Goal: Task Accomplishment & Management: Contribute content

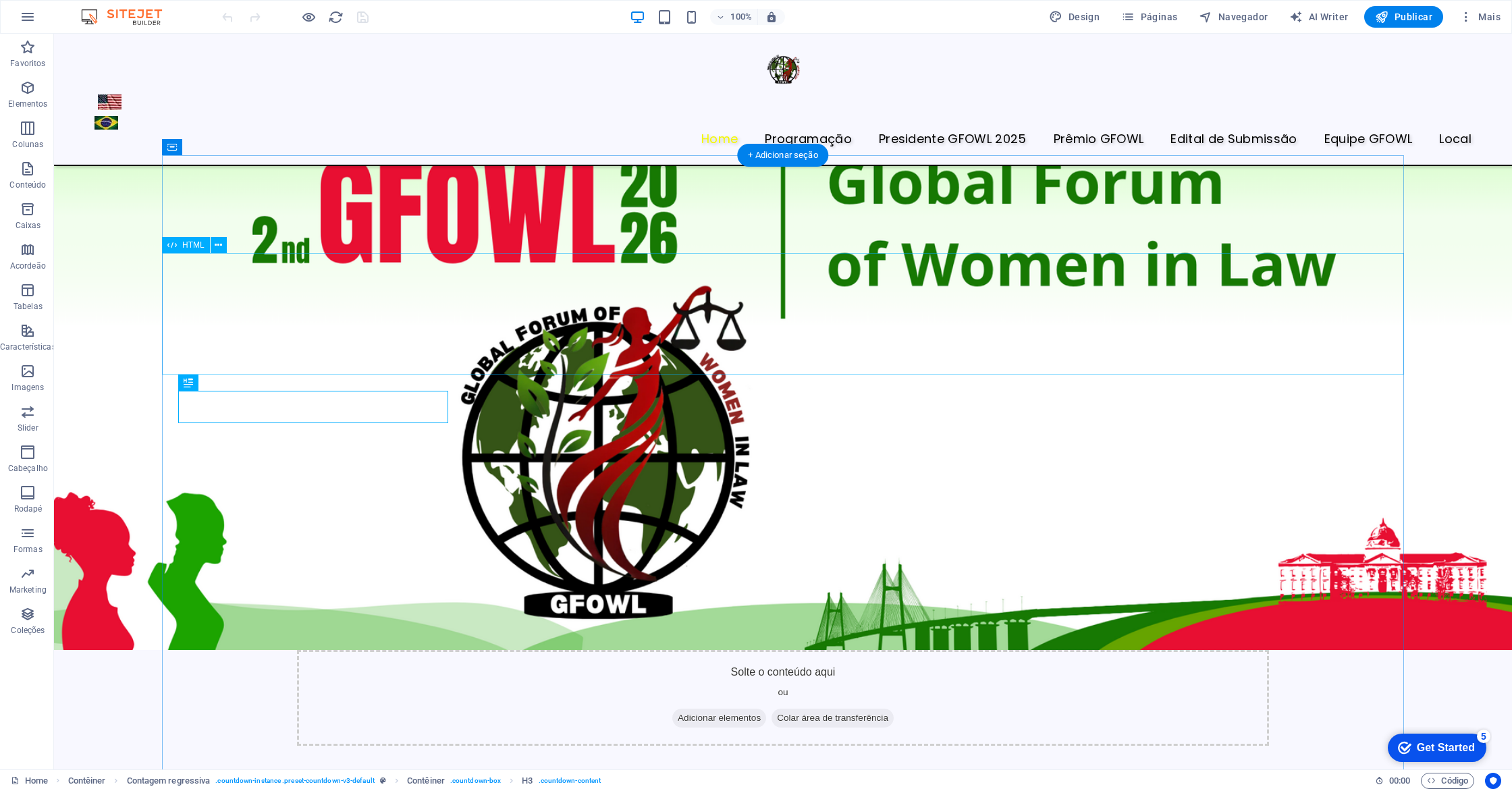
scroll to position [634, 0]
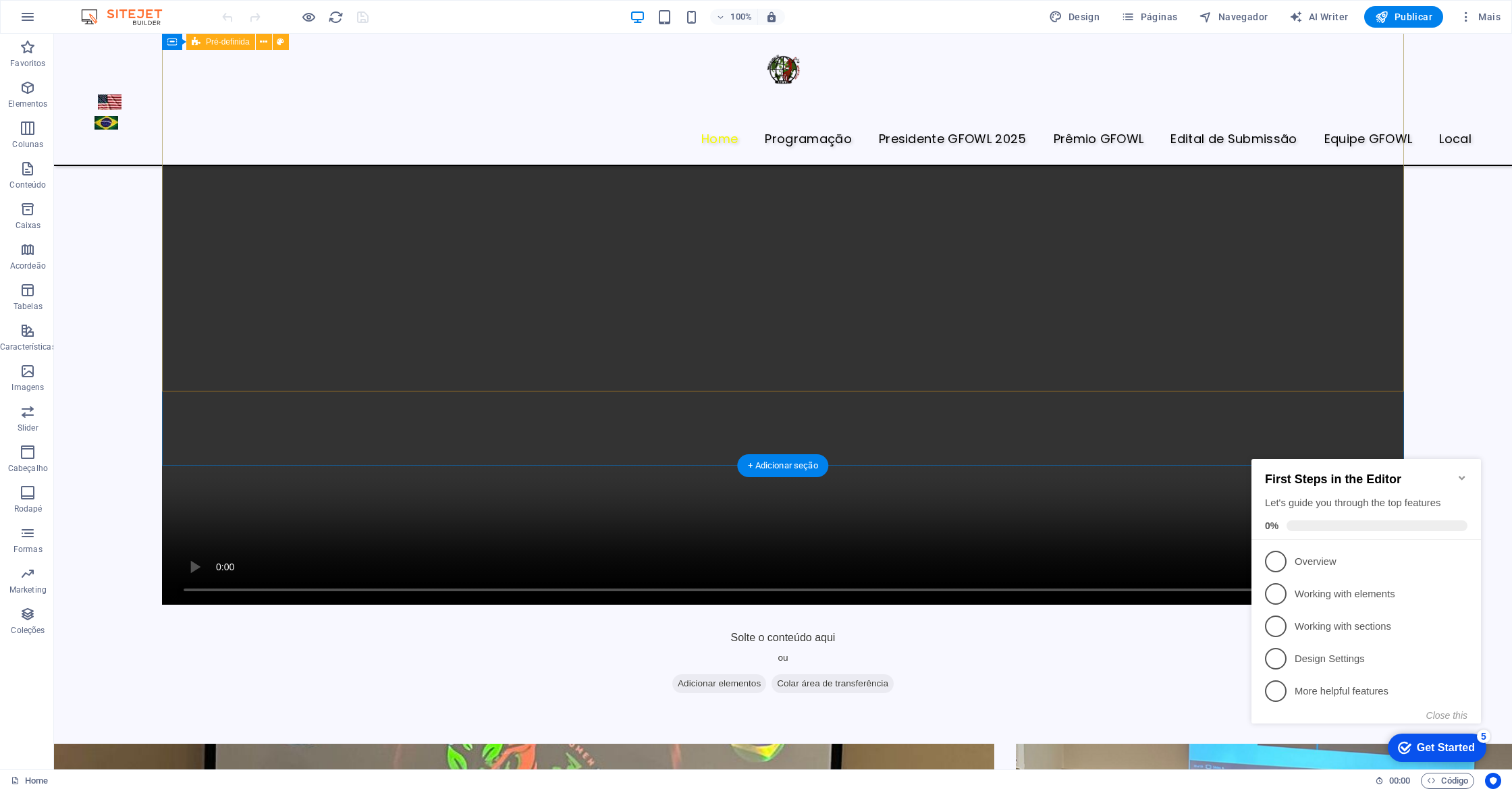
scroll to position [1741, 0]
click at [25, 94] on icon "button" at bounding box center [27, 87] width 16 height 16
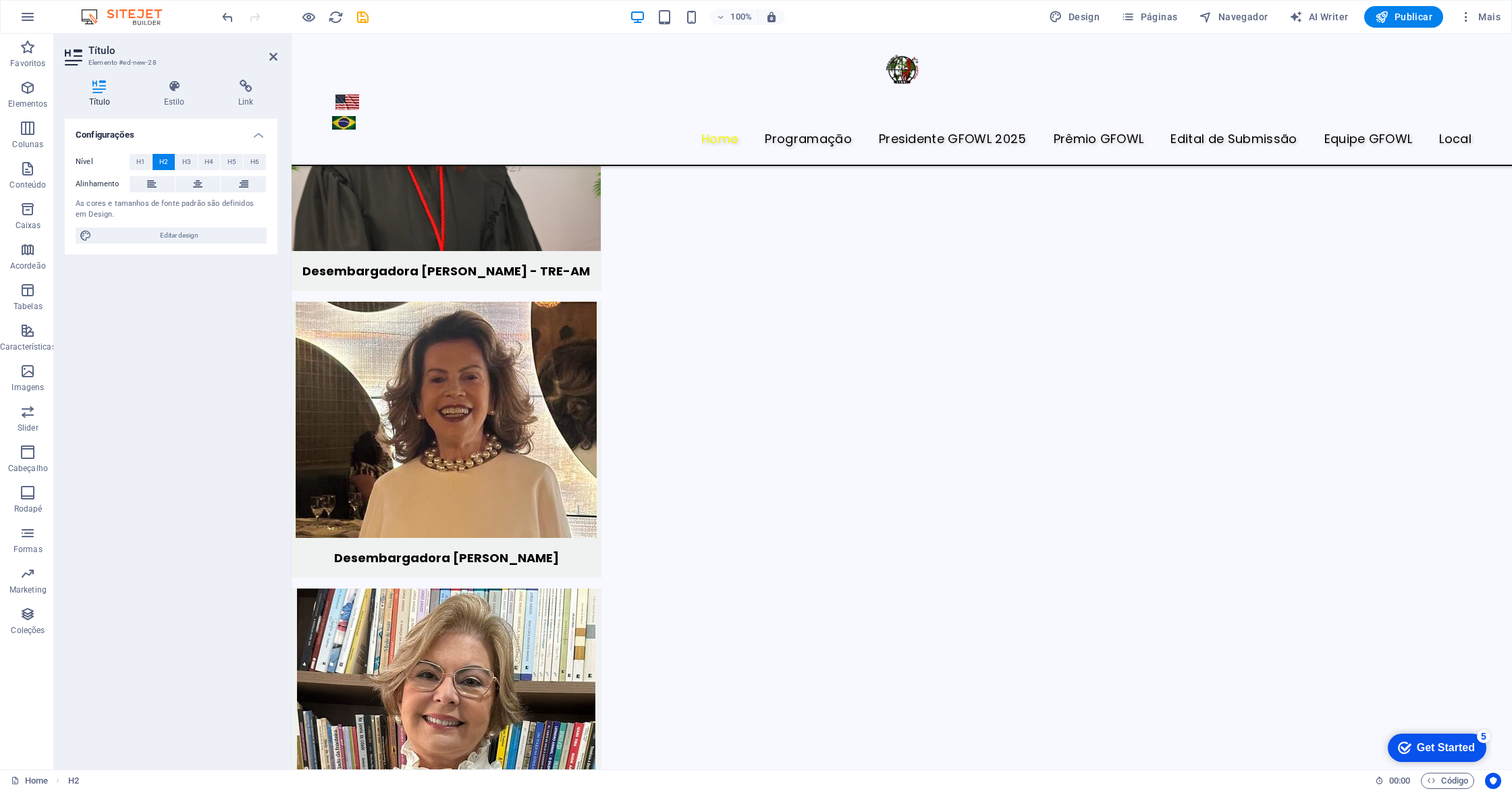
scroll to position [5358, 0]
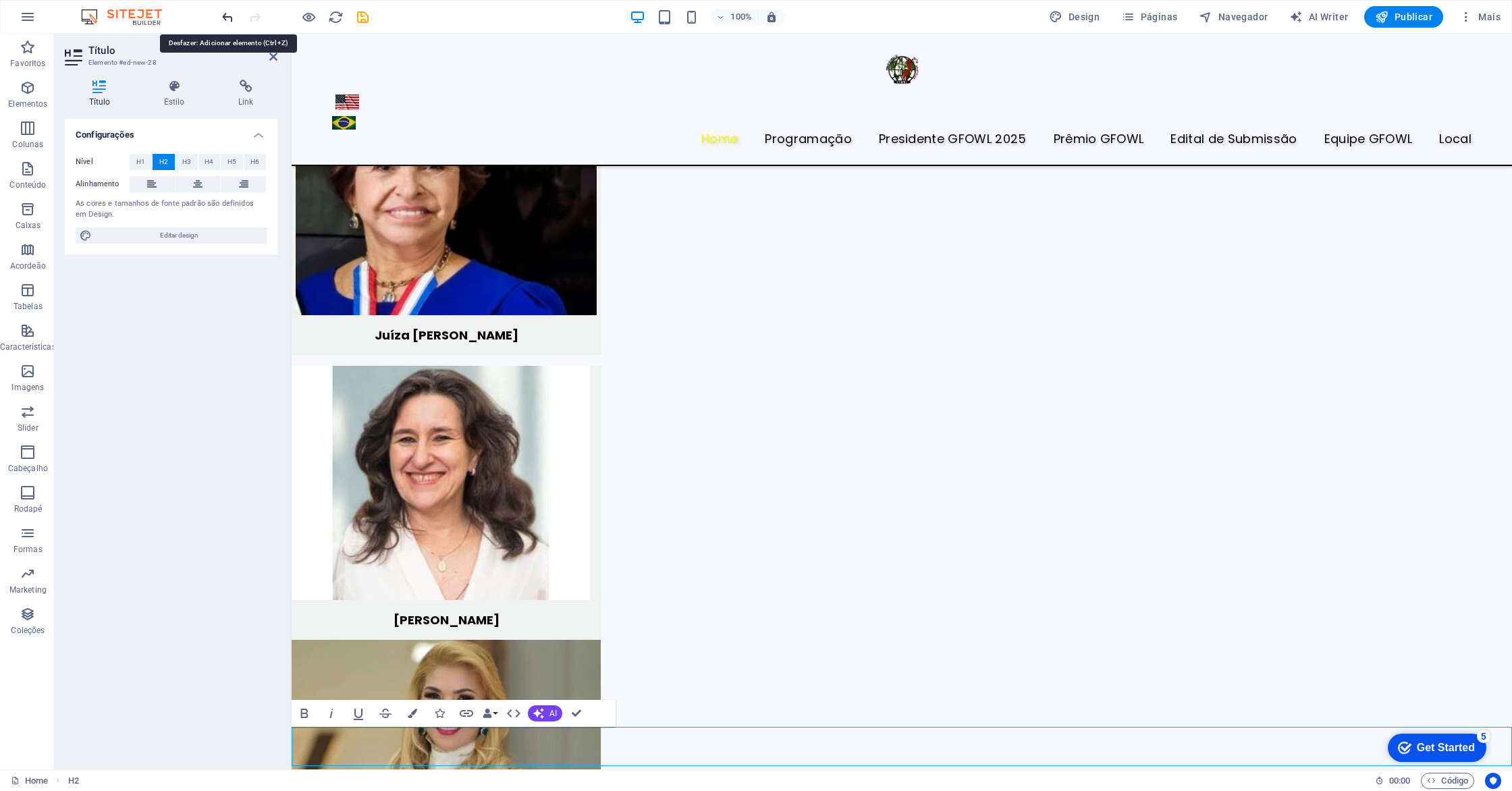
click at [230, 19] on icon "undo" at bounding box center [228, 17] width 15 height 15
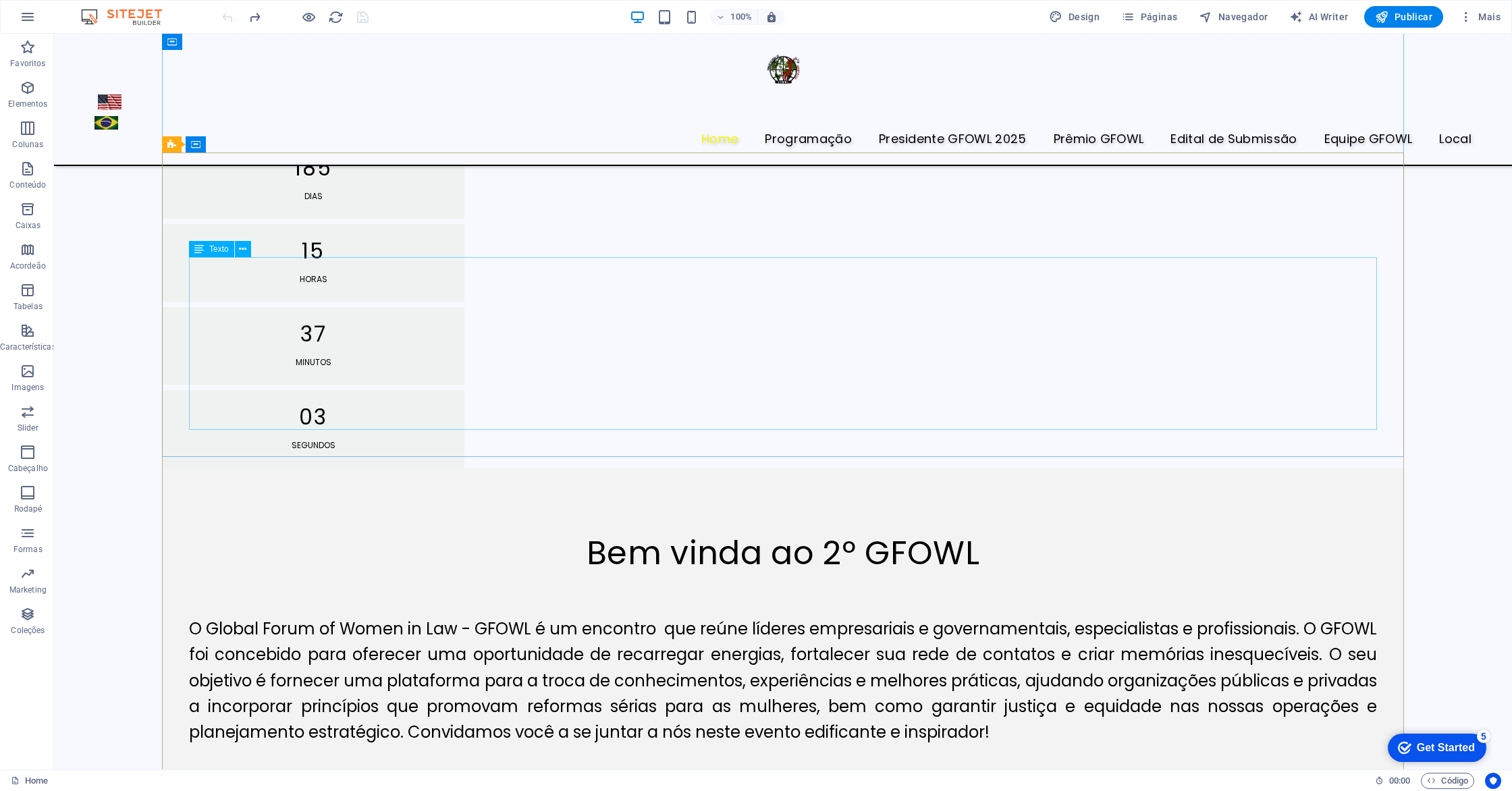
scroll to position [937, 0]
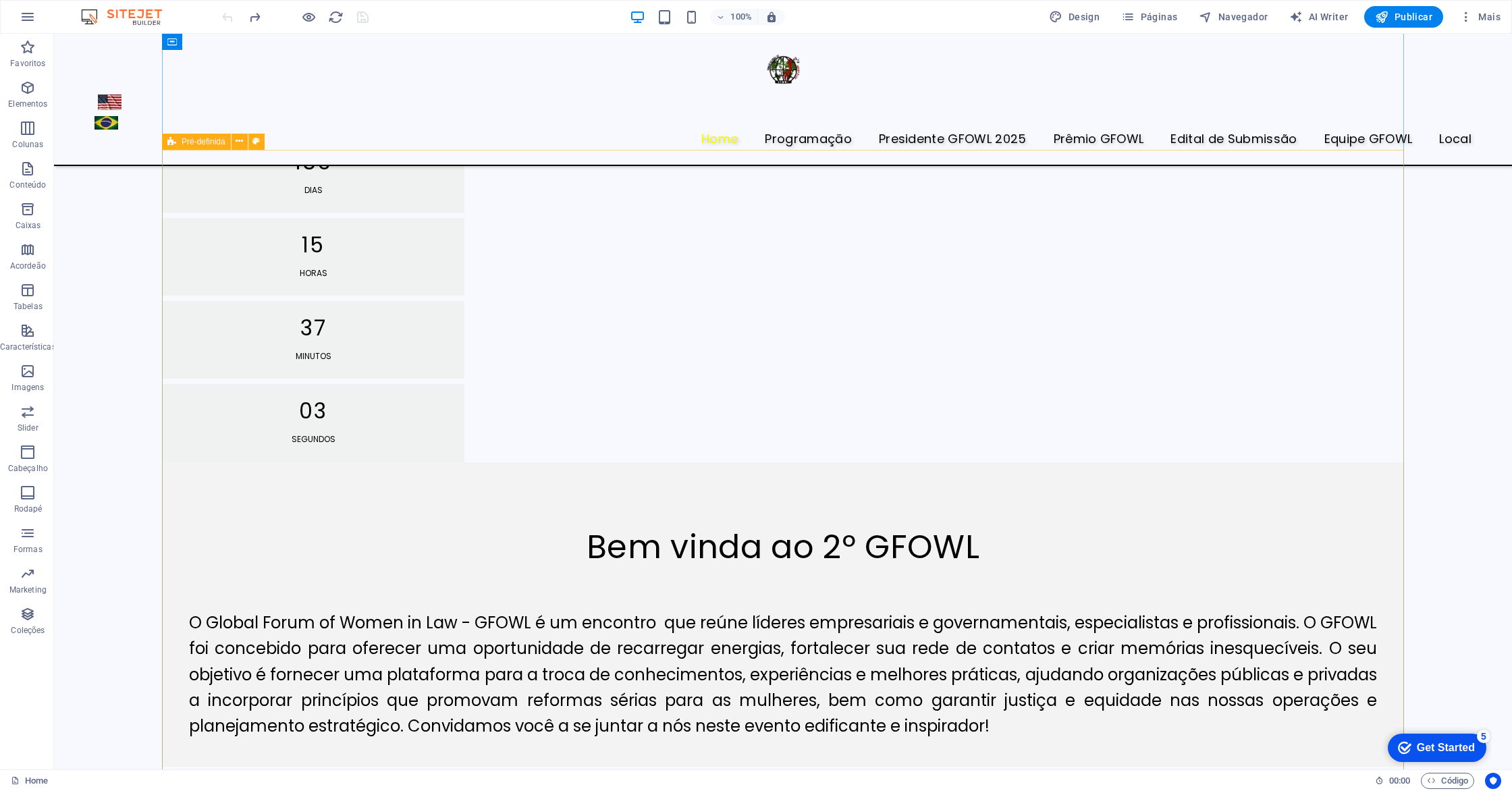
click at [330, 462] on div "‌Bem vinda ao 2º GFOWL O Global Forum of Women in Law - GFOWL é um encontro que…" at bounding box center [782, 614] width 1242 height 304
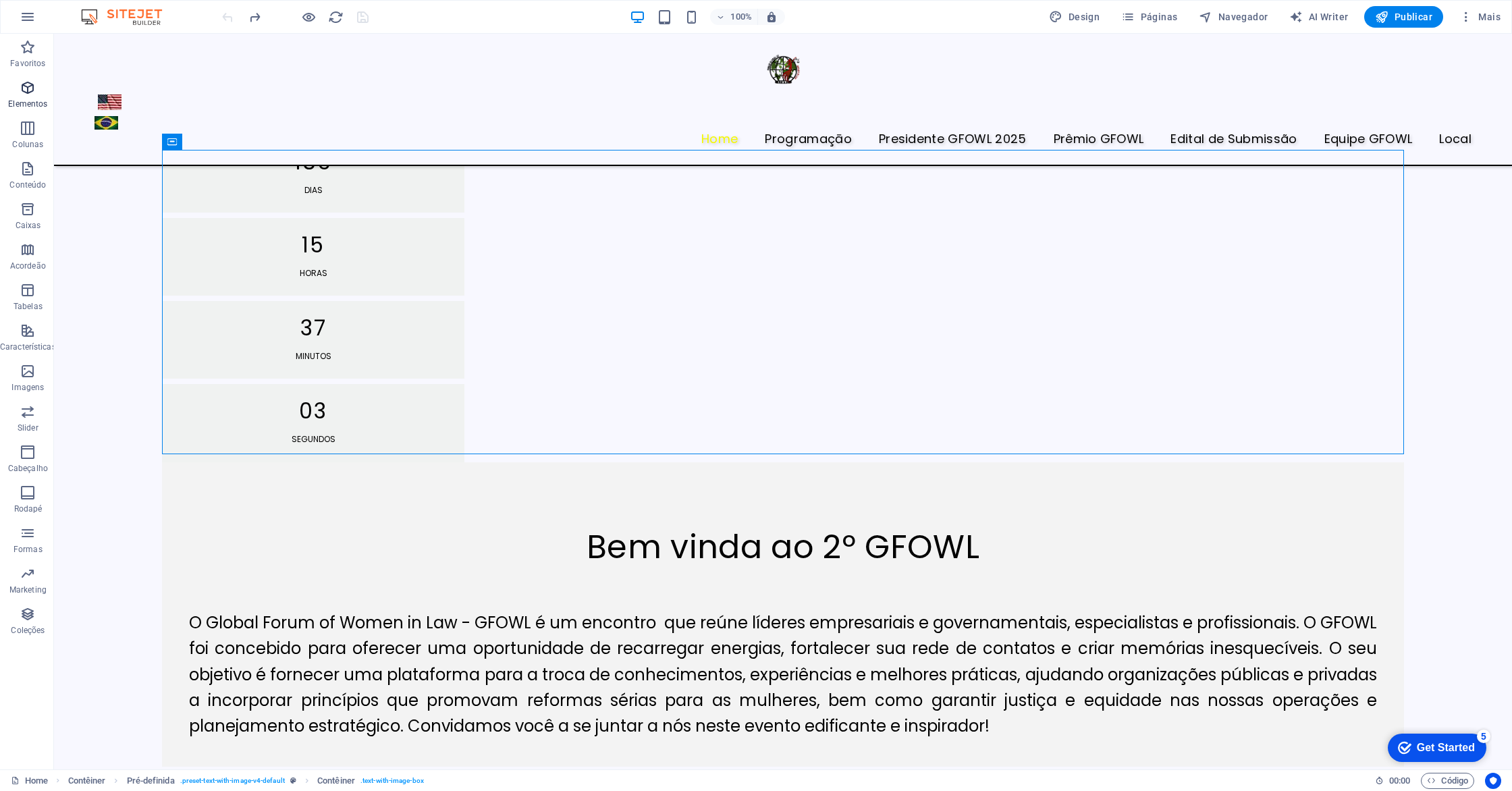
click at [23, 97] on span "Elementos" at bounding box center [28, 96] width 56 height 32
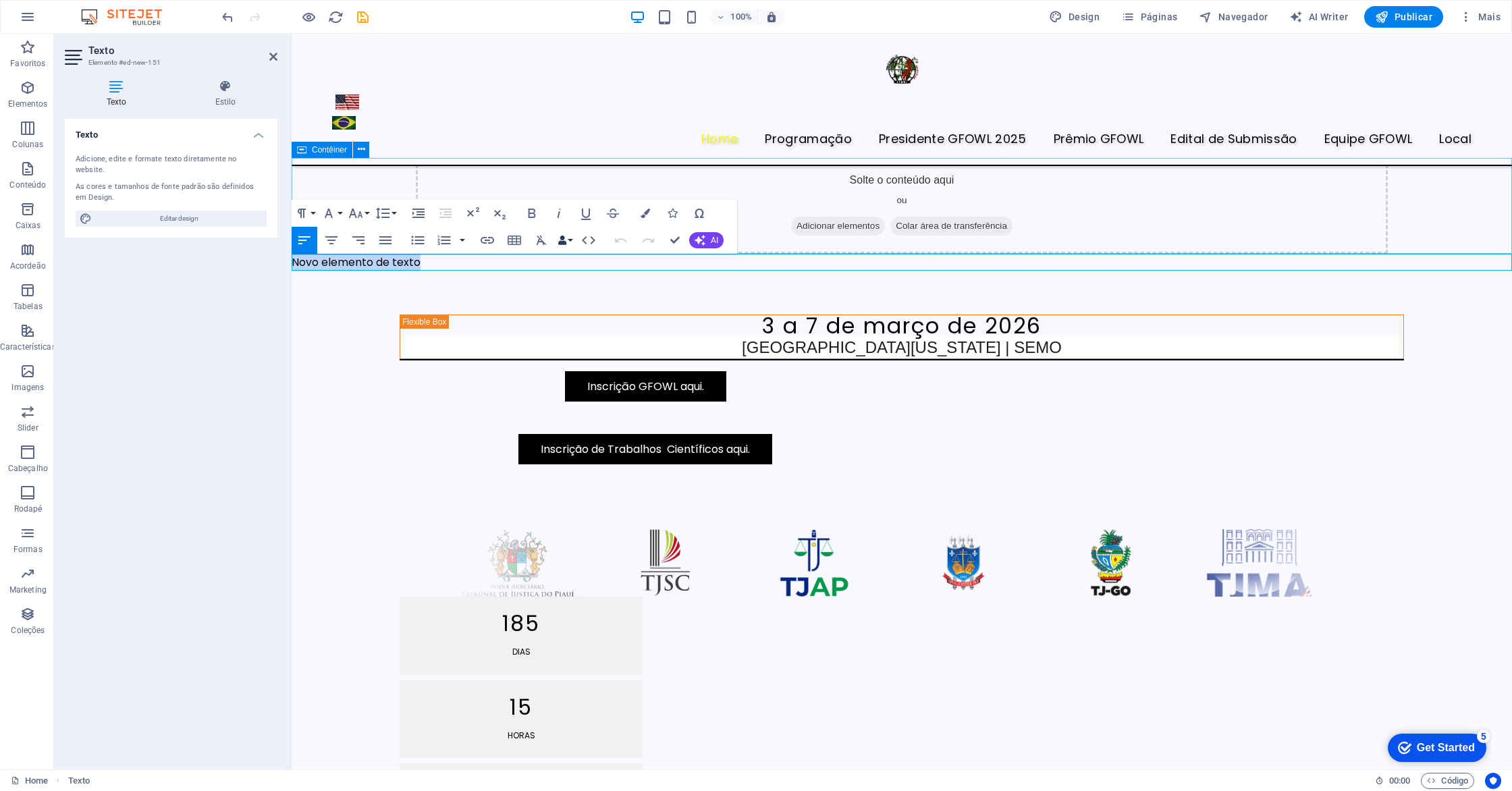
scroll to position [401, 0]
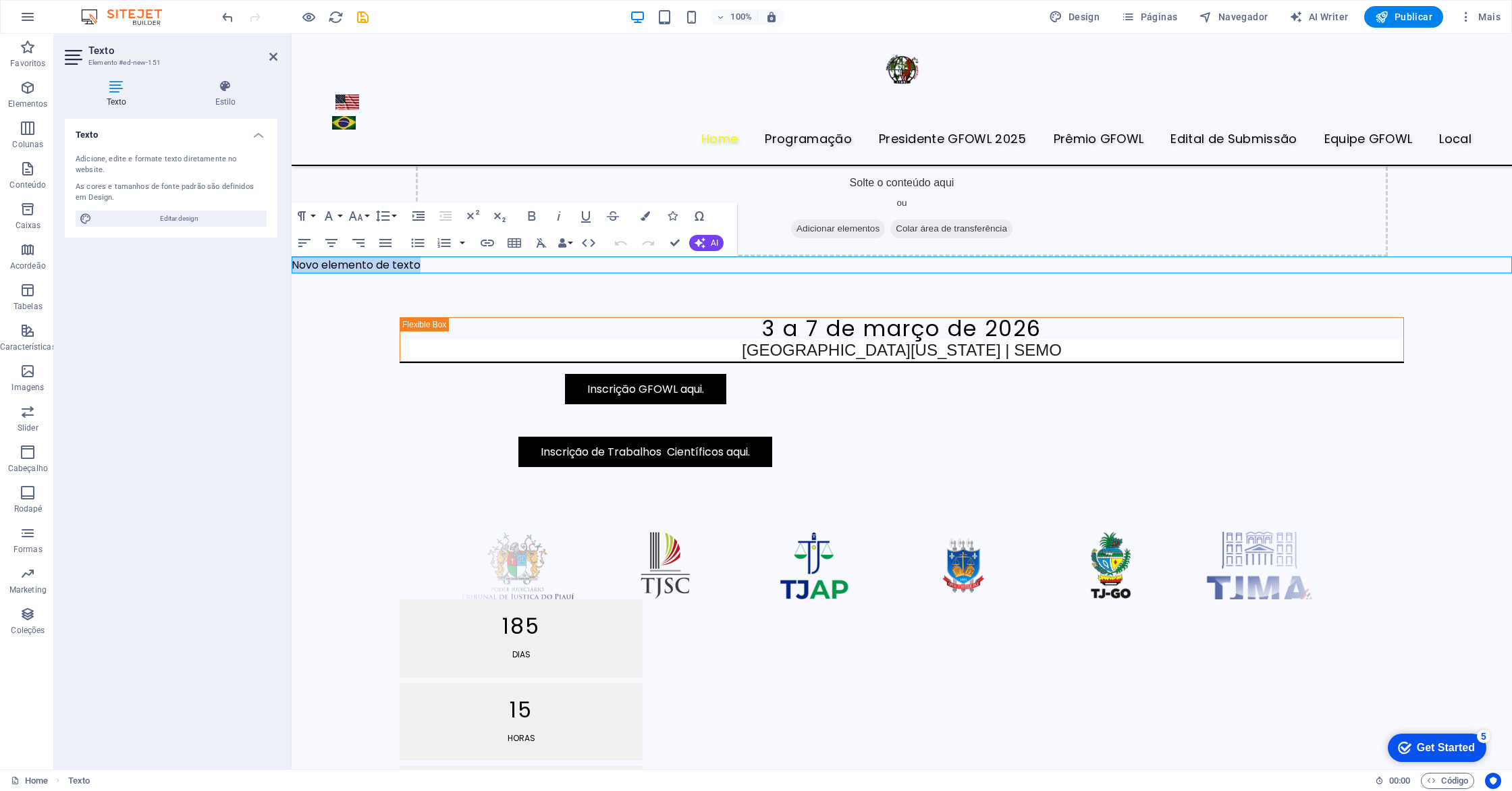
click at [536, 268] on p "Novo elemento de texto" at bounding box center [902, 265] width 1220 height 18
click at [272, 61] on icon at bounding box center [274, 57] width 8 height 11
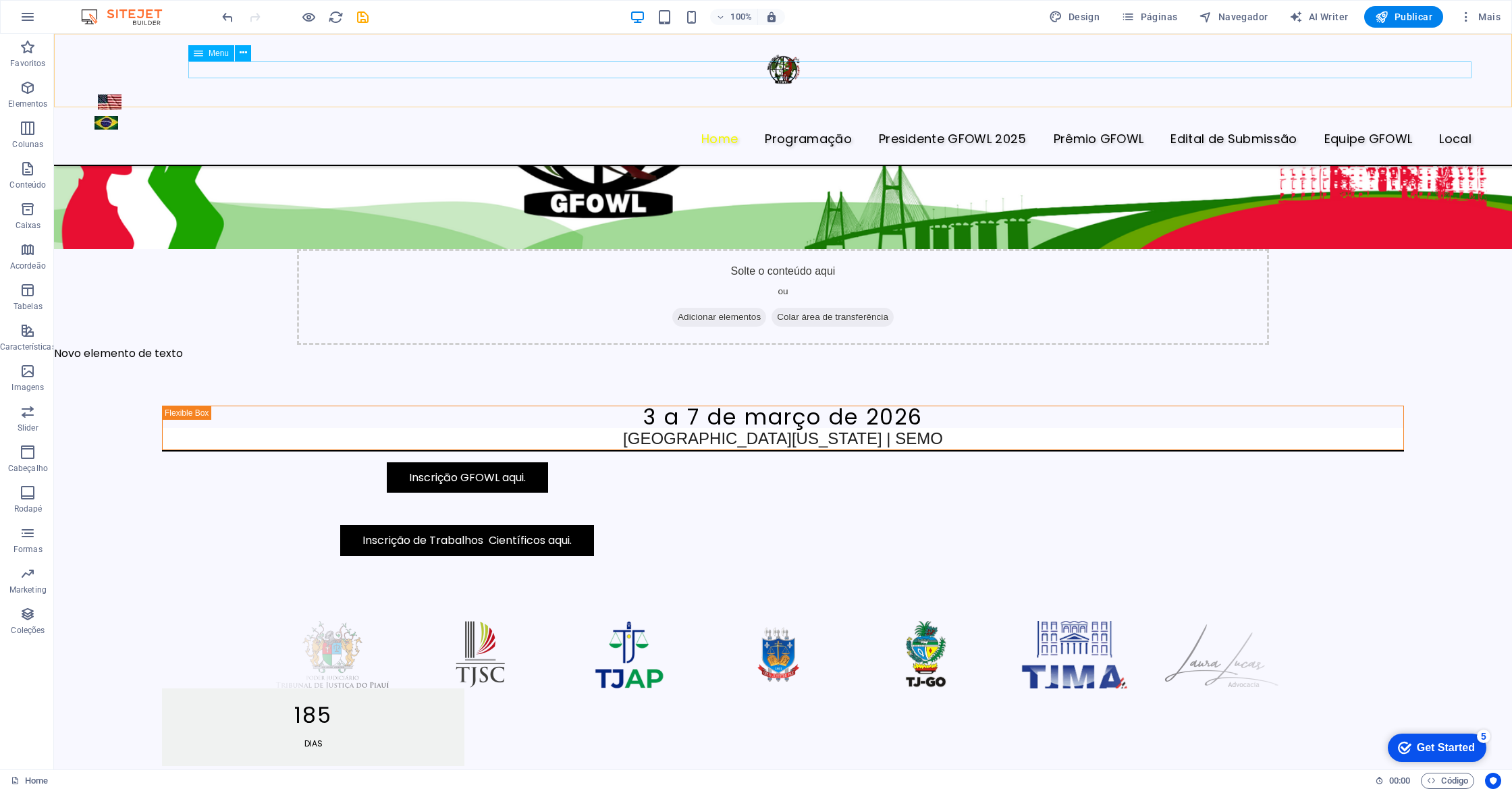
scroll to position [406, 0]
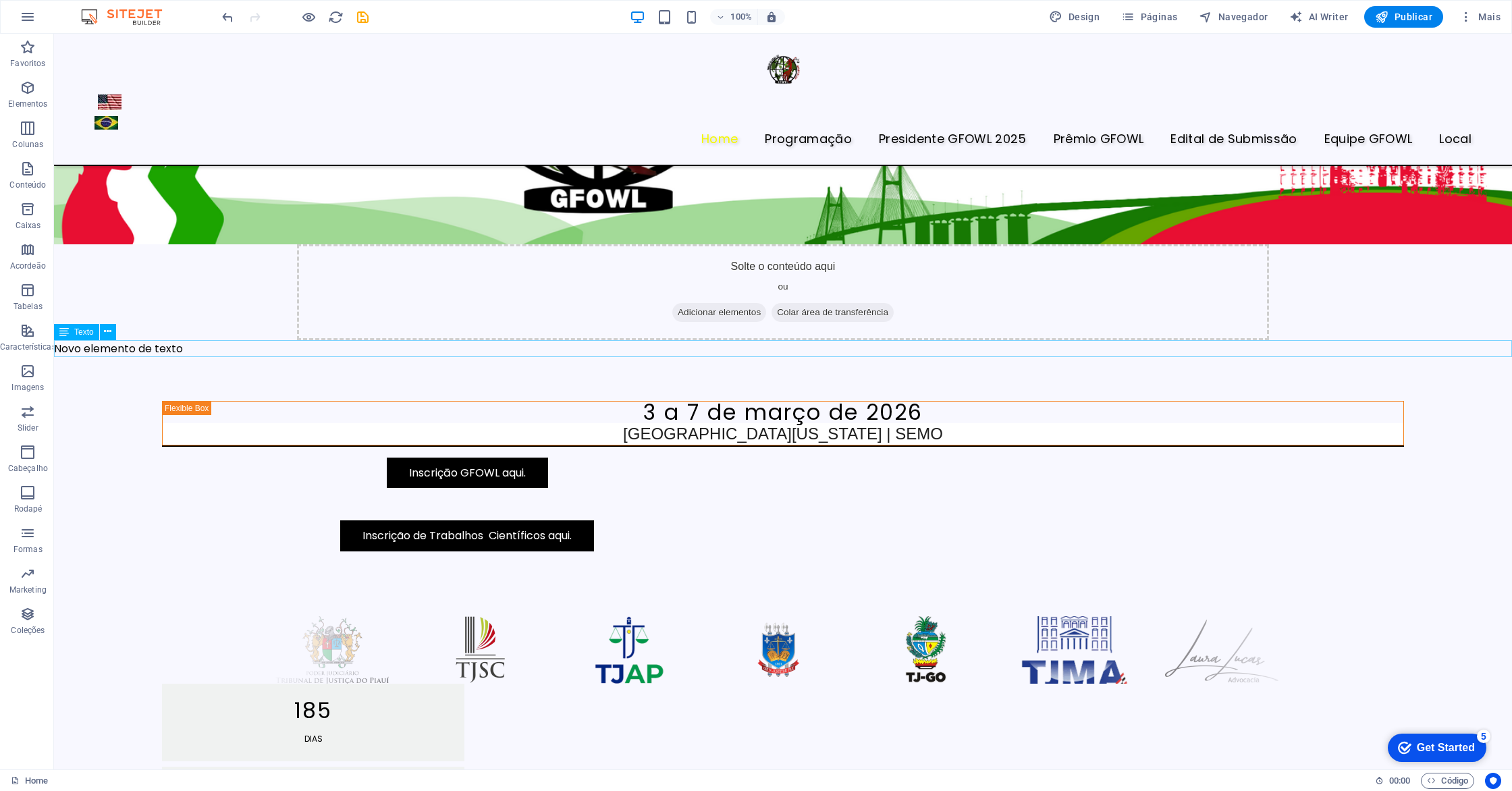
click at [227, 348] on div "Novo elemento de texto" at bounding box center [783, 348] width 1458 height 18
click at [108, 331] on icon at bounding box center [108, 331] width 8 height 14
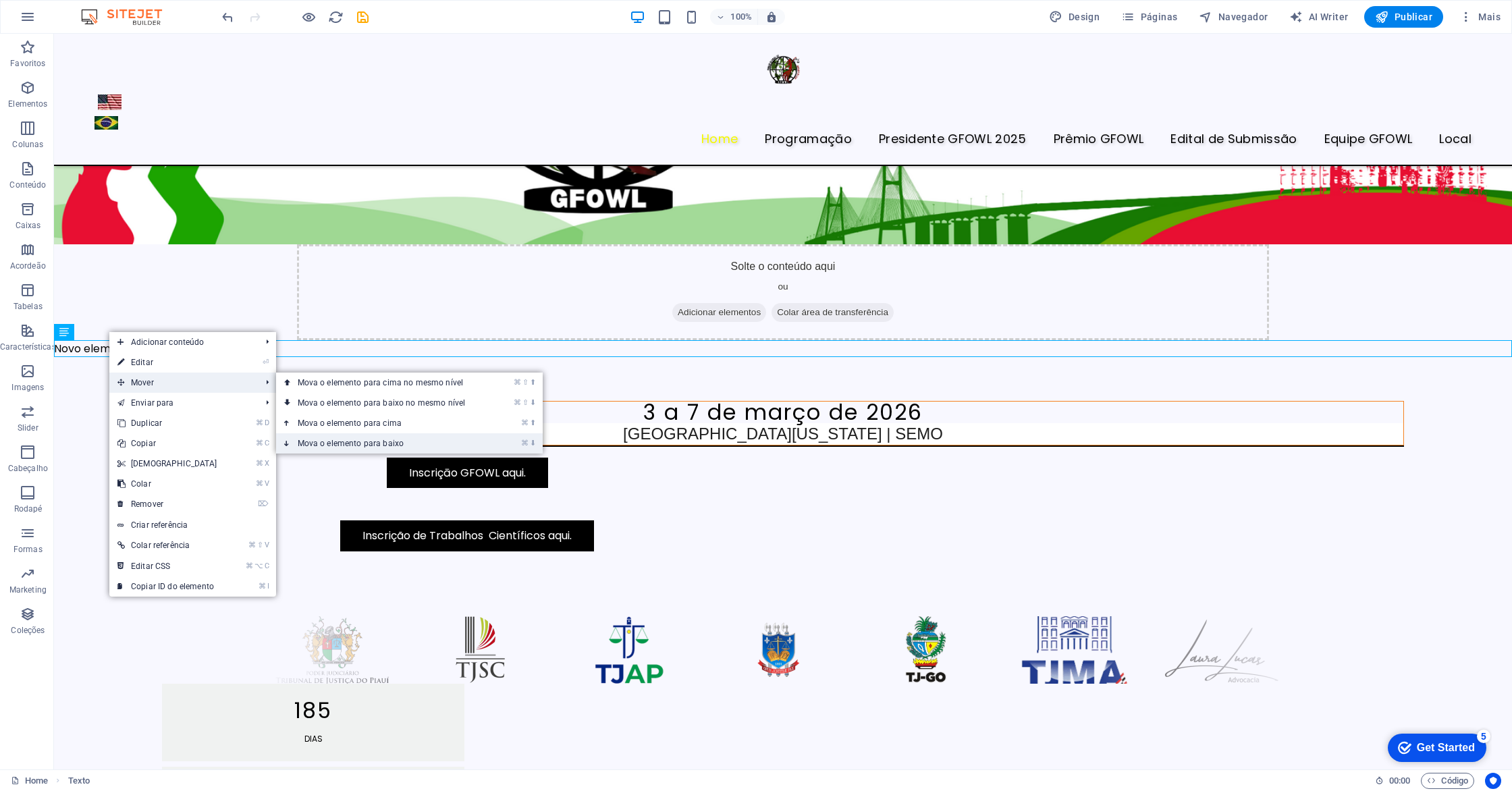
click at [383, 443] on link "⌘ ⬇ Mova o elemento para baixo" at bounding box center [385, 443] width 217 height 20
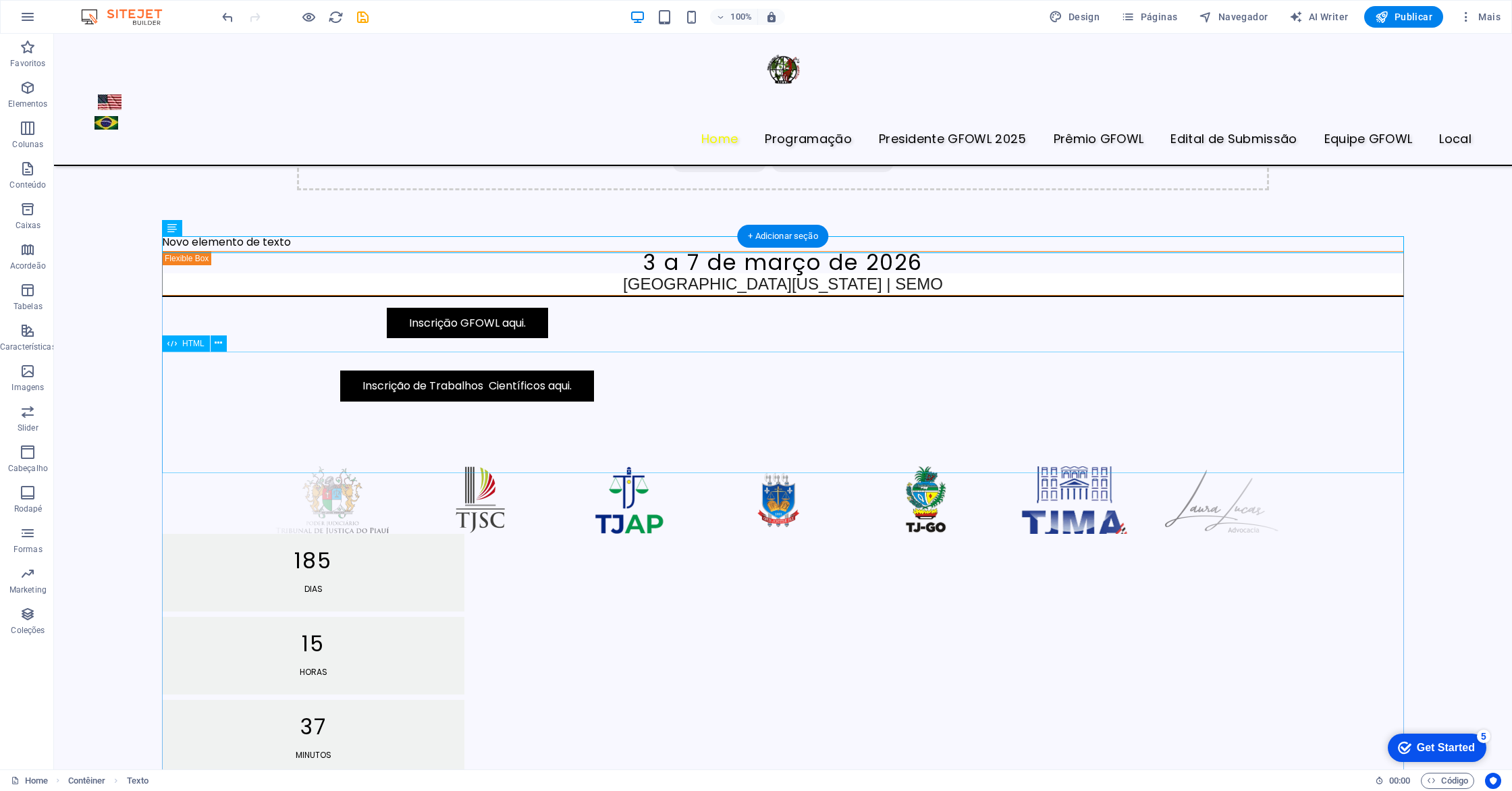
scroll to position [556, 0]
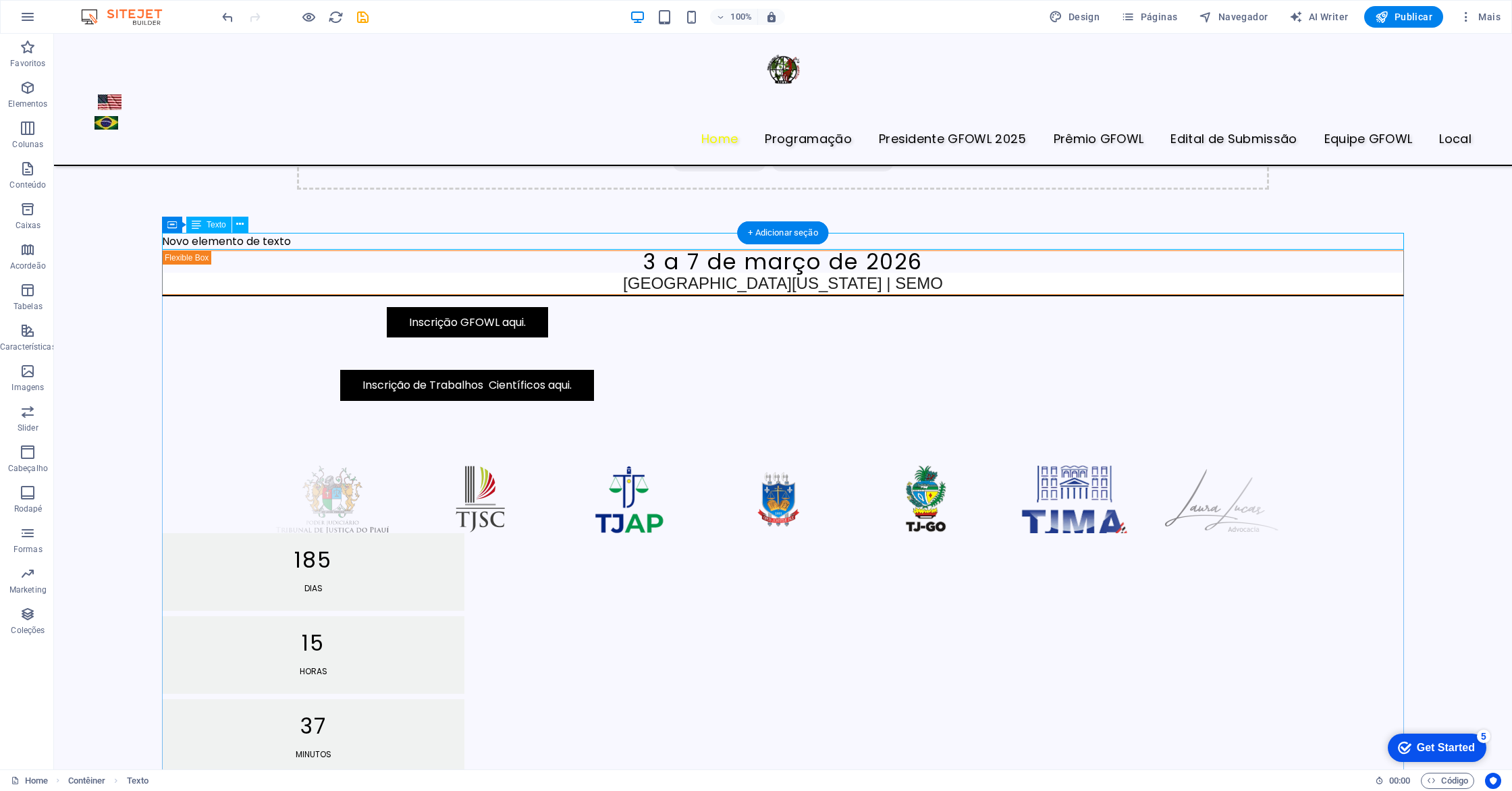
click at [373, 242] on div "Novo elemento de texto" at bounding box center [782, 242] width 1242 height 18
click at [242, 223] on icon at bounding box center [240, 224] width 8 height 14
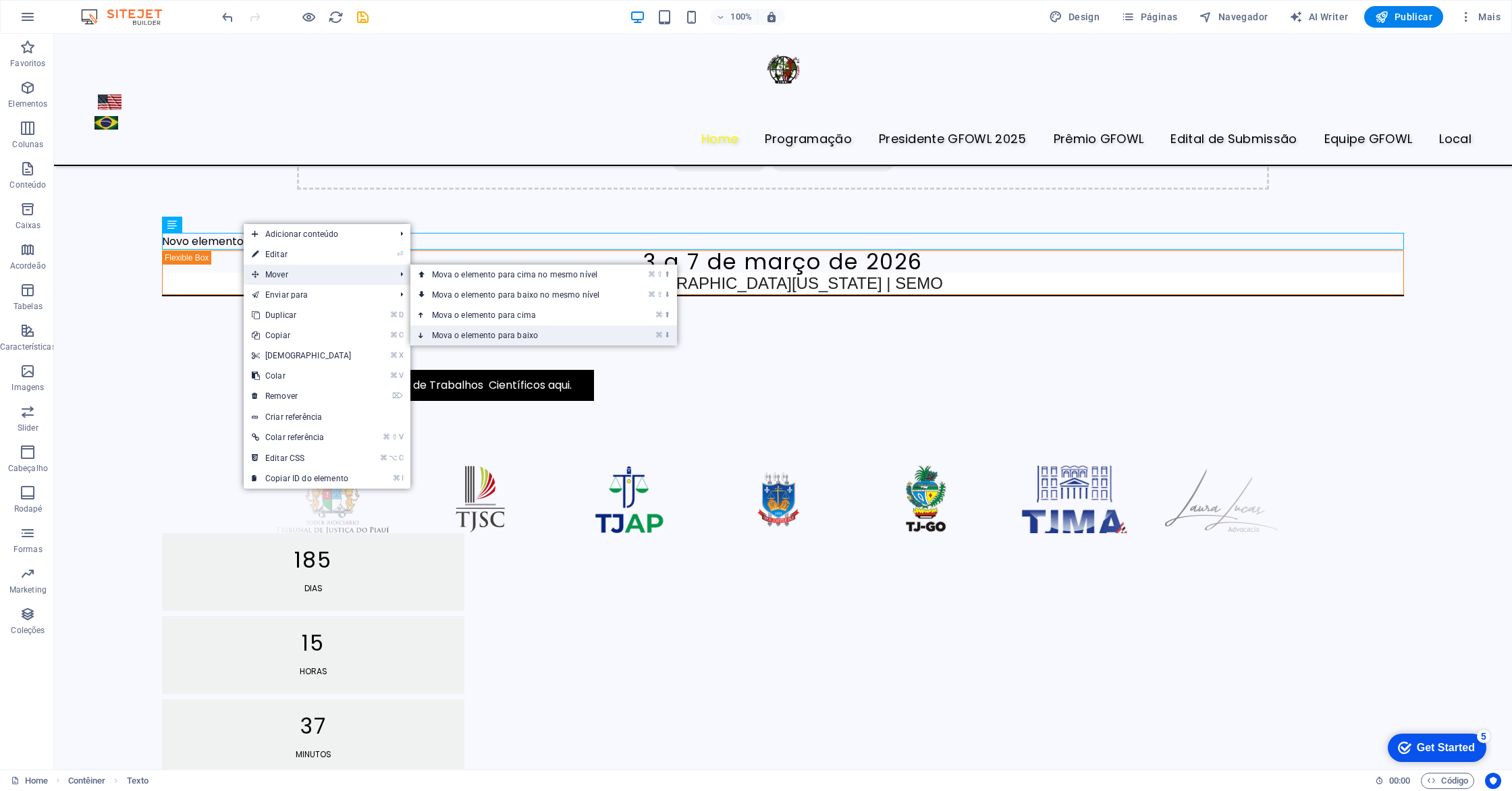
click at [469, 331] on link "⌘ ⬇ Mova o elemento para baixo" at bounding box center [519, 336] width 217 height 20
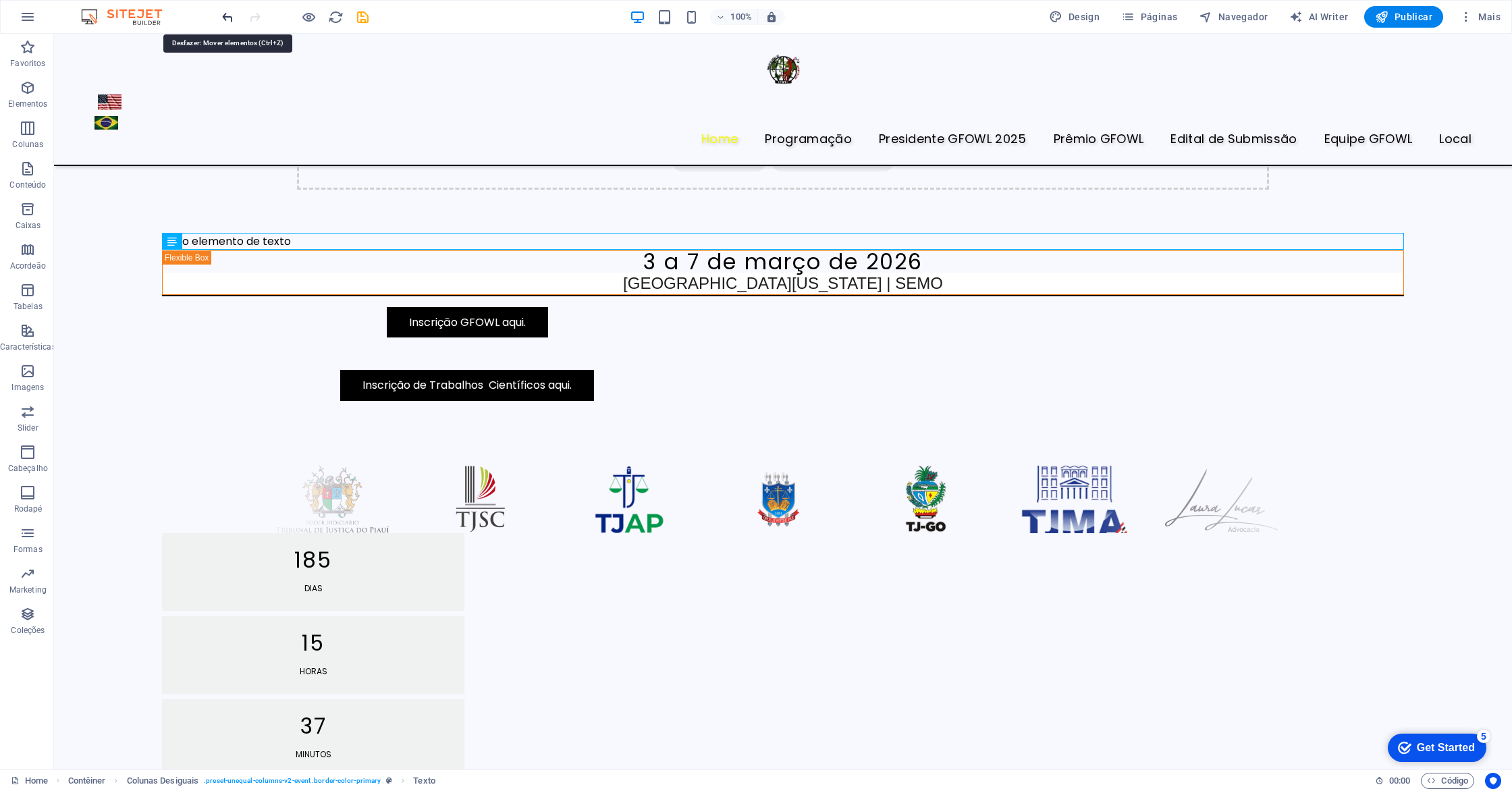
click at [228, 19] on icon "undo" at bounding box center [228, 17] width 15 height 15
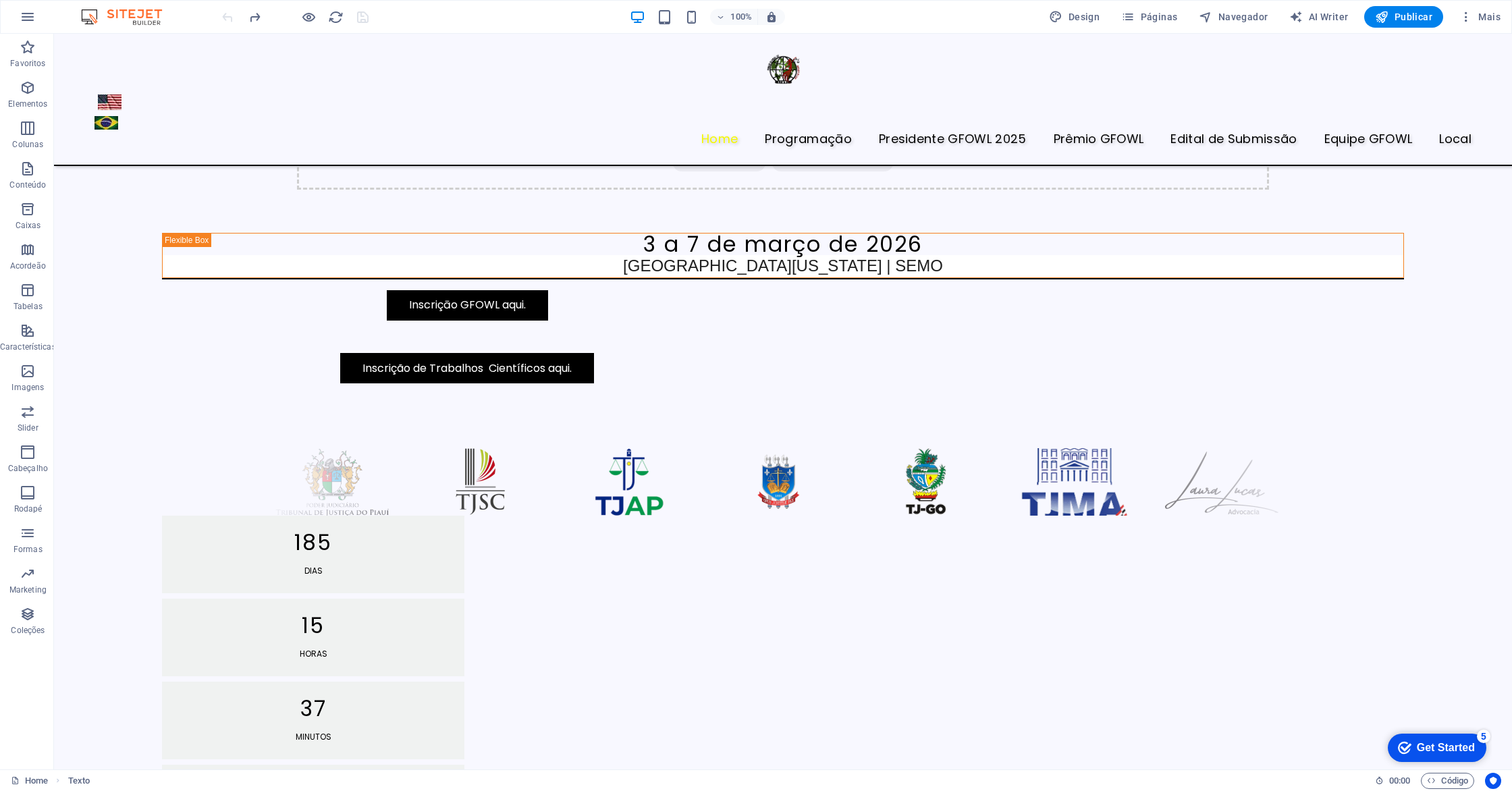
click at [228, 19] on div at bounding box center [295, 16] width 151 height 21
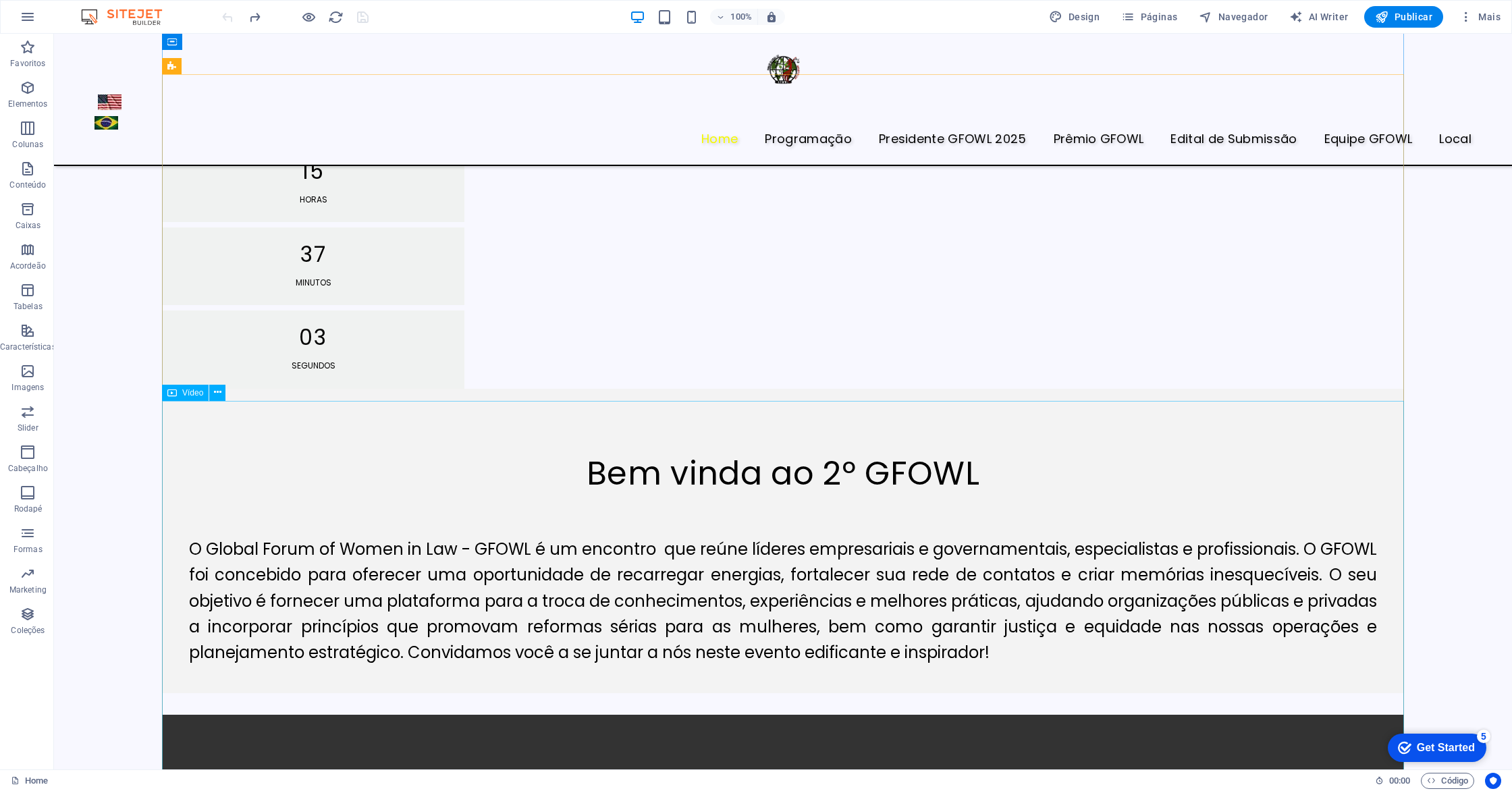
scroll to position [1012, 0]
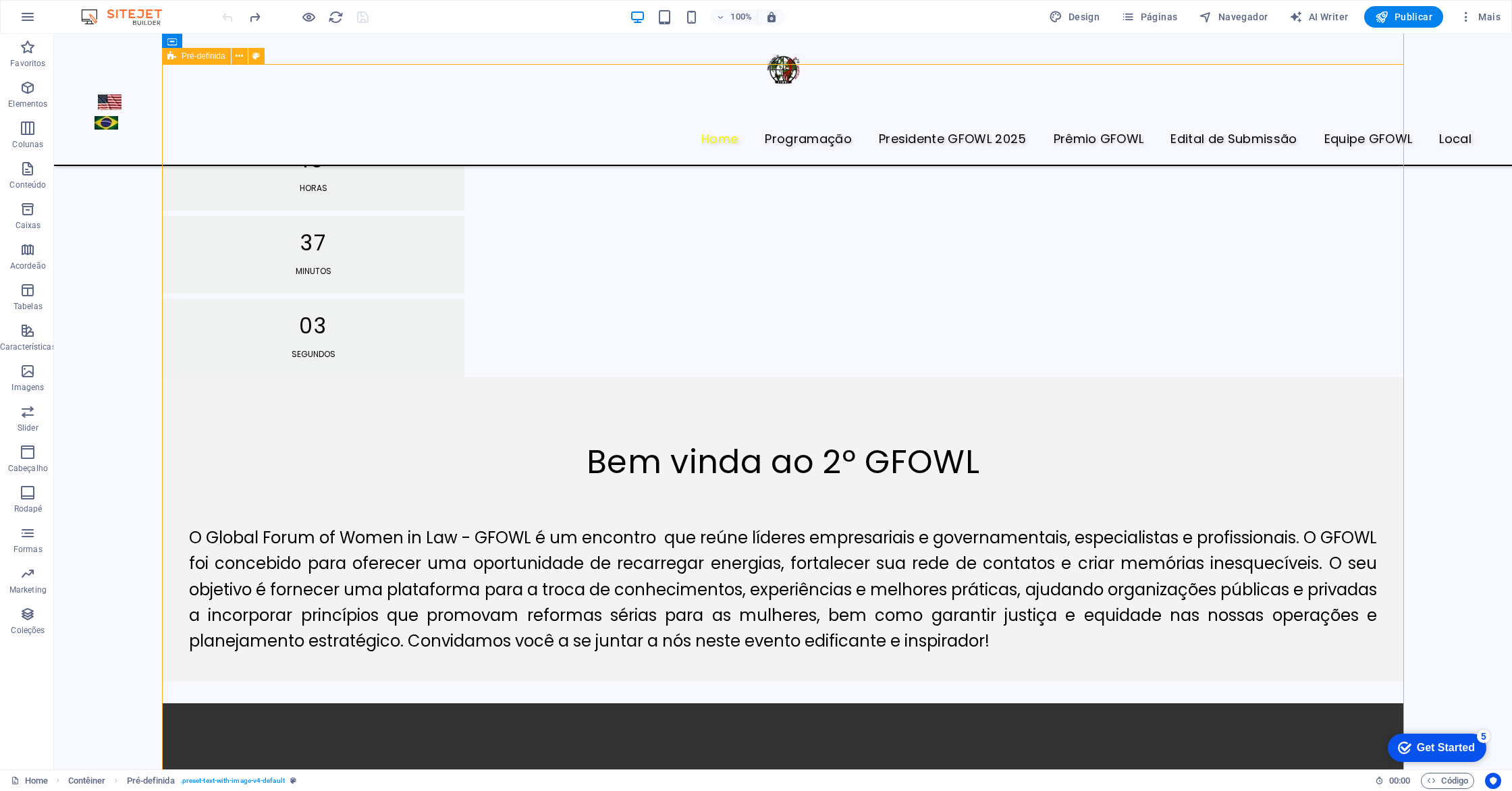
scroll to position [1020, 0]
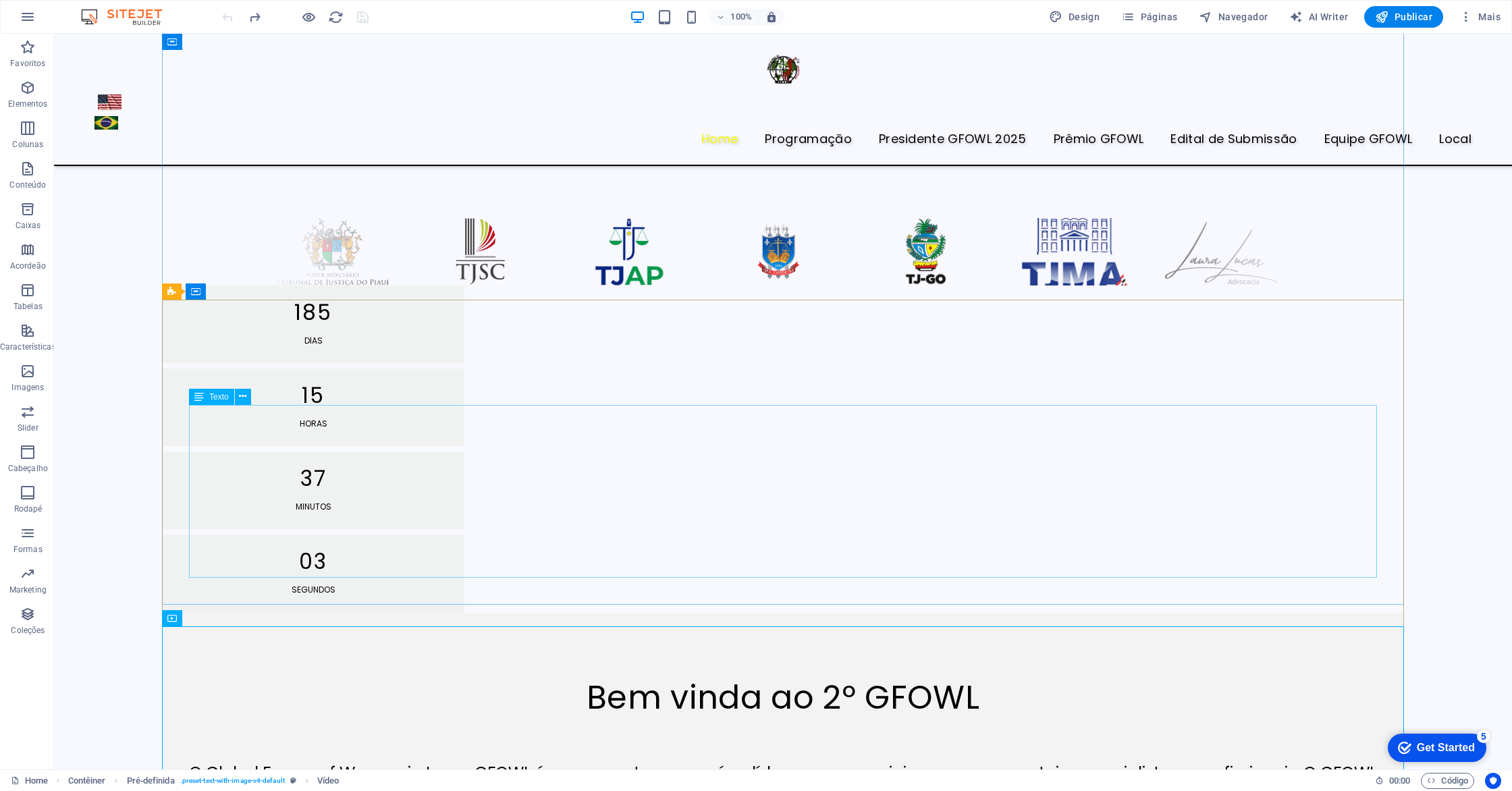
scroll to position [711, 0]
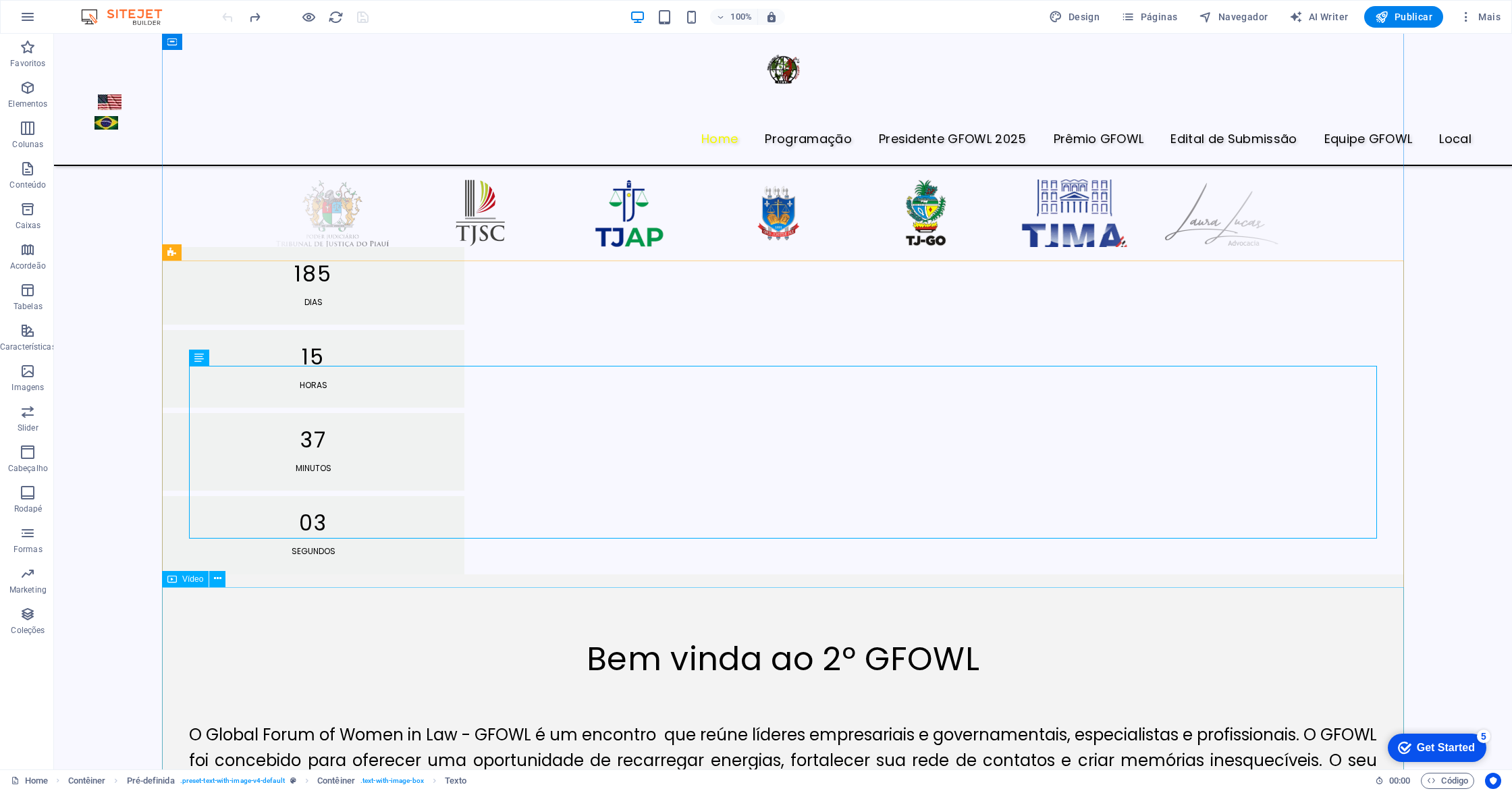
scroll to position [826, 0]
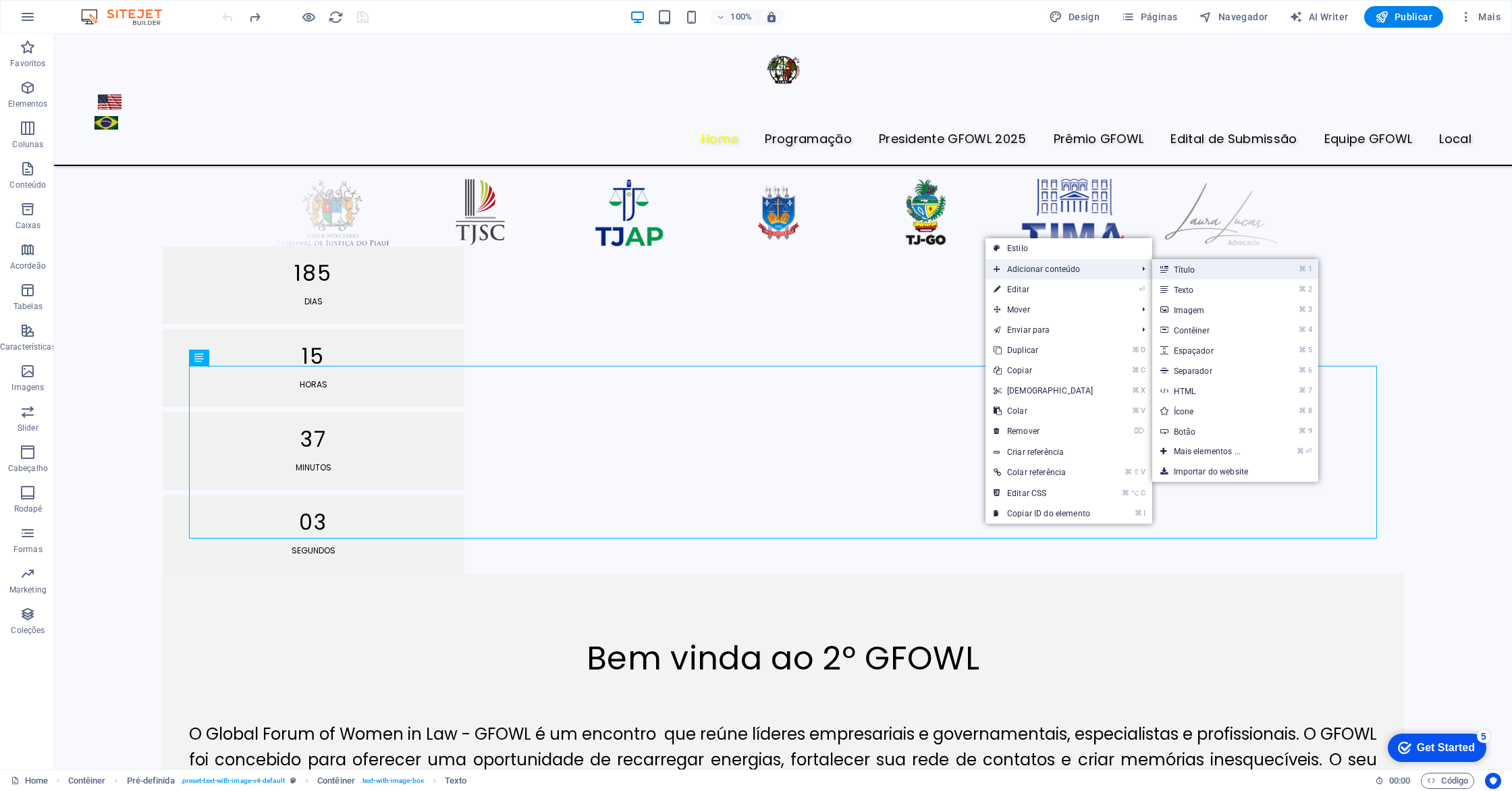
click at [1179, 274] on link "⌘ 1 Título" at bounding box center [1209, 270] width 116 height 20
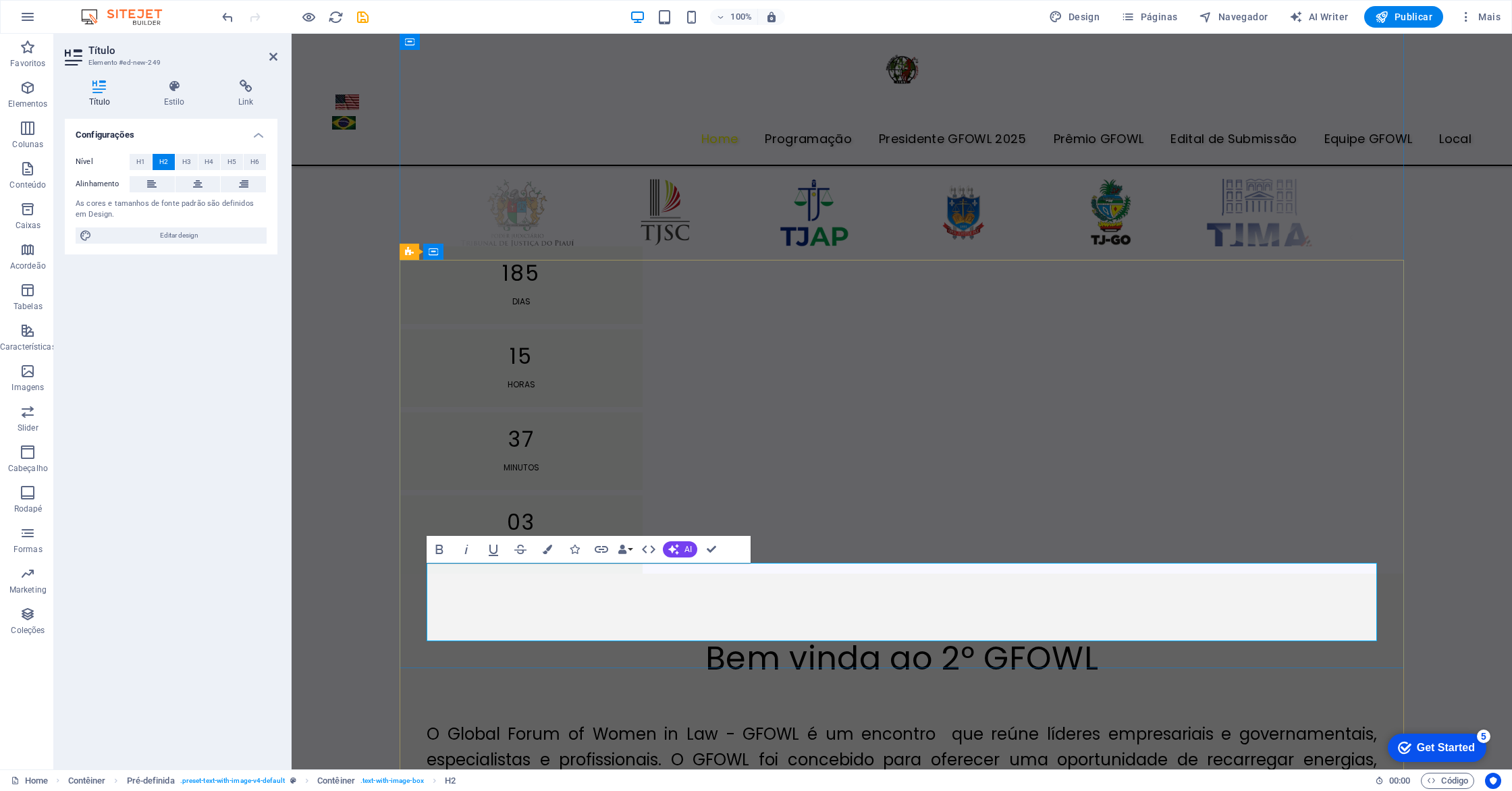
scroll to position [738, 0]
drag, startPoint x: 1099, startPoint y: 623, endPoint x: 588, endPoint y: 620, distance: 511.0
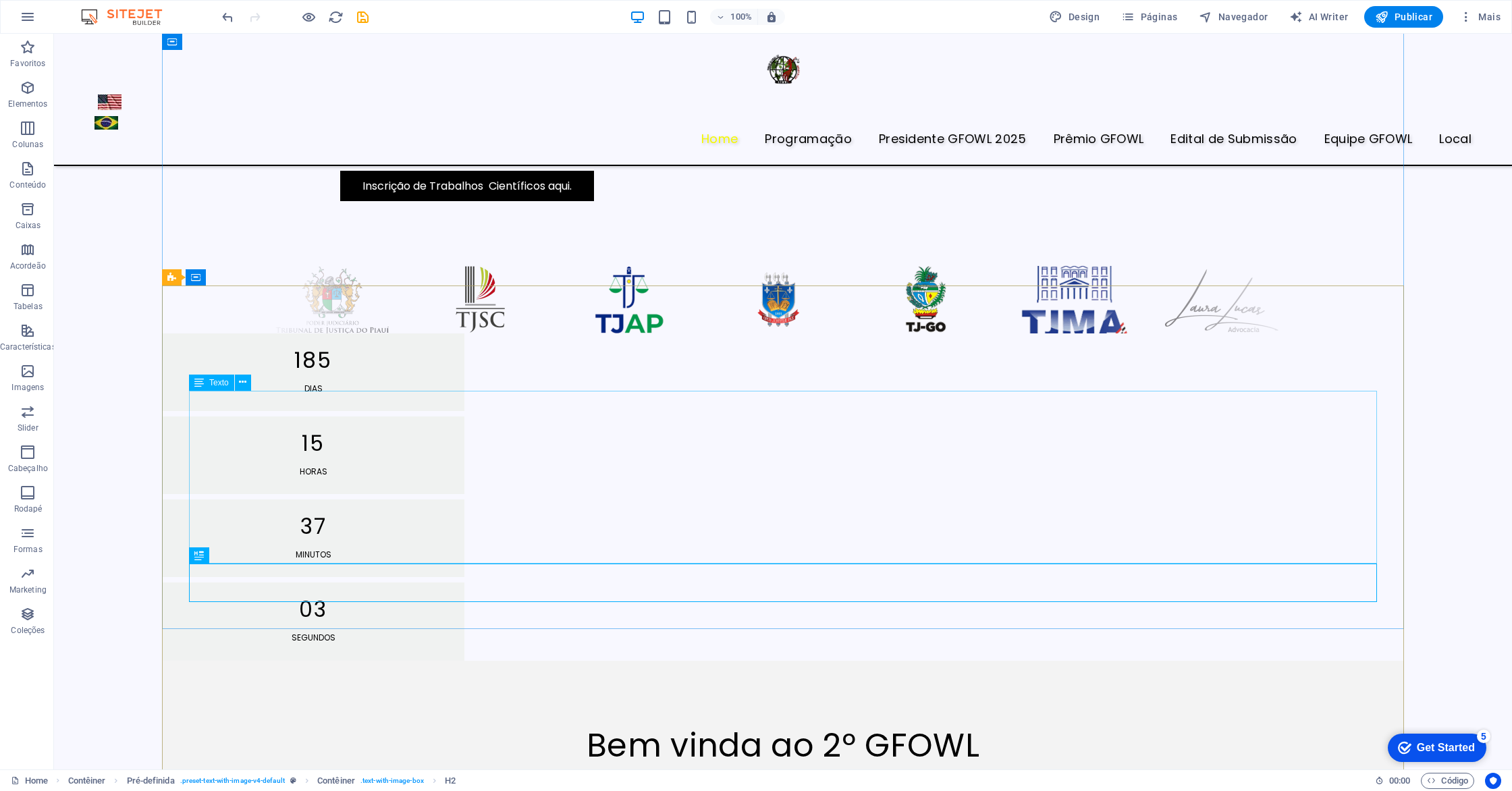
scroll to position [800, 0]
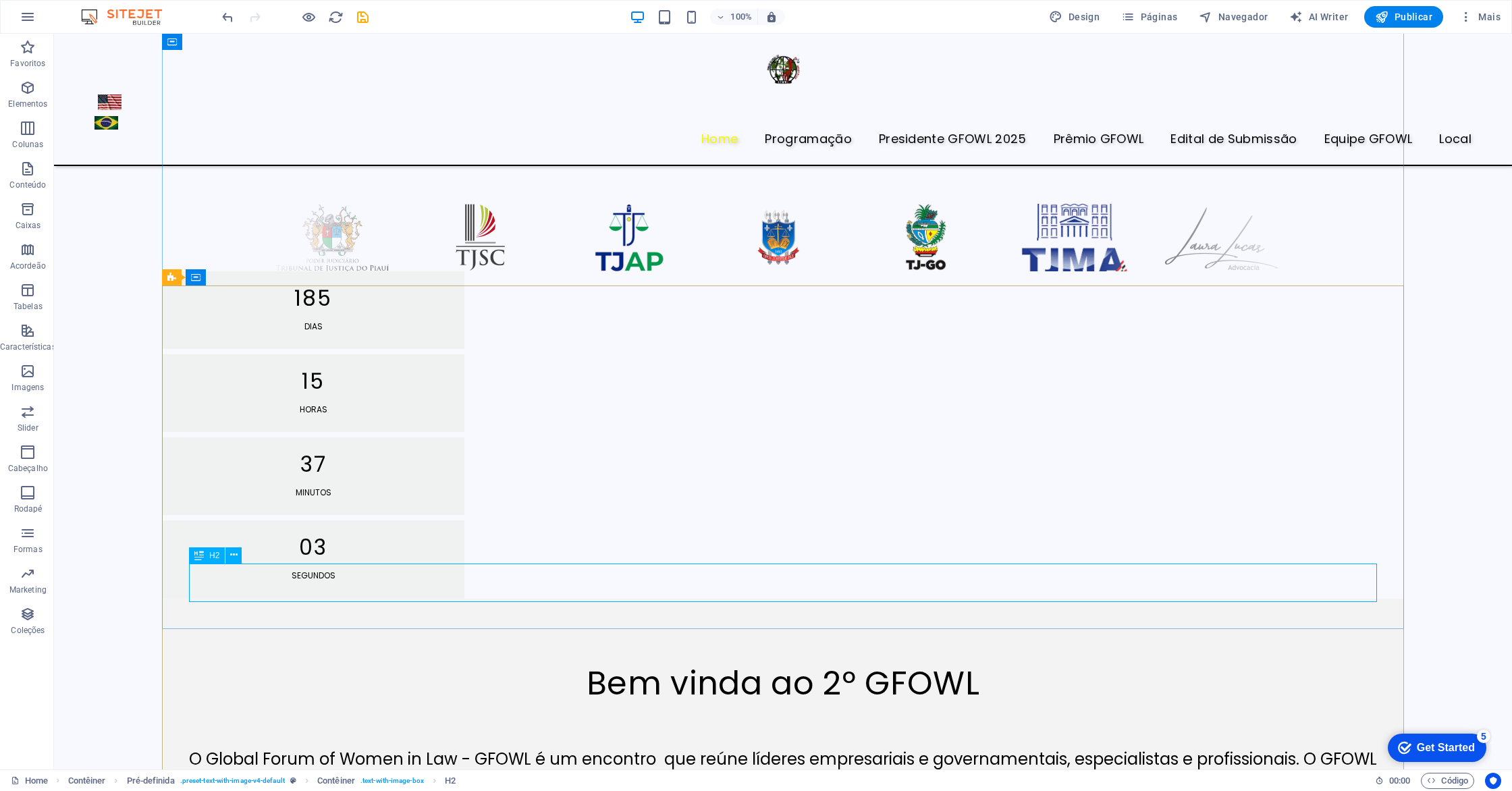
click at [235, 554] on icon at bounding box center [234, 555] width 8 height 14
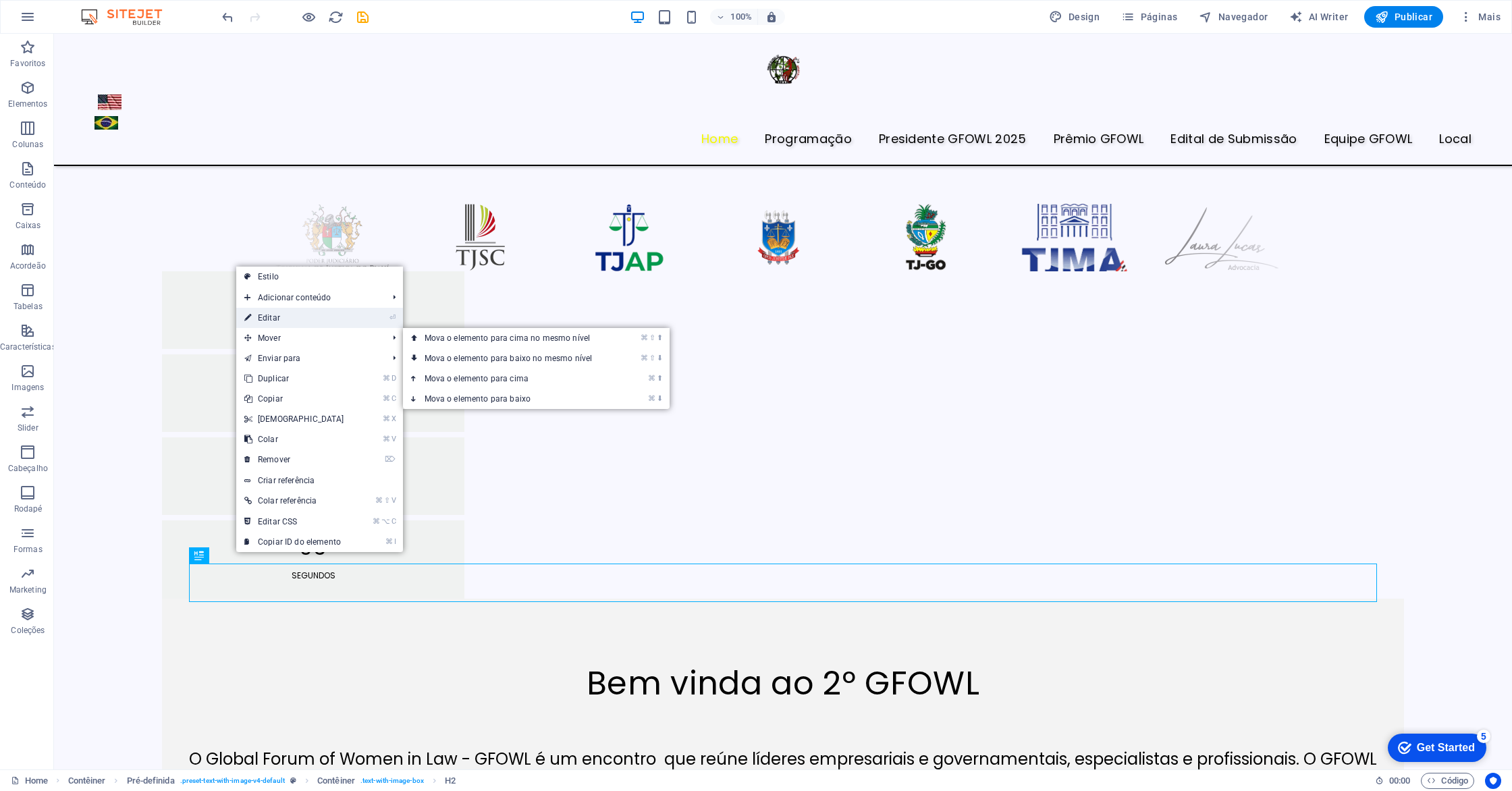
click at [303, 316] on link "⏎ Editar" at bounding box center [294, 318] width 116 height 20
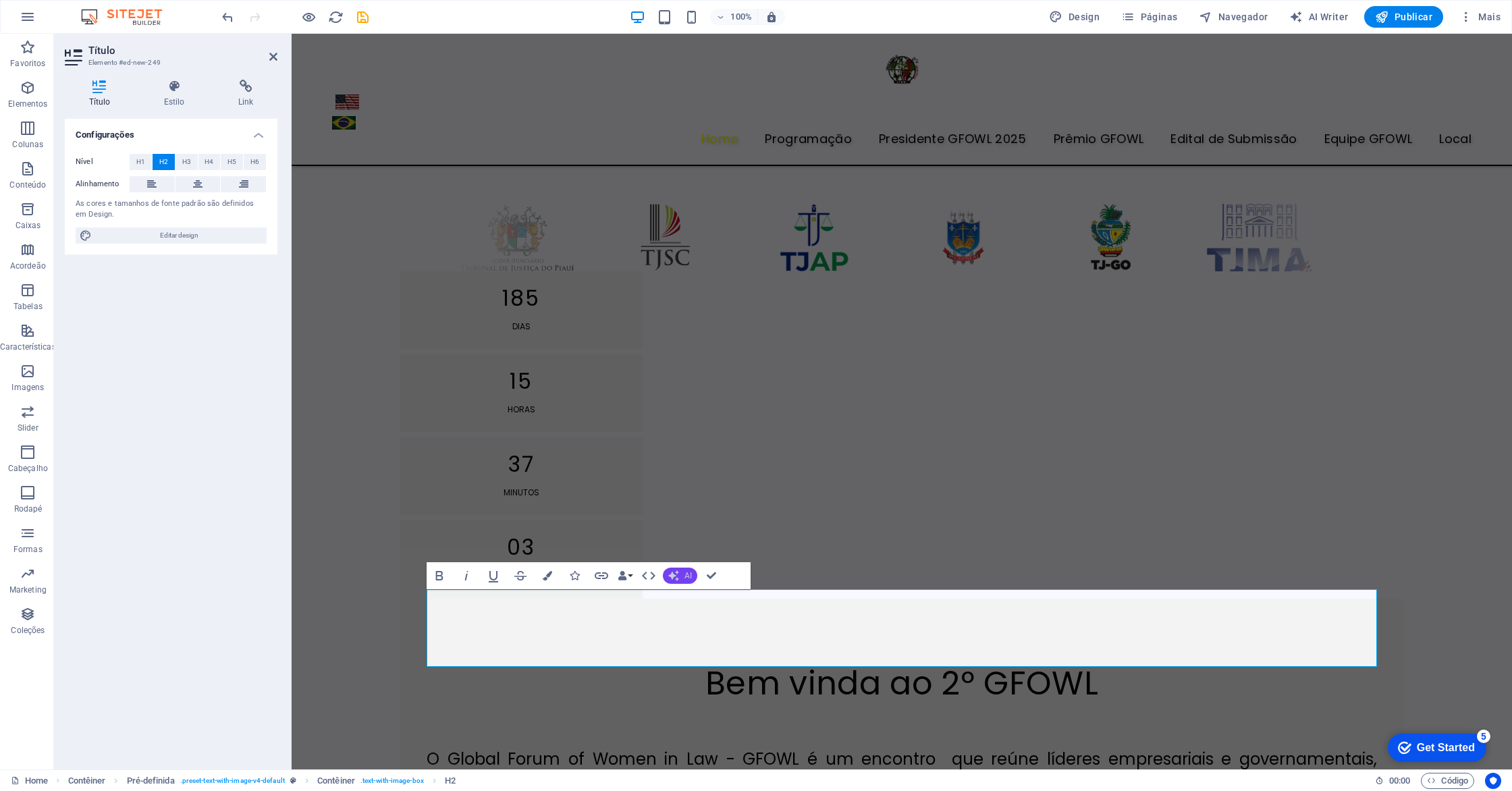
click at [674, 578] on icon "button" at bounding box center [673, 576] width 11 height 11
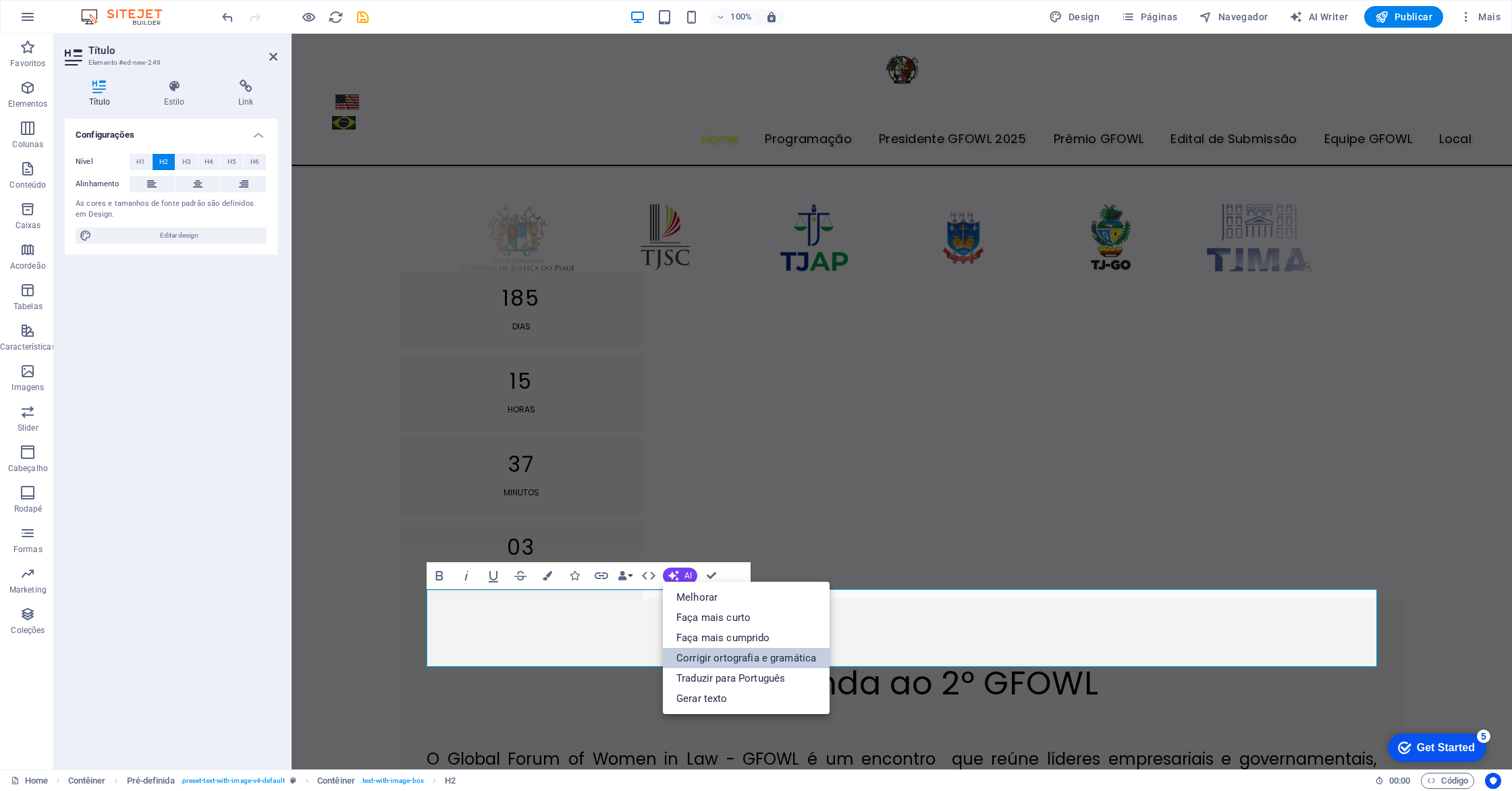
click at [721, 652] on link "Corrigir ortografia e gramática" at bounding box center [746, 658] width 167 height 20
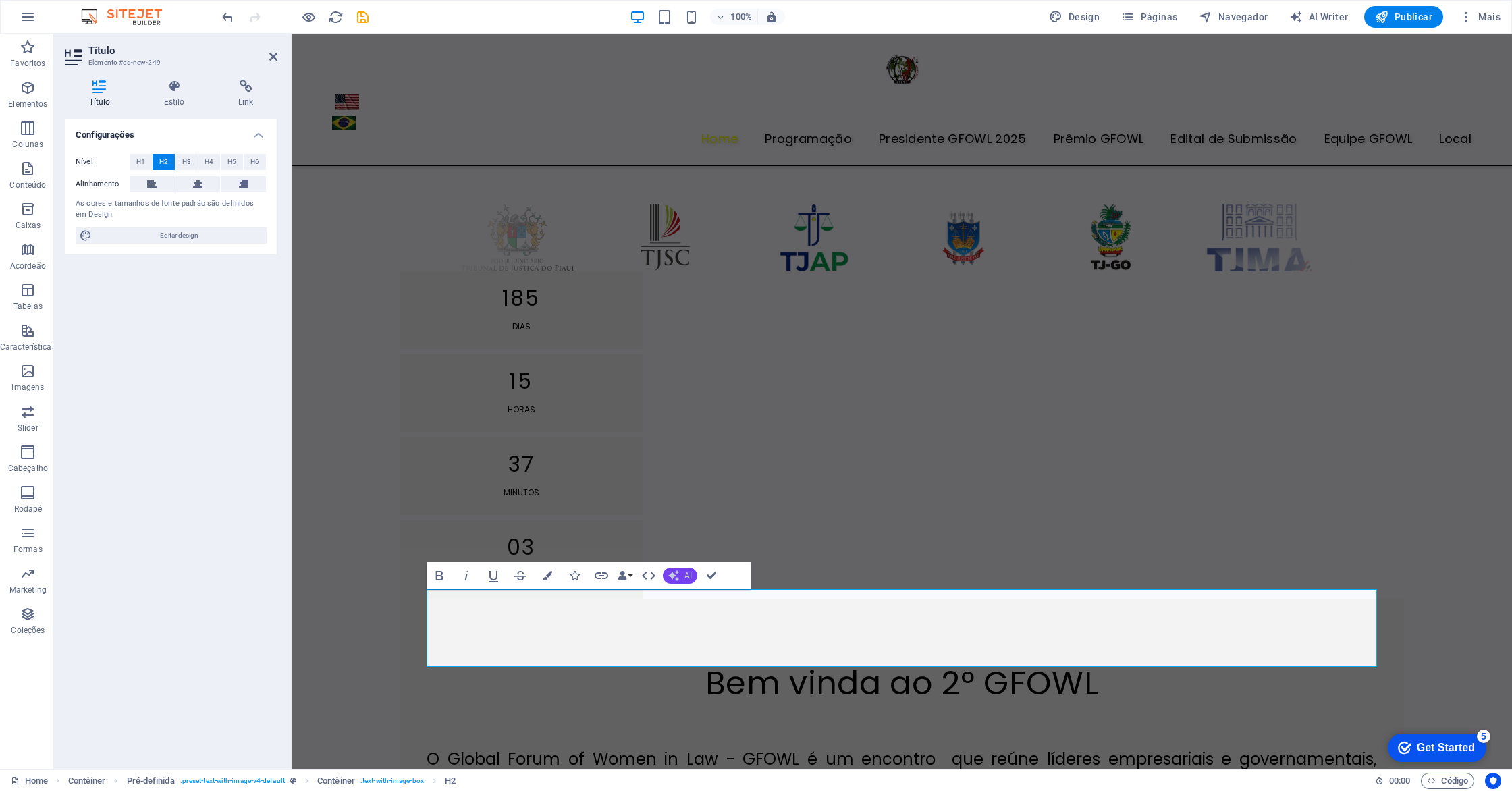
click at [683, 581] on button "AI" at bounding box center [680, 576] width 35 height 16
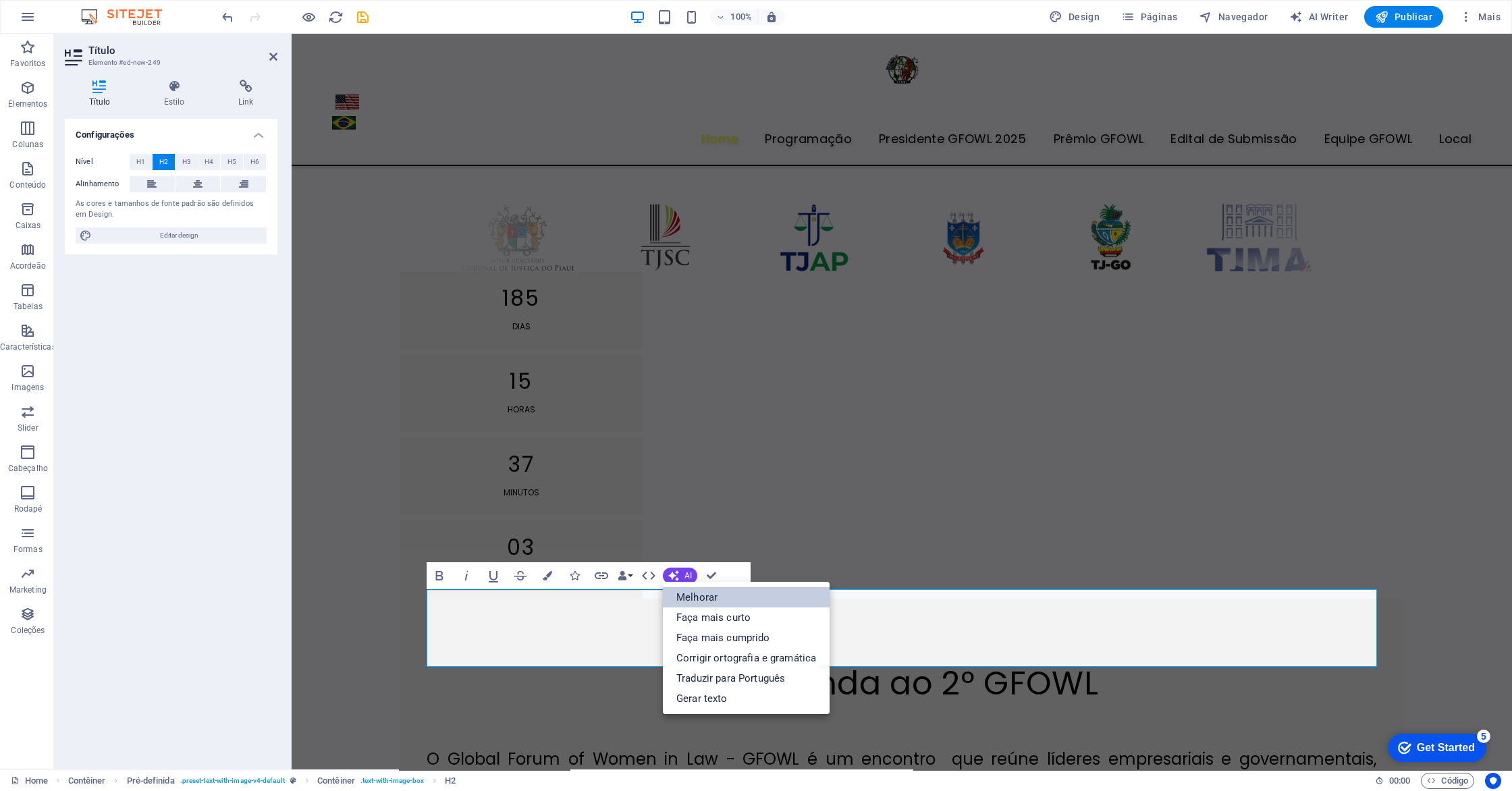
click at [690, 599] on link "Melhorar" at bounding box center [746, 598] width 167 height 20
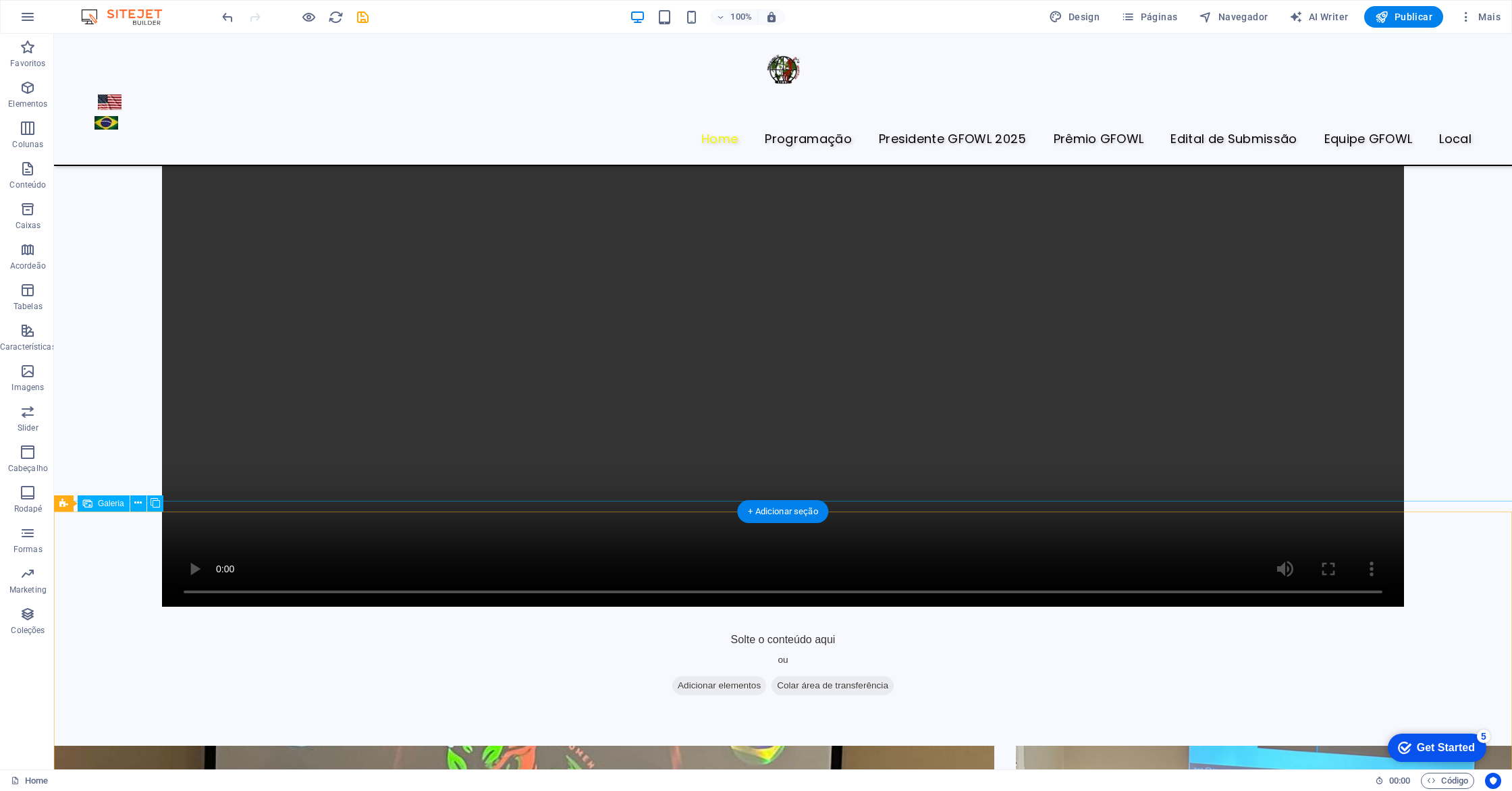
scroll to position [1780, 0]
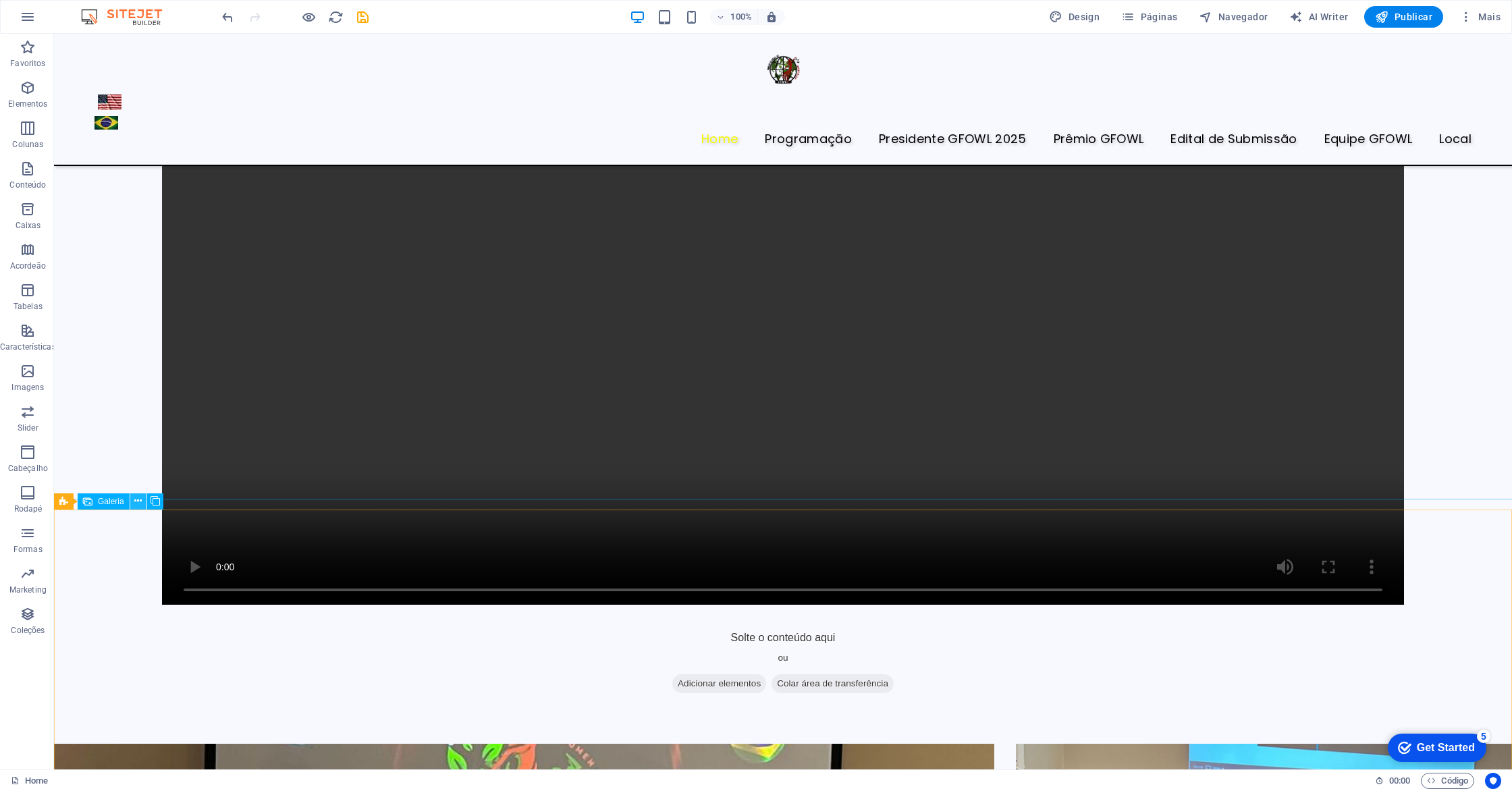
click at [136, 502] on icon at bounding box center [137, 501] width 8 height 14
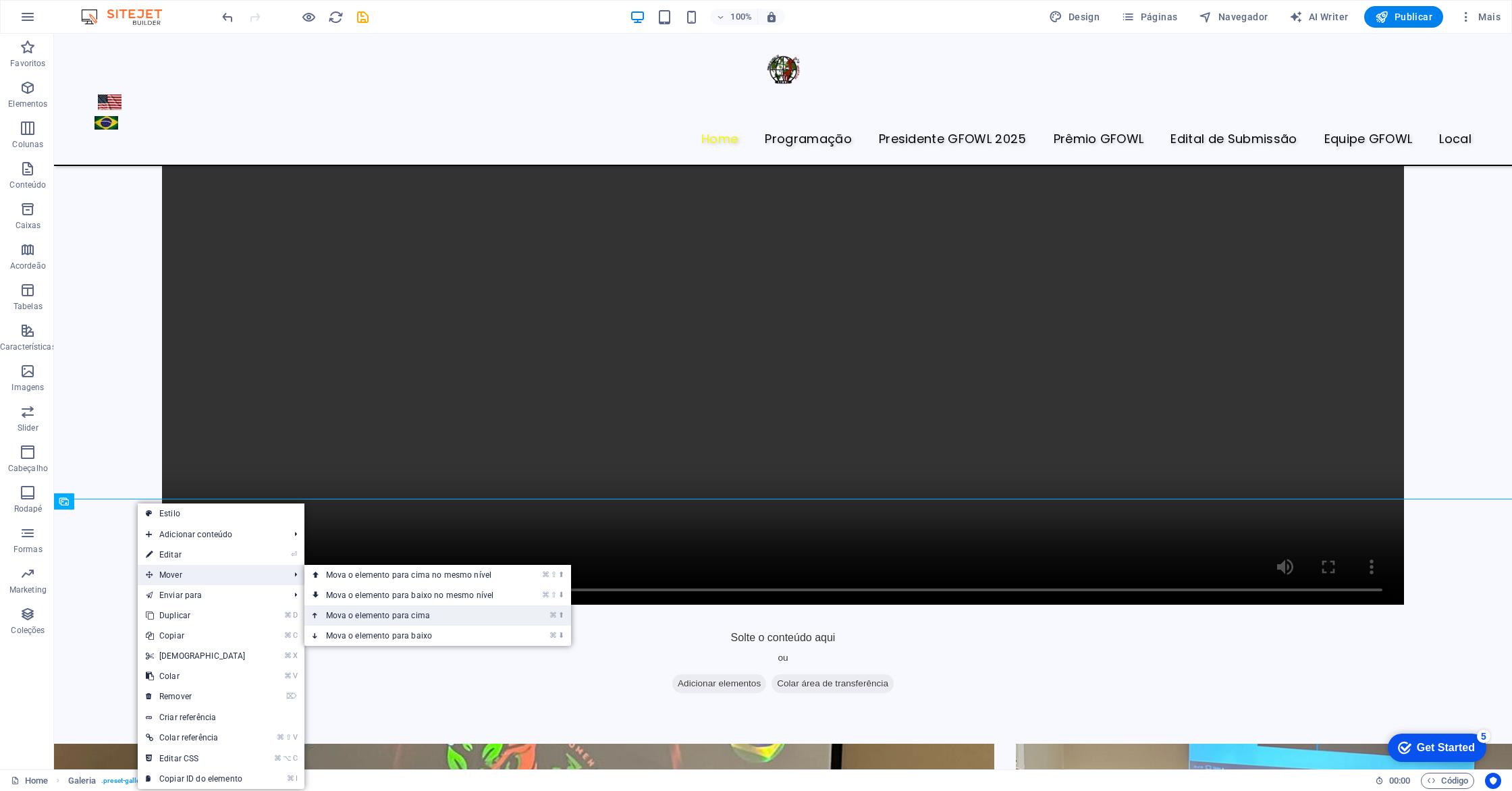
click at [370, 618] on link "⌘ ⬆ Mova o elemento para cima" at bounding box center [413, 616] width 217 height 20
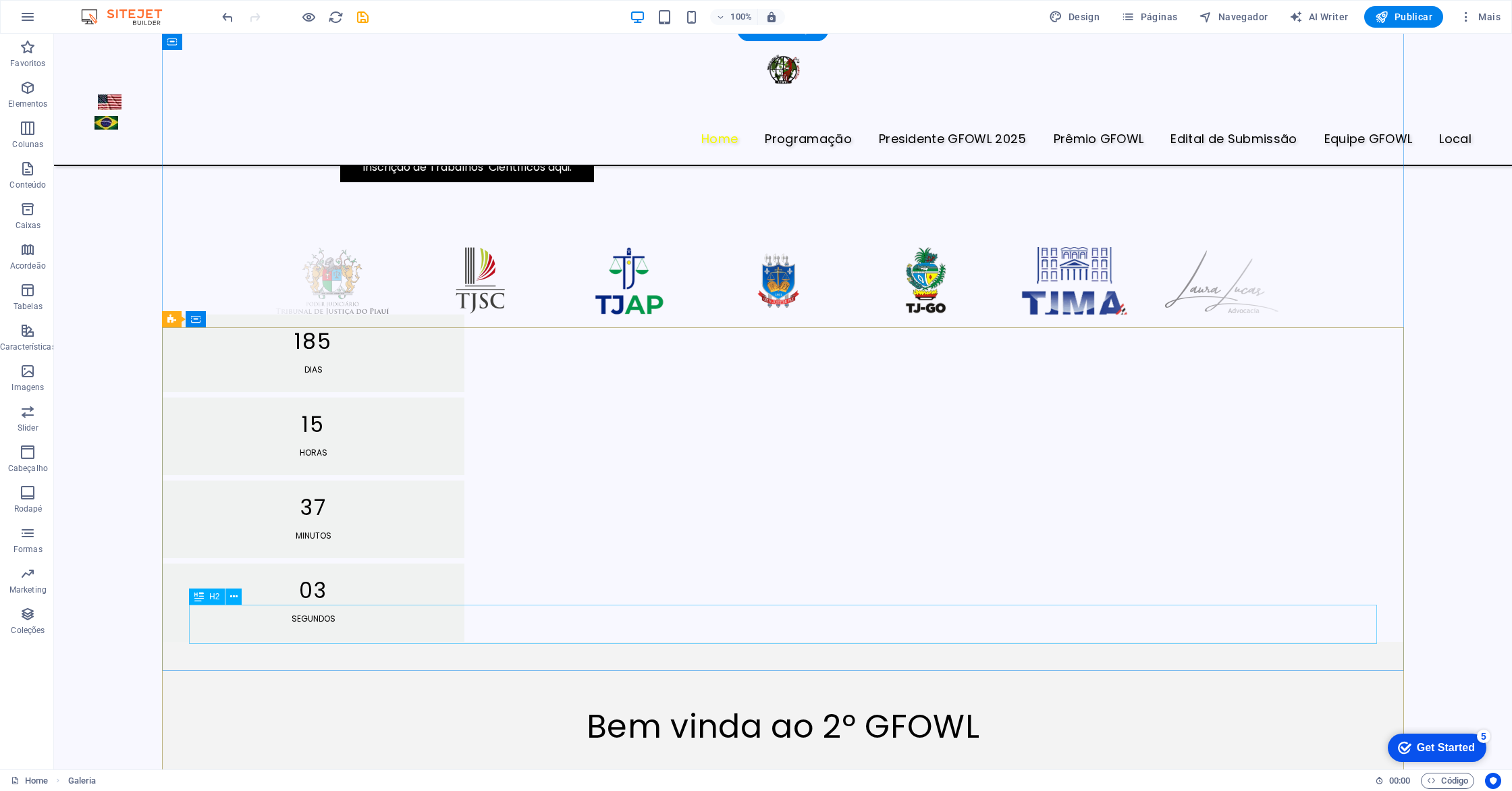
scroll to position [755, 0]
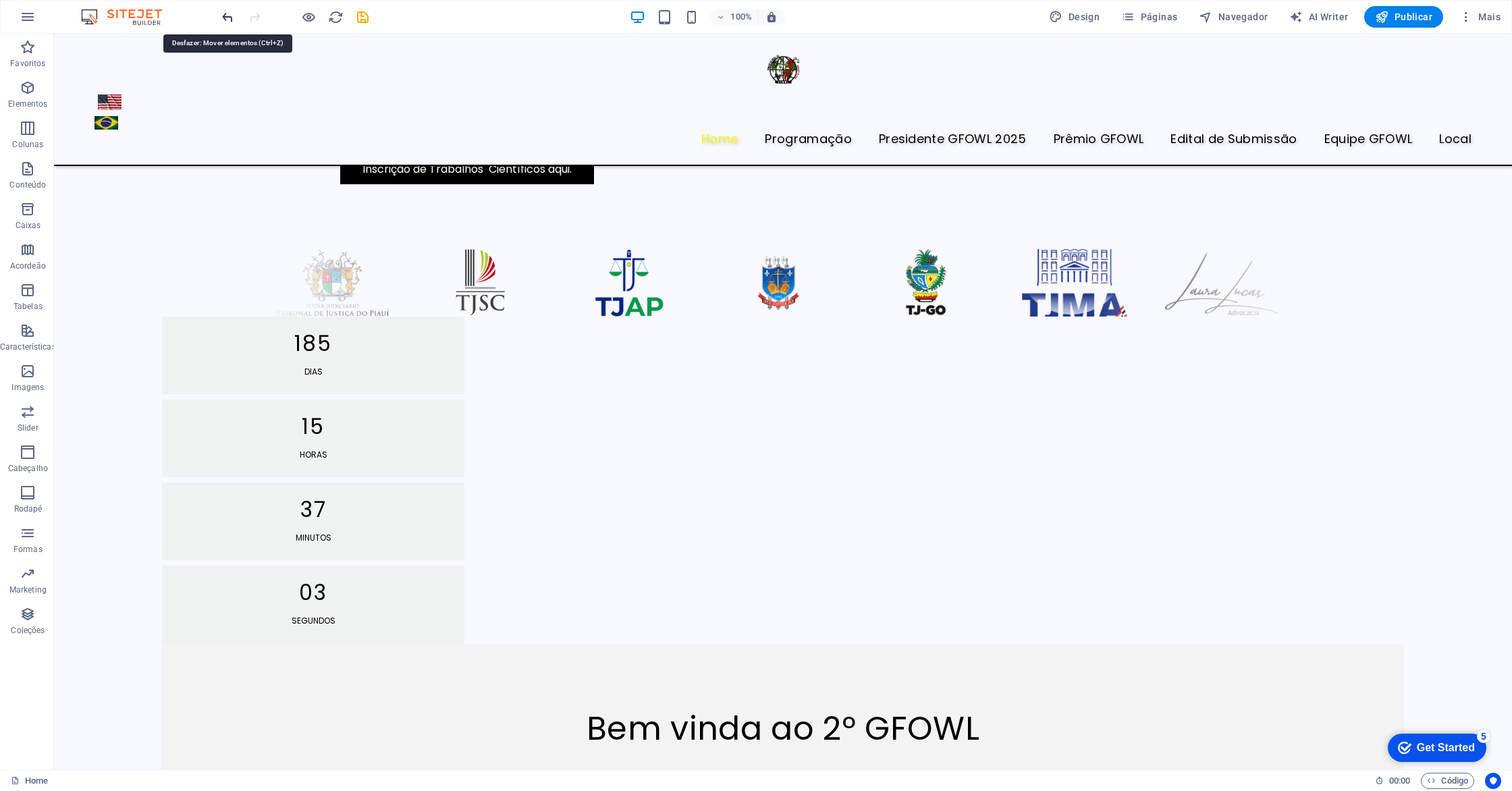
click at [227, 19] on icon "undo" at bounding box center [228, 17] width 15 height 15
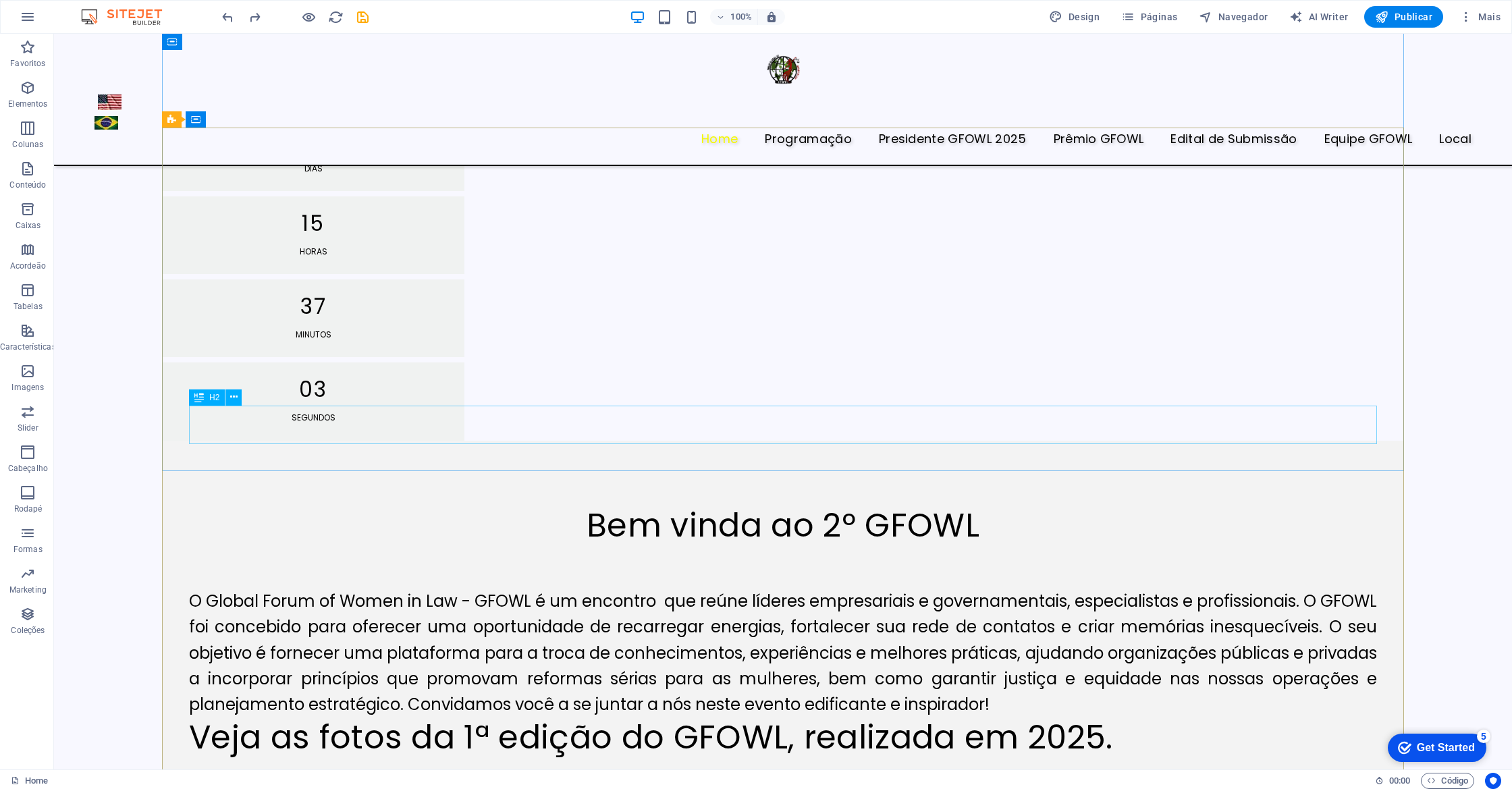
scroll to position [961, 0]
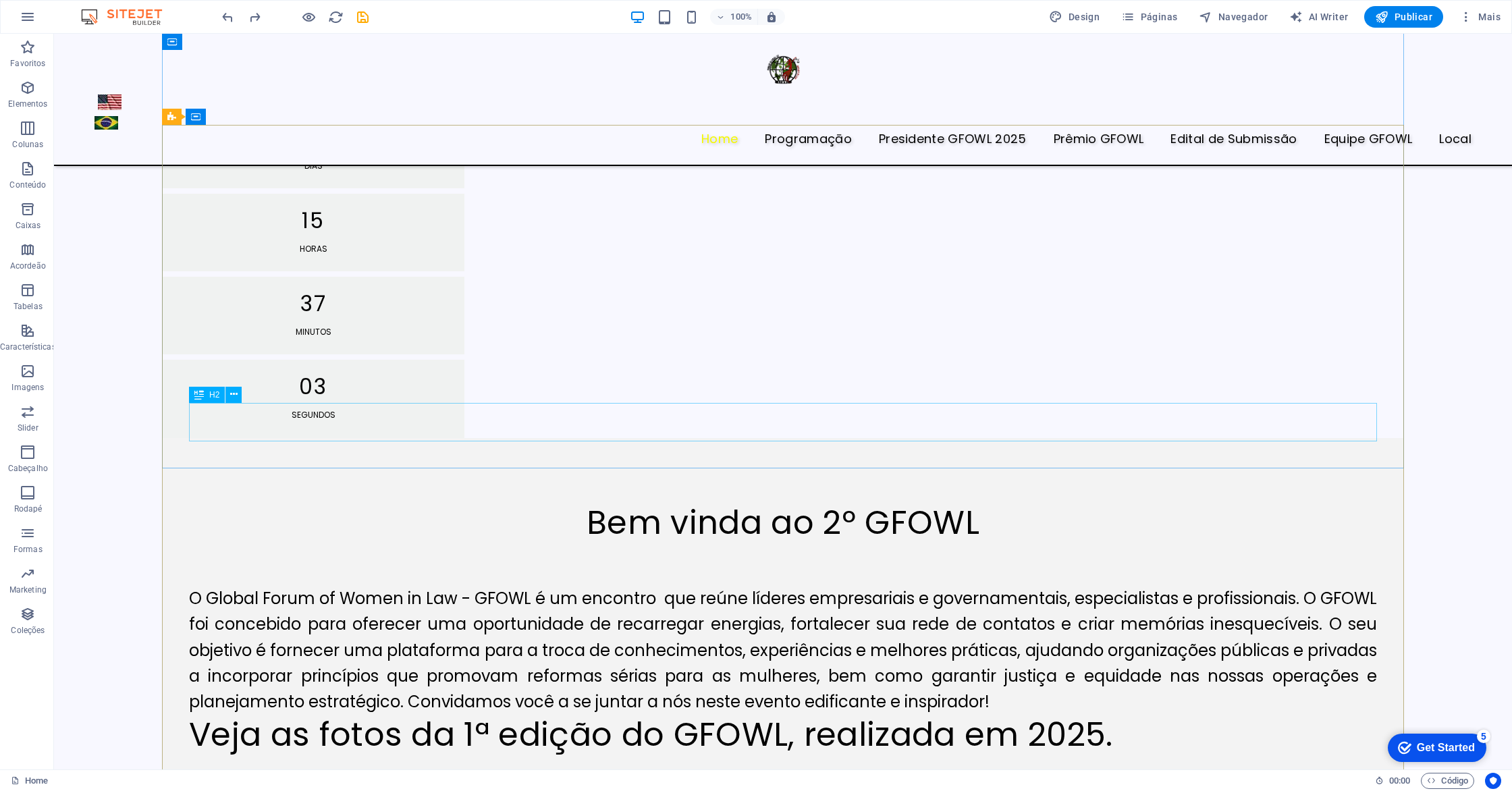
click at [495, 716] on div "Veja as fotos da 1ª edição do GFOWL, realizada em 2025." at bounding box center [783, 735] width 1188 height 39
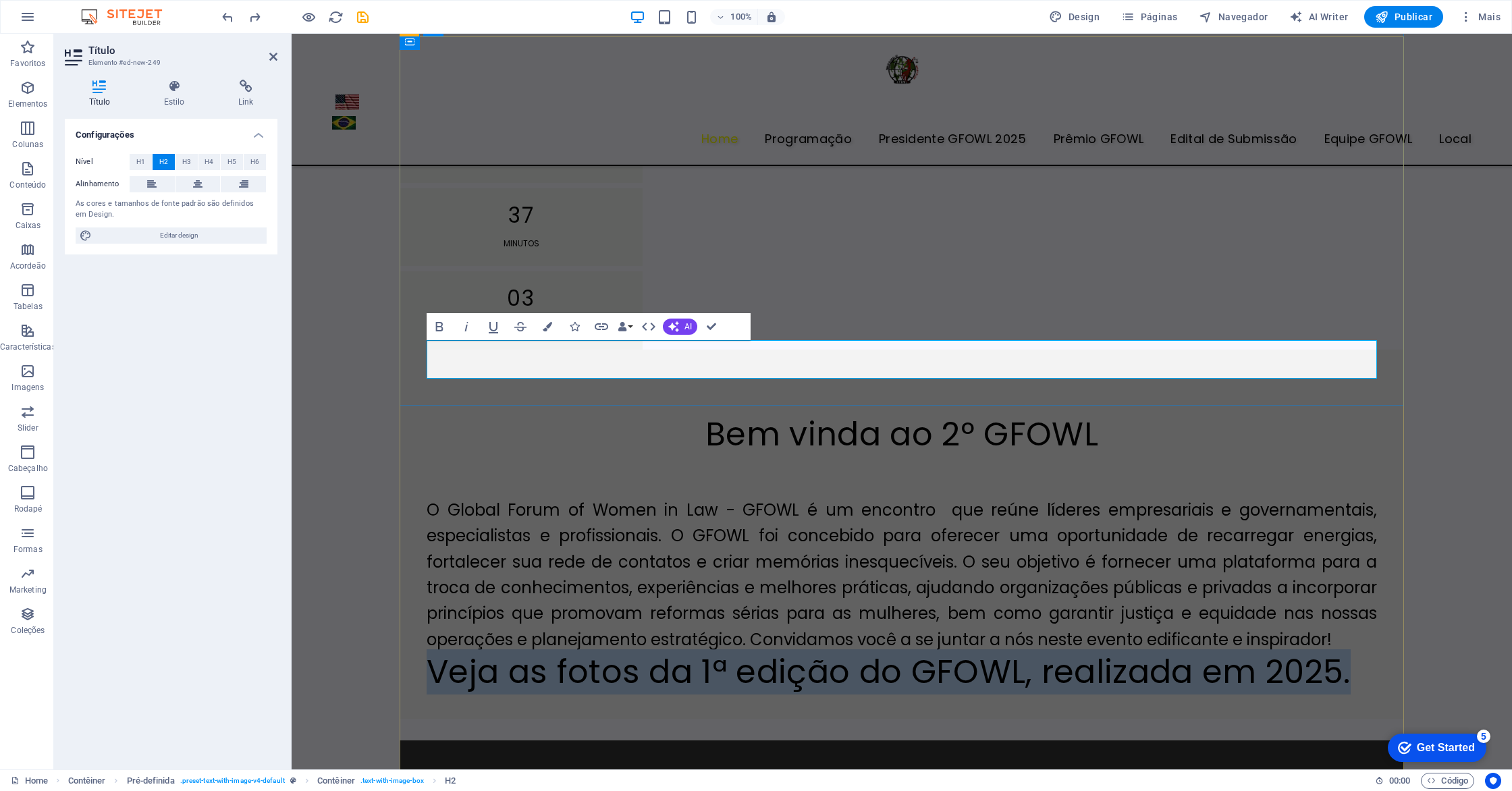
click at [555, 653] on h2 "Veja as fotos da 1ª edição do GFOWL, realizada em 2025." at bounding box center [901, 672] width 950 height 39
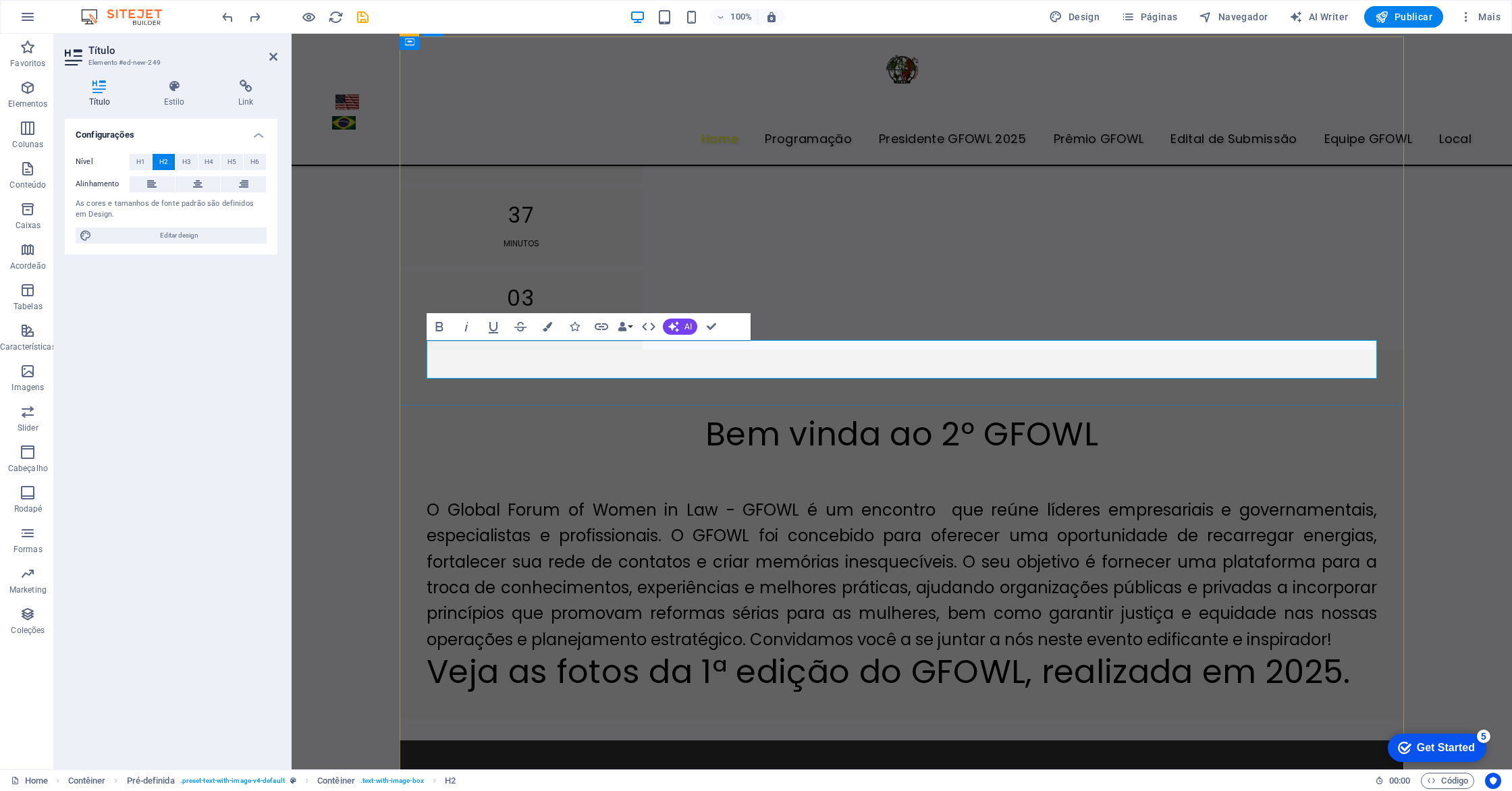
click at [500, 653] on h2 "Veja as fotos da 1ª edição do GFOWL, realizada em 2025." at bounding box center [901, 672] width 950 height 39
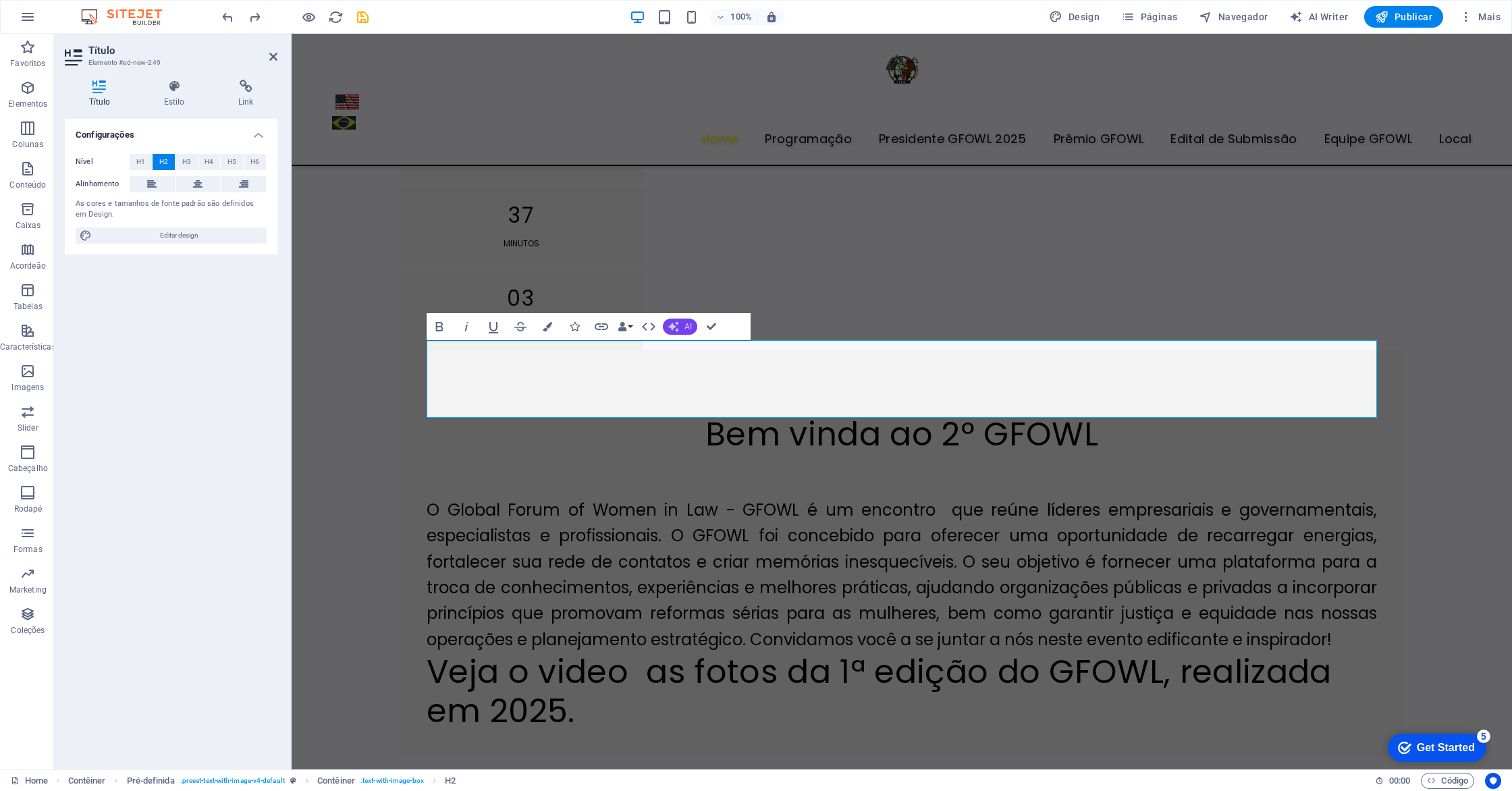
click at [690, 329] on span "AI" at bounding box center [687, 327] width 8 height 8
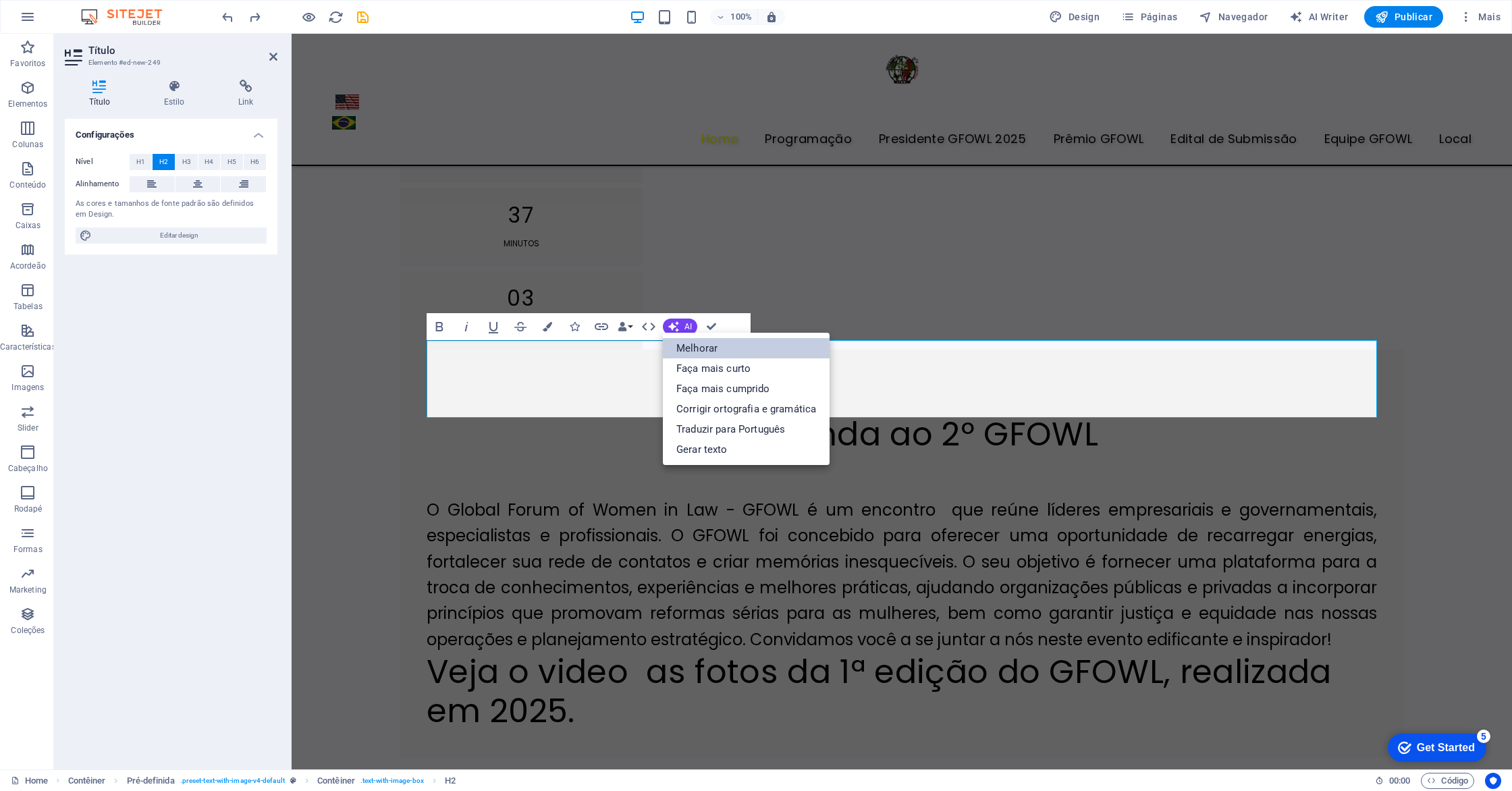
click at [692, 348] on link "Melhorar" at bounding box center [746, 348] width 167 height 20
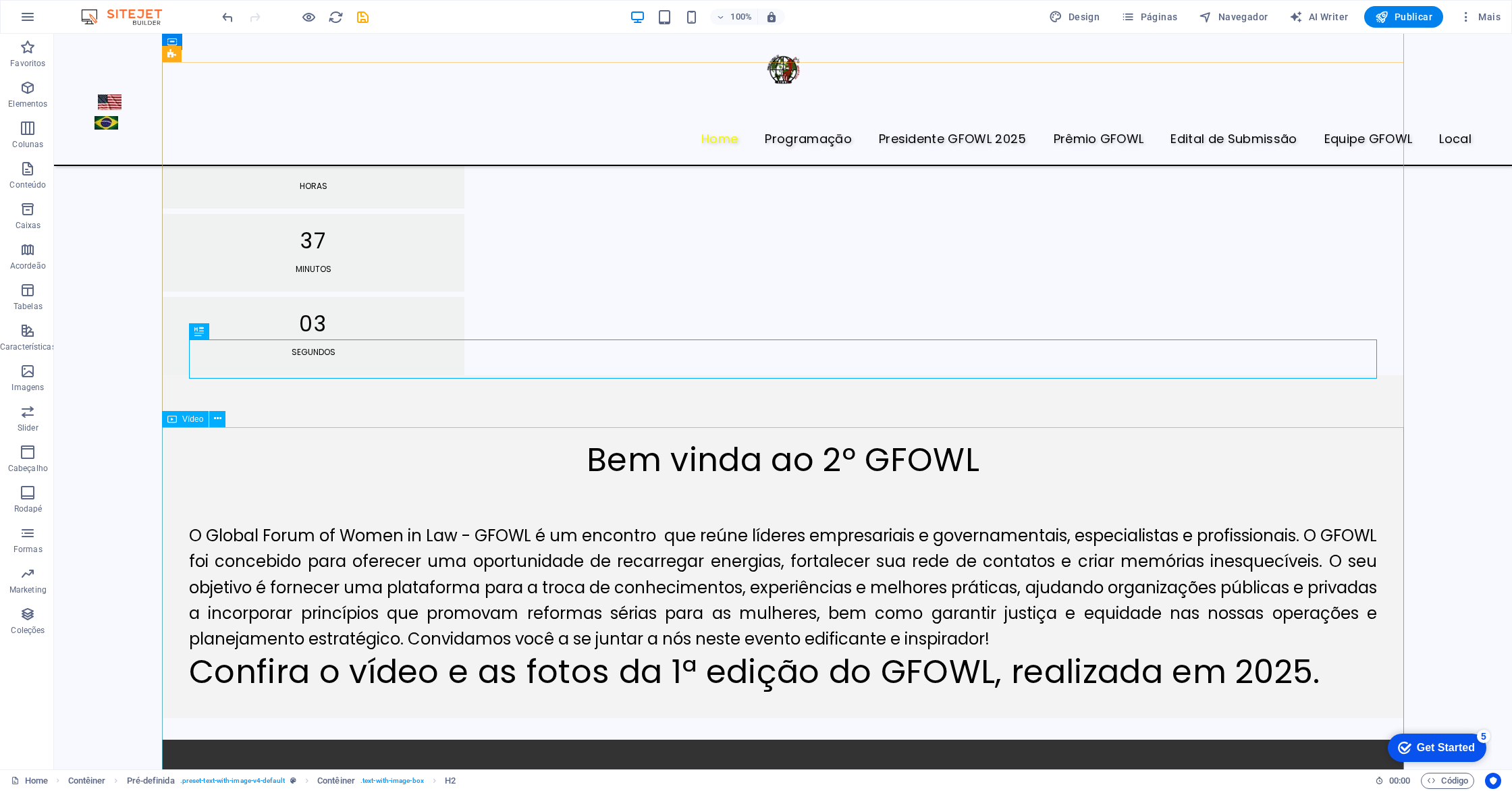
scroll to position [1025, 0]
click at [1025, 479] on div "O Global Forum of Women in Law - GFOWL é um encontro que reúne líderes empresar…" at bounding box center [783, 565] width 1188 height 173
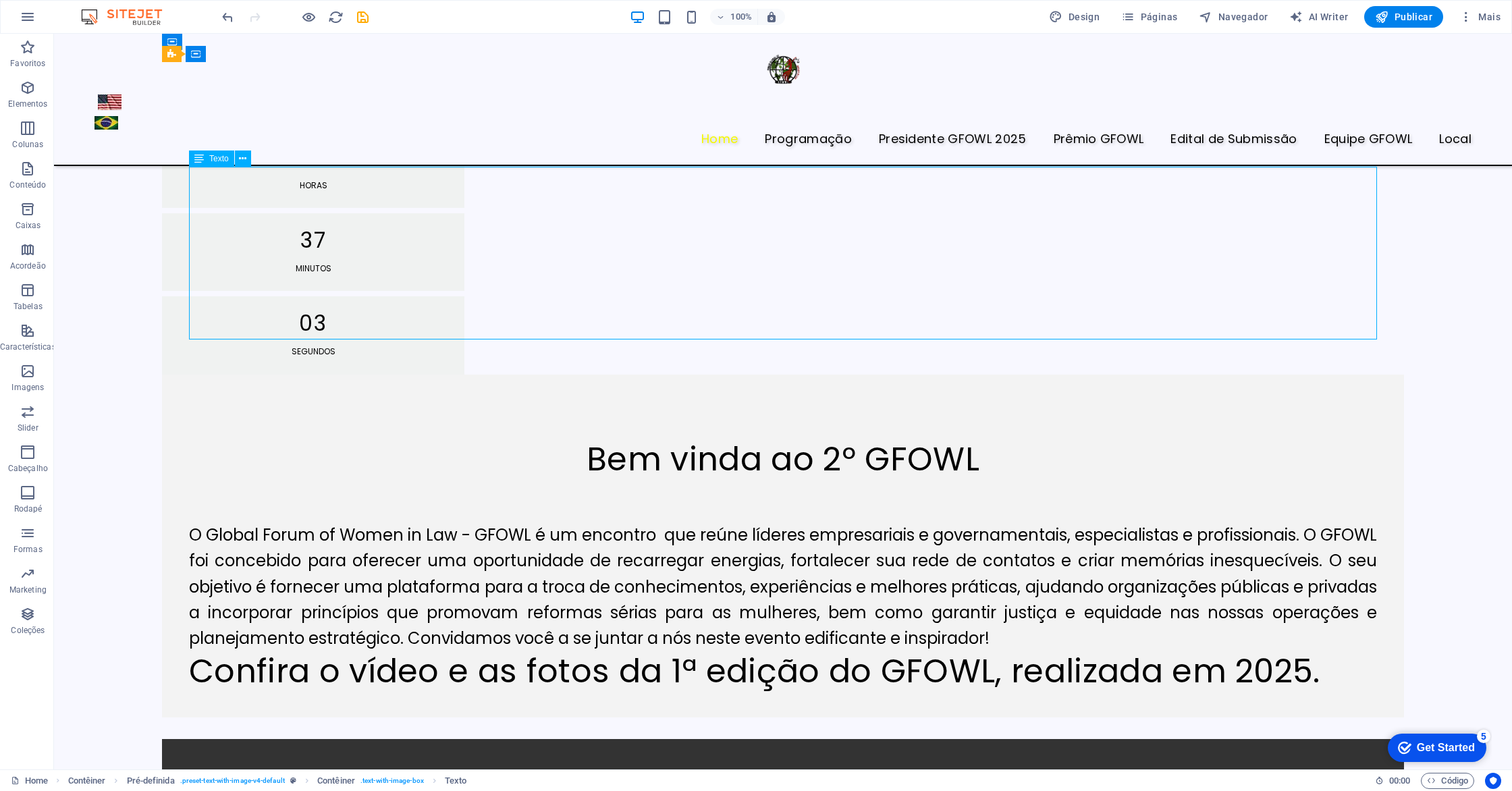
click at [1020, 479] on div "O Global Forum of Women in Law - GFOWL é um encontro que reúne líderes empresar…" at bounding box center [783, 565] width 1188 height 173
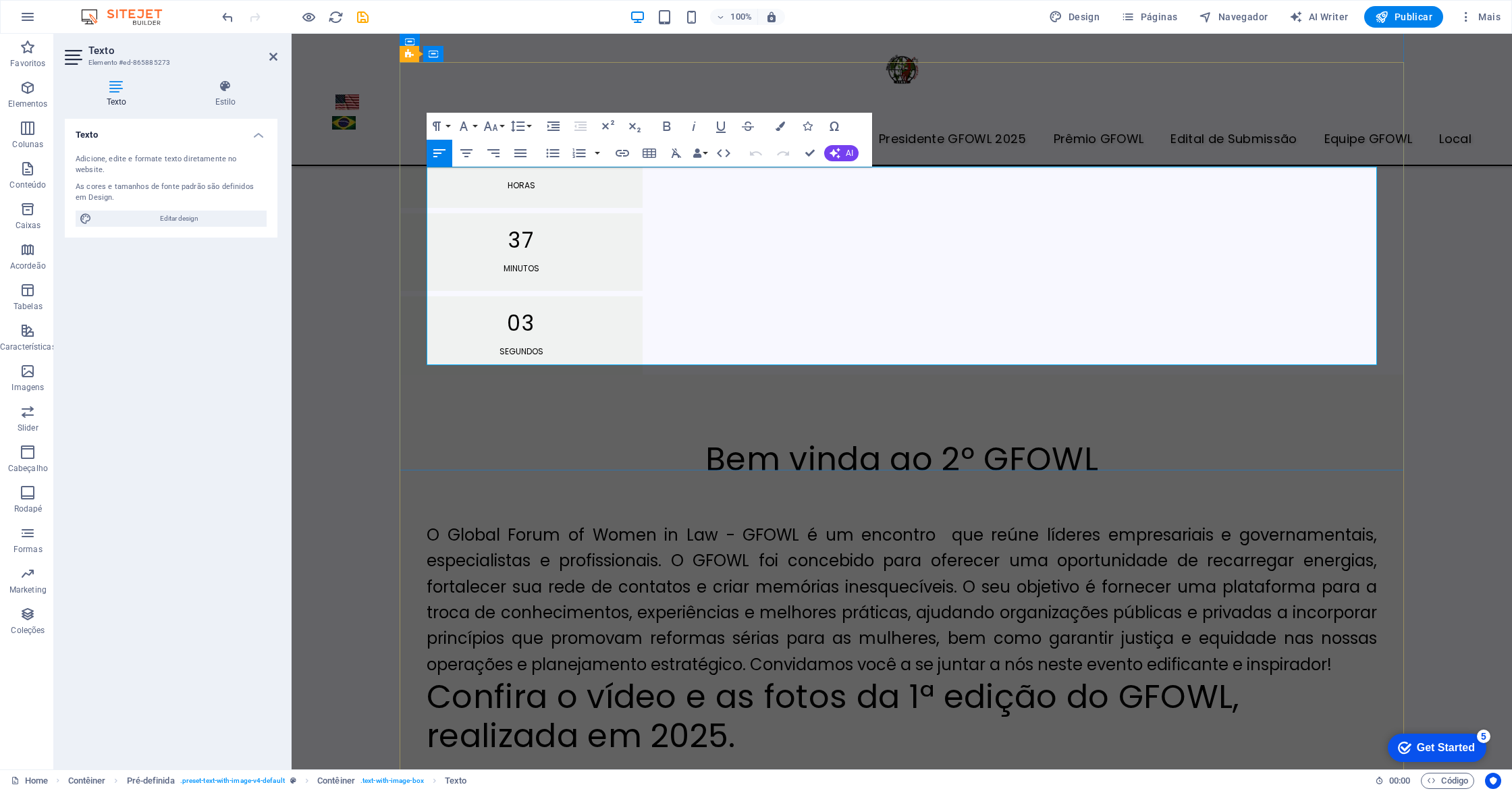
click at [1347, 522] on p "O Global Forum of Women in Law - GFOWL é um encontro que reúne líderes empresar…" at bounding box center [901, 599] width 950 height 155
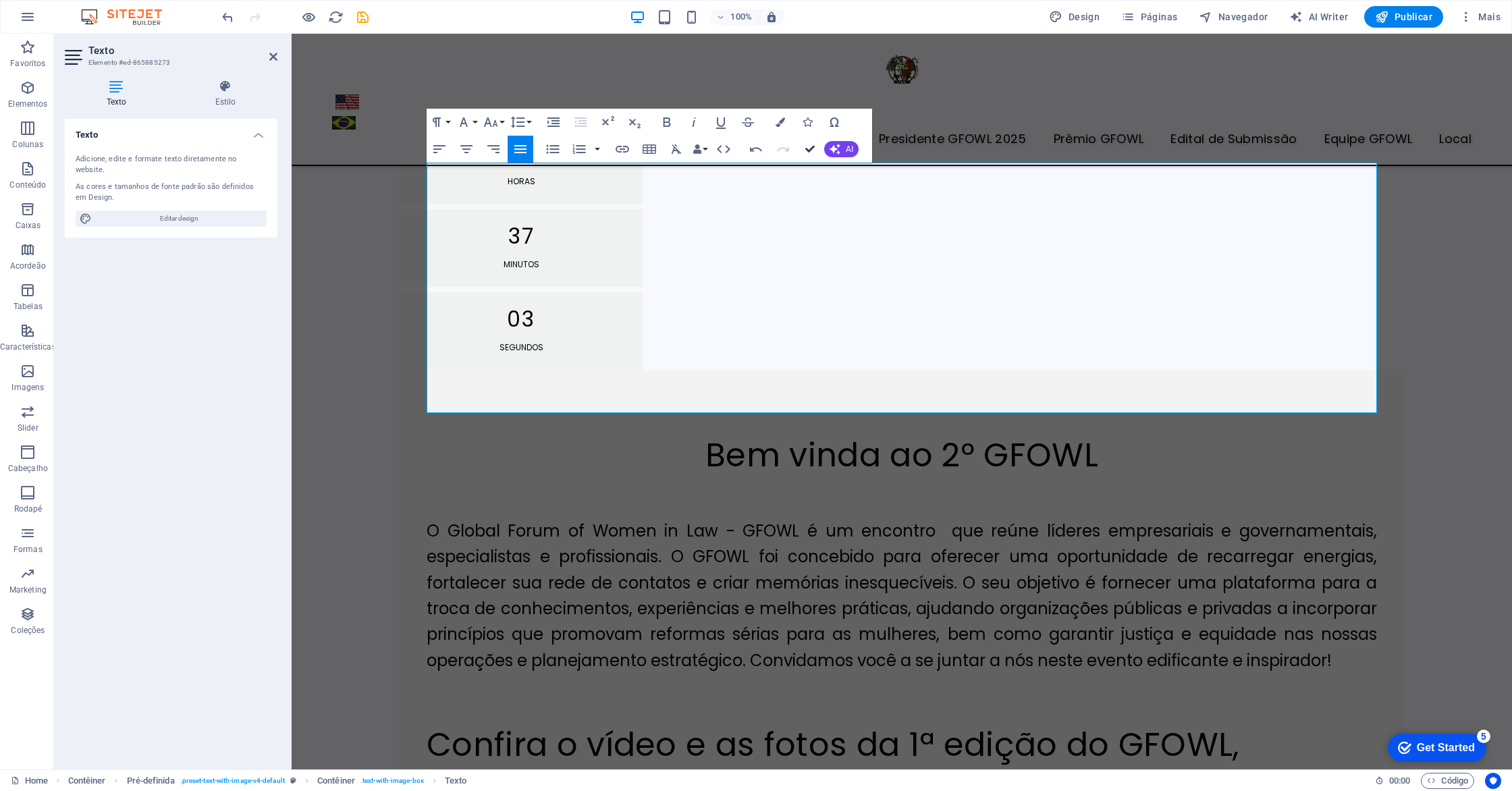
scroll to position [1032, 0]
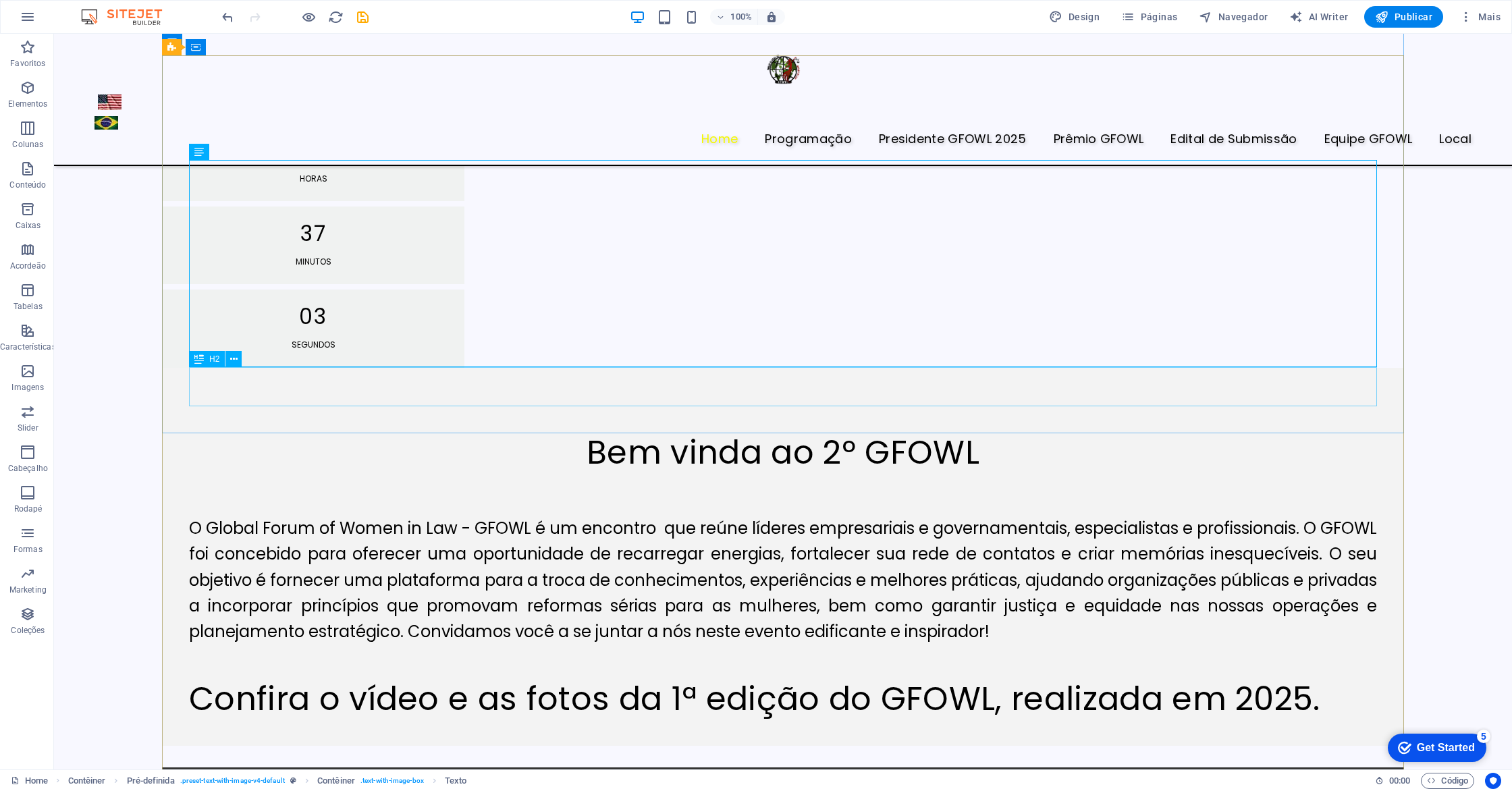
click at [214, 680] on div "Confira o vídeo e as fotos da 1ª edição do GFOWL, realizada em 2025." at bounding box center [783, 699] width 1188 height 39
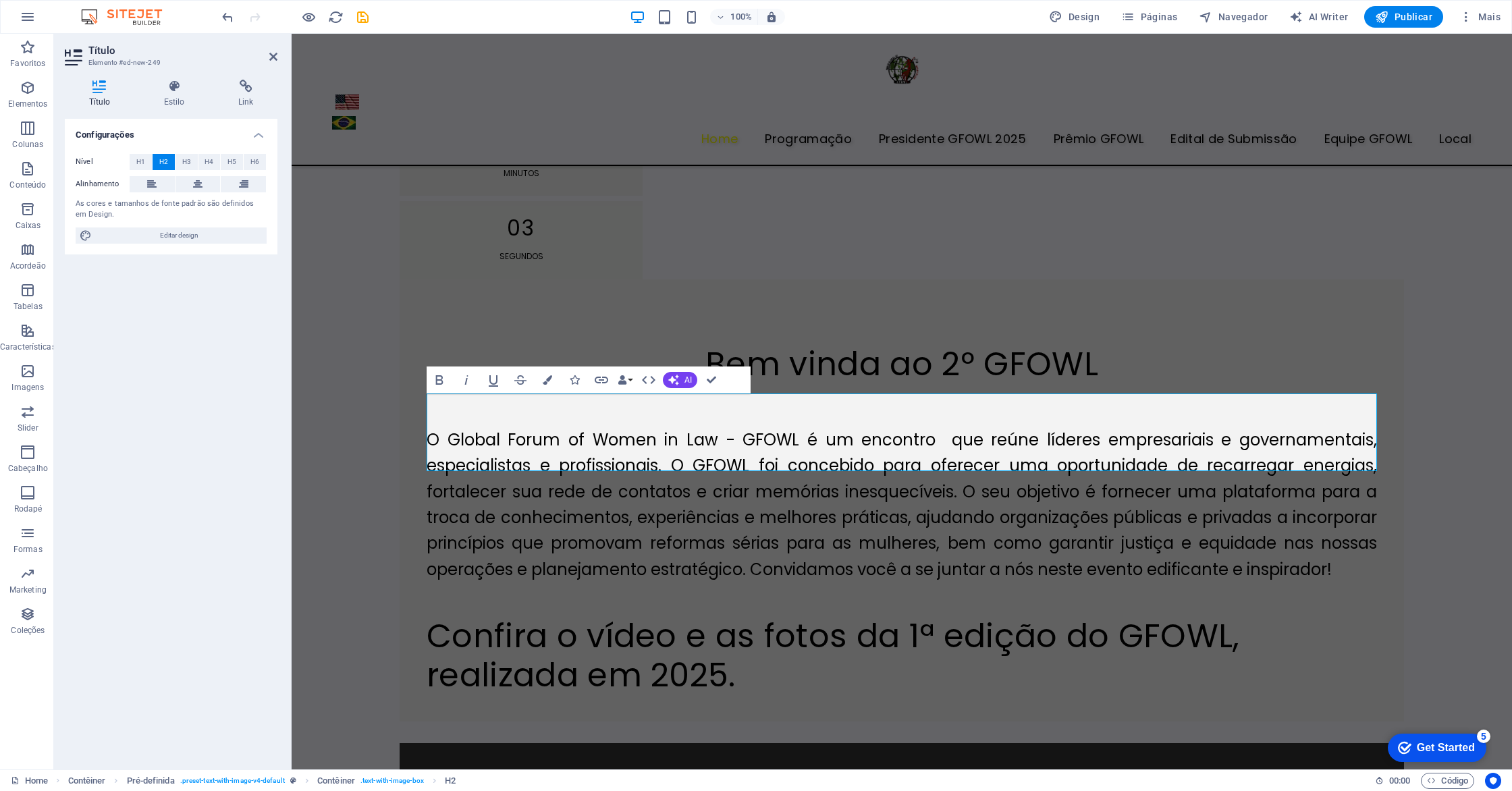
scroll to position [943, 0]
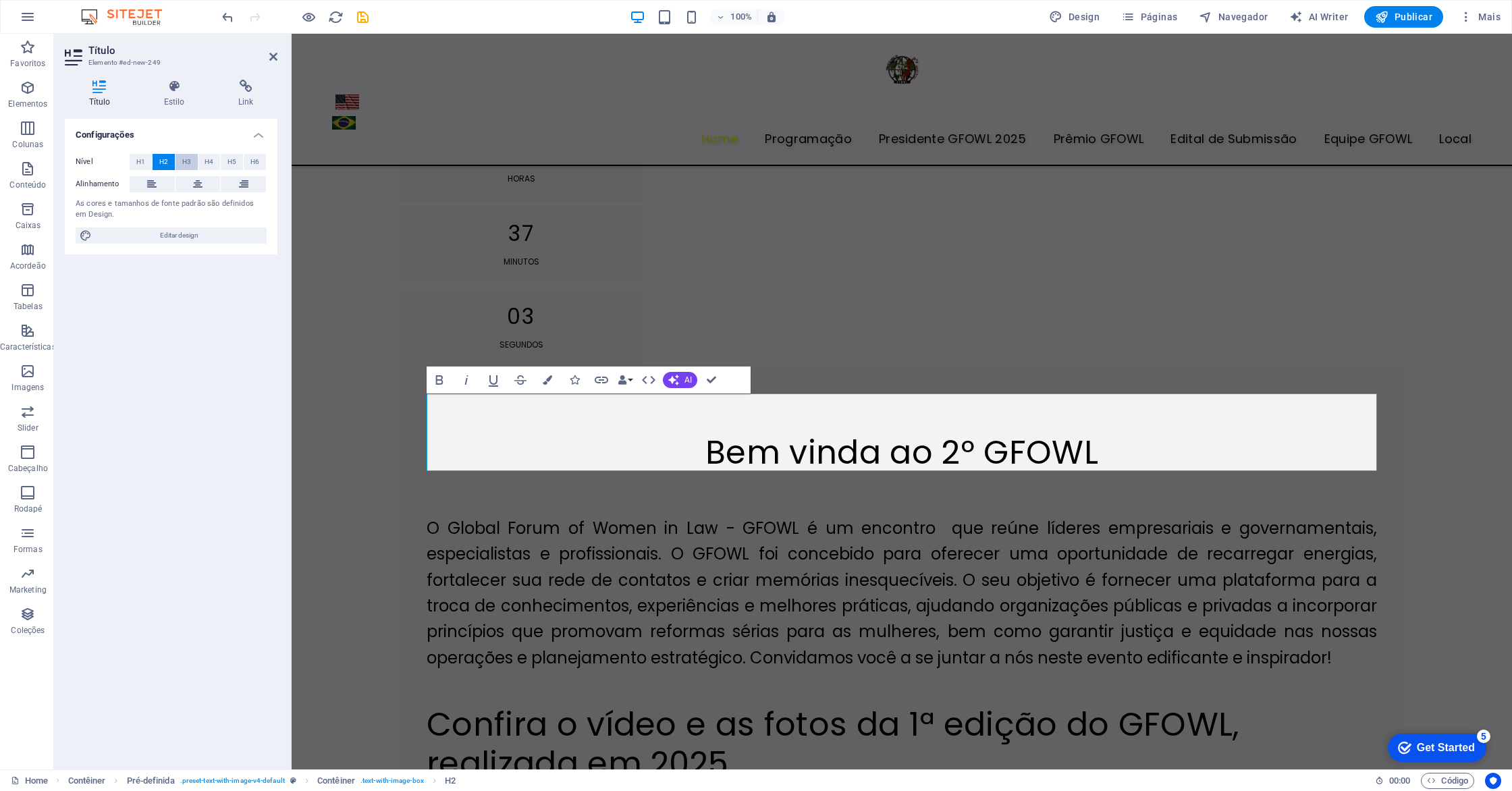
click at [184, 163] on span "H3" at bounding box center [186, 162] width 8 height 16
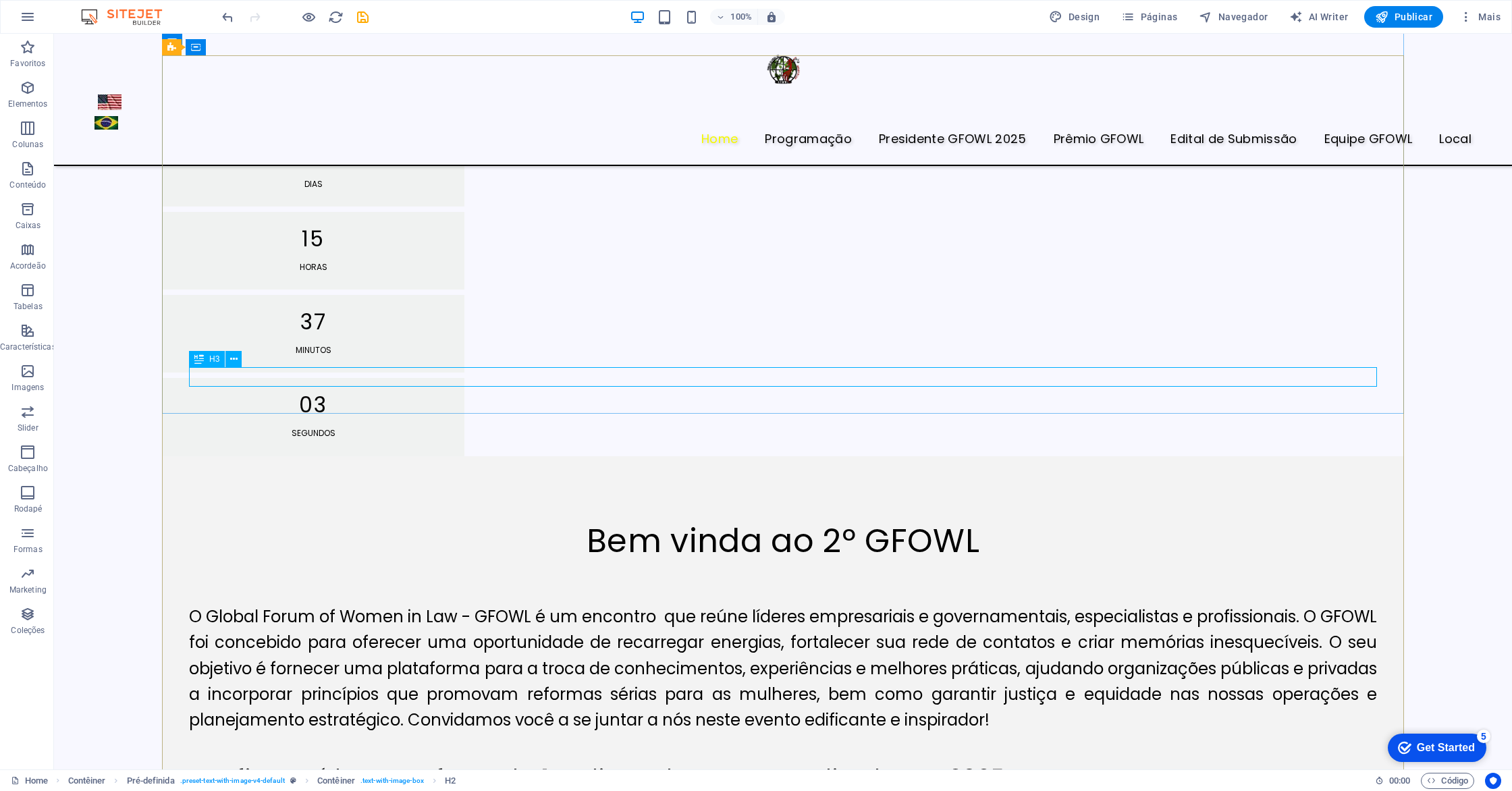
scroll to position [1032, 0]
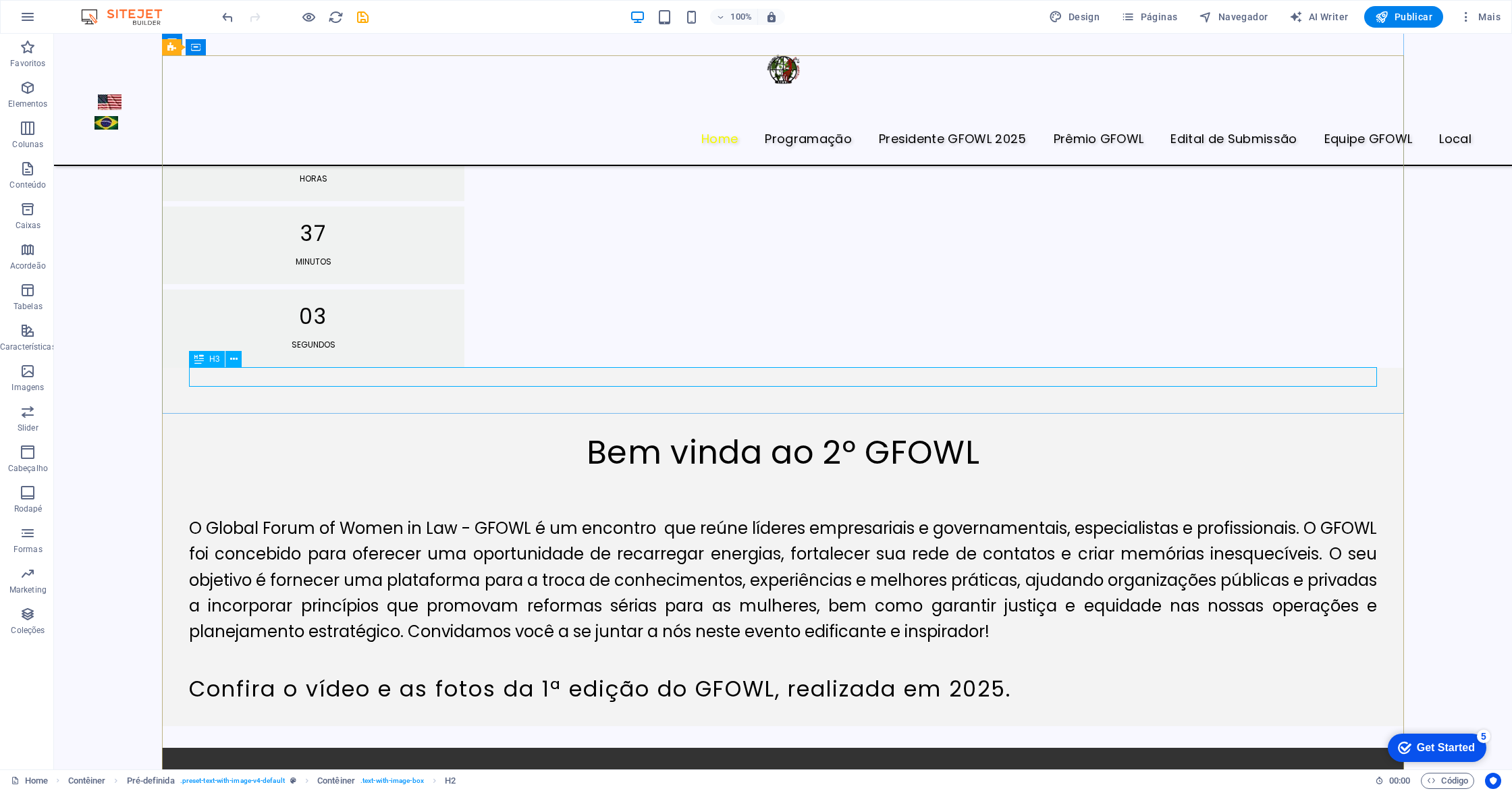
click at [283, 680] on div "Confira o vídeo e as fotos da 1ª edição do GFOWL, realizada em 2025." at bounding box center [783, 689] width 1188 height 19
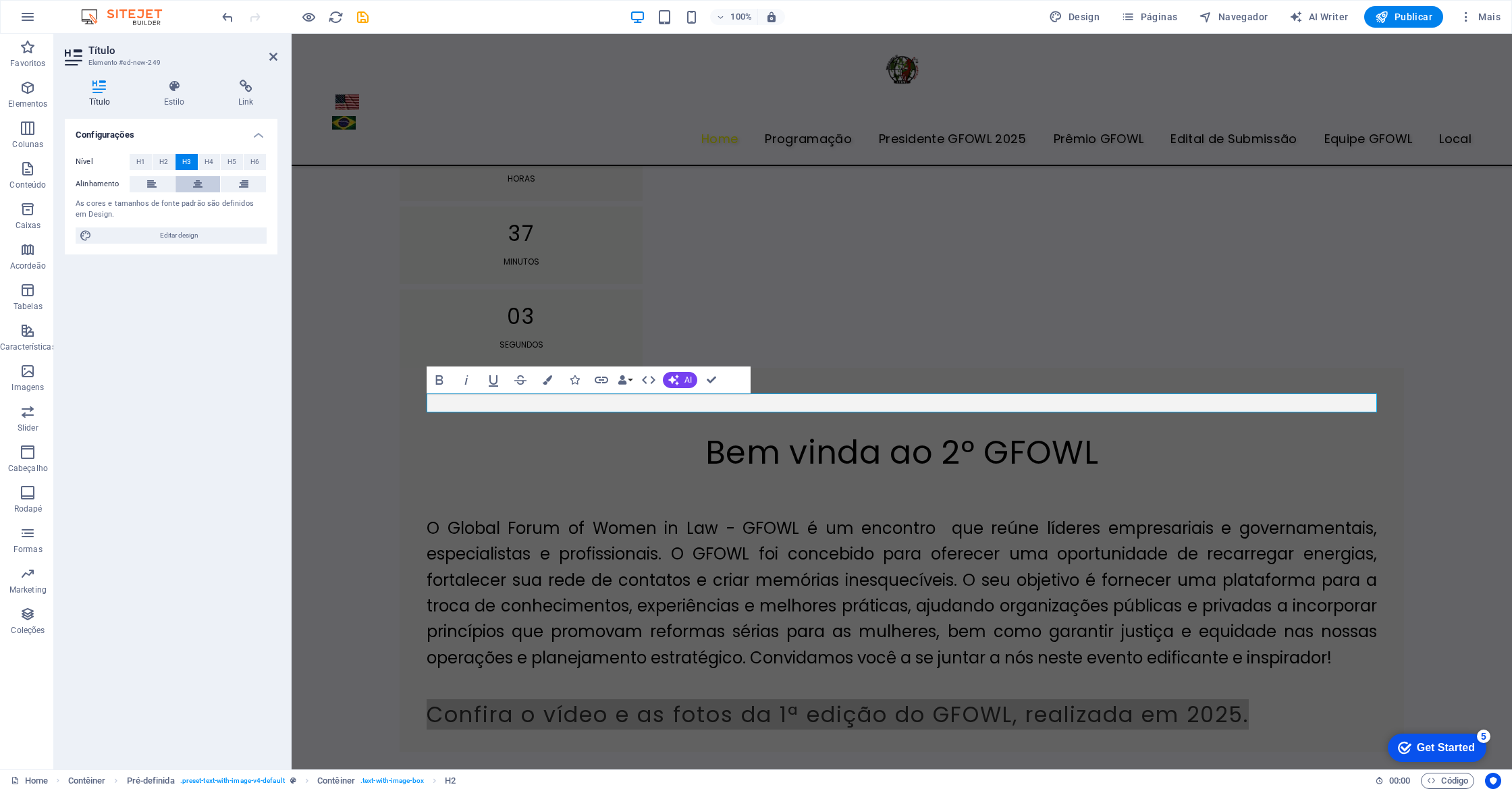
click at [194, 187] on icon at bounding box center [197, 184] width 9 height 16
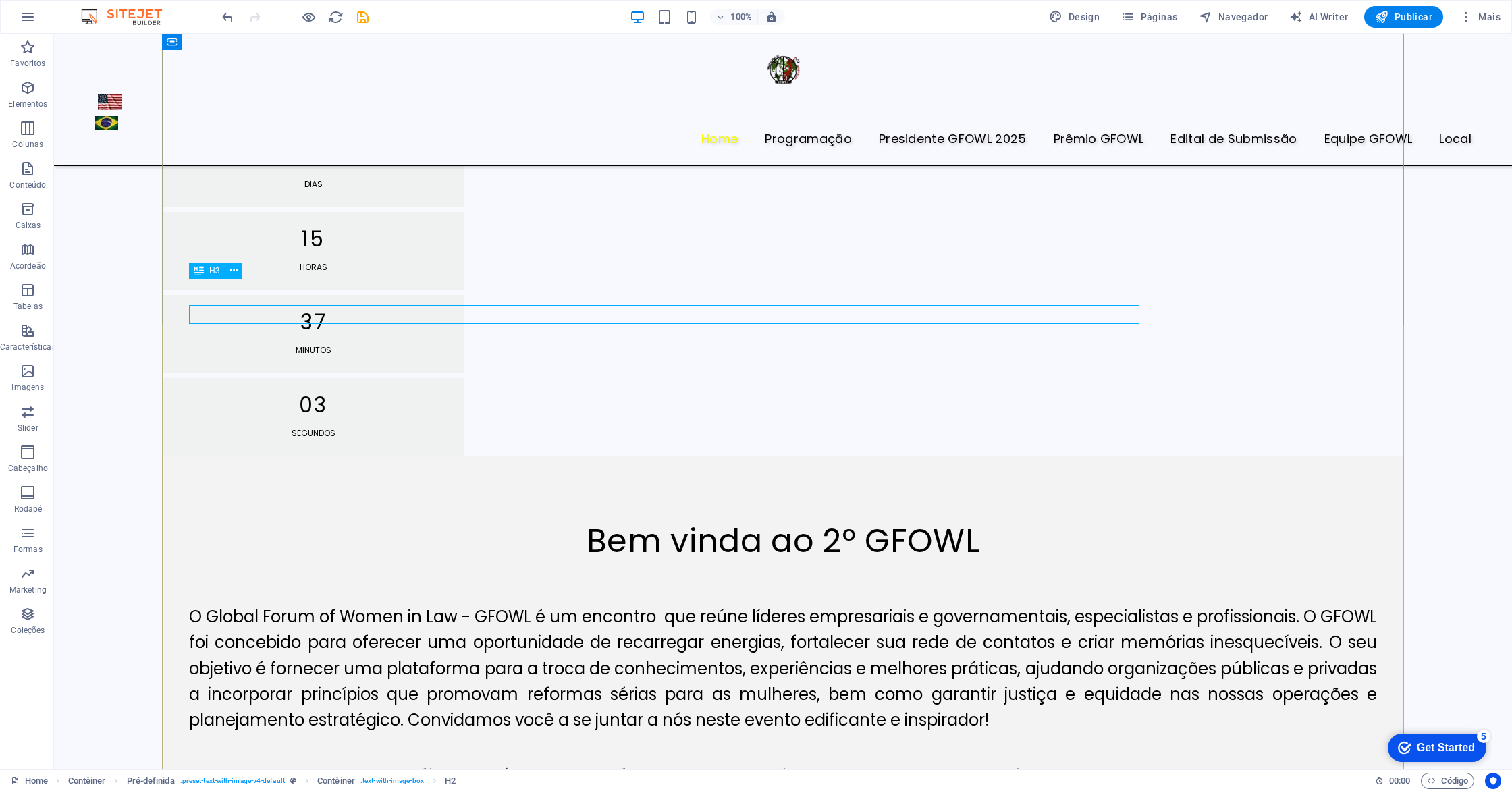
scroll to position [1032, 0]
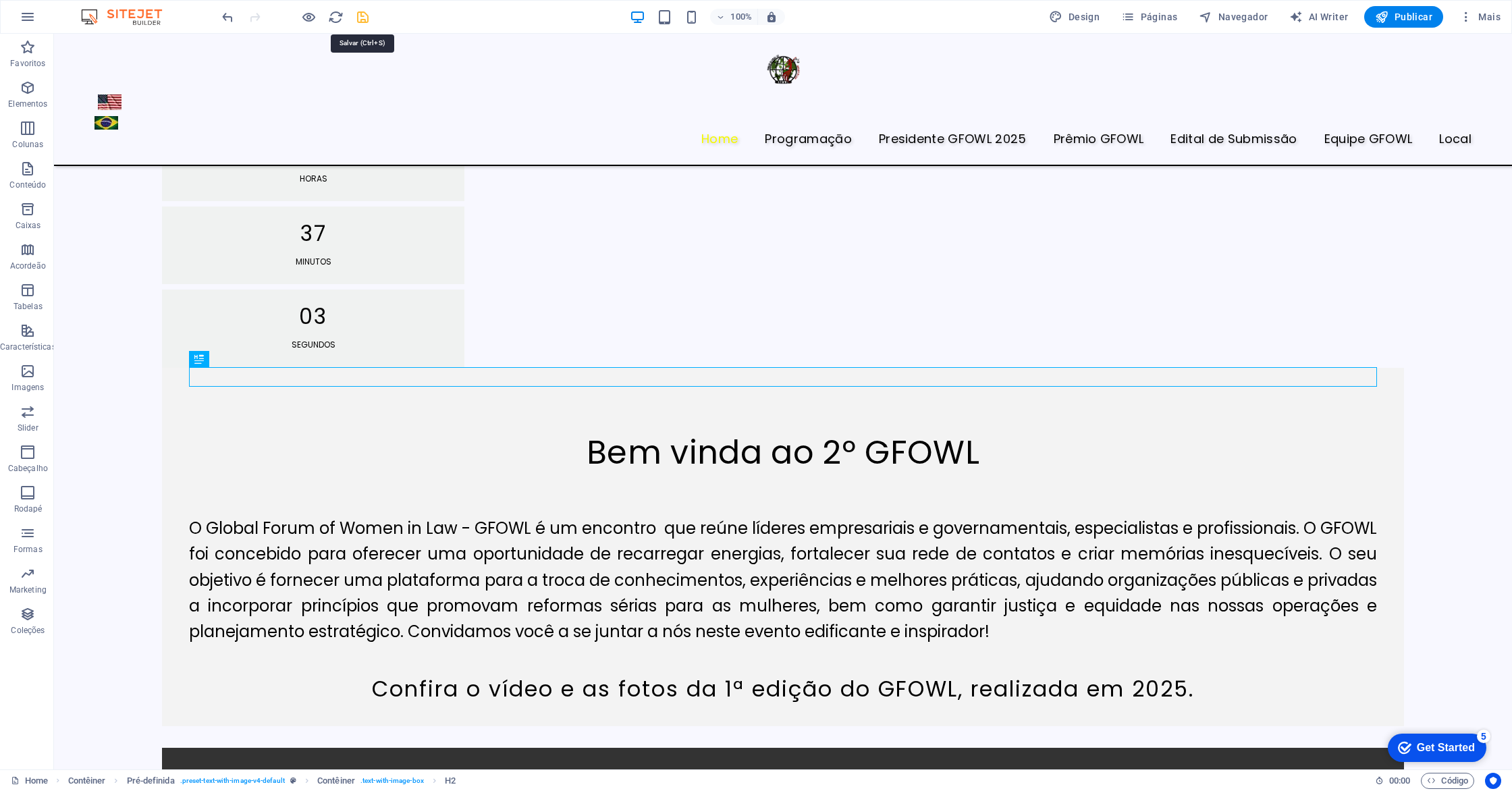
click at [370, 15] on icon "save" at bounding box center [363, 17] width 15 height 15
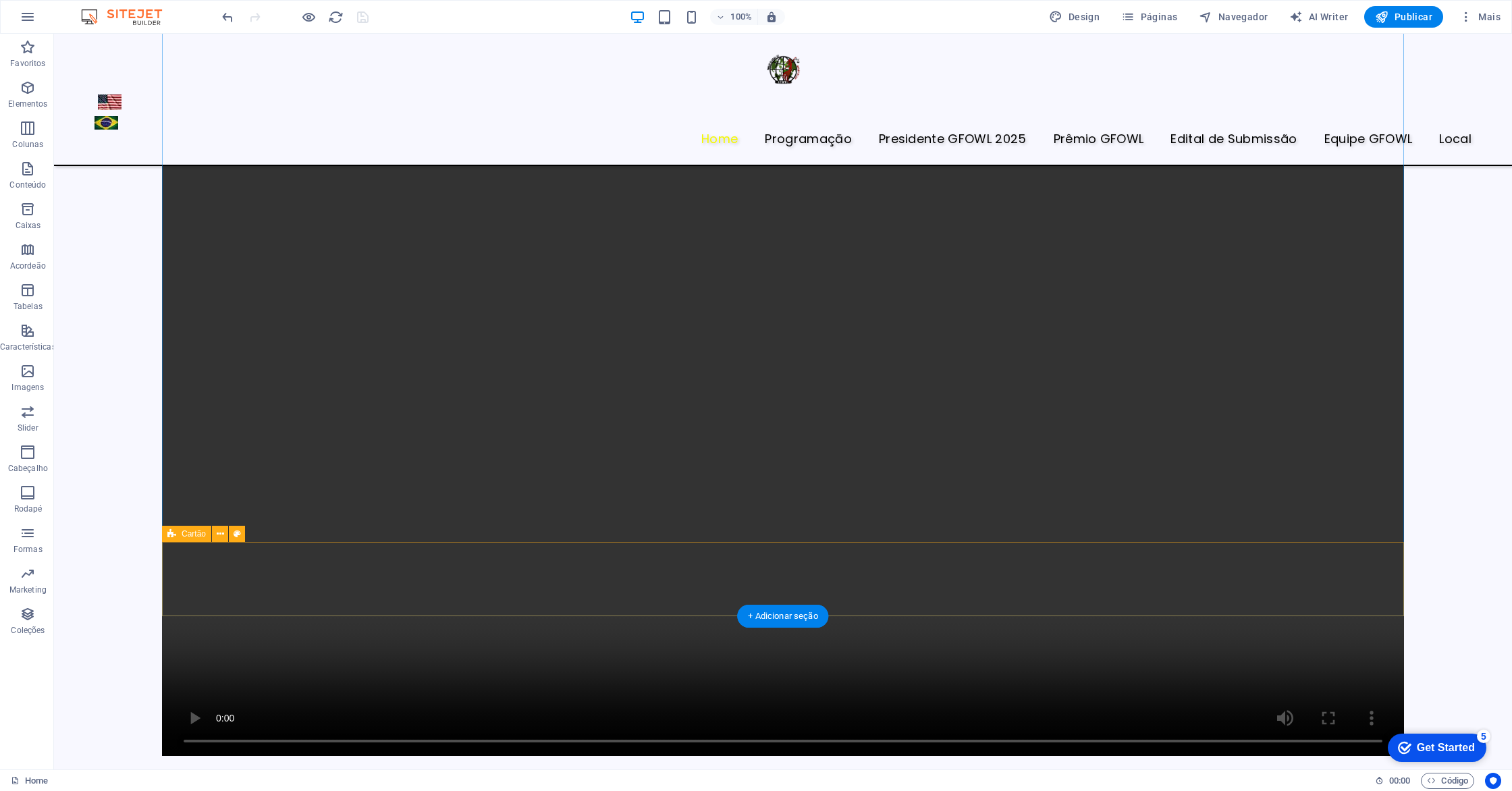
scroll to position [1646, 0]
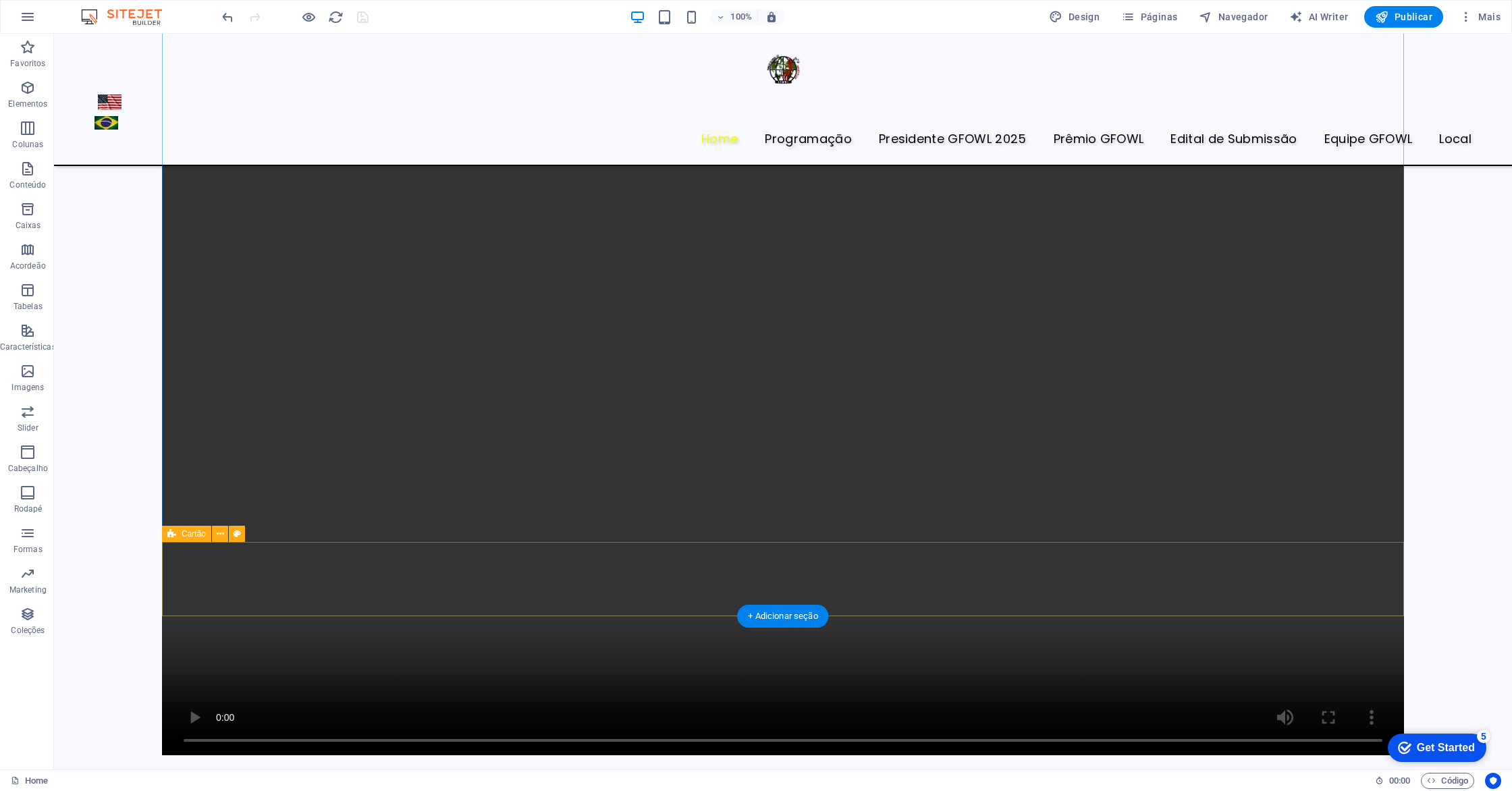
click at [220, 535] on icon at bounding box center [220, 534] width 8 height 14
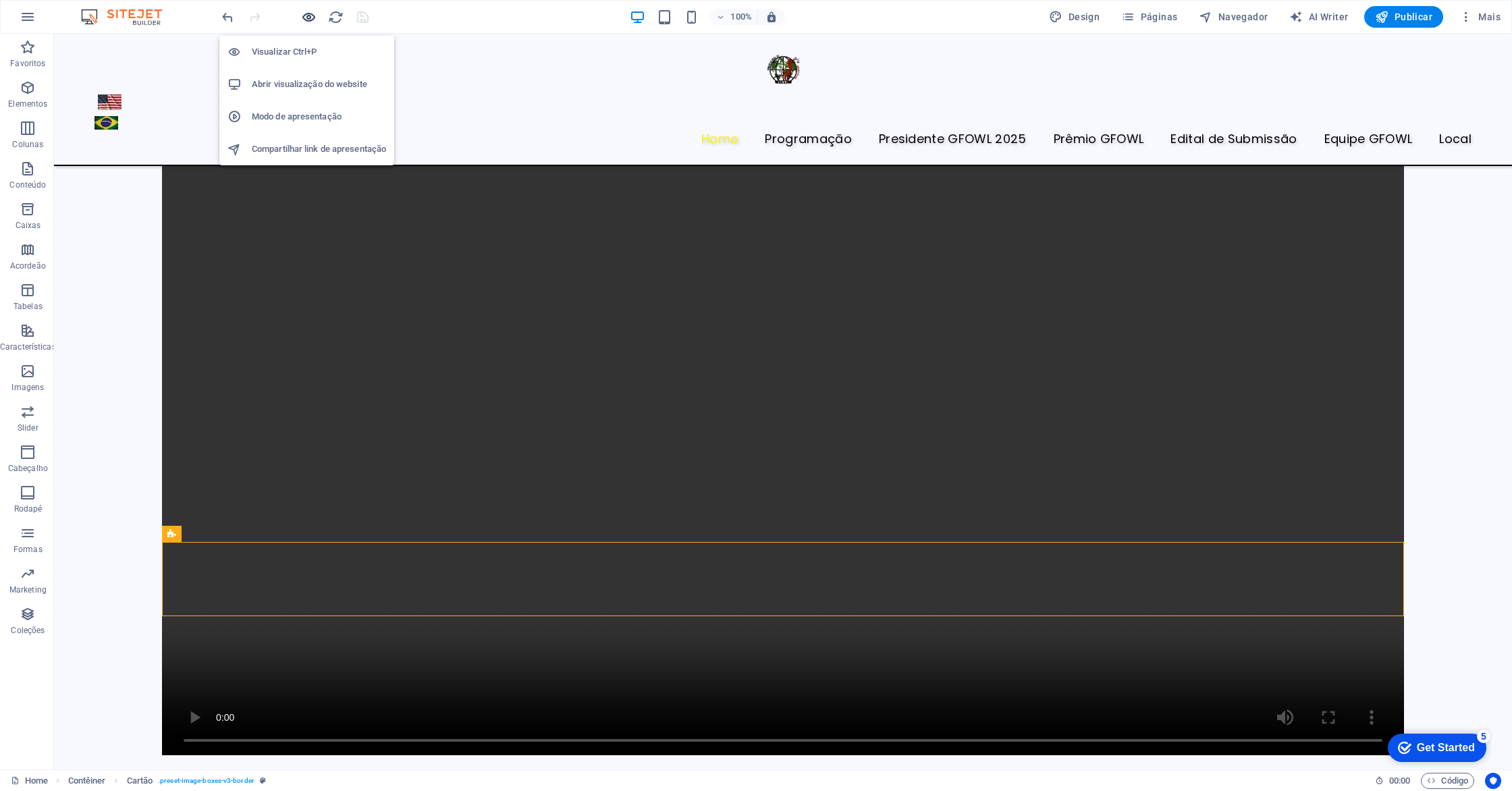
click at [308, 15] on icon "button" at bounding box center [309, 17] width 15 height 15
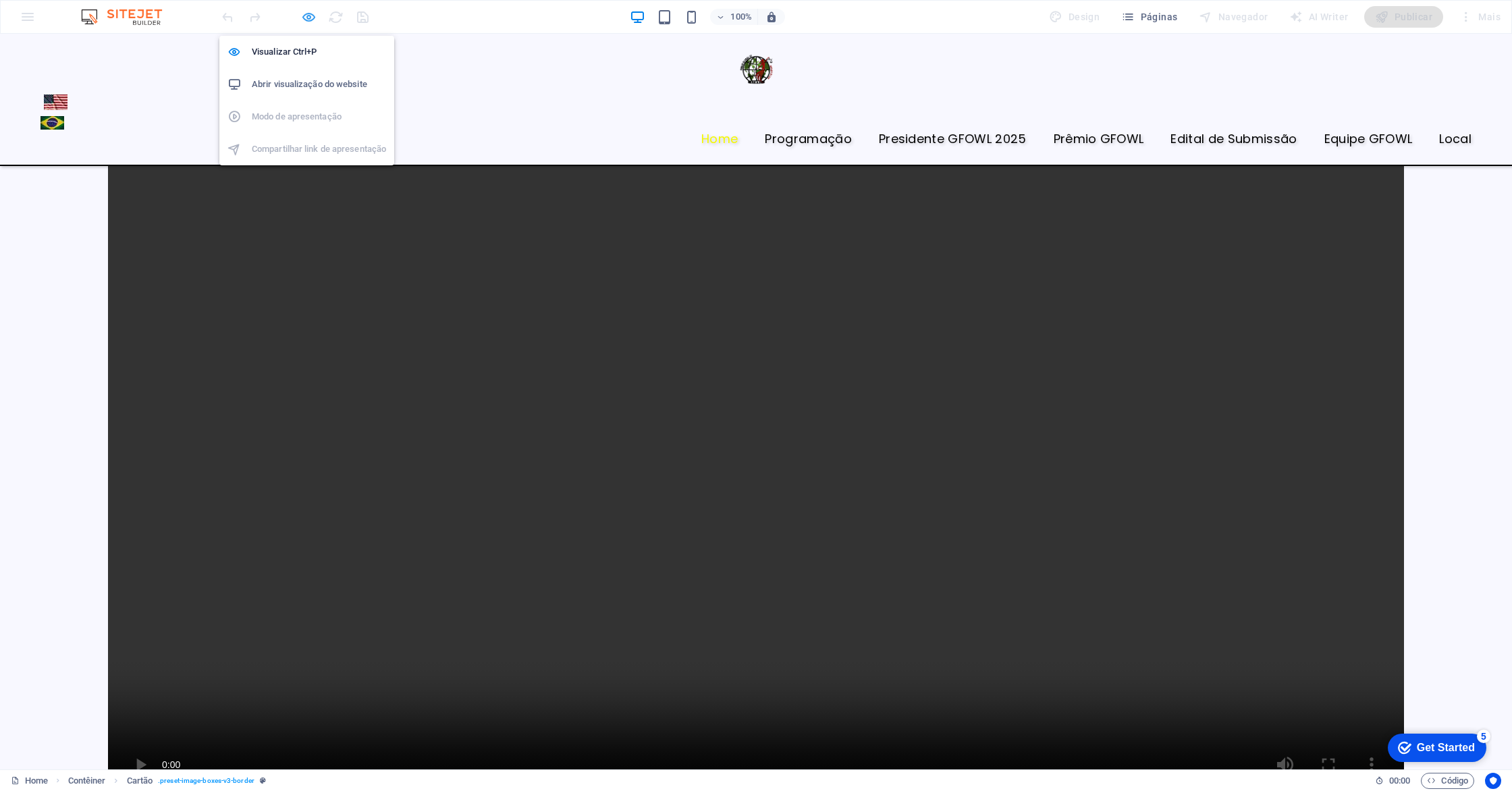
scroll to position [1568, 0]
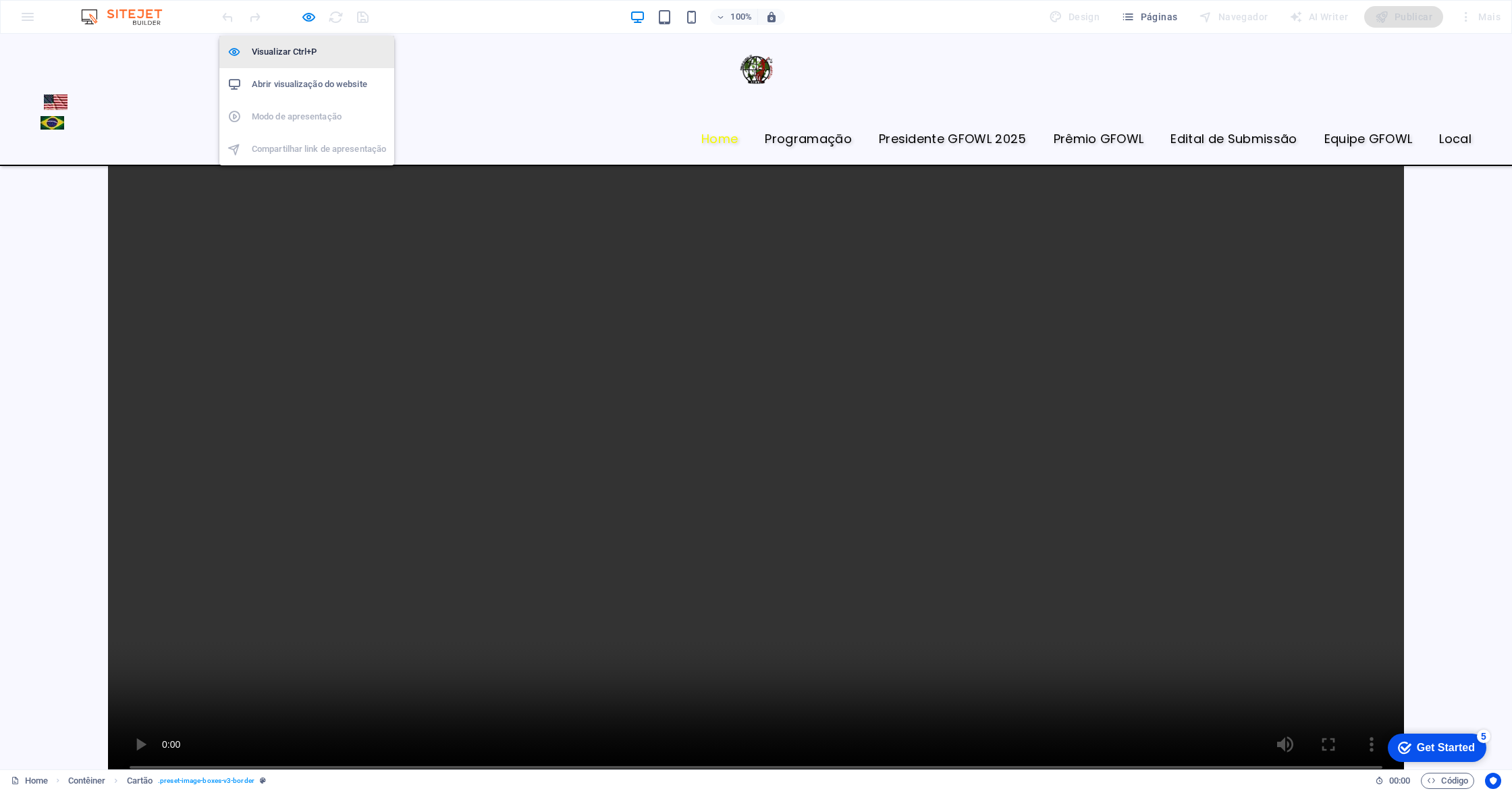
click at [274, 52] on h6 "Visualizar Ctrl+P" at bounding box center [319, 52] width 134 height 16
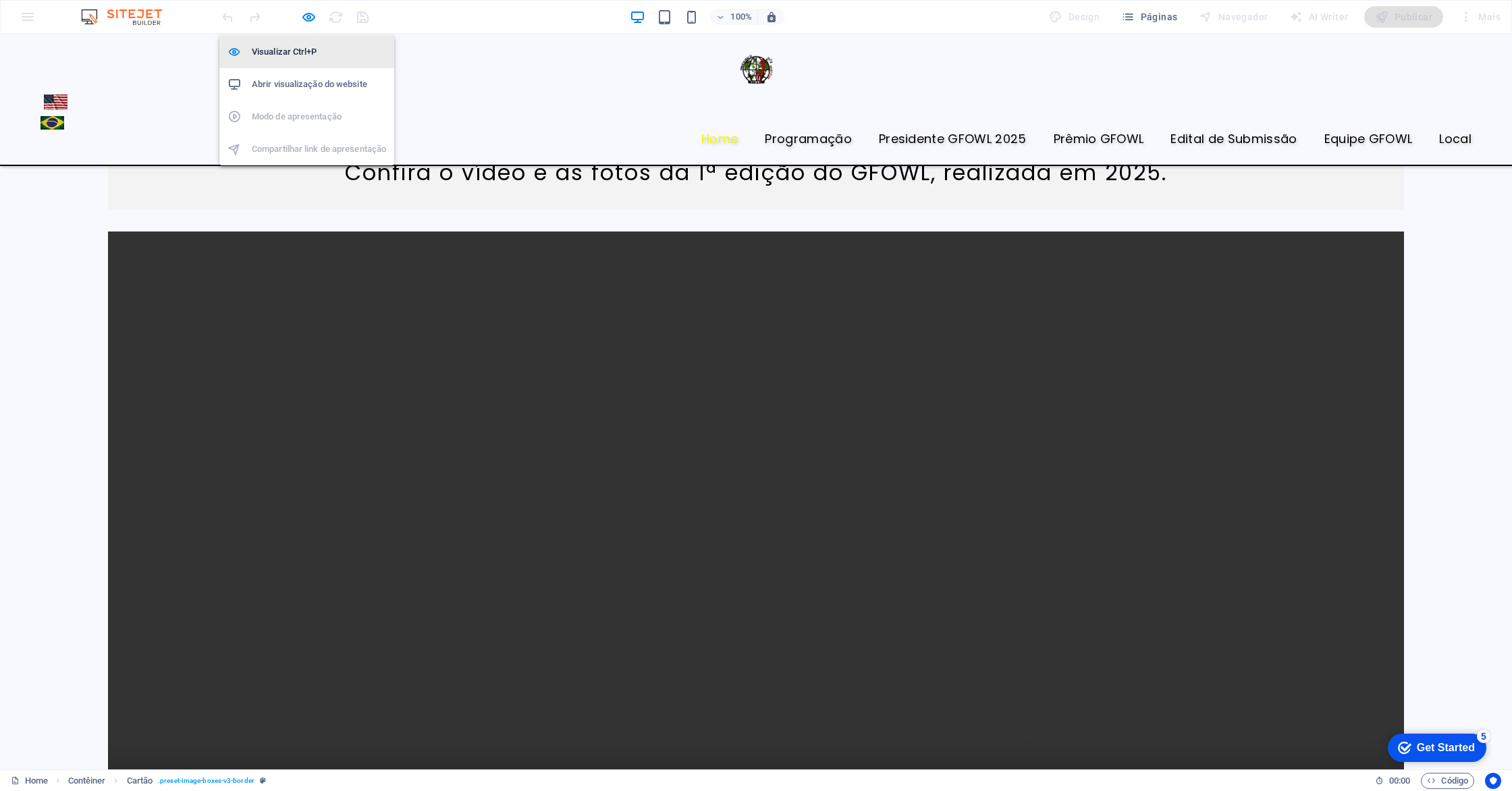
scroll to position [1646, 0]
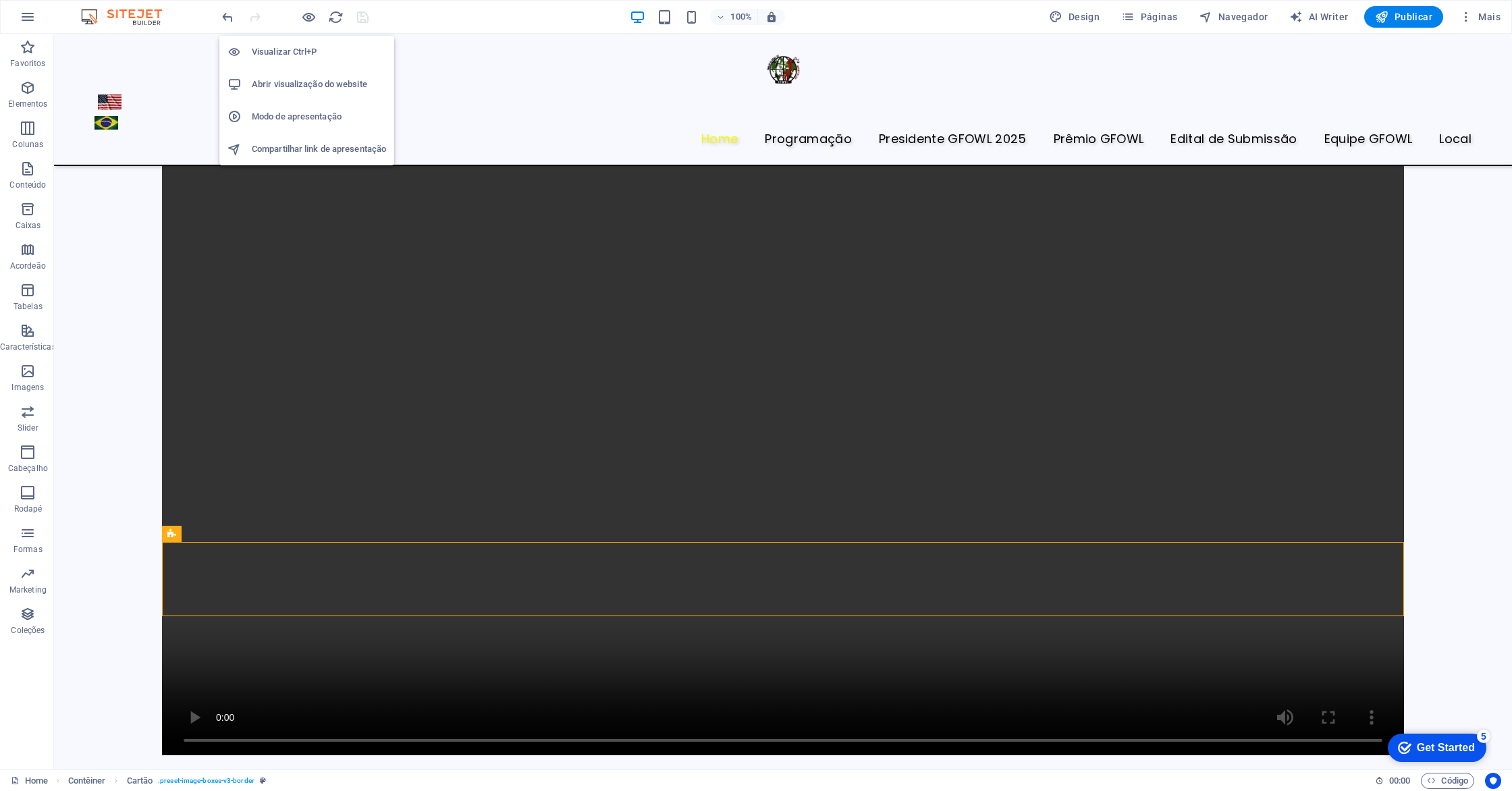
click at [292, 114] on h6 "Modo de apresentação" at bounding box center [319, 116] width 134 height 16
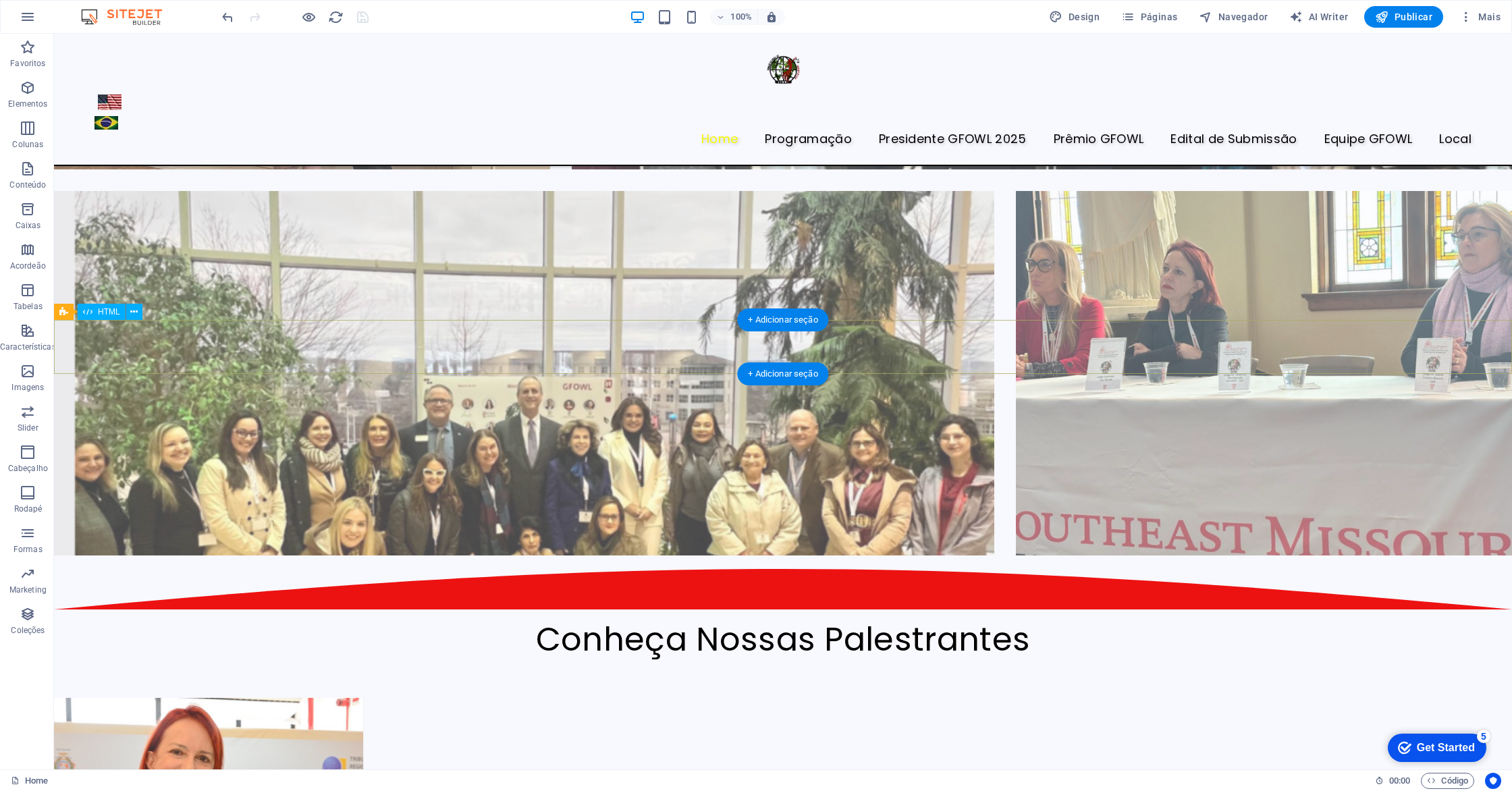
scroll to position [3122, 0]
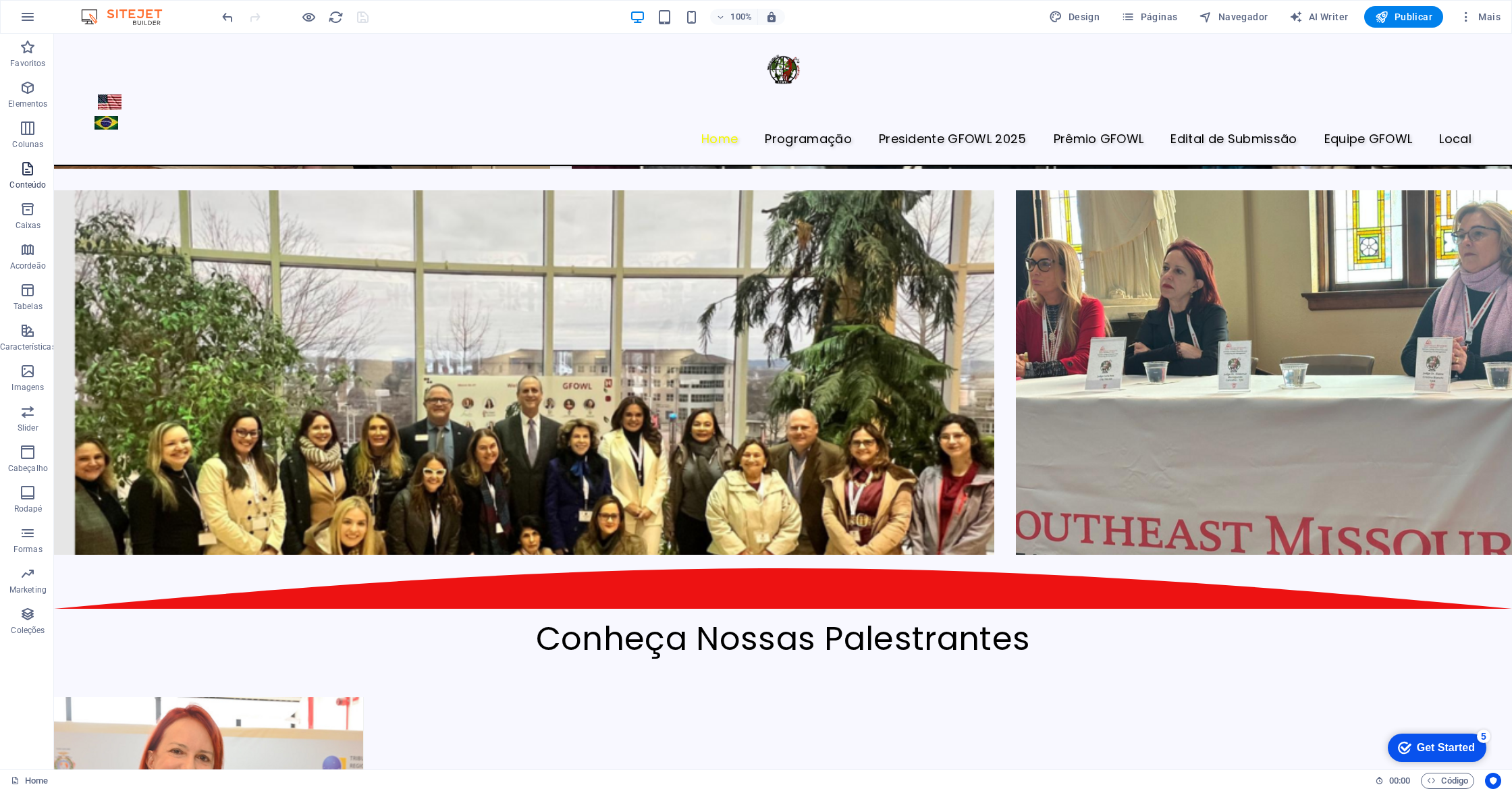
click at [25, 168] on icon "button" at bounding box center [27, 169] width 16 height 16
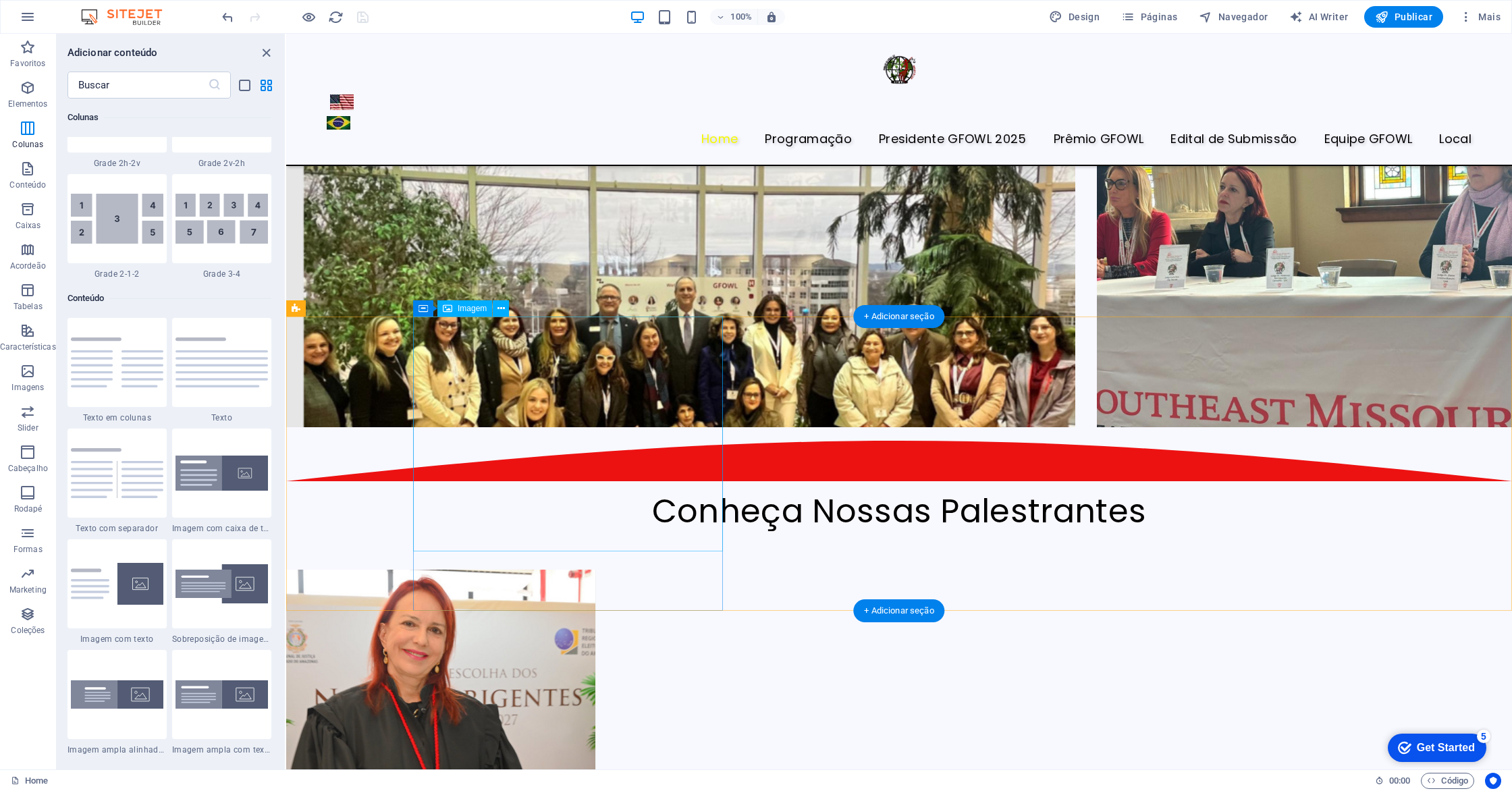
scroll to position [2898, 0]
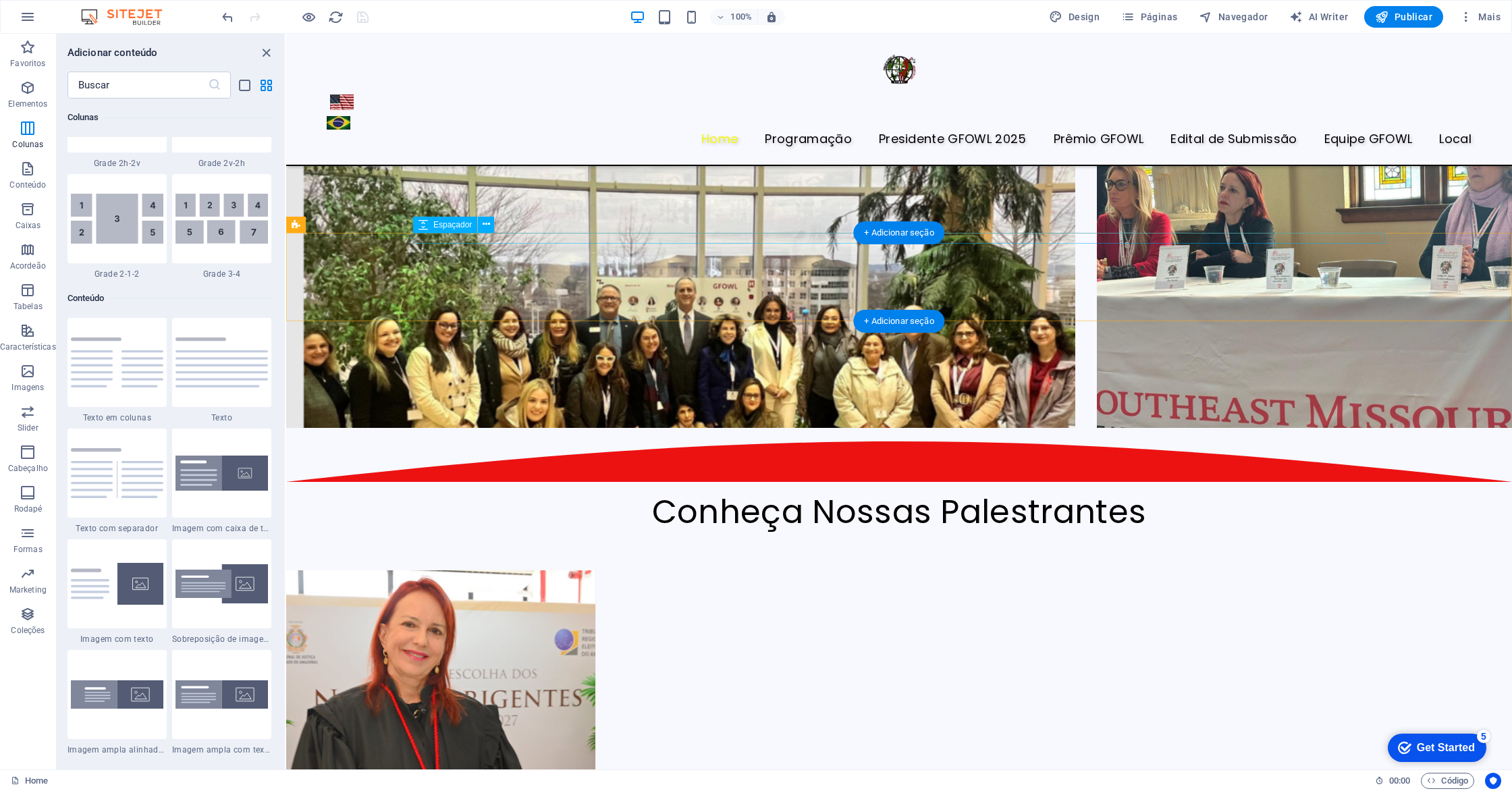
click at [569, 482] on div at bounding box center [898, 487] width 972 height 11
click at [489, 493] on div "Conheça Nossas Palestrantes" at bounding box center [898, 532] width 972 height 78
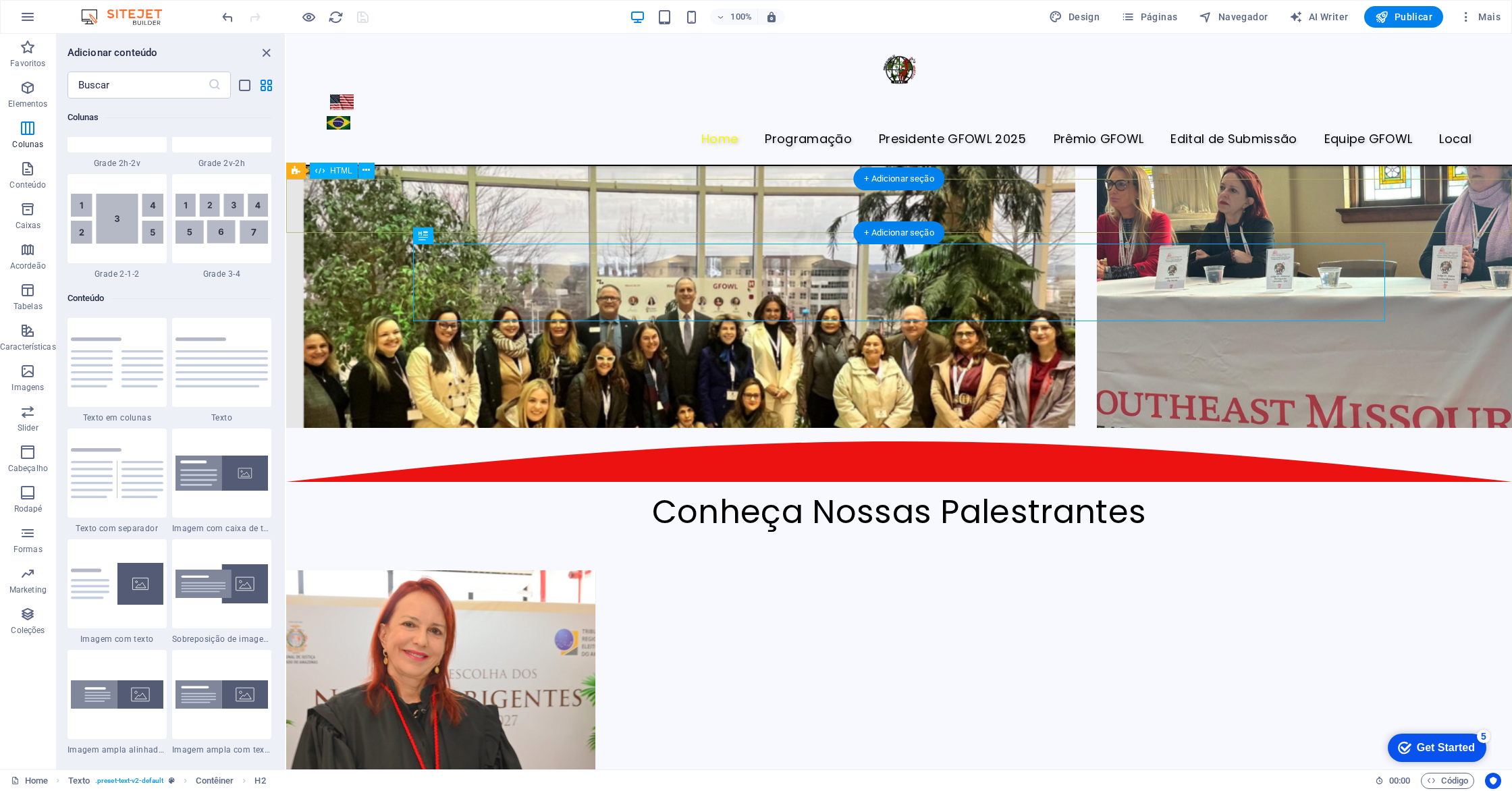
click at [598, 428] on div at bounding box center [899, 455] width 1226 height 54
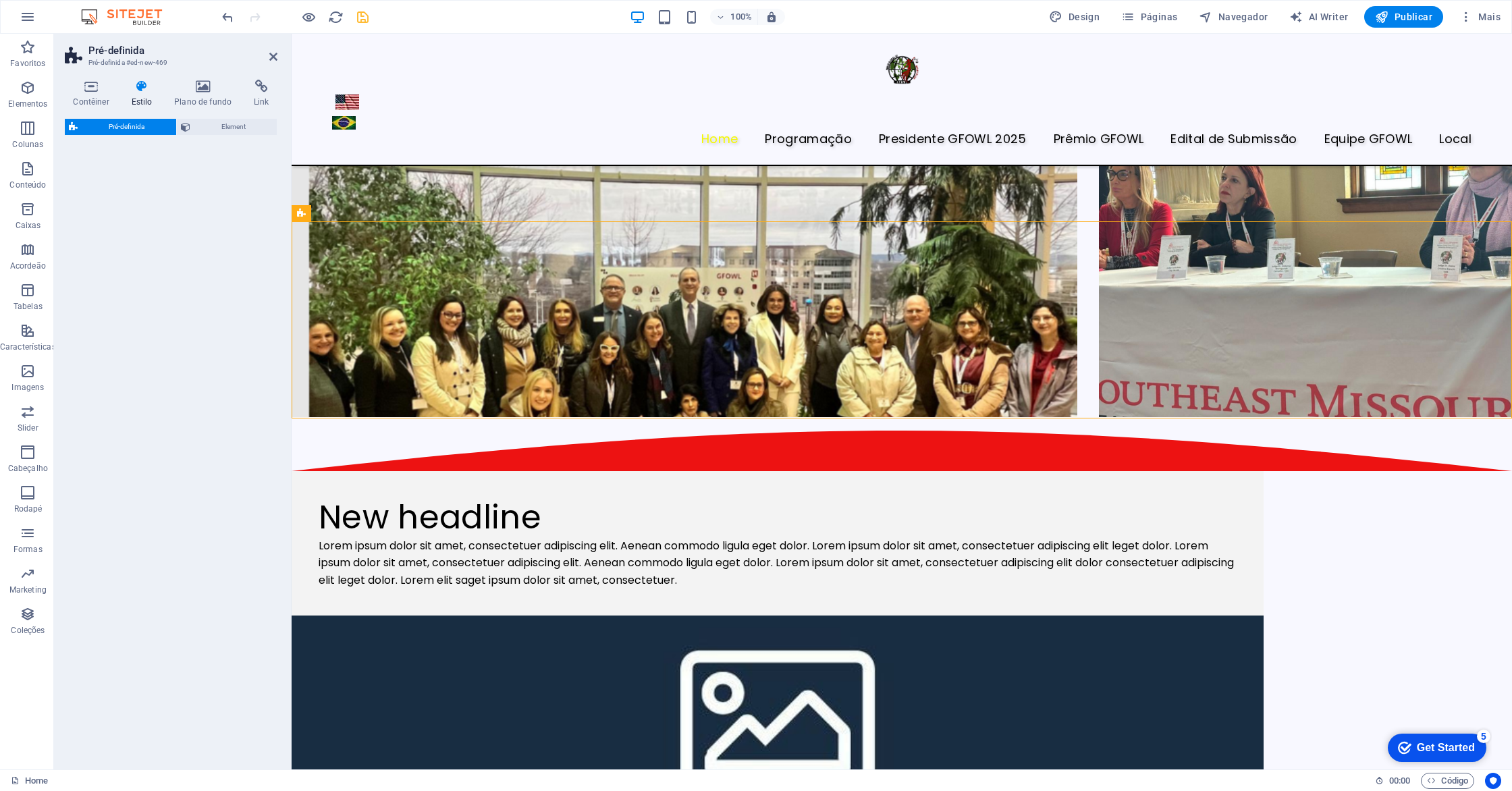
select select "rem"
select select "px"
select select "preset-text-with-image-v4-boxed"
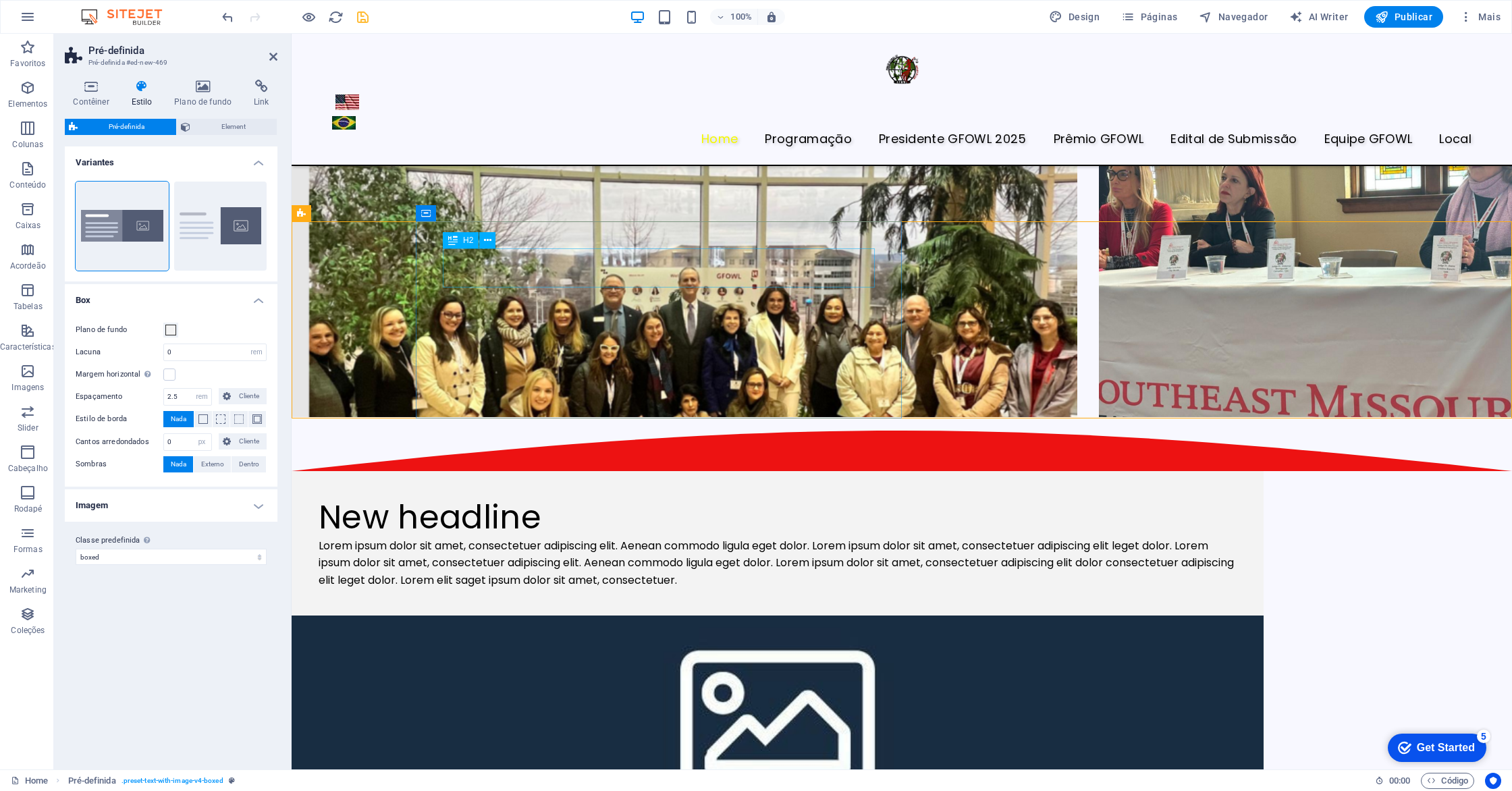
click at [673, 499] on div "New headline" at bounding box center [777, 518] width 918 height 39
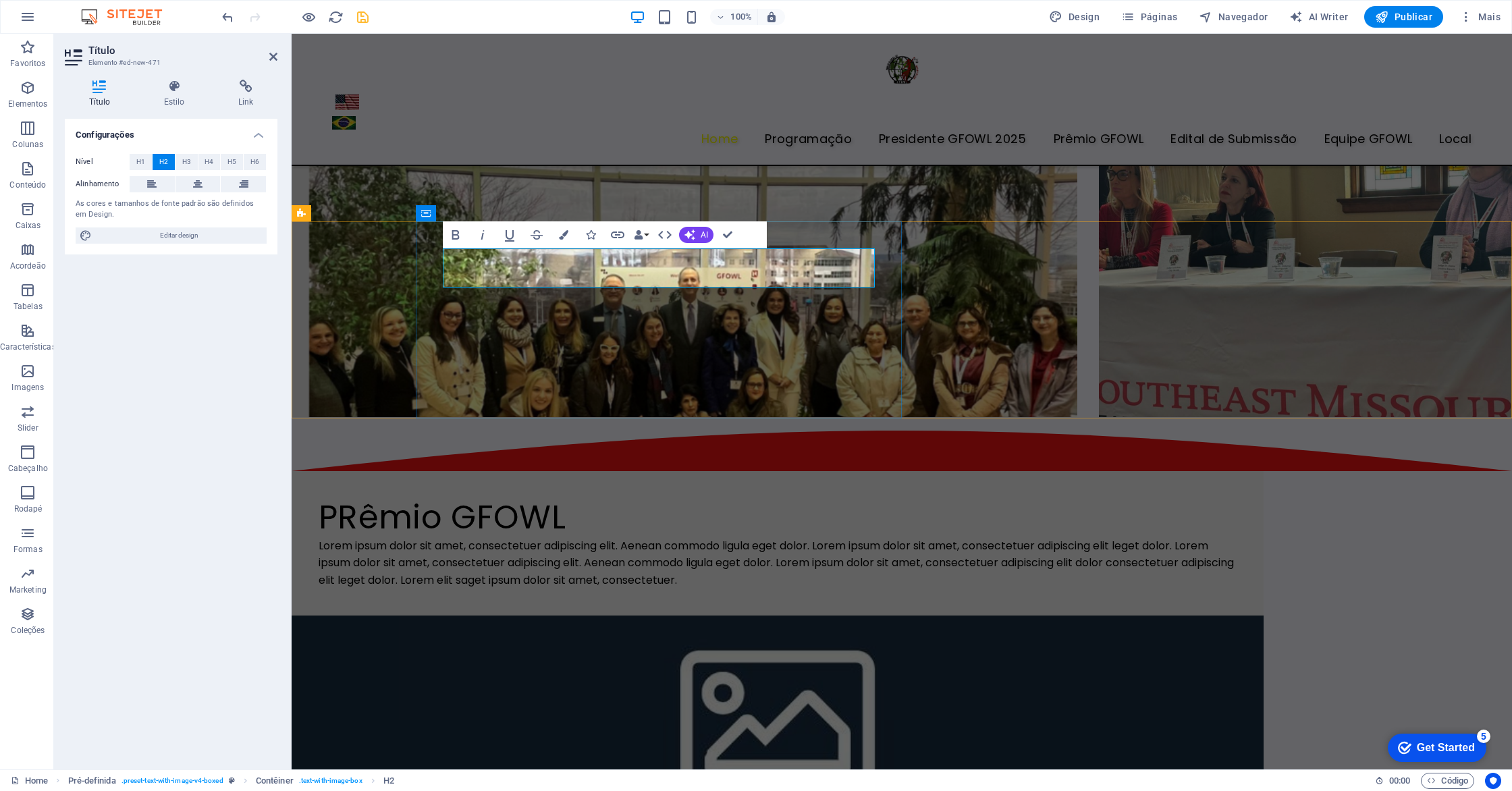
click at [474, 499] on h2 "PRêmio GFOWL" at bounding box center [777, 518] width 918 height 39
click at [687, 239] on icon "button" at bounding box center [689, 235] width 11 height 11
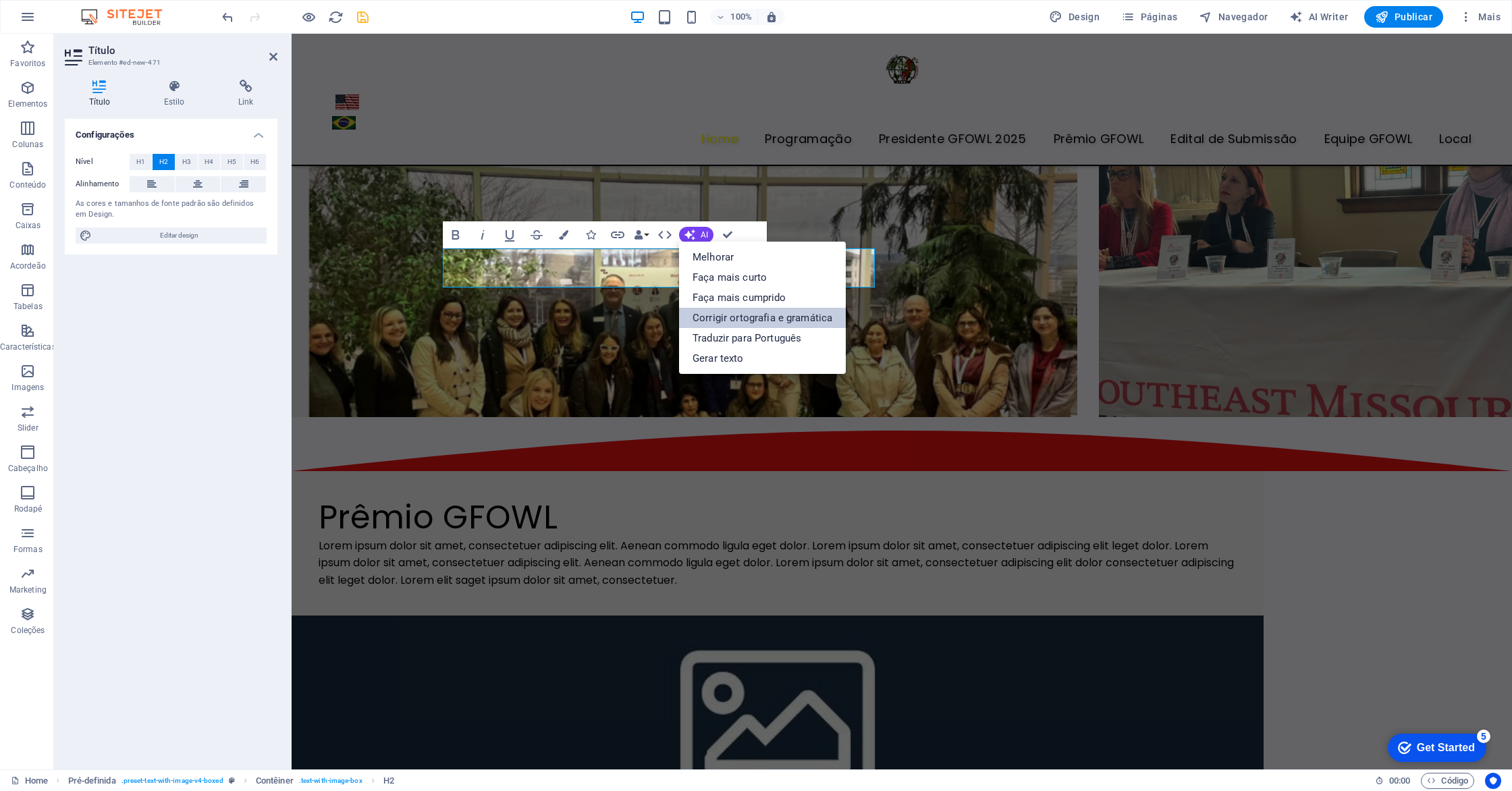
click at [703, 320] on link "Corrigir ortografia e gramática" at bounding box center [762, 318] width 167 height 20
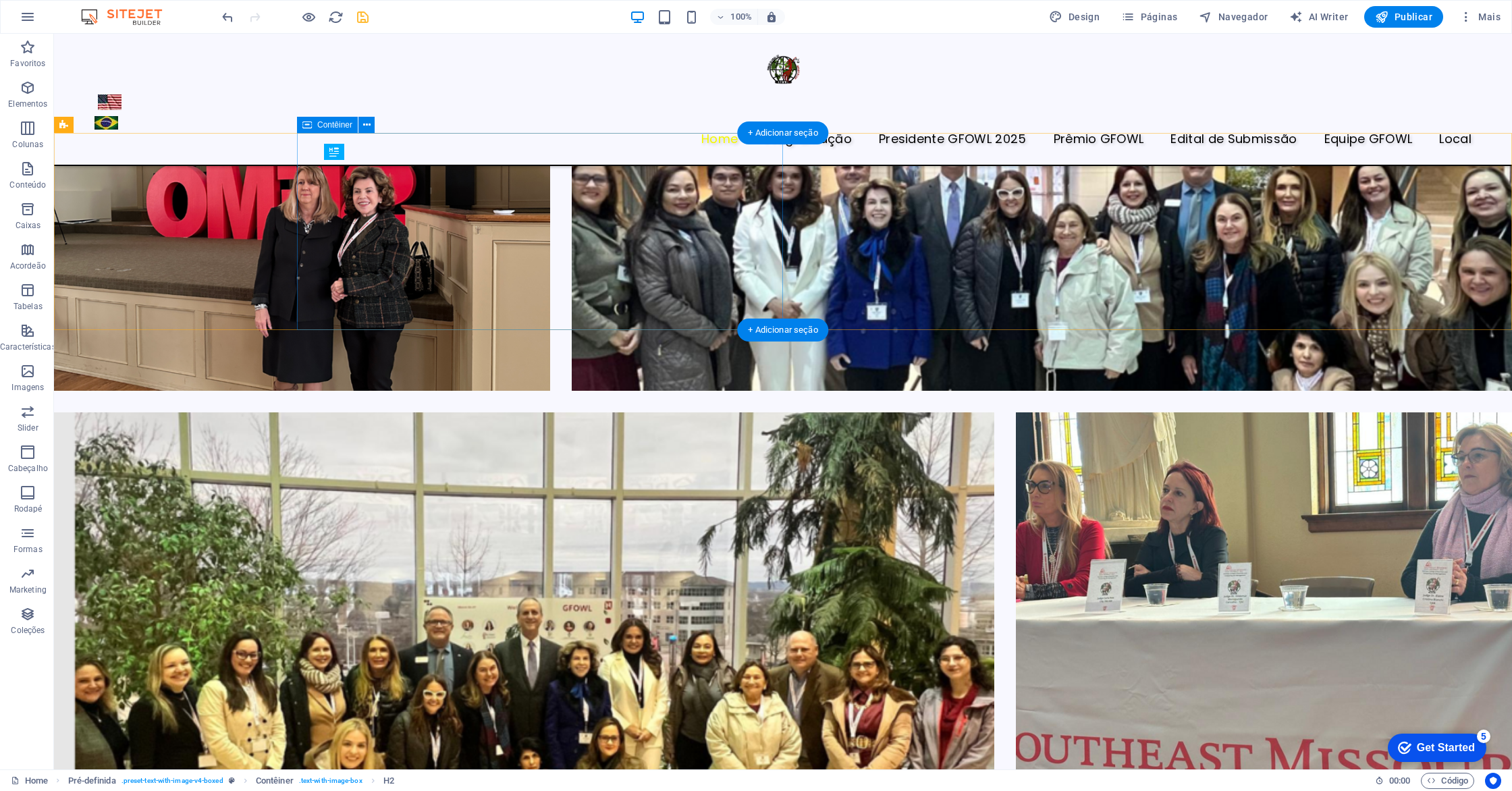
scroll to position [3273, 0]
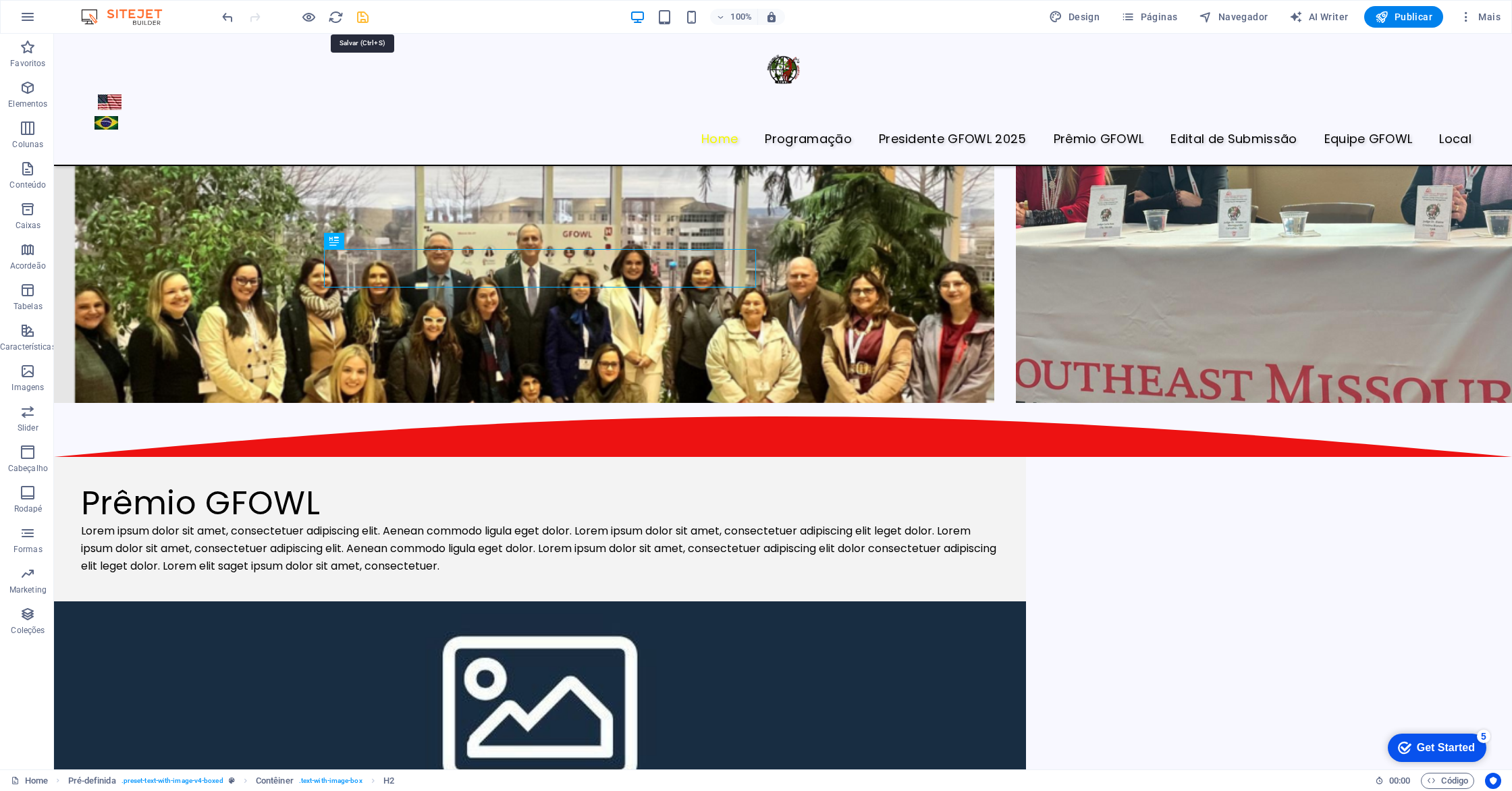
click at [363, 21] on icon "save" at bounding box center [363, 17] width 15 height 15
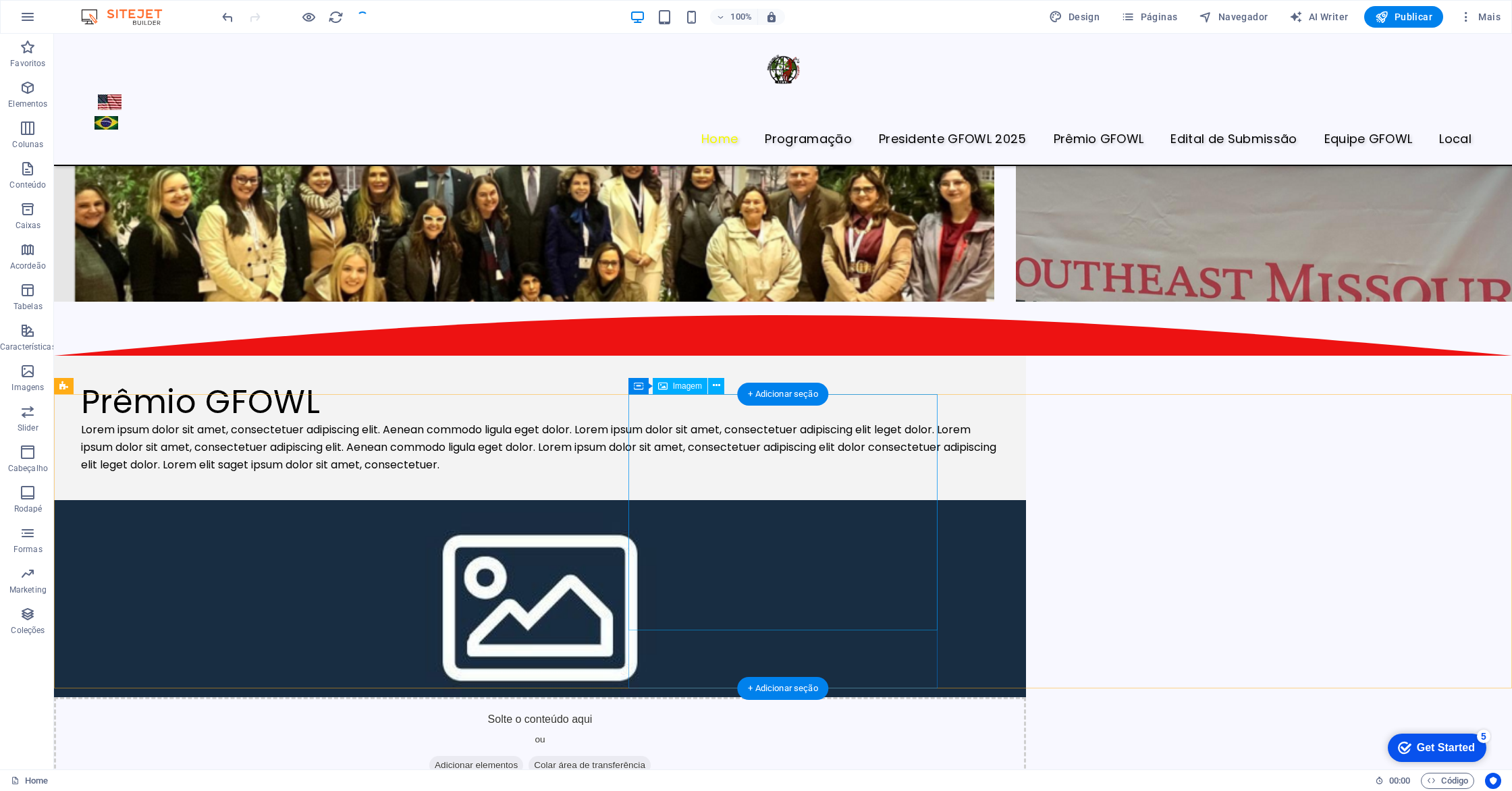
scroll to position [3417, 0]
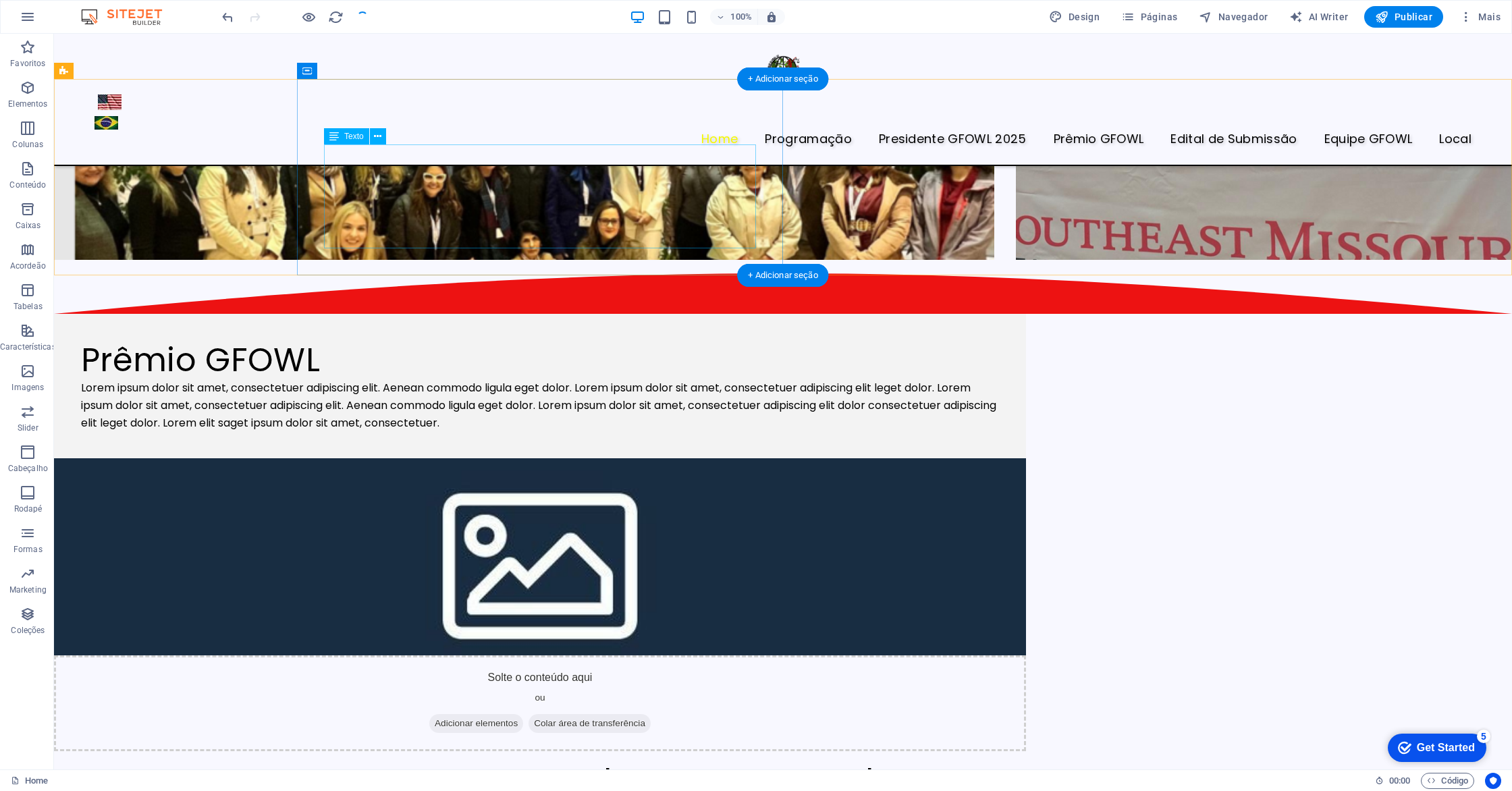
click at [495, 380] on div "Lorem ipsum dolor sit amet, consectetuer adipiscing elit. Aenean commodo ligula…" at bounding box center [540, 405] width 918 height 52
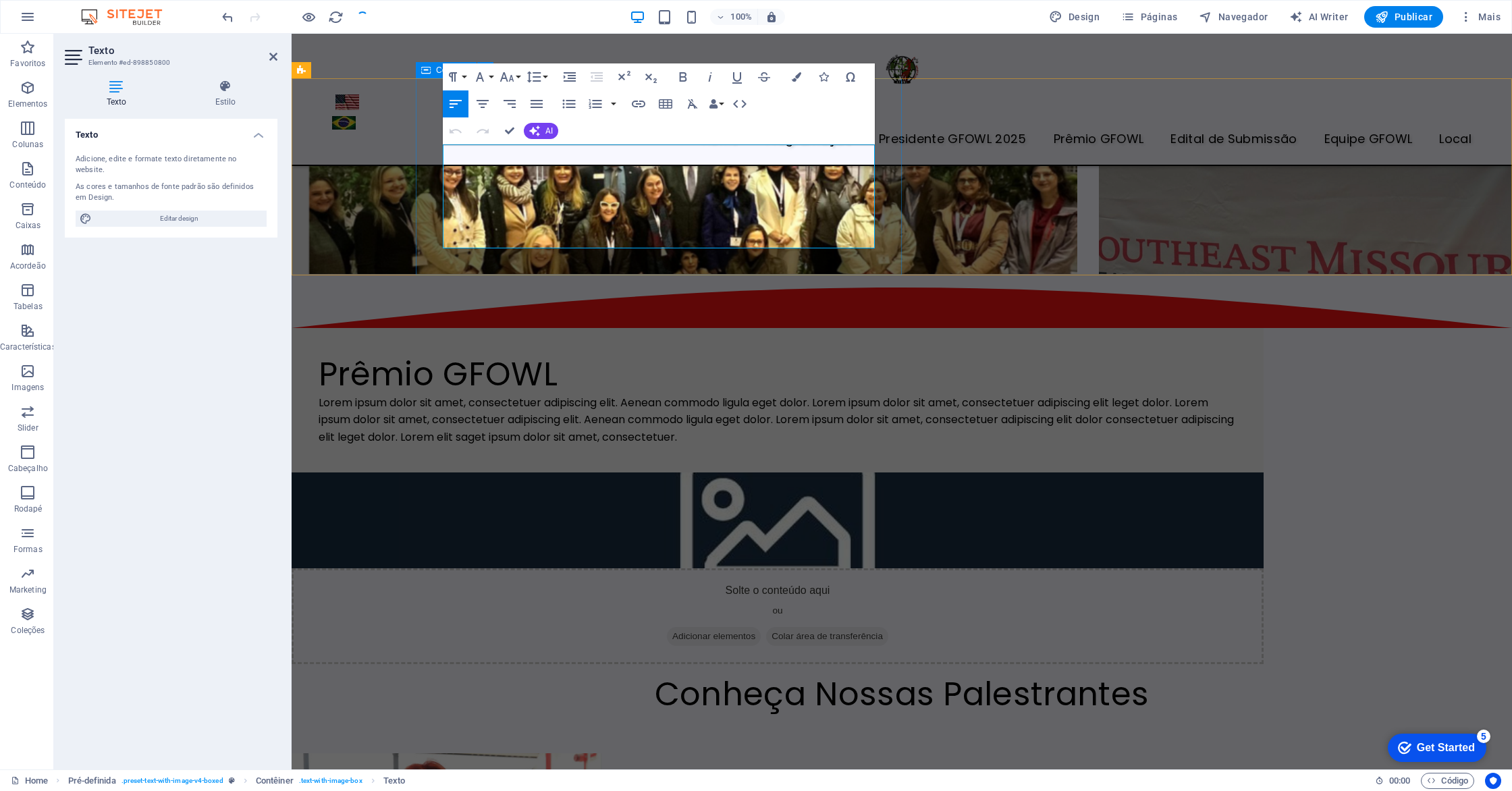
click at [662, 394] on p "Lorem ipsum dolor sit amet, consectetuer adipiscing elit. Aenean commodo ligula…" at bounding box center [777, 420] width 918 height 52
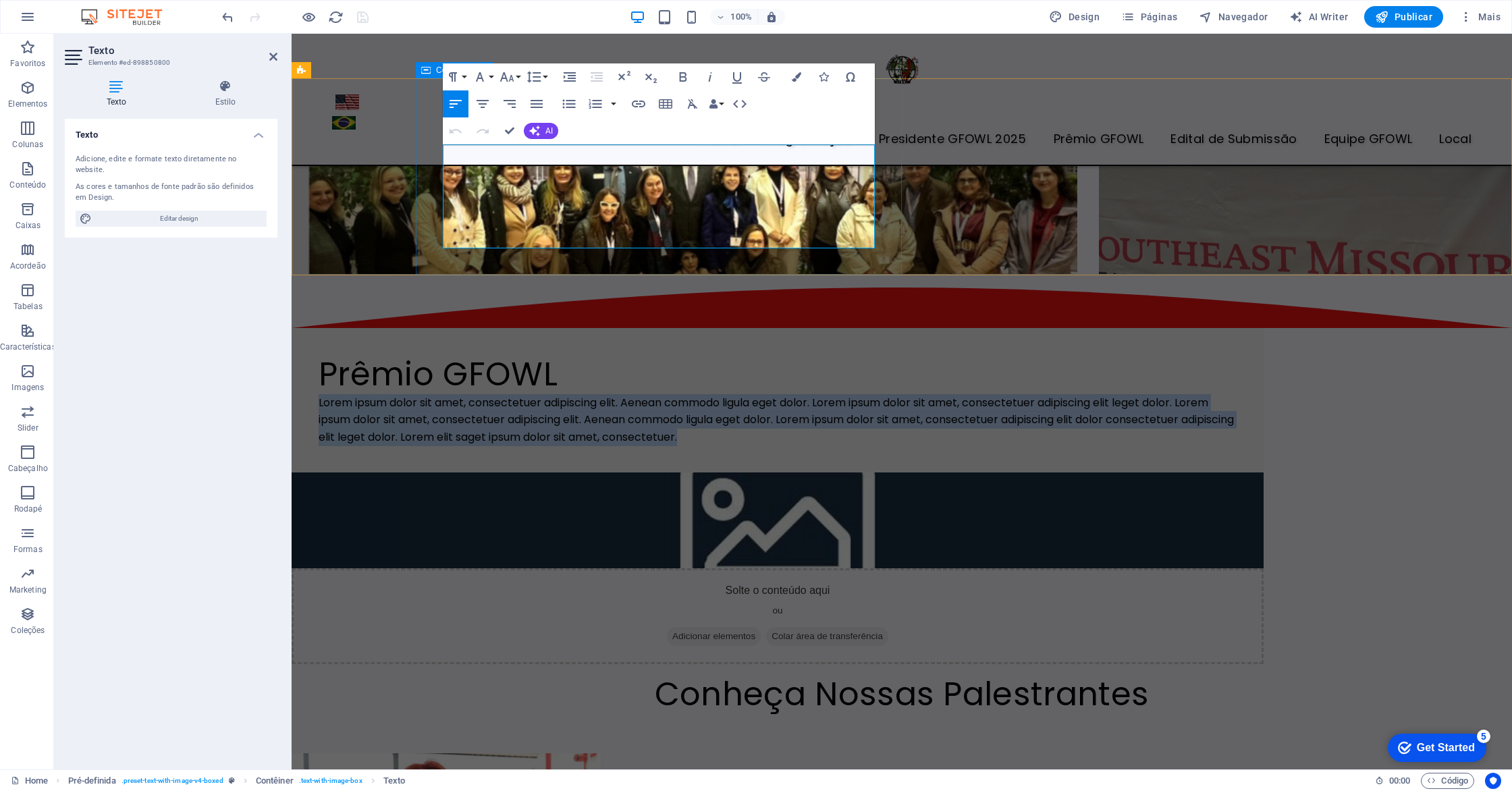
drag, startPoint x: 658, startPoint y: 241, endPoint x: 442, endPoint y: 153, distance: 233.2
click at [442, 328] on div "Prêmio GFOWL Lorem ipsum dolor sit amet, consectetuer adipiscing elit. Aenean c…" at bounding box center [777, 400] width 972 height 144
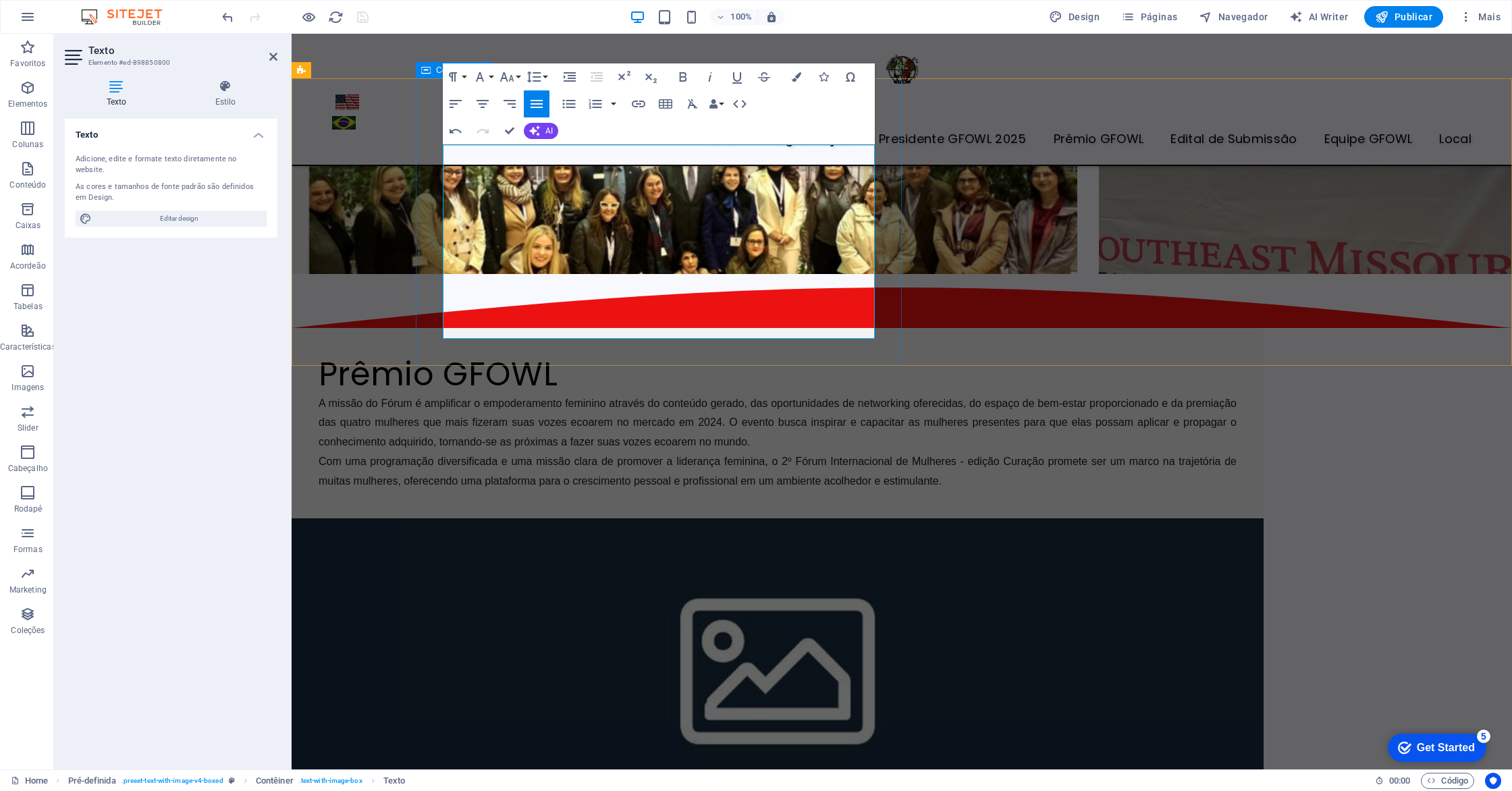
click at [550, 398] on span "A missão do Fórum é amplificar o empoderamento feminino através do conteúdo ger…" at bounding box center [777, 423] width 918 height 51
click at [684, 398] on span "A missão do Fórum é amplificar o empoderamento feminino através do conteúdo ger…" at bounding box center [777, 423] width 918 height 51
drag, startPoint x: 730, startPoint y: 212, endPoint x: 746, endPoint y: 241, distance: 33.1
click at [730, 398] on span "A missão do Fórum é amplificar o empoderamento feminino através do conteúdo ger…" at bounding box center [777, 423] width 918 height 51
click at [475, 398] on span "A missão do Fórum é amplificar o empoderamento feminino através do conteúdo ger…" at bounding box center [777, 423] width 918 height 51
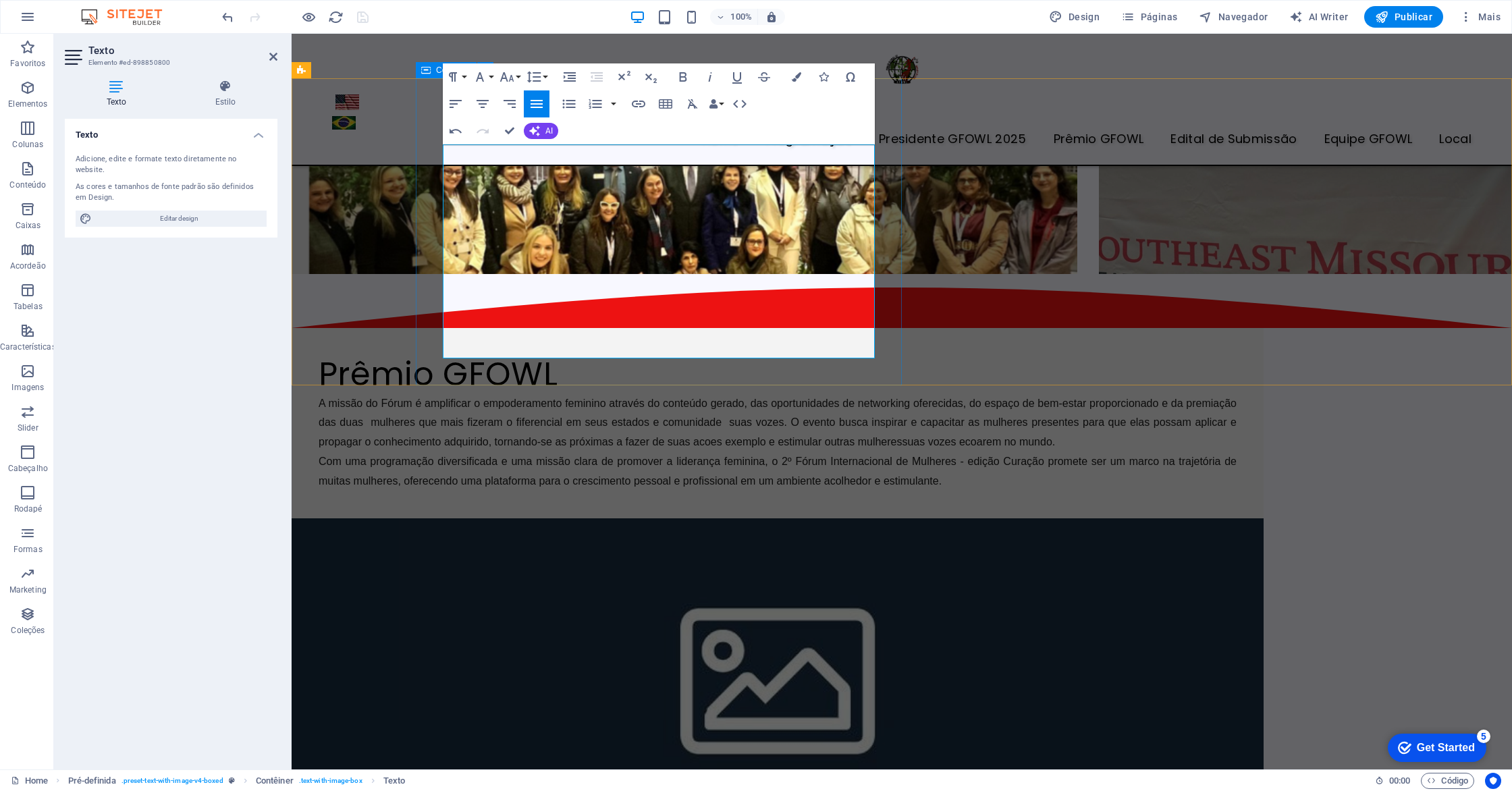
click at [855, 398] on span "A missão do Fórum é amplificar o empoderamento feminino através do conteúdo ger…" at bounding box center [777, 423] width 918 height 51
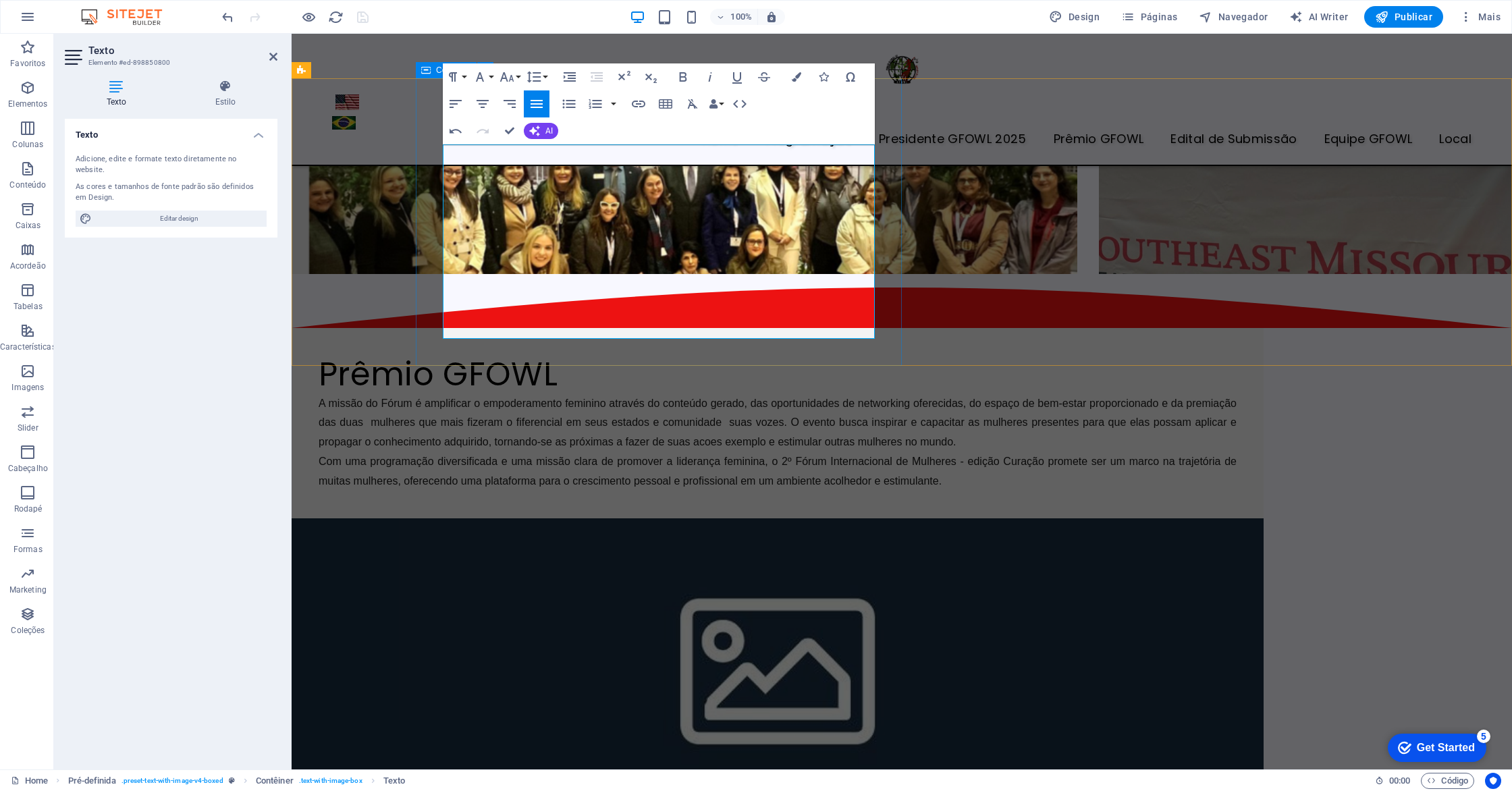
click at [673, 456] on span "Com uma programação diversificada e uma missão clara de promover a liderança fe…" at bounding box center [777, 471] width 918 height 31
click at [678, 456] on span "Com uma programação diversificada e uma missão clara de promover a liderança fe…" at bounding box center [777, 471] width 918 height 31
click at [552, 134] on span "AI" at bounding box center [548, 131] width 8 height 8
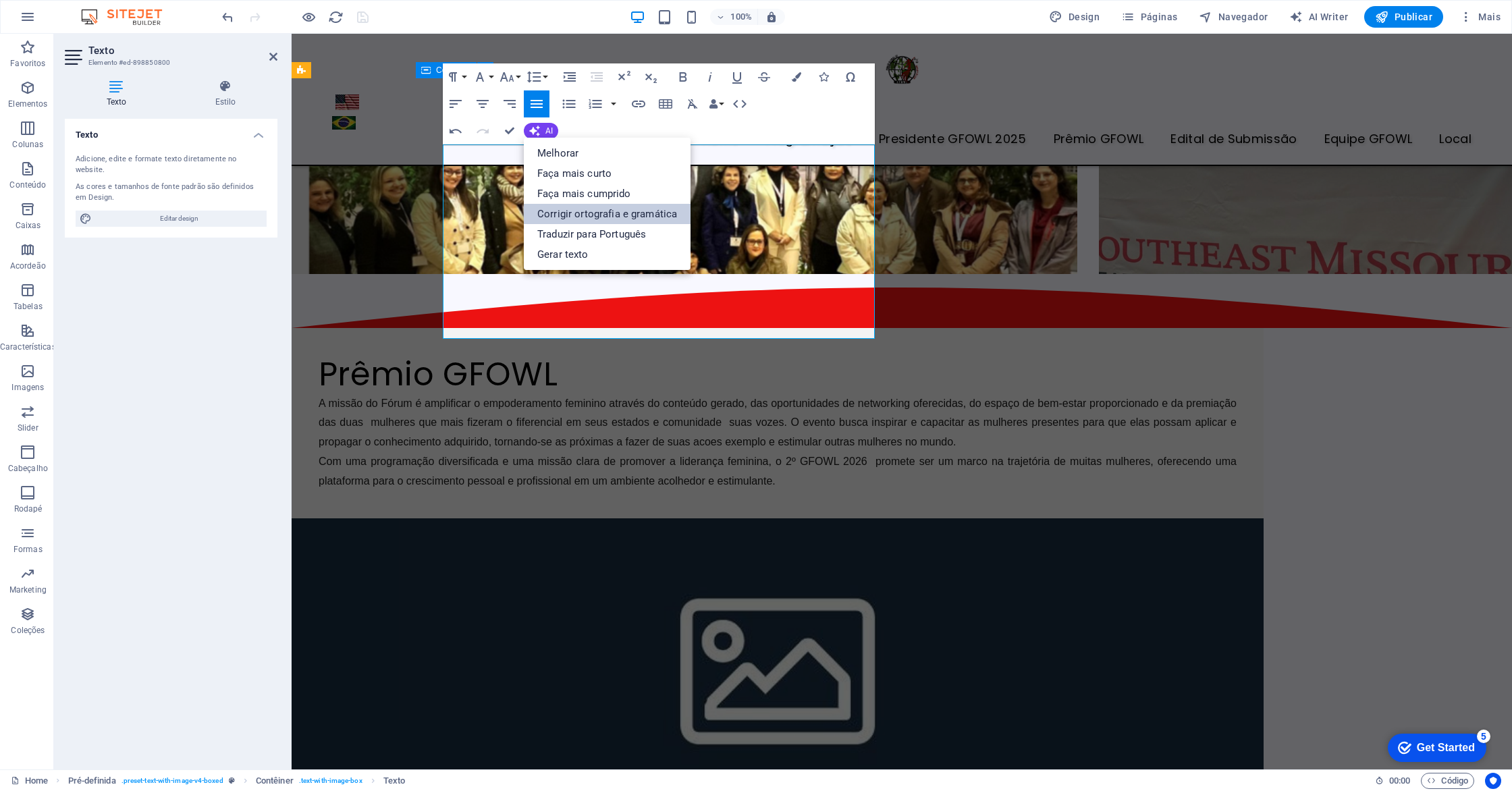
click at [583, 211] on link "Corrigir ortografia e gramática" at bounding box center [607, 214] width 167 height 20
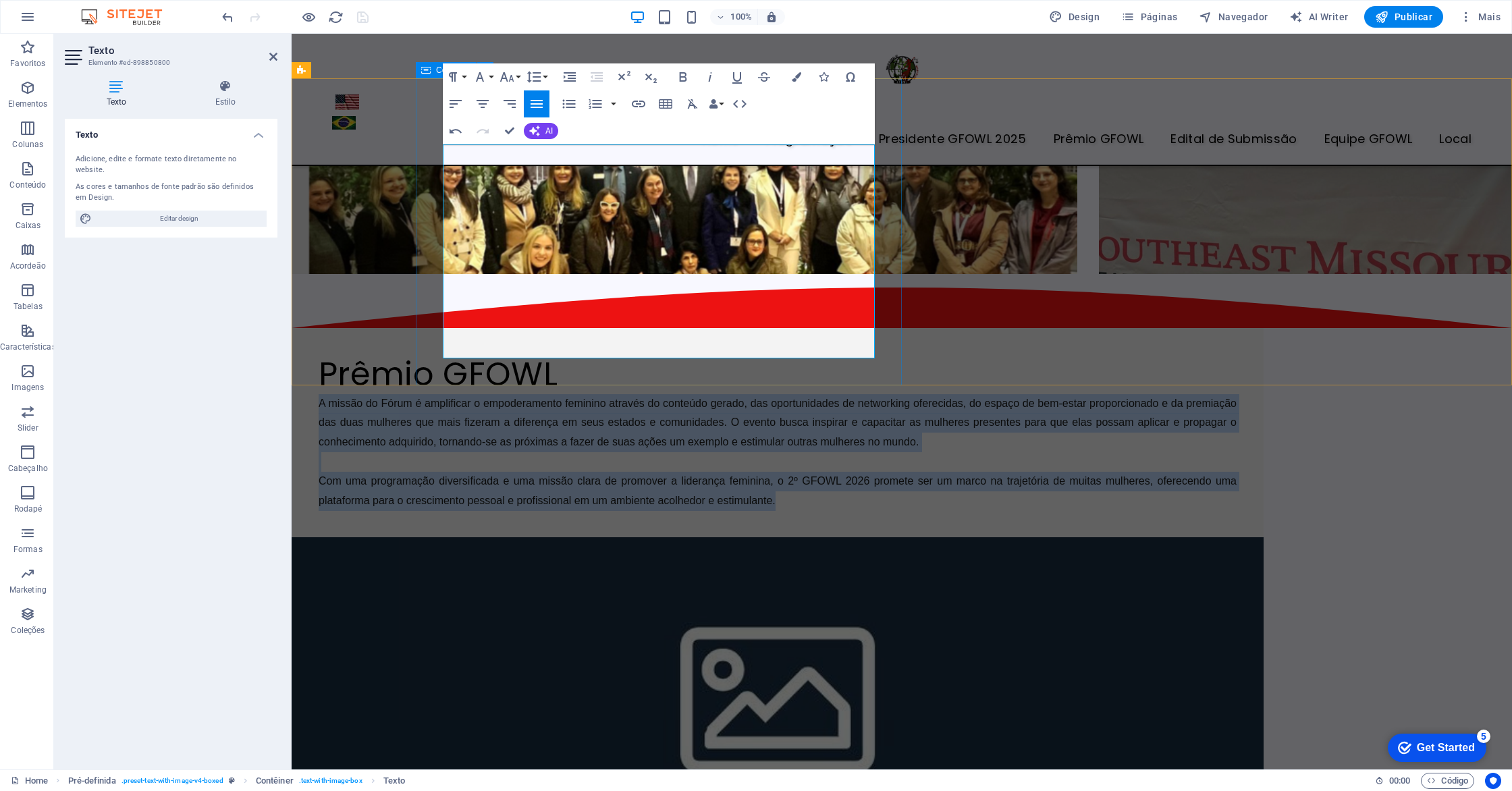
drag, startPoint x: 568, startPoint y: 351, endPoint x: 492, endPoint y: 148, distance: 216.8
click at [442, 328] on div "Prêmio GFOWL A missão do Fórum é amplificar o empoderamento feminino através do…" at bounding box center [777, 432] width 972 height 209
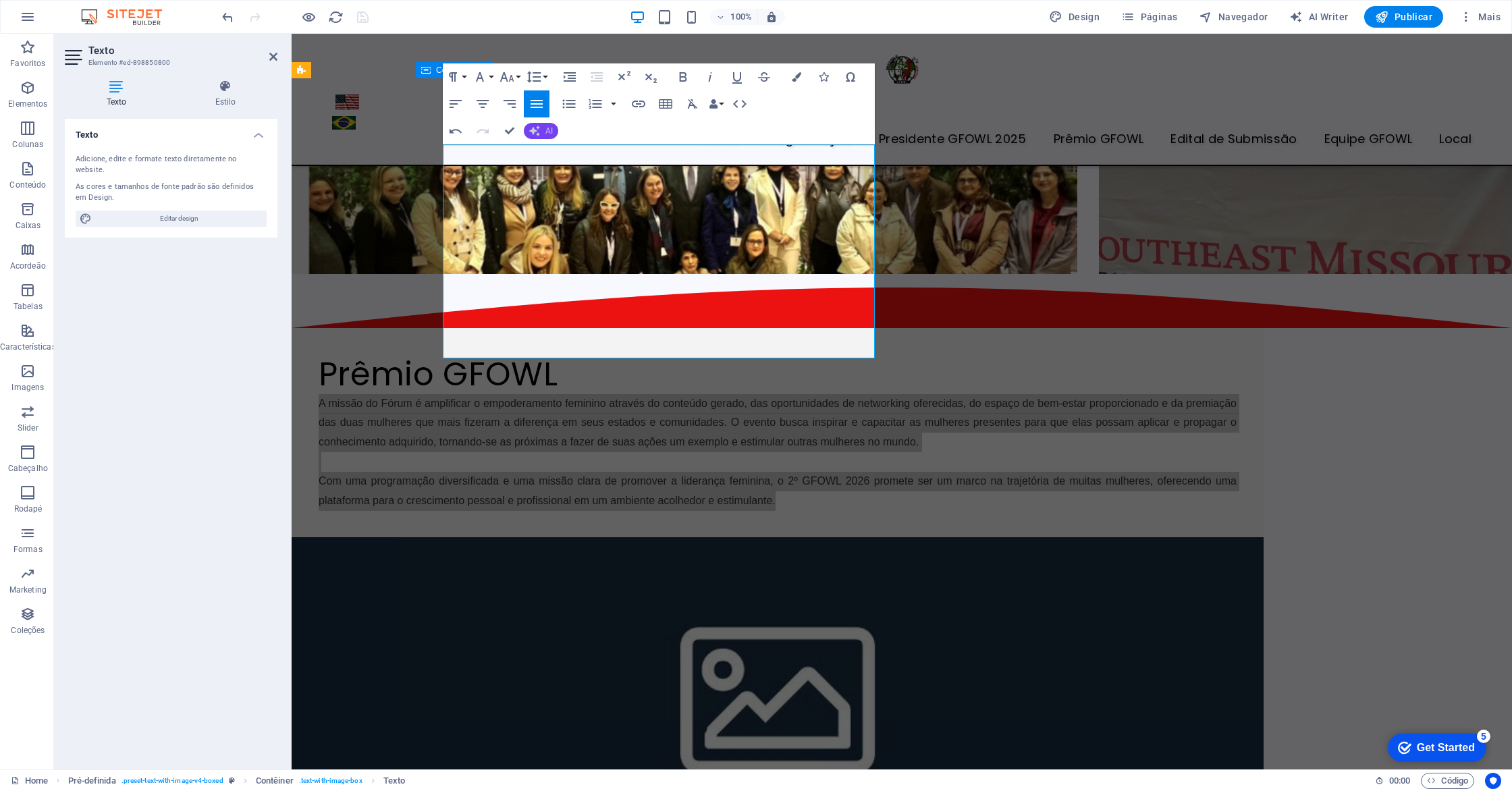
click at [545, 131] on span "AI" at bounding box center [548, 131] width 8 height 8
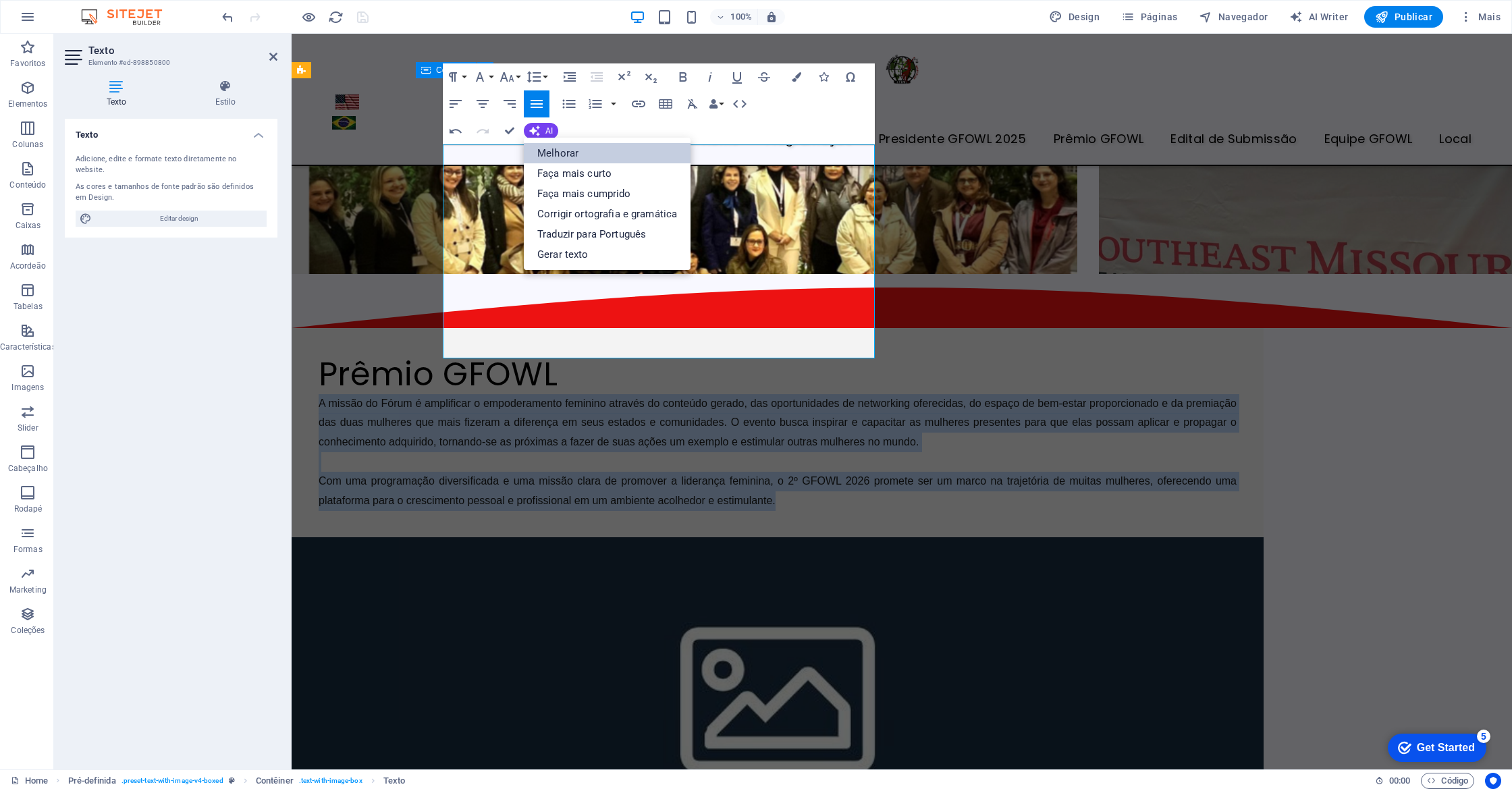
click at [557, 152] on link "Melhorar" at bounding box center [607, 153] width 167 height 20
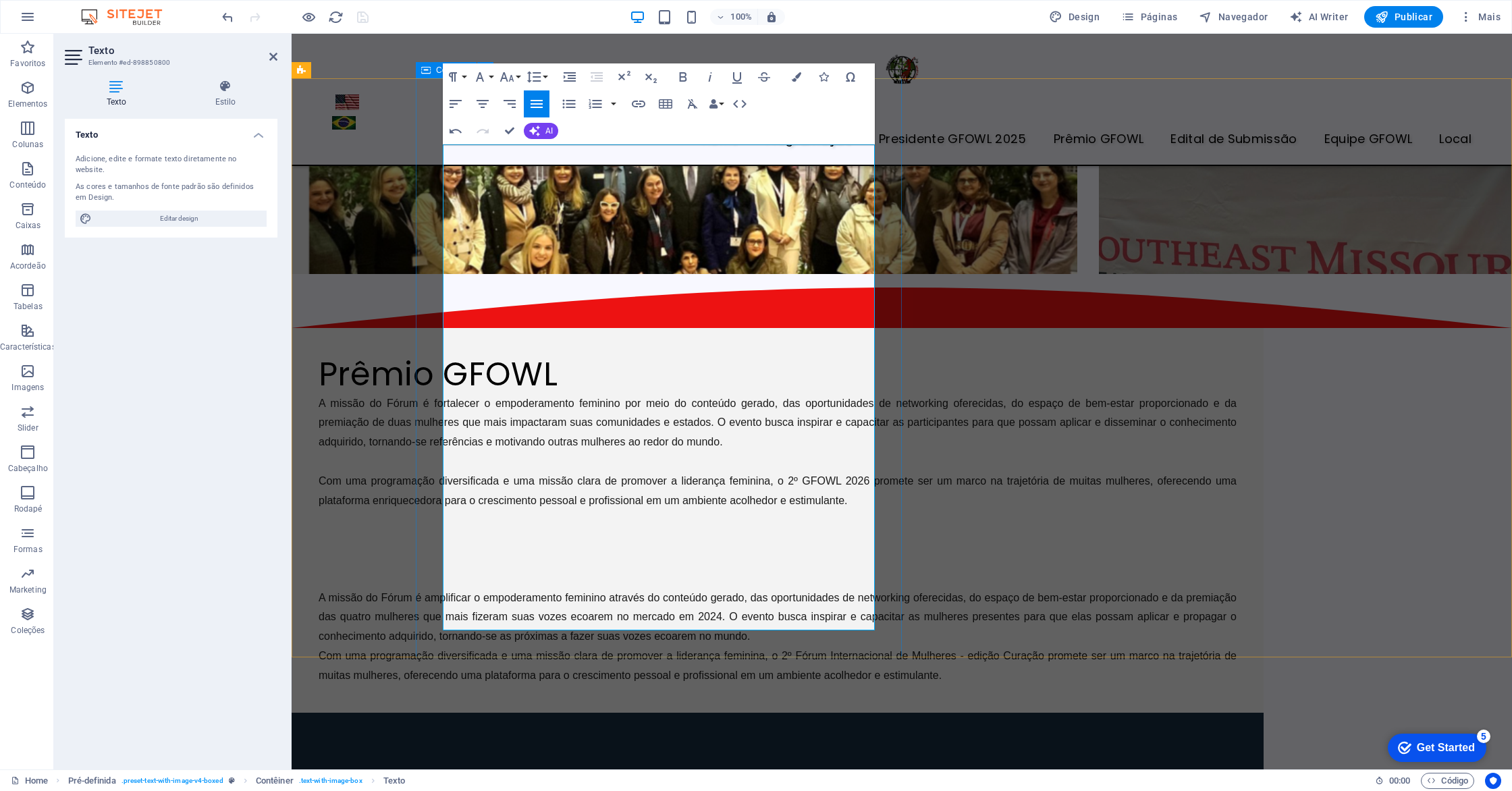
click at [859, 394] on p "A missão do Fórum é fortalecer o empoderamento feminino por meio do conteúdo ge…" at bounding box center [777, 453] width 918 height 117
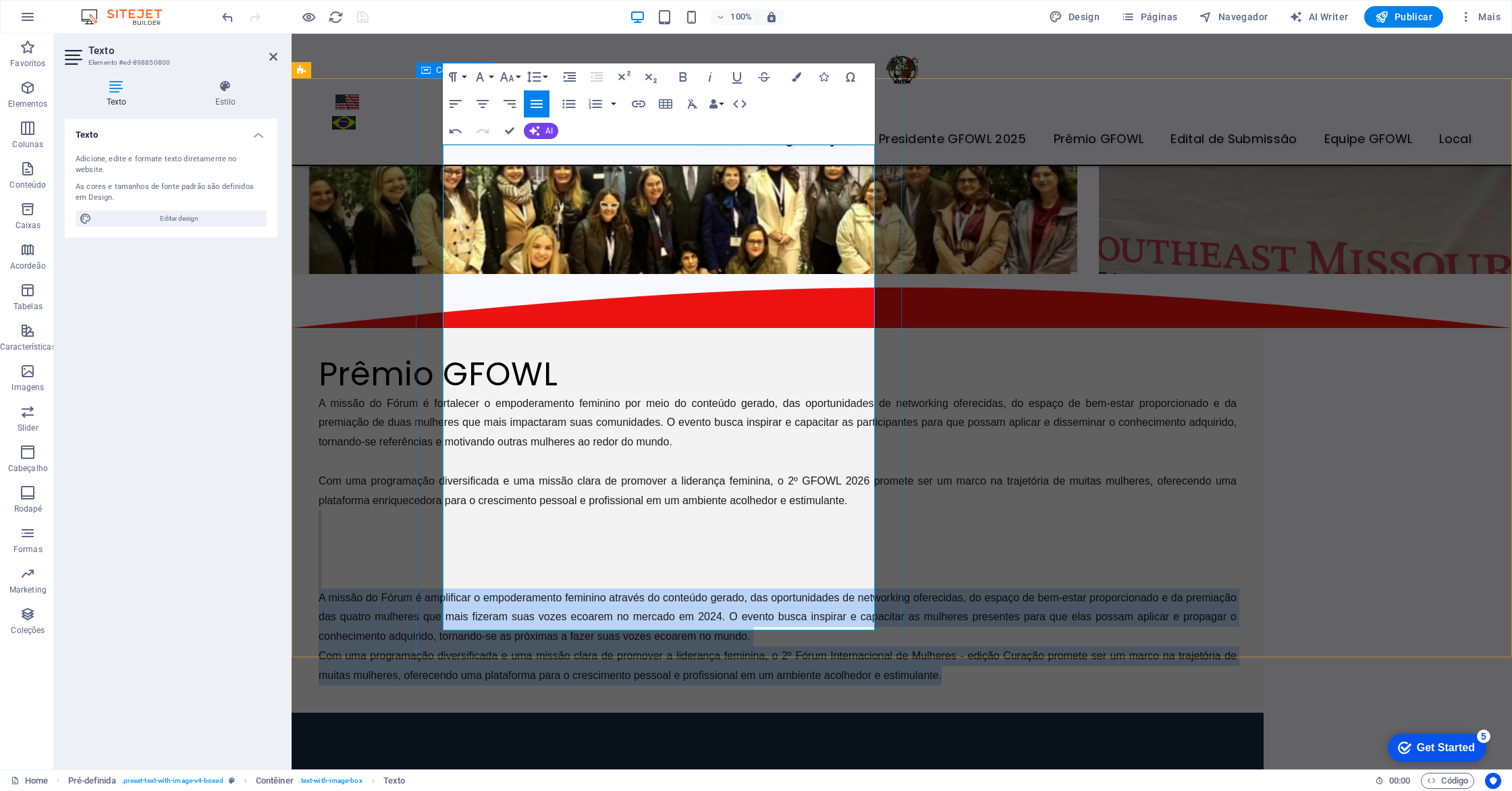
drag, startPoint x: 719, startPoint y: 625, endPoint x: 447, endPoint y: 370, distance: 372.8
click at [447, 394] on div "A missão do Fórum é fortalecer o empoderamento feminino por meio do conteúdo ge…" at bounding box center [777, 540] width 918 height 292
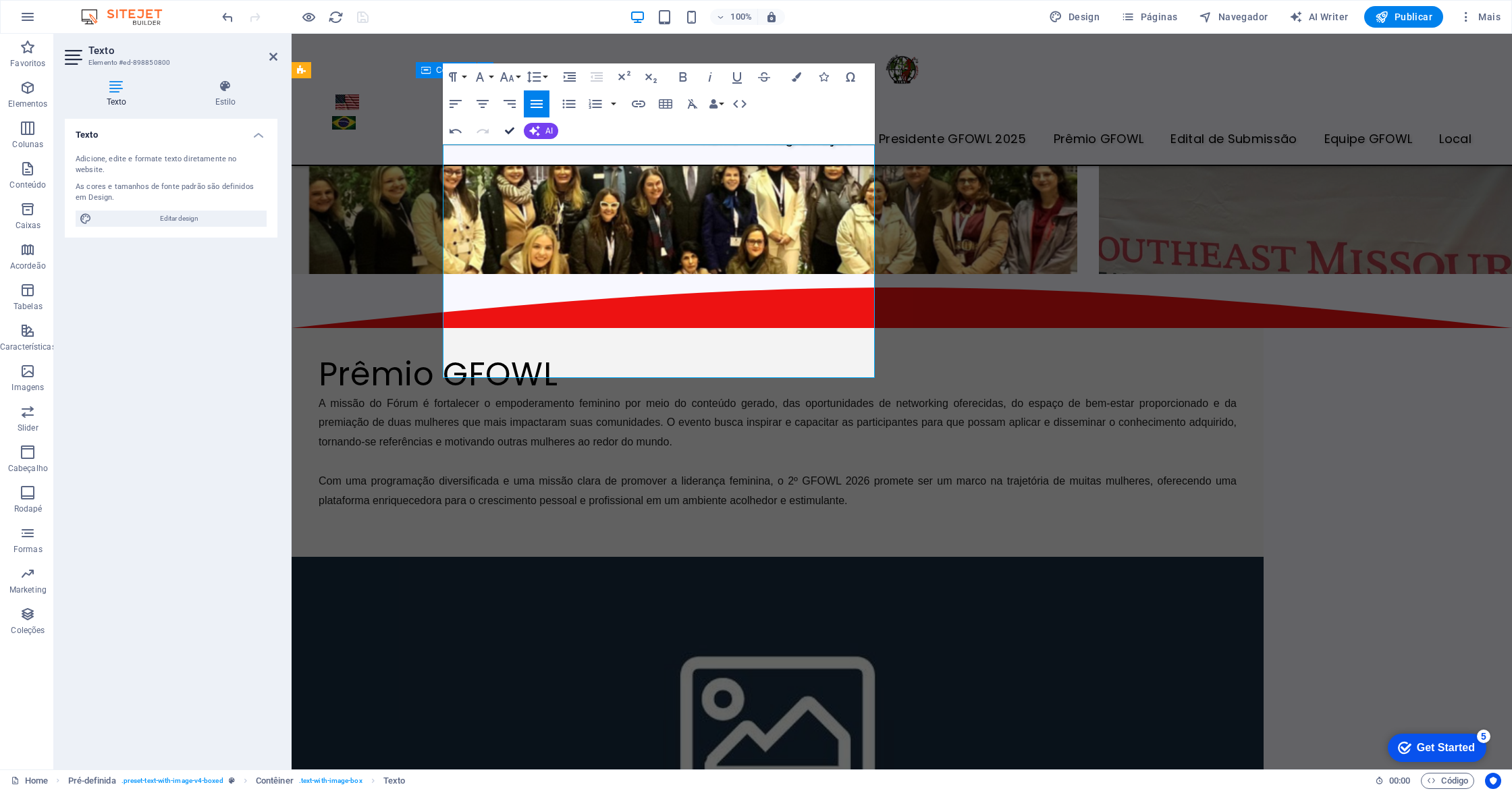
scroll to position [3417, 0]
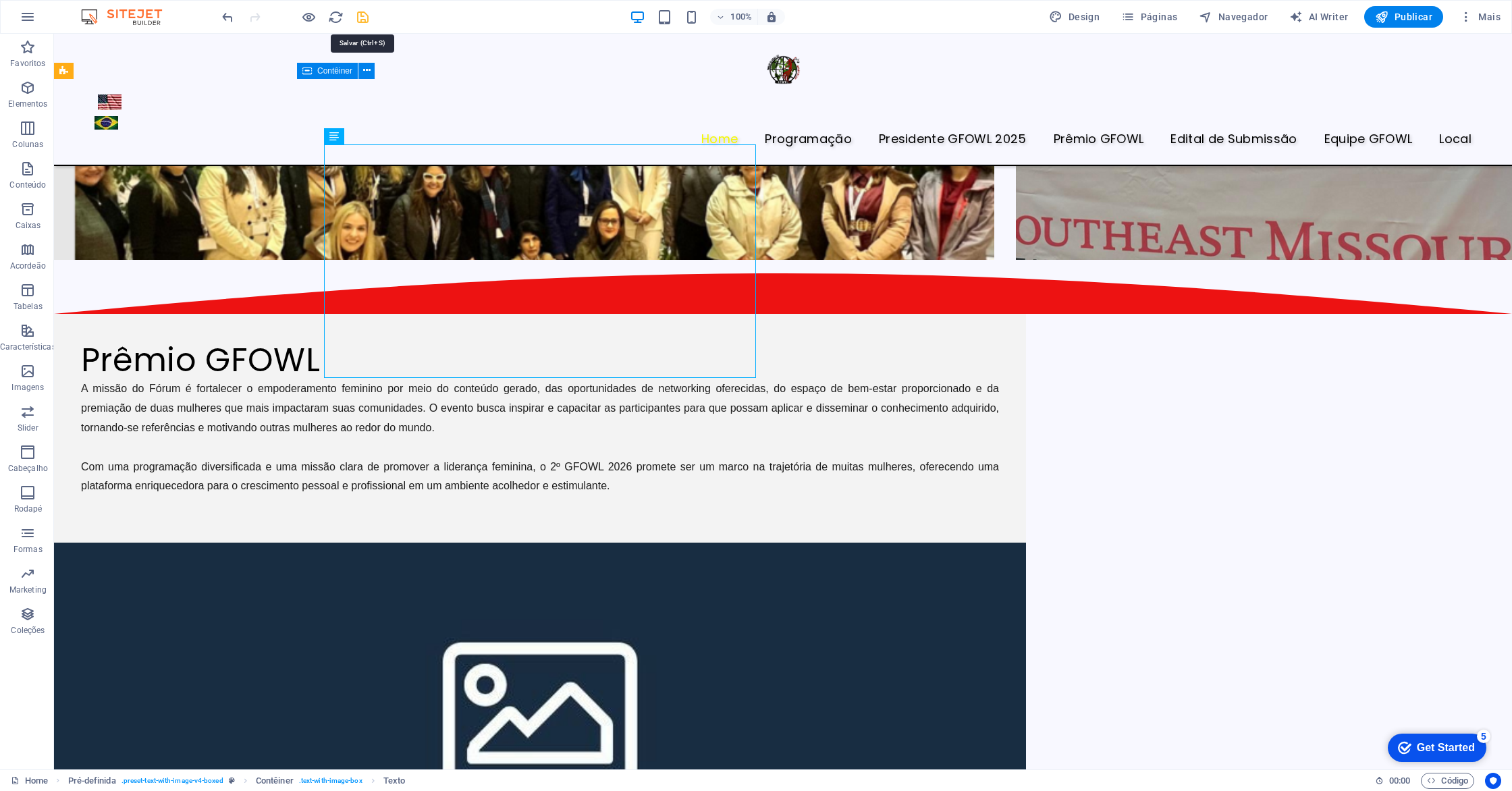
click at [363, 20] on icon "save" at bounding box center [363, 17] width 15 height 15
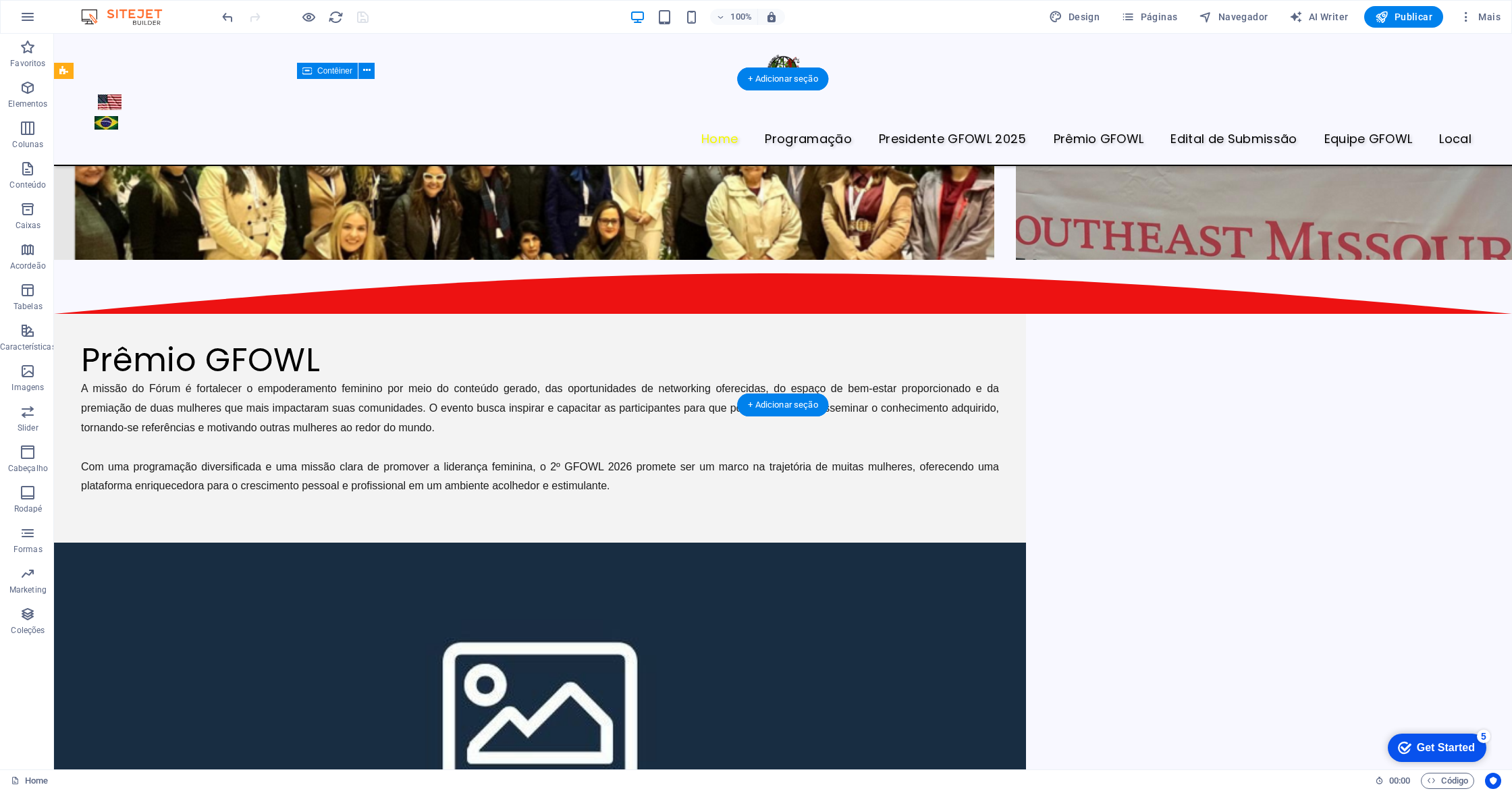
click at [939, 543] on figure at bounding box center [540, 705] width 972 height 326
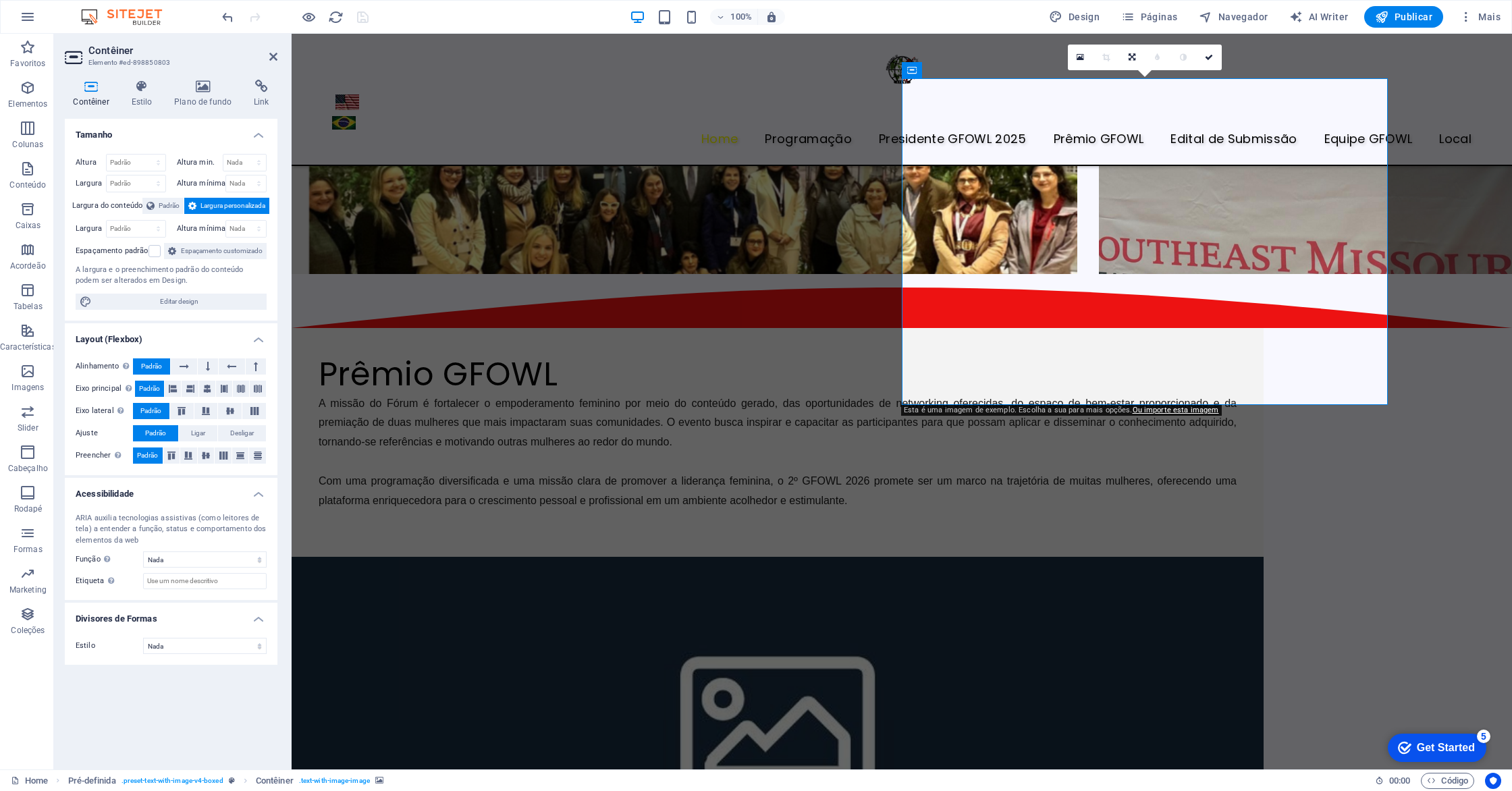
click at [1112, 557] on figure at bounding box center [777, 720] width 972 height 326
click at [28, 88] on icon "button" at bounding box center [27, 87] width 16 height 16
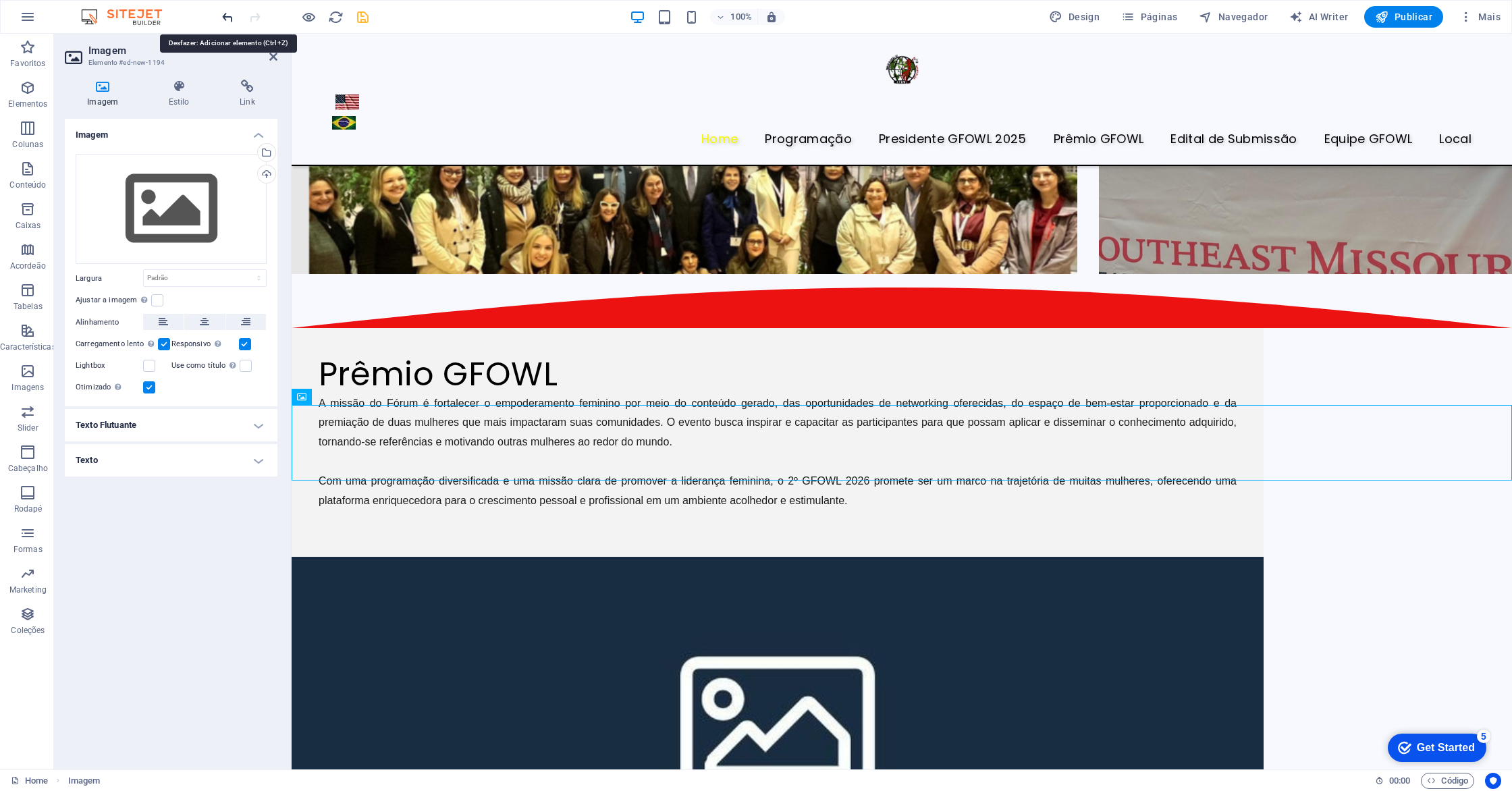
click at [234, 16] on icon "undo" at bounding box center [228, 17] width 15 height 15
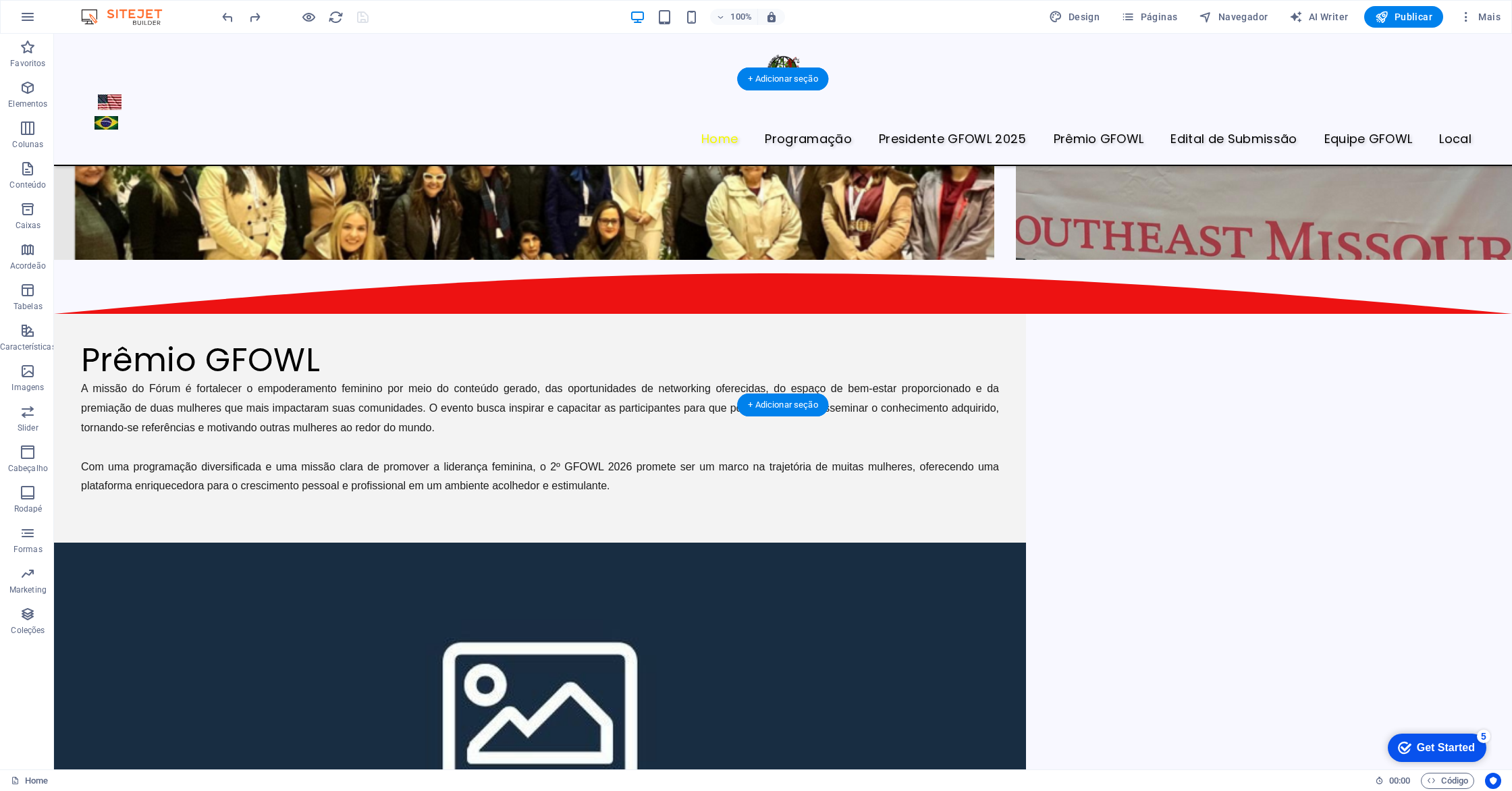
click at [894, 543] on figure at bounding box center [540, 705] width 972 height 326
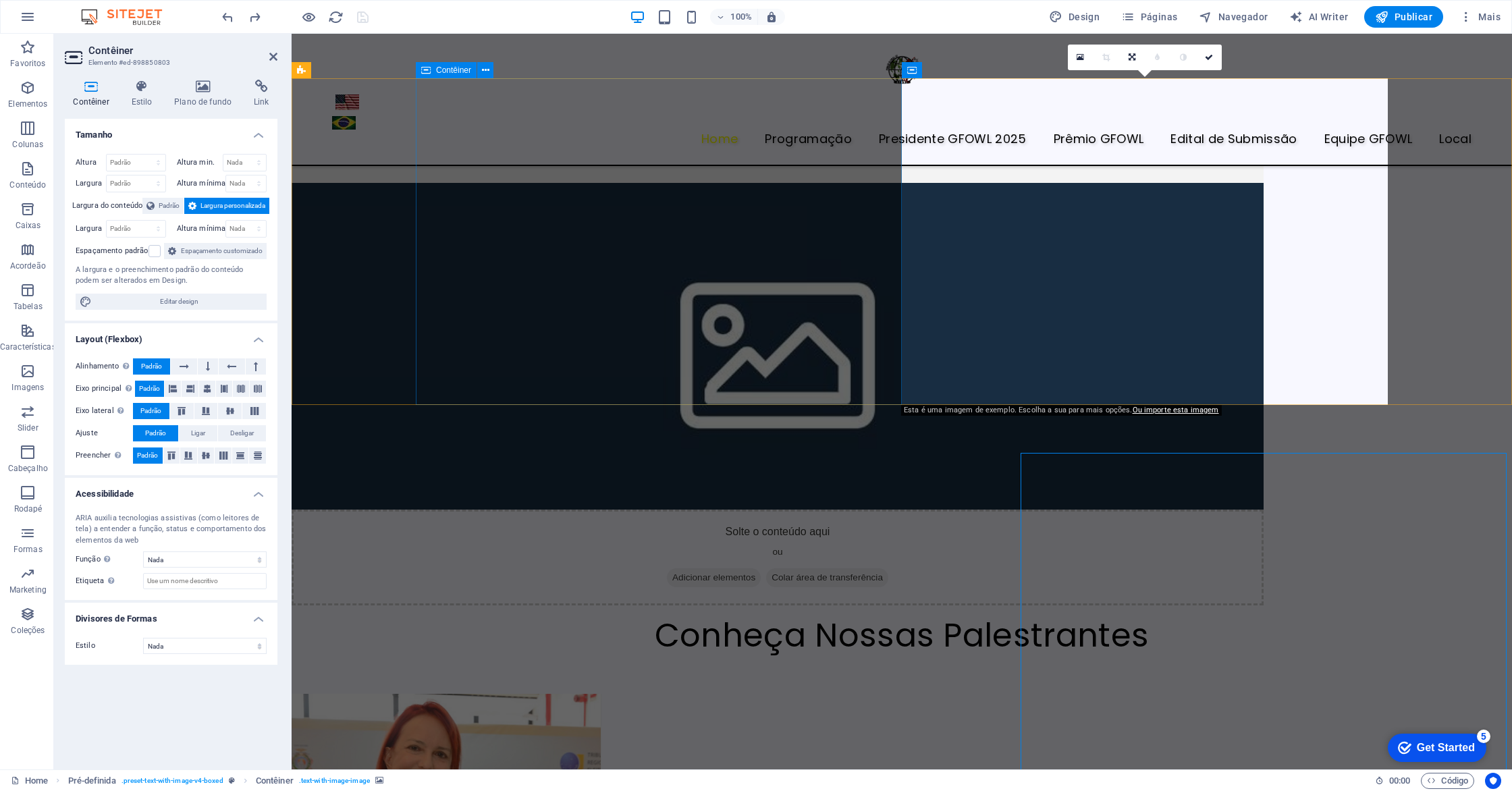
scroll to position [3043, 0]
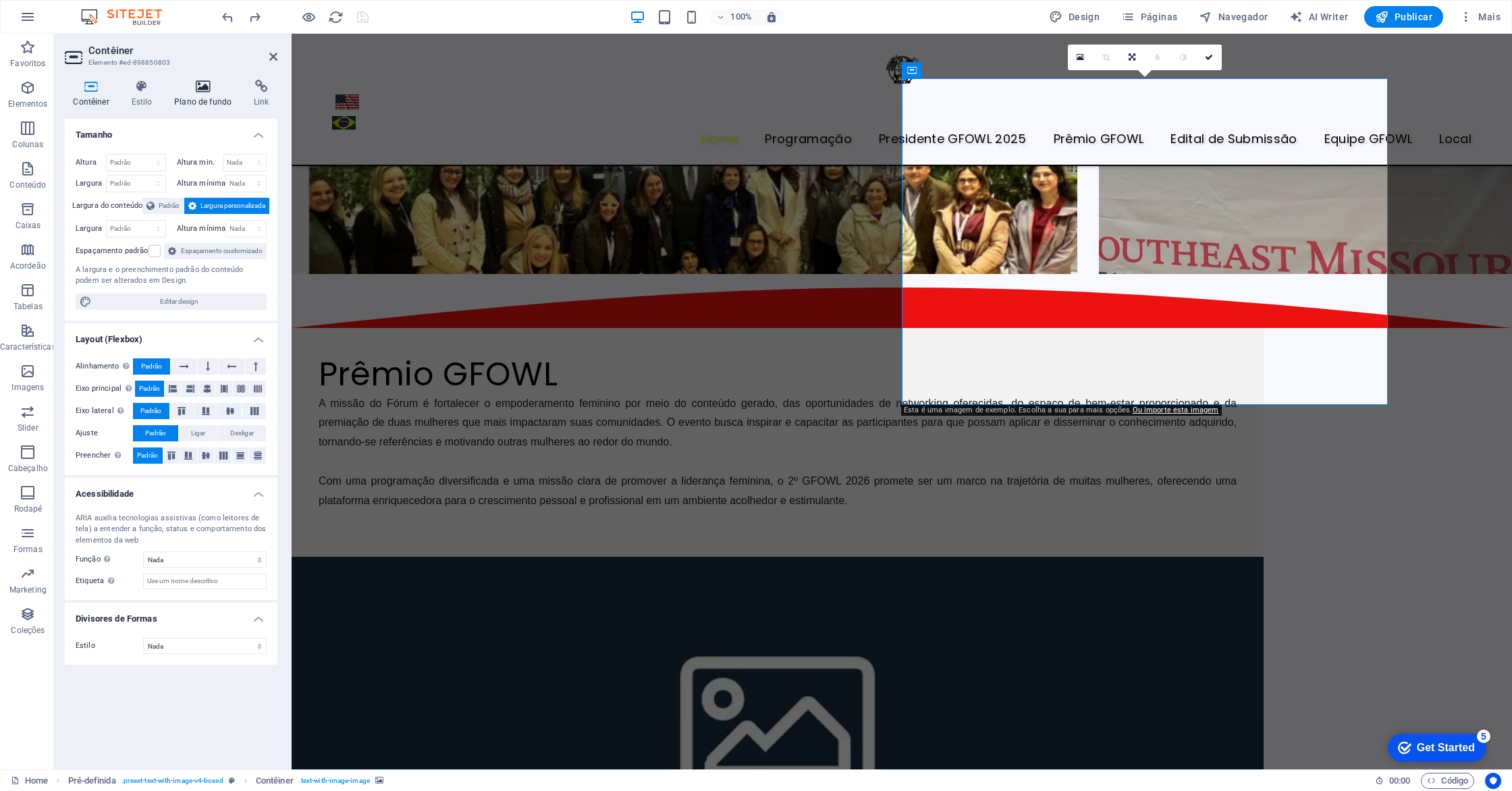
click at [208, 93] on h4 "Plano de fundo" at bounding box center [206, 93] width 80 height 28
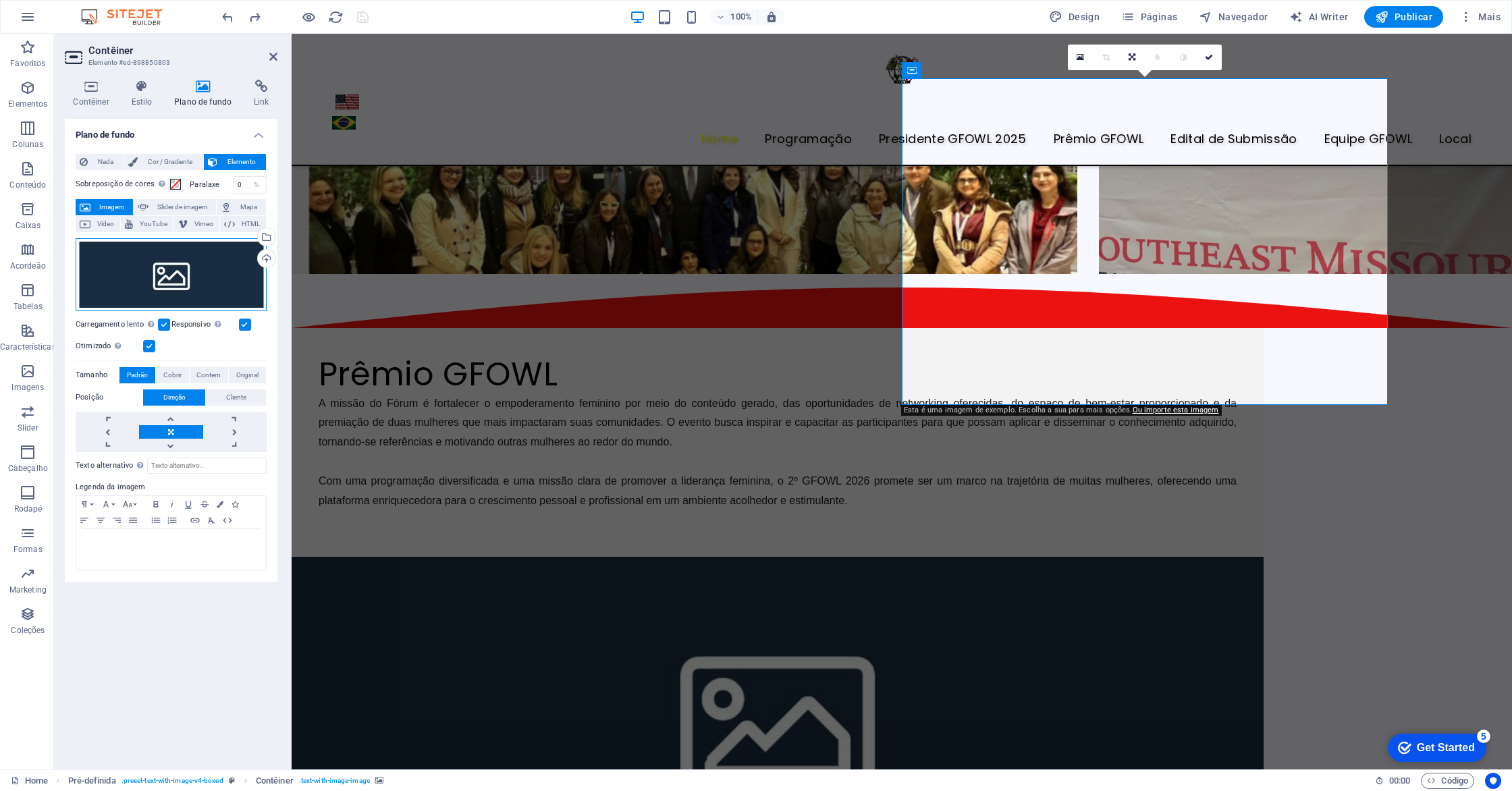
click at [189, 272] on div "Arraste os arquivos aqui, clique para escolher os arquivos ou selecione os arqu…" at bounding box center [170, 275] width 191 height 73
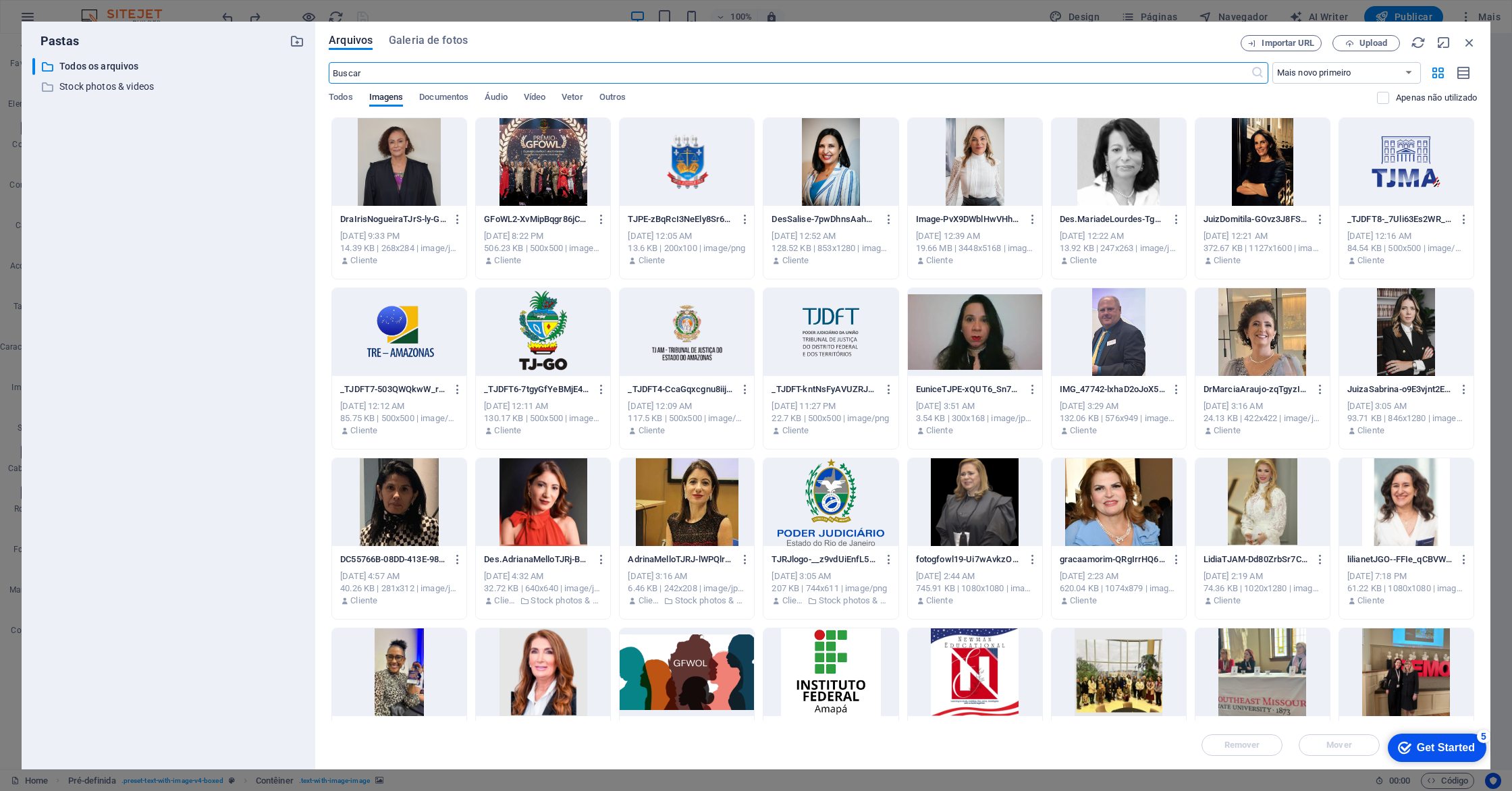
scroll to position [2626, 0]
click at [1372, 39] on span "Upload" at bounding box center [1373, 43] width 28 height 8
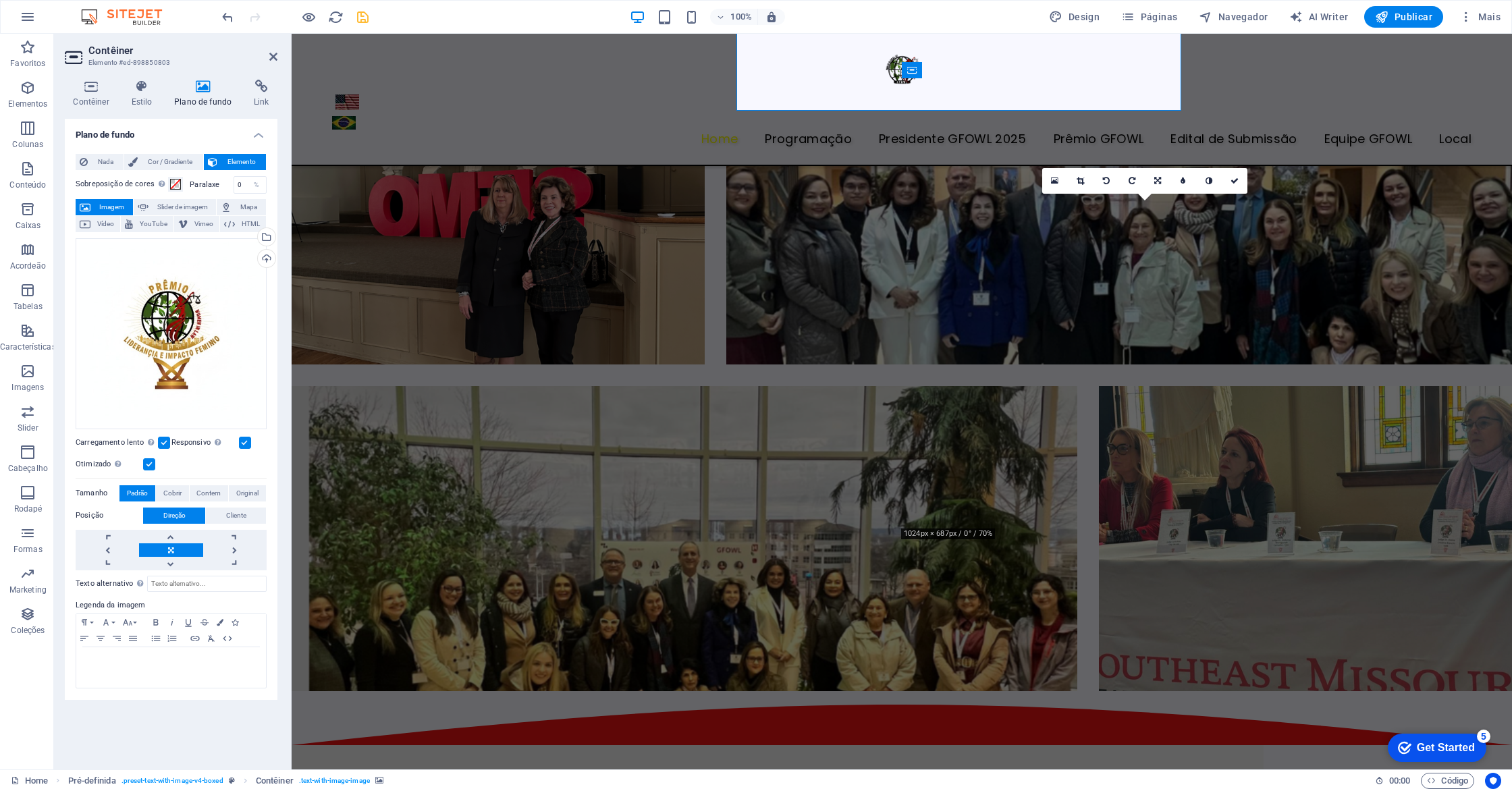
scroll to position [3043, 0]
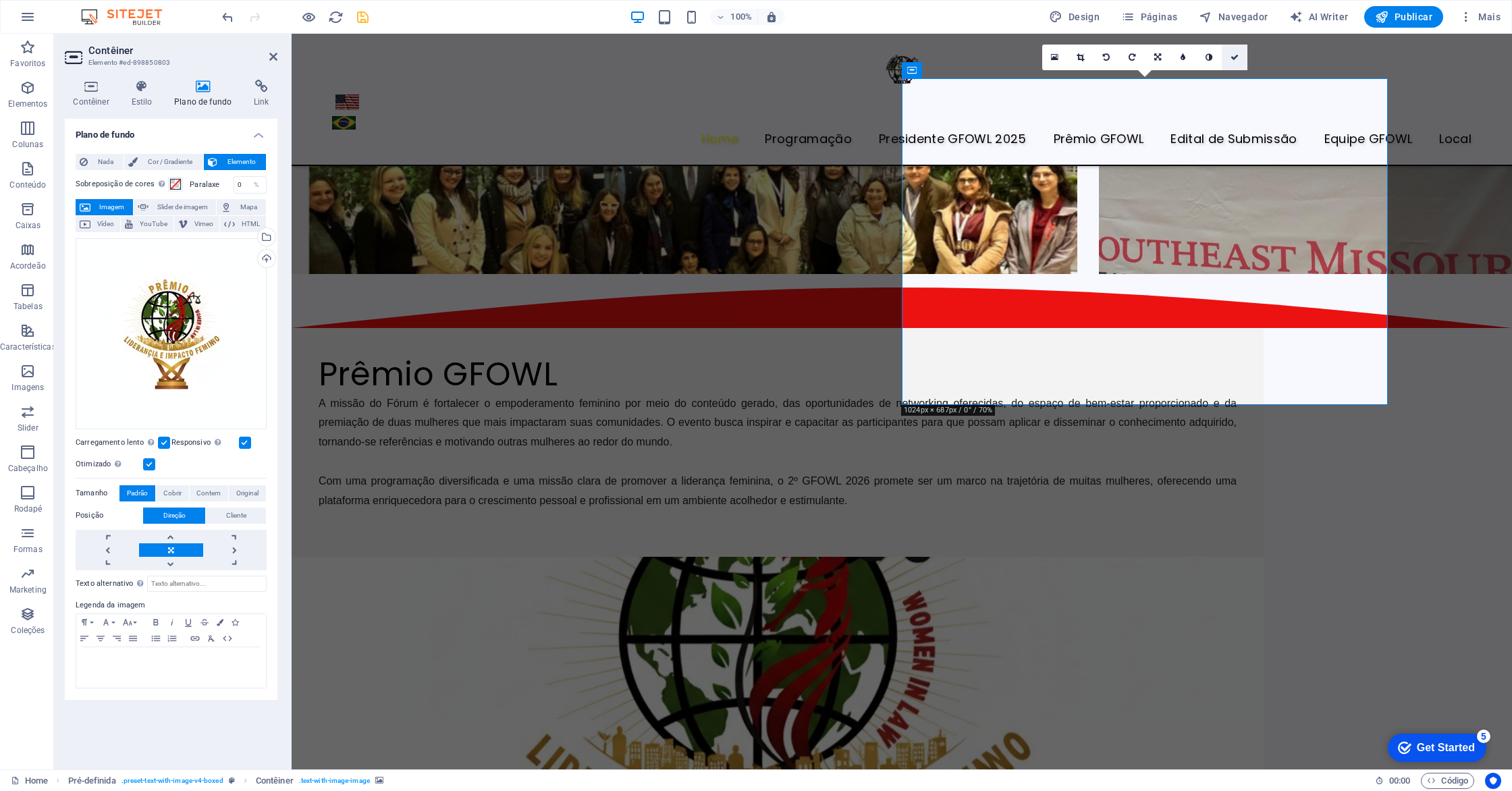
click at [1234, 62] on link at bounding box center [1234, 58] width 25 height 25
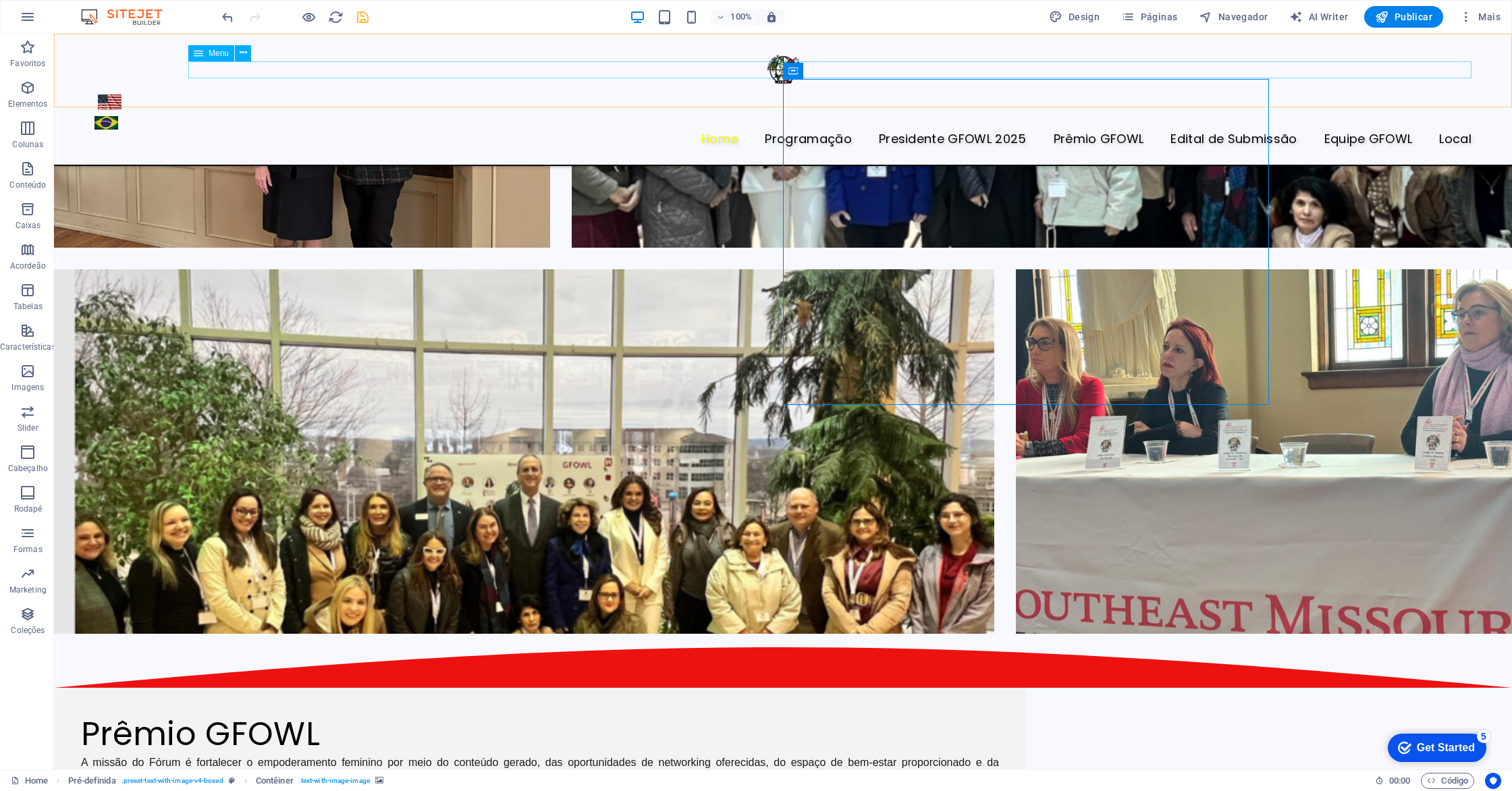
scroll to position [3417, 0]
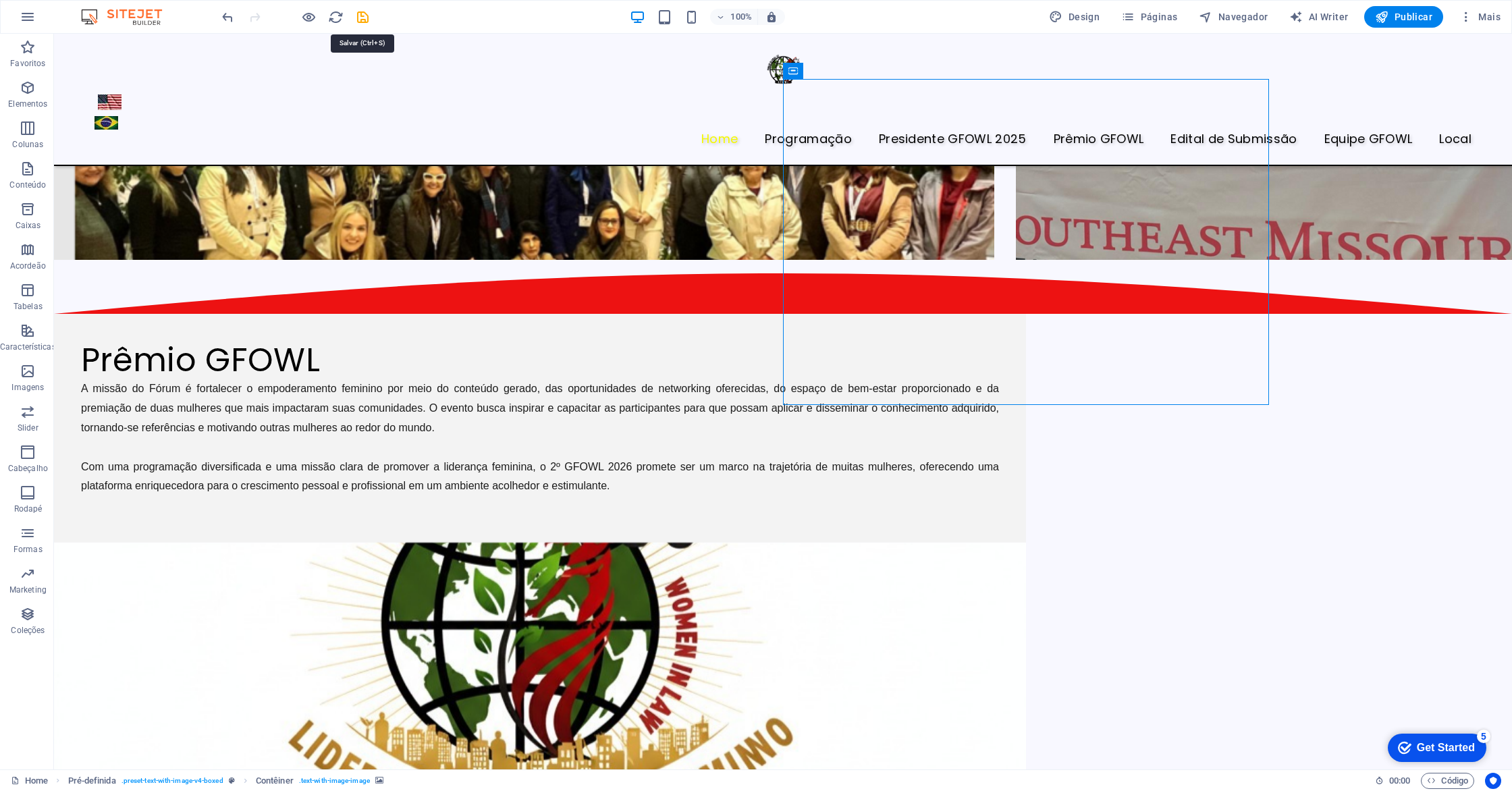
click at [364, 14] on icon "save" at bounding box center [363, 17] width 15 height 15
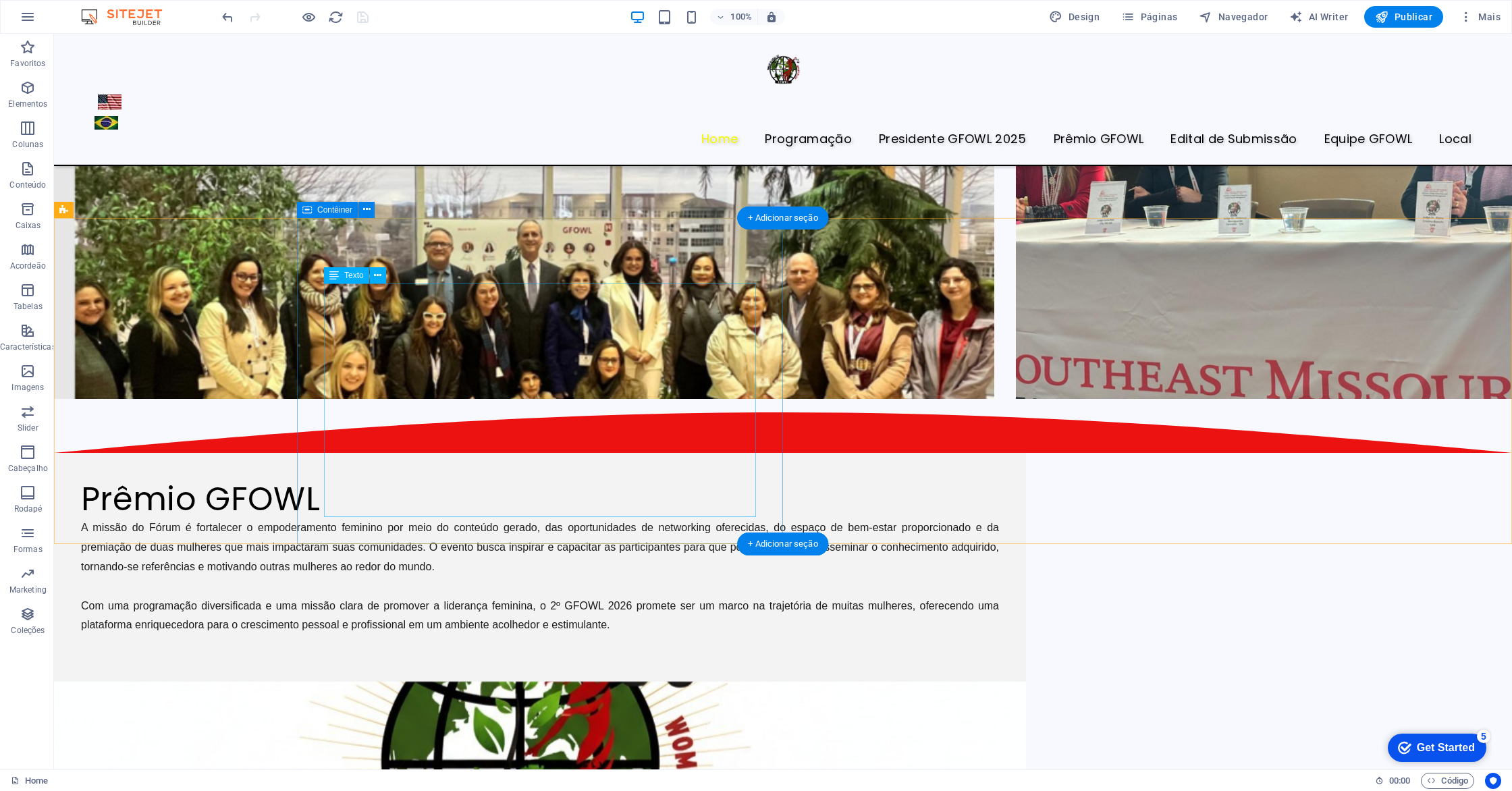
scroll to position [3277, 0]
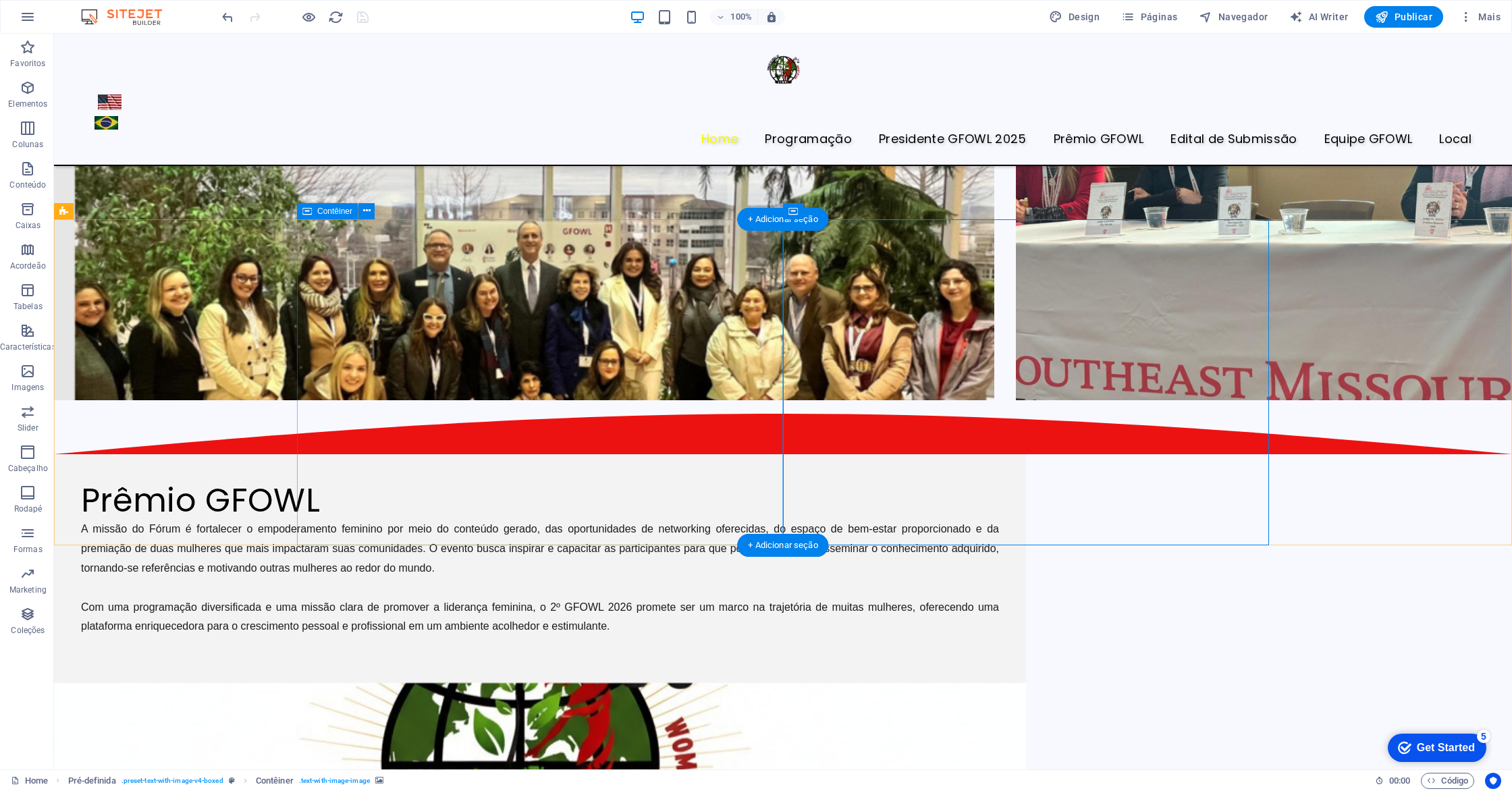
drag, startPoint x: 529, startPoint y: 529, endPoint x: 522, endPoint y: 501, distance: 28.9
click at [529, 529] on div "Prêmio GFOWL A missão do Fórum é fortalecer o empoderamento feminino por meio d…" at bounding box center [540, 569] width 972 height 229
click at [522, 637] on p at bounding box center [540, 646] width 918 height 19
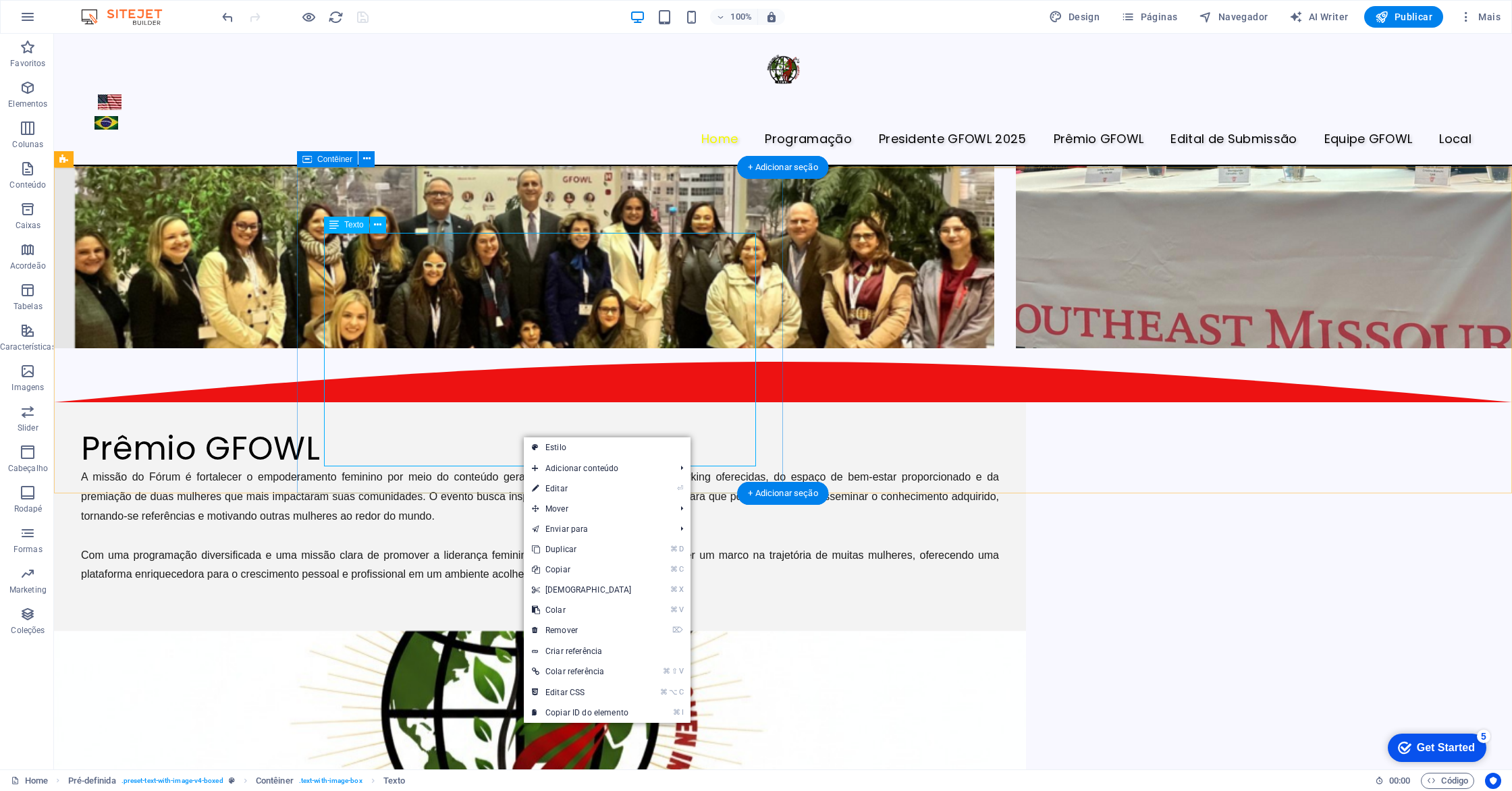
scroll to position [3333, 0]
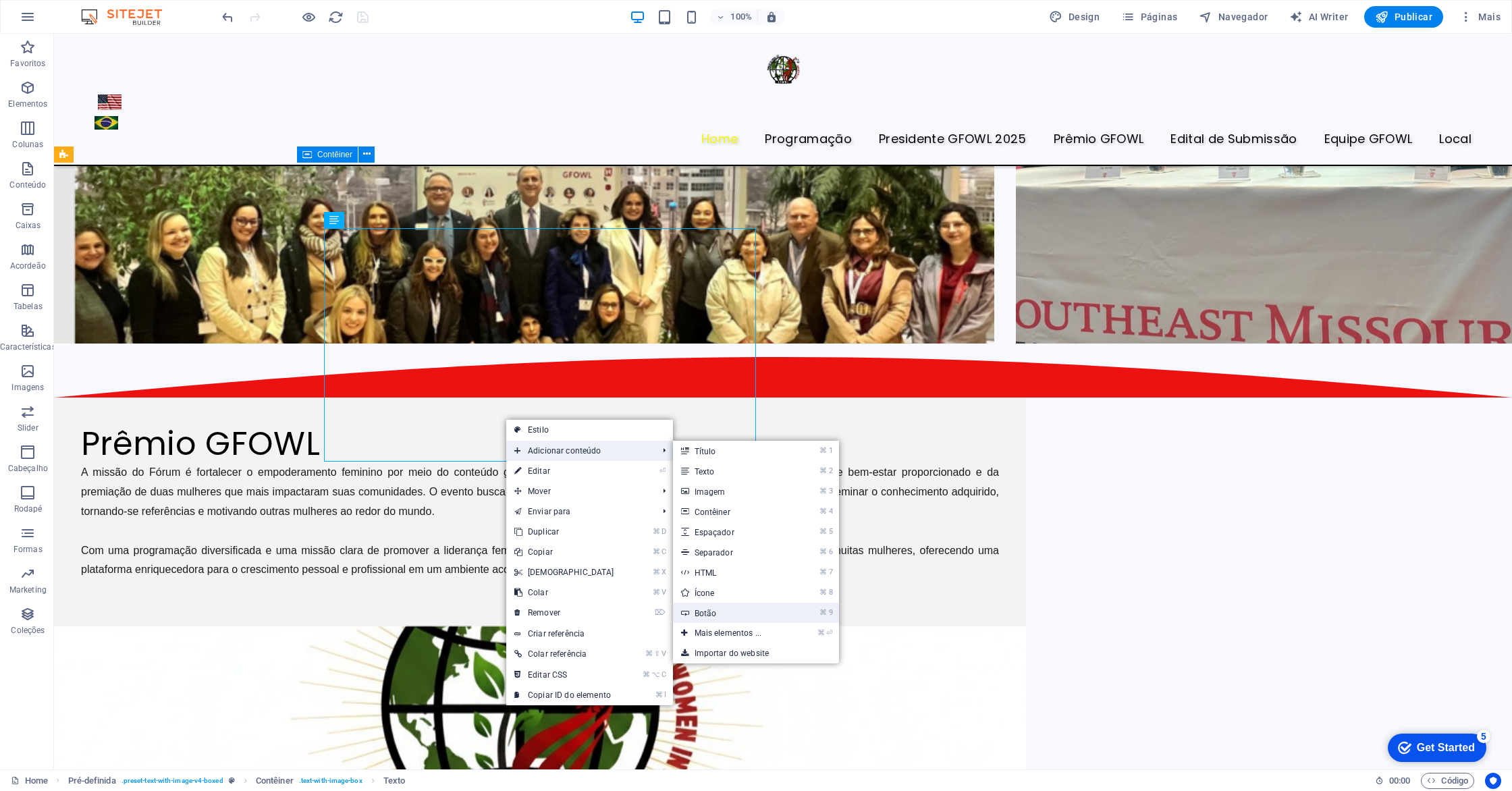
click at [693, 608] on link "⌘ 9 Botão" at bounding box center [731, 613] width 116 height 20
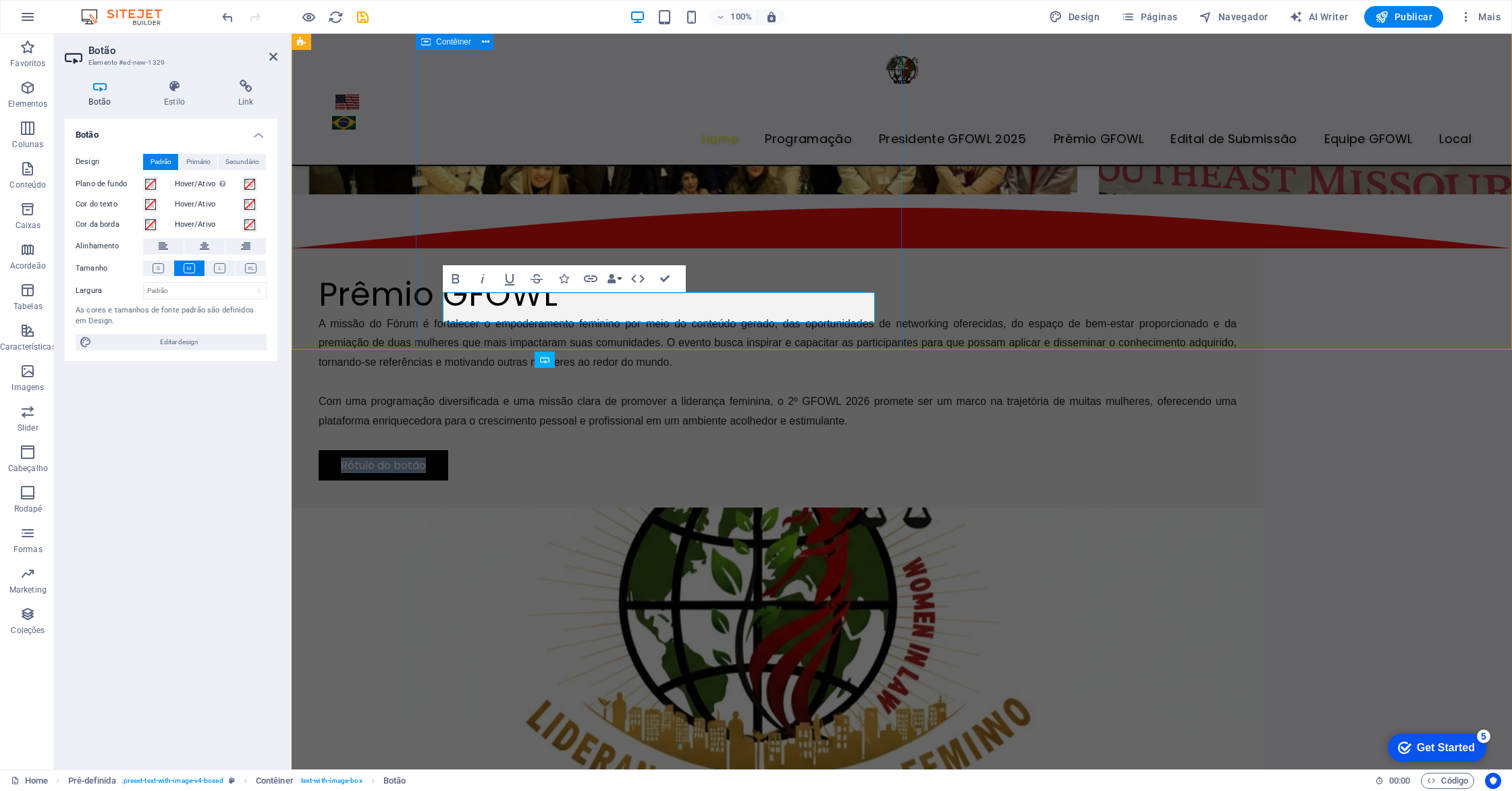
scroll to position [3120, 0]
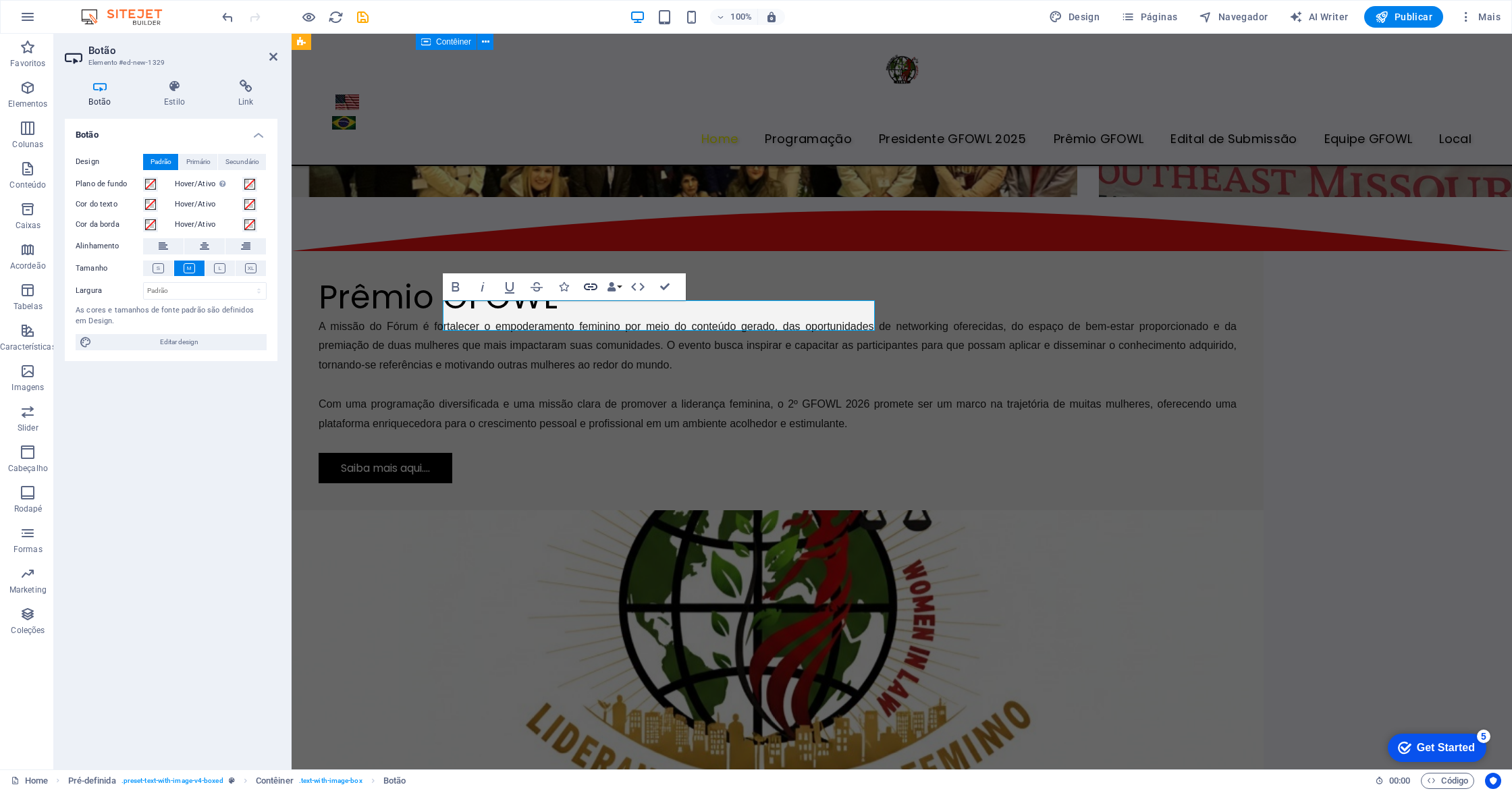
click at [589, 288] on icon "button" at bounding box center [590, 287] width 16 height 16
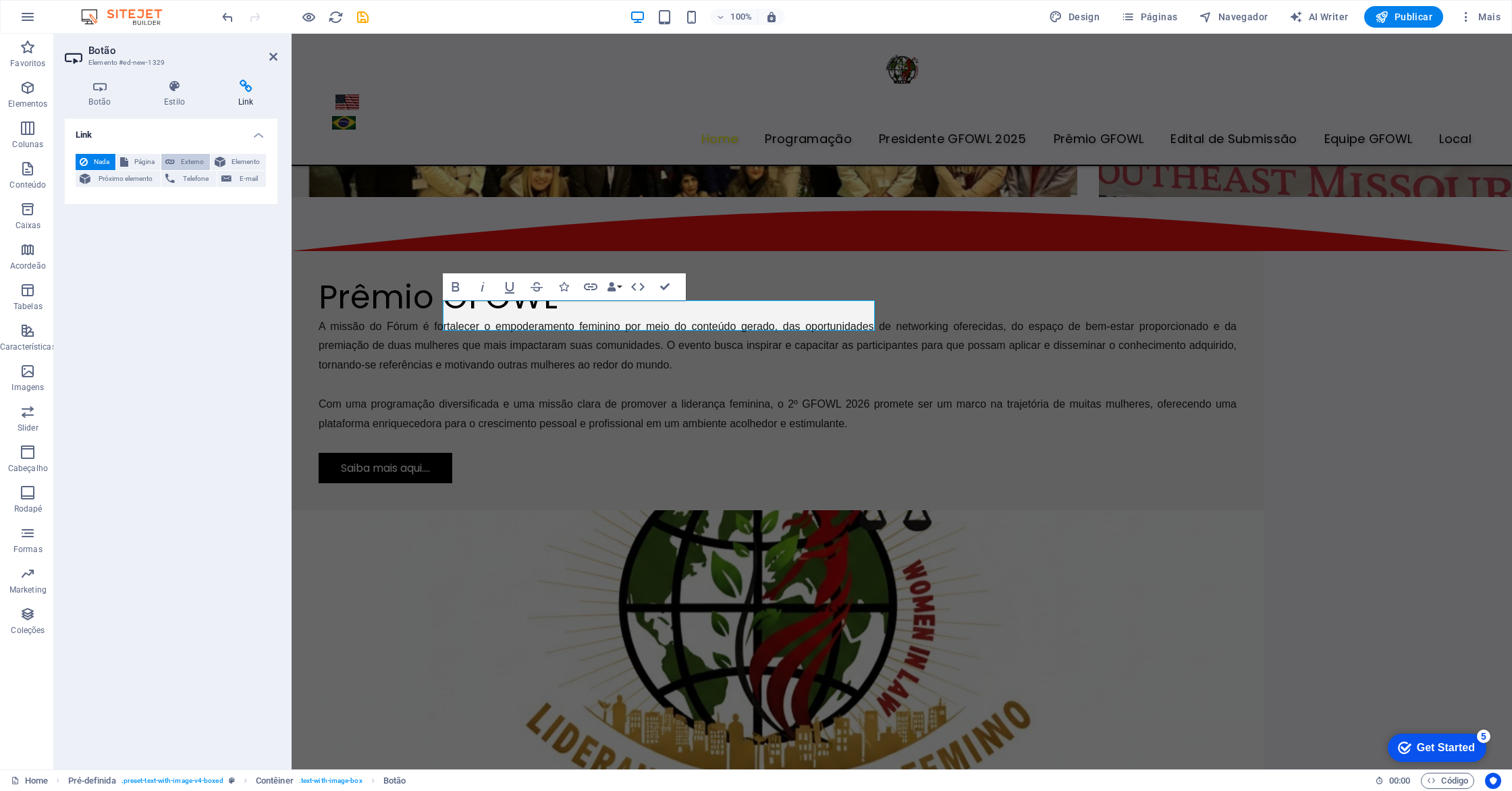
click at [182, 166] on span "Externo" at bounding box center [192, 162] width 27 height 16
select select "blank"
click at [201, 198] on input "URL" at bounding box center [205, 201] width 124 height 16
click at [215, 200] on input "URL" at bounding box center [205, 201] width 124 height 16
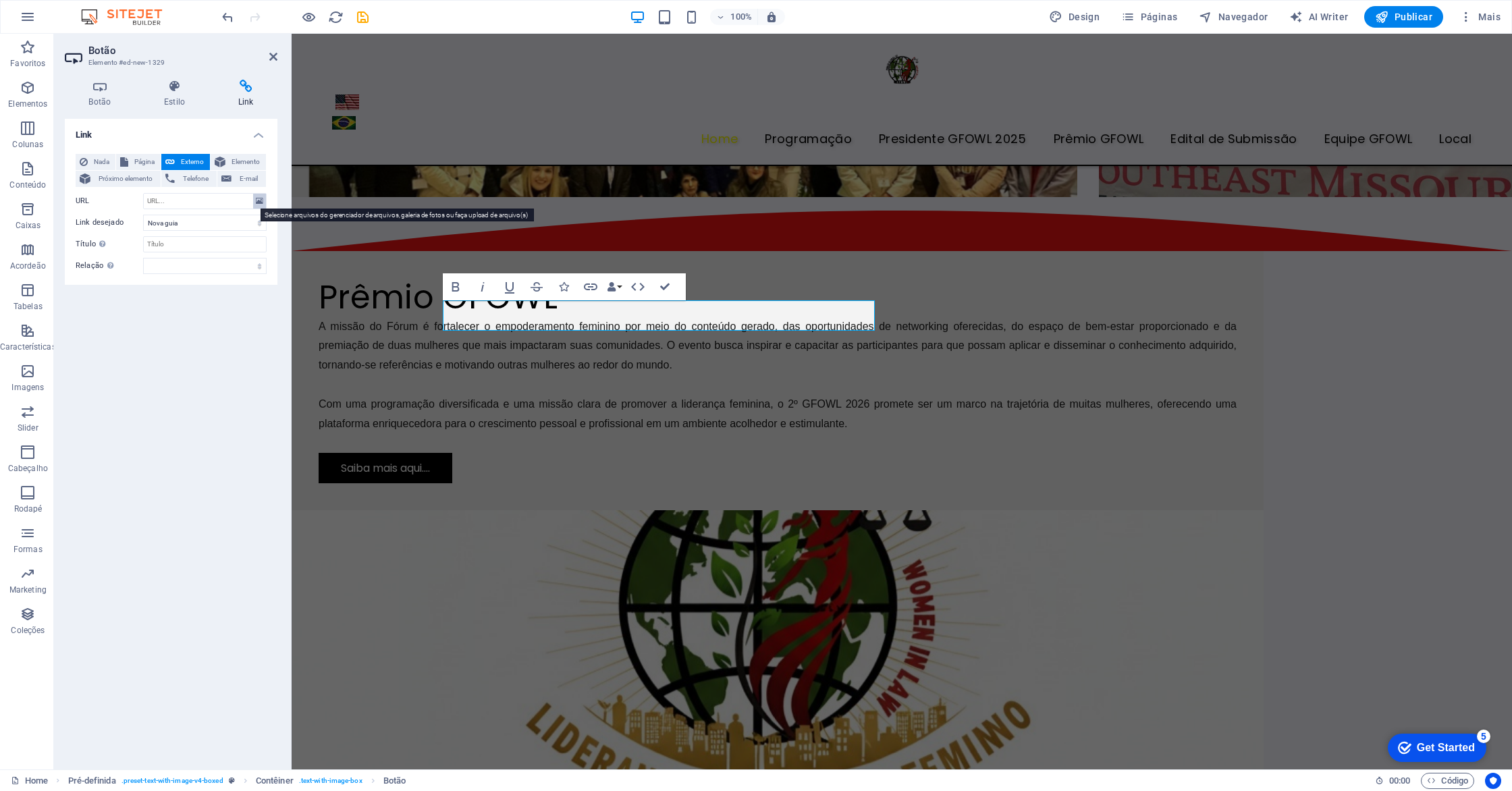
click at [261, 201] on icon at bounding box center [259, 202] width 8 height 15
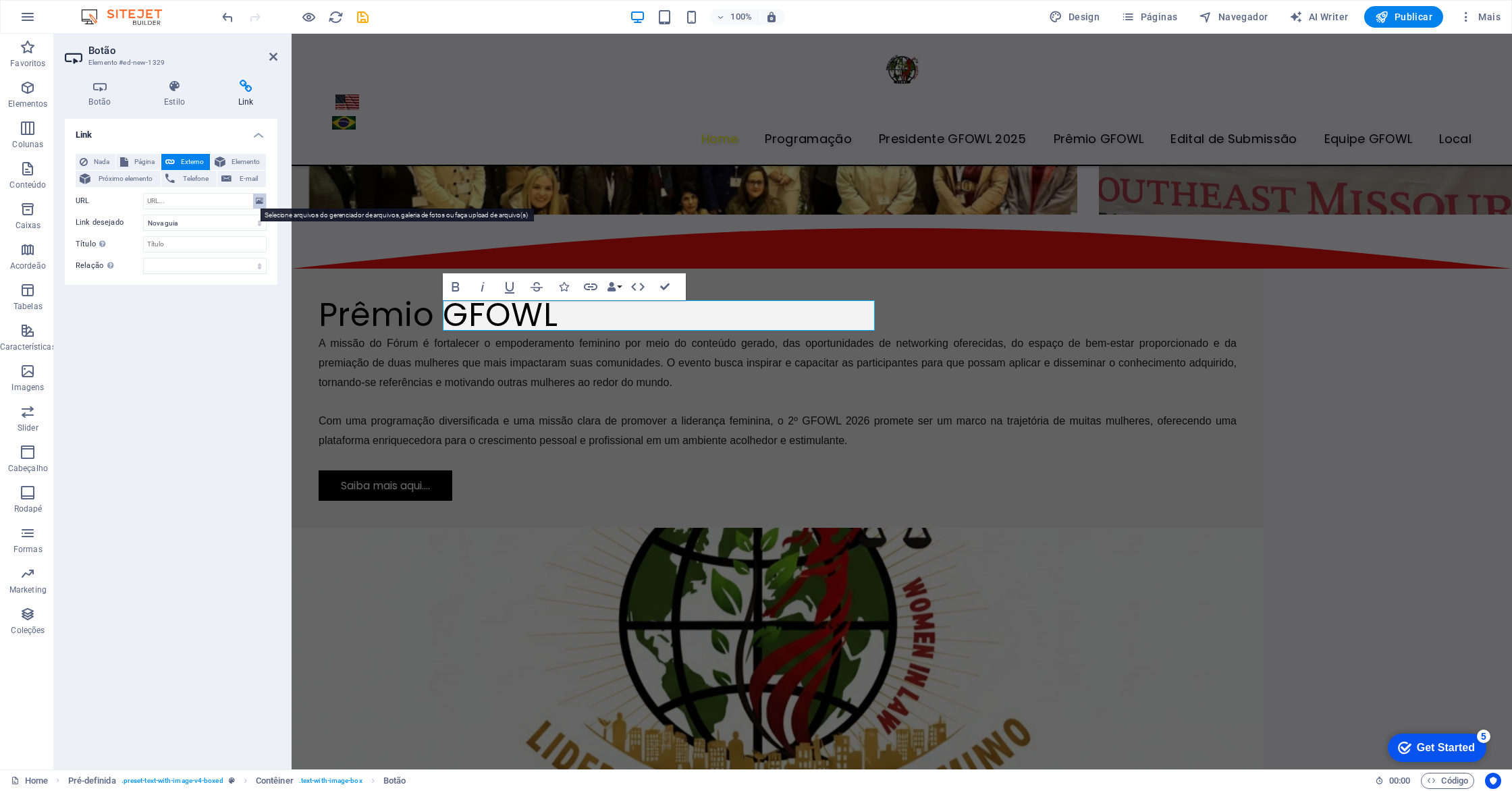
scroll to position [2703, 0]
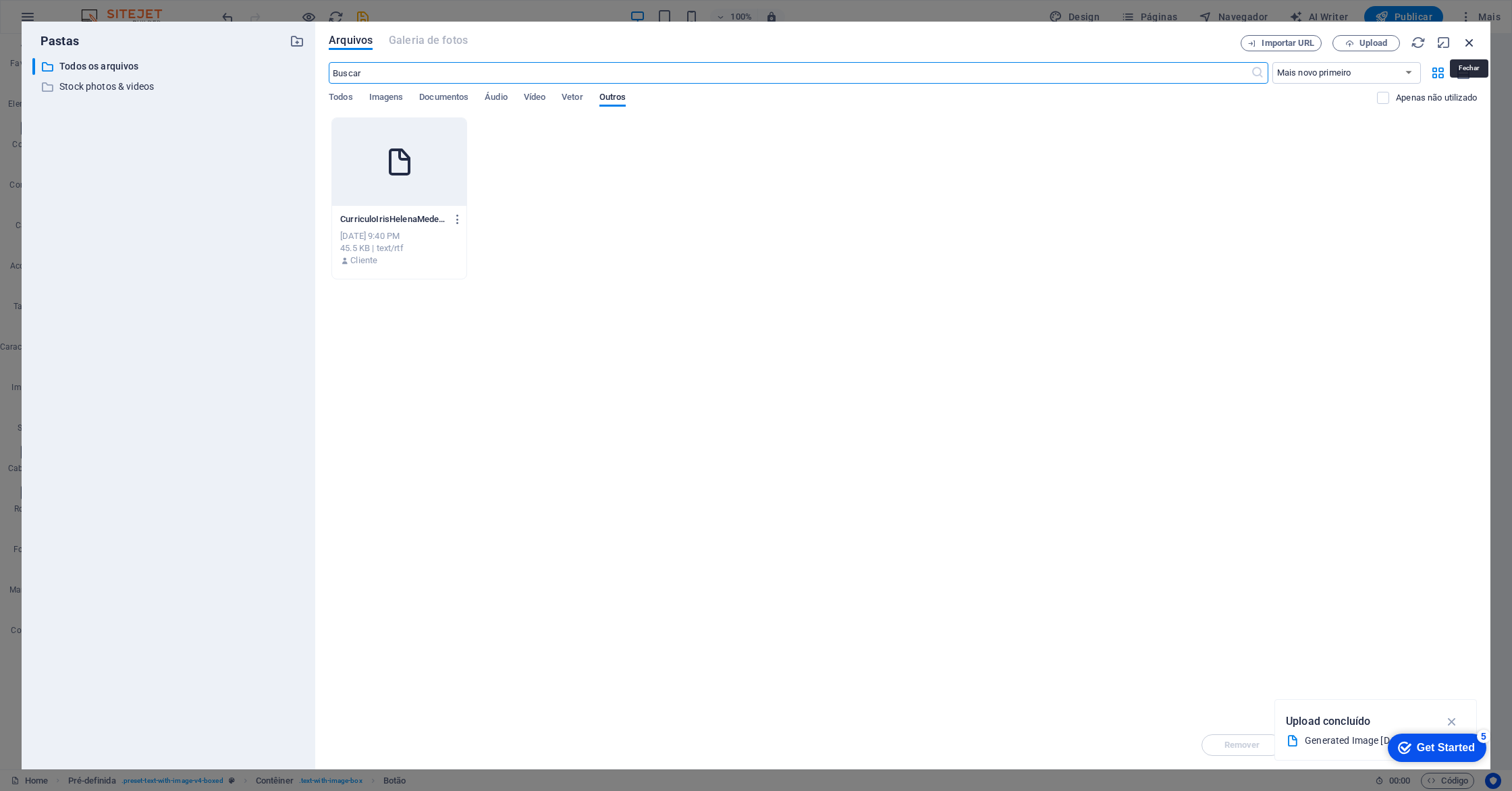
click at [1472, 42] on icon "button" at bounding box center [1470, 42] width 15 height 15
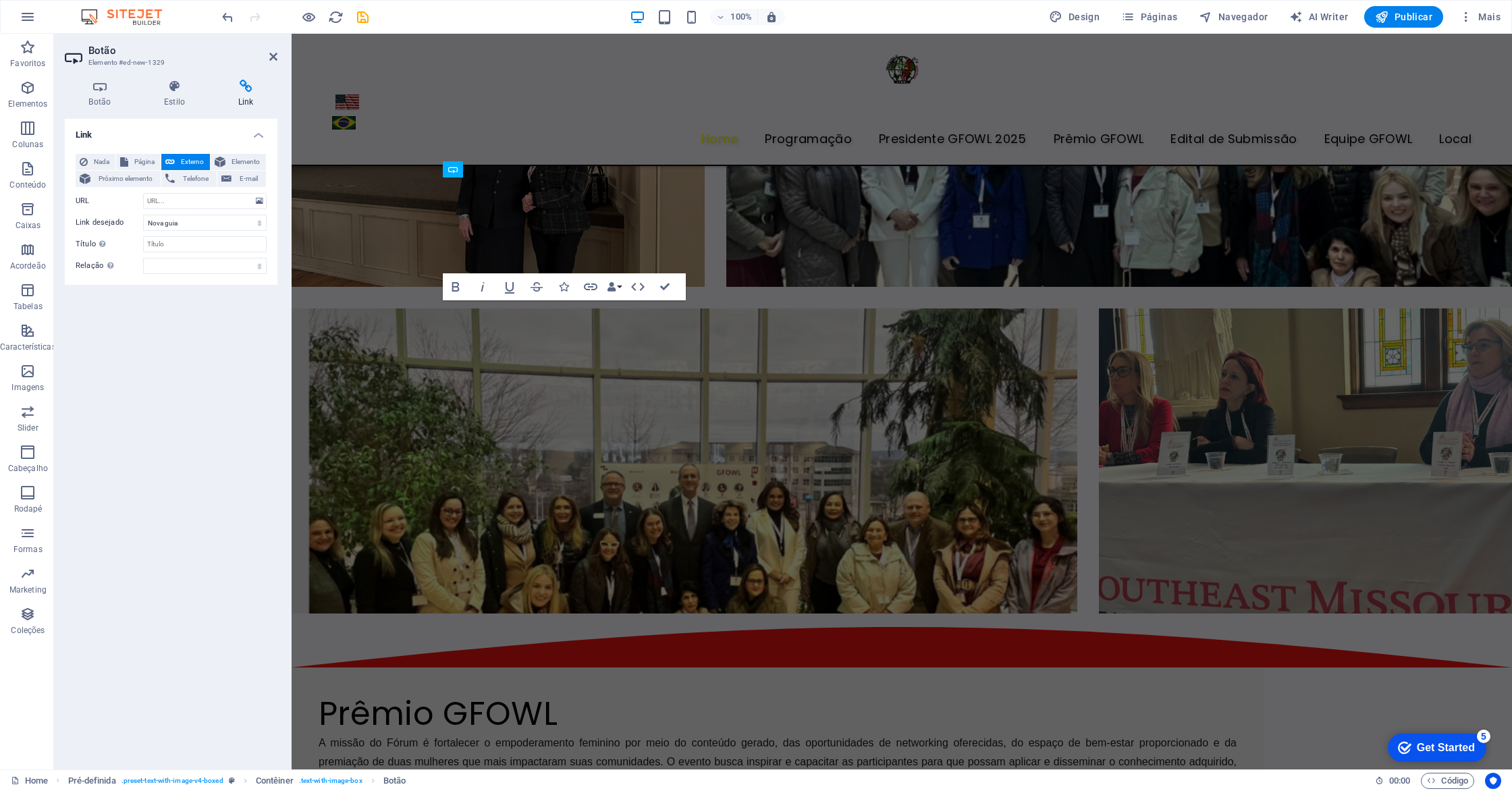
scroll to position [3120, 0]
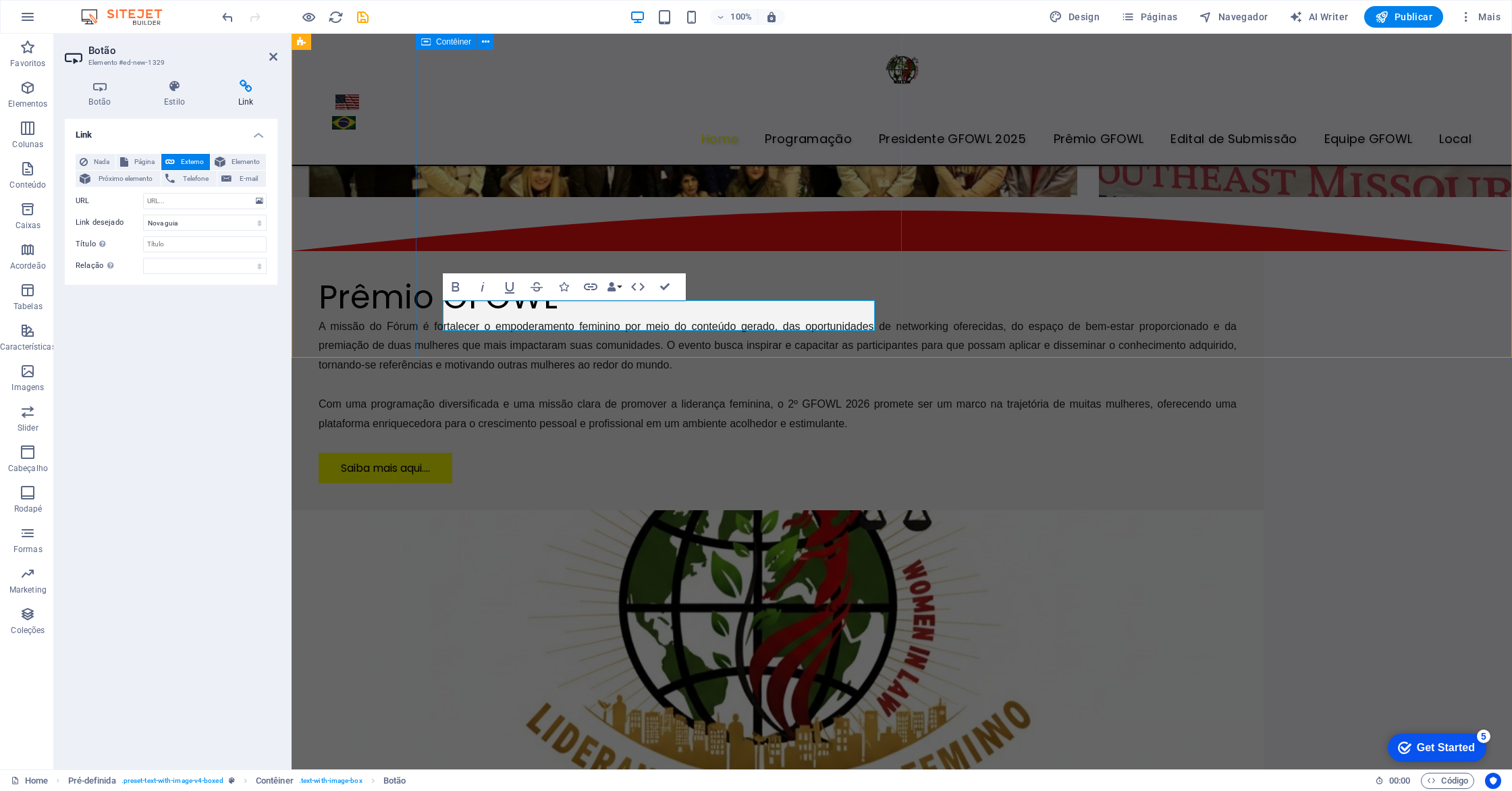
click at [453, 453] on link "Saiba mais aqui...." at bounding box center [386, 468] width 134 height 31
drag, startPoint x: 565, startPoint y: 316, endPoint x: 491, endPoint y: 313, distance: 74.1
click at [453, 453] on link "Saiba mais aqui...." at bounding box center [386, 468] width 134 height 31
click at [592, 287] on icon "button" at bounding box center [591, 287] width 14 height 7
click at [203, 200] on input "URL" at bounding box center [205, 201] width 124 height 16
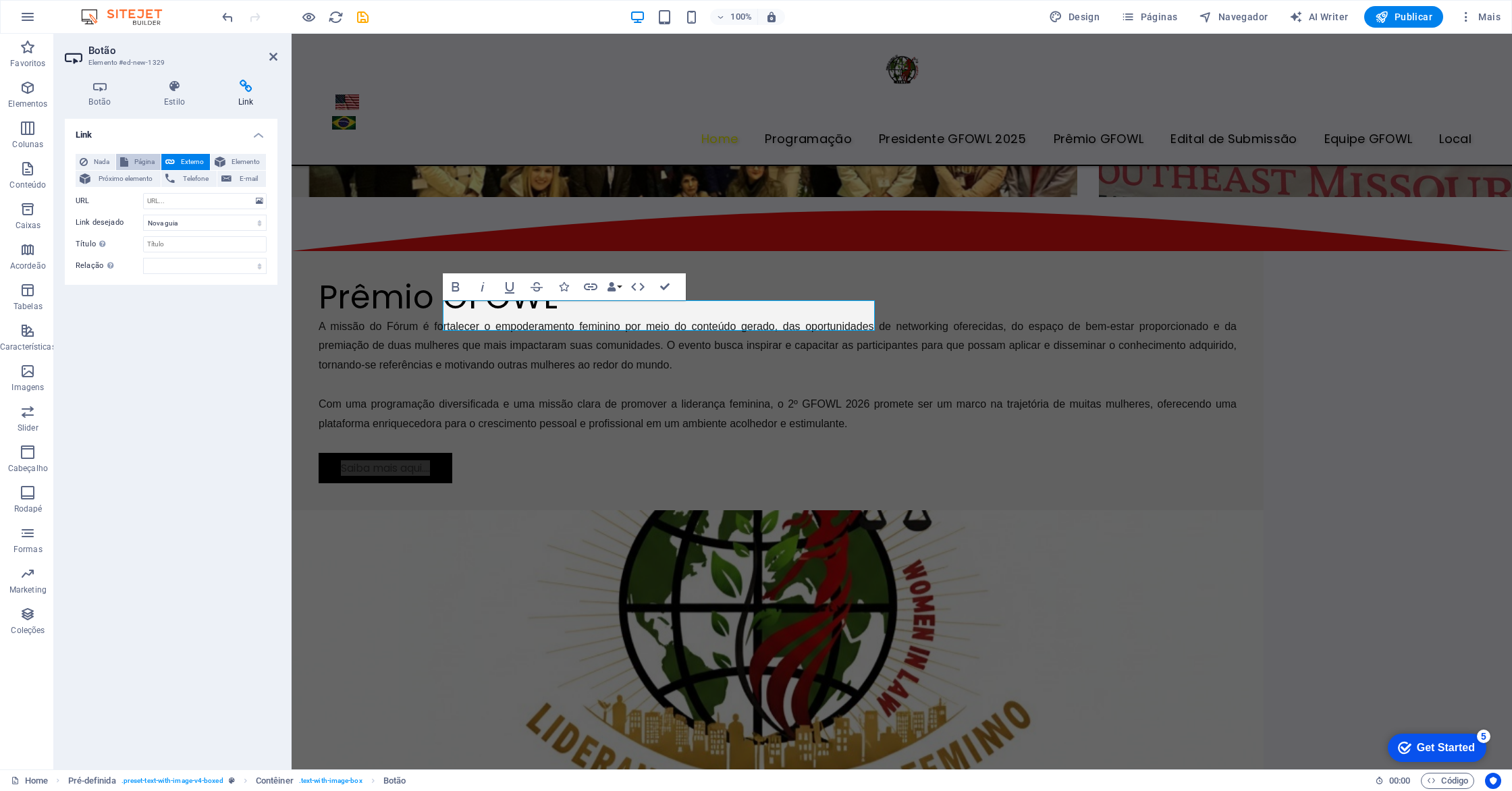
click at [146, 158] on span "Página" at bounding box center [144, 162] width 25 height 16
select select
click at [197, 197] on select "Home Programaçāo Presidente GFOWL 2025 Prêmio GFOWL Edital de Submissão Equipe …" at bounding box center [205, 201] width 124 height 16
select select "3"
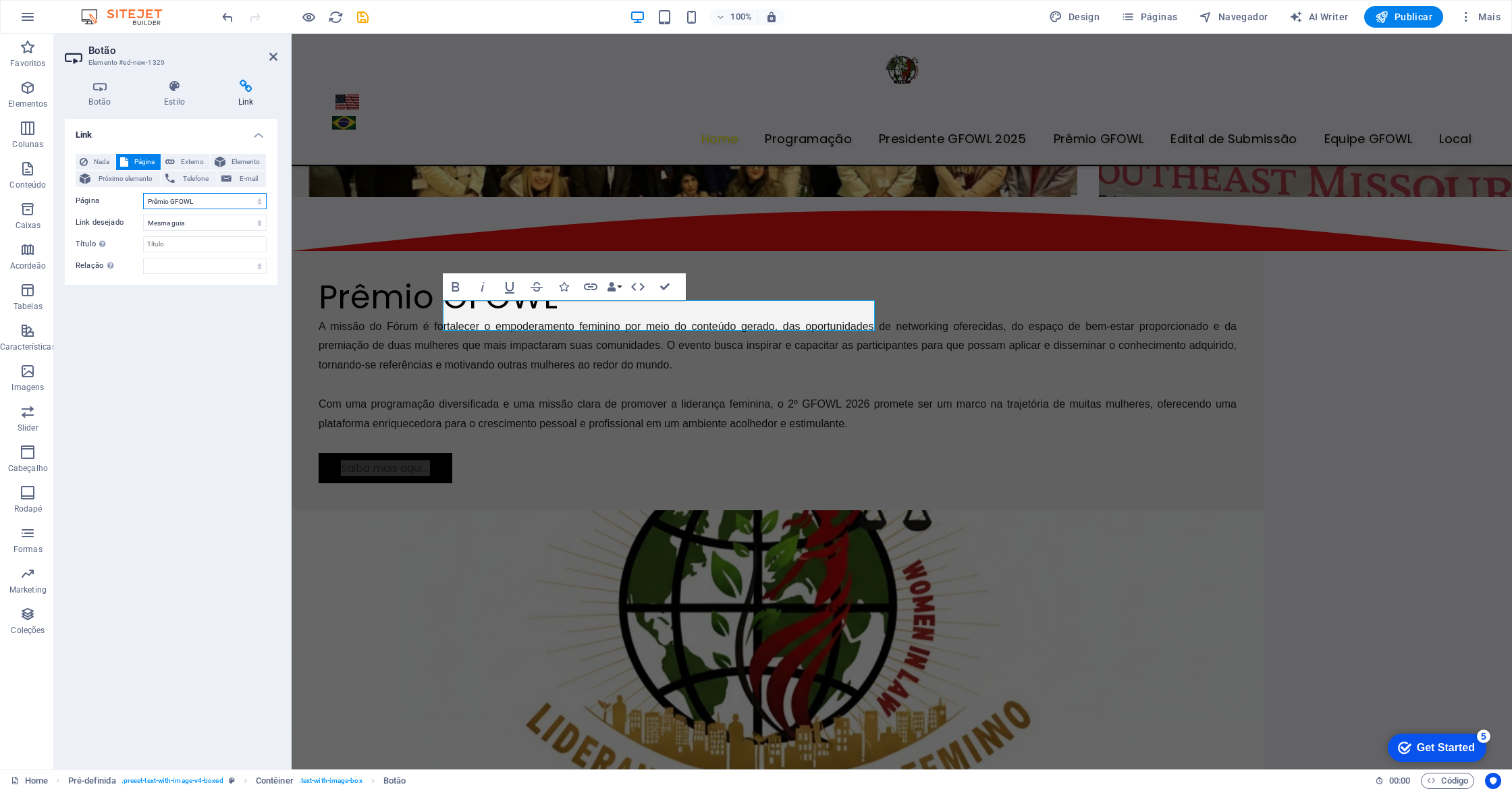
click at [143, 193] on select "Home Programaçāo Presidente GFOWL 2025 Prêmio GFOWL Edital de Submissão Equipe …" at bounding box center [205, 201] width 124 height 16
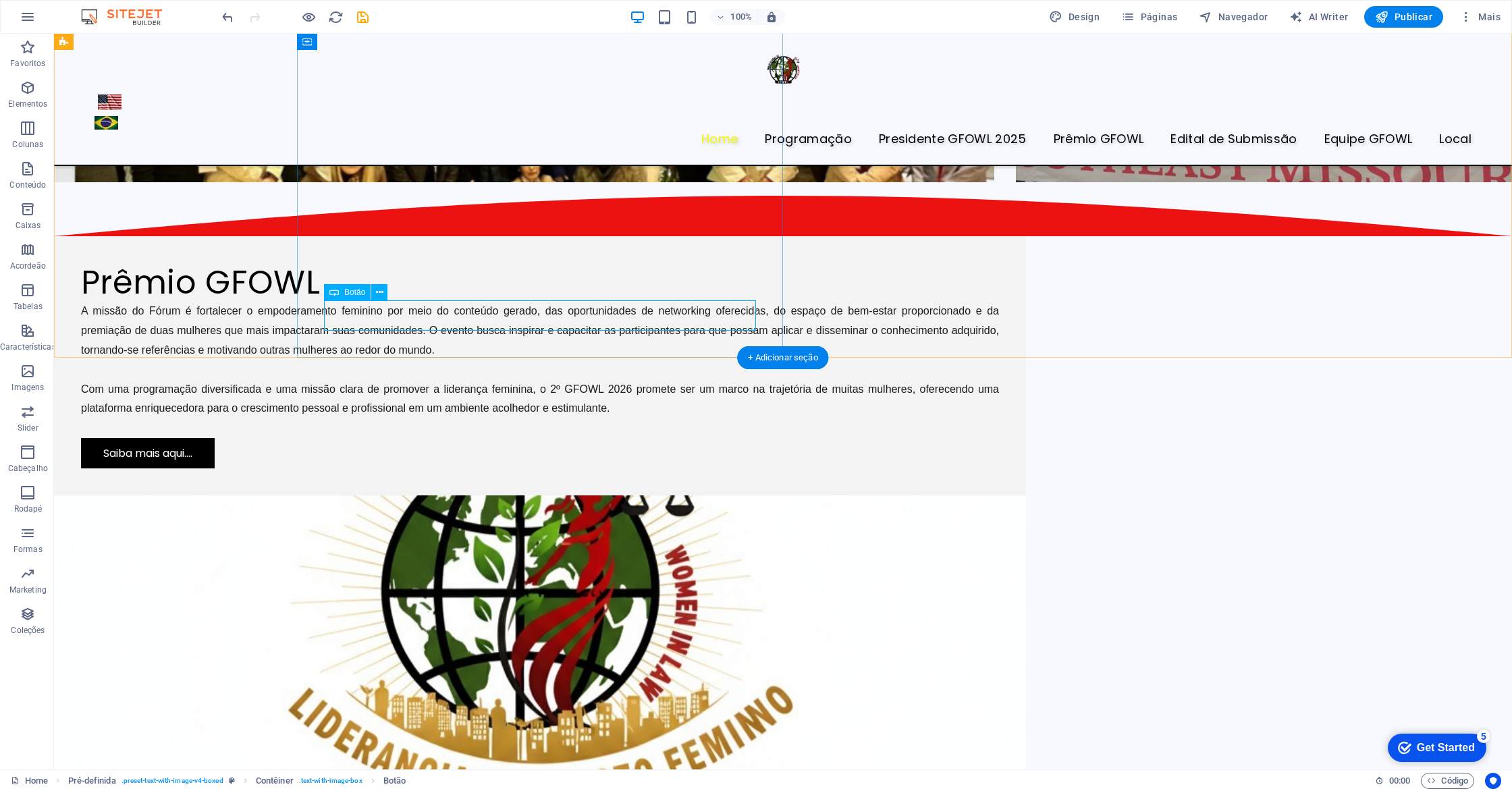
click at [441, 438] on div "Saiba mais aqui...." at bounding box center [540, 454] width 918 height 31
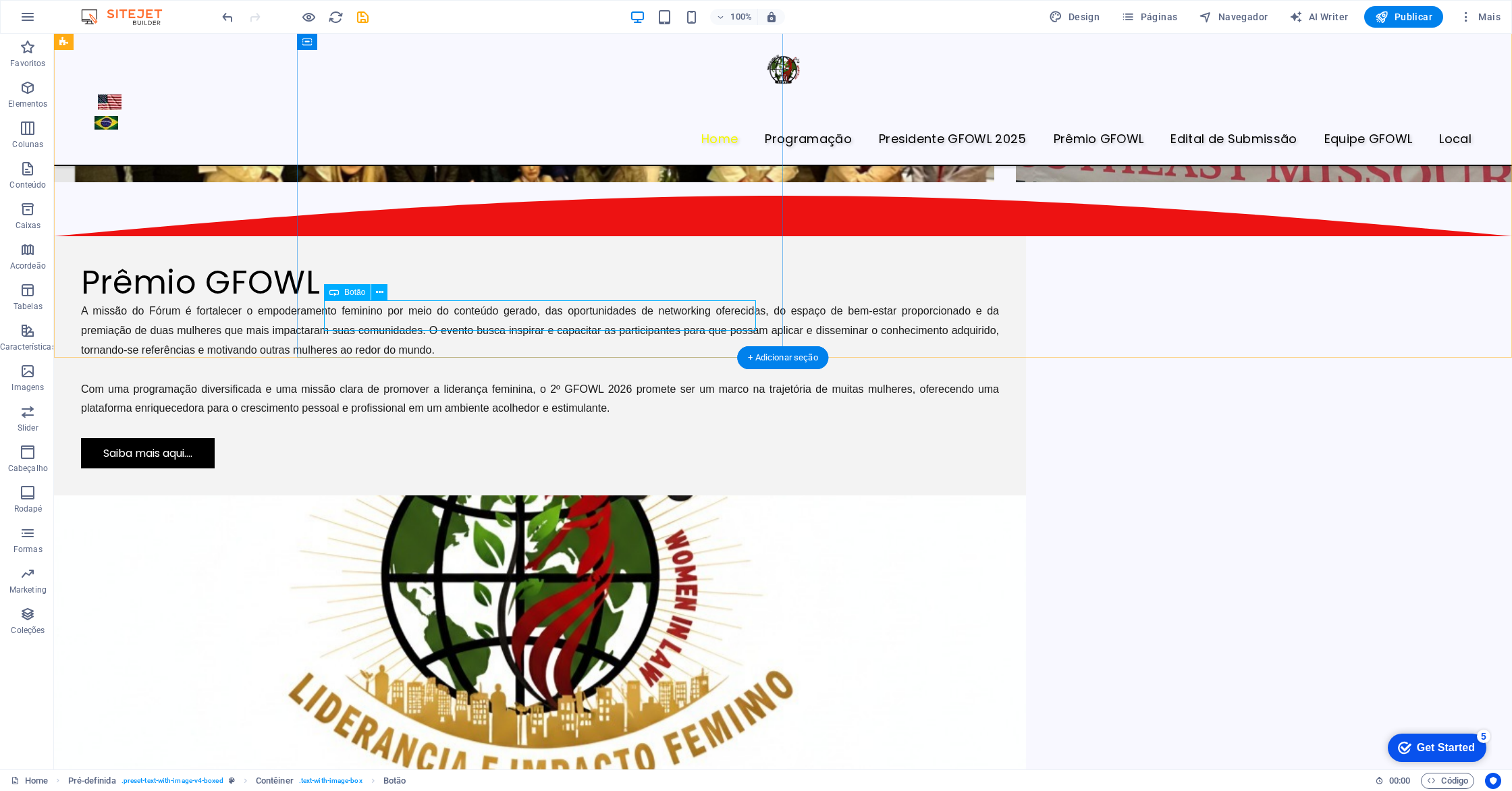
scroll to position [3120, 0]
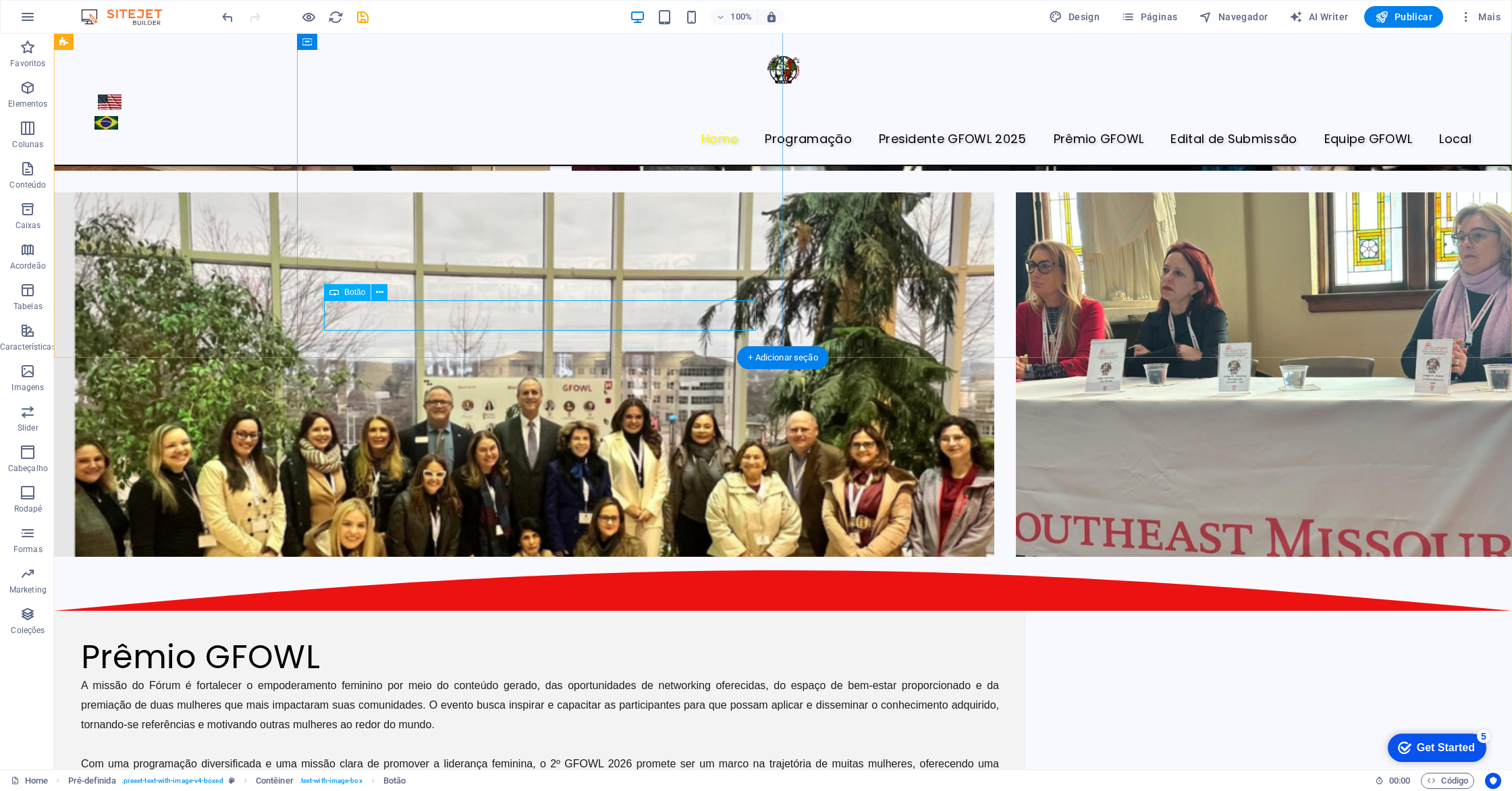
select select "3"
select select
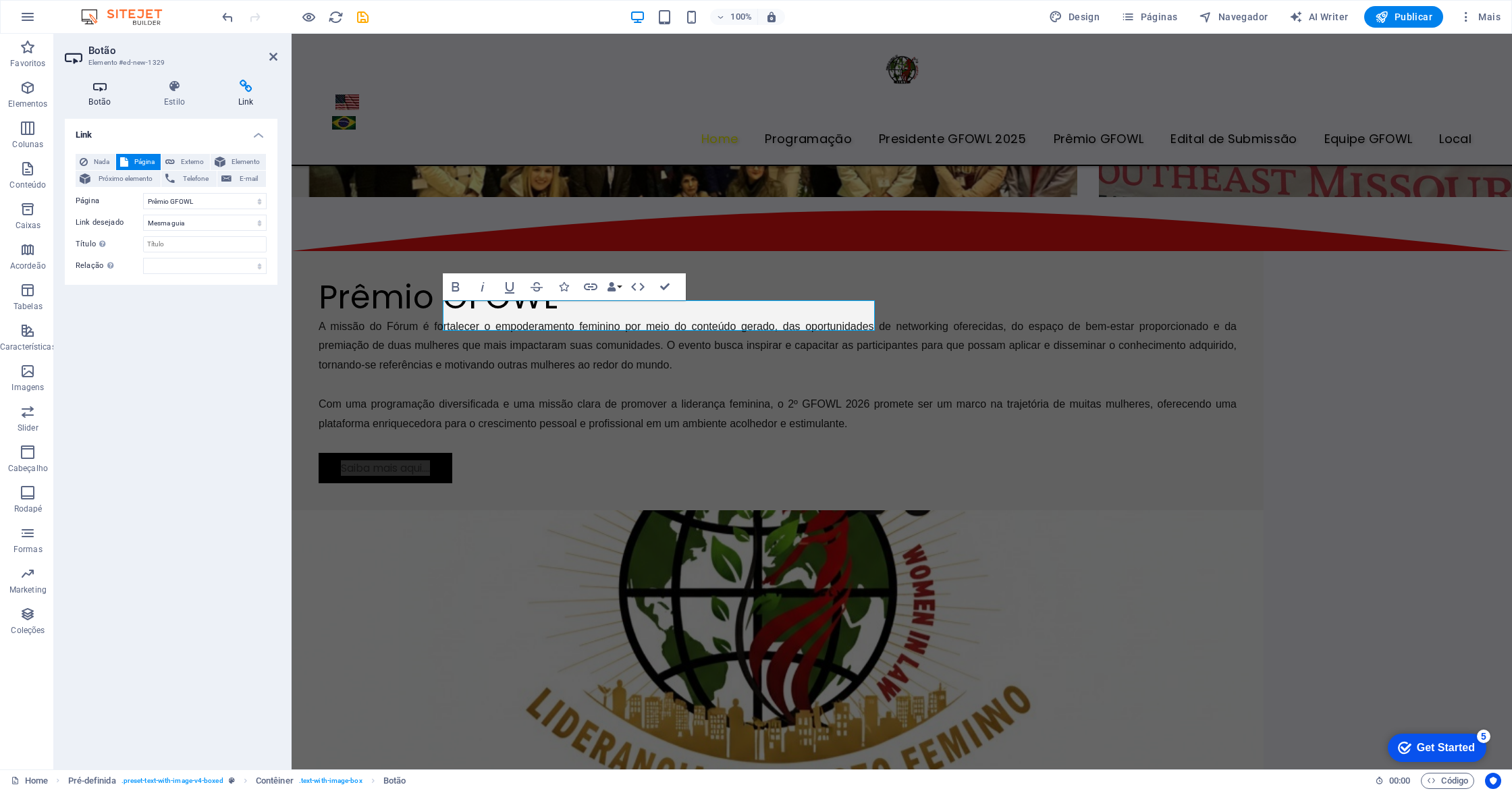
click at [104, 103] on h4 "Botão" at bounding box center [102, 93] width 75 height 28
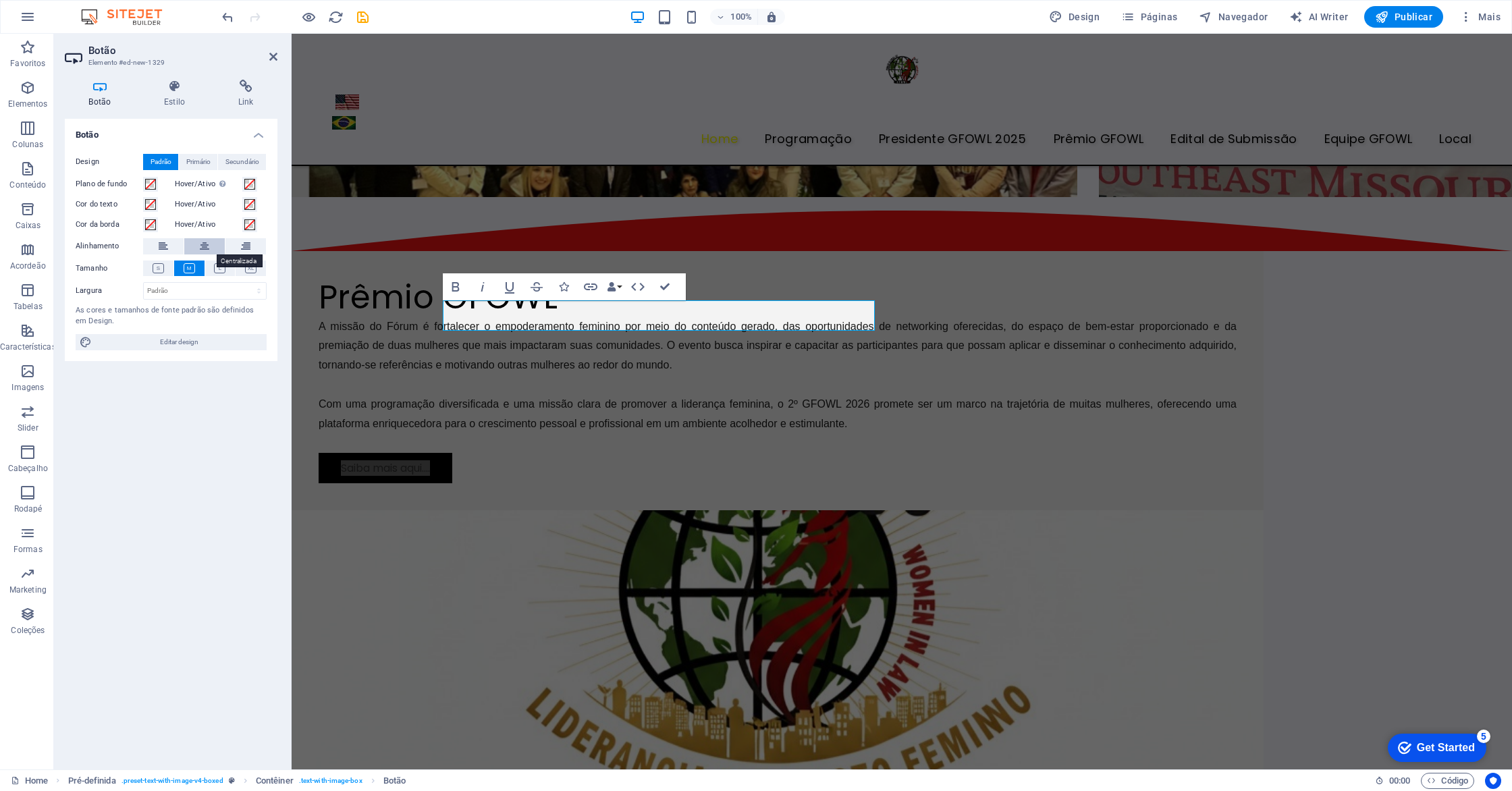
click at [205, 247] on icon at bounding box center [204, 246] width 9 height 16
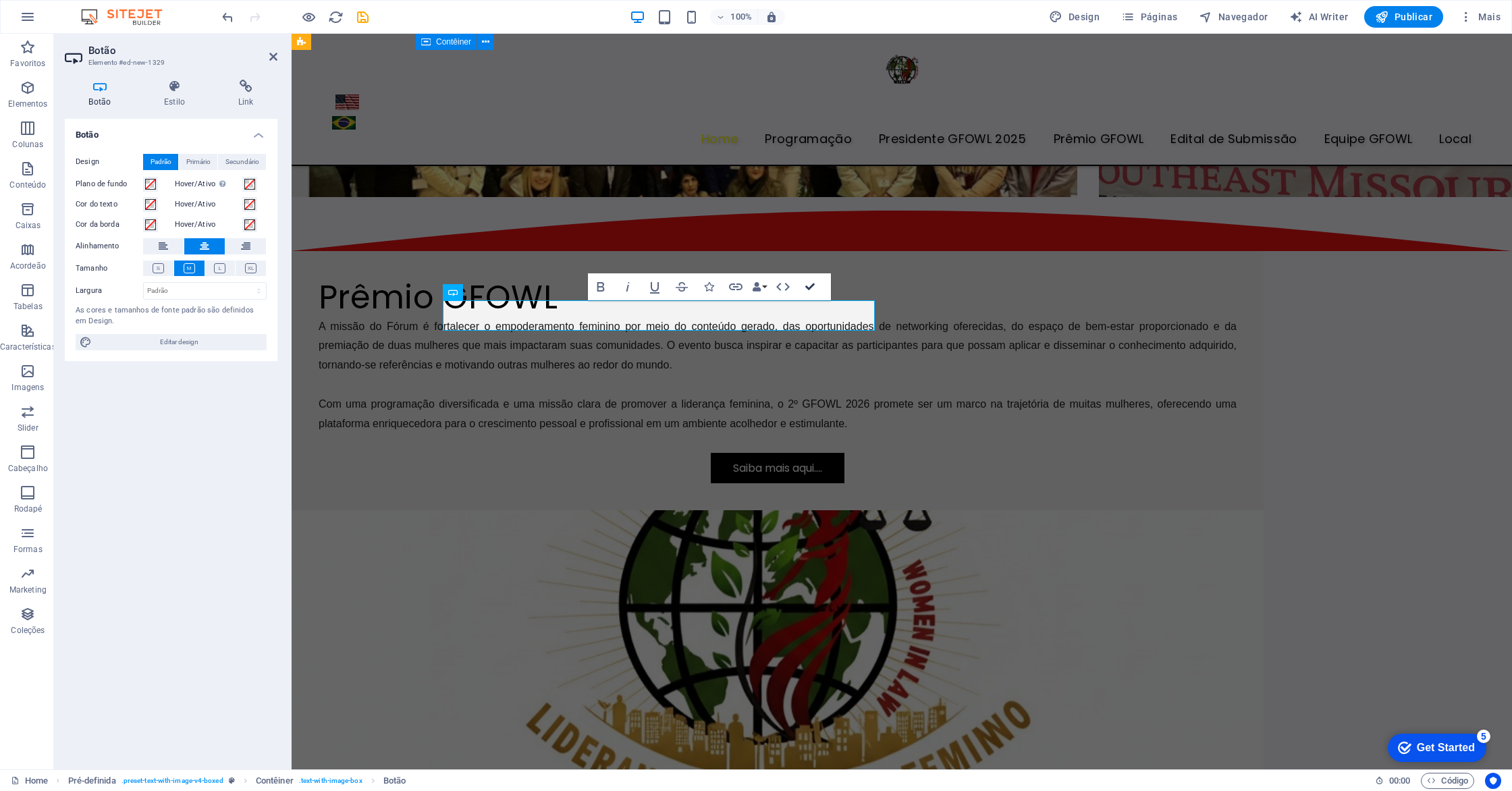
scroll to position [3495, 0]
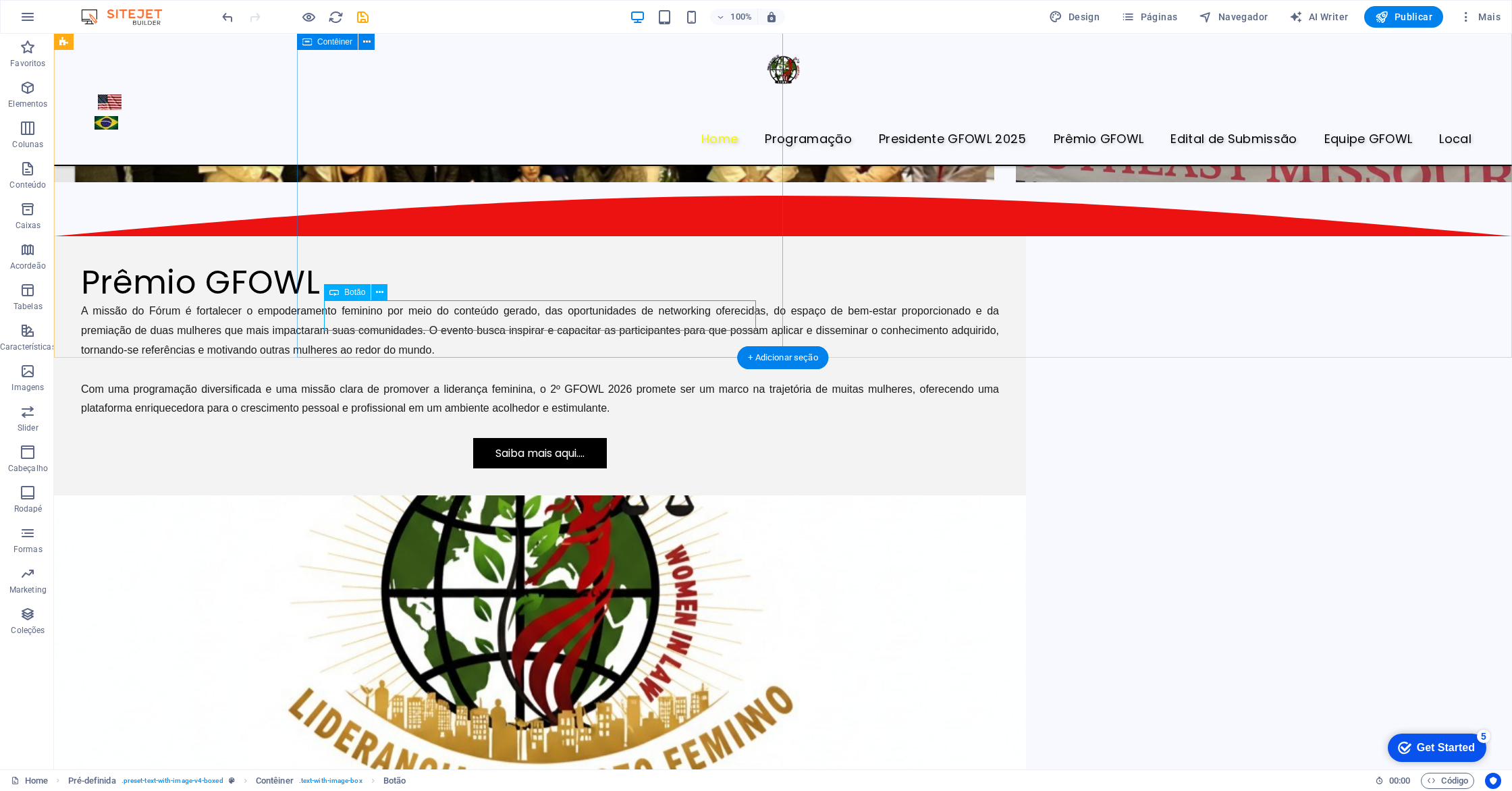
click at [579, 438] on div "Saiba mais aqui...." at bounding box center [540, 454] width 918 height 31
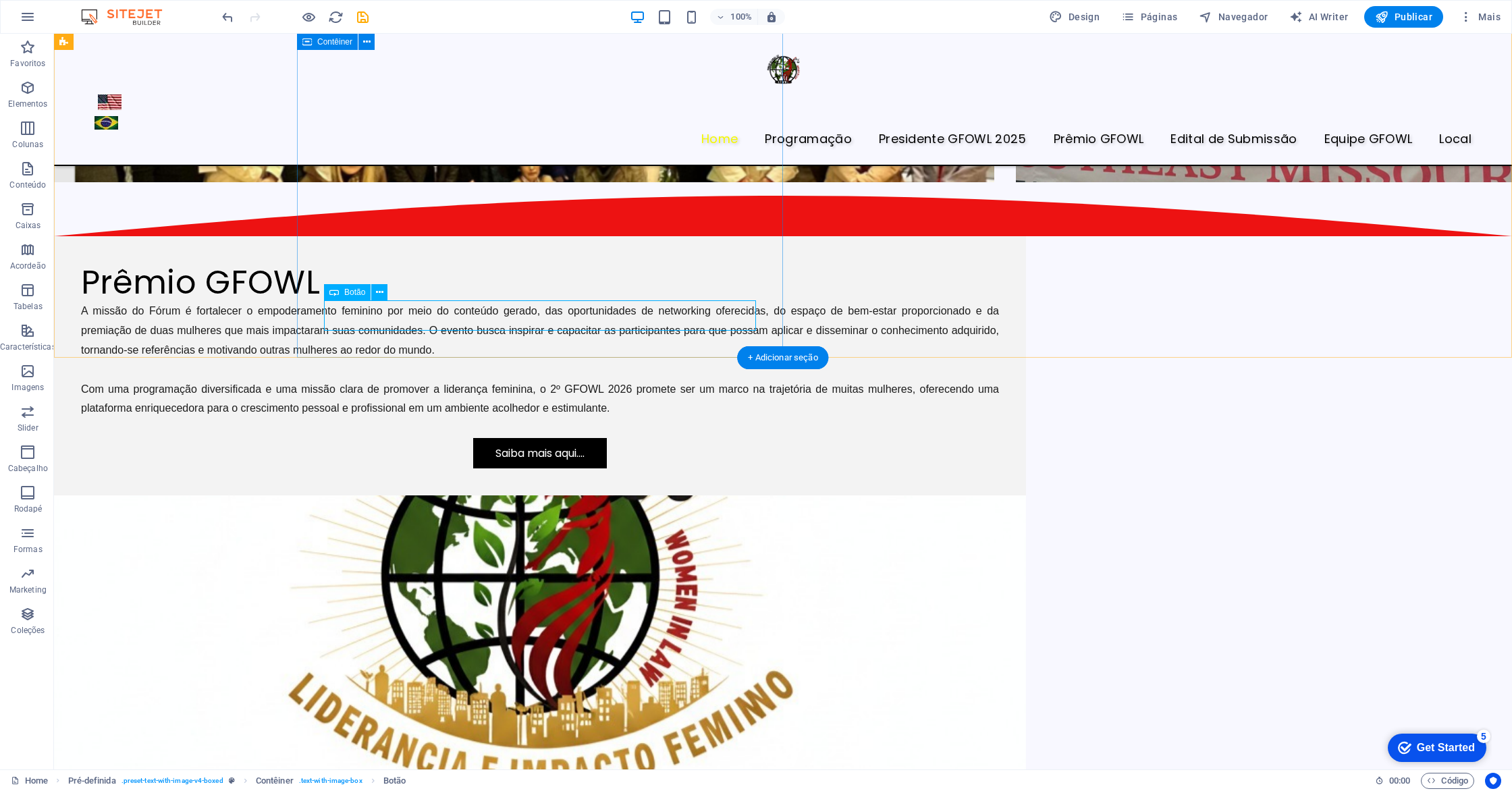
scroll to position [3120, 0]
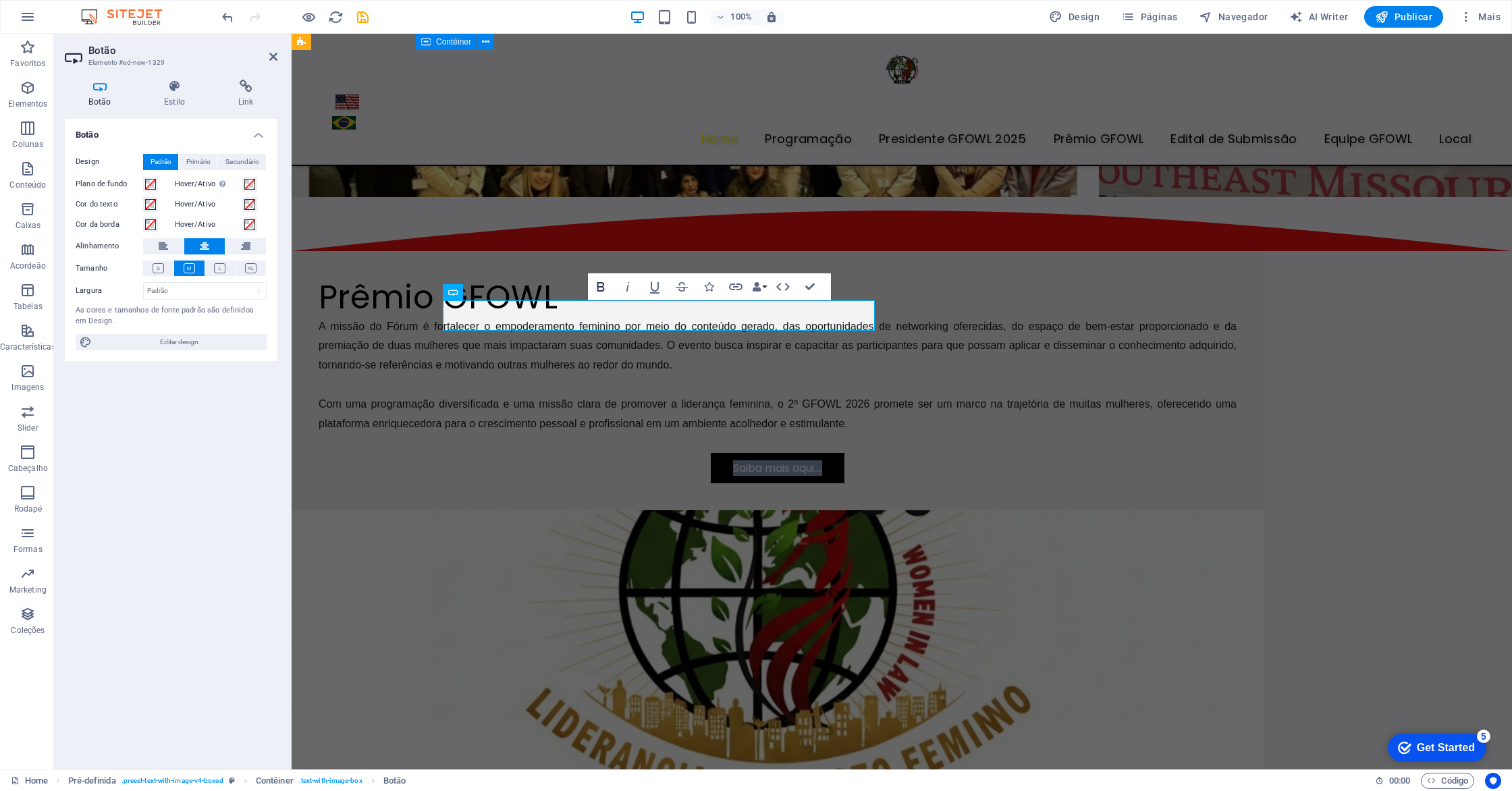
click at [602, 289] on icon "button" at bounding box center [600, 287] width 16 height 16
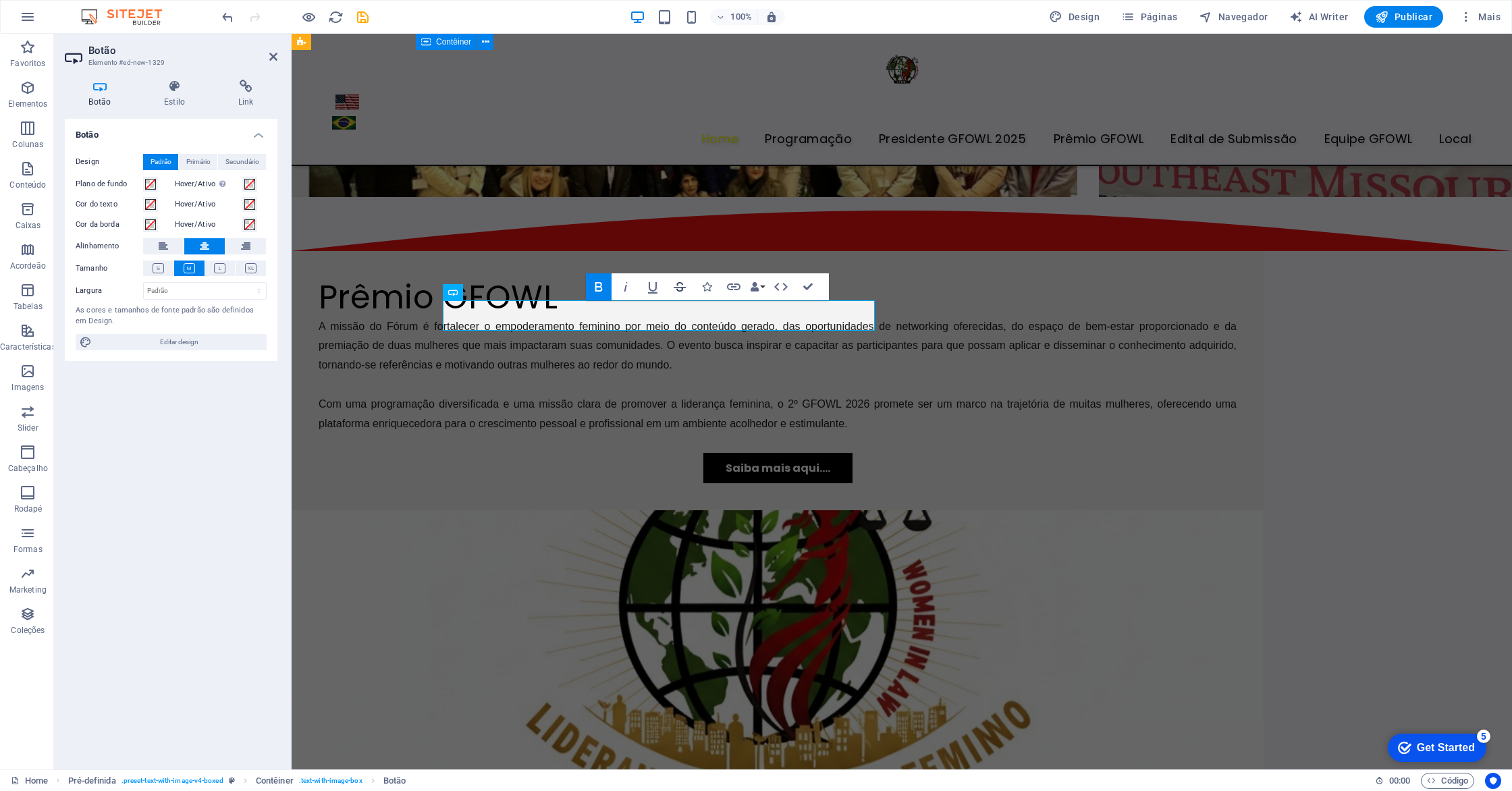
click at [681, 290] on icon "button" at bounding box center [680, 287] width 12 height 9
click at [172, 99] on h4 "Estilo" at bounding box center [178, 93] width 75 height 28
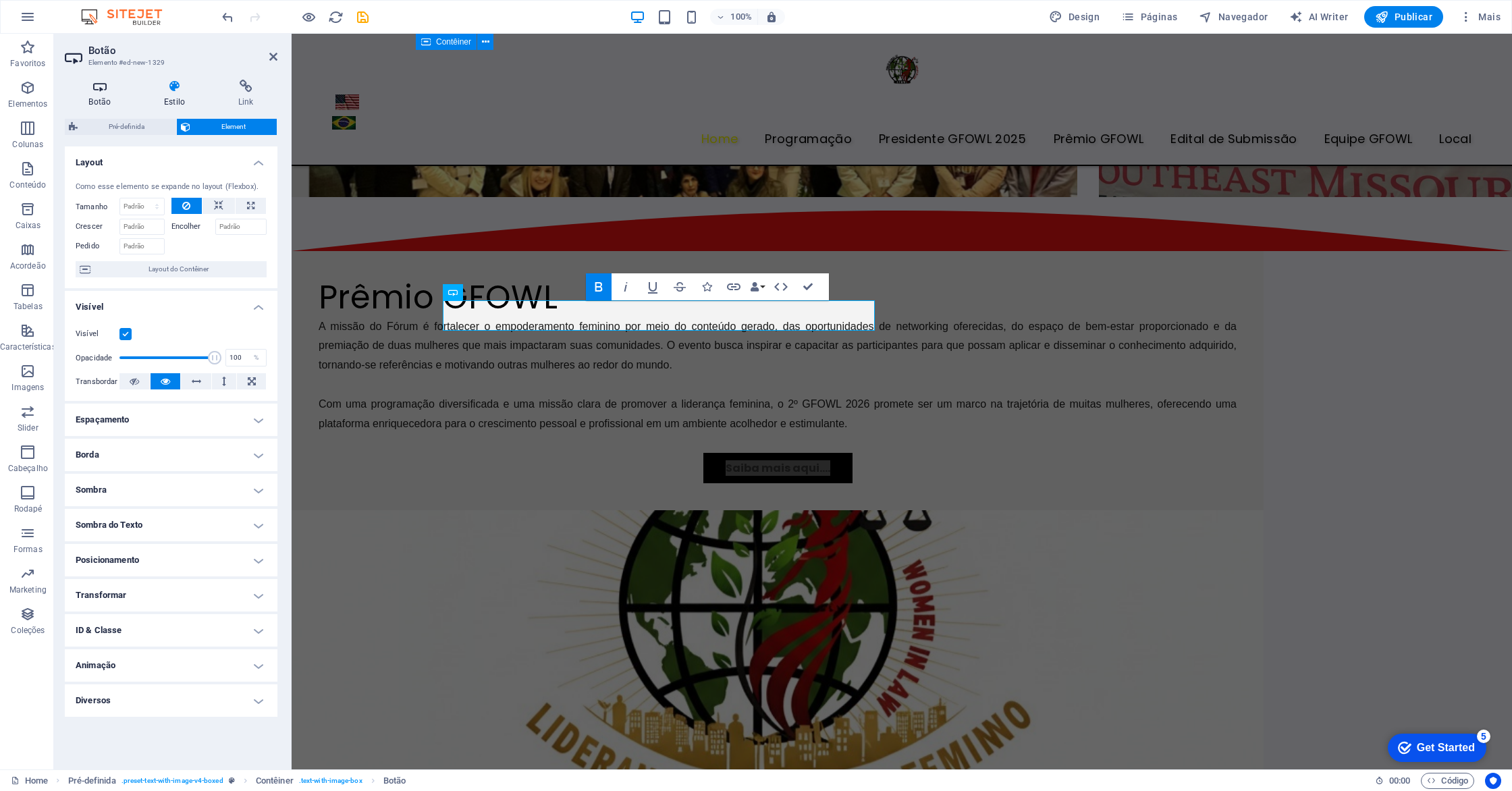
click at [108, 94] on h4 "Botão" at bounding box center [102, 93] width 75 height 28
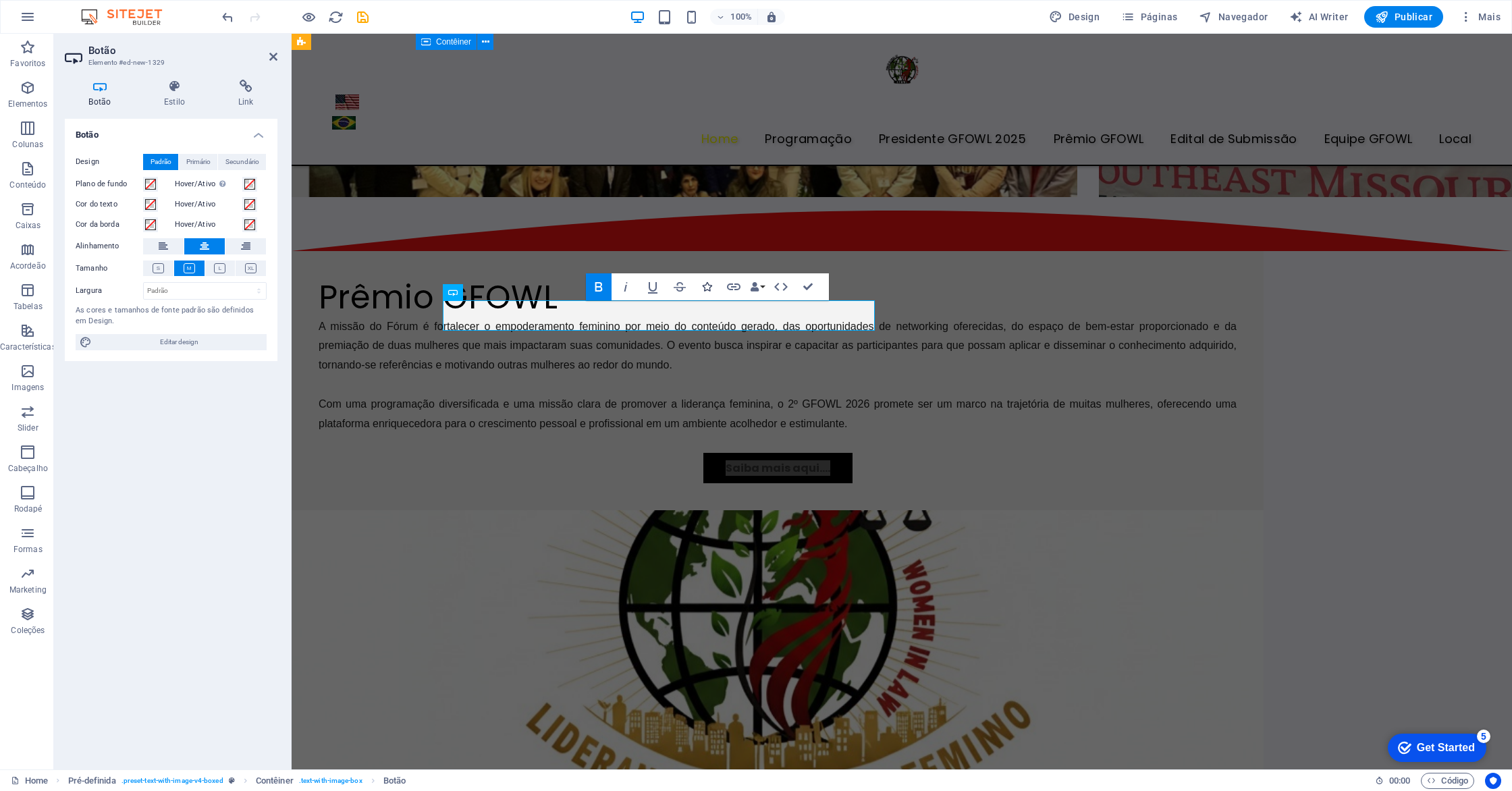
click at [705, 286] on icon "button" at bounding box center [706, 287] width 9 height 9
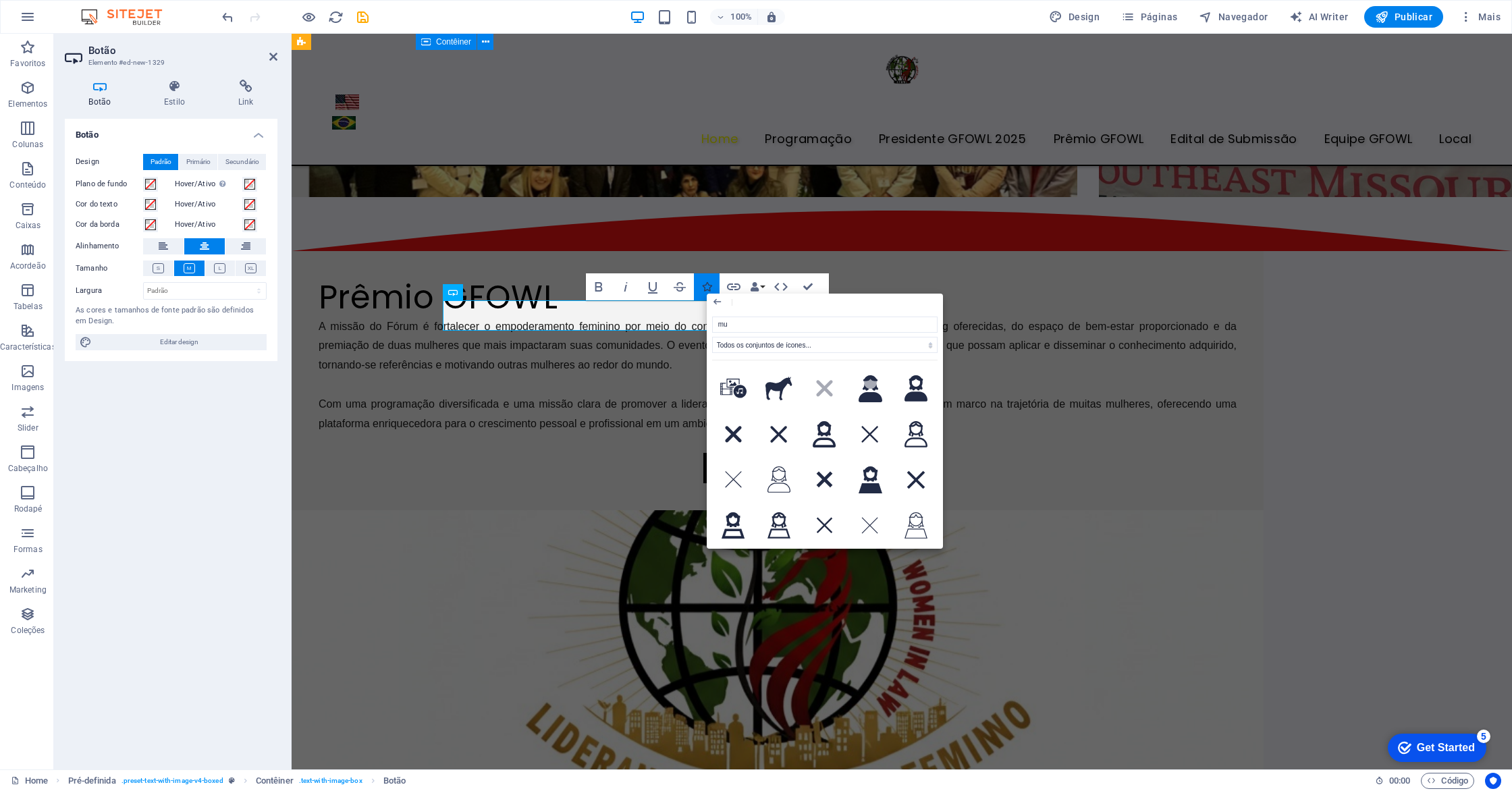
type input "m"
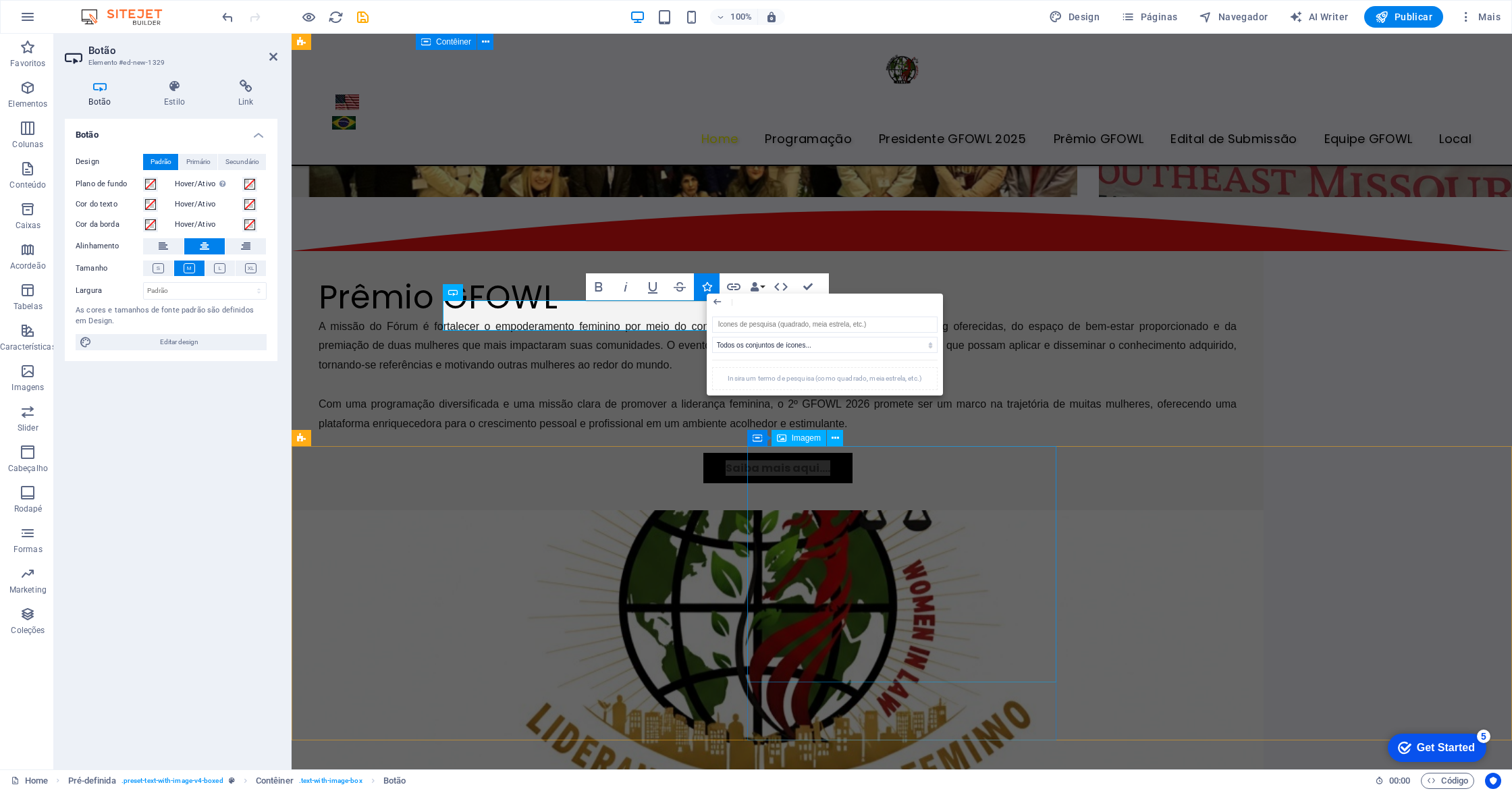
scroll to position [0, 0]
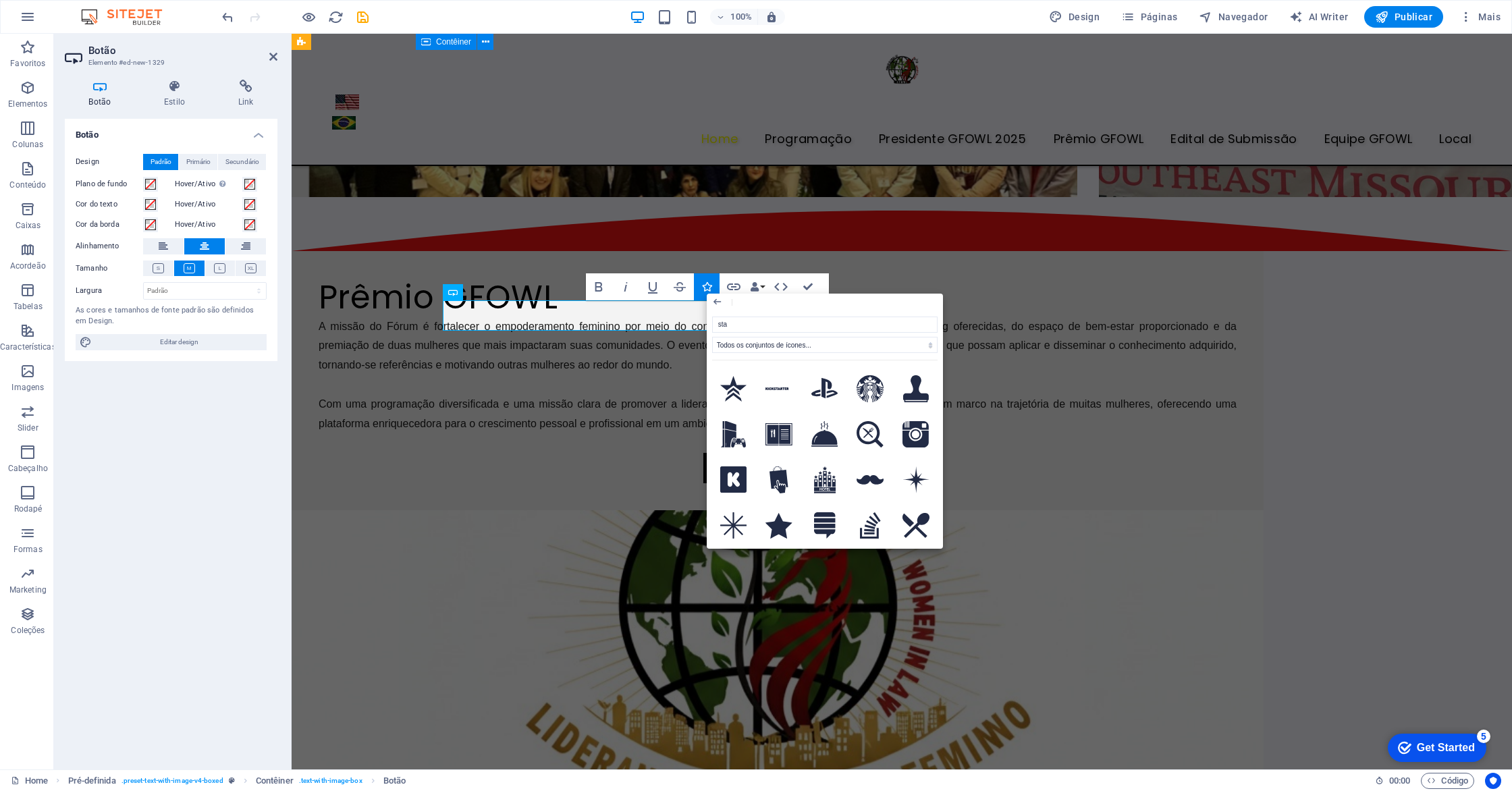
type input "star"
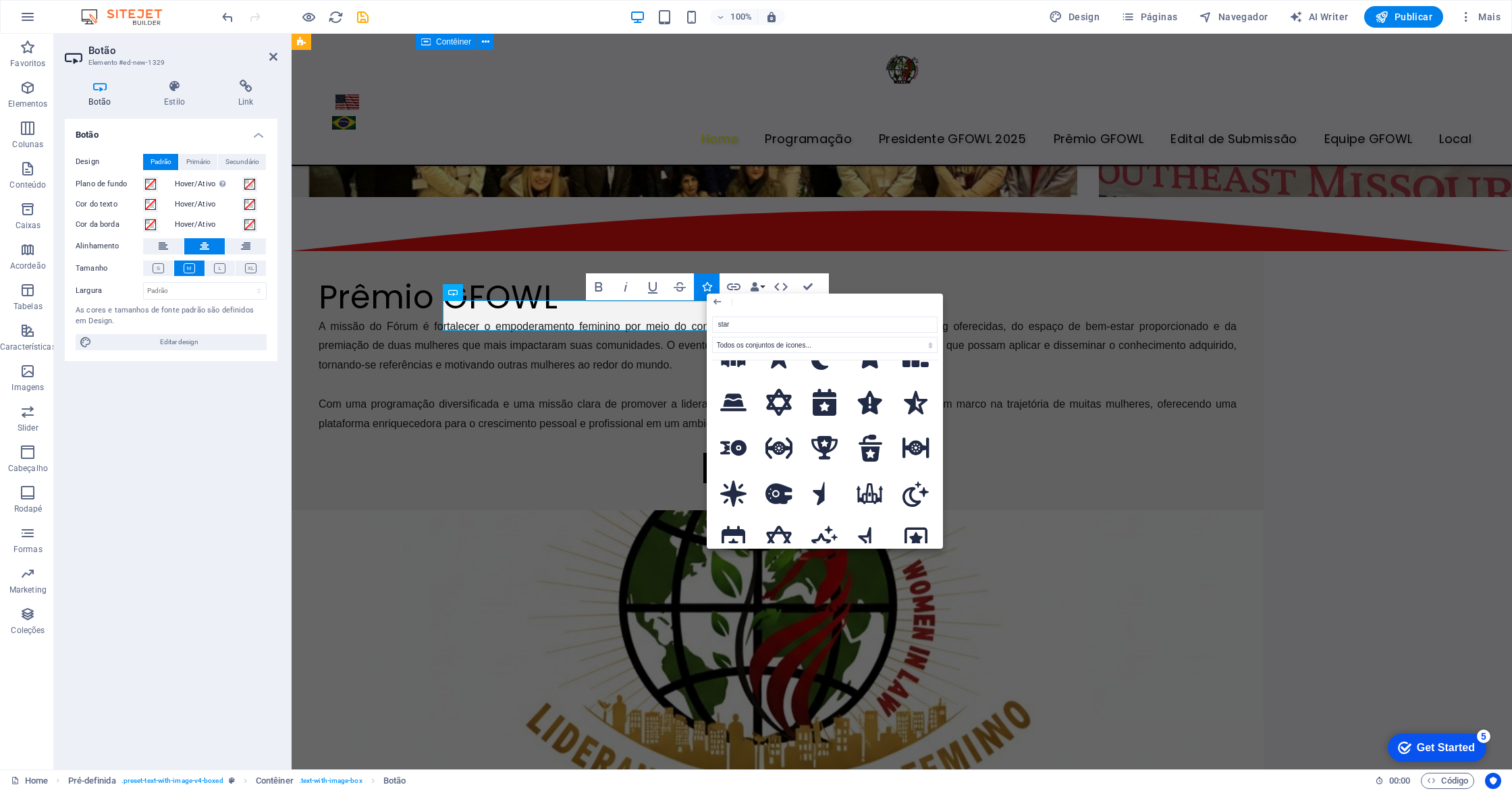
scroll to position [536, 0]
click at [824, 440] on icon at bounding box center [825, 446] width 27 height 24
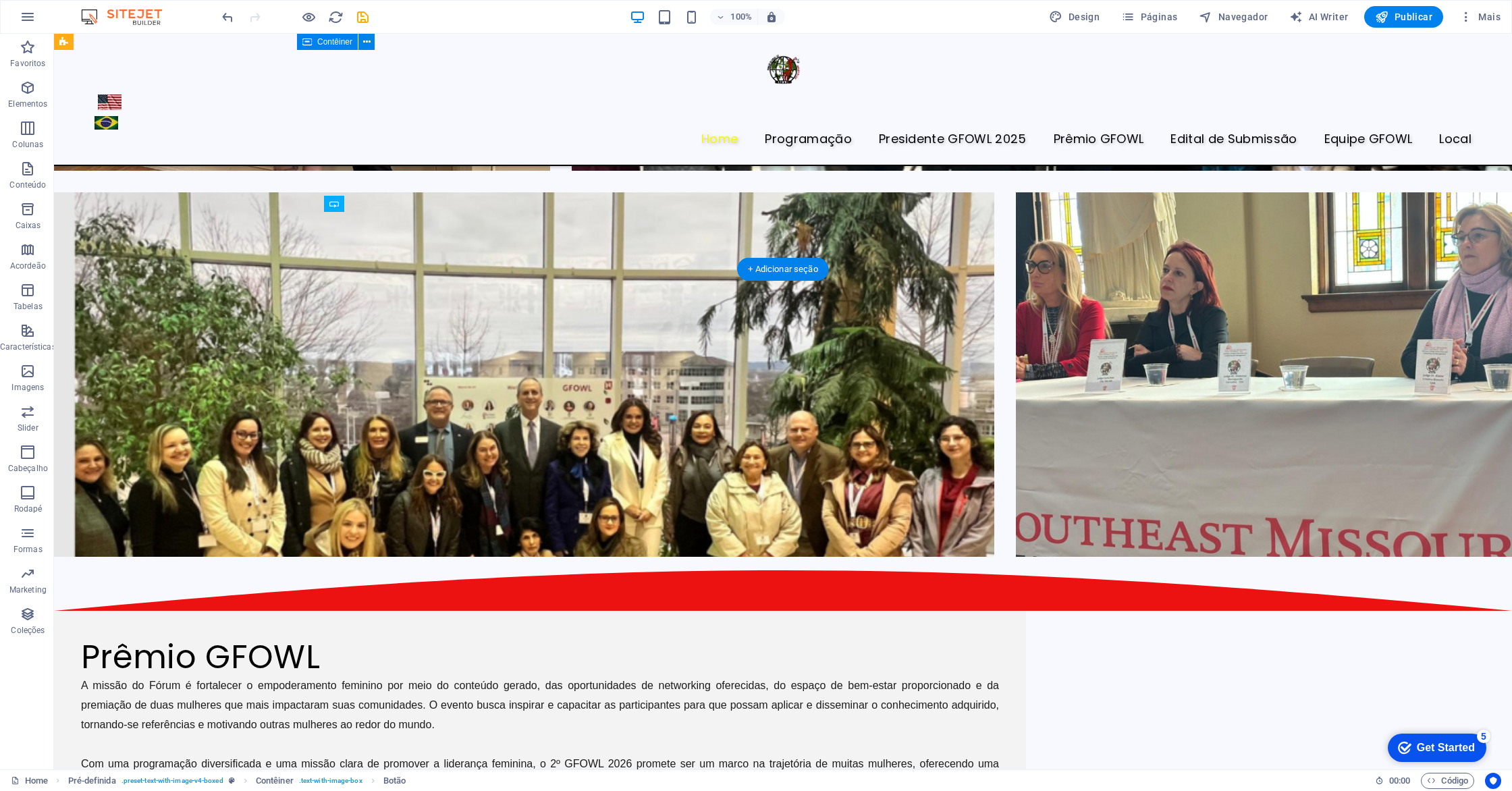
scroll to position [3495, 0]
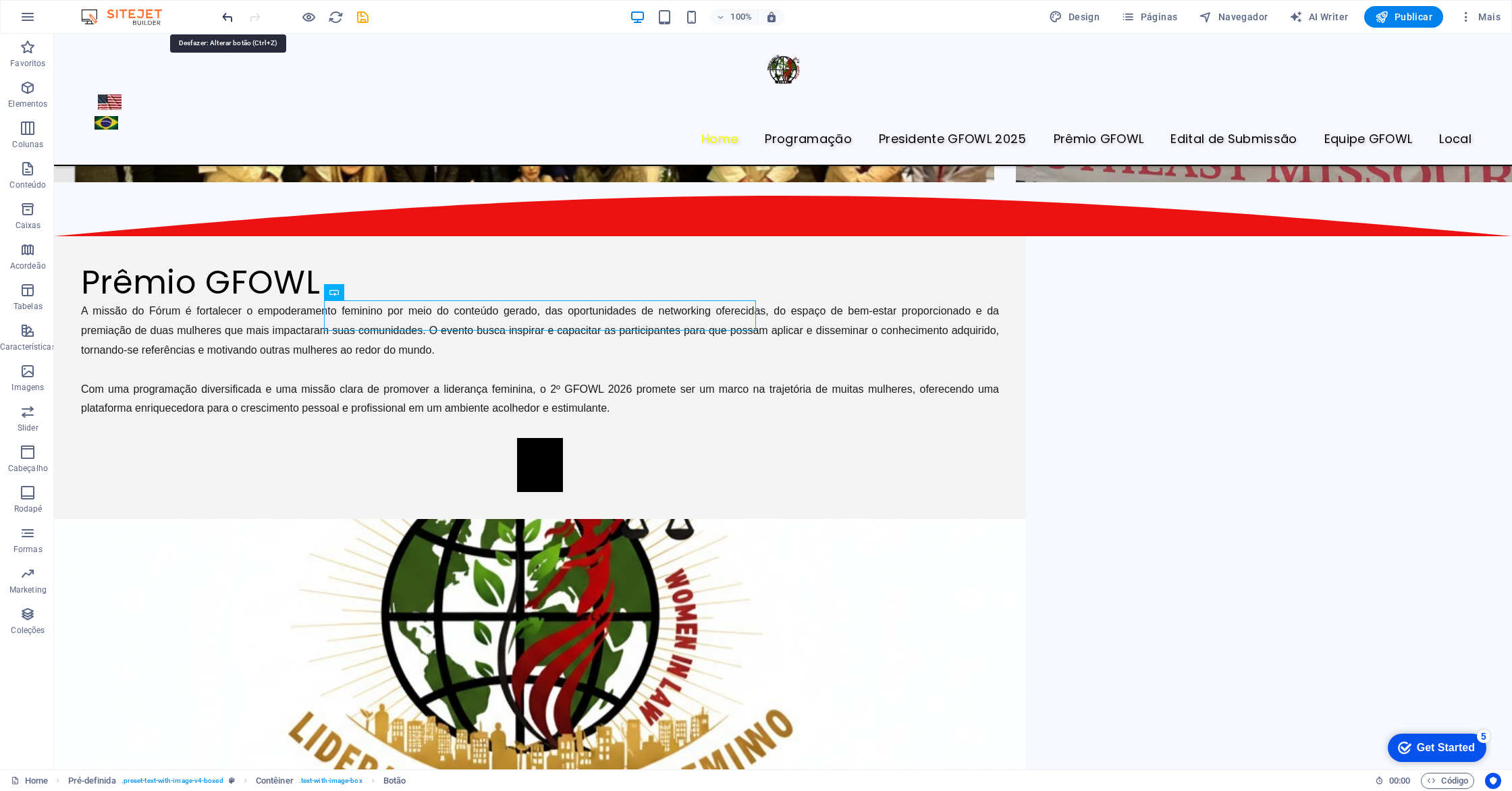
click at [224, 21] on icon "undo" at bounding box center [228, 17] width 15 height 15
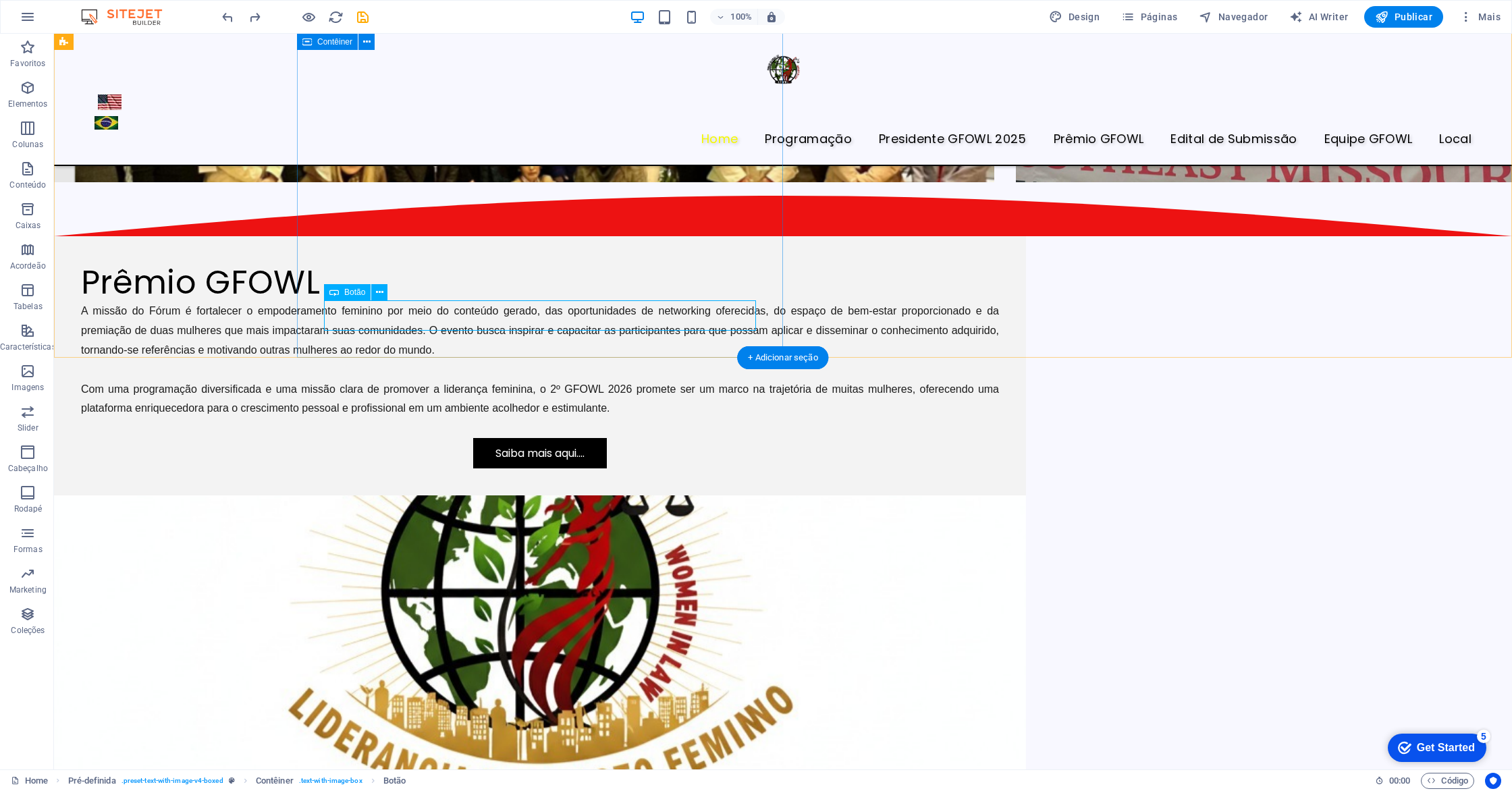
click at [592, 438] on div "Saiba mais aqui...." at bounding box center [540, 454] width 918 height 31
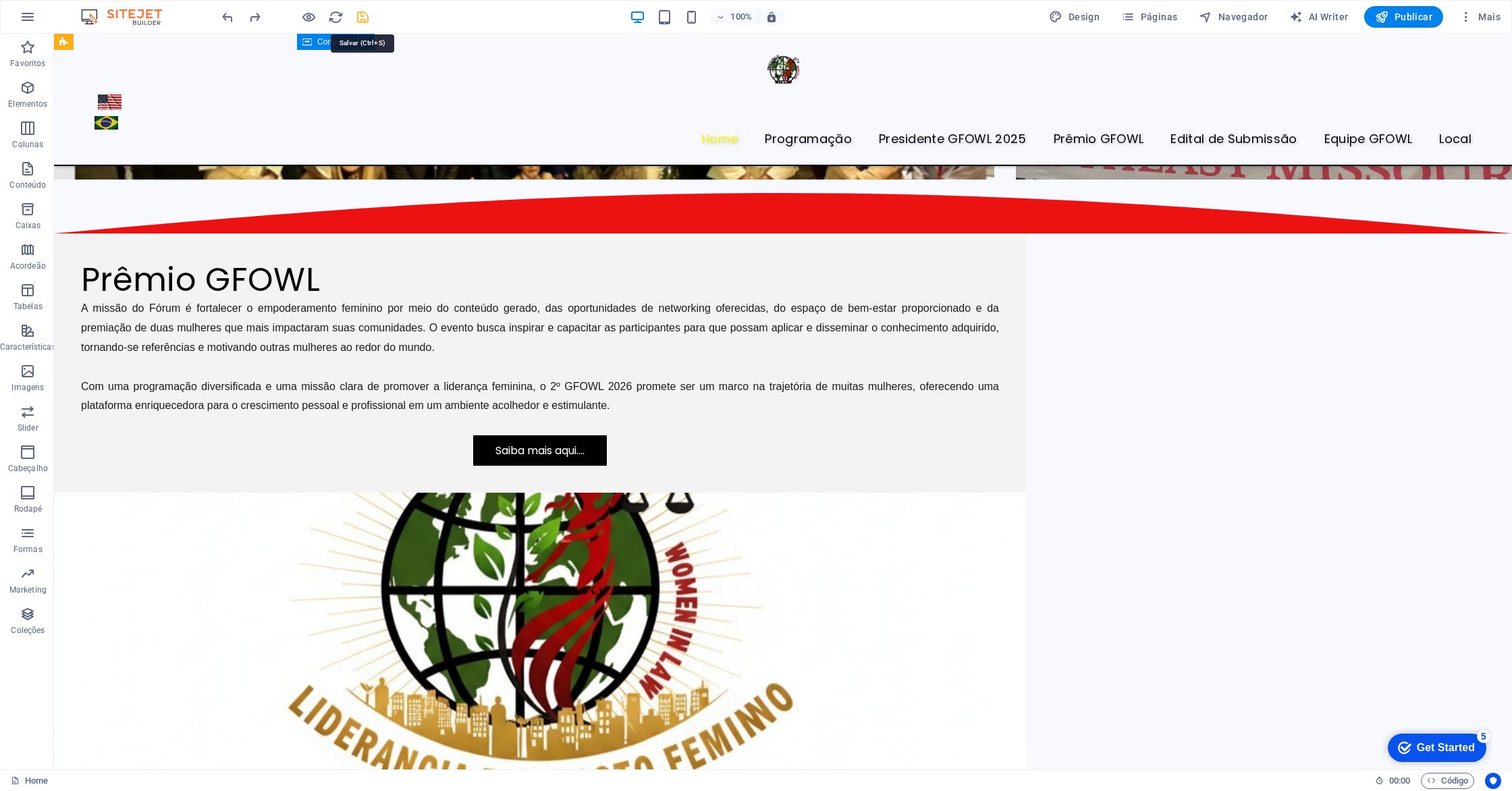
click at [361, 10] on icon "save" at bounding box center [363, 17] width 15 height 15
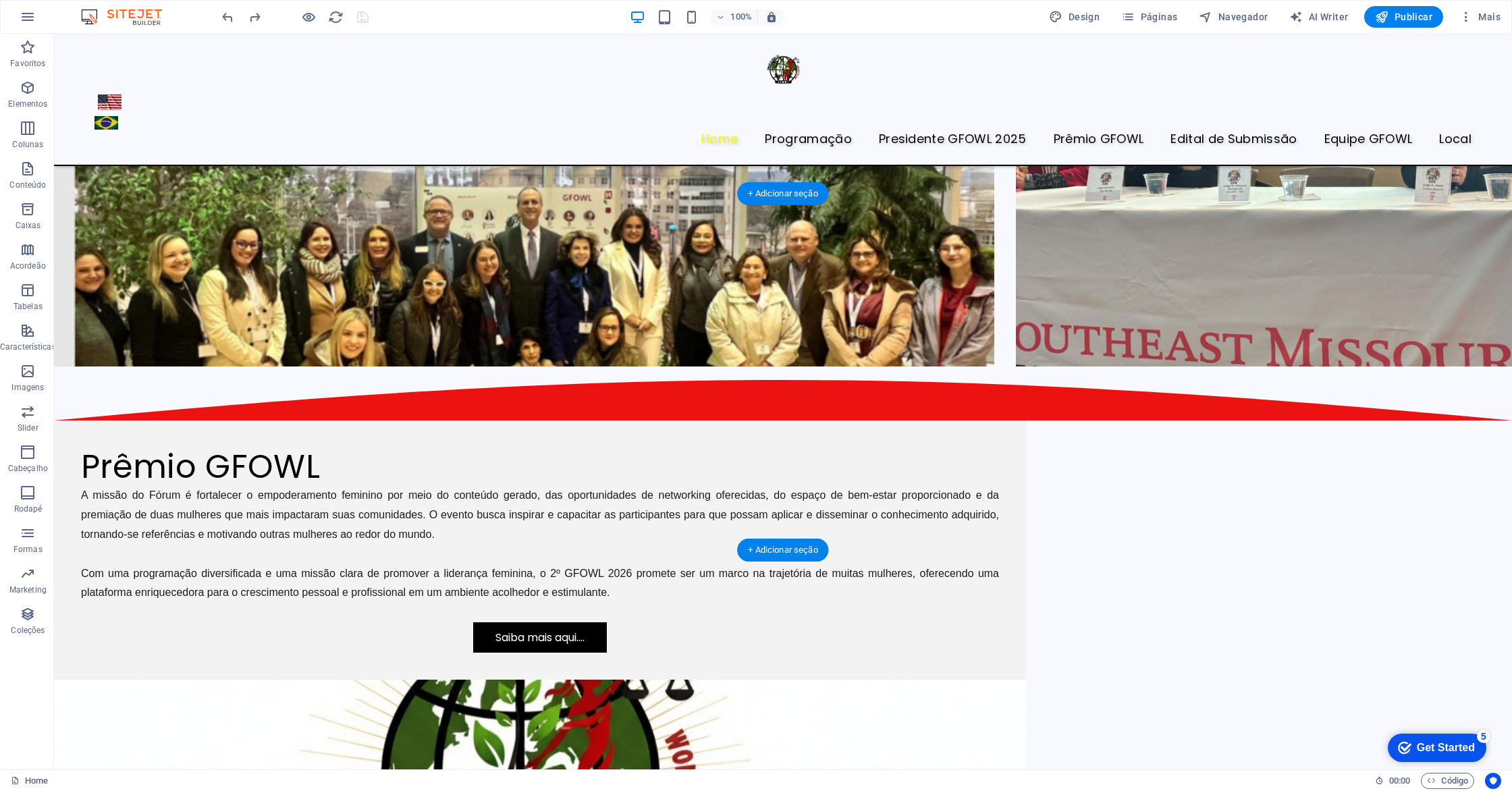
scroll to position [3270, 0]
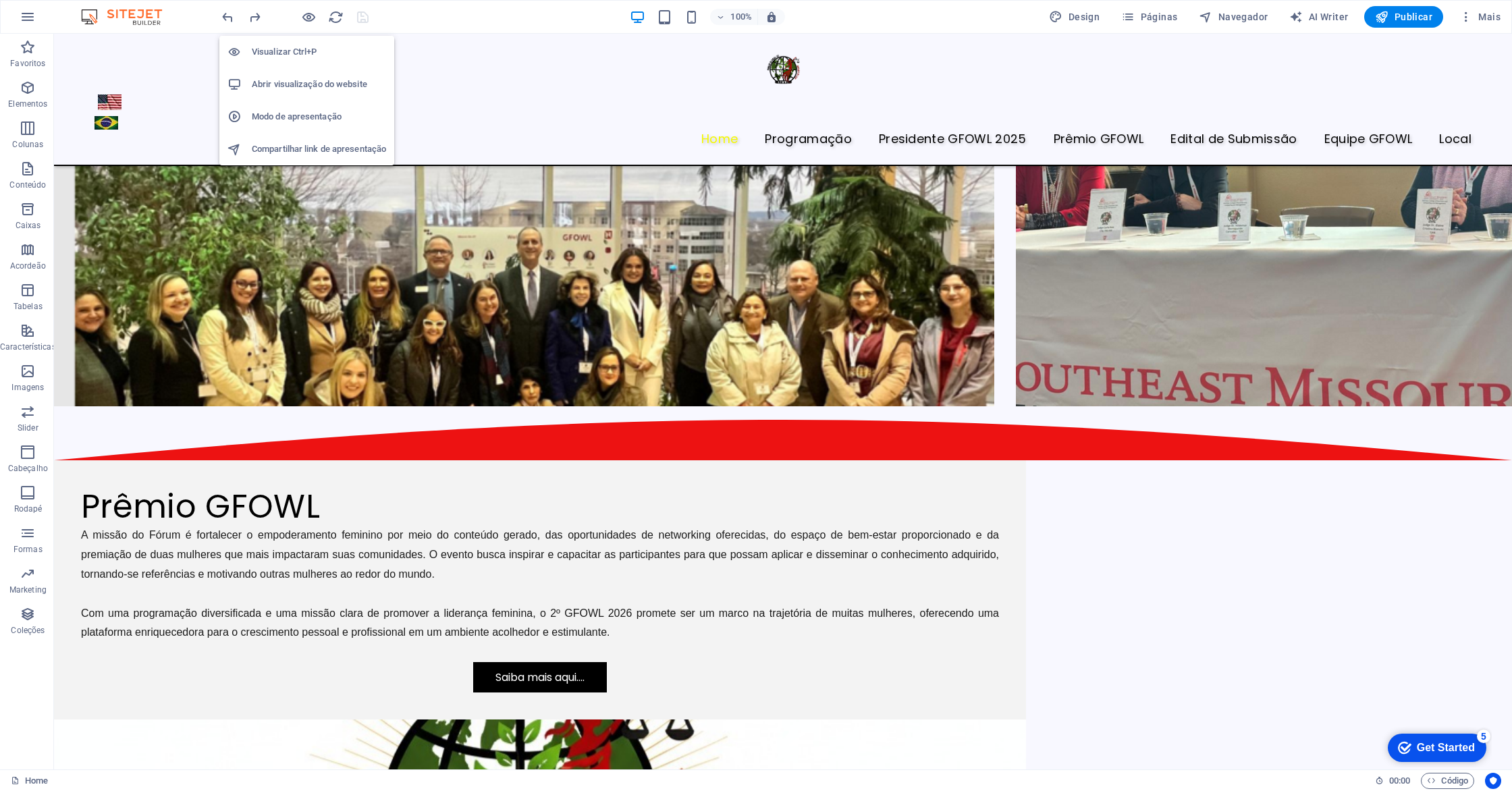
click at [286, 55] on h6 "Visualizar Ctrl+P" at bounding box center [319, 52] width 134 height 16
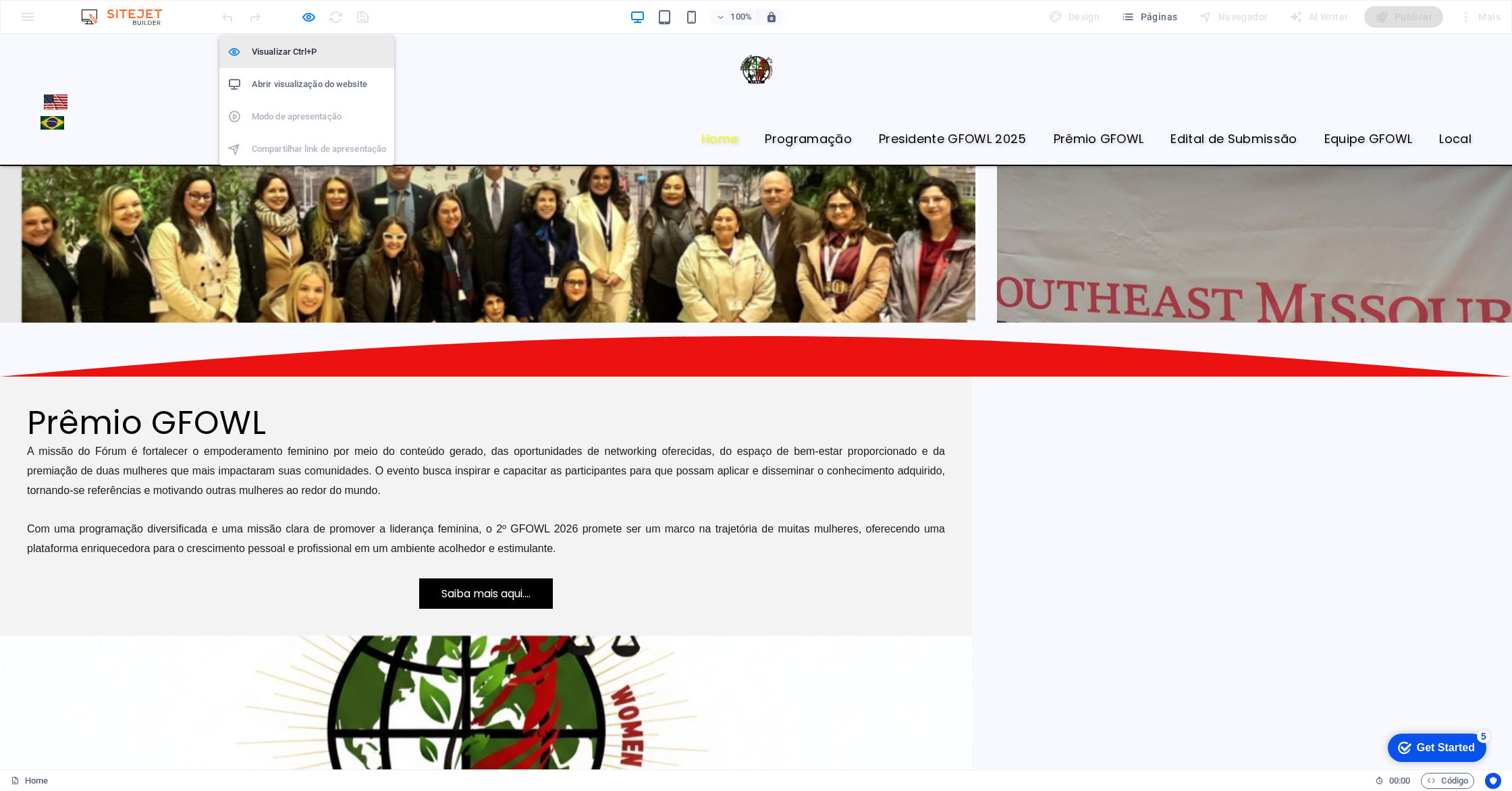
scroll to position [3290, 0]
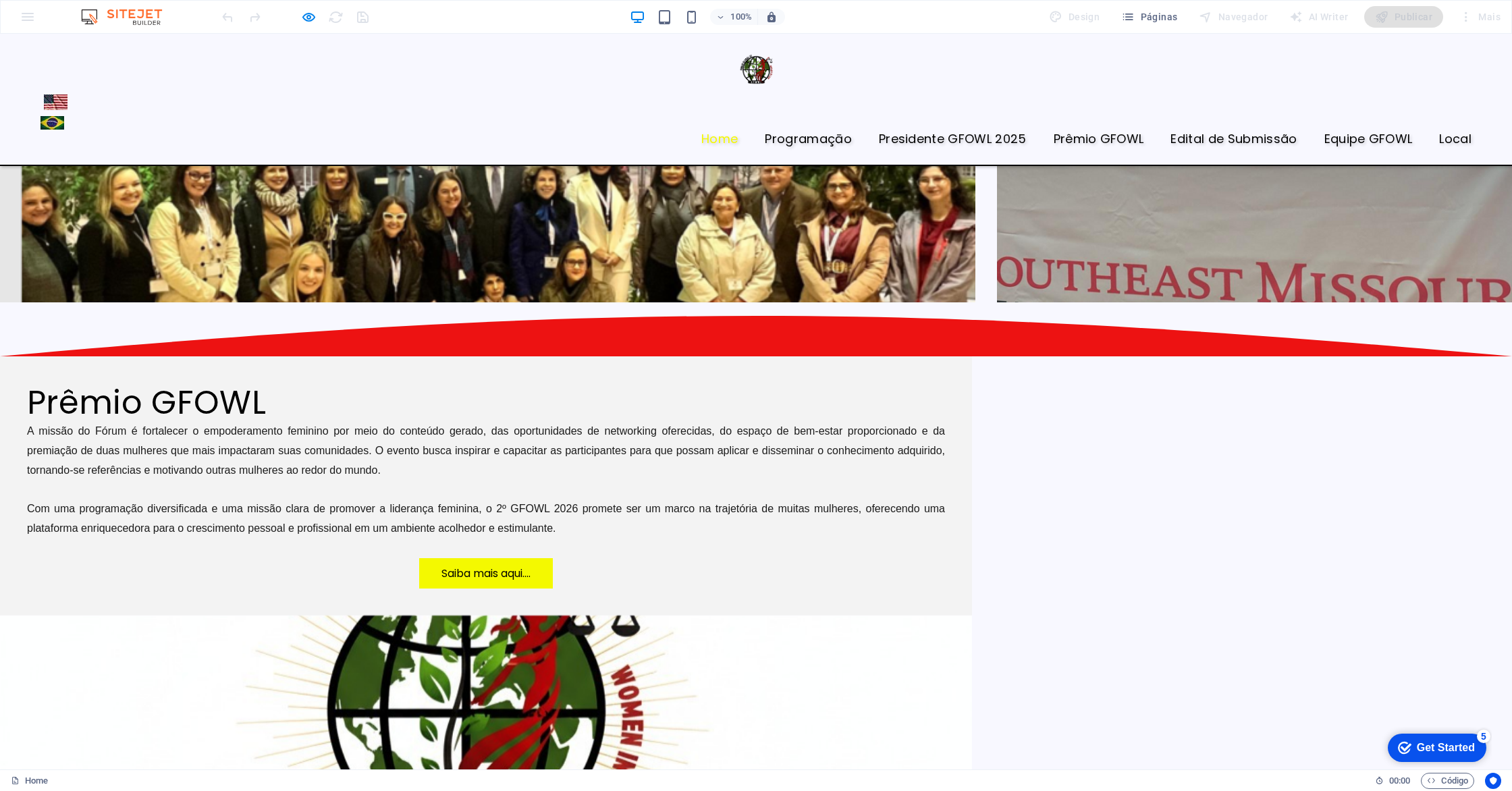
click at [502, 559] on link "Saiba mais aqui...." at bounding box center [486, 574] width 134 height 31
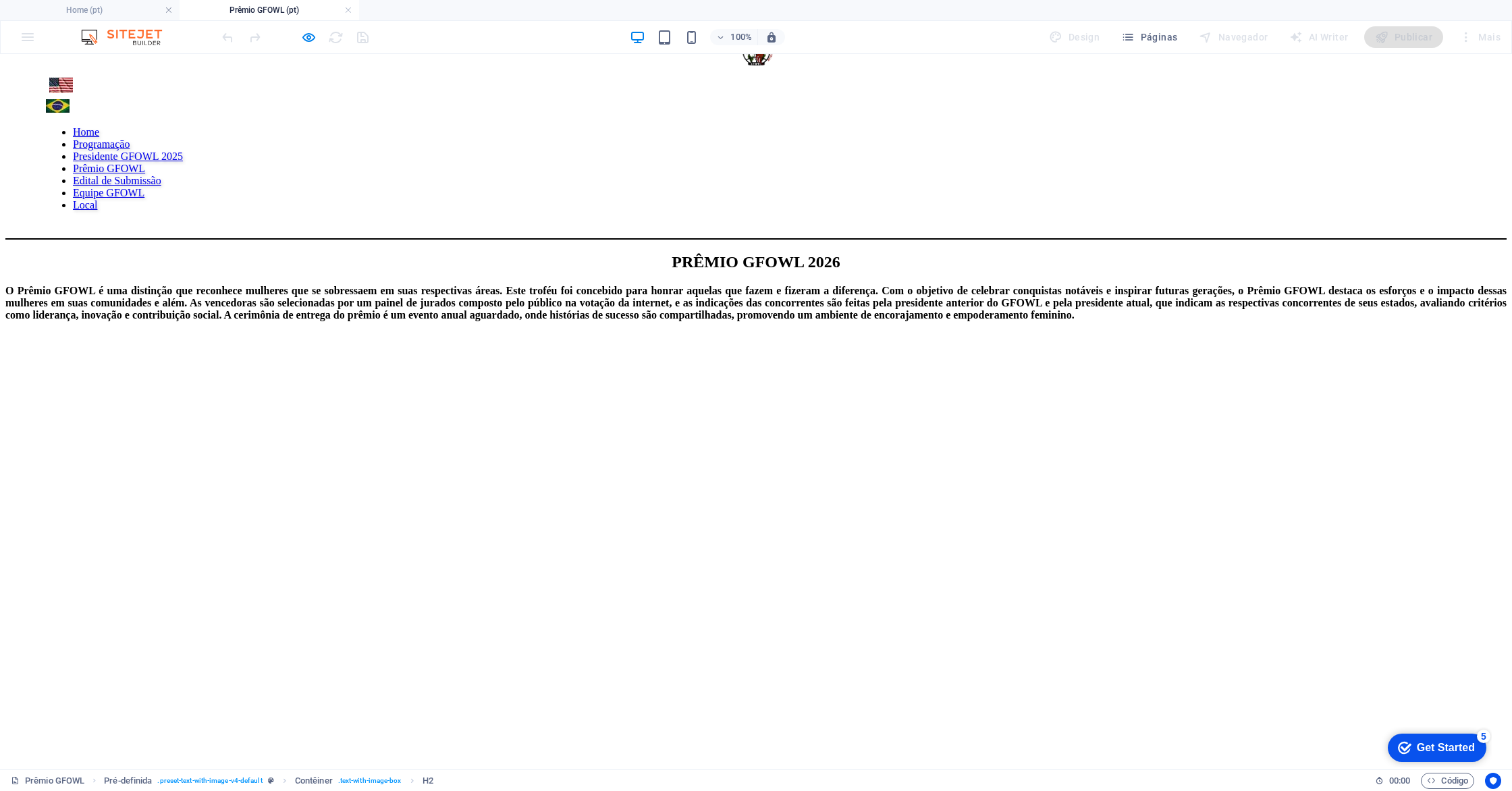
scroll to position [0, 0]
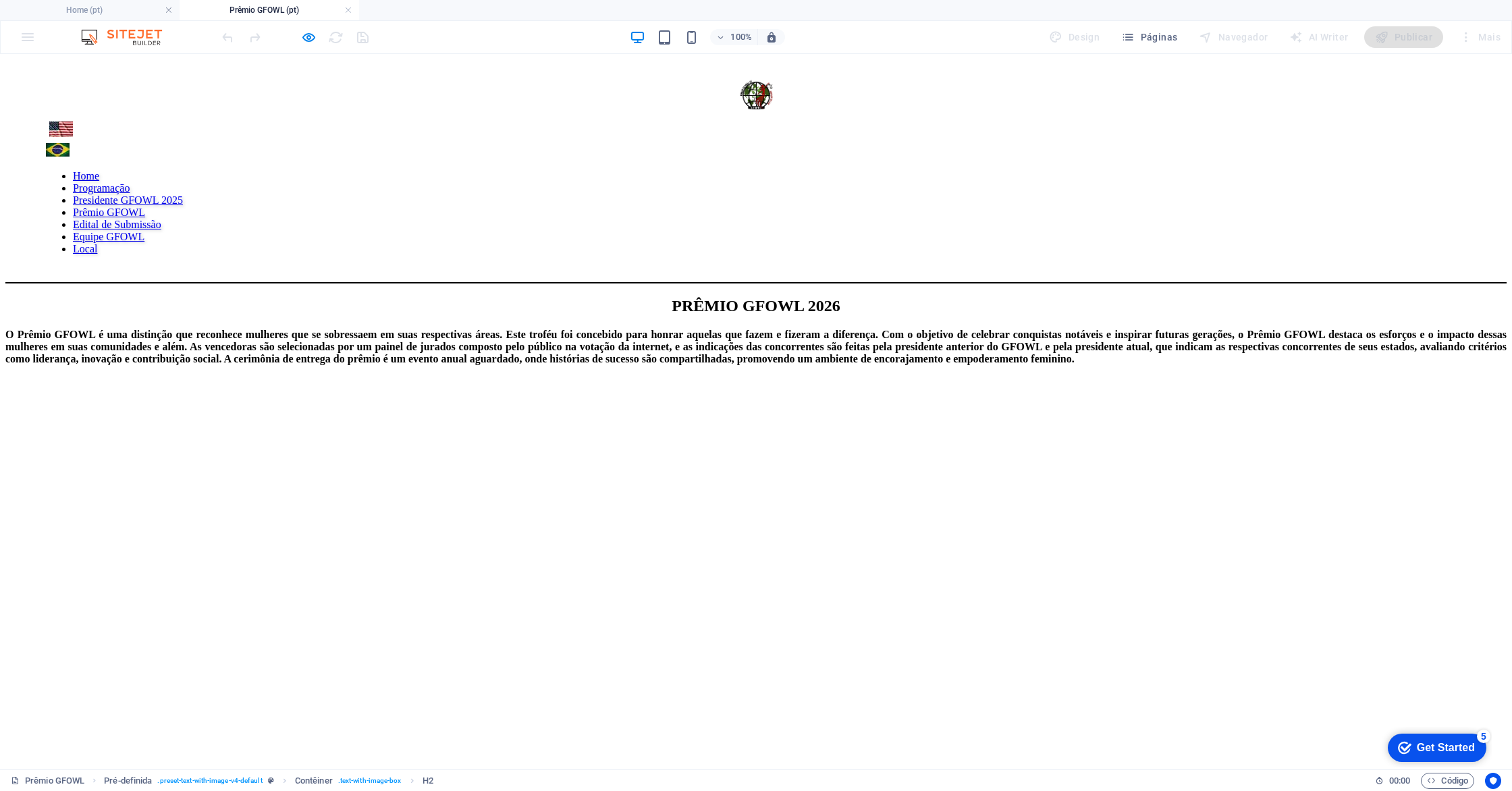
click at [718, 170] on nav "Home Programaçāo Presidente GFOWL 2025 Prêmio GFOWL Edital de Submissão Equipe …" at bounding box center [755, 213] width 1420 height 85
click at [290, 68] on h6 "Visualizar Ctrl+P" at bounding box center [319, 72] width 134 height 16
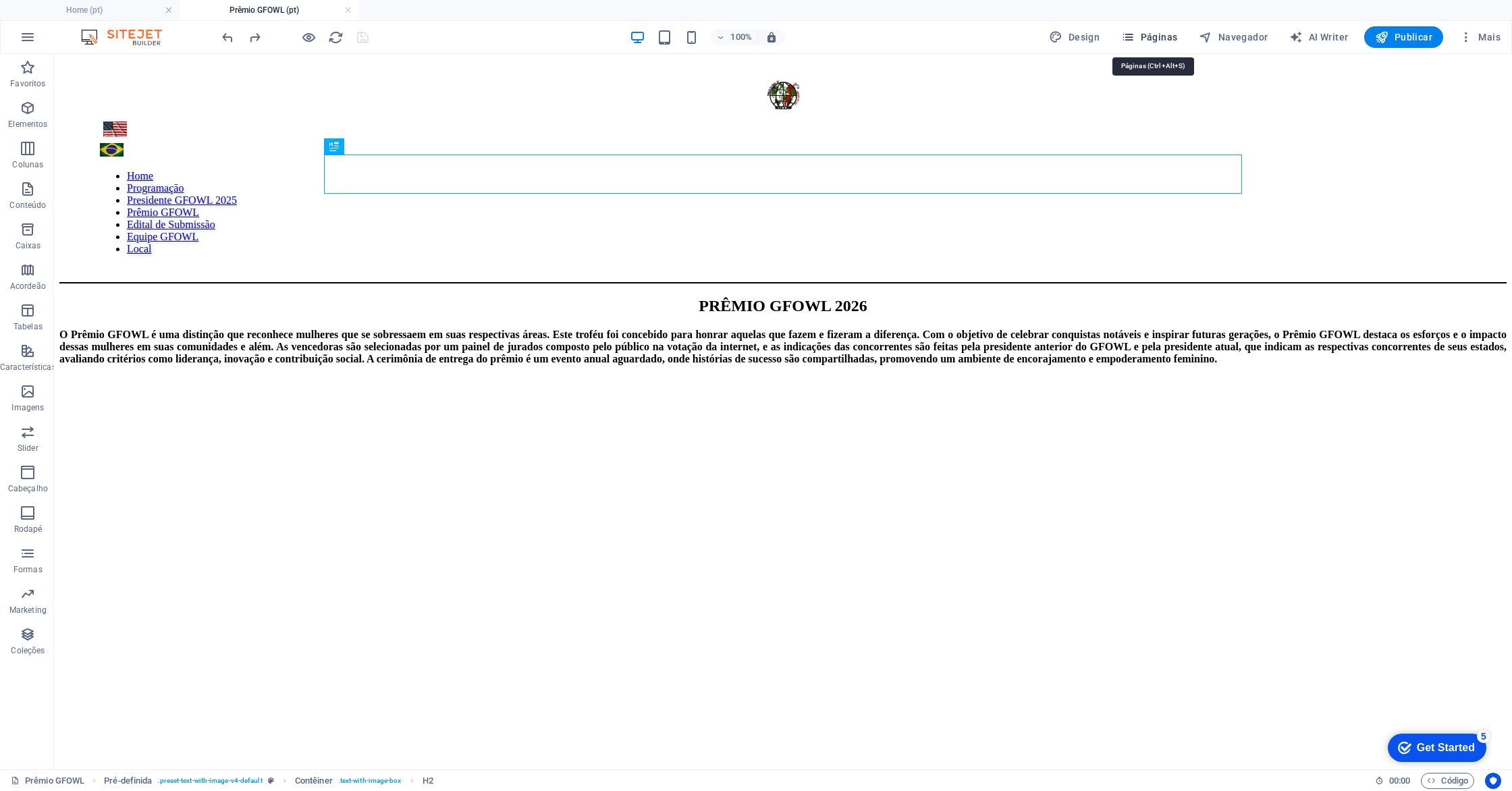
click at [1132, 37] on icon "button" at bounding box center [1128, 37] width 14 height 14
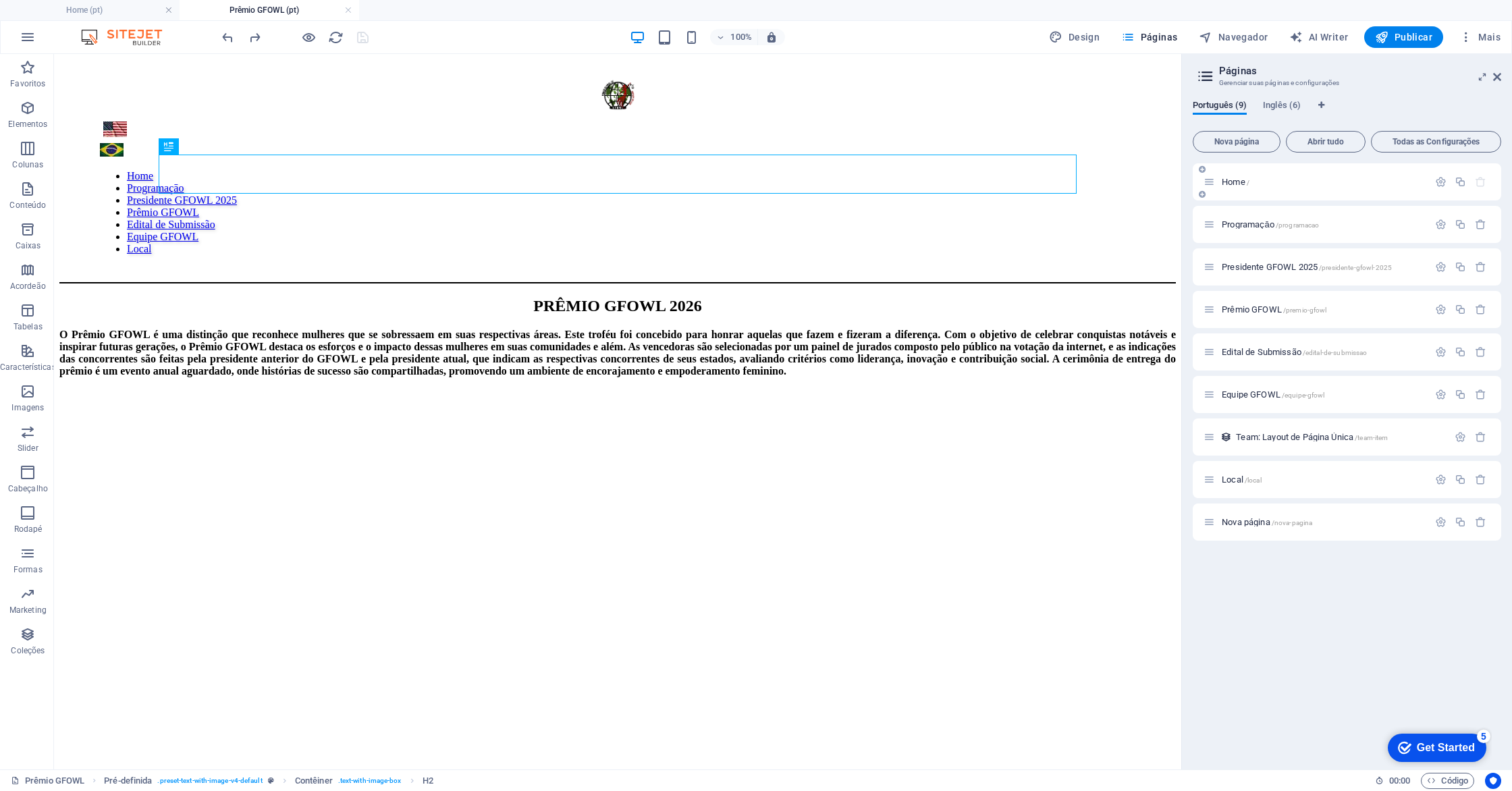
click at [1226, 178] on span "Home /" at bounding box center [1235, 182] width 28 height 10
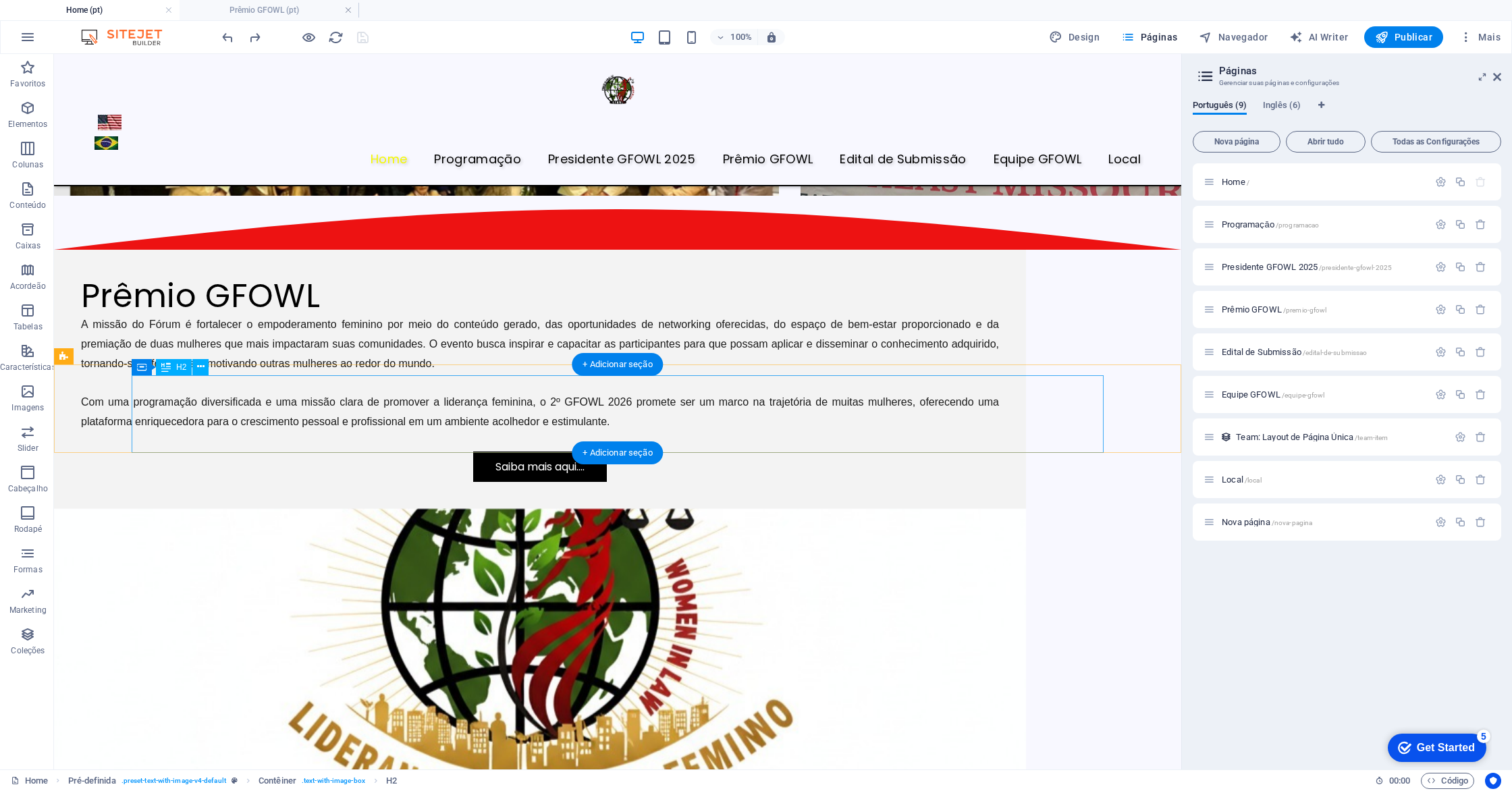
scroll to position [3028, 0]
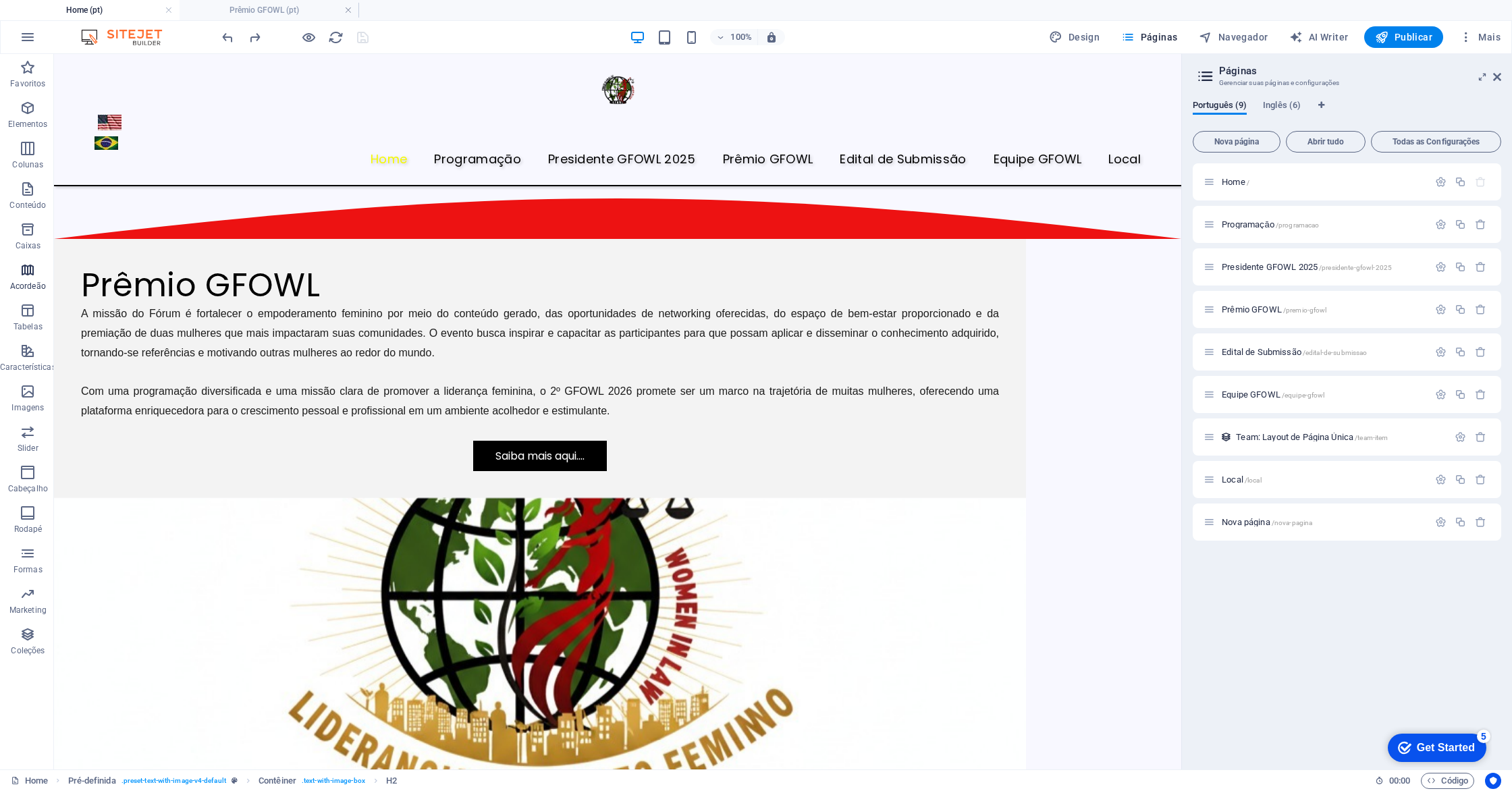
click at [18, 275] on span "Acordeão" at bounding box center [28, 278] width 56 height 32
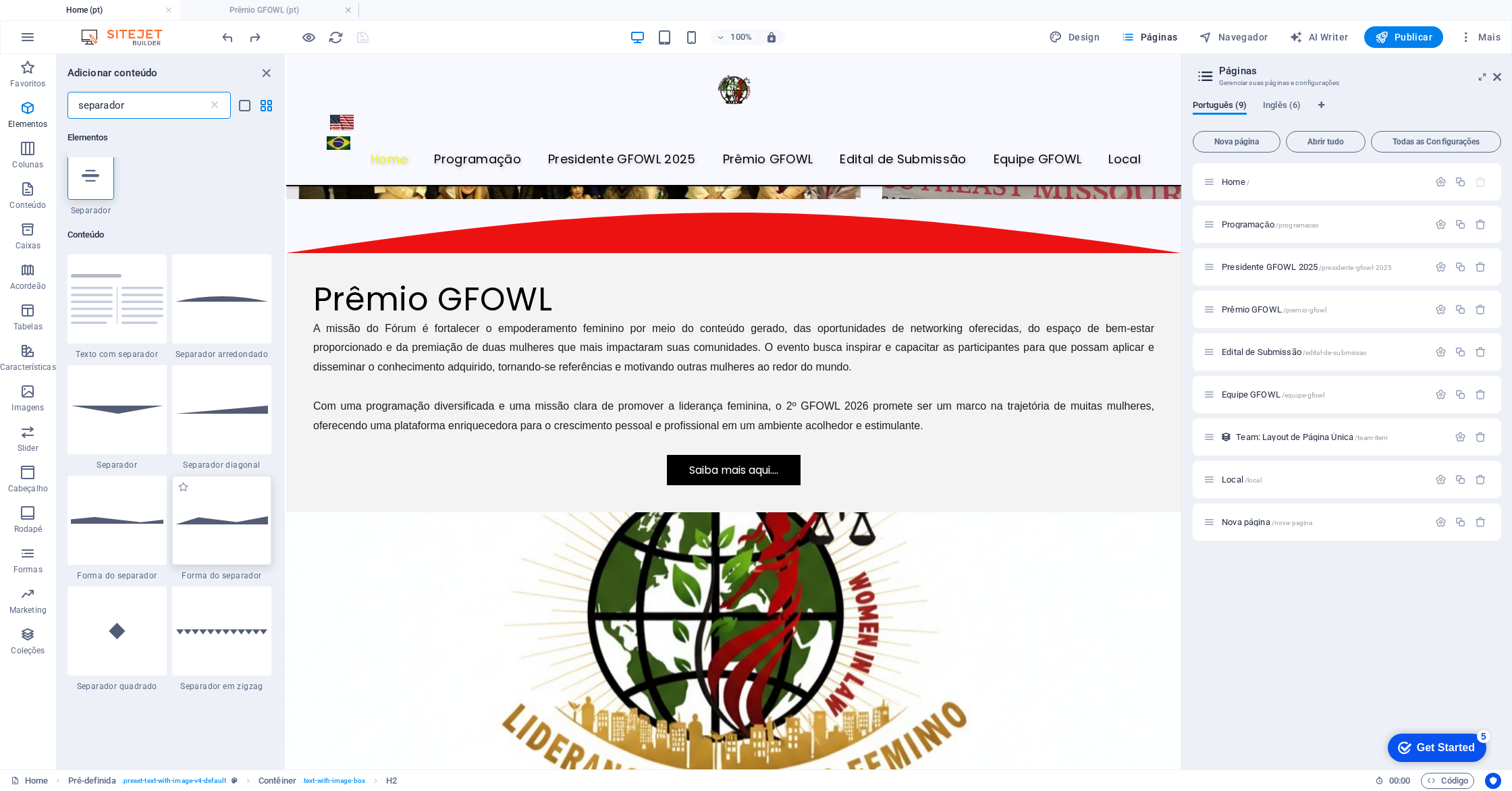
scroll to position [7, 0]
type input "separador"
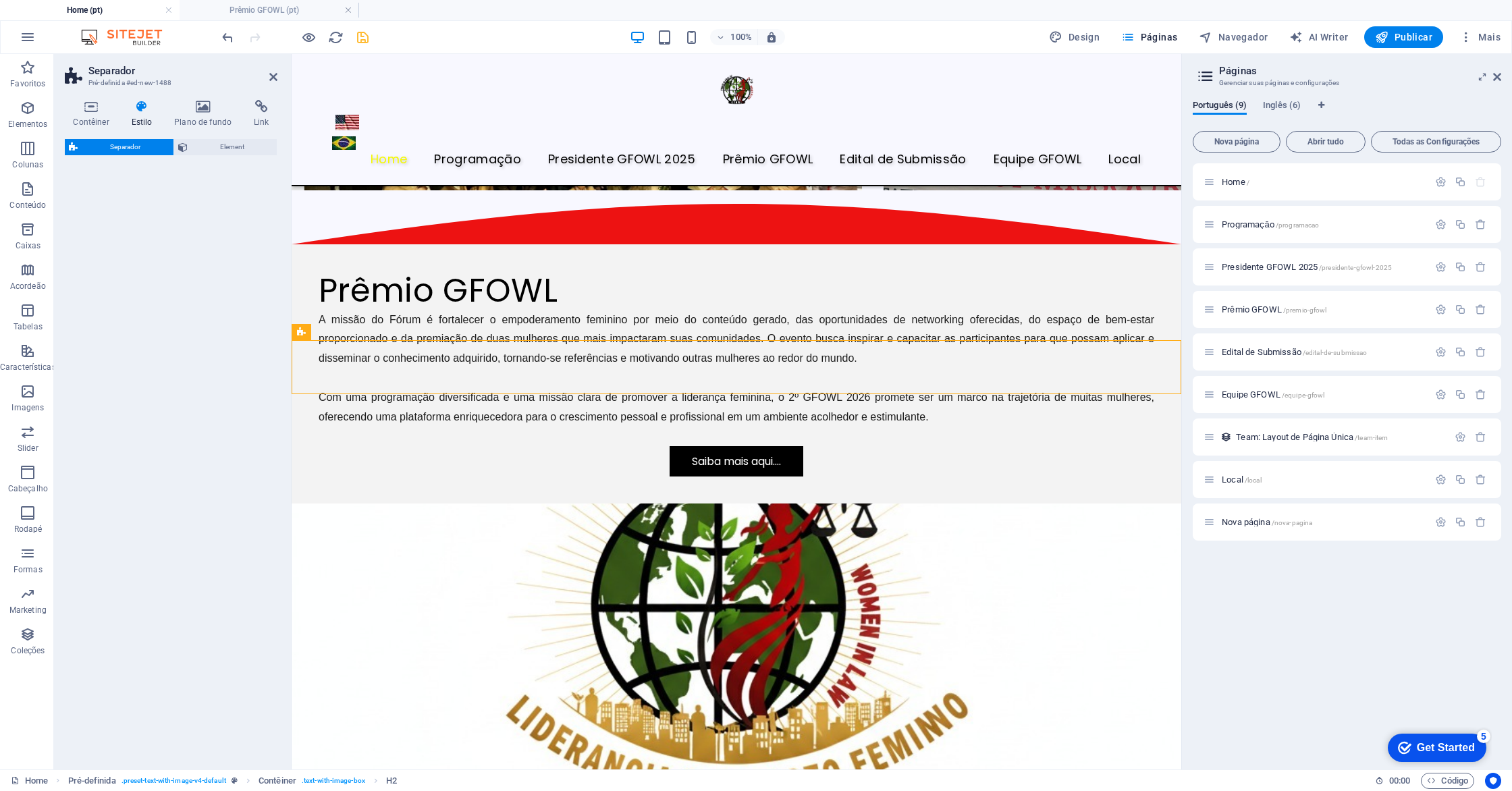
scroll to position [2741, 0]
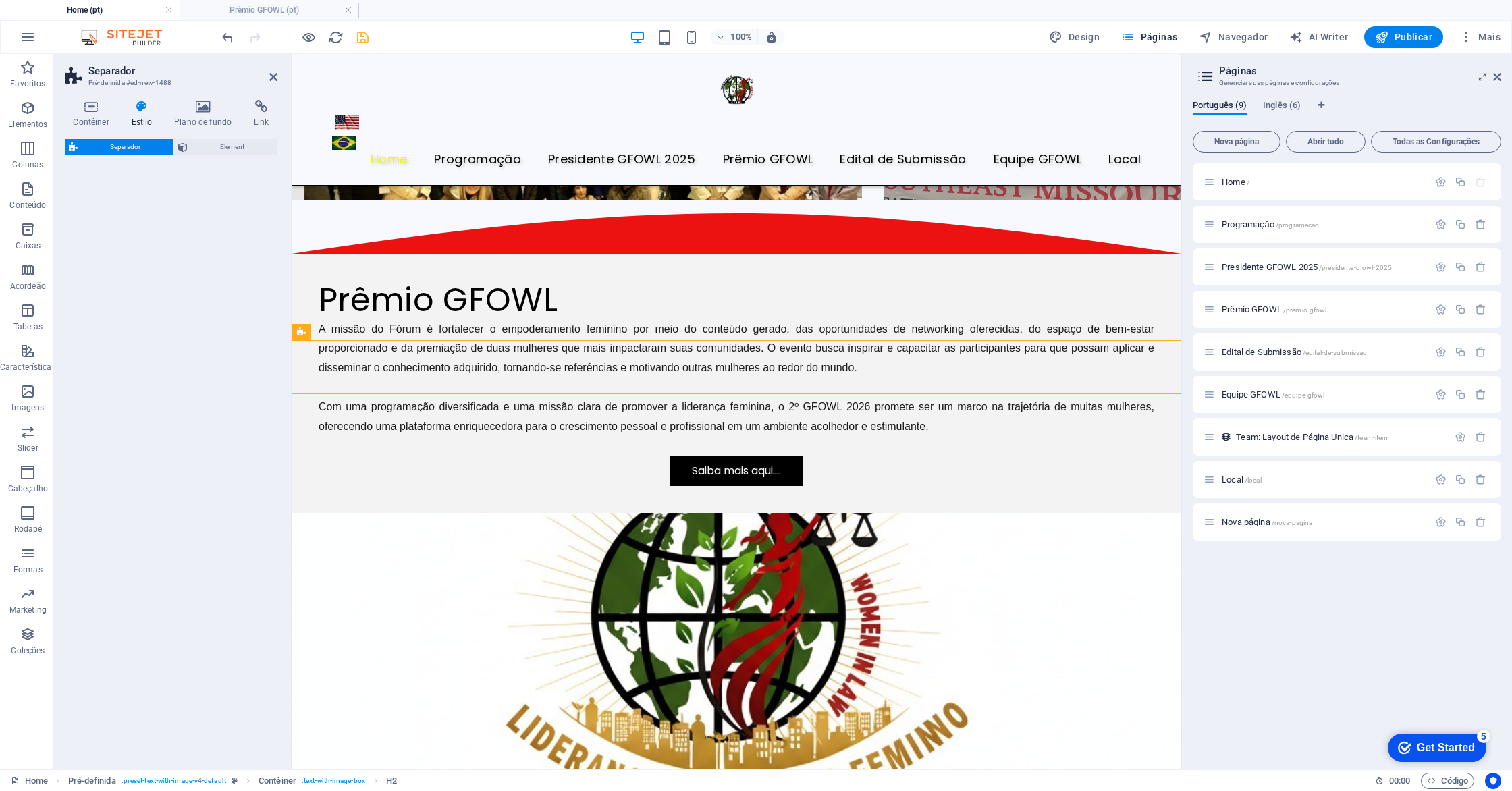
select select "polygon2"
select select "rem"
select select "preset-separator-v3-polygon2"
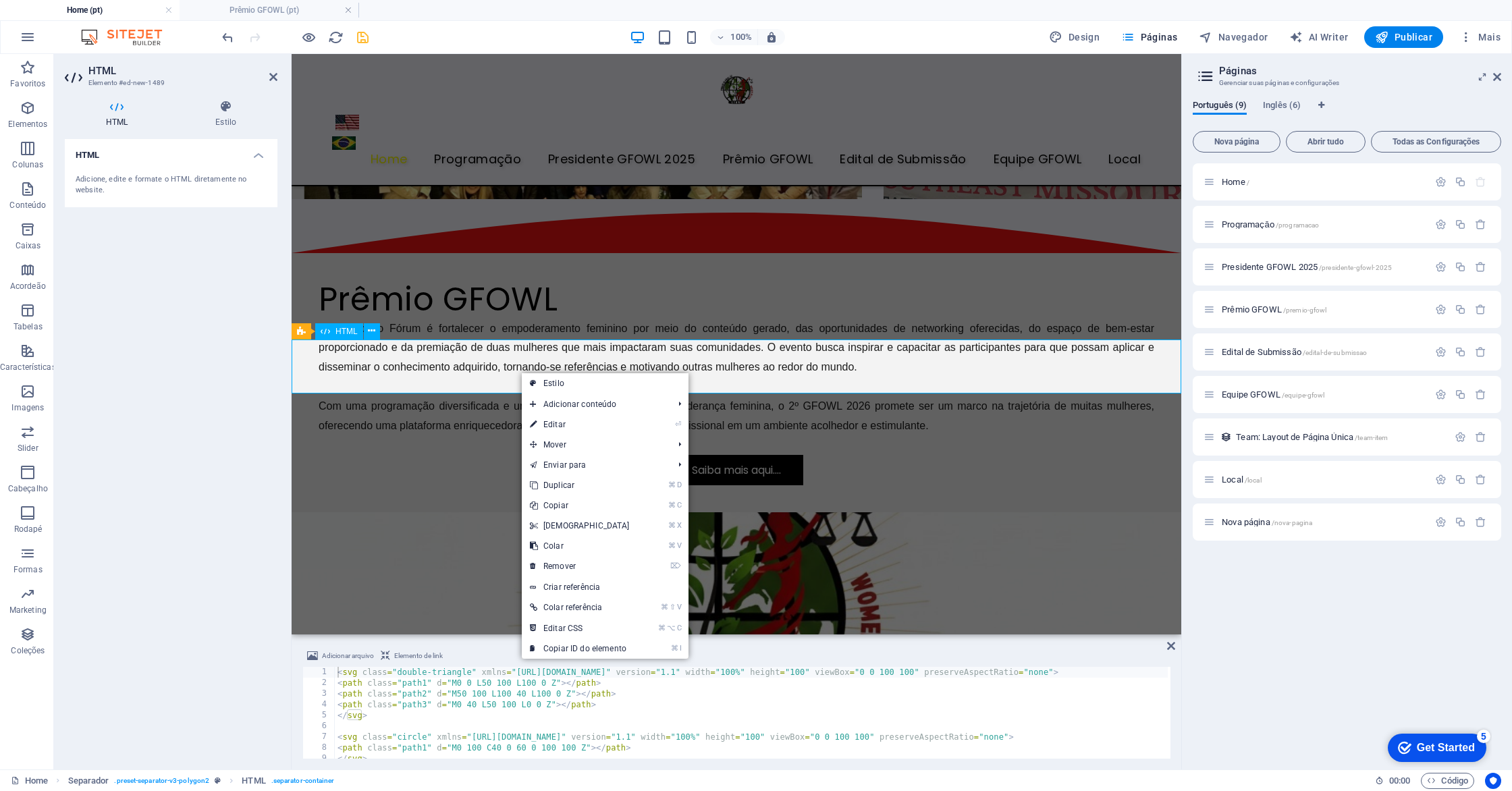
scroll to position [2743, 0]
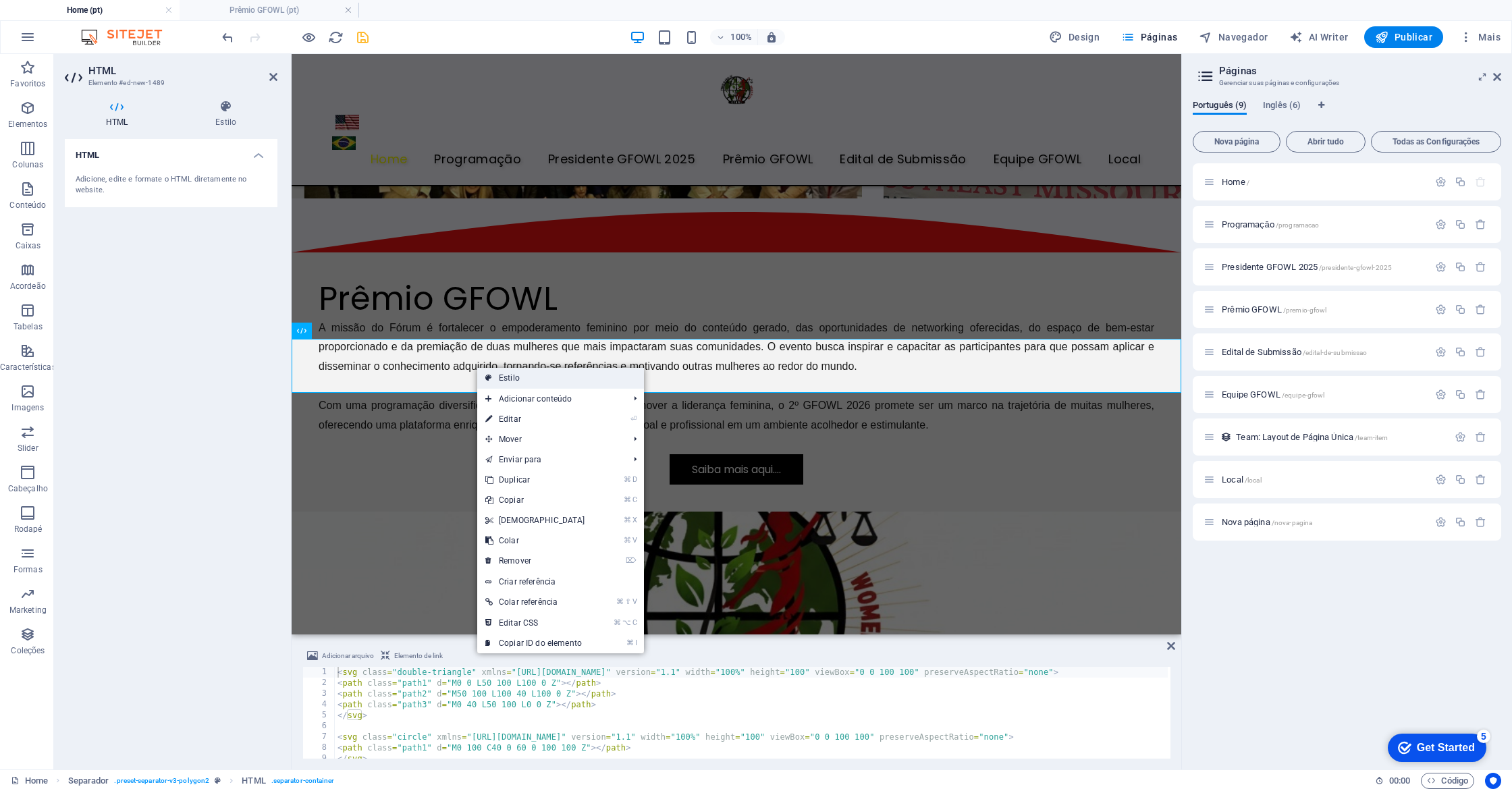
click at [525, 380] on link "Estilo" at bounding box center [560, 378] width 167 height 20
select select "polygon2"
select select "rem"
select select "preset-separator-v3-polygon2"
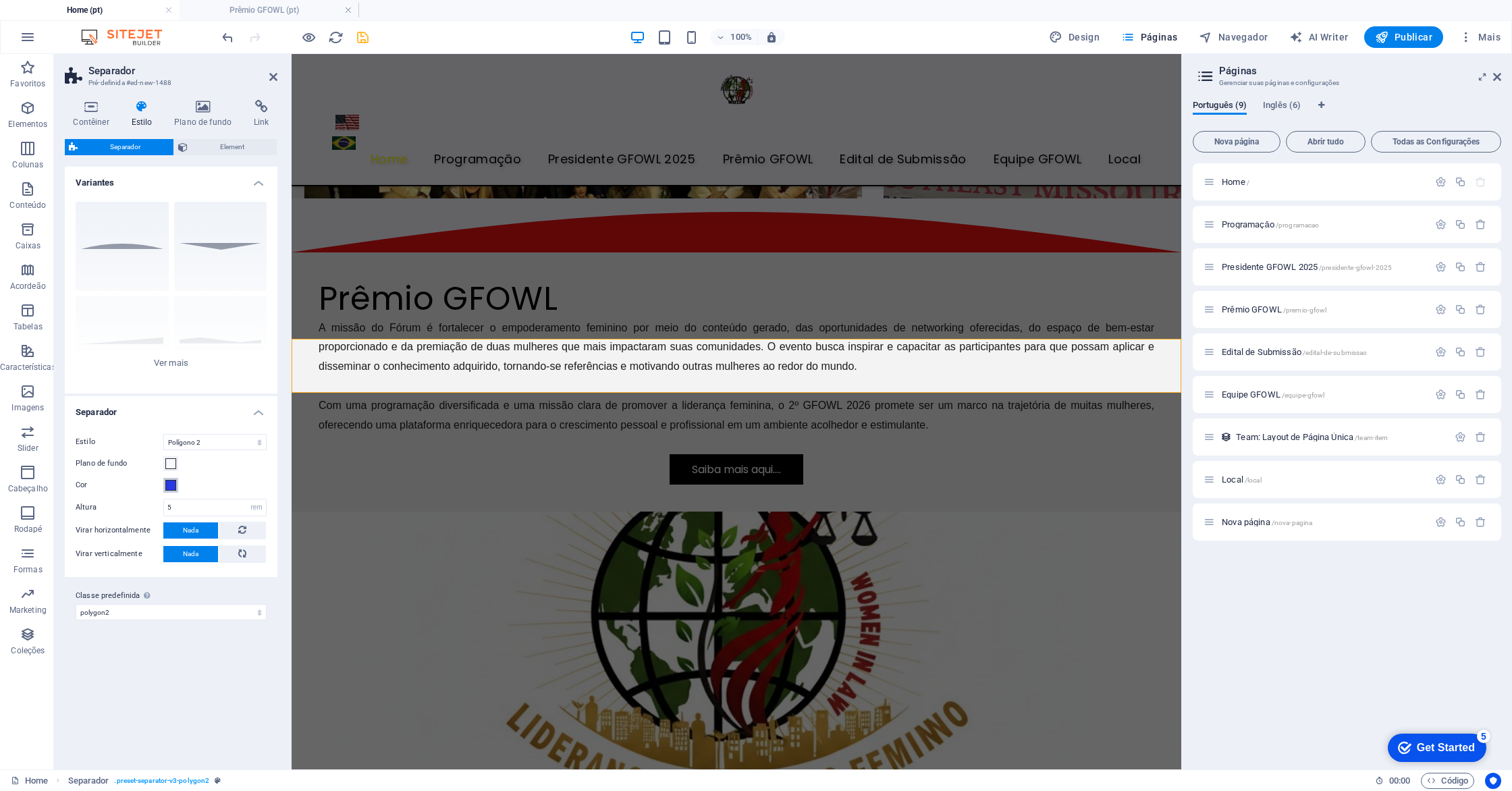
click at [170, 485] on span at bounding box center [170, 485] width 11 height 11
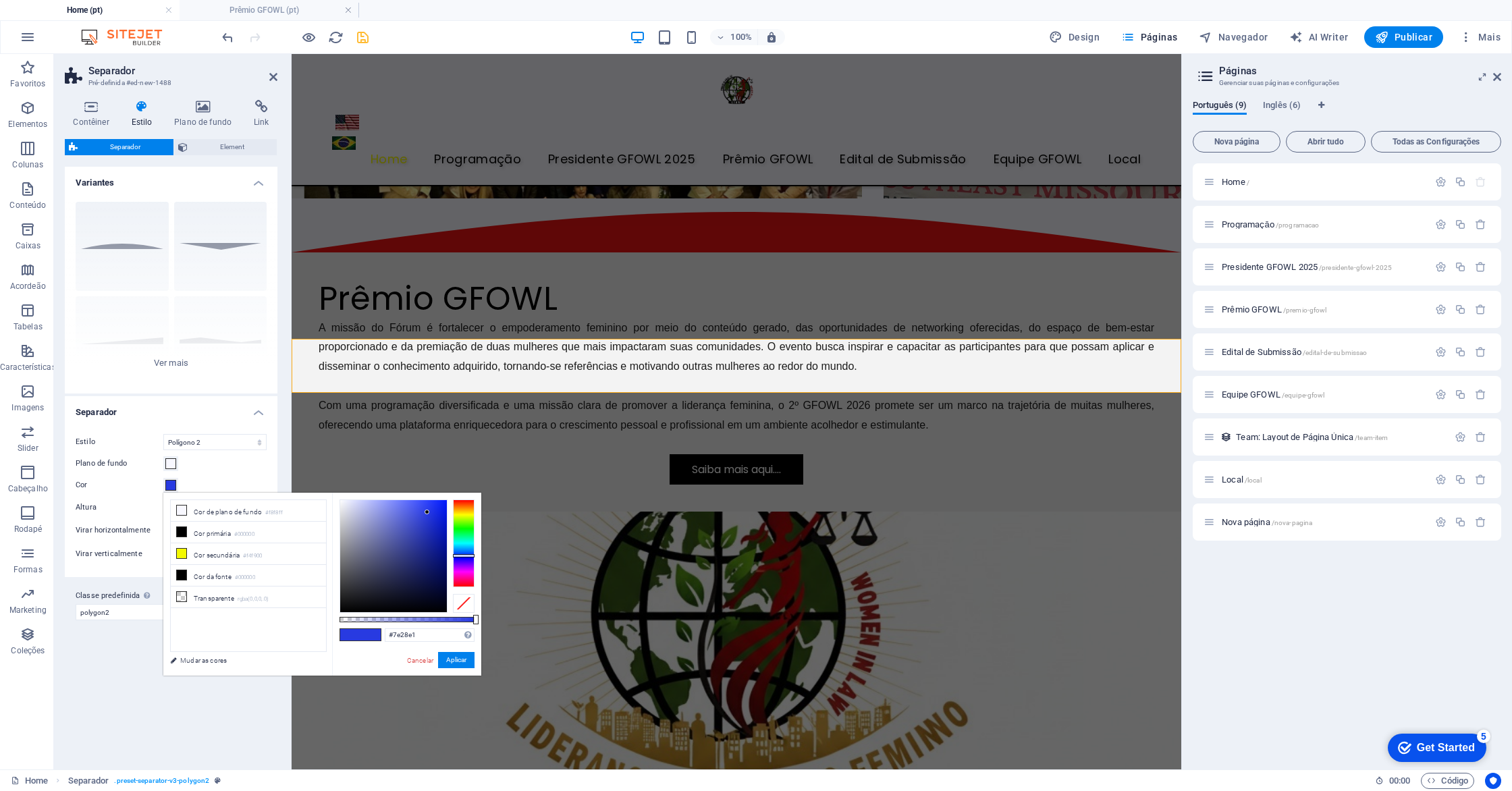
click at [465, 564] on div at bounding box center [463, 543] width 21 height 88
drag, startPoint x: 419, startPoint y: 660, endPoint x: 126, endPoint y: 604, distance: 298.3
click at [419, 660] on link "Cancelar" at bounding box center [420, 660] width 29 height 10
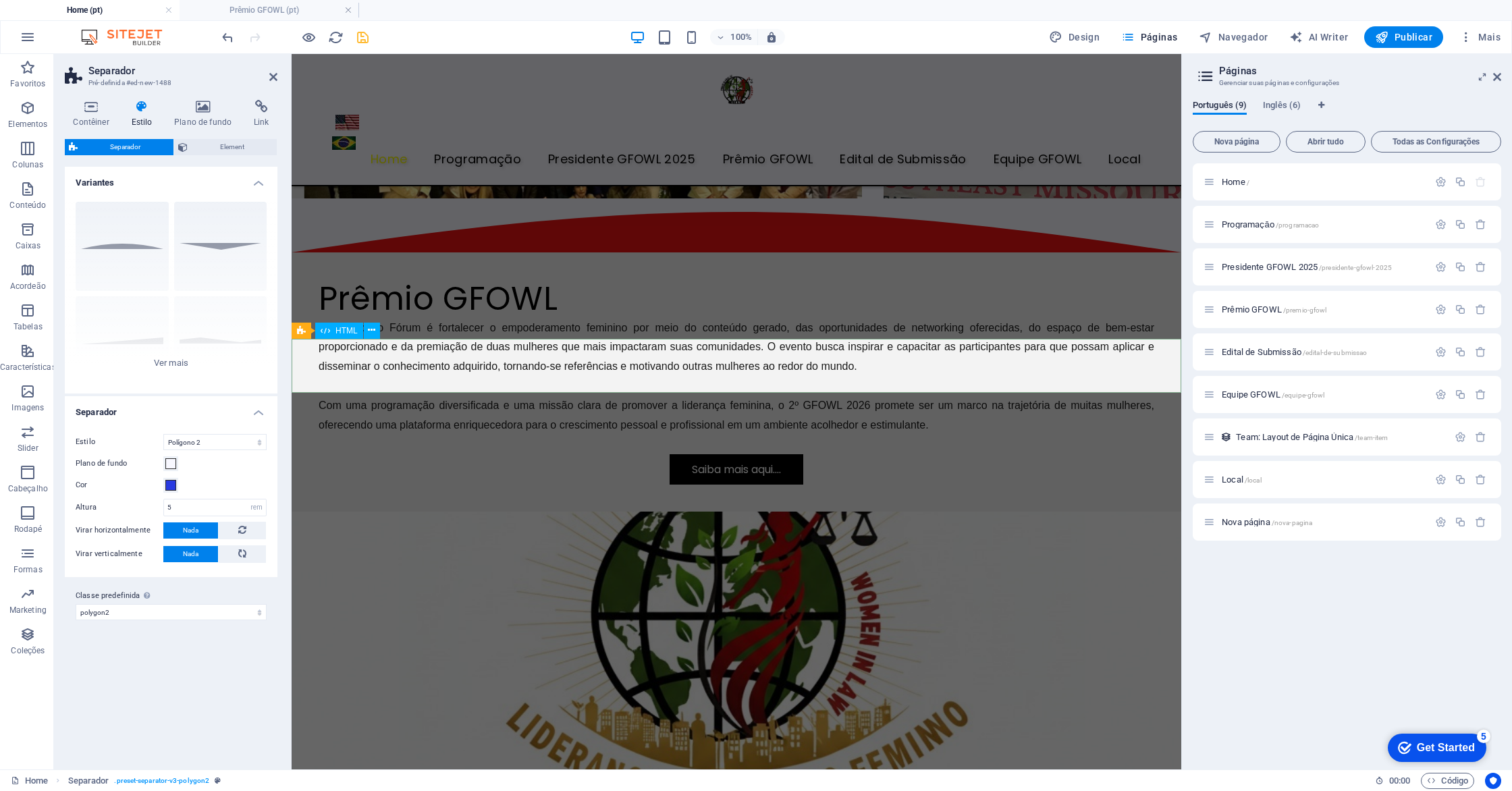
scroll to position [2732, 0]
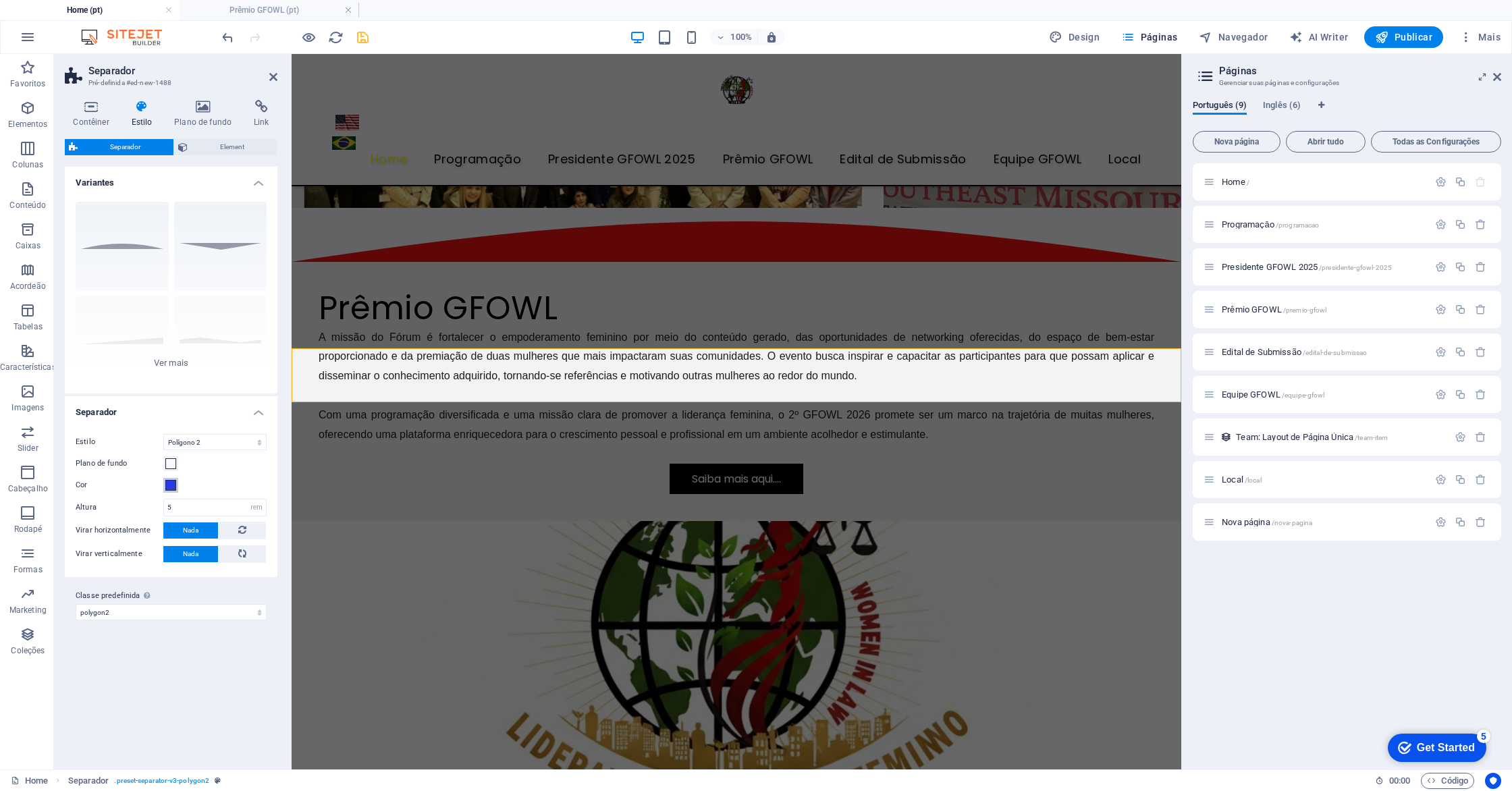
click at [170, 486] on span at bounding box center [170, 485] width 11 height 11
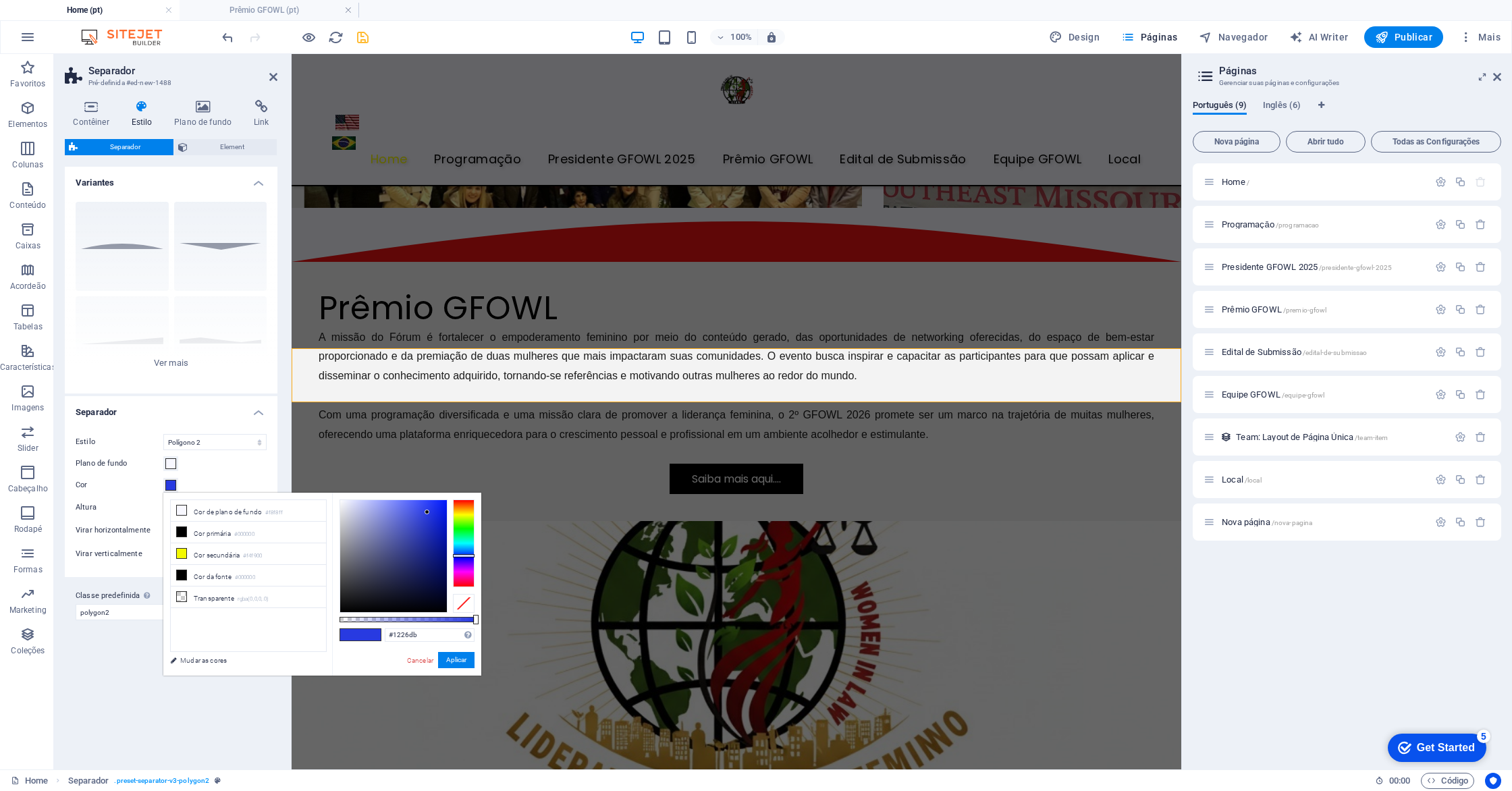
click at [437, 515] on div at bounding box center [393, 556] width 107 height 112
click at [442, 524] on div at bounding box center [393, 556] width 107 height 112
type input "#0f24ea"
click at [439, 509] on div at bounding box center [393, 556] width 107 height 112
click at [456, 665] on button "Aplicar" at bounding box center [456, 660] width 36 height 16
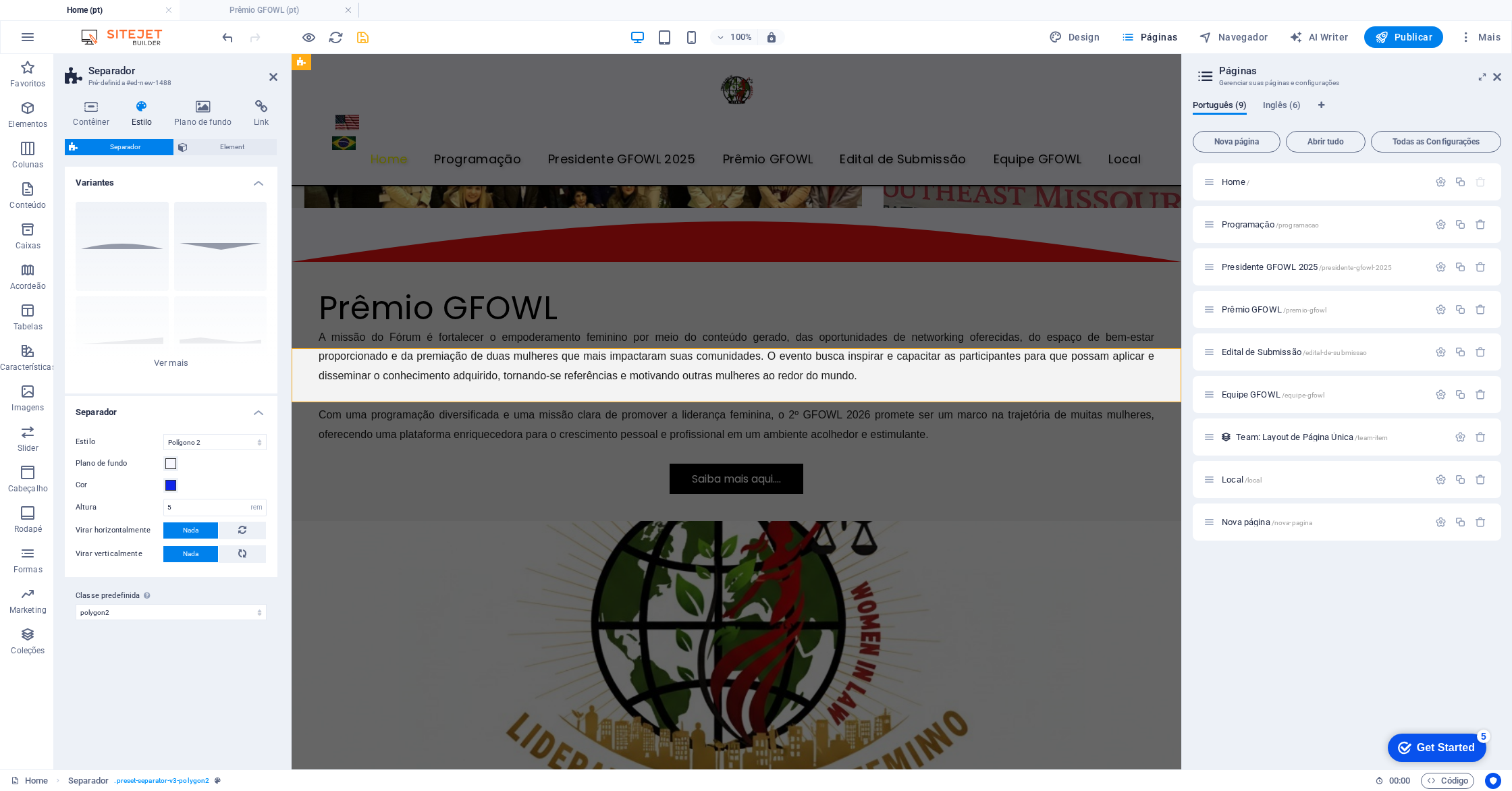
click at [363, 46] on div at bounding box center [295, 36] width 151 height 21
click at [365, 34] on icon "save" at bounding box center [363, 37] width 15 height 15
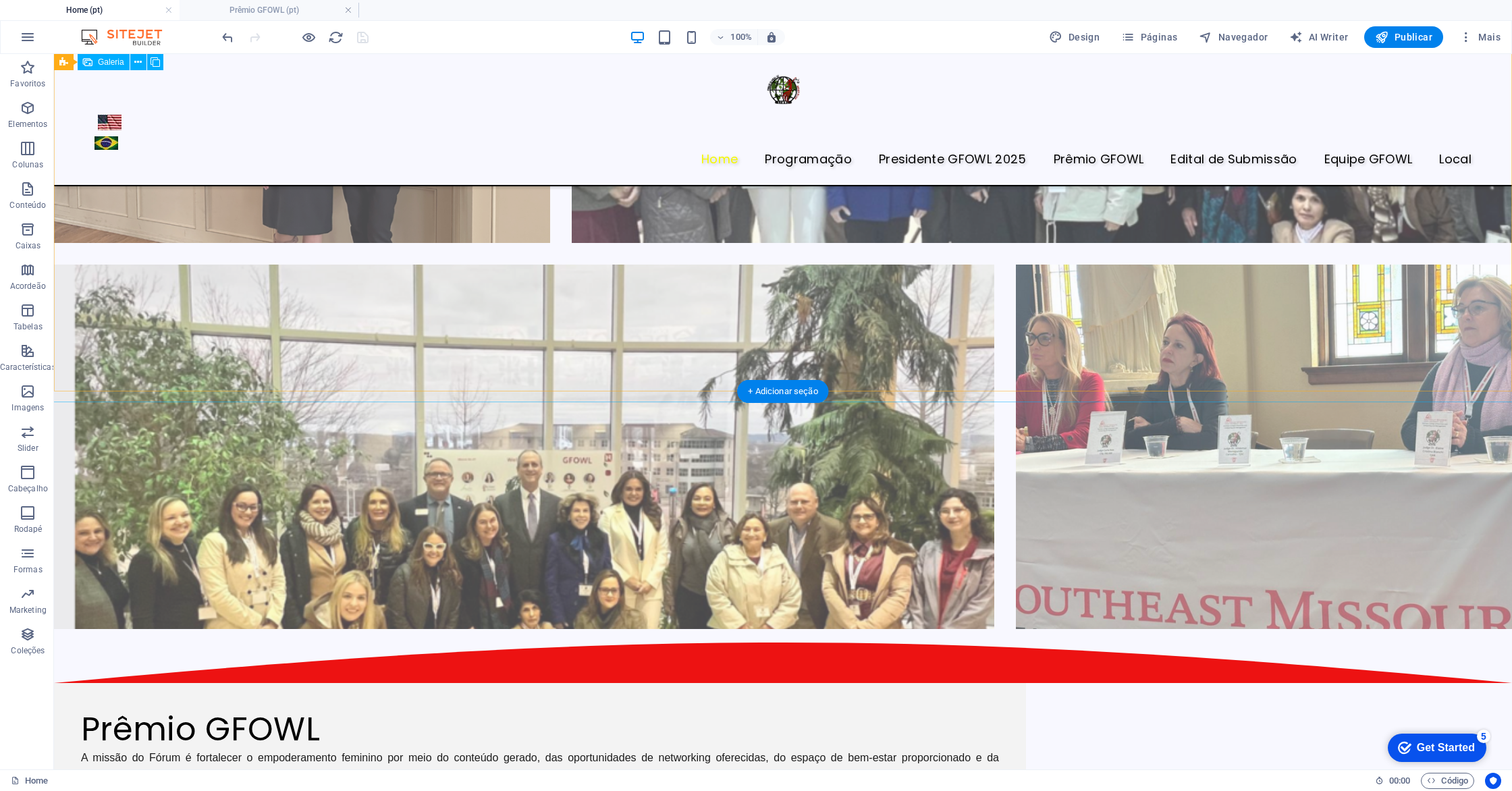
scroll to position [3067, 0]
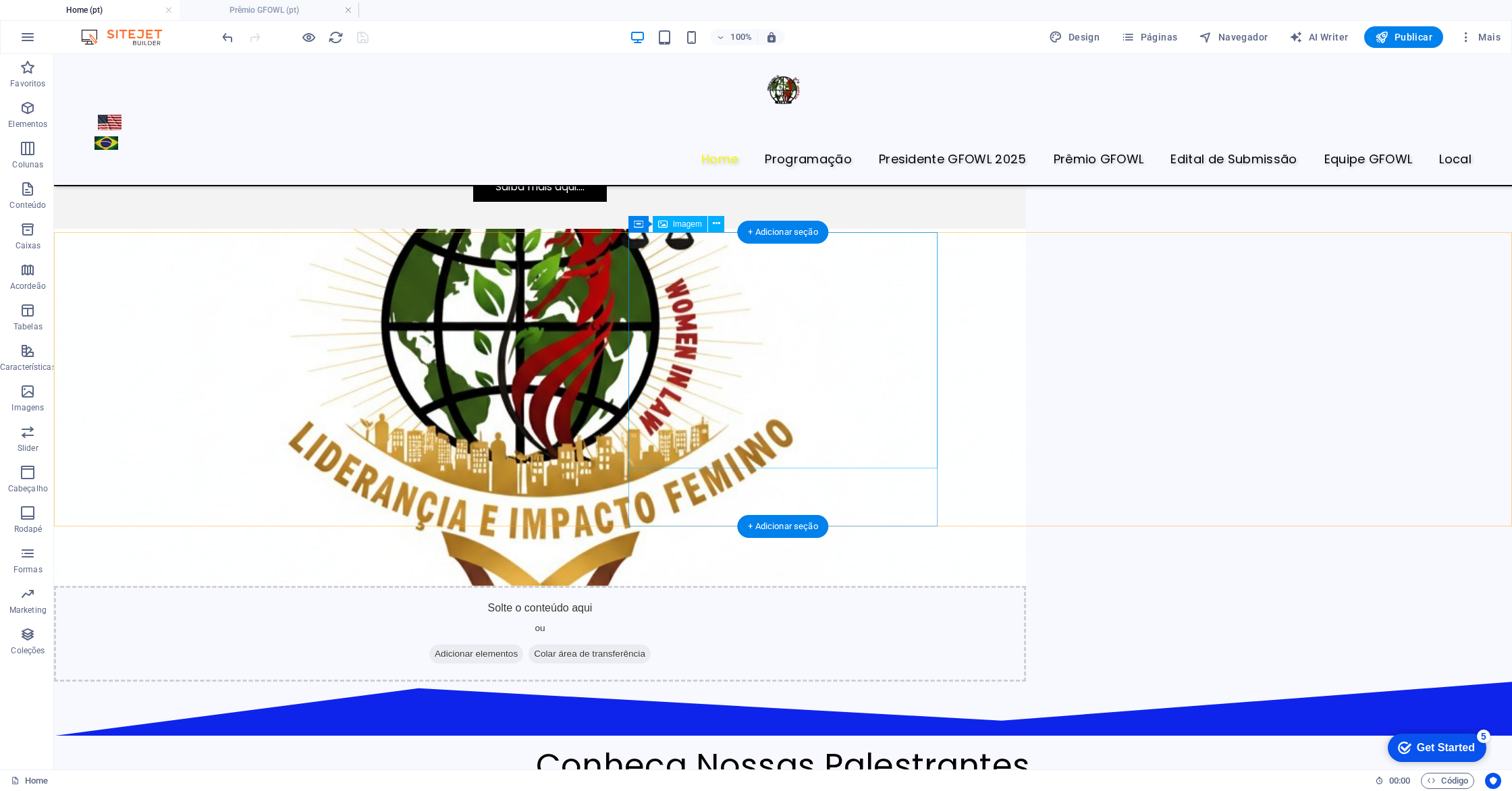
scroll to position [3784, 0]
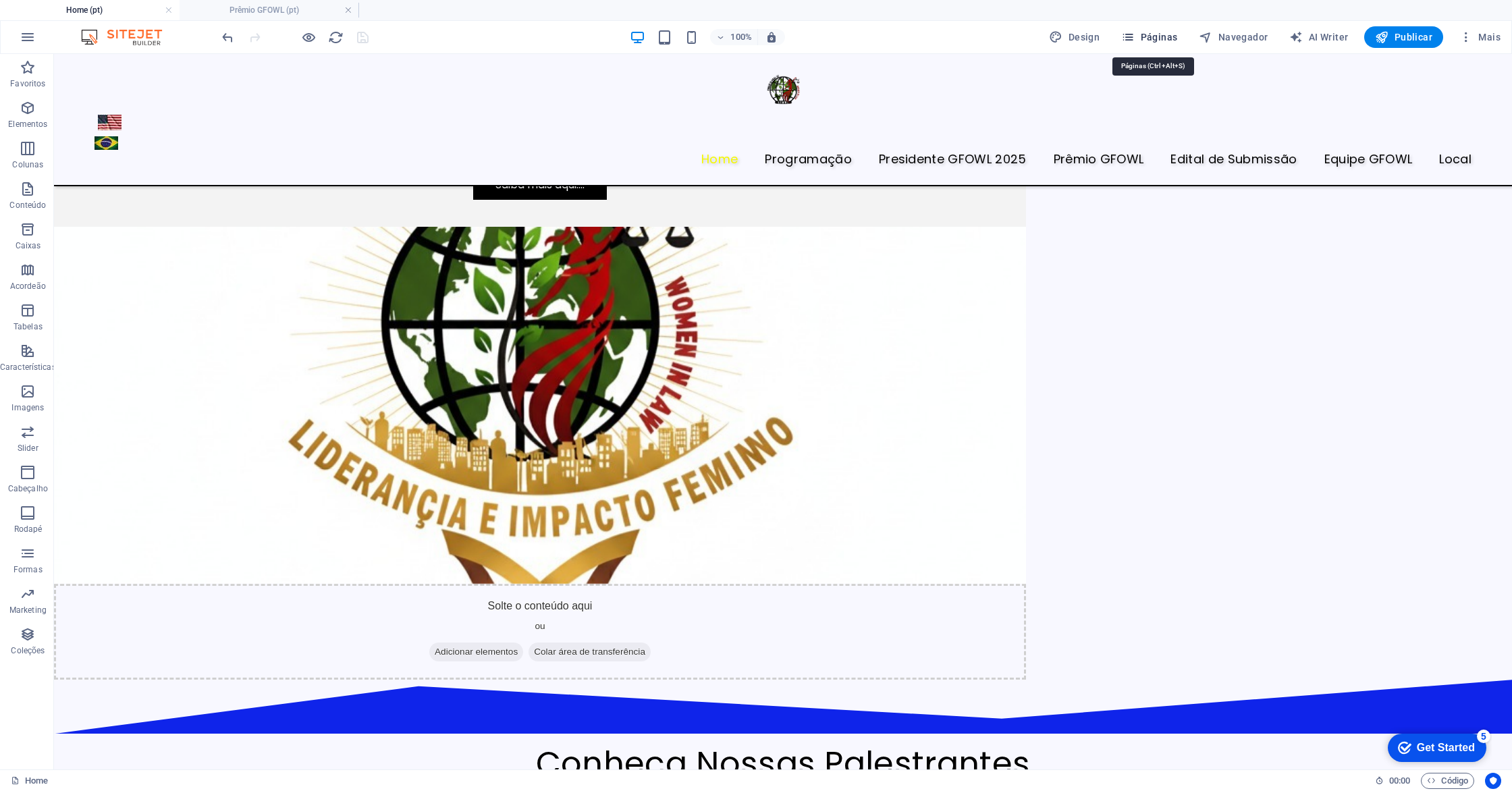
click at [1130, 42] on icon "button" at bounding box center [1128, 37] width 14 height 14
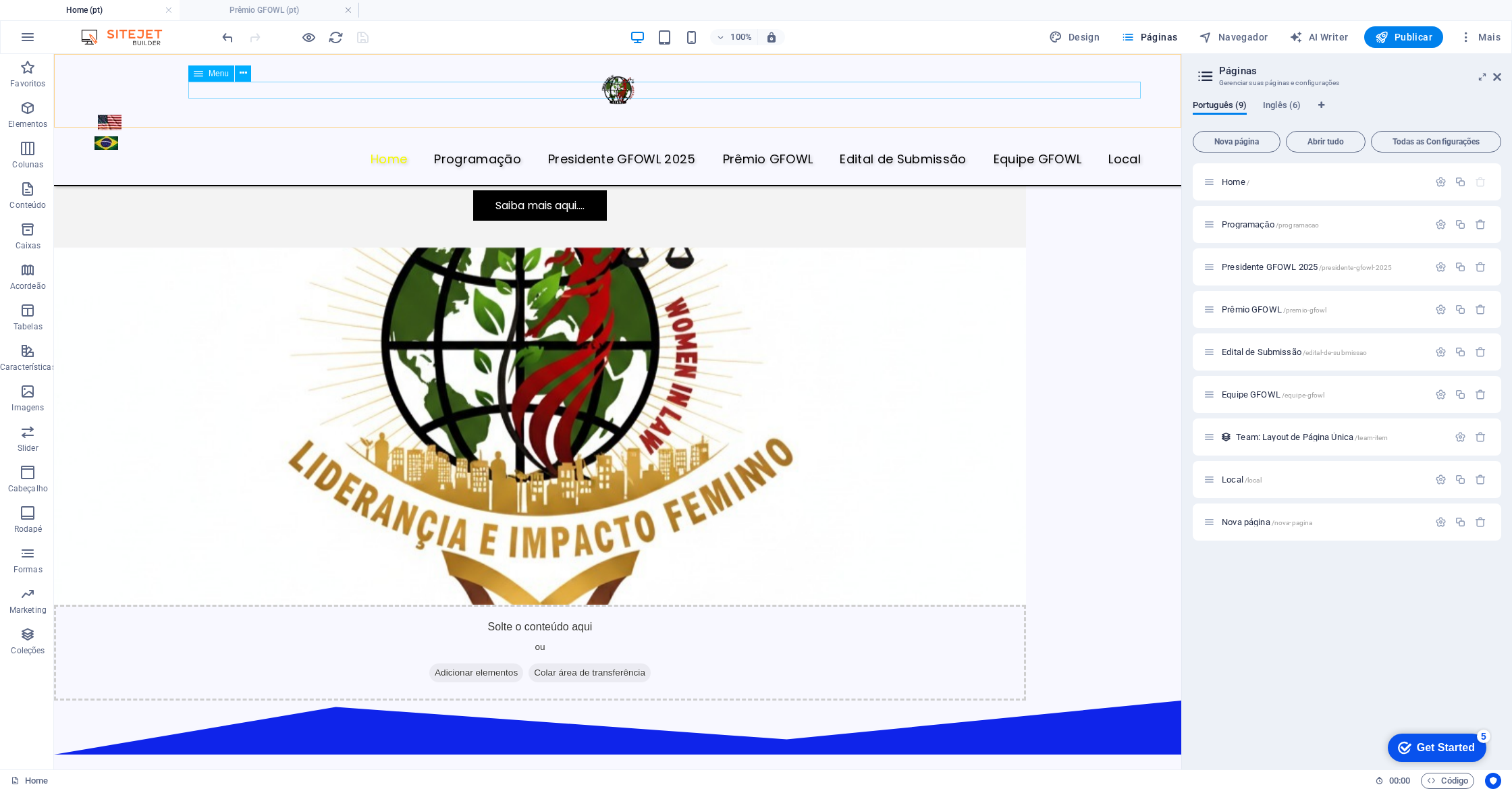
click at [494, 151] on nav "Home Programaçāo Presidente GFOWL 2025 Prêmio GFOWL Edital de Submissão Equipe …" at bounding box center [617, 159] width 1046 height 18
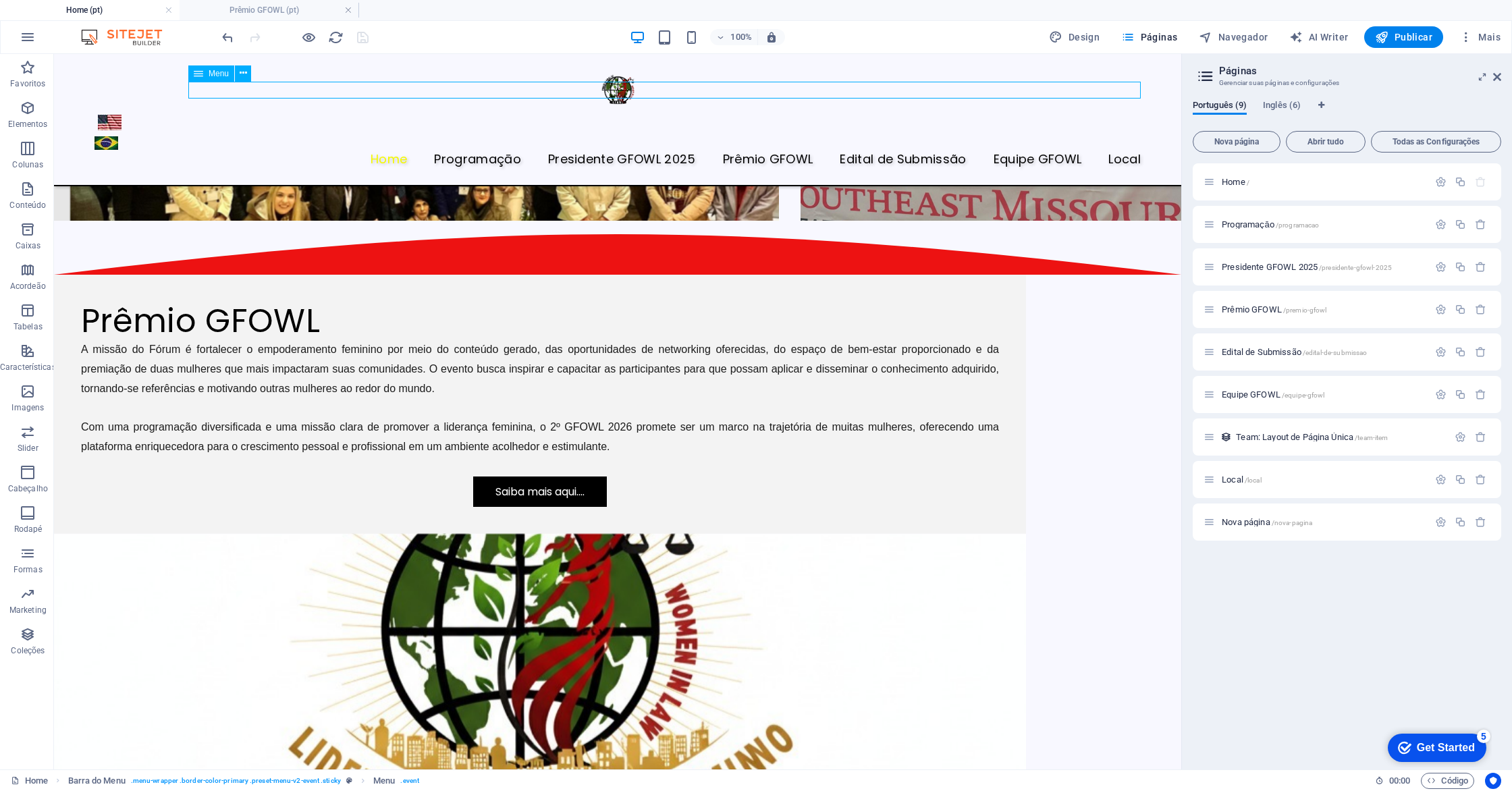
select select "1"
select select "2"
select select "3"
select select
select select "4"
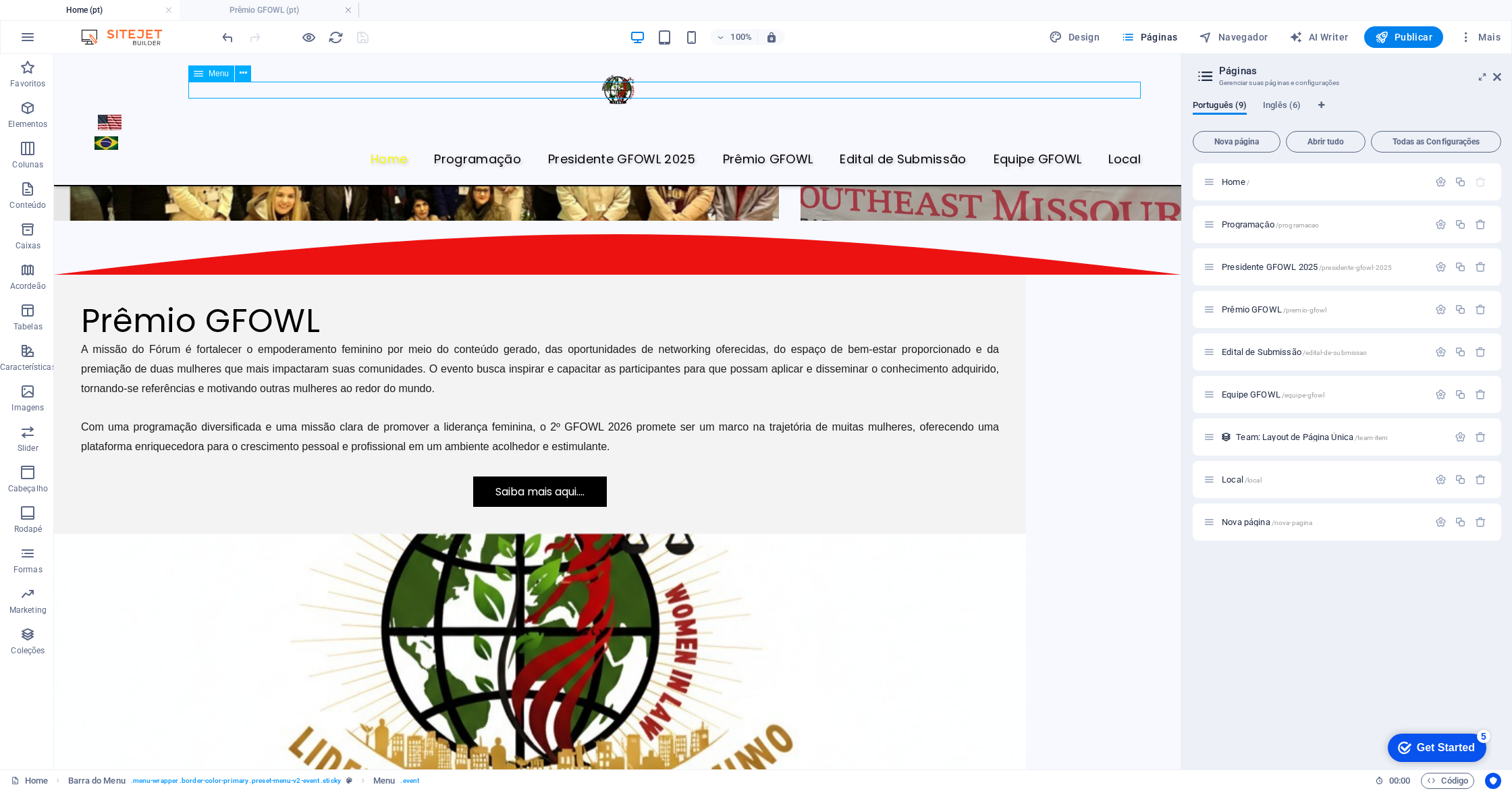
select select
select select "5"
select select
select select "6"
select select
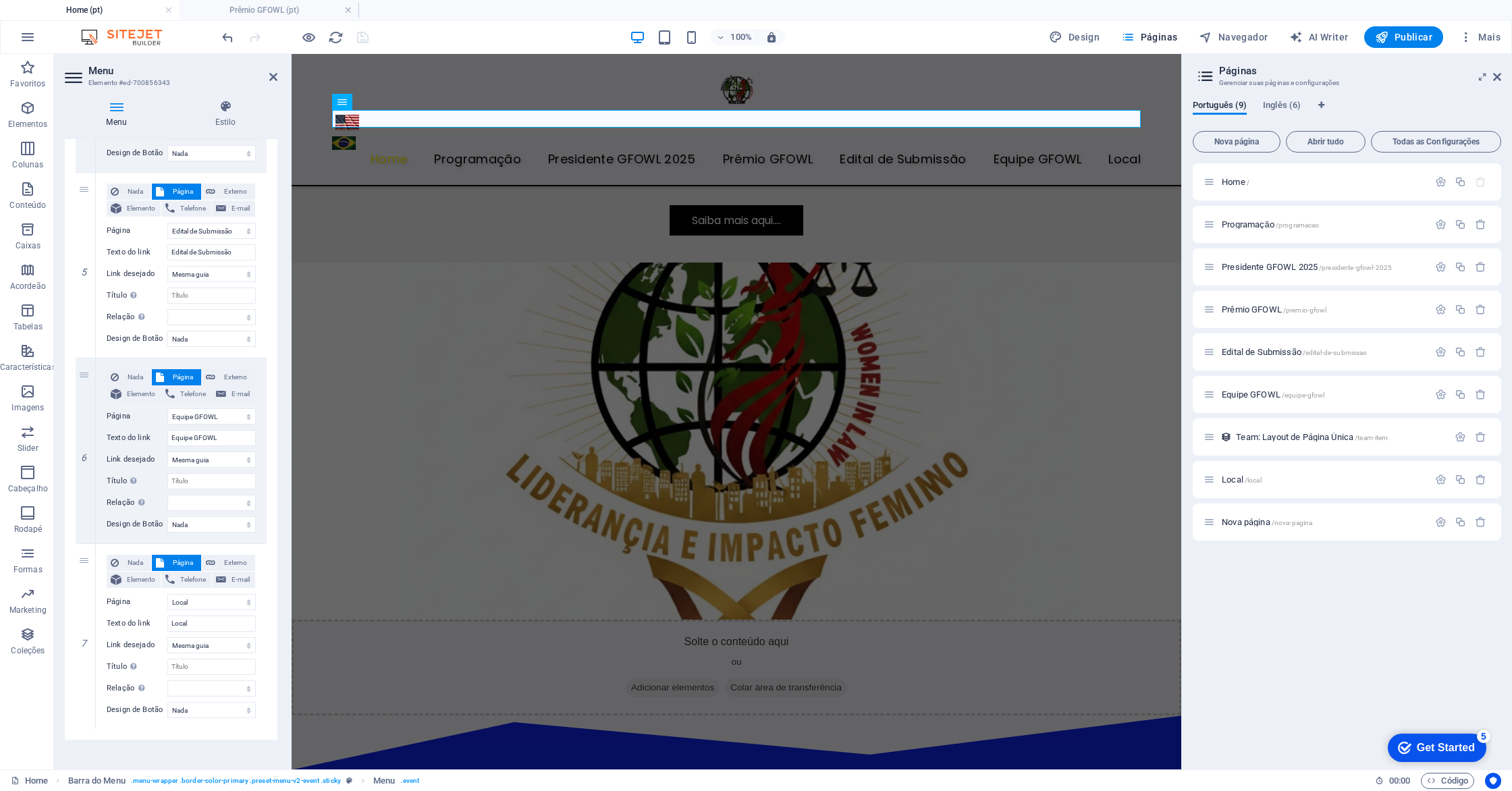
scroll to position [855, 0]
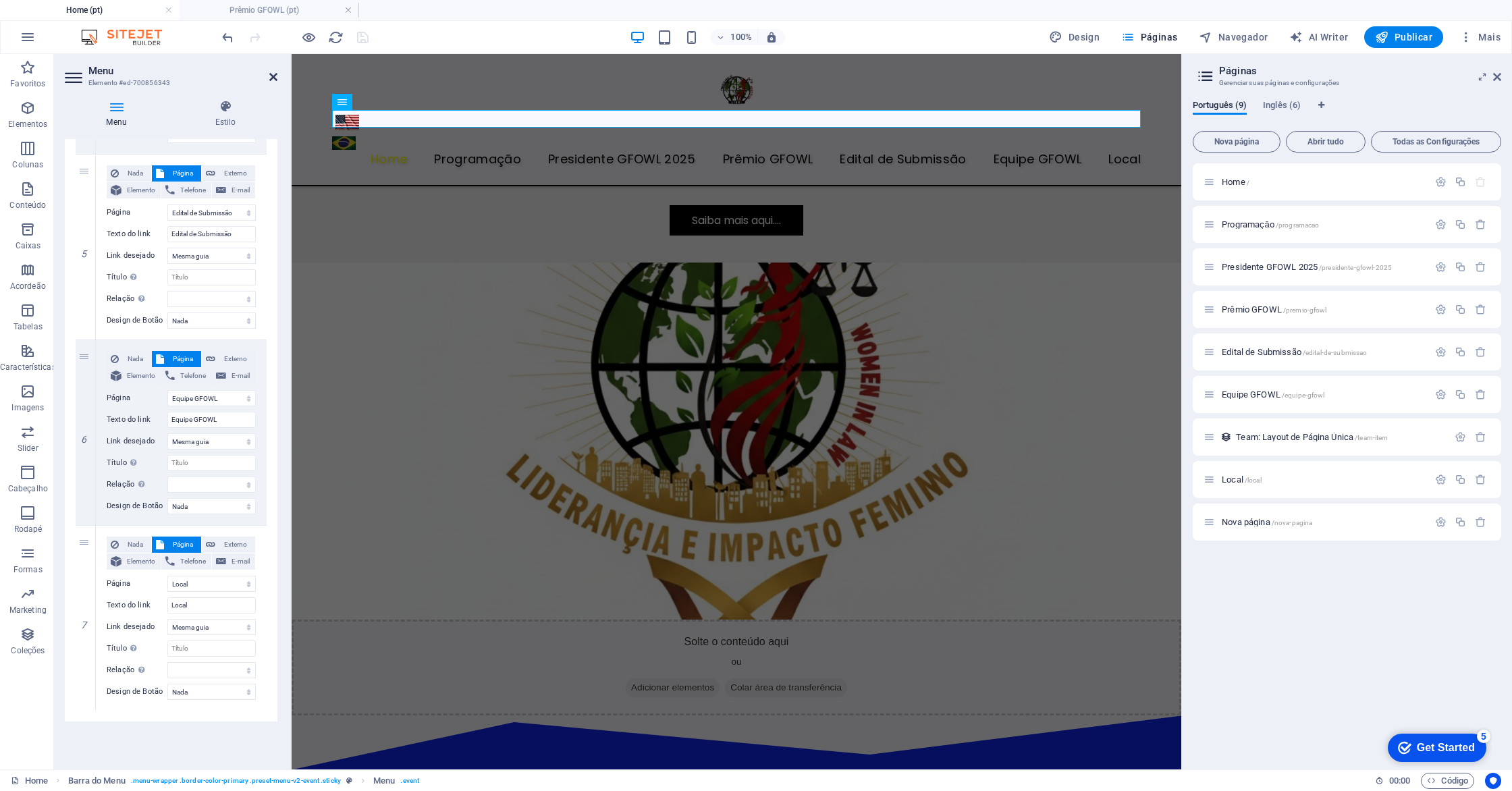
click at [274, 78] on icon at bounding box center [274, 76] width 8 height 11
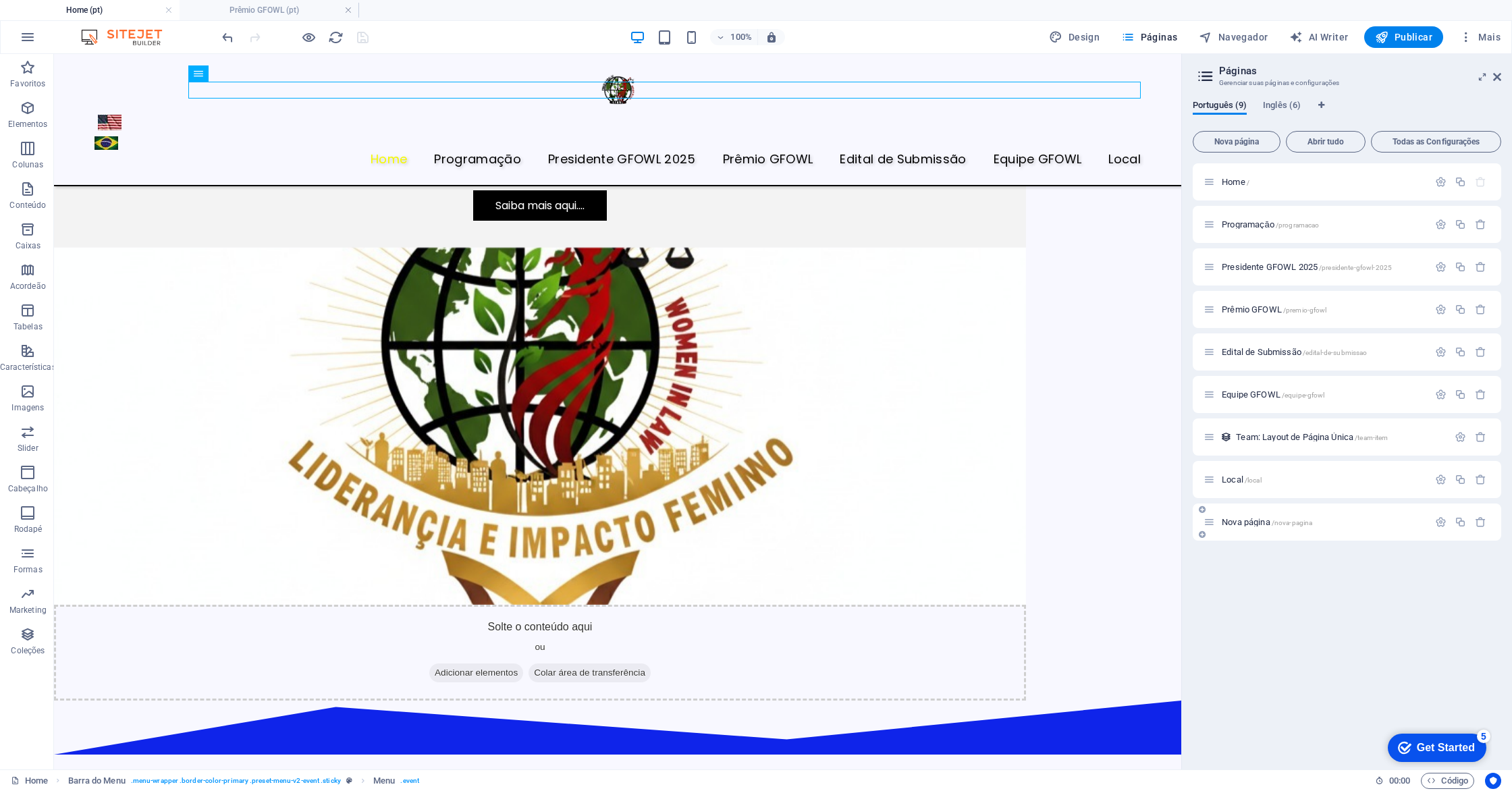
click at [1249, 515] on div "Nova página /nova-pagina" at bounding box center [1315, 522] width 225 height 15
click at [1440, 525] on icon "button" at bounding box center [1441, 522] width 12 height 12
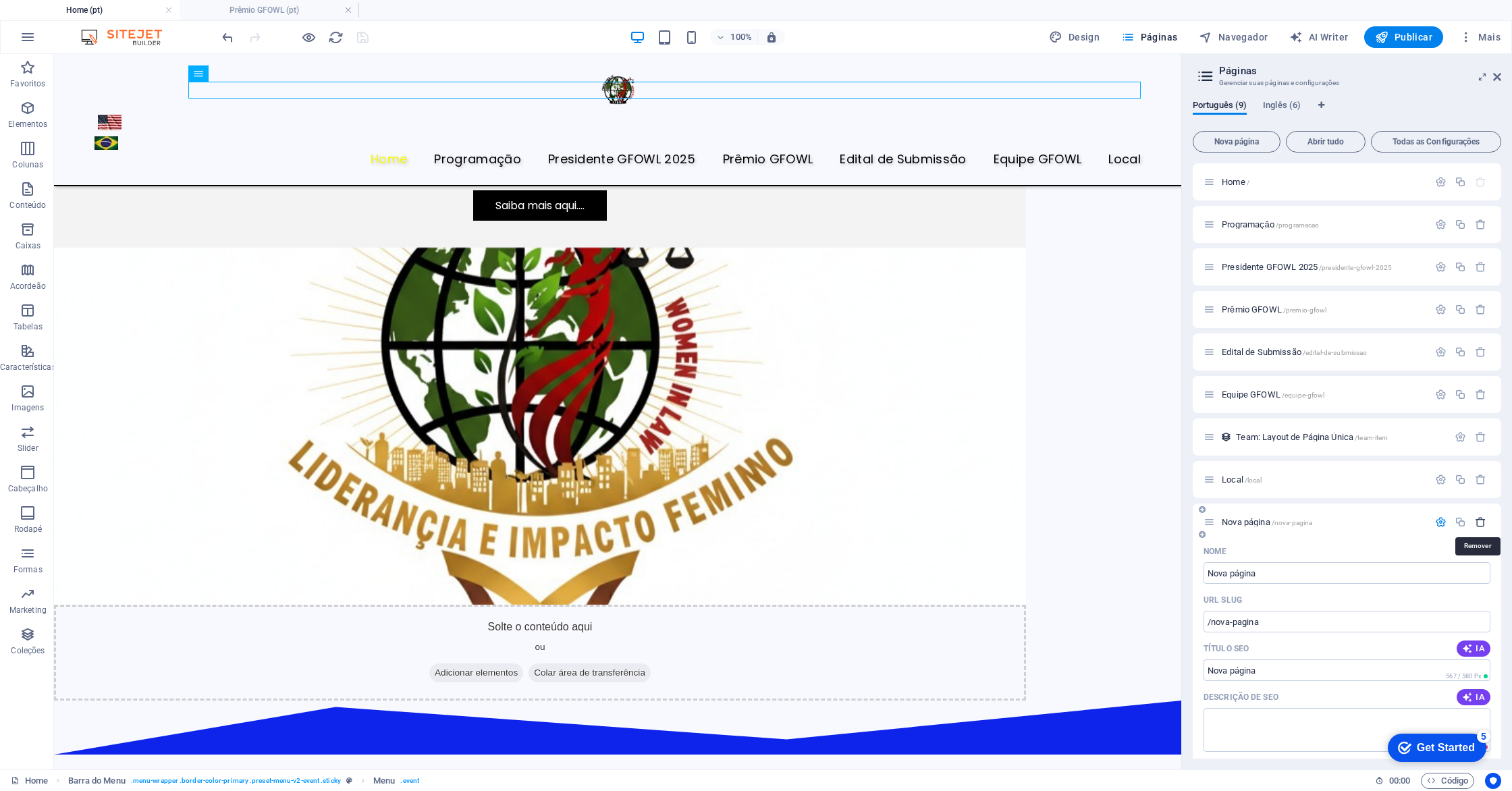
click at [1475, 525] on icon "button" at bounding box center [1481, 522] width 12 height 12
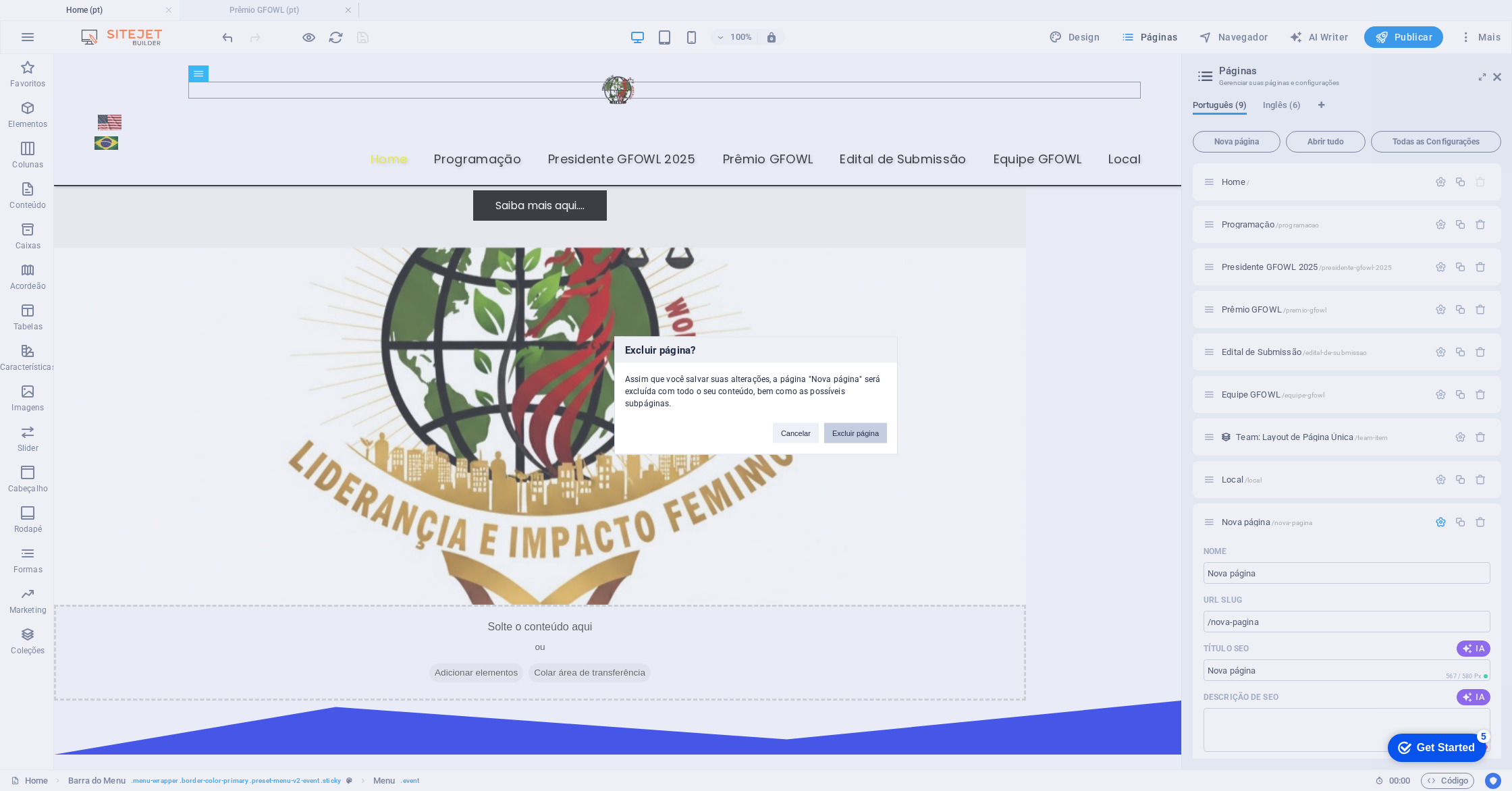
click at [859, 432] on button "Excluir página" at bounding box center [855, 433] width 63 height 20
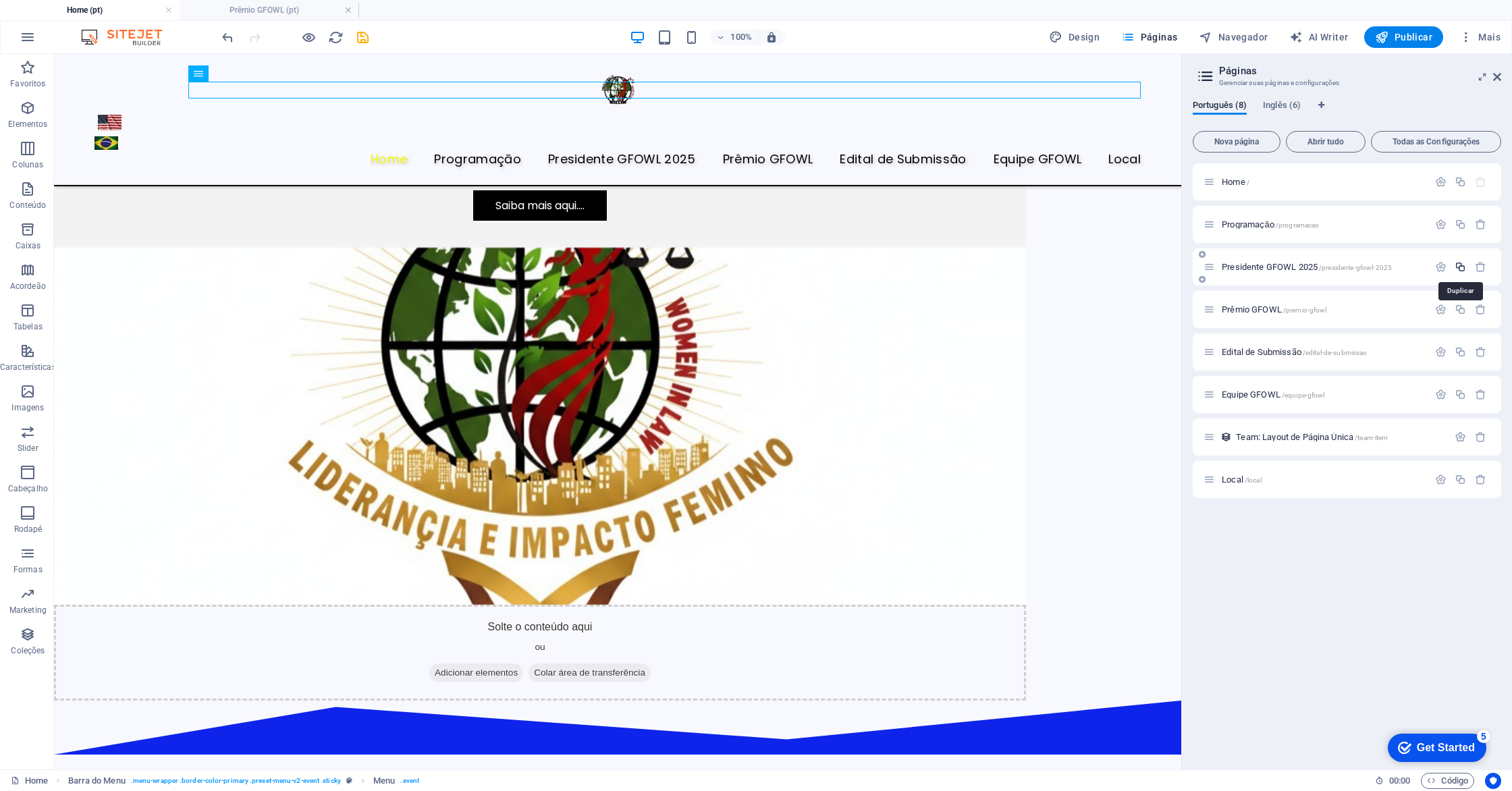
click at [1461, 266] on icon "button" at bounding box center [1460, 267] width 12 height 12
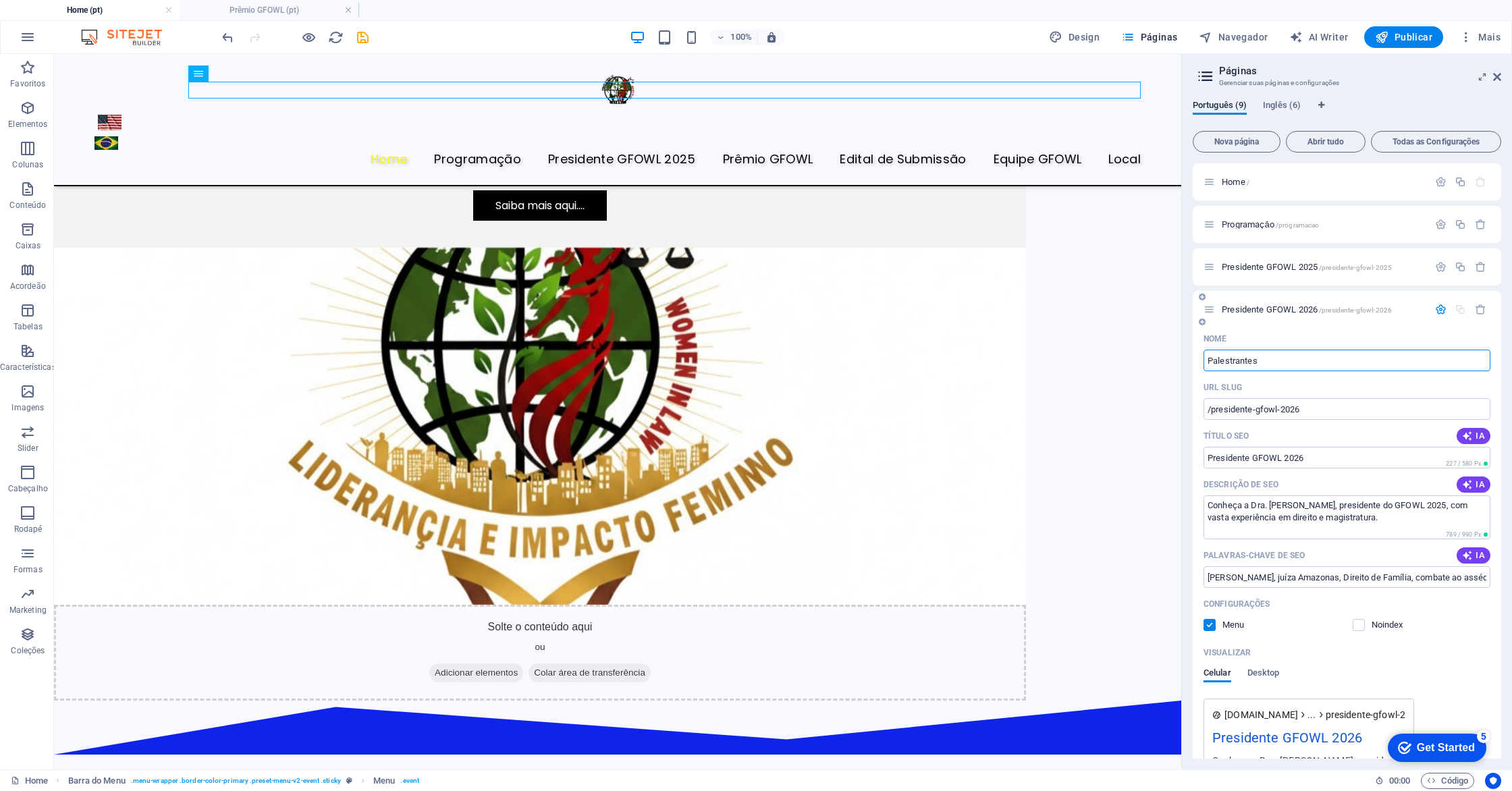
type input "Palestrantes"
type input "/palestrantes"
type input "Palestrantes"
drag, startPoint x: 1445, startPoint y: 515, endPoint x: 1203, endPoint y: 507, distance: 242.1
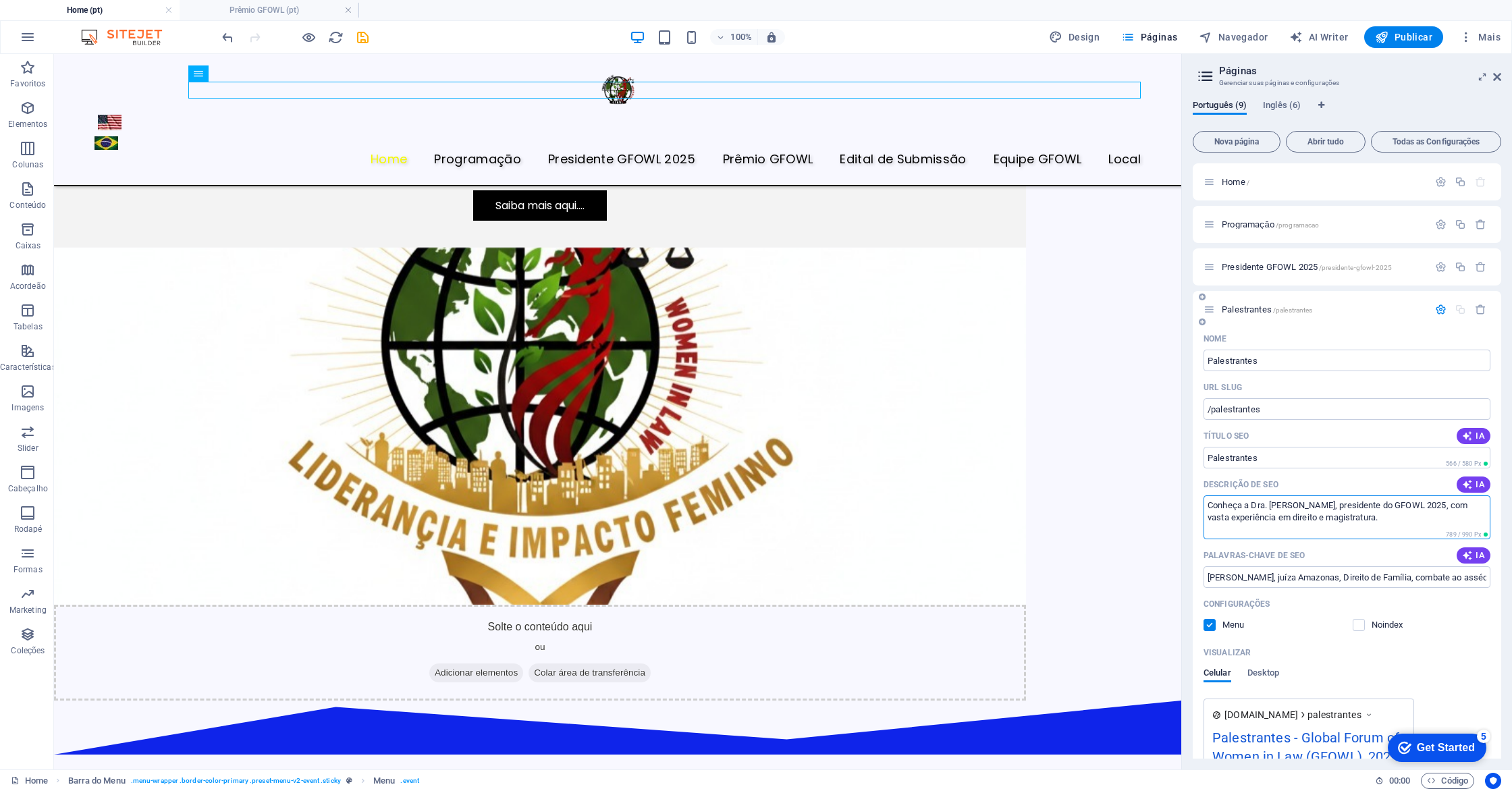
click at [1203, 507] on textarea "Conheça a Dra. Carla Maria Santos dos Reis, presidente do GFOWL 2025, com vasta…" at bounding box center [1347, 517] width 286 height 44
click at [1241, 512] on textarea "Descrição de SEO" at bounding box center [1347, 517] width 286 height 44
paste textarea "O público-alvo do 2º Fórum Internacional de Mulheres - edição Curaçao são mulhe…"
click at [1420, 503] on textarea "O público-alvo do 2º Fórum Internacional de Mulheres - edição Curaçao são mulhe…" at bounding box center [1347, 517] width 286 height 44
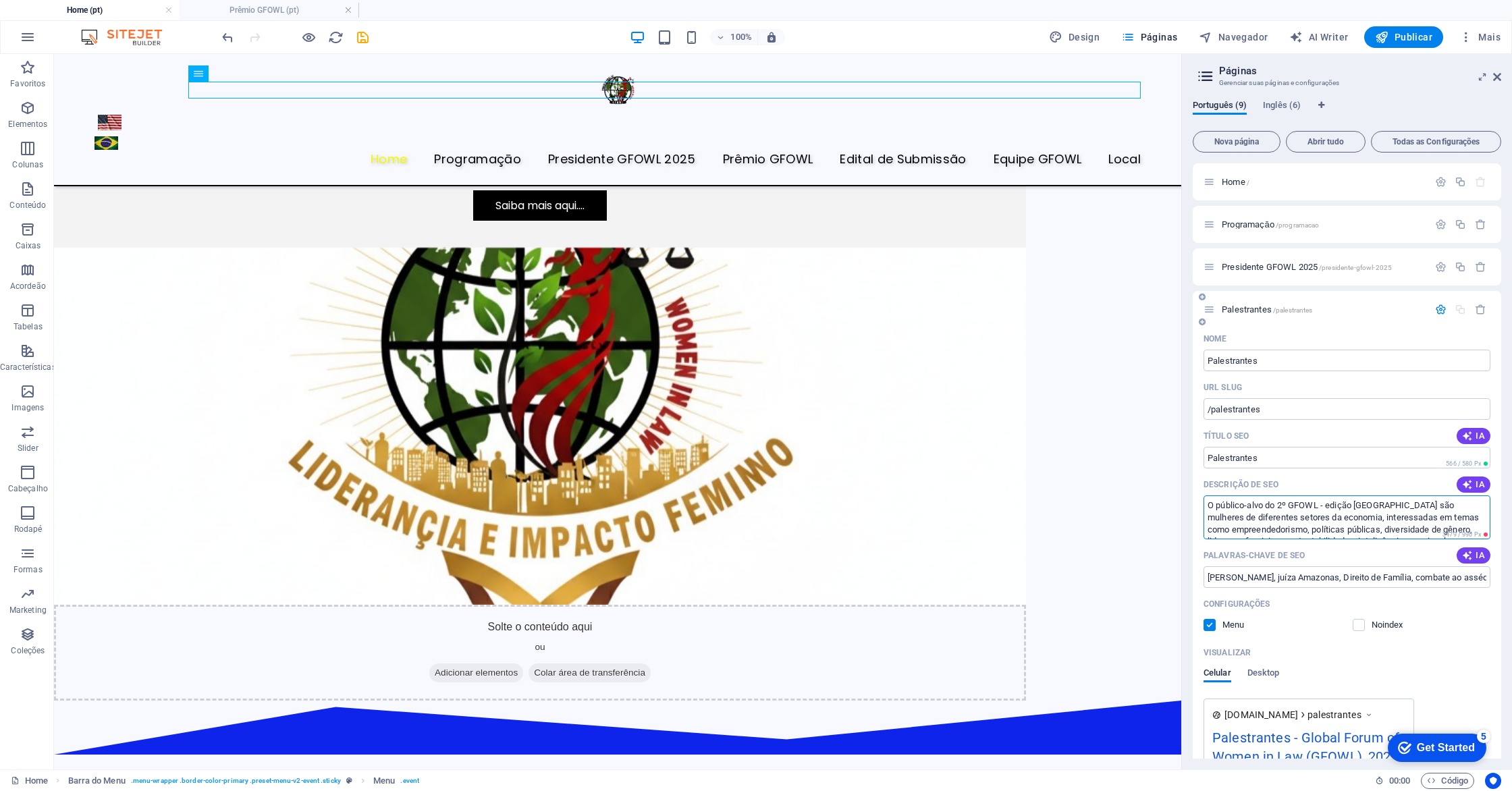
click at [1387, 504] on textarea "O público-alvo do 2º GFOWL - edição Curaçao são mulheres de diferentes setores …" at bounding box center [1347, 517] width 286 height 44
type textarea "O público-alvo do 2º GFOWL - são mulheres de diferentes setores da economia, in…"
click at [1468, 486] on icon "button" at bounding box center [1467, 484] width 11 height 11
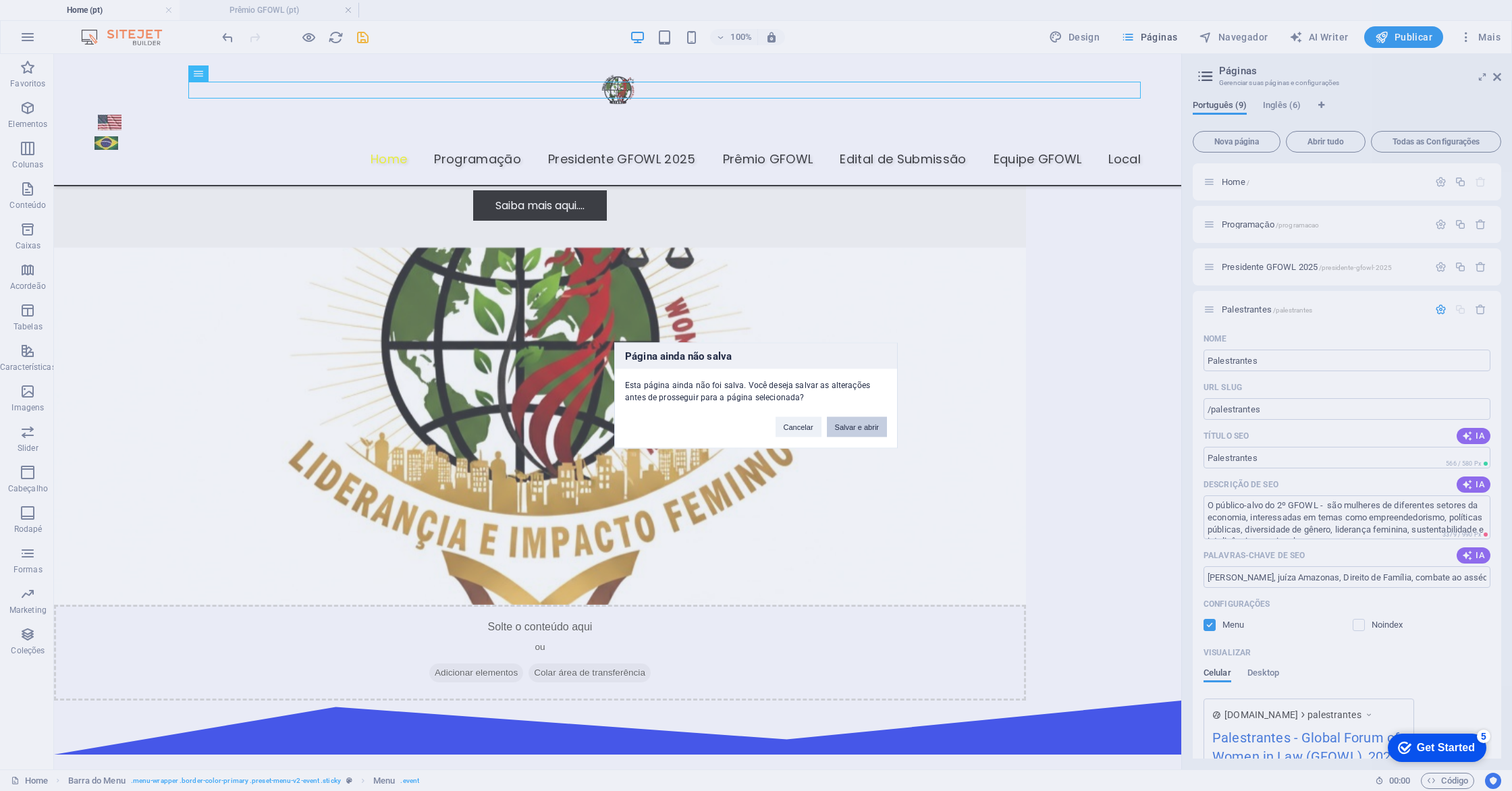
click at [852, 429] on button "Salvar e abrir" at bounding box center [856, 427] width 60 height 20
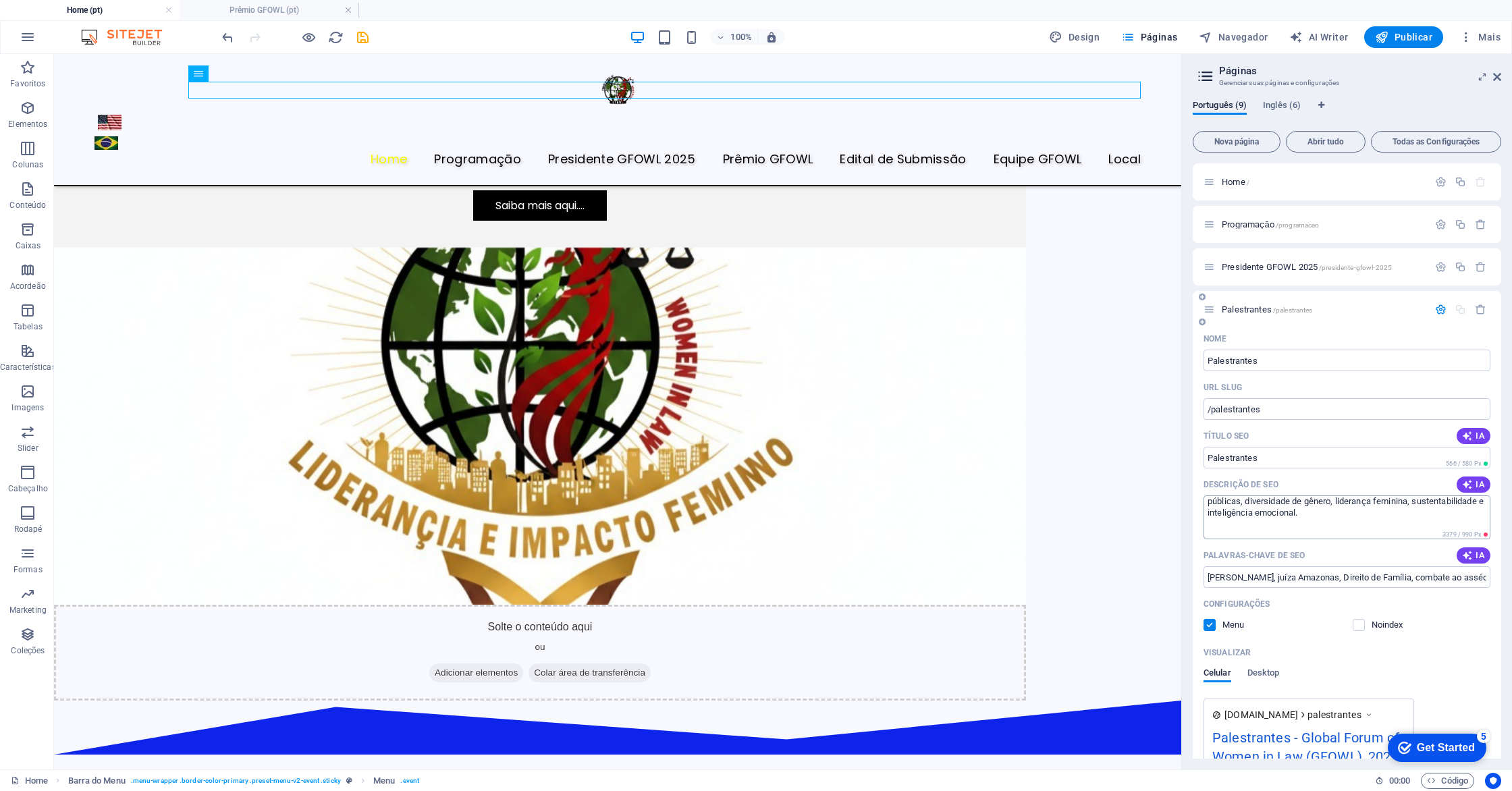
scroll to position [36, 0]
click at [1469, 484] on icon "button" at bounding box center [1467, 484] width 11 height 11
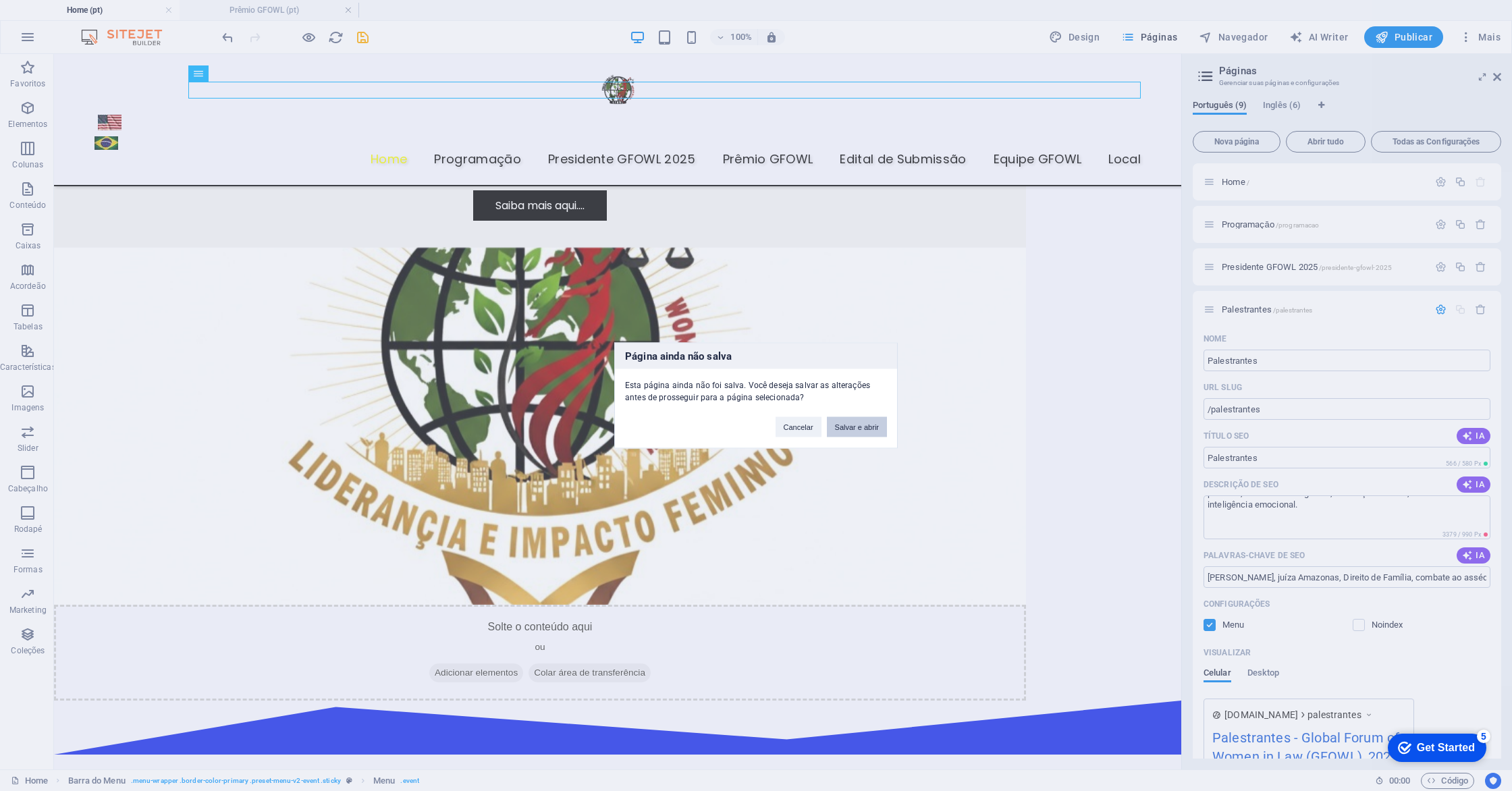
click at [846, 430] on button "Salvar e abrir" at bounding box center [856, 427] width 60 height 20
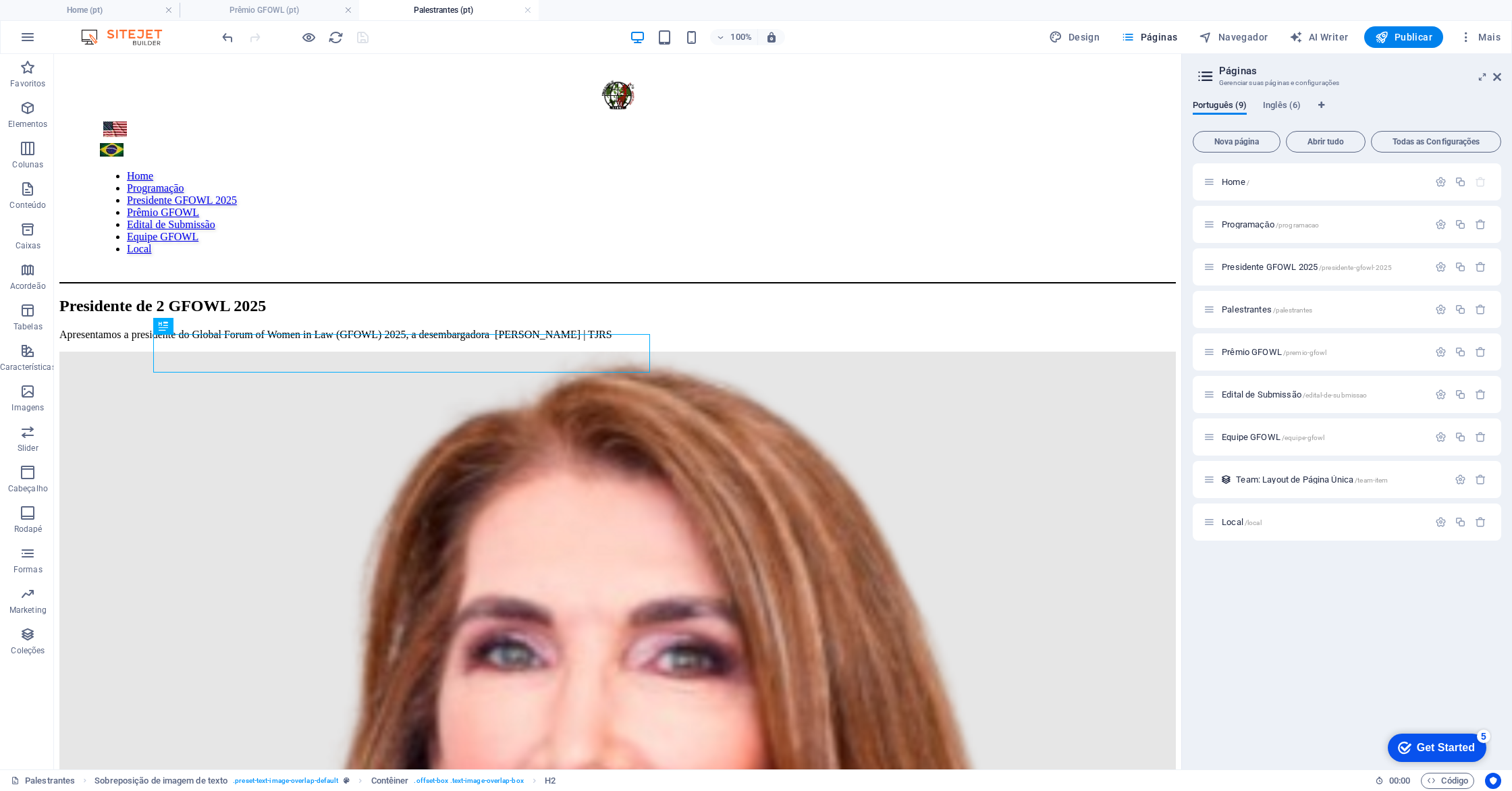
scroll to position [0, 0]
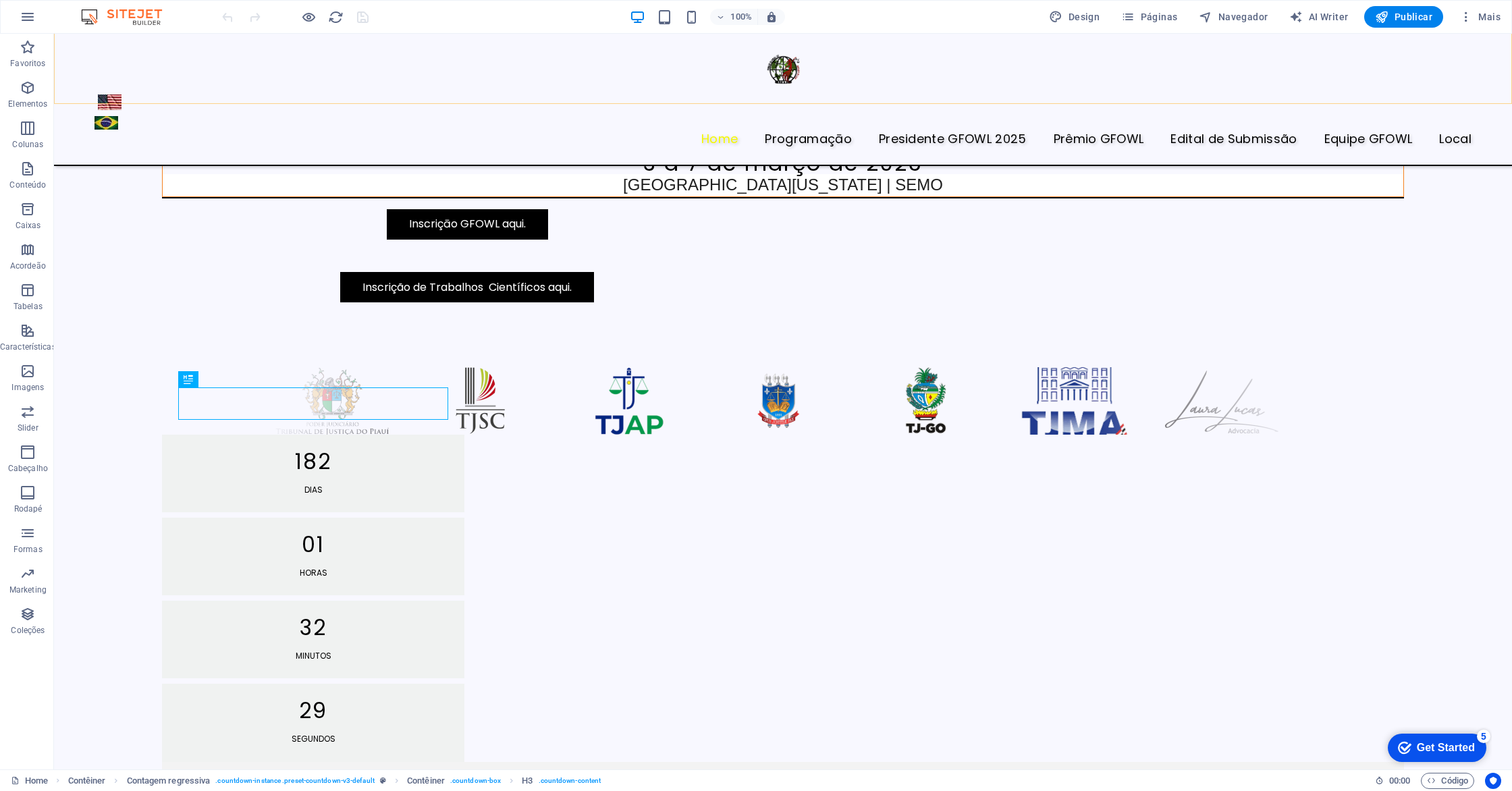
scroll to position [638, 0]
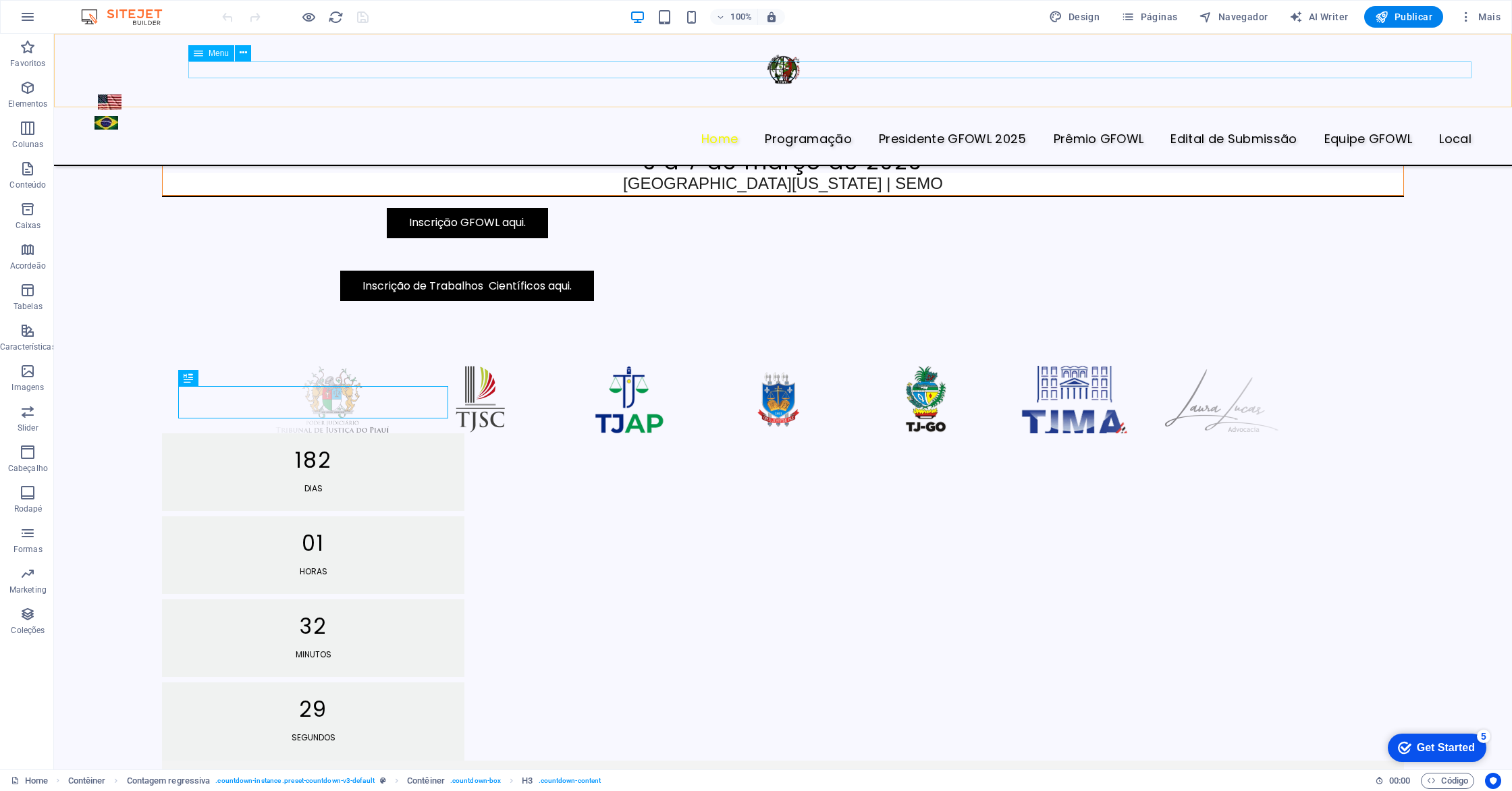
click at [720, 131] on nav "Home Programaçāo Presidente GFOWL 2025 Prêmio GFOWL Edital de Submissão Equipe …" at bounding box center [782, 139] width 1376 height 18
click at [242, 53] on icon at bounding box center [243, 53] width 8 height 14
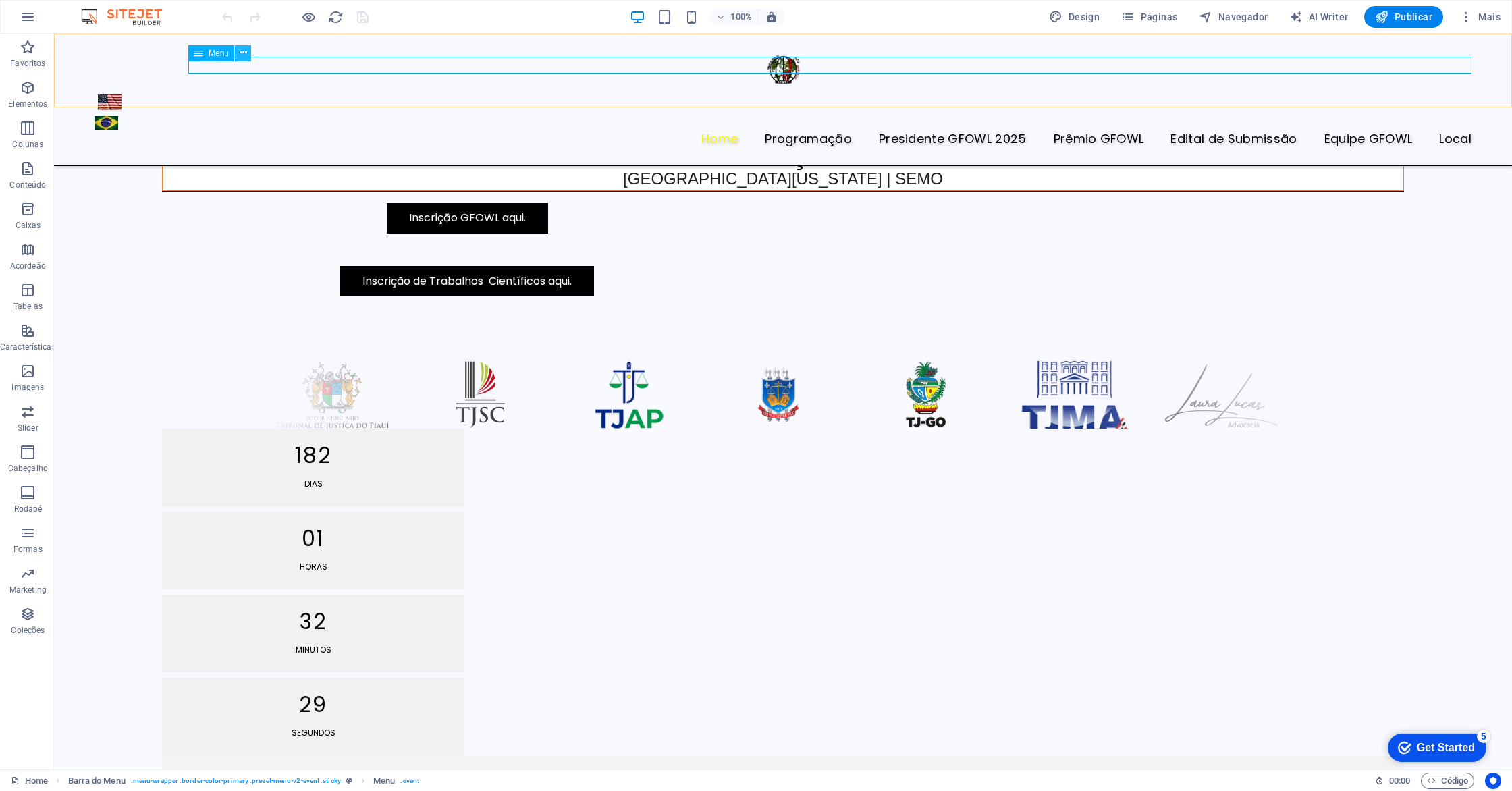
scroll to position [642, 0]
click at [242, 52] on icon at bounding box center [243, 53] width 8 height 14
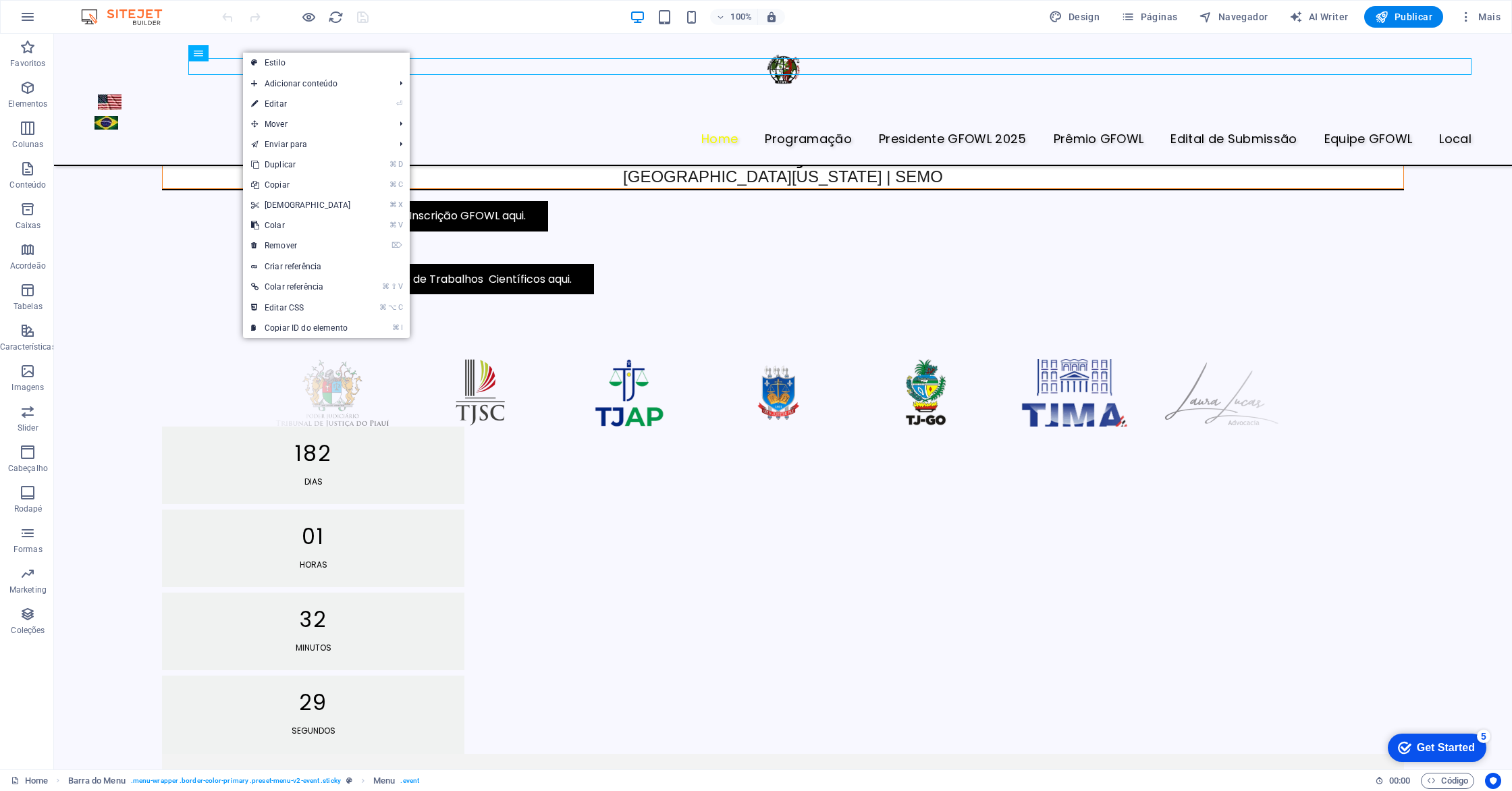
drag, startPoint x: 330, startPoint y: 137, endPoint x: 276, endPoint y: 103, distance: 63.8
click at [276, 103] on div "Home Programaçāo Presidente GFOWL 2025 Prêmio GFOWL Edital de Submissão Equipe …" at bounding box center [783, 100] width 1458 height 132
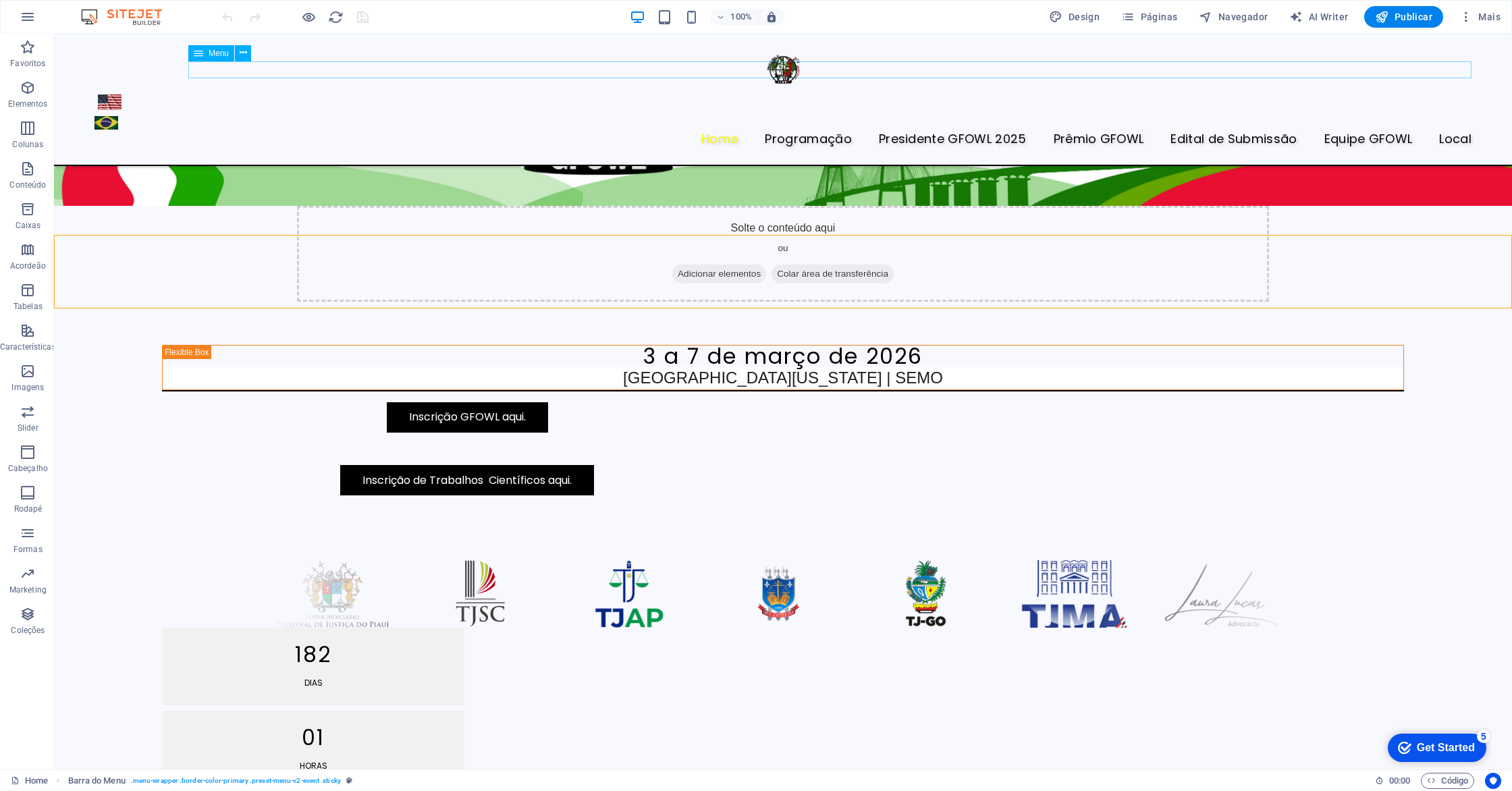
click at [675, 131] on nav "Home Programaçāo Presidente GFOWL 2025 Prêmio GFOWL Edital de Submissão Equipe …" at bounding box center [782, 139] width 1376 height 18
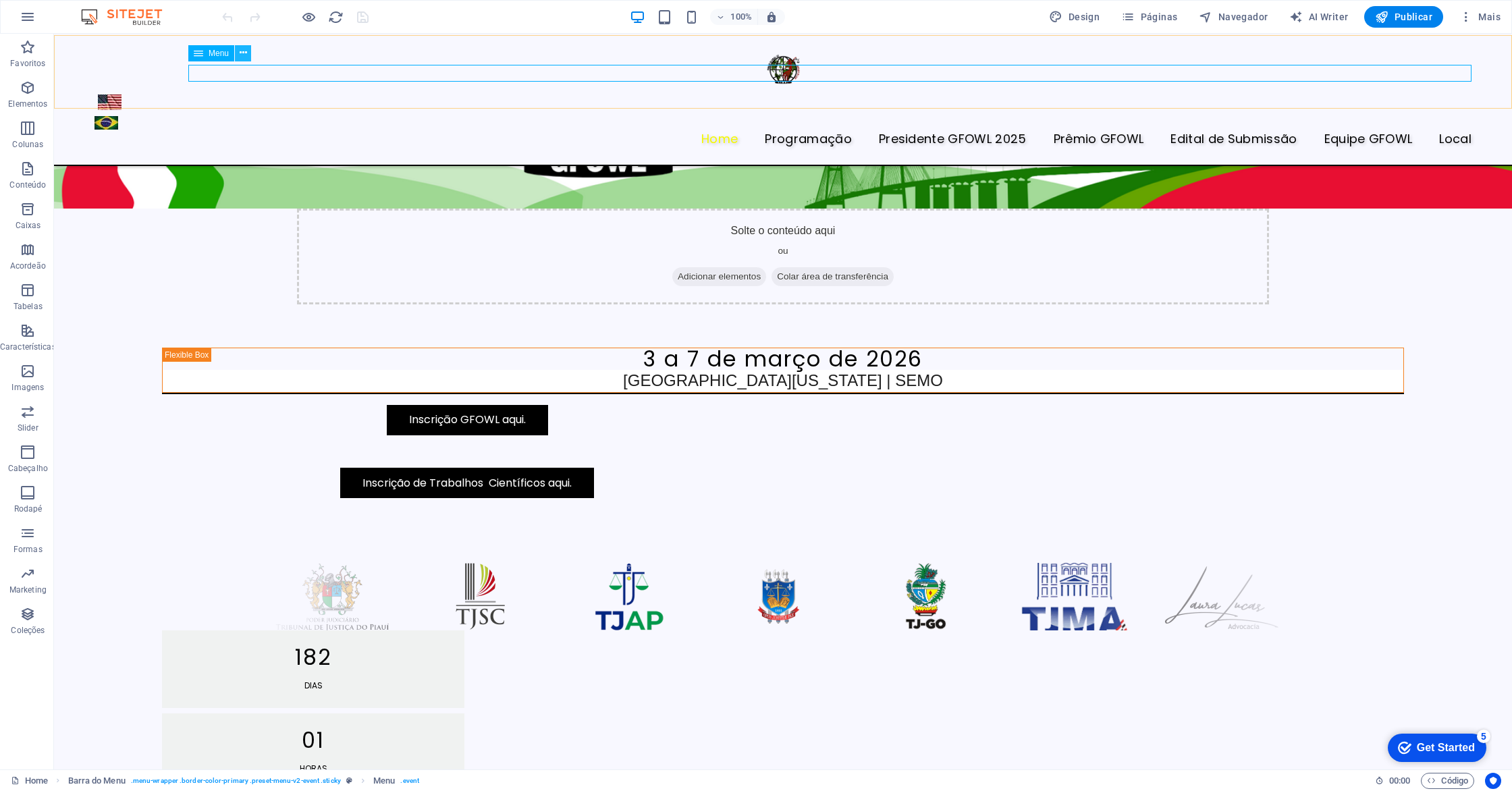
scroll to position [440, 0]
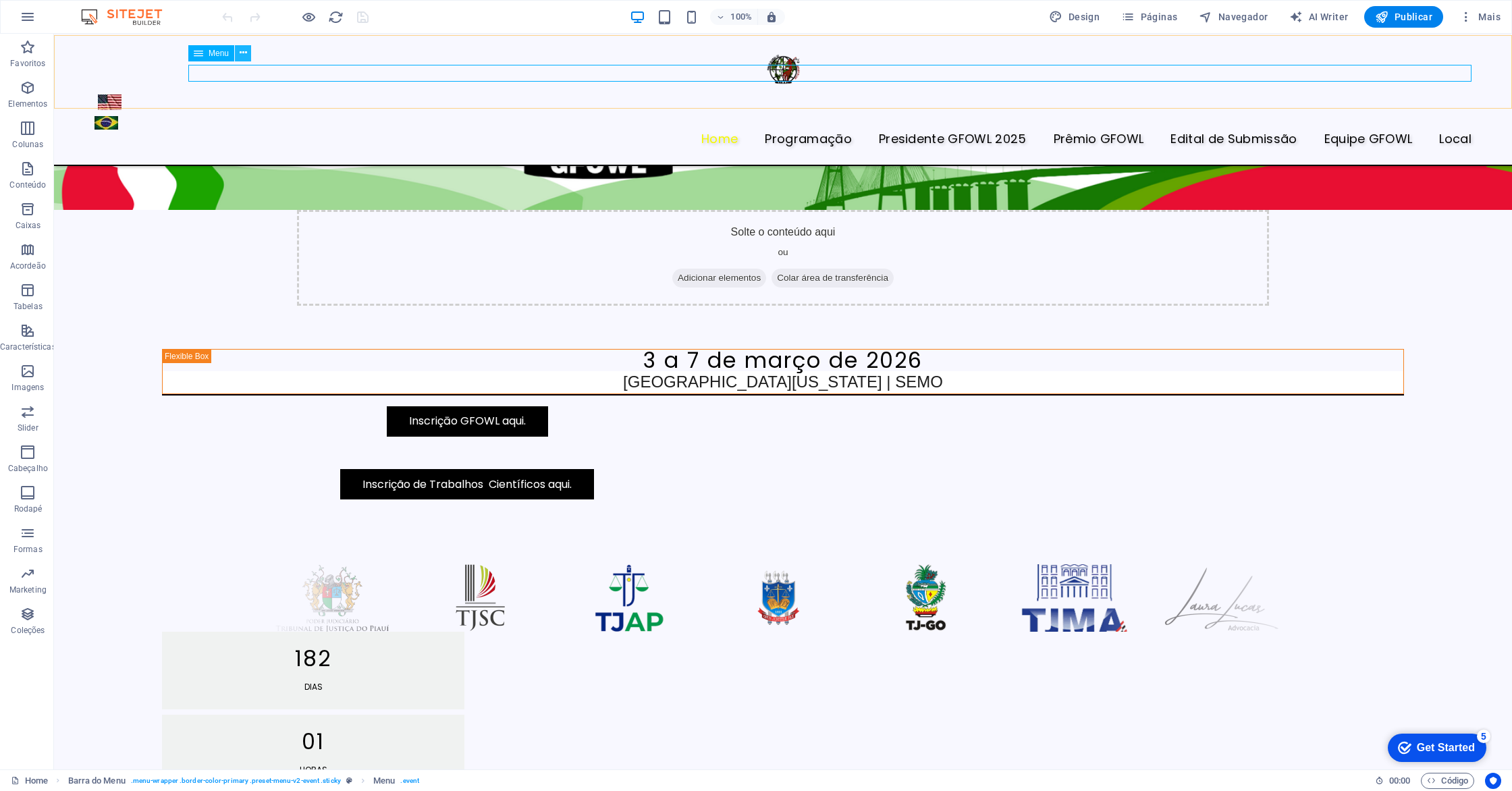
click at [242, 52] on icon at bounding box center [243, 53] width 8 height 14
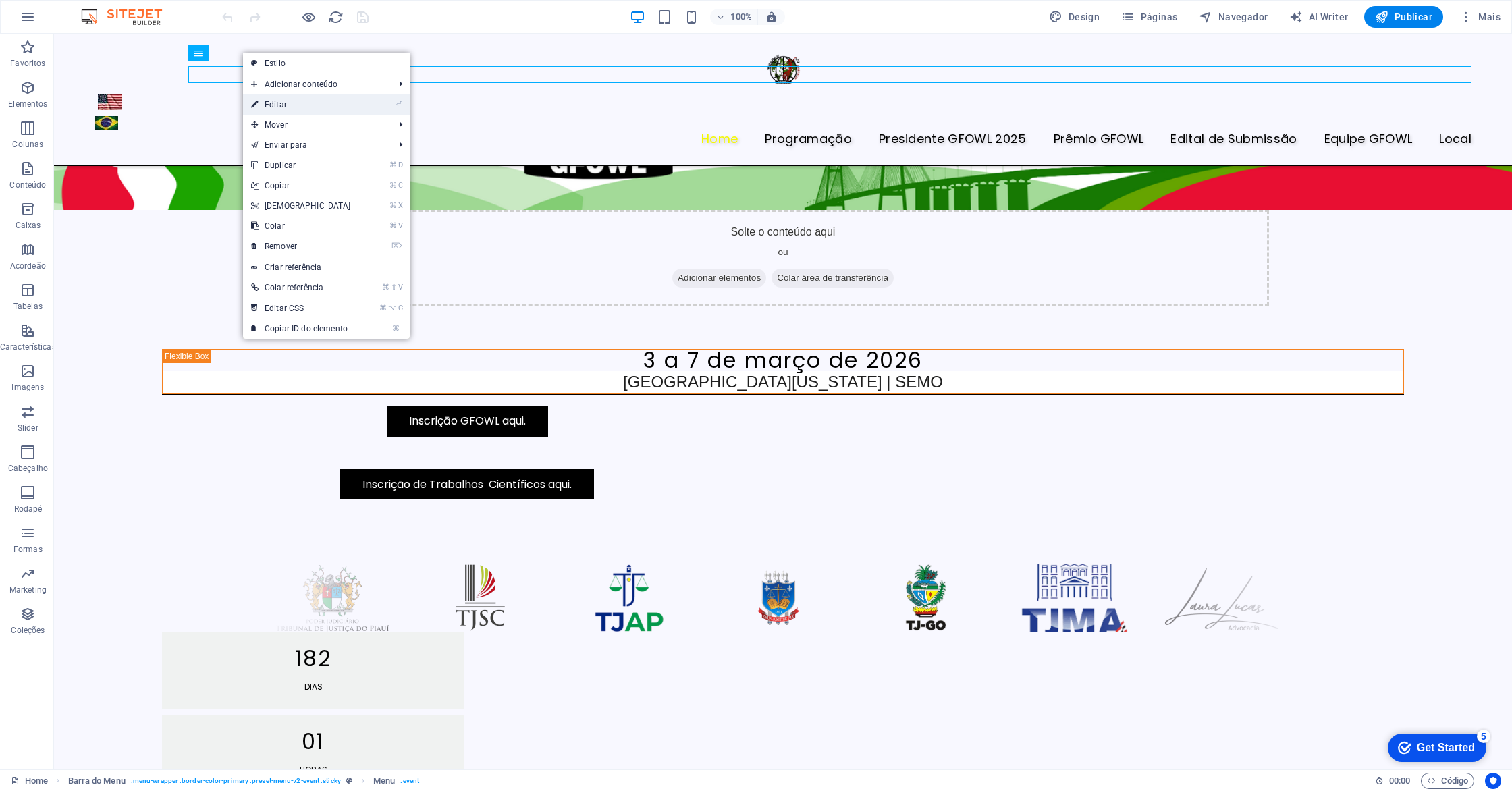
click at [289, 108] on link "⏎ Editar" at bounding box center [301, 104] width 116 height 20
select select "1"
select select "2"
select select "4"
select select
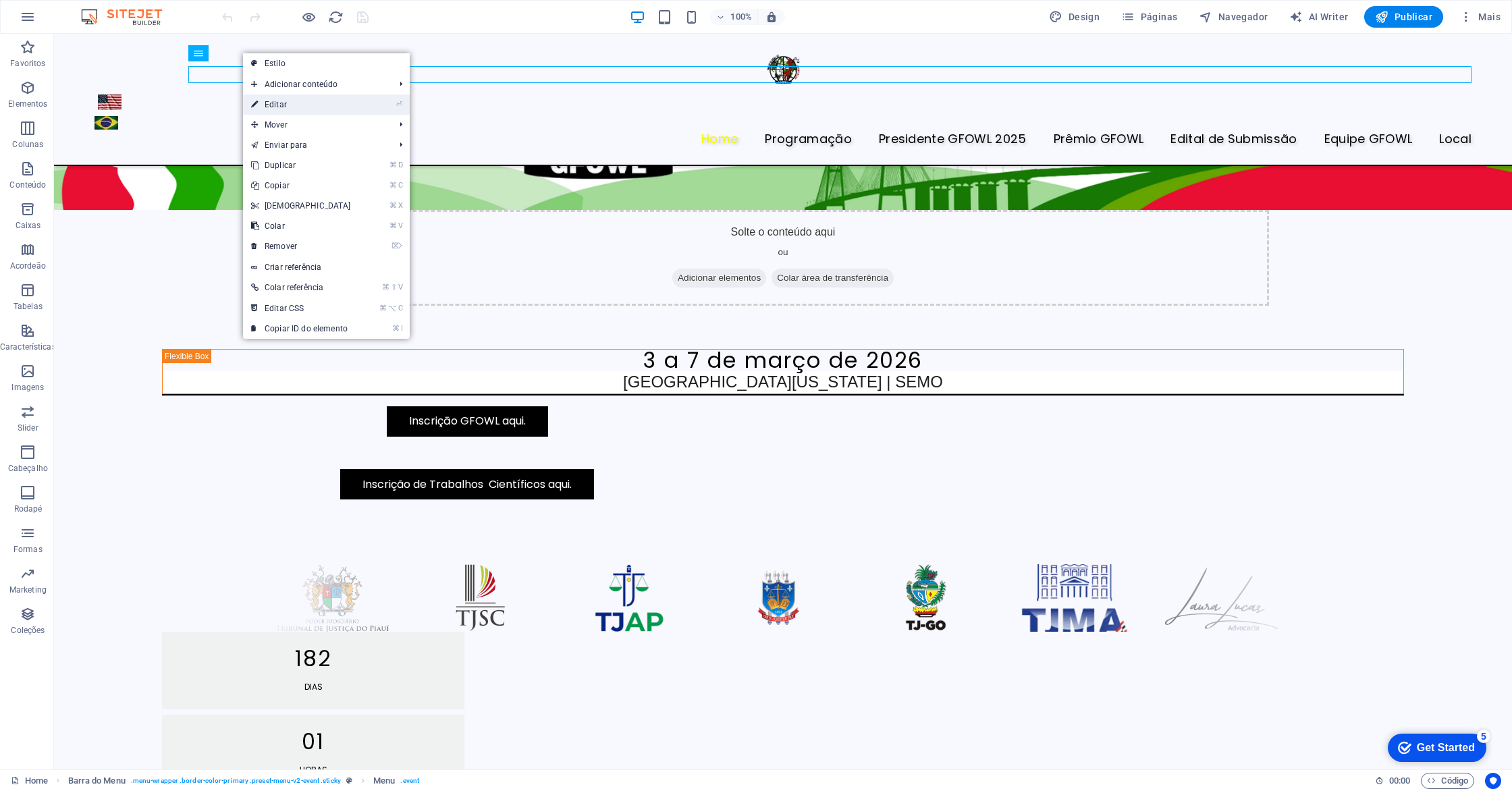
select select "5"
select select
select select "6"
select select
select select "7"
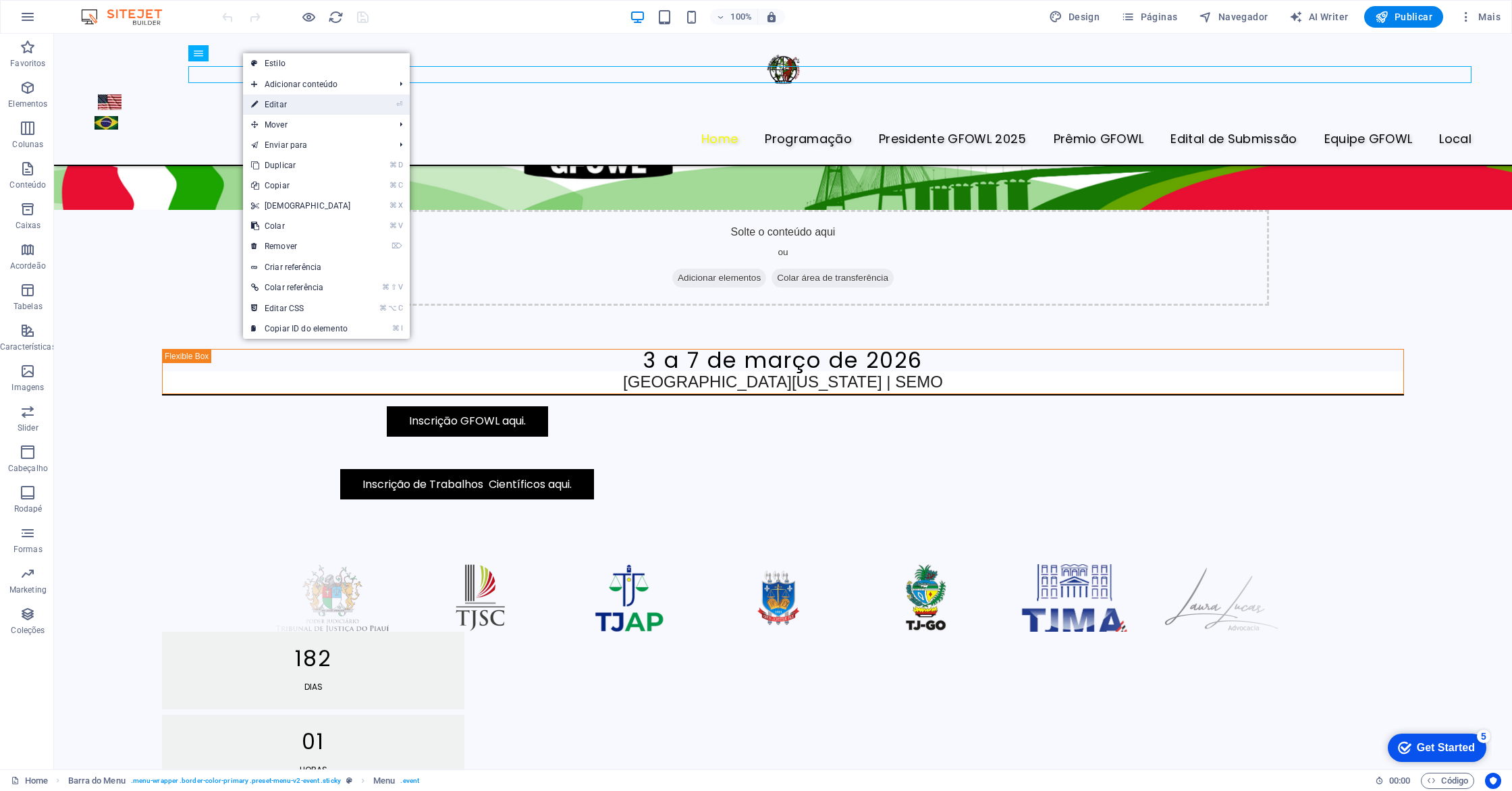
select select
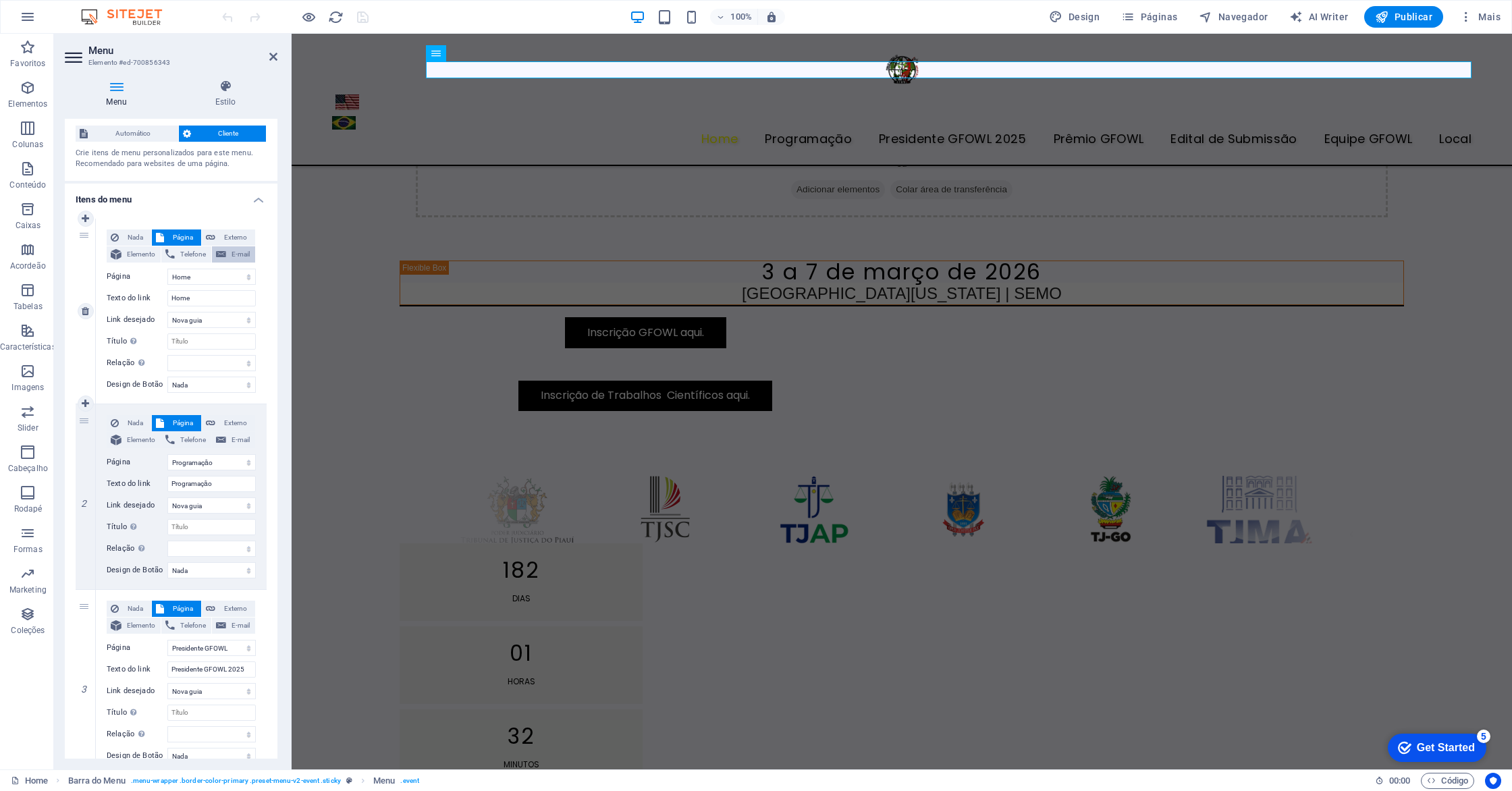
scroll to position [0, 0]
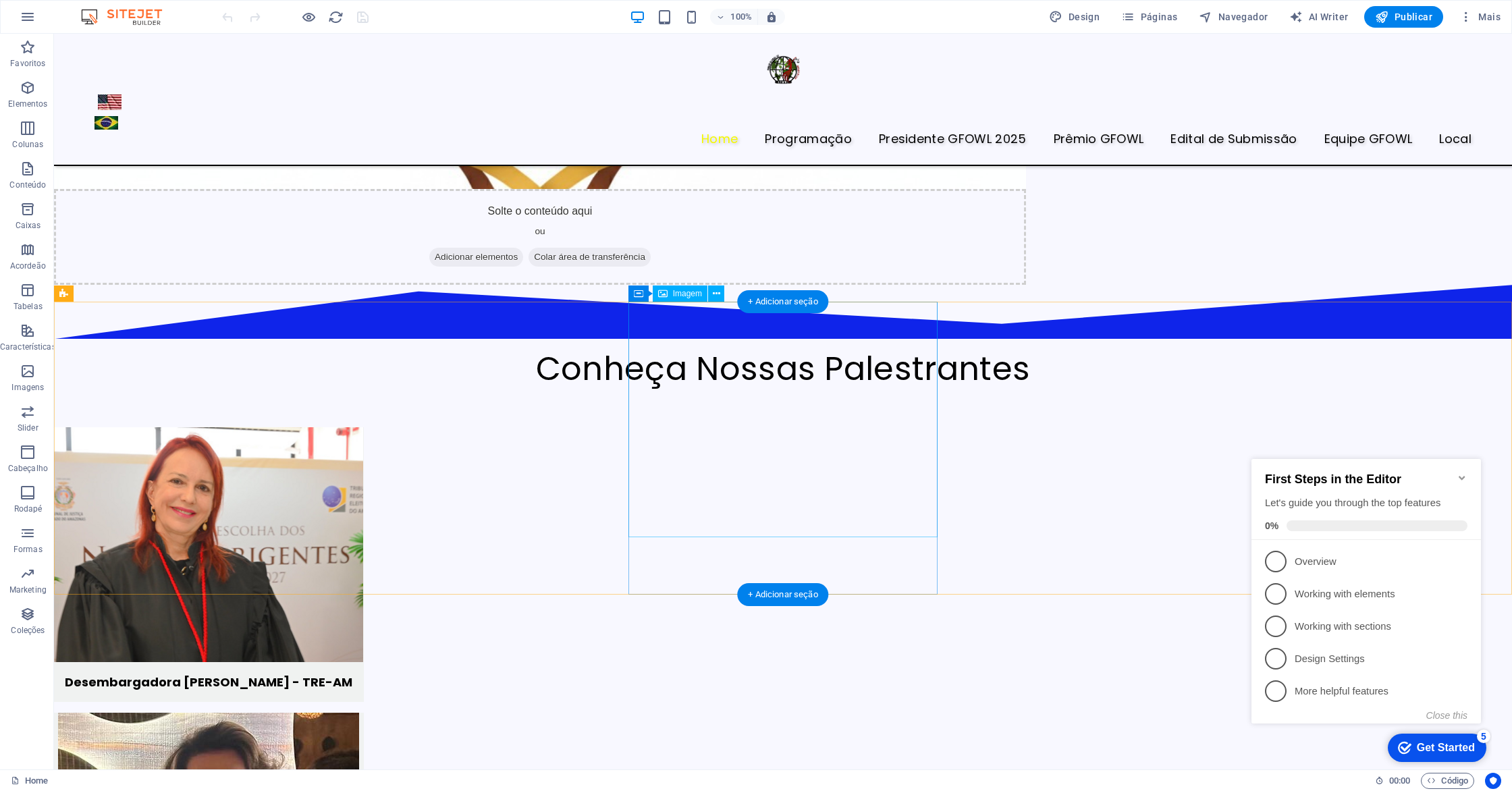
scroll to position [3850, 0]
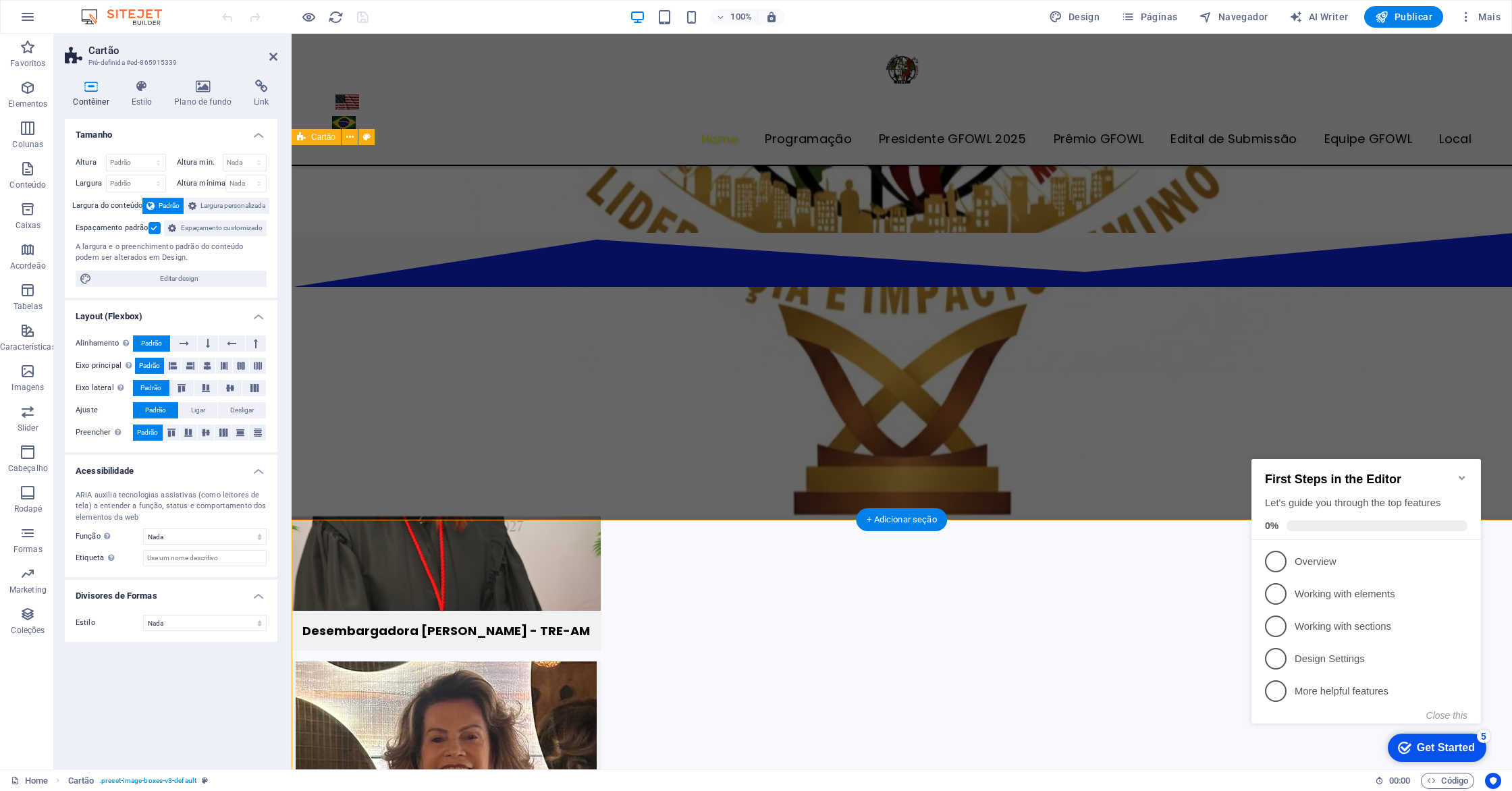
scroll to position [3475, 0]
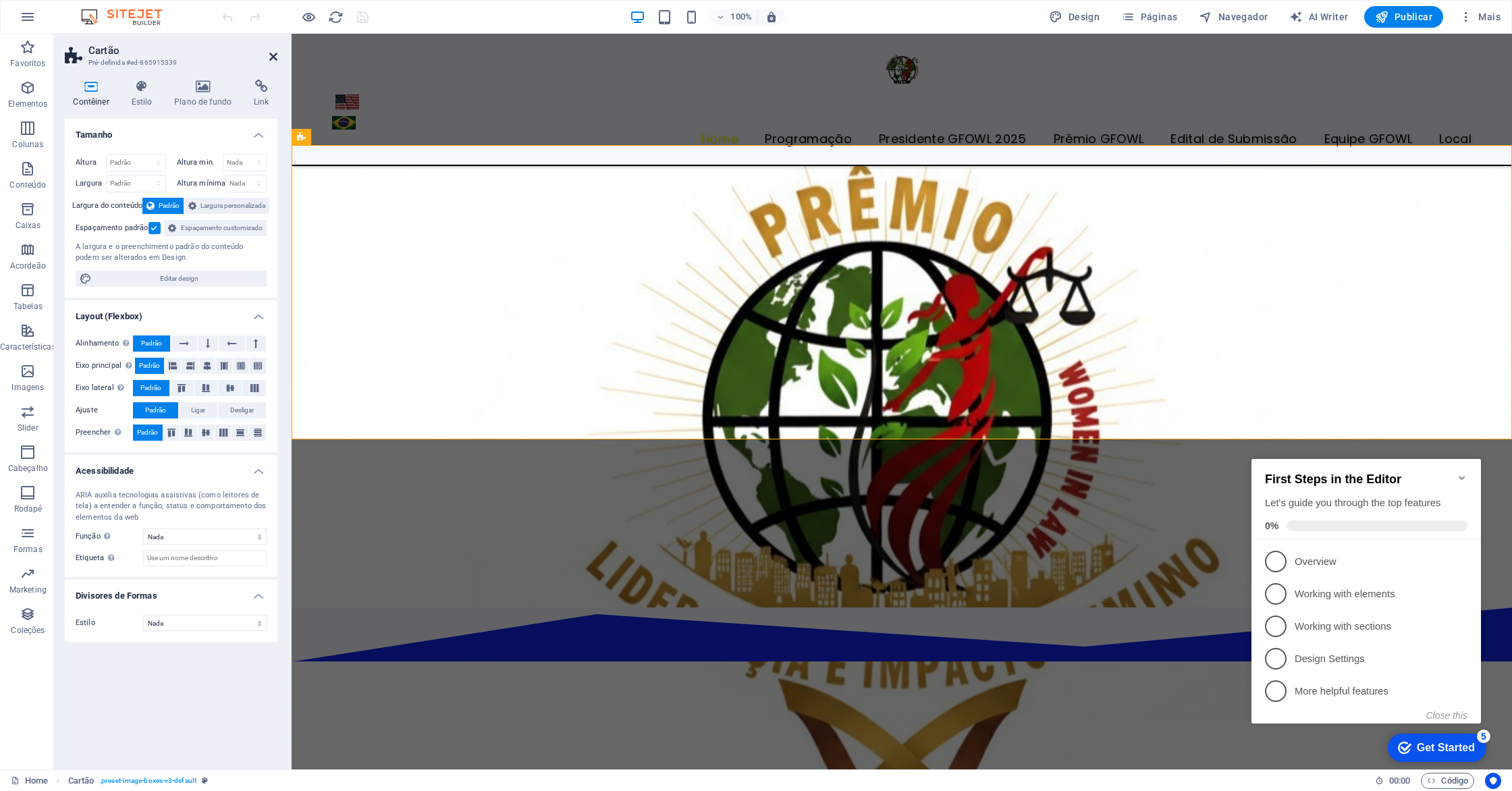
click at [275, 58] on icon at bounding box center [274, 57] width 8 height 11
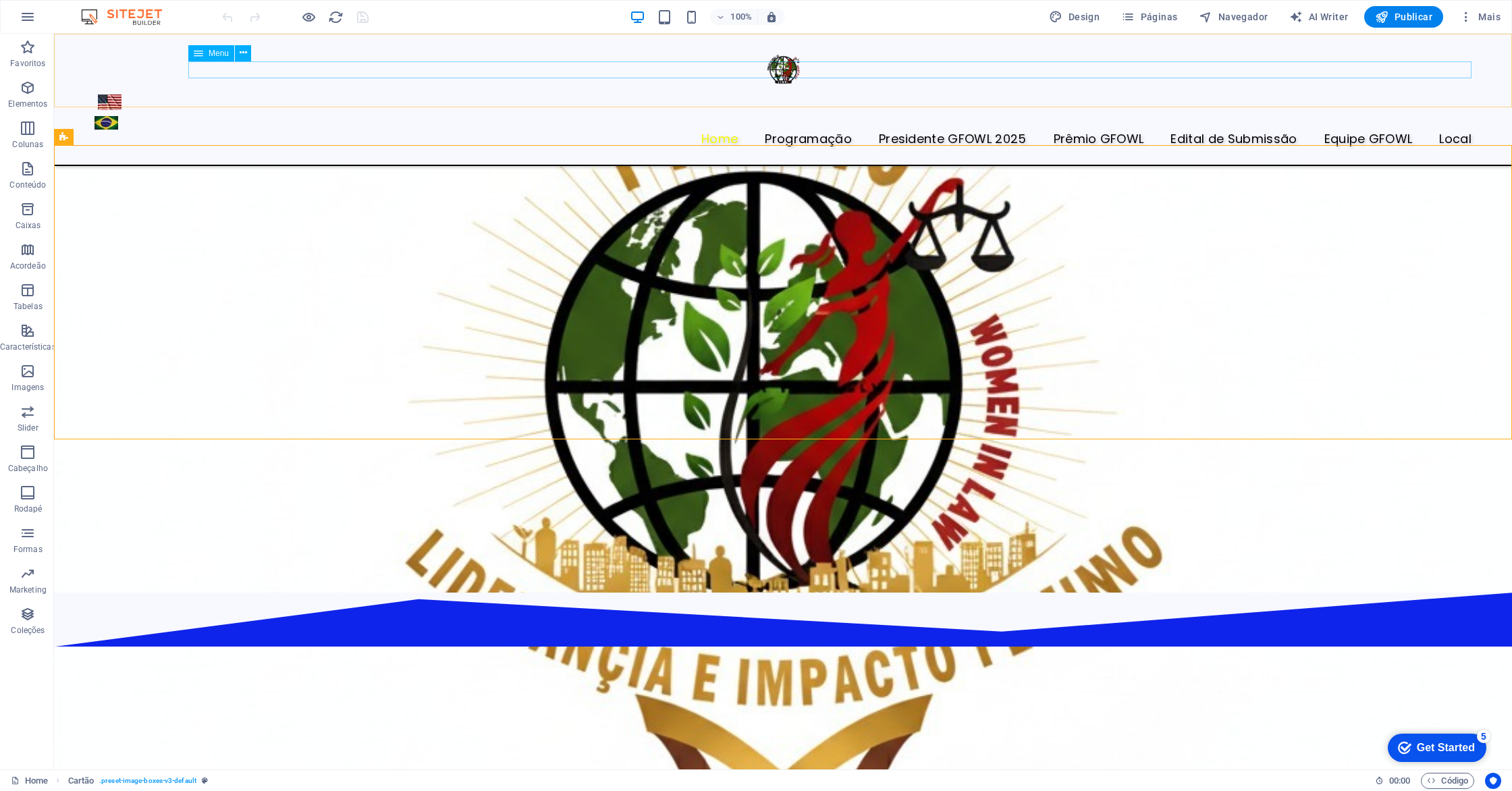
click at [749, 131] on nav "Home Programaçāo Presidente GFOWL 2025 Prêmio GFOWL Edital de Submissão Equipe …" at bounding box center [782, 139] width 1376 height 18
click at [243, 49] on icon at bounding box center [243, 53] width 8 height 14
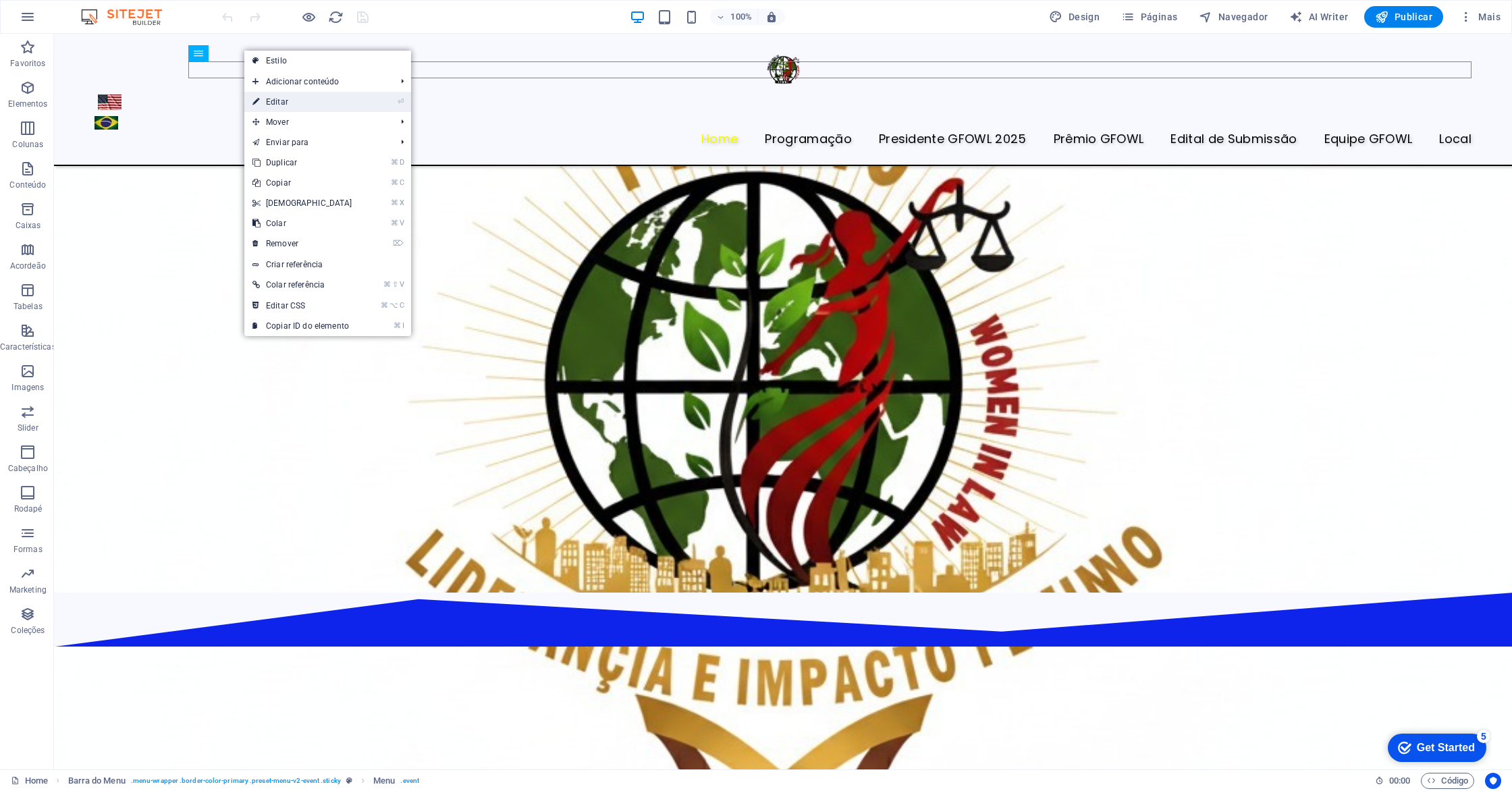
click at [300, 97] on link "⏎ Editar" at bounding box center [302, 102] width 116 height 20
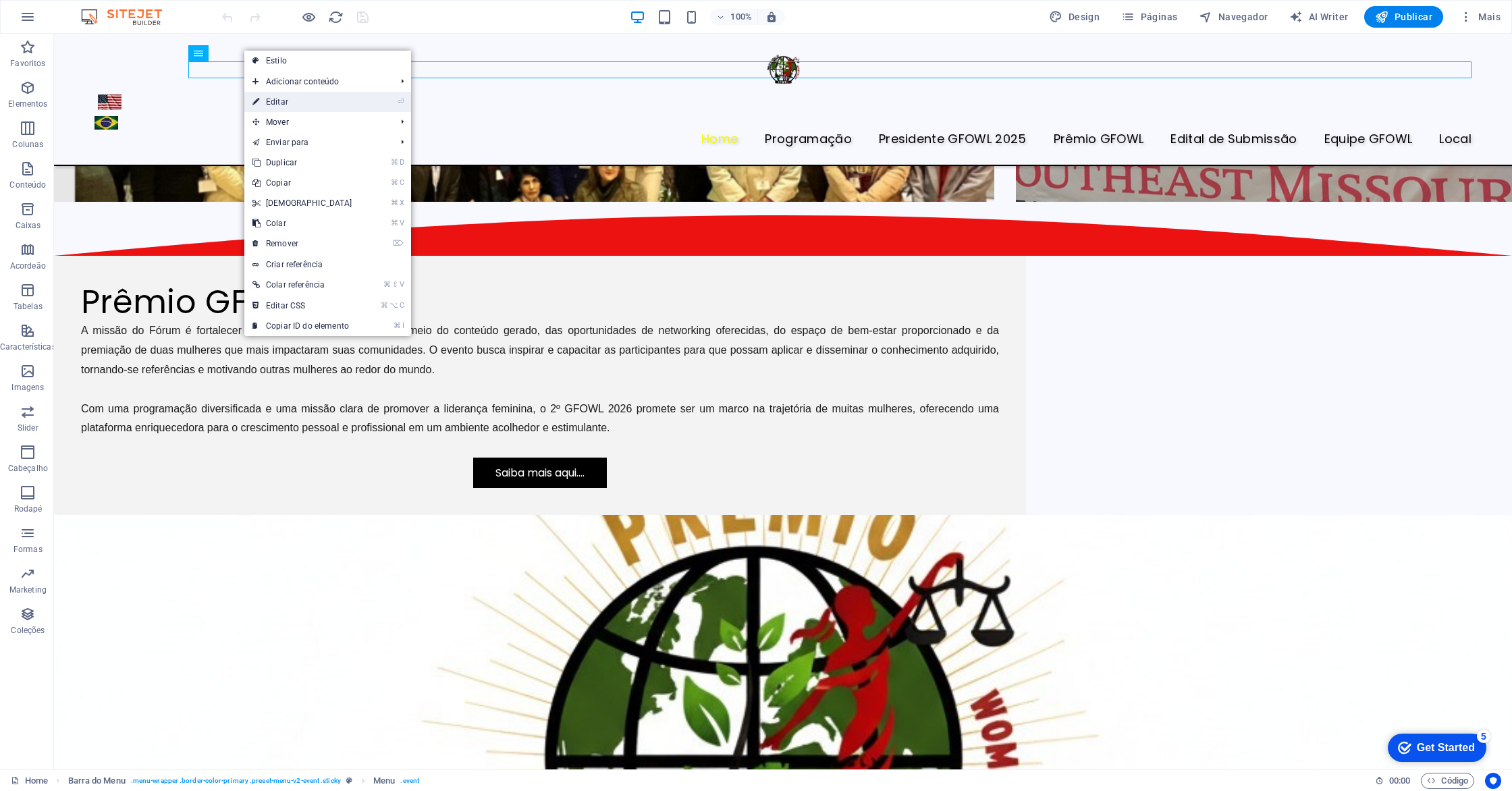
select select "1"
select select "2"
select select "4"
select select
select select "5"
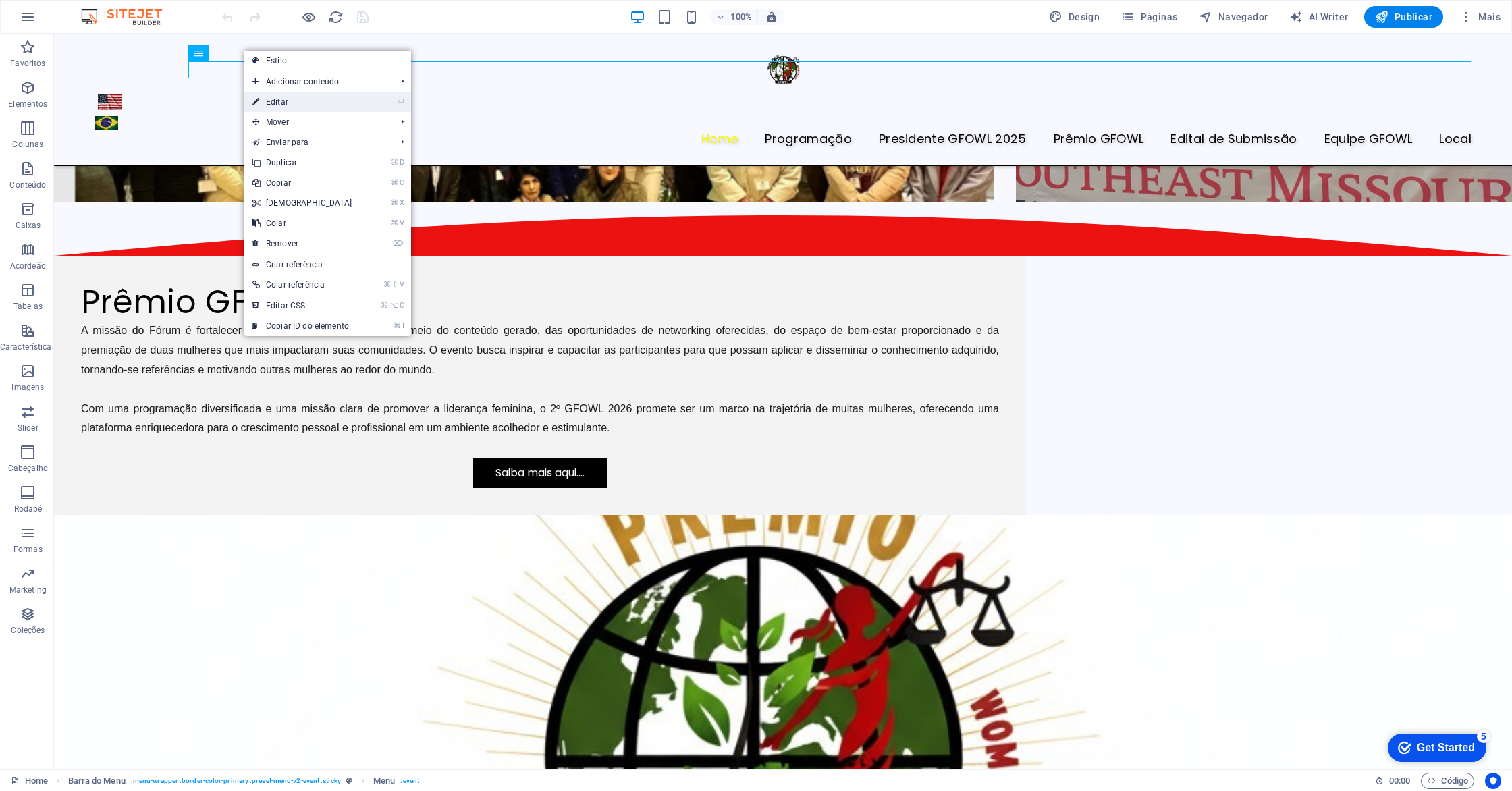
select select
select select "6"
select select
select select "7"
select select
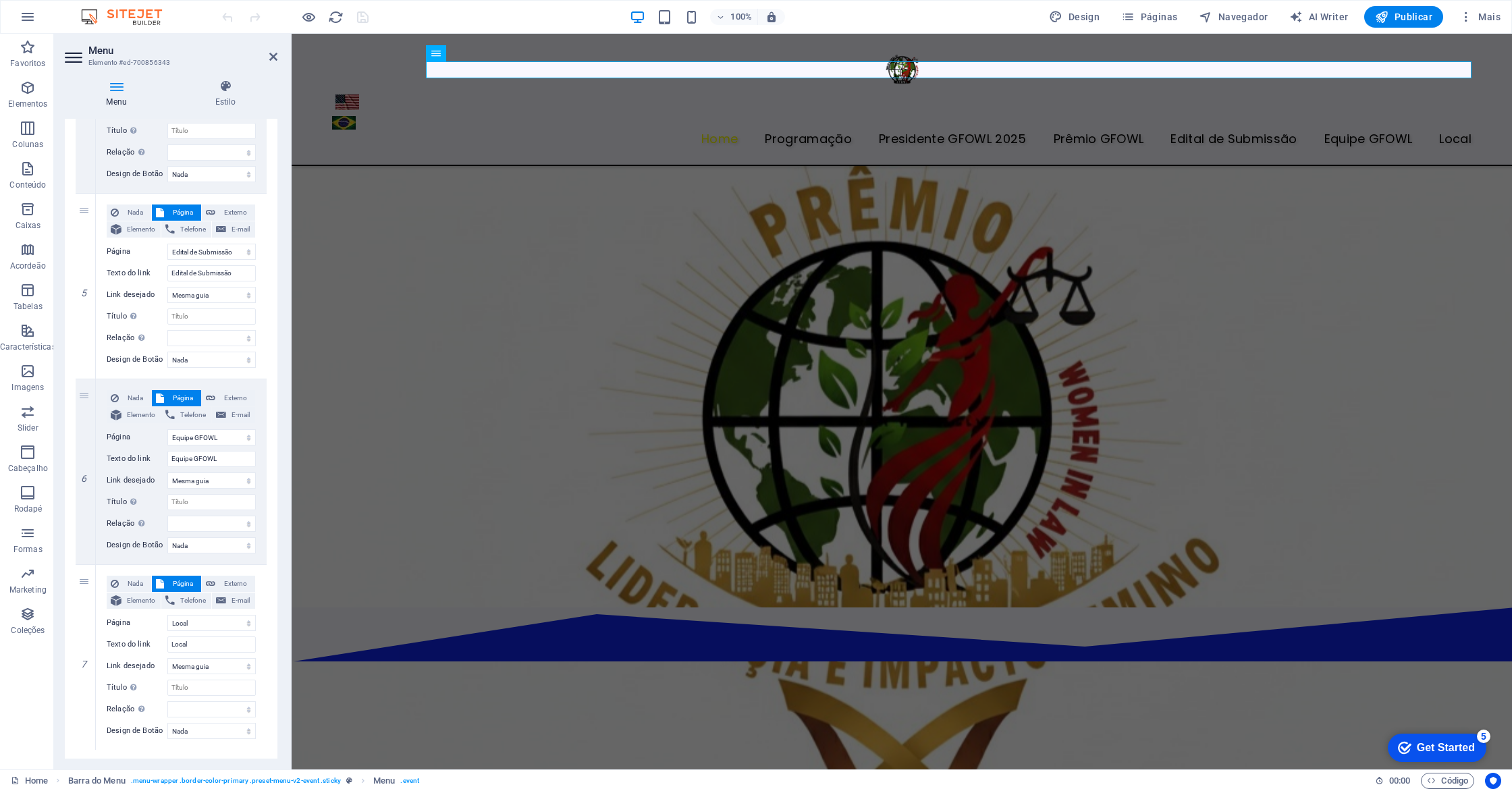
scroll to position [835, 0]
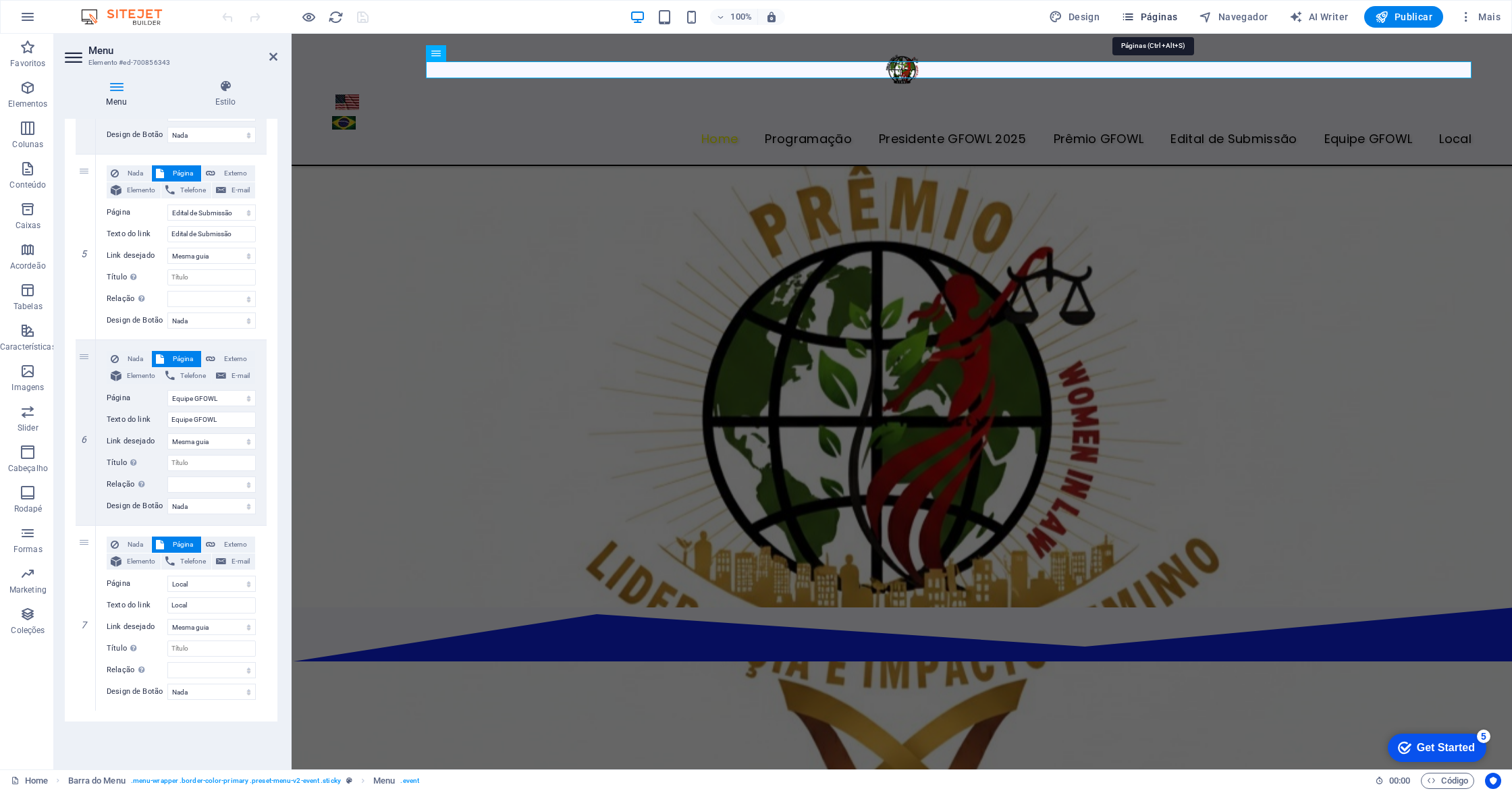
click at [1126, 19] on icon "button" at bounding box center [1128, 17] width 14 height 14
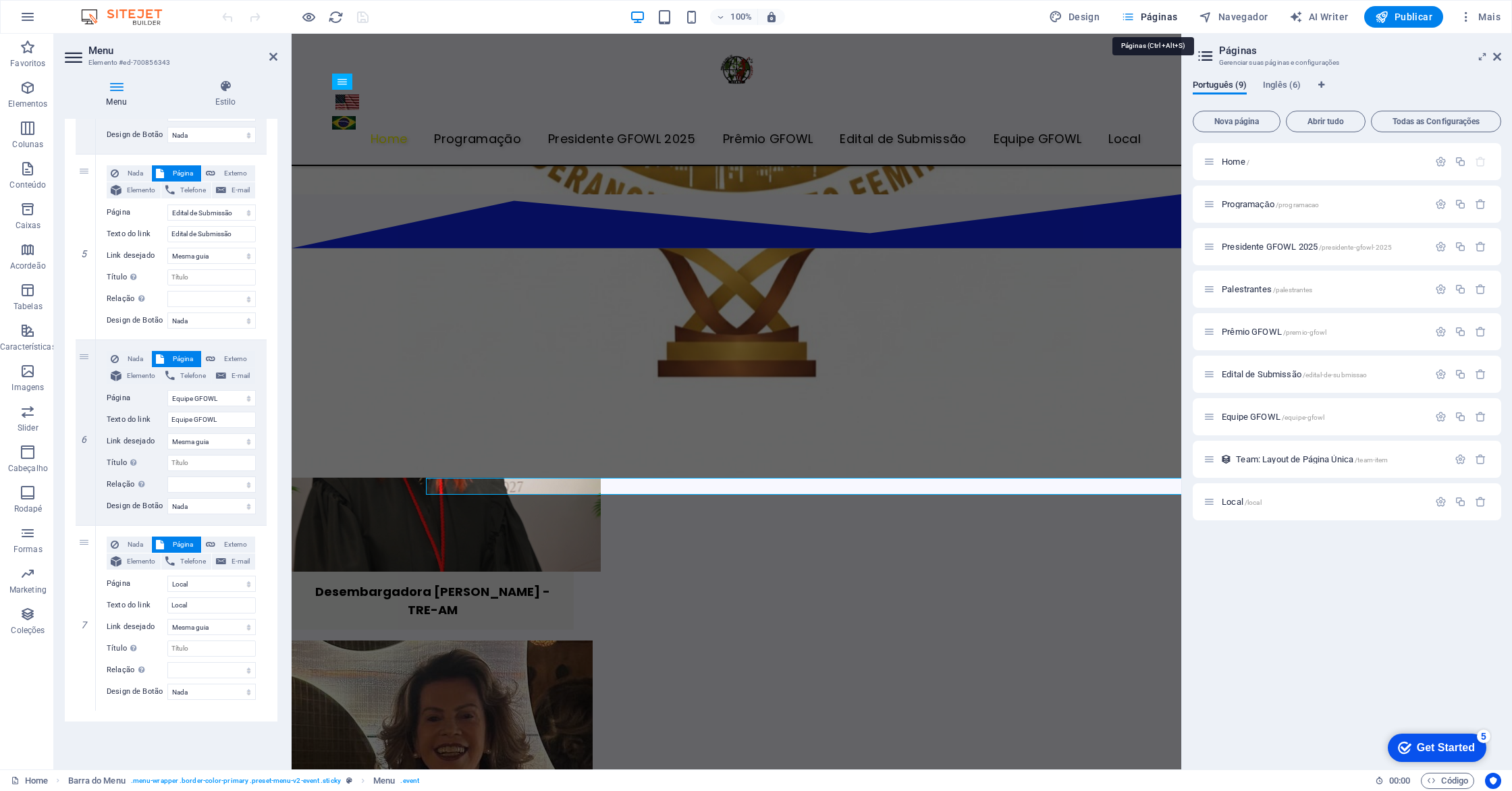
scroll to position [3058, 0]
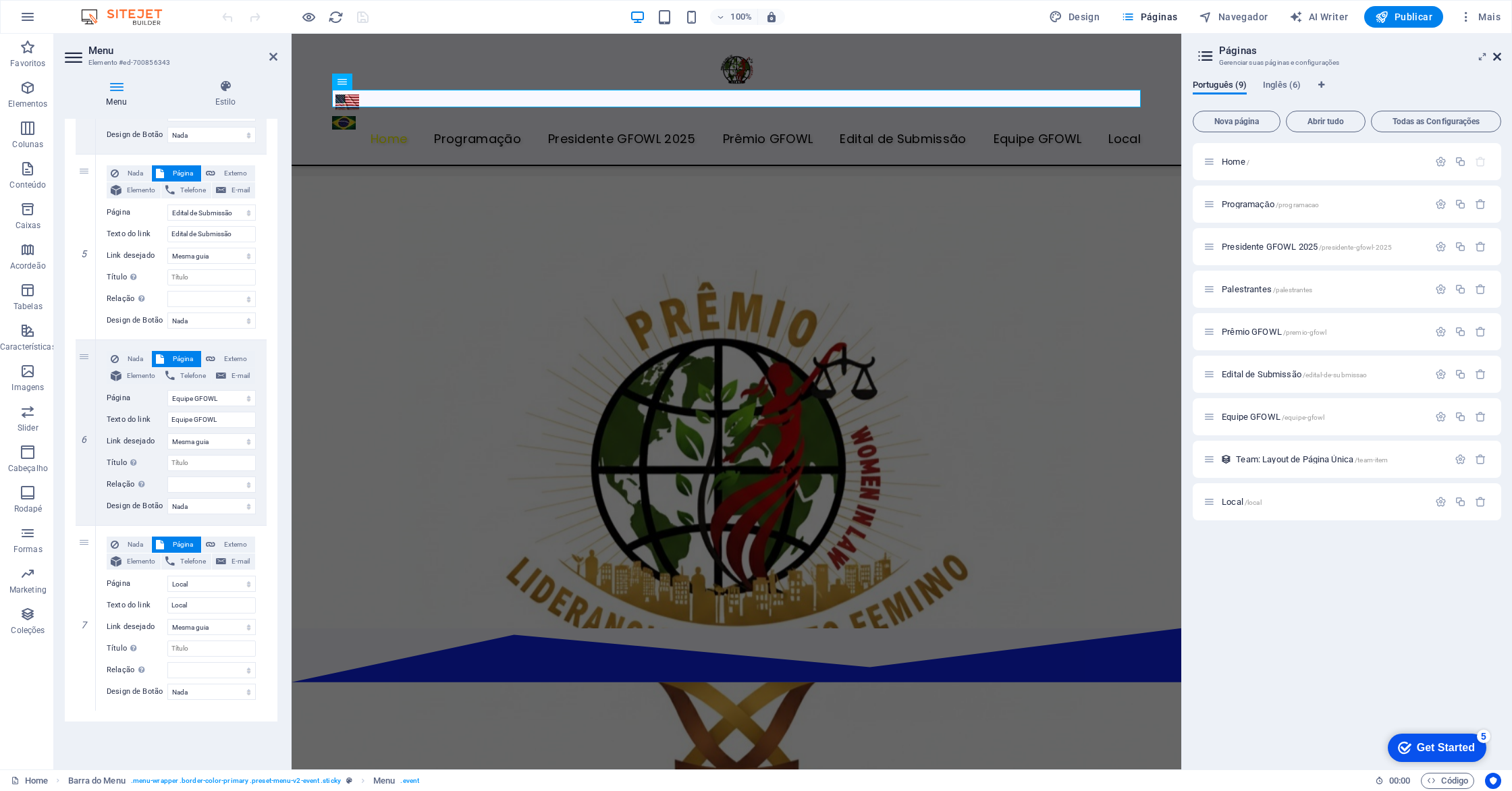
click at [1496, 58] on icon at bounding box center [1497, 57] width 8 height 11
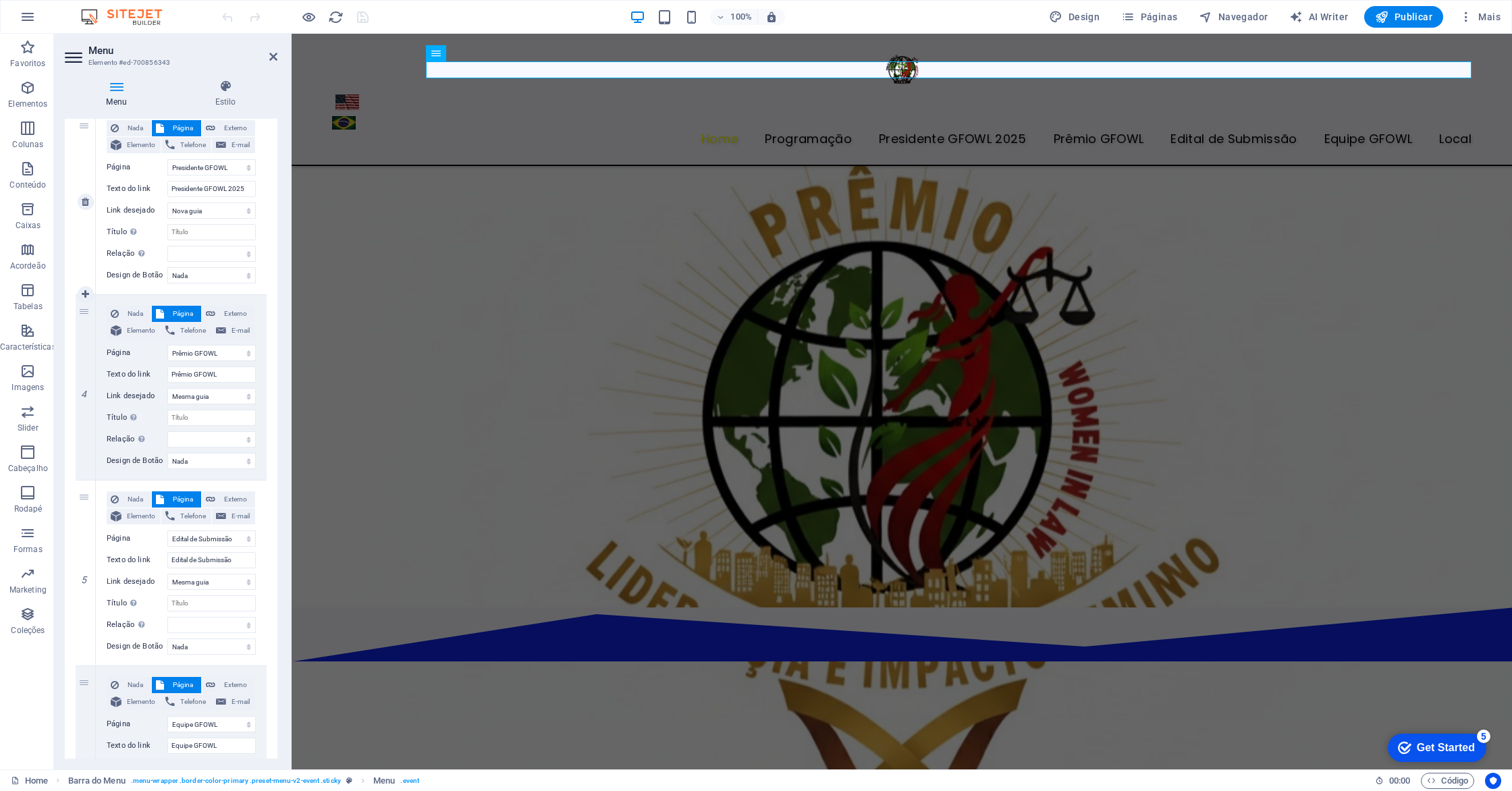
scroll to position [510, 0]
click at [273, 58] on icon at bounding box center [274, 57] width 8 height 11
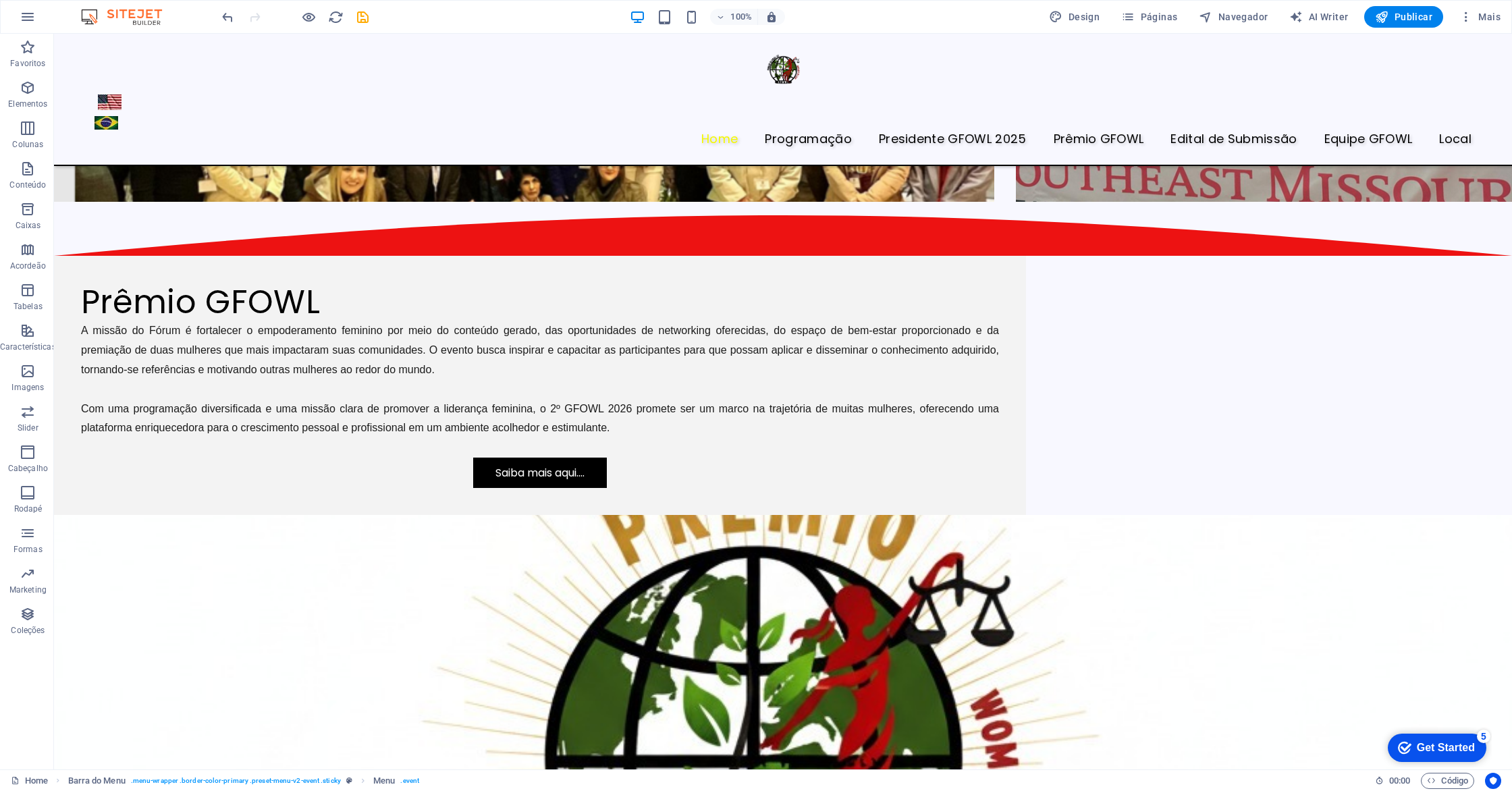
scroll to position [3850, 0]
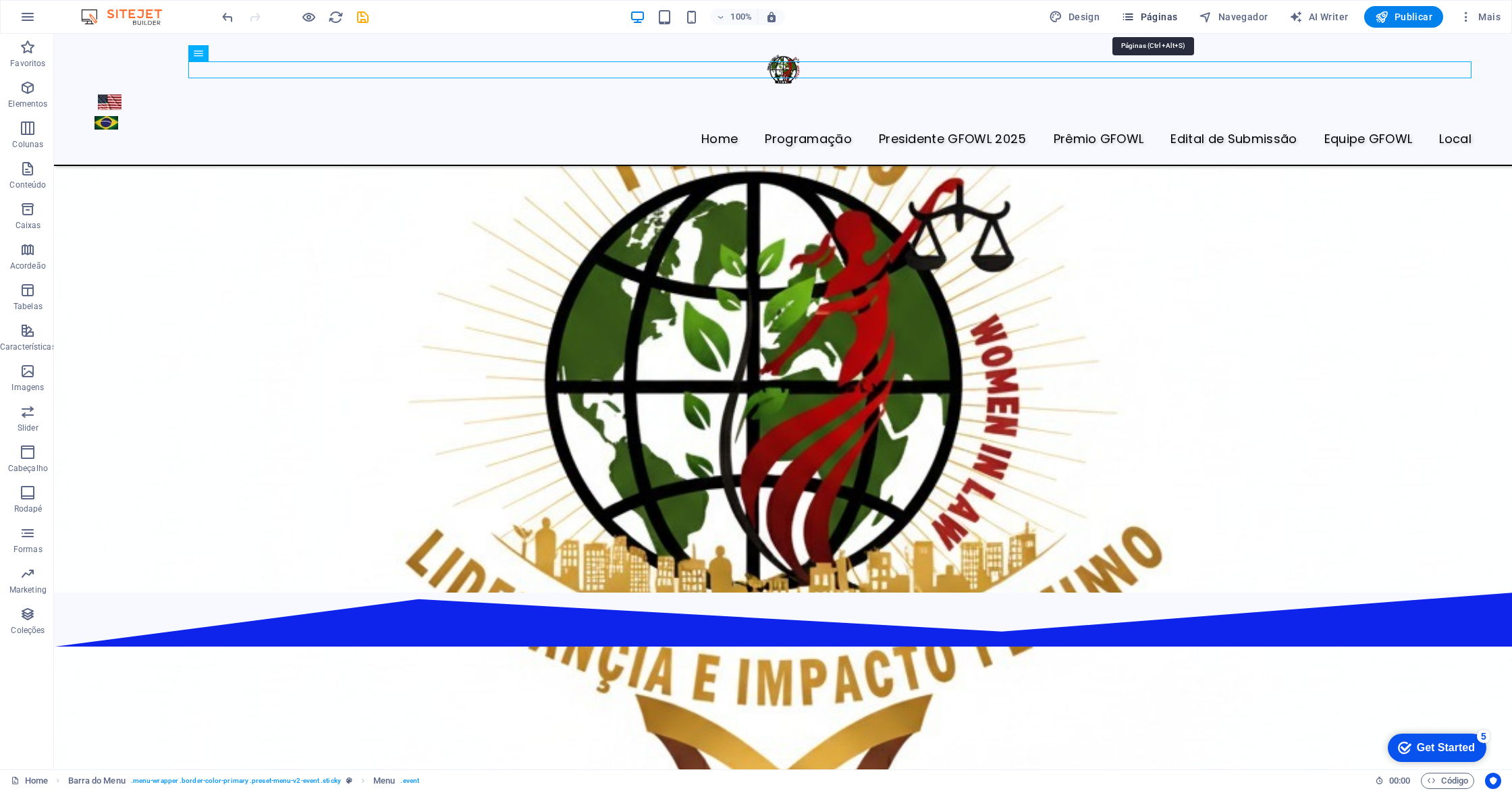
click at [1131, 15] on icon "button" at bounding box center [1128, 17] width 14 height 14
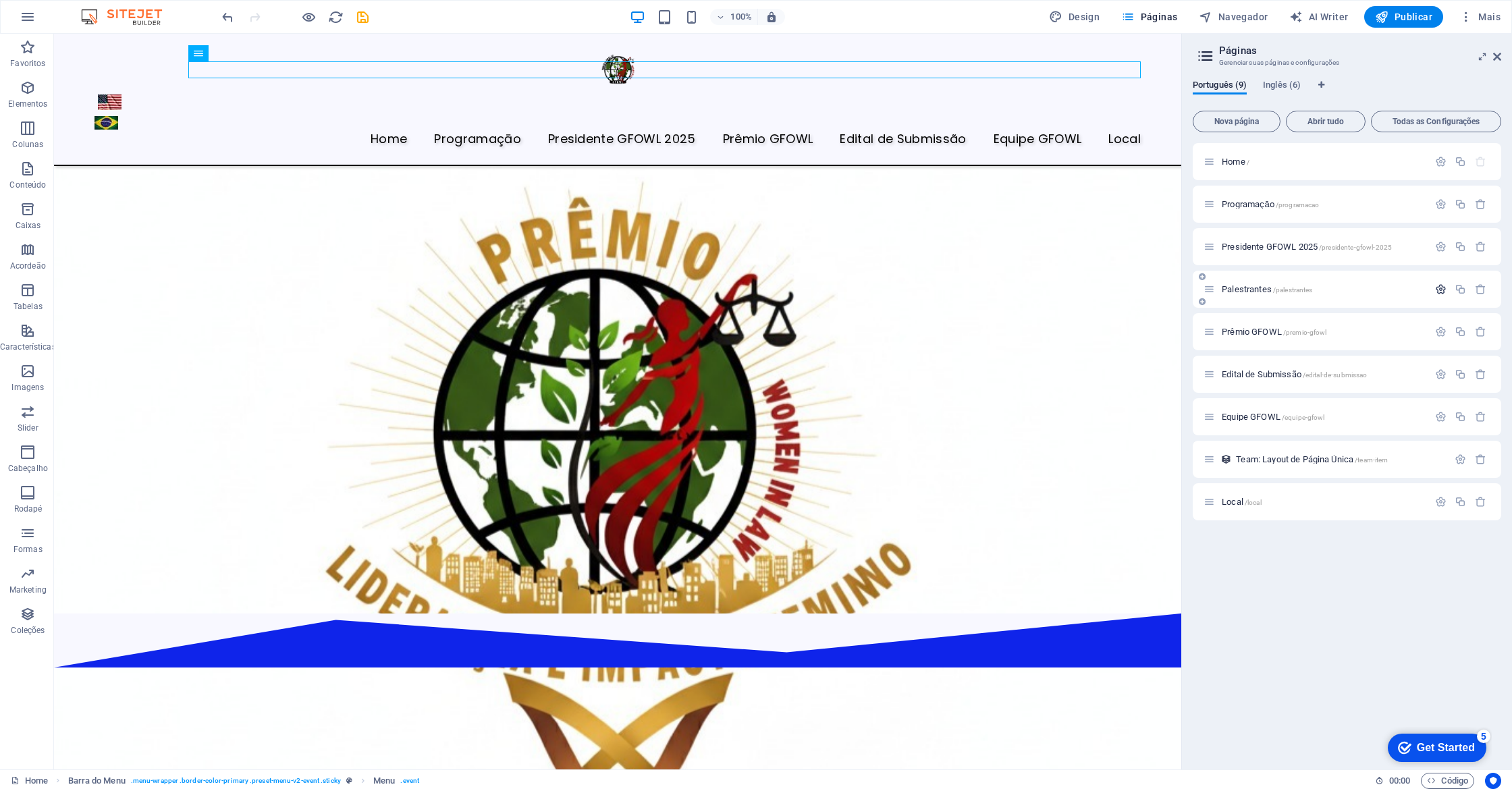
click at [1440, 288] on icon "button" at bounding box center [1441, 289] width 12 height 12
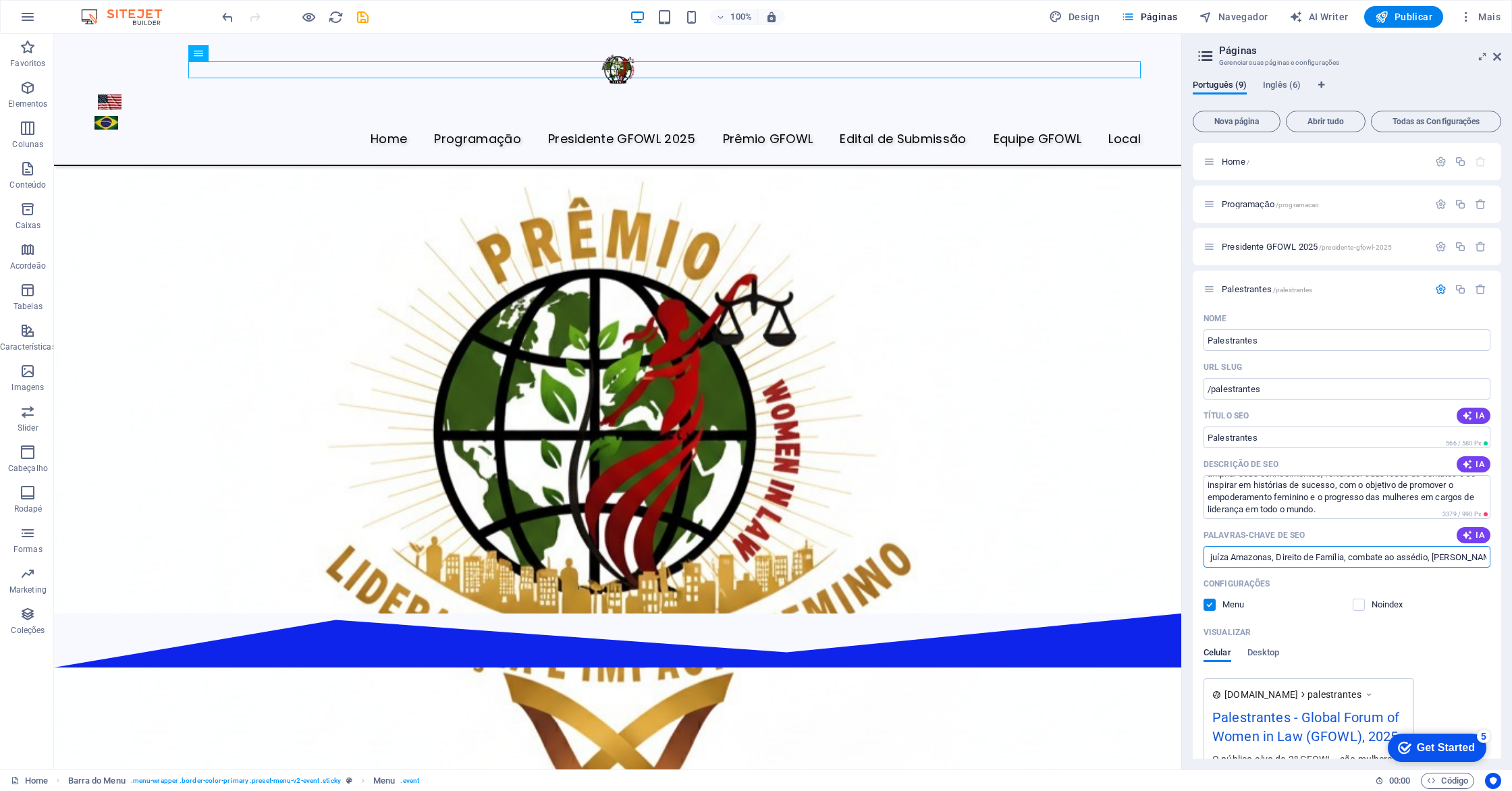
scroll to position [0, 0]
drag, startPoint x: 1536, startPoint y: 592, endPoint x: 1179, endPoint y: 555, distance: 358.9
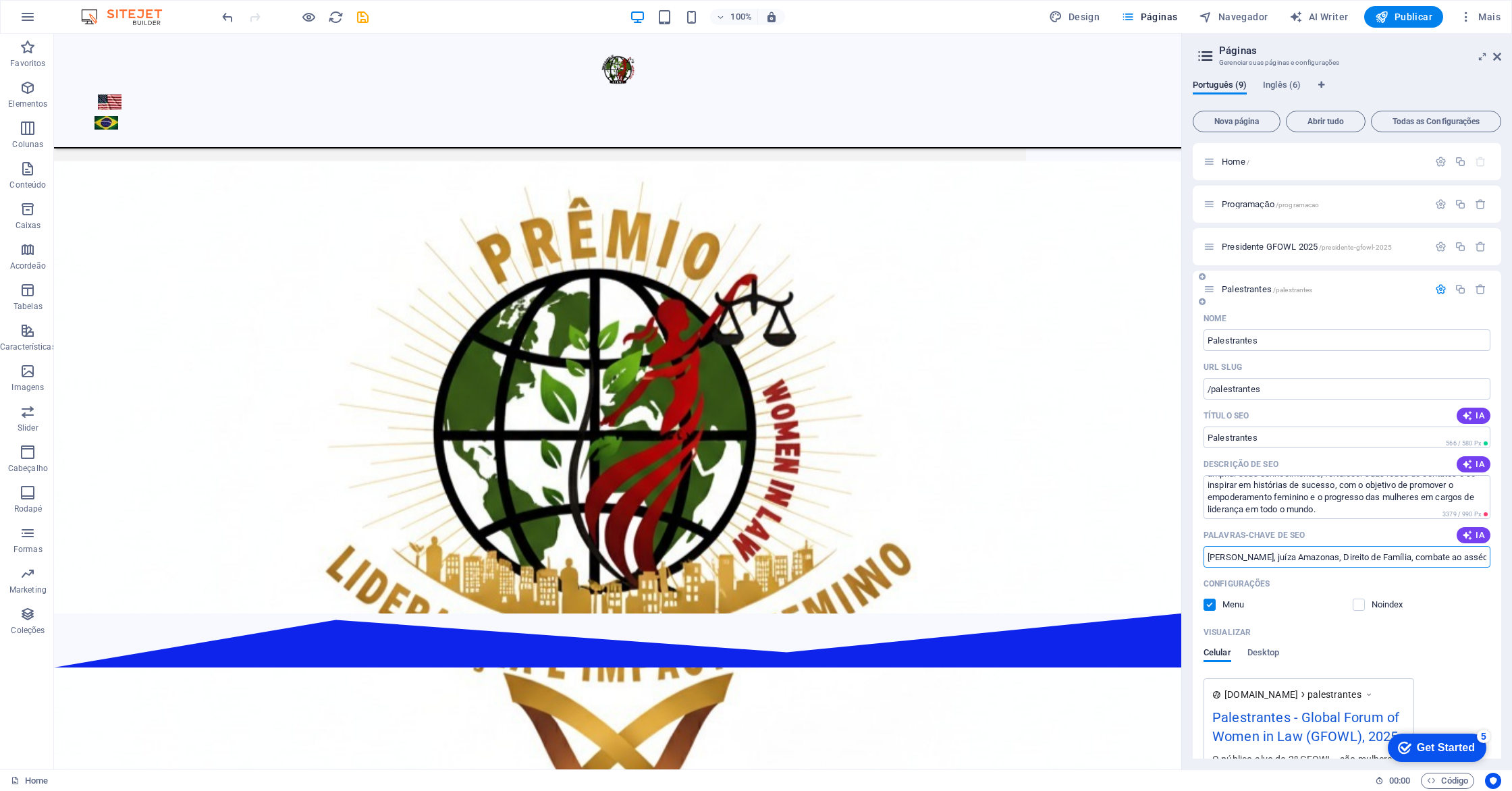
click at [1225, 561] on input "Carla Maria Santos dos Reis, juíza Amazonas, Direito de Família, combate ao ass…" at bounding box center [1347, 556] width 286 height 21
click at [1427, 556] on input "a Maria Santos dos Reis, juíza Amazonas, Direito de Família, combate ao assédio…" at bounding box center [1347, 556] width 286 height 21
type input "mília, combate ao assédio, Vara Maria da Penha, Tribunal Regional Eleitoral Ama…"
drag, startPoint x: 1211, startPoint y: 560, endPoint x: 1377, endPoint y: 569, distance: 166.2
click at [1377, 569] on div "Nome Palestrantes ​ URL SLUG /palestrantes ​ Título SEO IA Palestrantes ​ 566 /…" at bounding box center [1347, 595] width 309 height 576
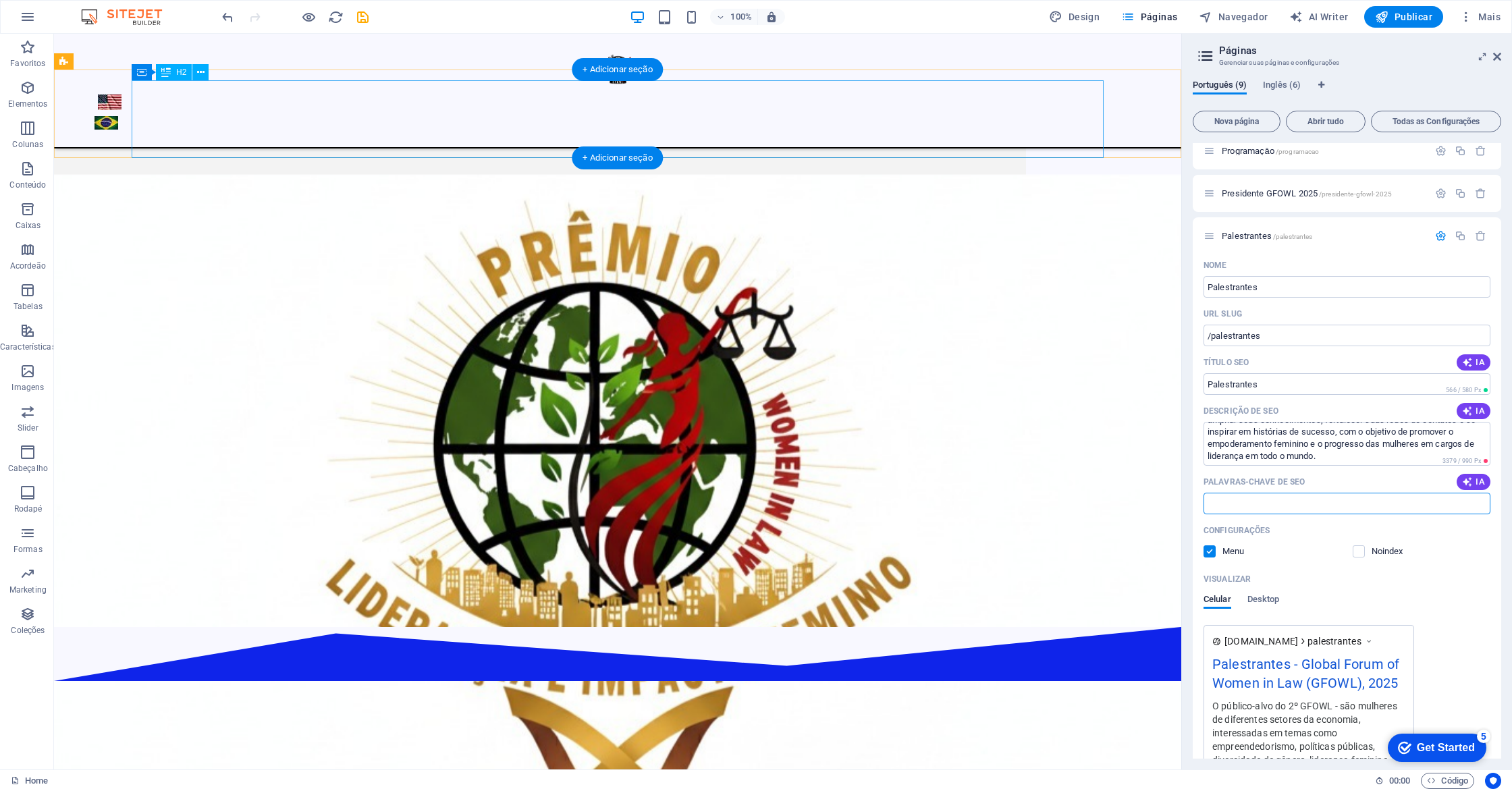
scroll to position [3333, 0]
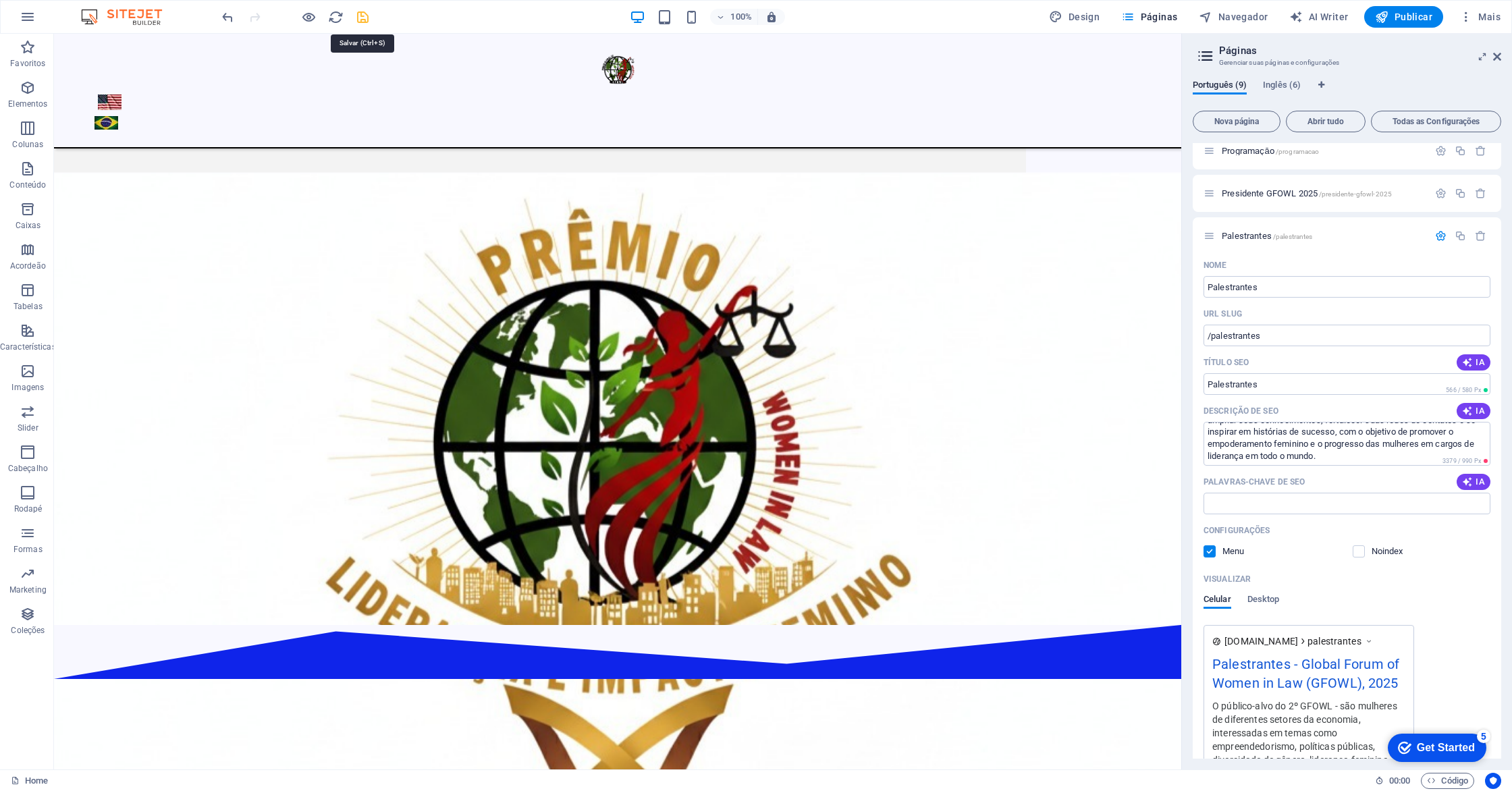
click at [358, 21] on icon "save" at bounding box center [363, 17] width 15 height 15
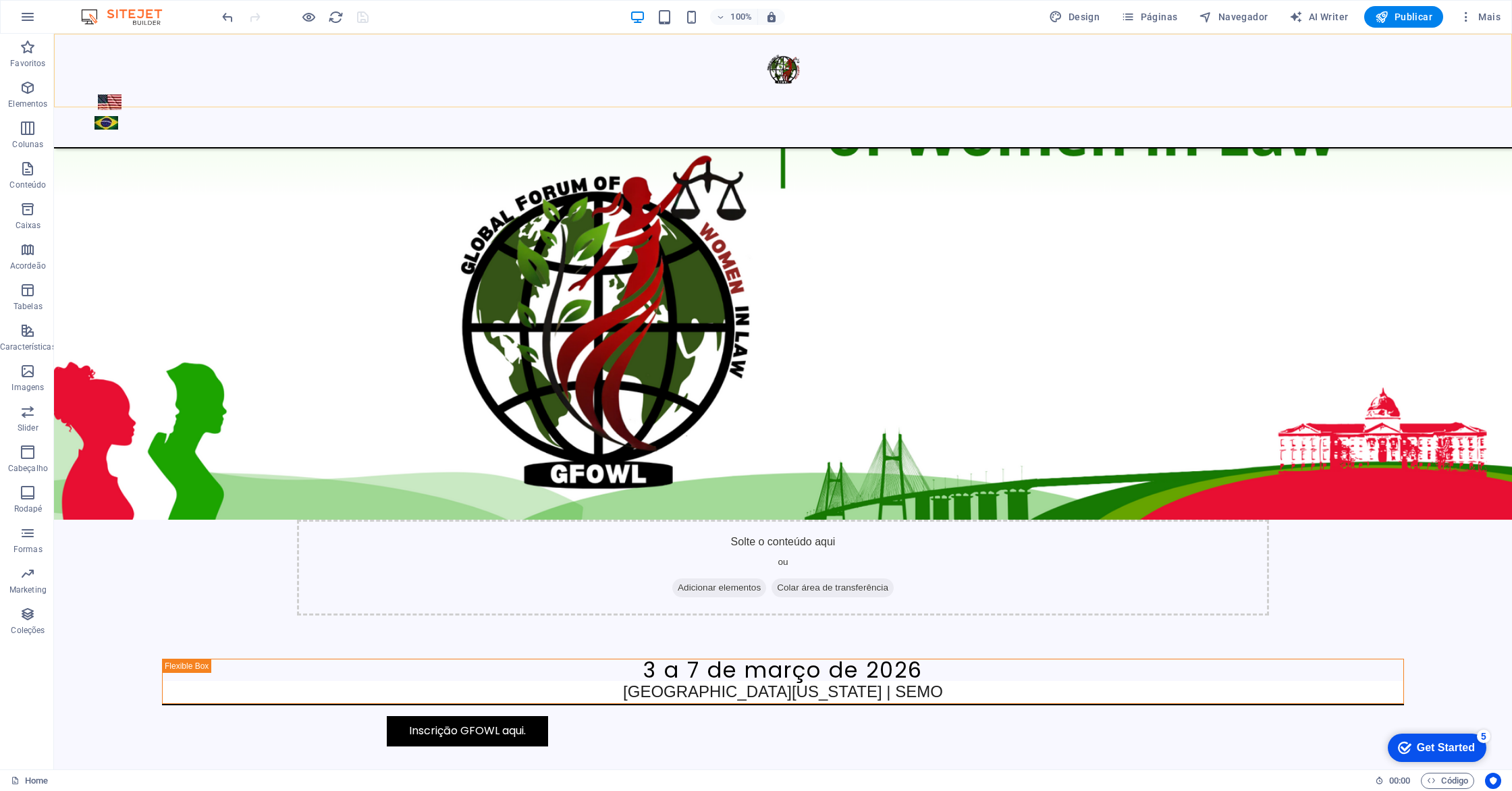
scroll to position [0, 0]
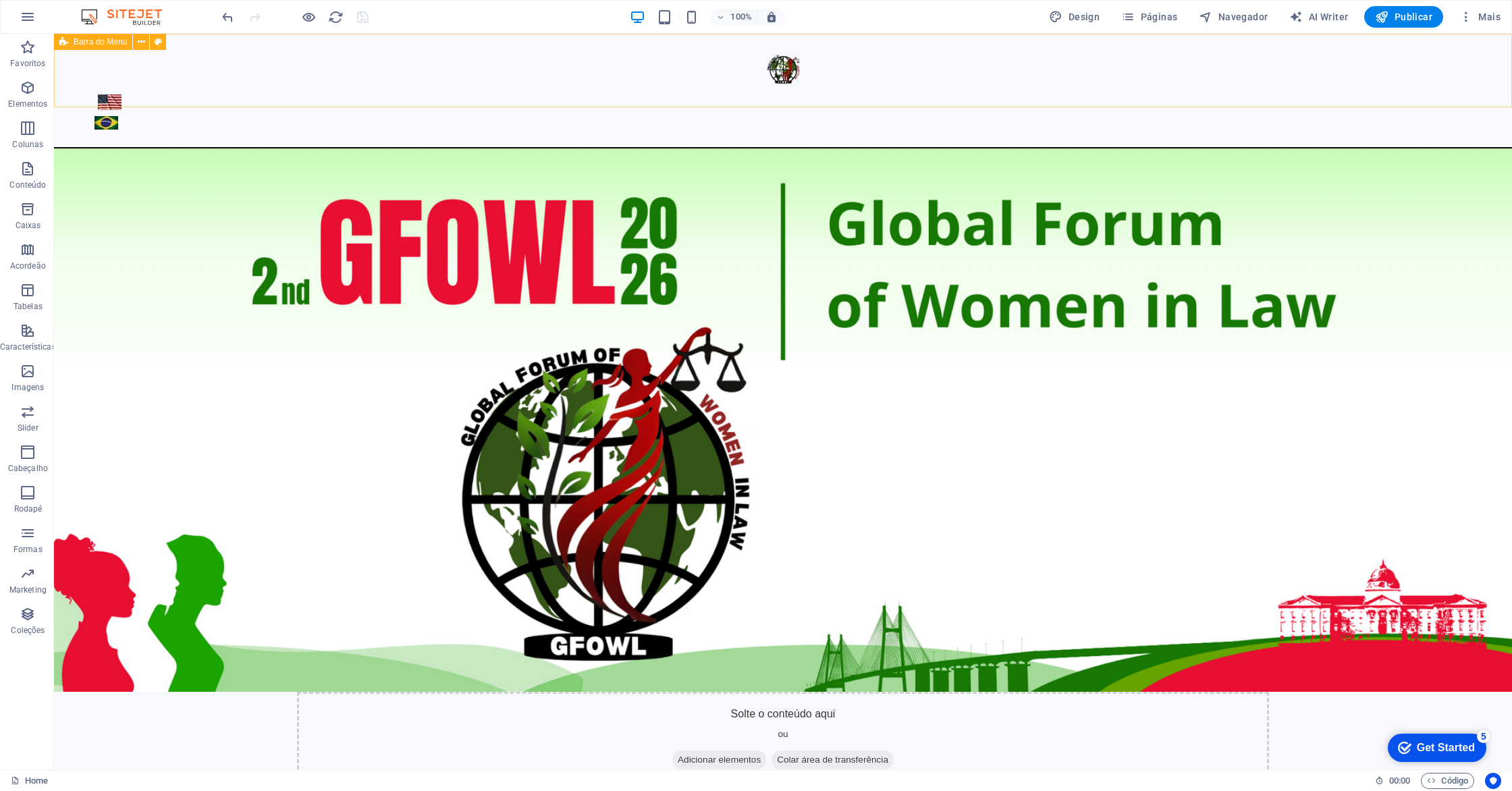
click at [1036, 62] on div at bounding box center [783, 91] width 1458 height 114
click at [1148, 15] on span "Páginas" at bounding box center [1149, 17] width 56 height 14
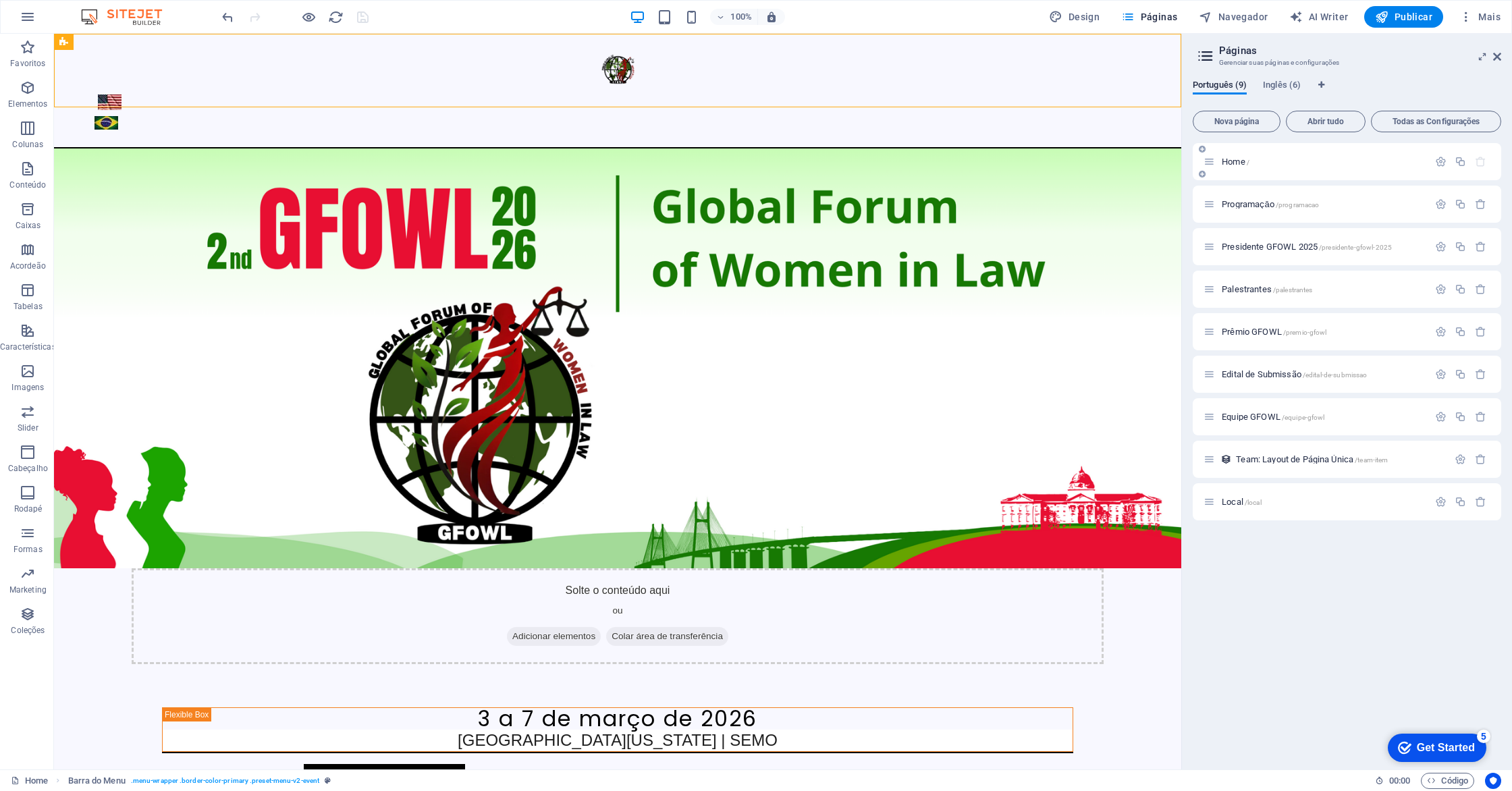
click at [1225, 163] on span "Home /" at bounding box center [1235, 162] width 28 height 10
click at [1234, 163] on span "Home /" at bounding box center [1235, 162] width 28 height 10
click at [1244, 164] on span "Home /" at bounding box center [1235, 162] width 28 height 10
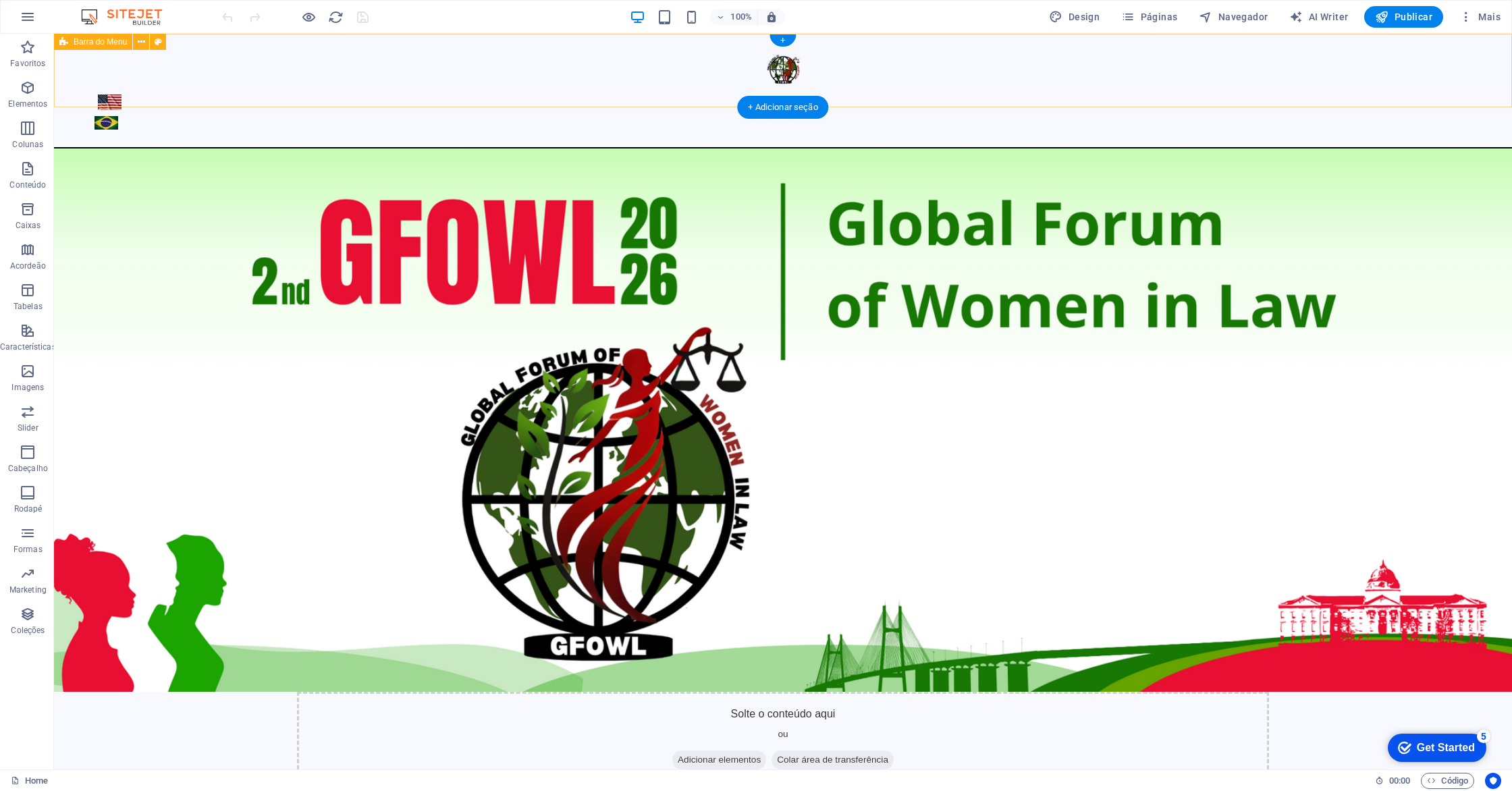
click at [737, 72] on div at bounding box center [783, 91] width 1458 height 114
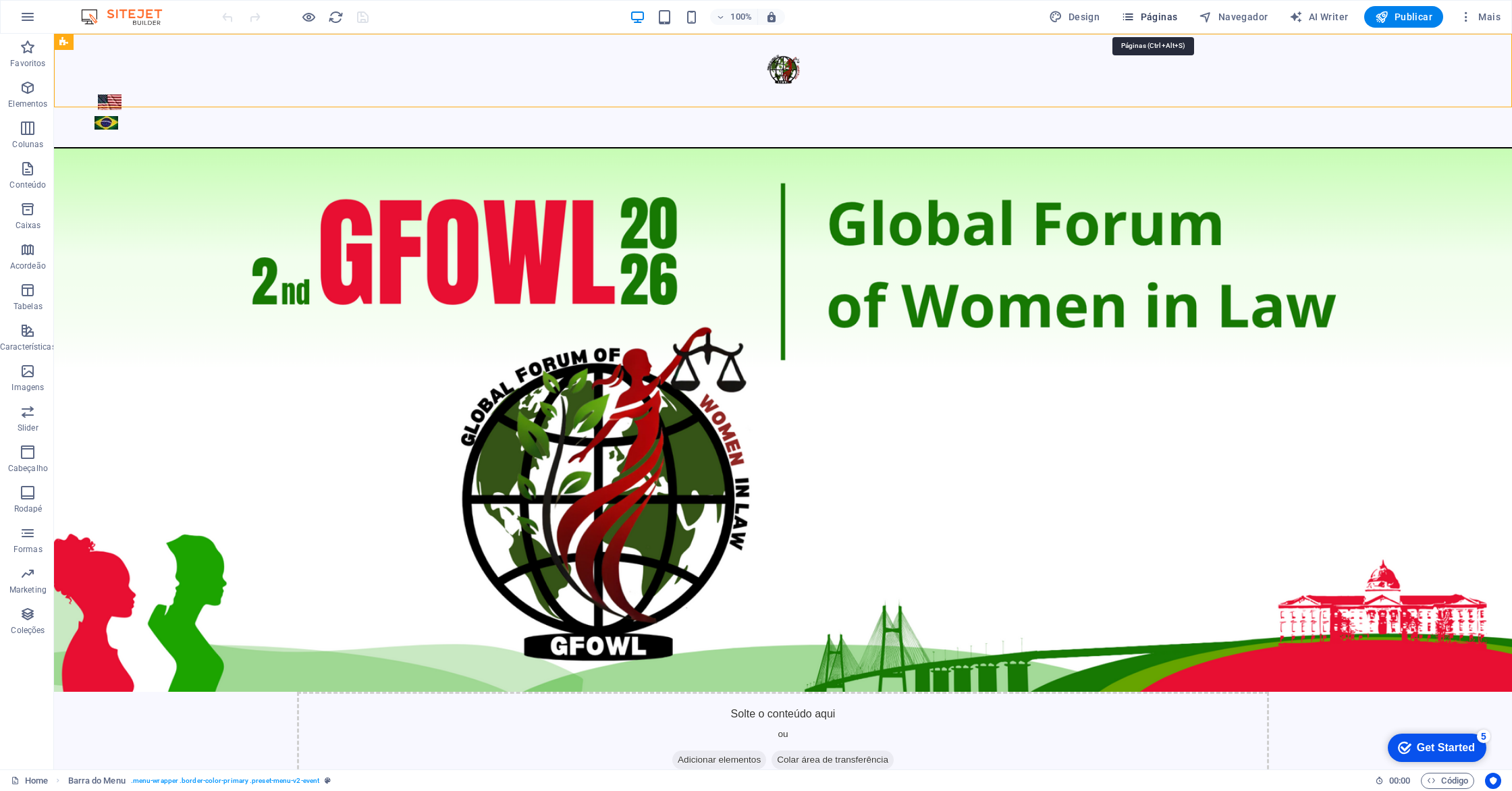
click at [1135, 18] on icon "button" at bounding box center [1128, 17] width 14 height 14
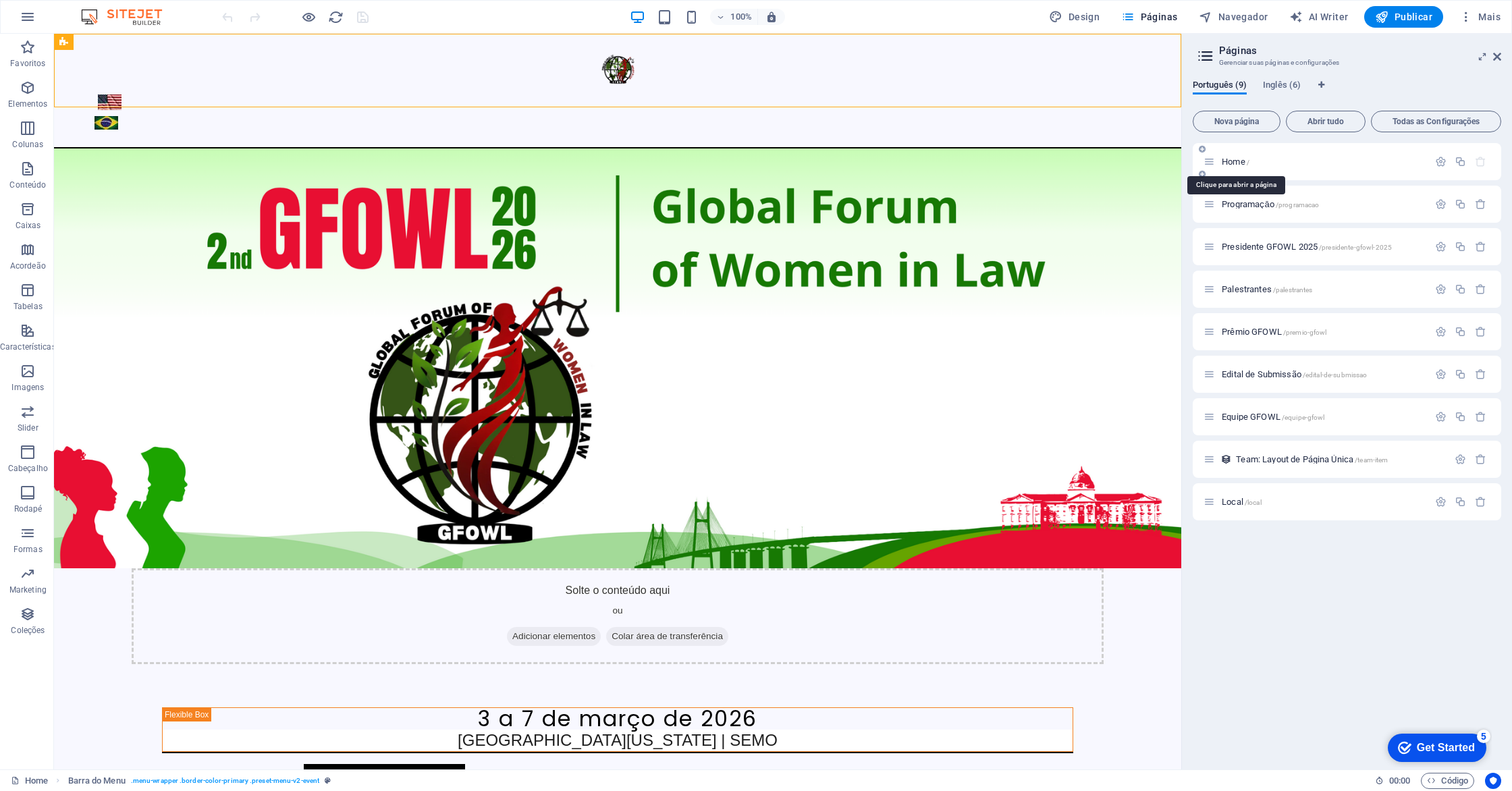
click at [1226, 160] on span "Home /" at bounding box center [1235, 162] width 28 height 10
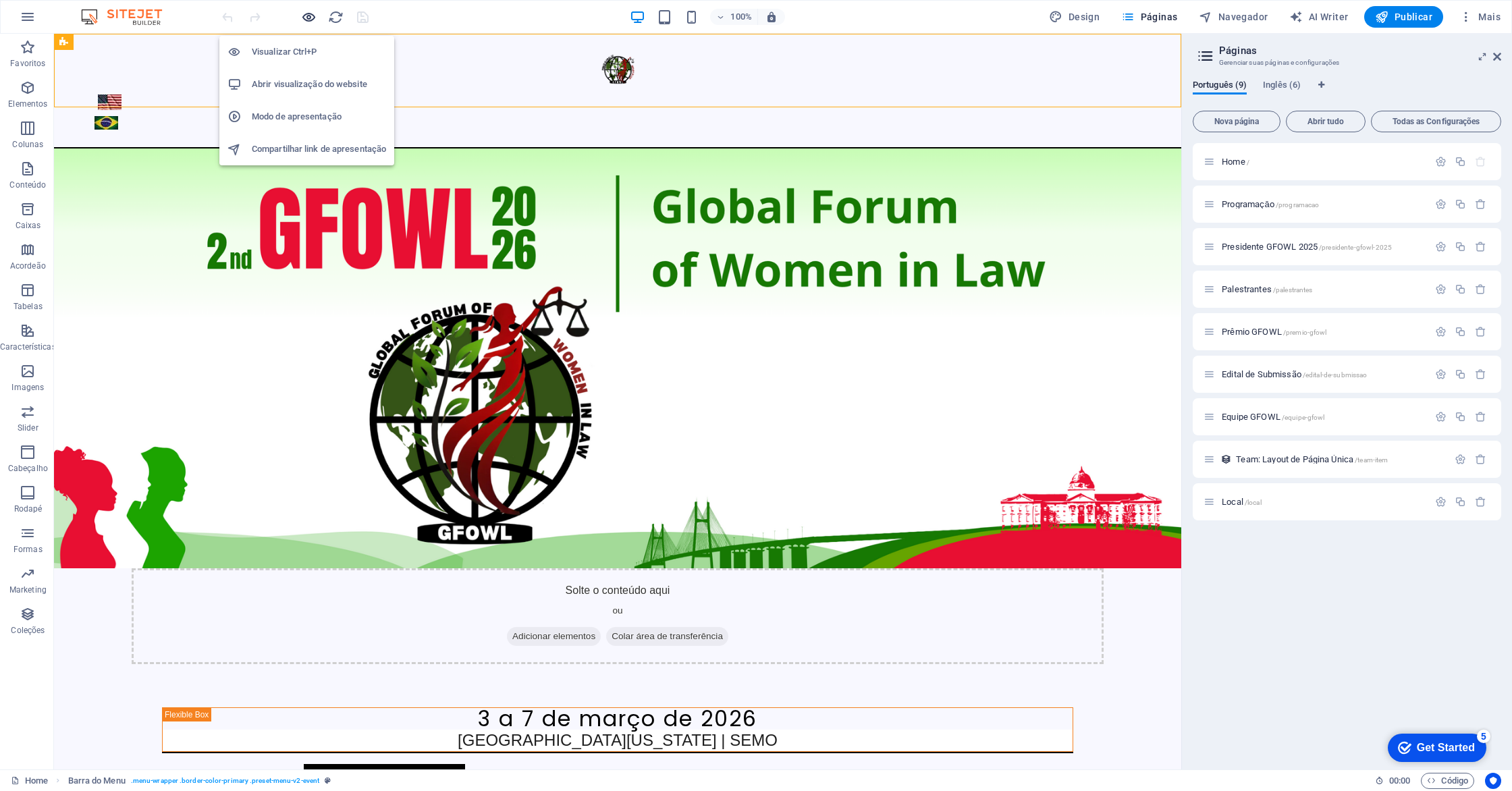
click at [309, 17] on icon "button" at bounding box center [309, 17] width 15 height 15
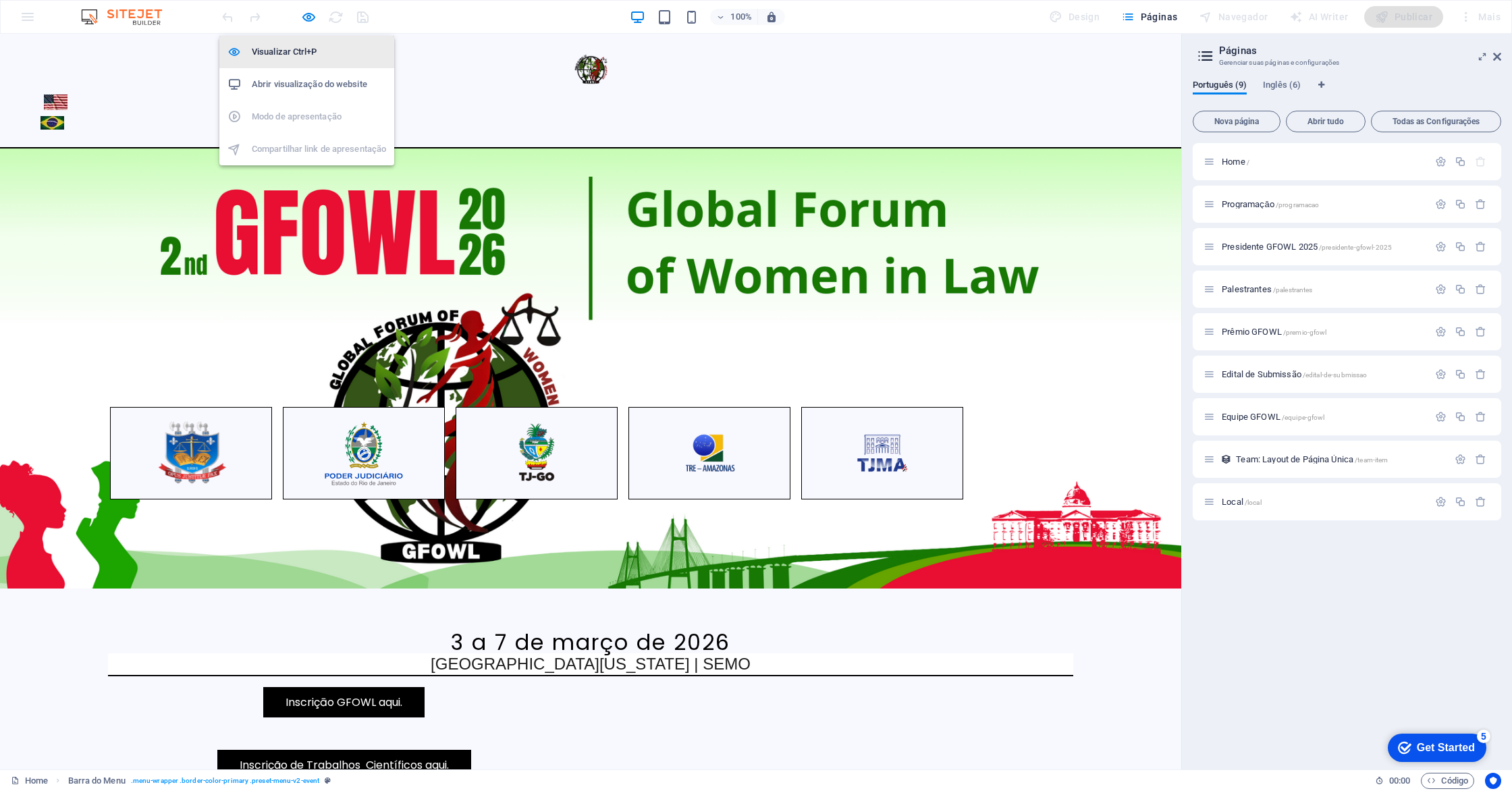
click at [291, 52] on h6 "Visualizar Ctrl+P" at bounding box center [319, 52] width 134 height 16
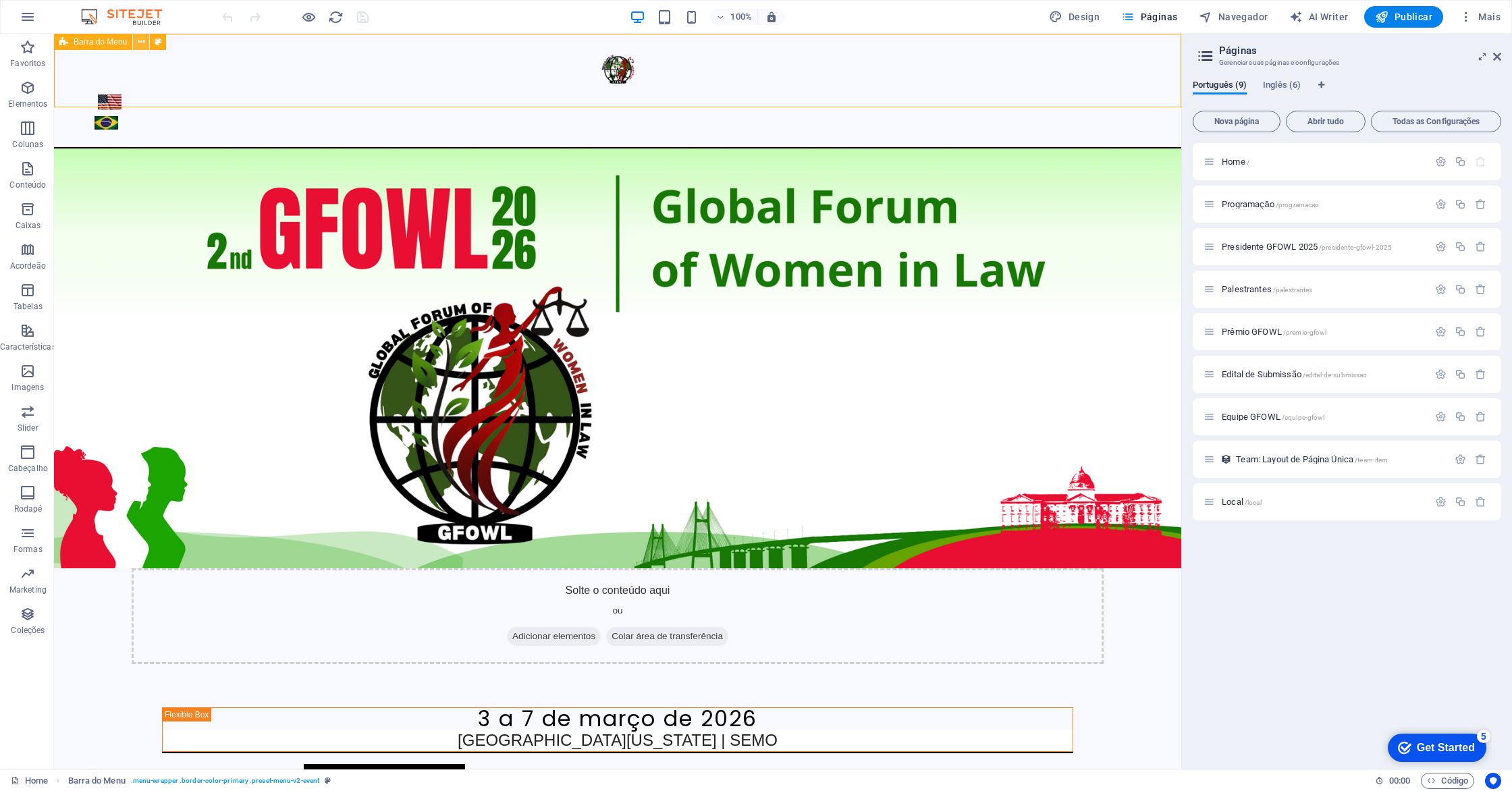
click at [142, 41] on icon at bounding box center [141, 42] width 8 height 14
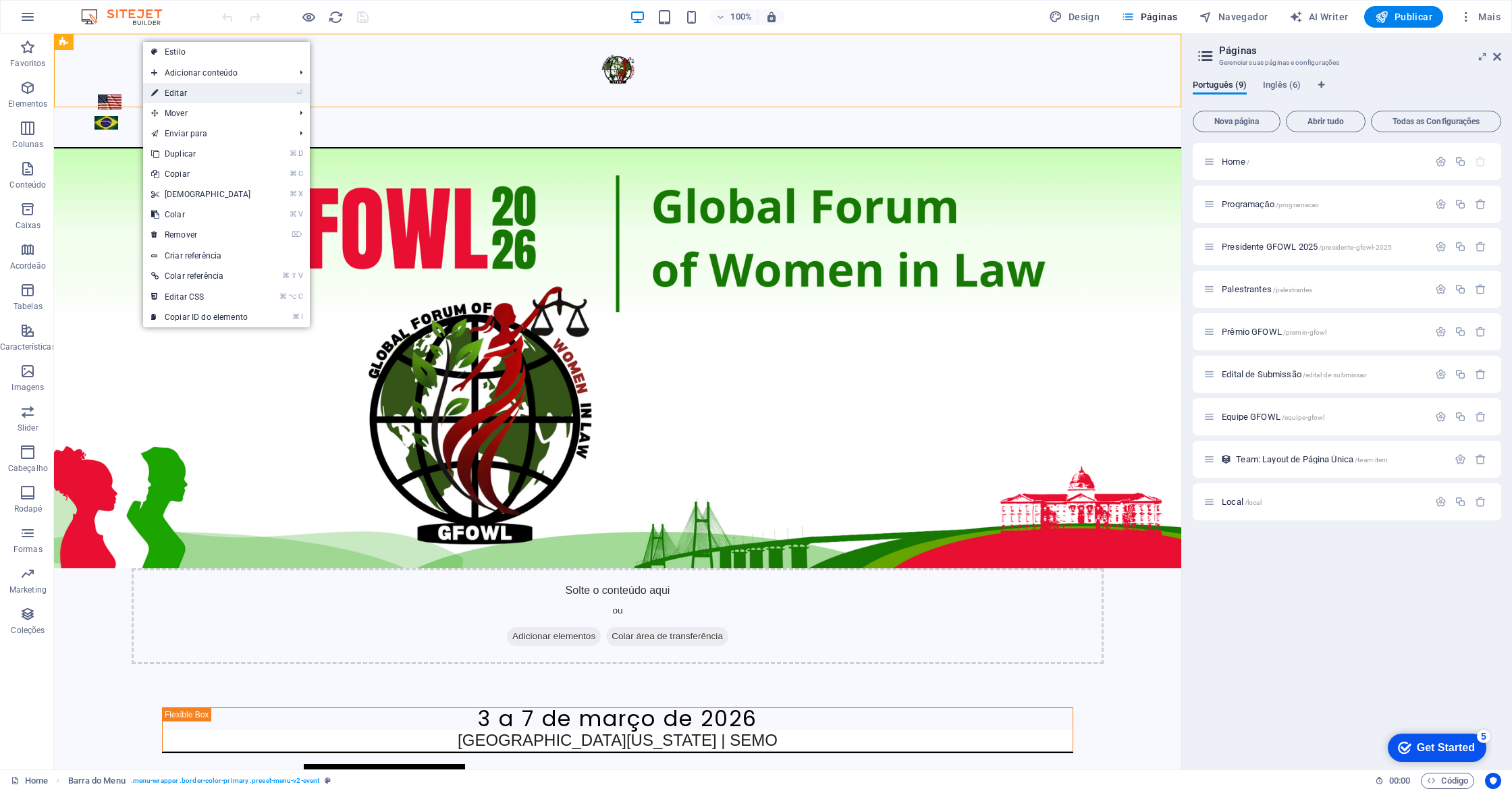
click at [170, 92] on link "⏎ Editar" at bounding box center [201, 93] width 116 height 20
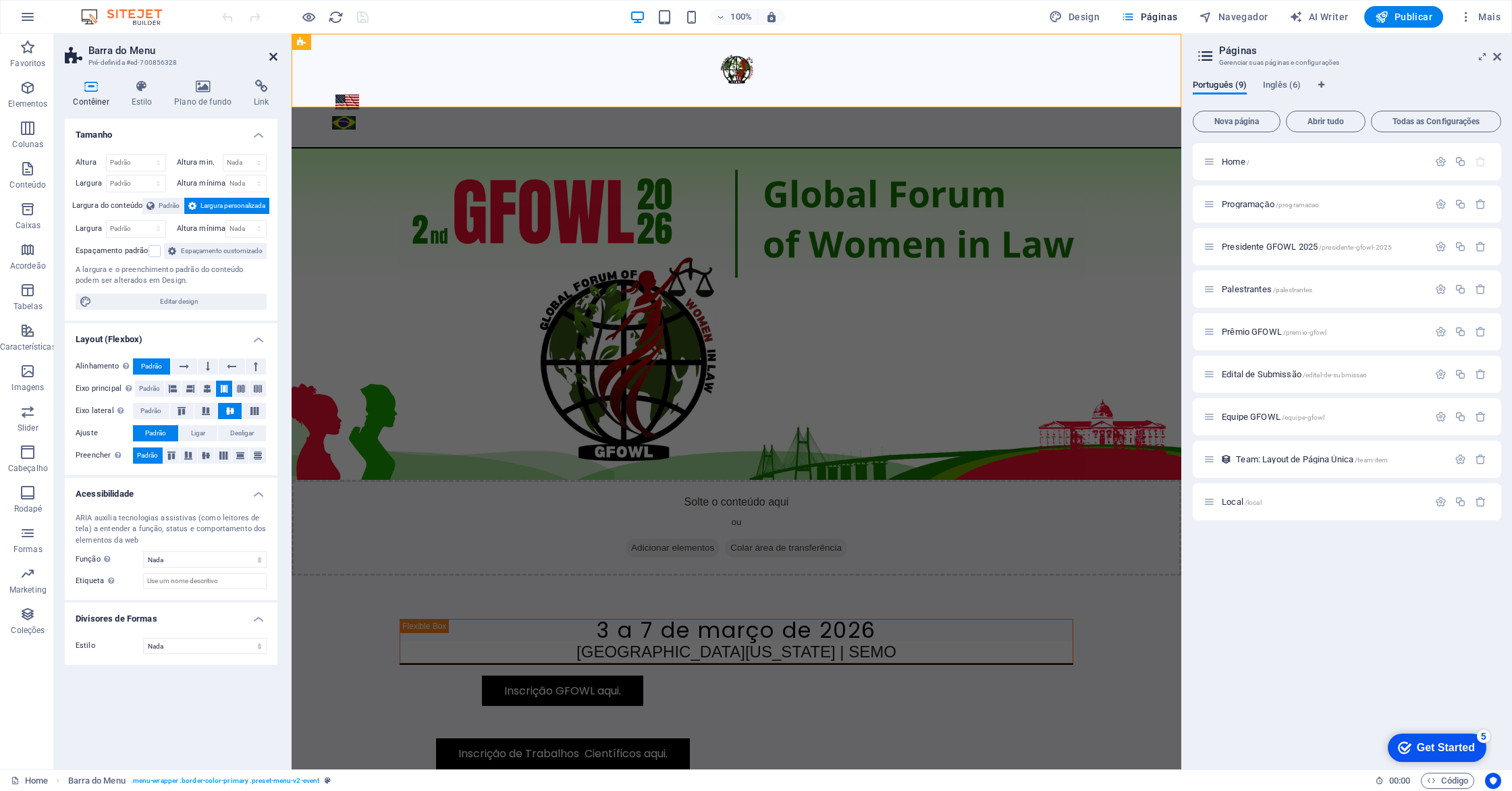
drag, startPoint x: 217, startPoint y: 26, endPoint x: 271, endPoint y: 60, distance: 63.8
click at [271, 60] on icon at bounding box center [274, 57] width 8 height 11
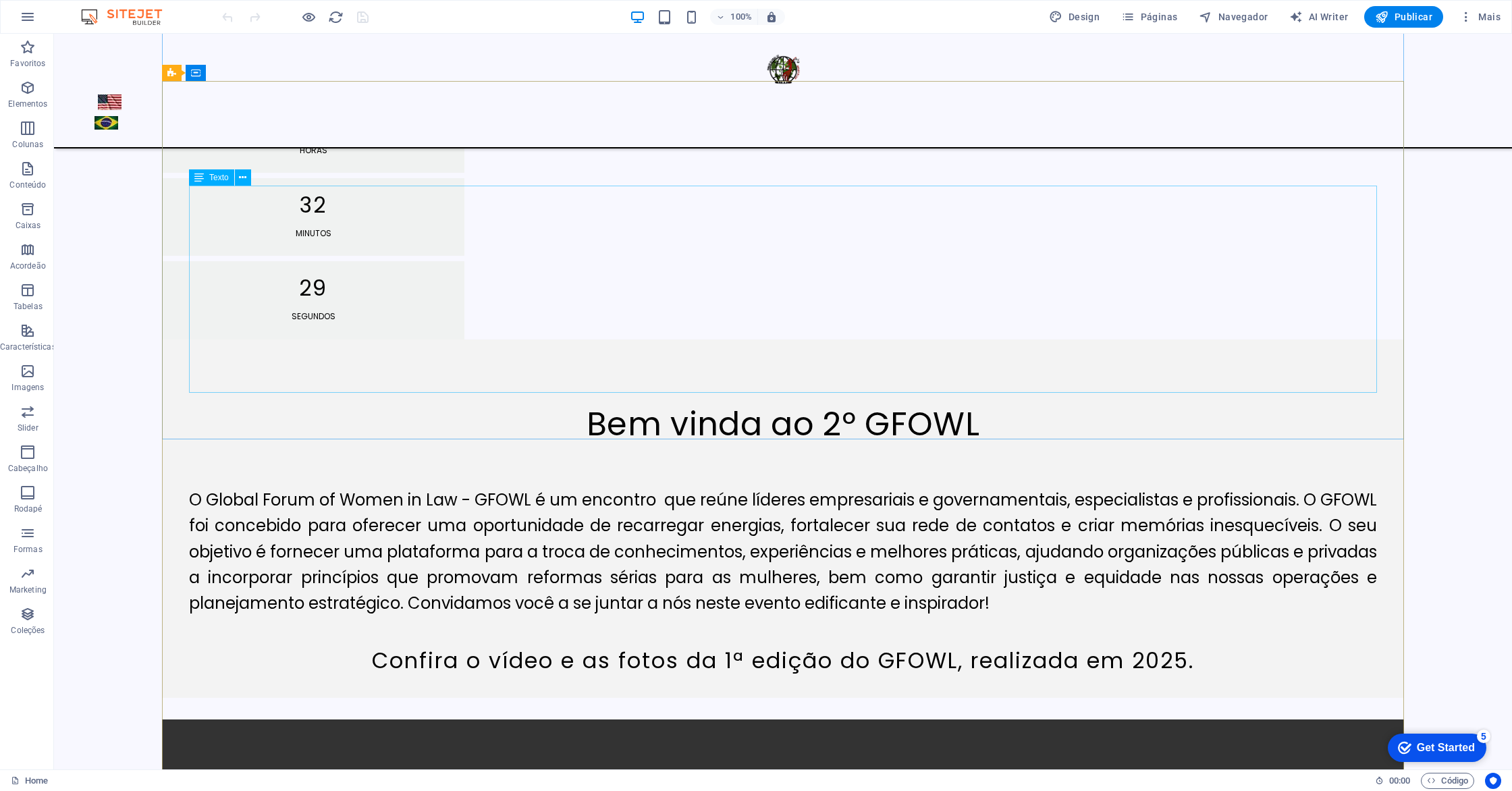
scroll to position [1067, 0]
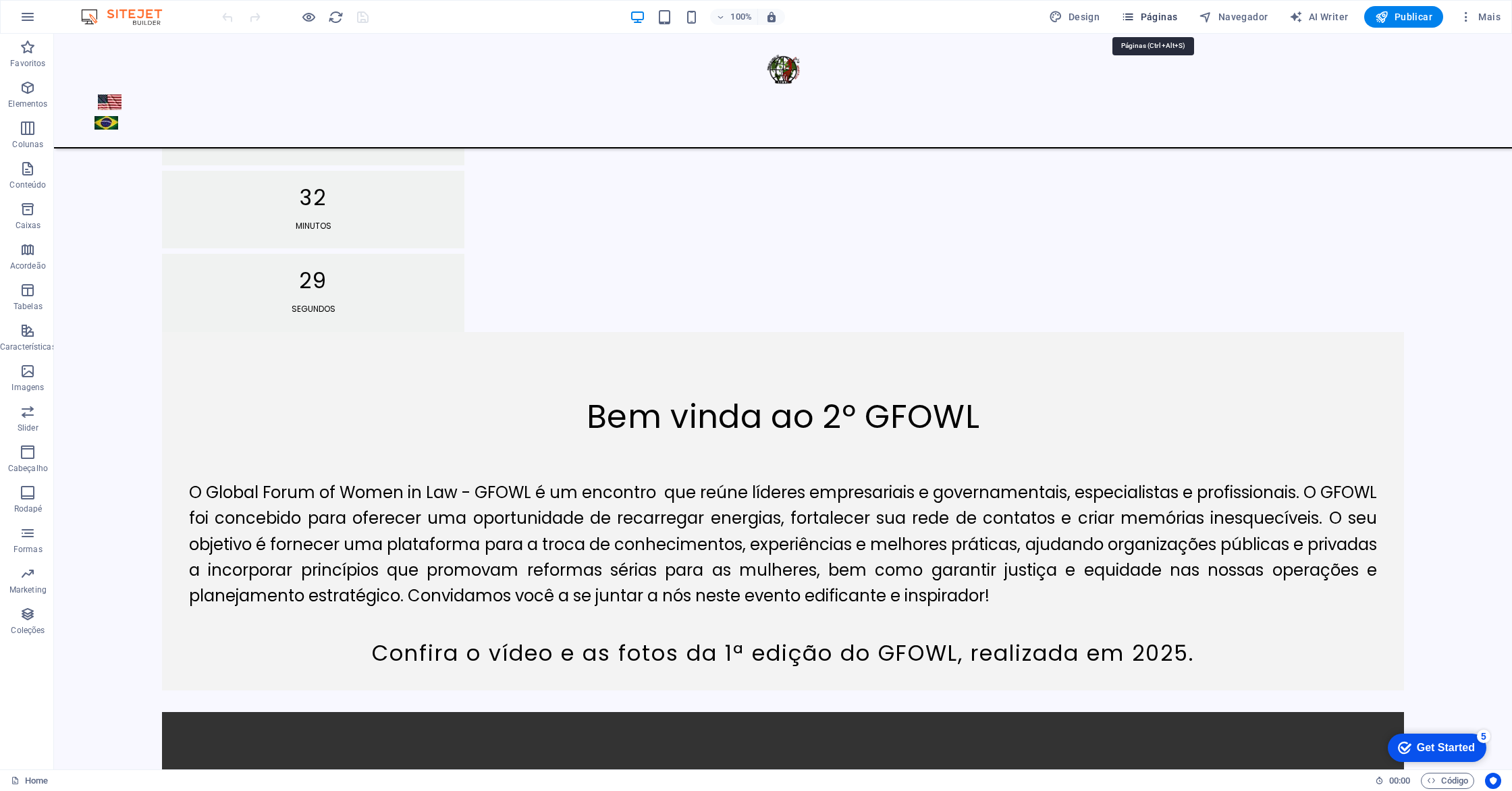
click at [1135, 14] on icon "button" at bounding box center [1128, 17] width 14 height 14
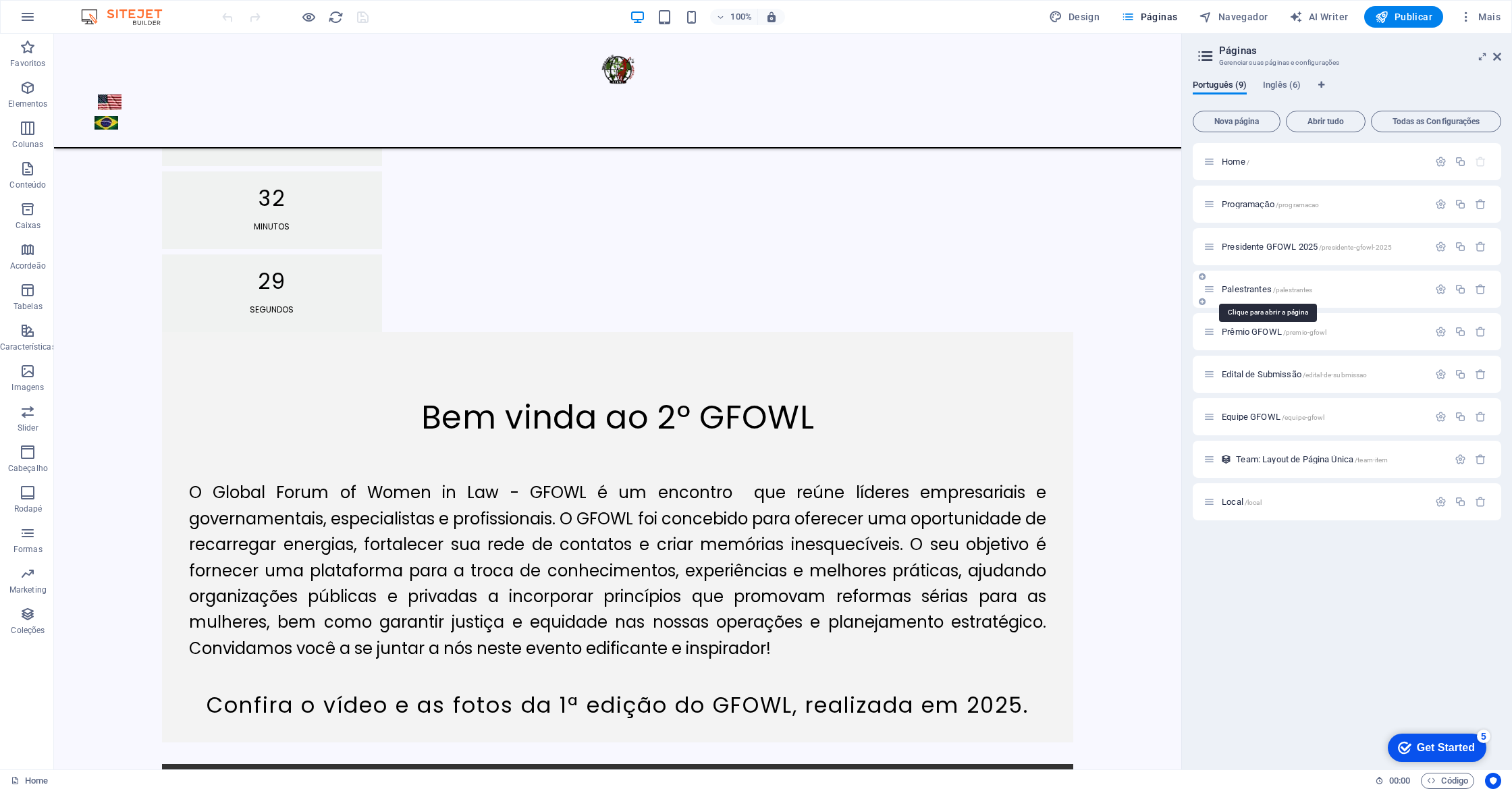
click at [1247, 286] on span "Palestrantes /palestrantes" at bounding box center [1266, 289] width 91 height 10
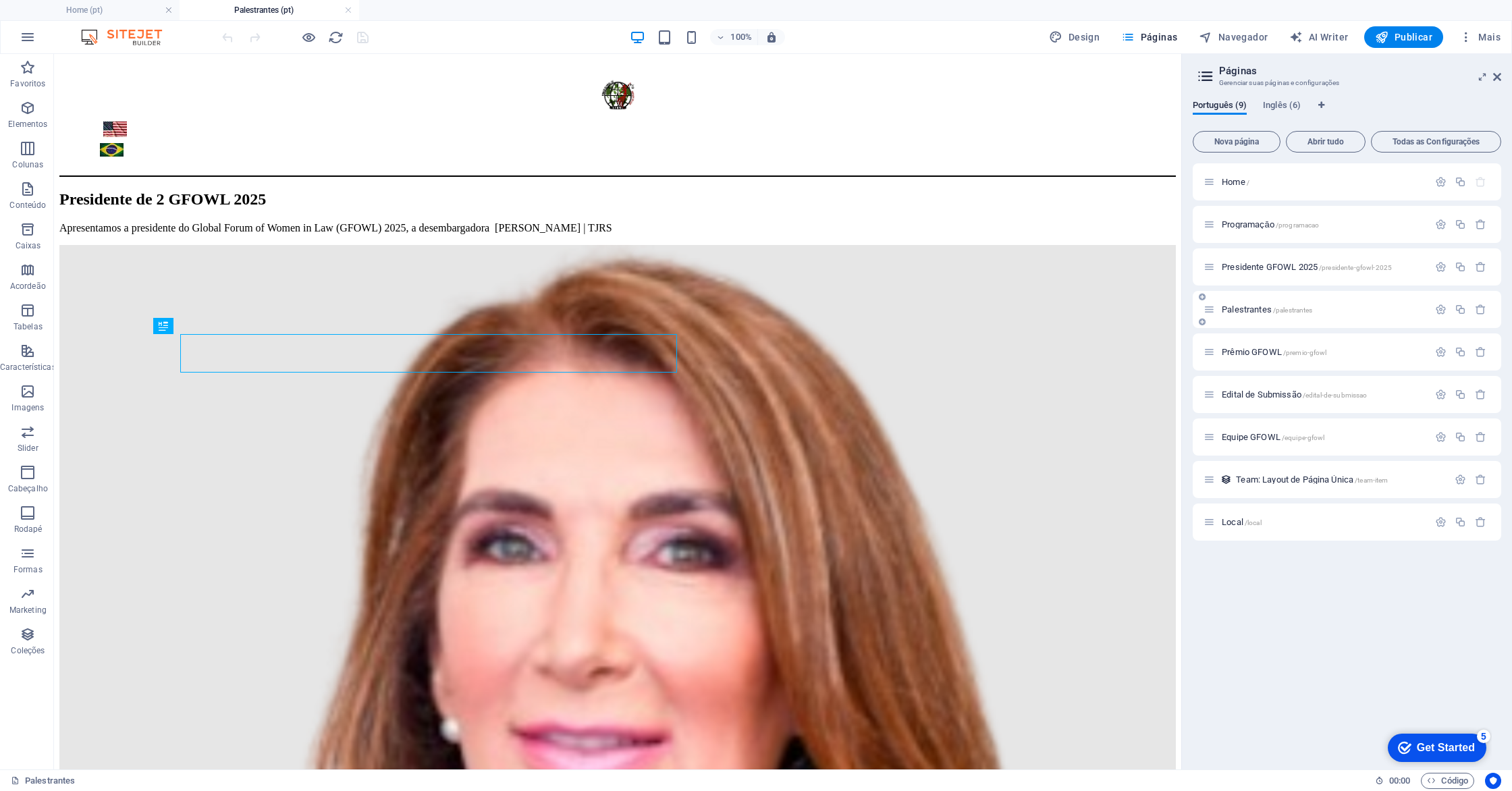
scroll to position [0, 0]
click at [1241, 309] on span "Palestrantes /palestrantes" at bounding box center [1266, 309] width 91 height 10
click at [609, 209] on div "Presidente de 2 GFOWL 2025" at bounding box center [617, 200] width 1116 height 19
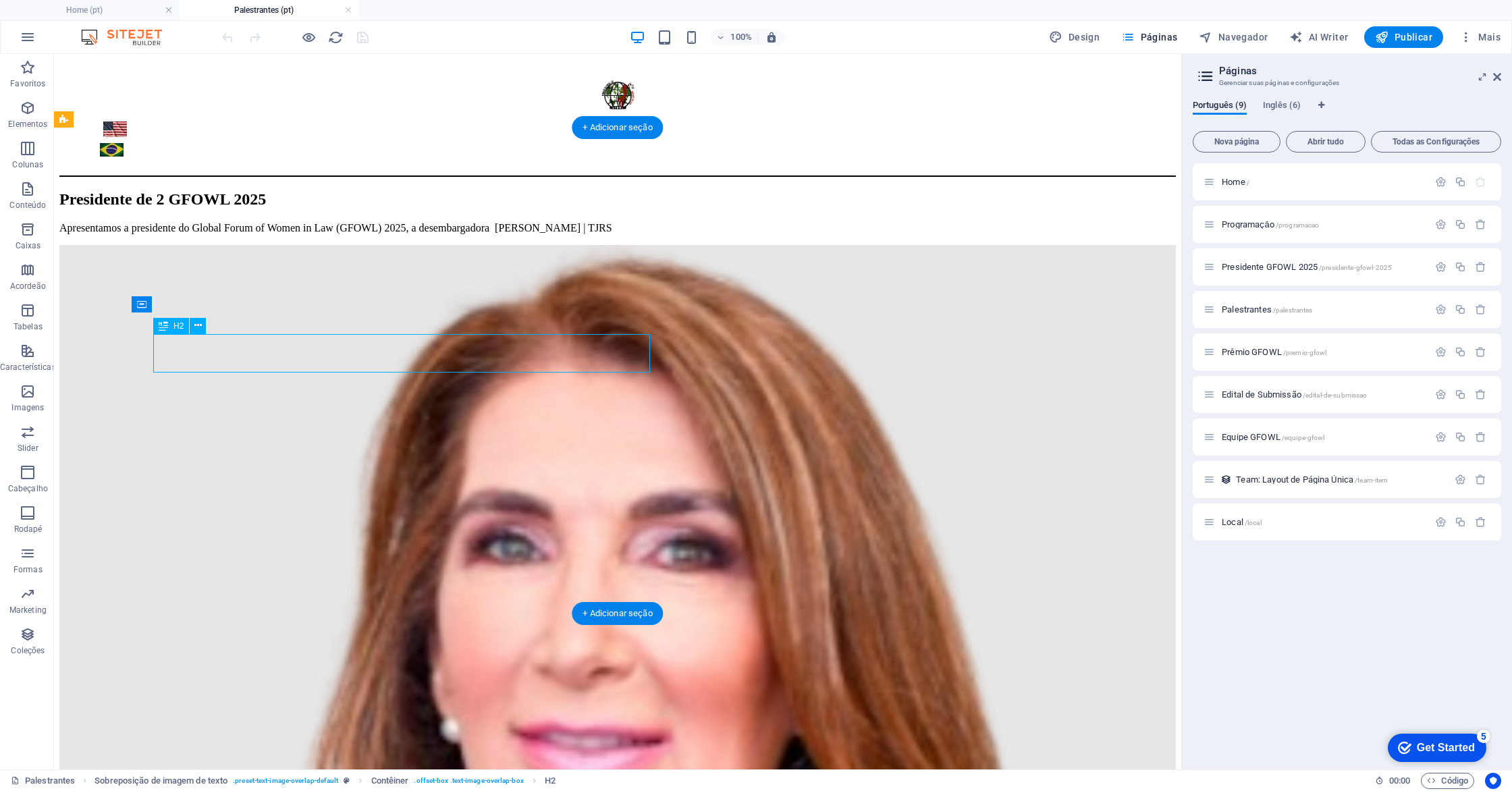
click at [609, 209] on div "Presidente de 2 GFOWL 2025" at bounding box center [617, 200] width 1116 height 19
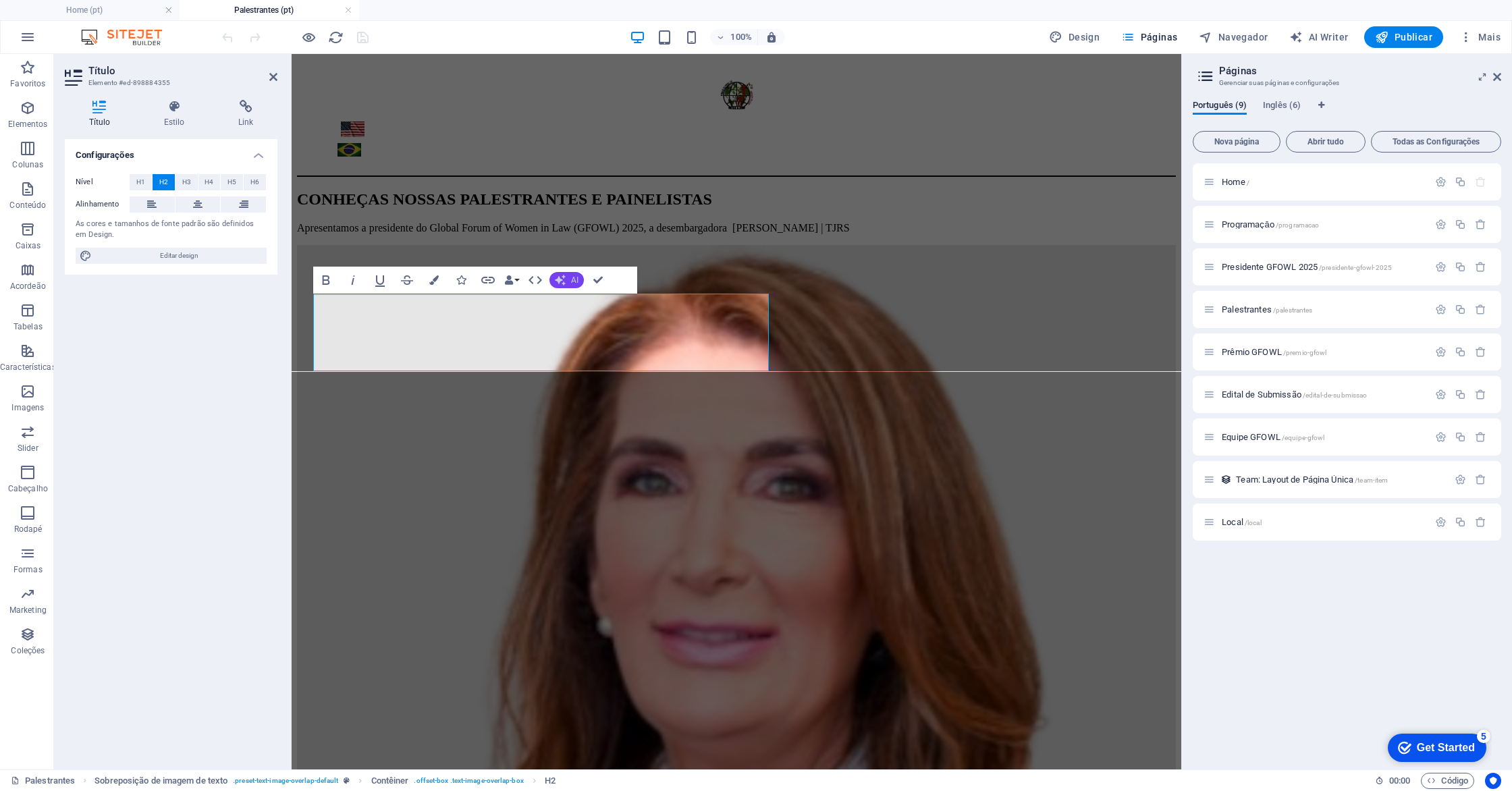
click at [566, 282] on button "AI" at bounding box center [566, 280] width 35 height 16
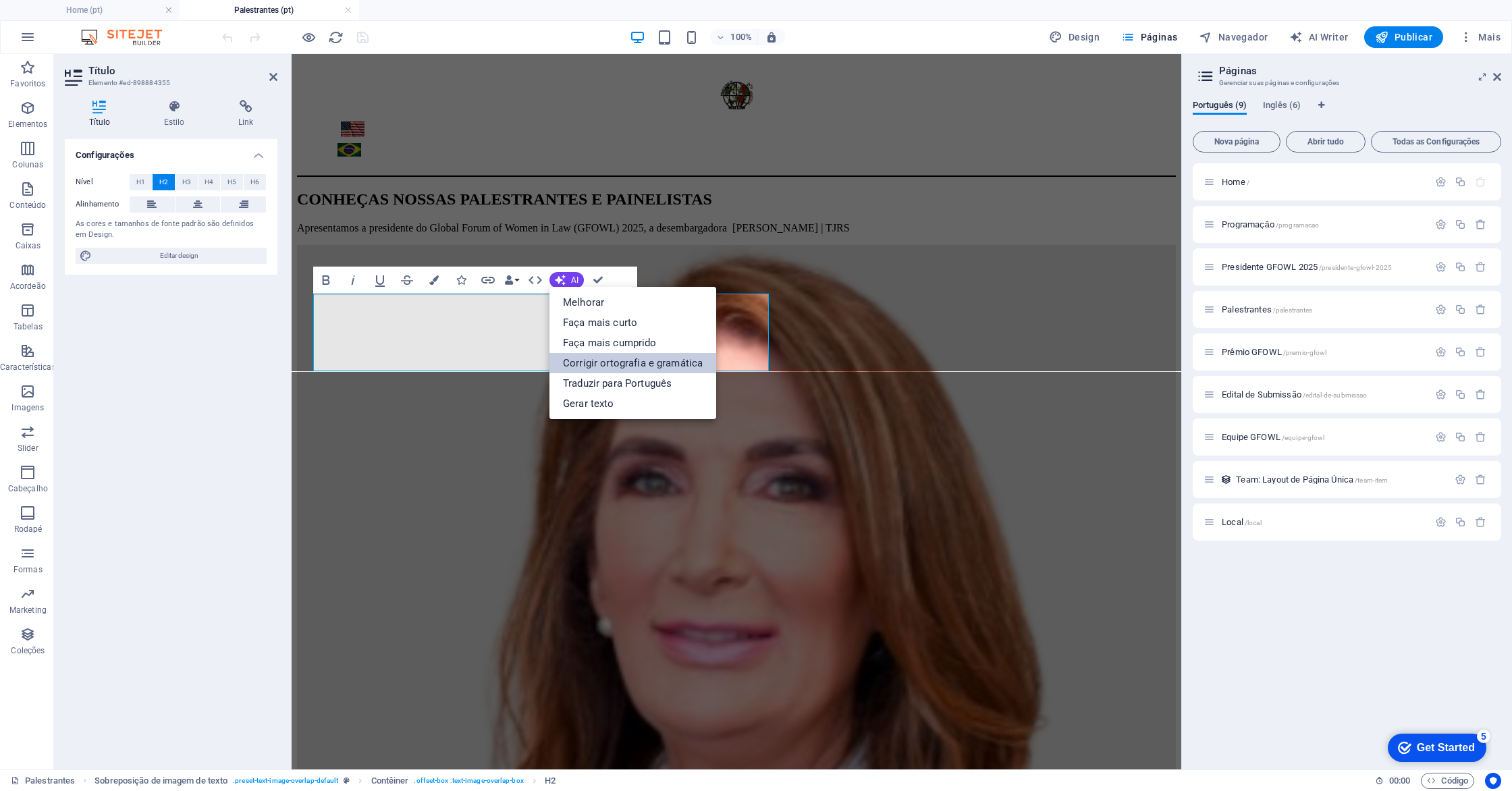
click at [589, 360] on link "Corrigir ortografia e gramática" at bounding box center [632, 363] width 167 height 20
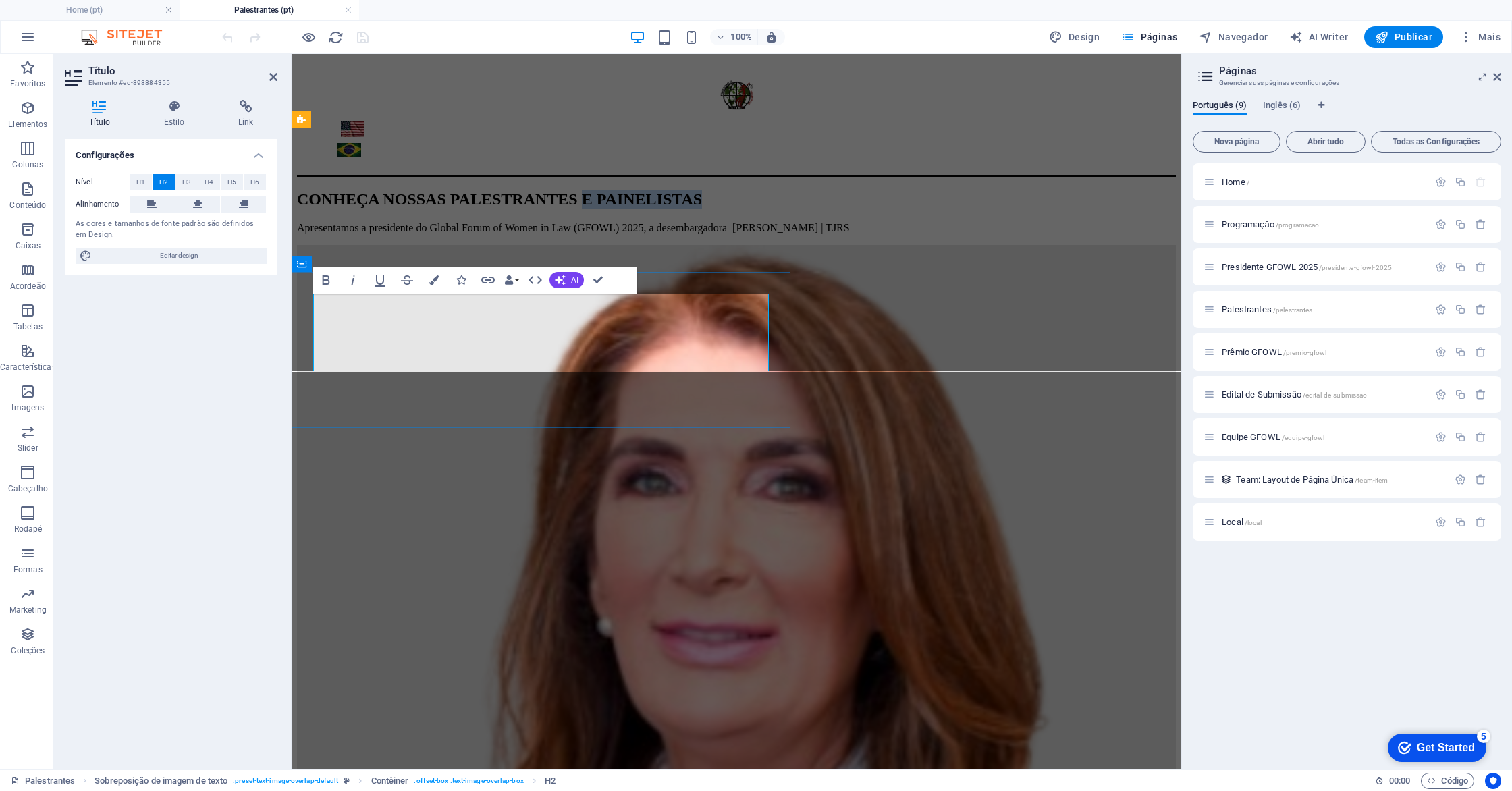
drag, startPoint x: 548, startPoint y: 354, endPoint x: 763, endPoint y: 356, distance: 215.0
click at [763, 209] on h2 "CONHEÇA NOSSAS PALESTRANTES E PAINELISTAS" at bounding box center [736, 200] width 879 height 19
click at [194, 202] on icon at bounding box center [197, 204] width 9 height 16
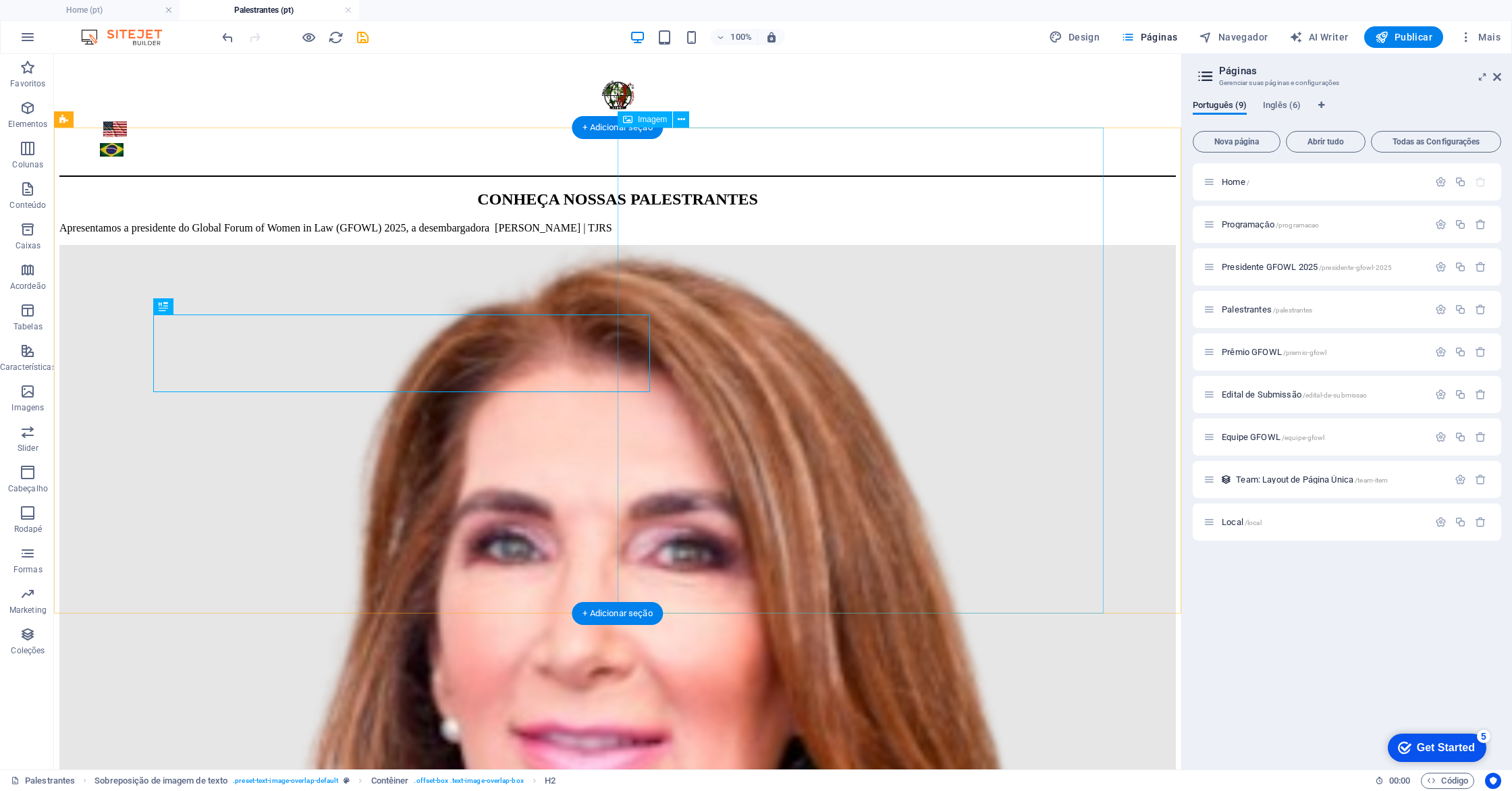
click at [826, 316] on figure at bounding box center [617, 805] width 1116 height 1119
select select "%"
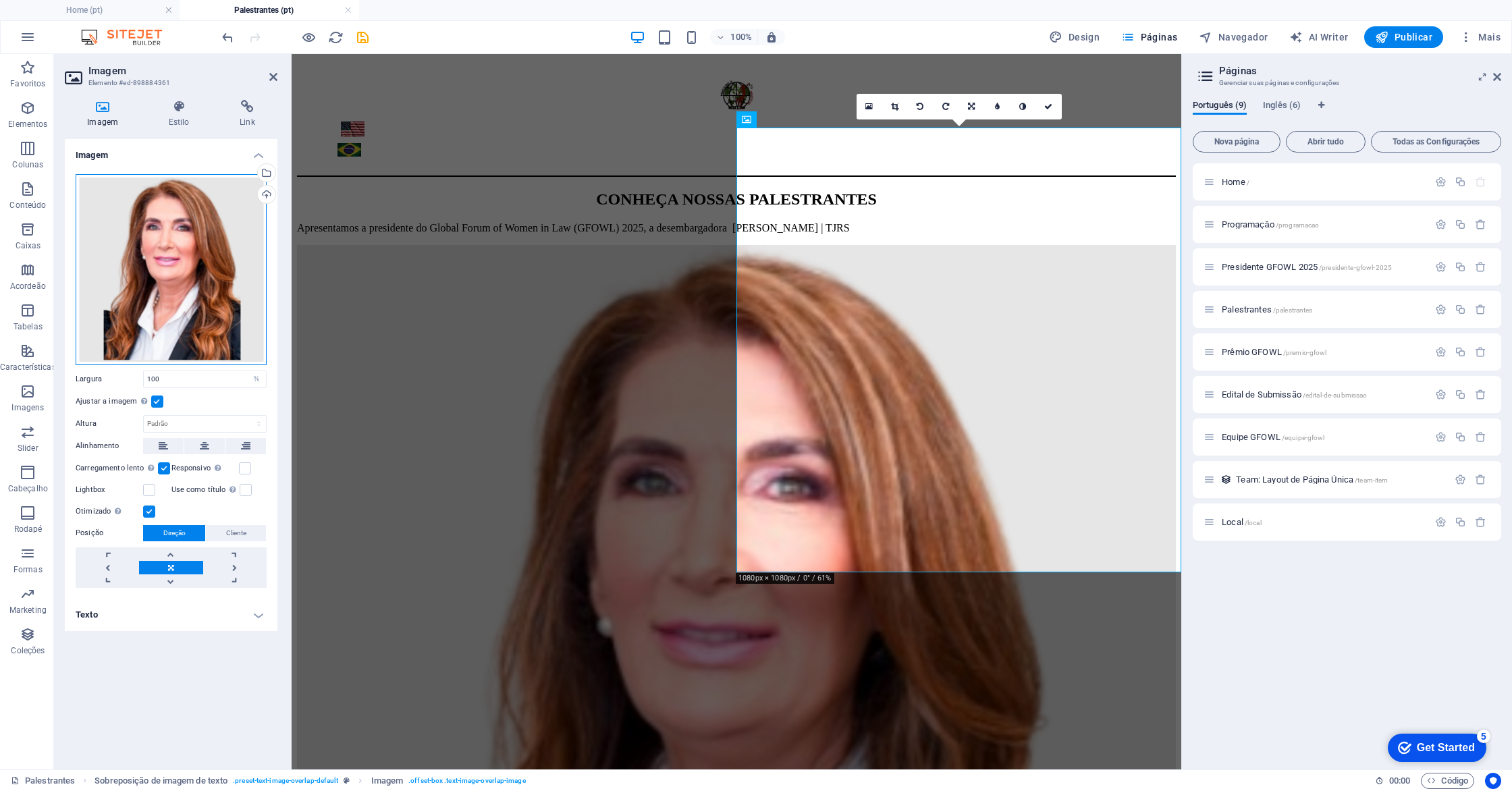
click at [215, 276] on div "Arraste os arquivos aqui, clique para escolher os arquivos ou selecione os arqu…" at bounding box center [170, 269] width 191 height 191
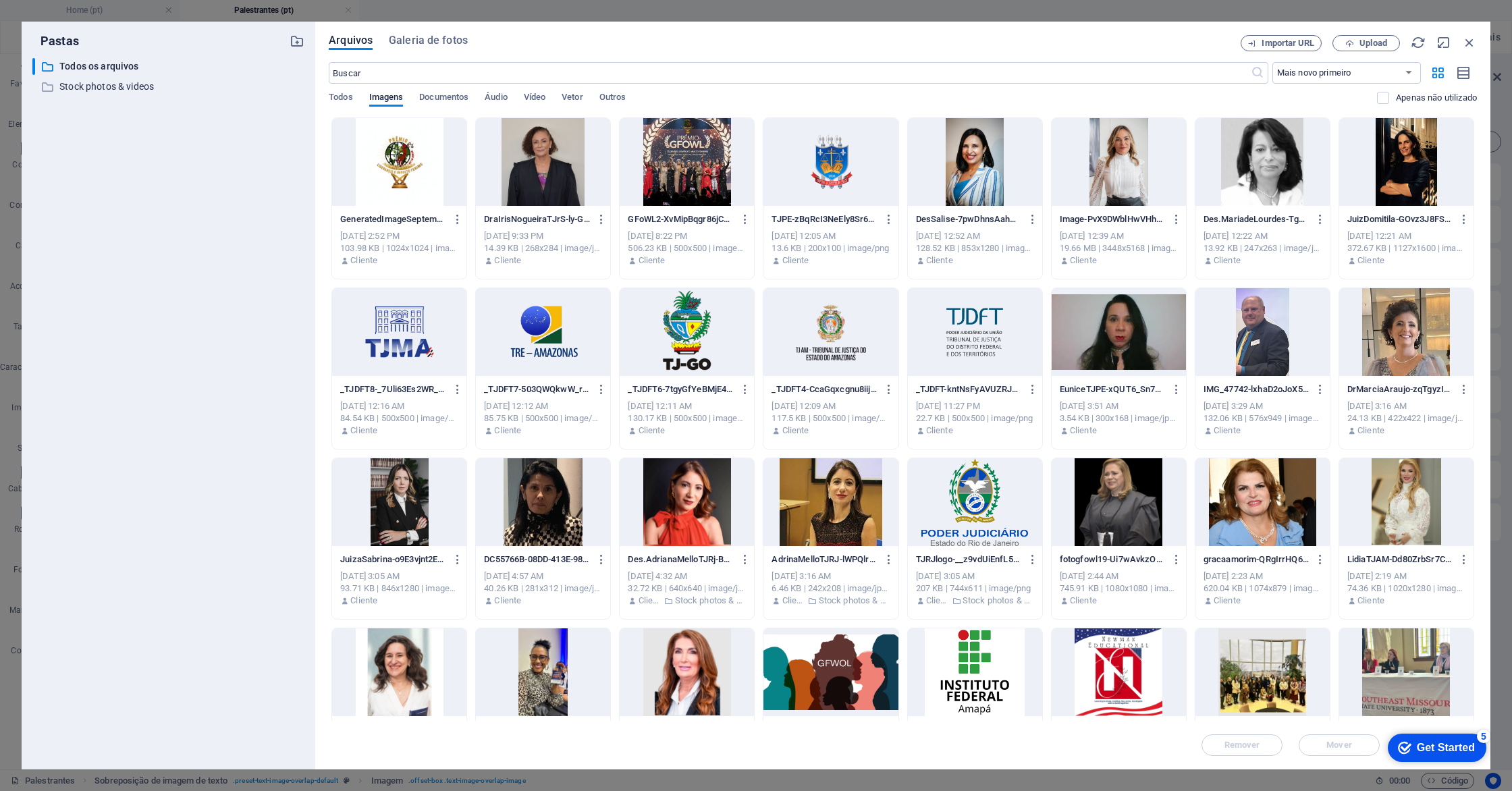
click at [839, 668] on div at bounding box center [831, 672] width 134 height 88
click at [839, 668] on div "1" at bounding box center [831, 672] width 134 height 88
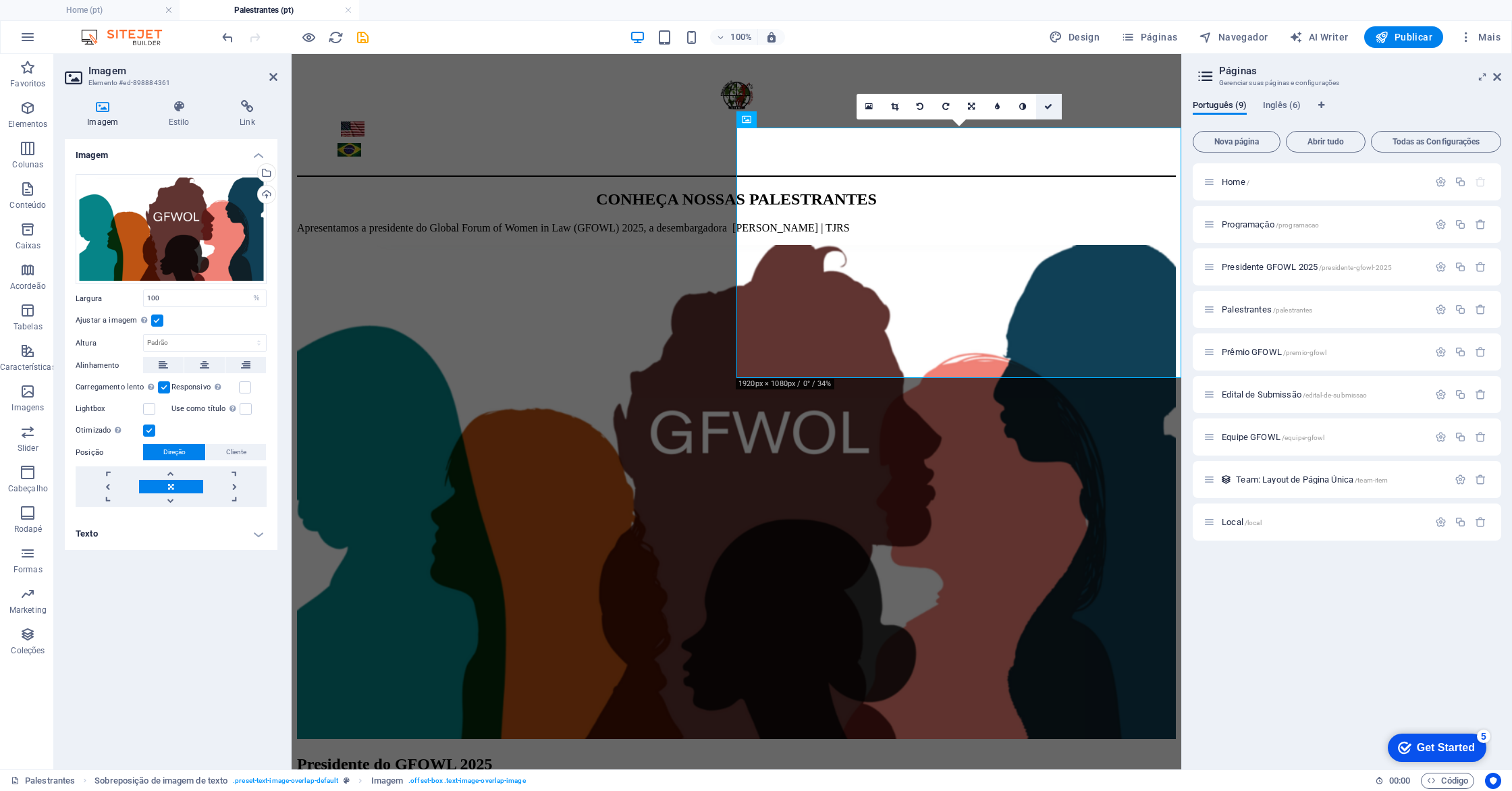
click at [1045, 108] on icon at bounding box center [1048, 107] width 8 height 8
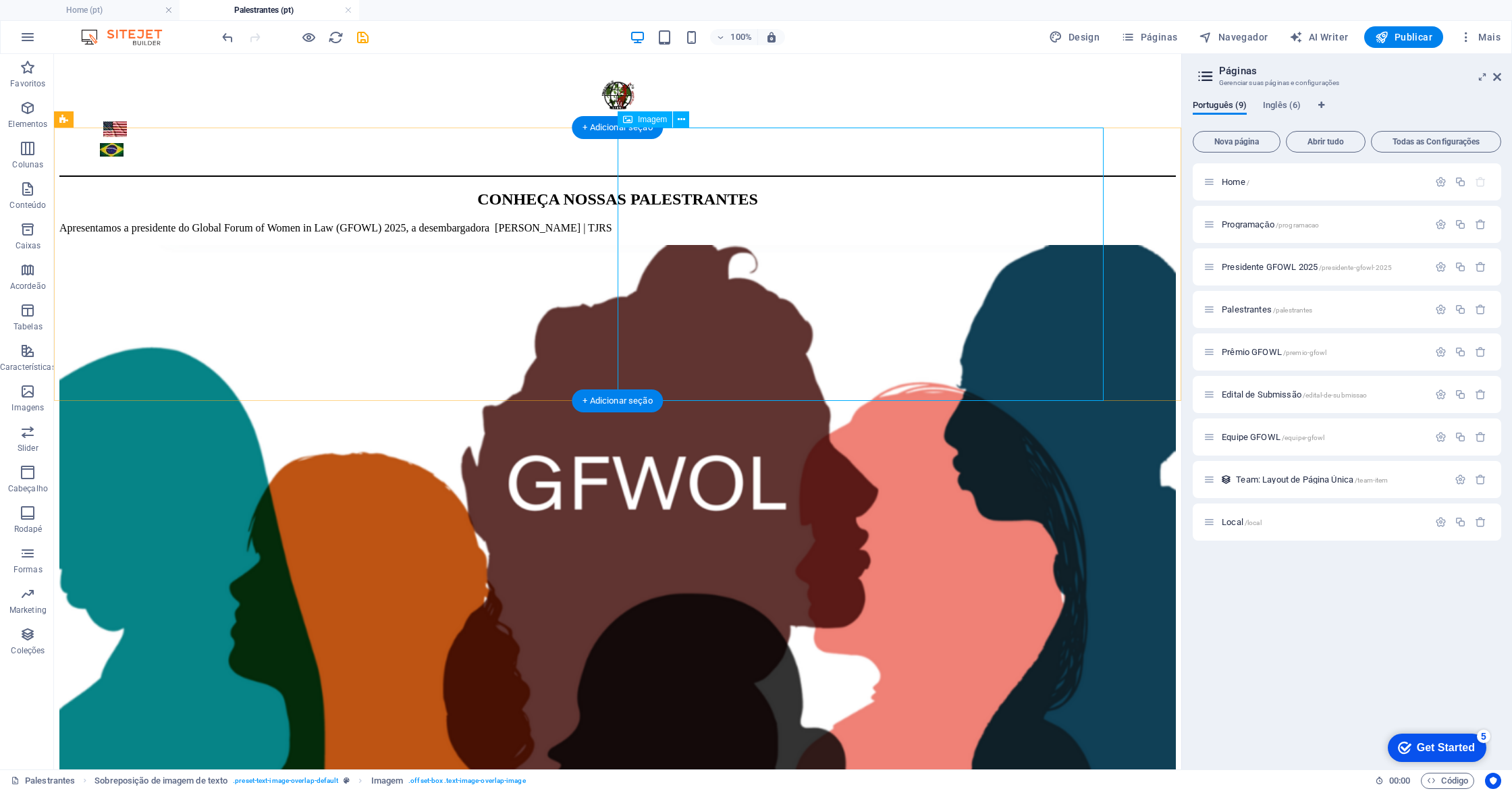
click at [729, 245] on figure at bounding box center [617, 560] width 1116 height 631
select select "%"
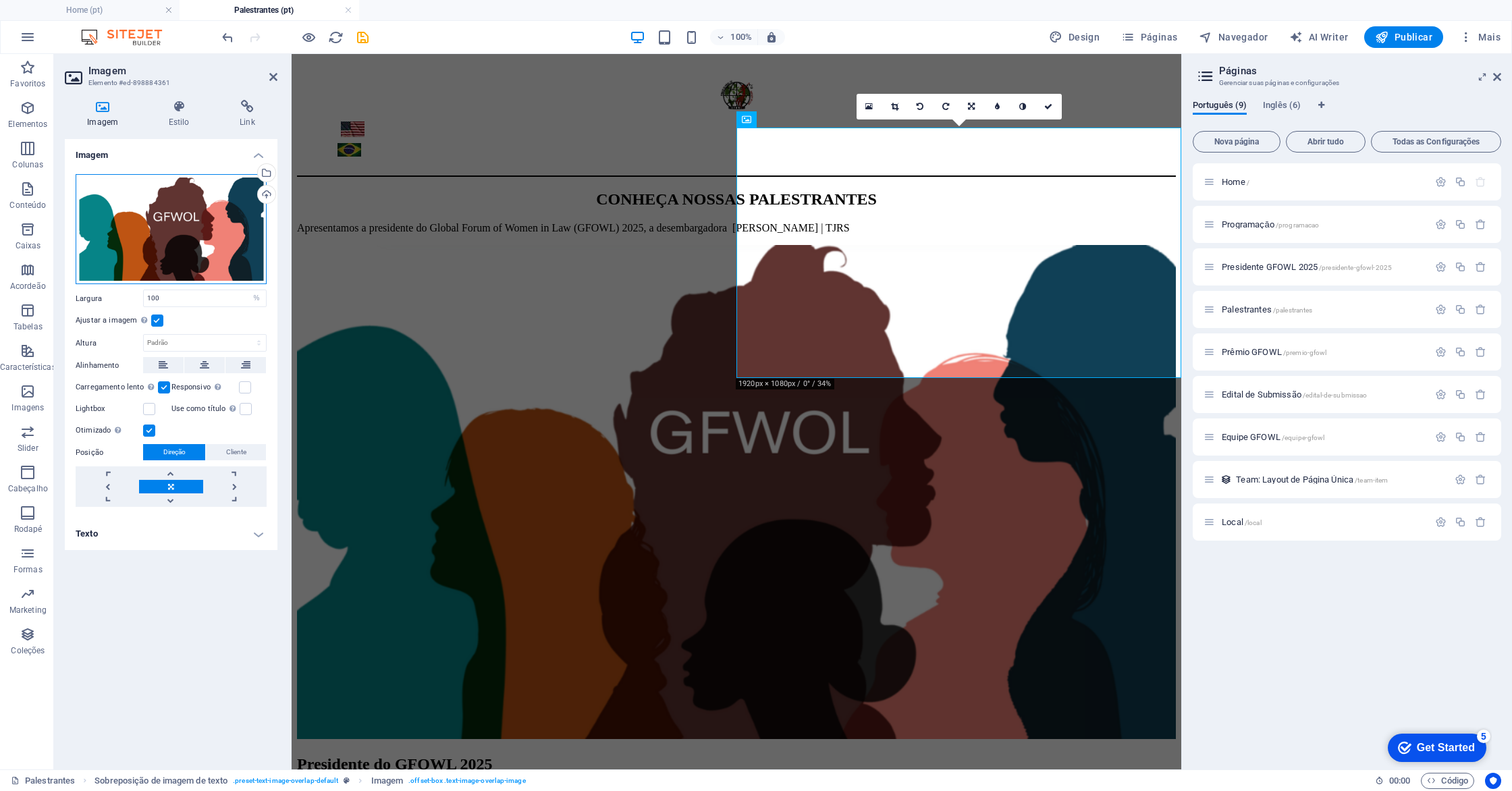
click at [231, 217] on div "Arraste os arquivos aqui, clique para escolher os arquivos ou selecione os arqu…" at bounding box center [170, 229] width 191 height 111
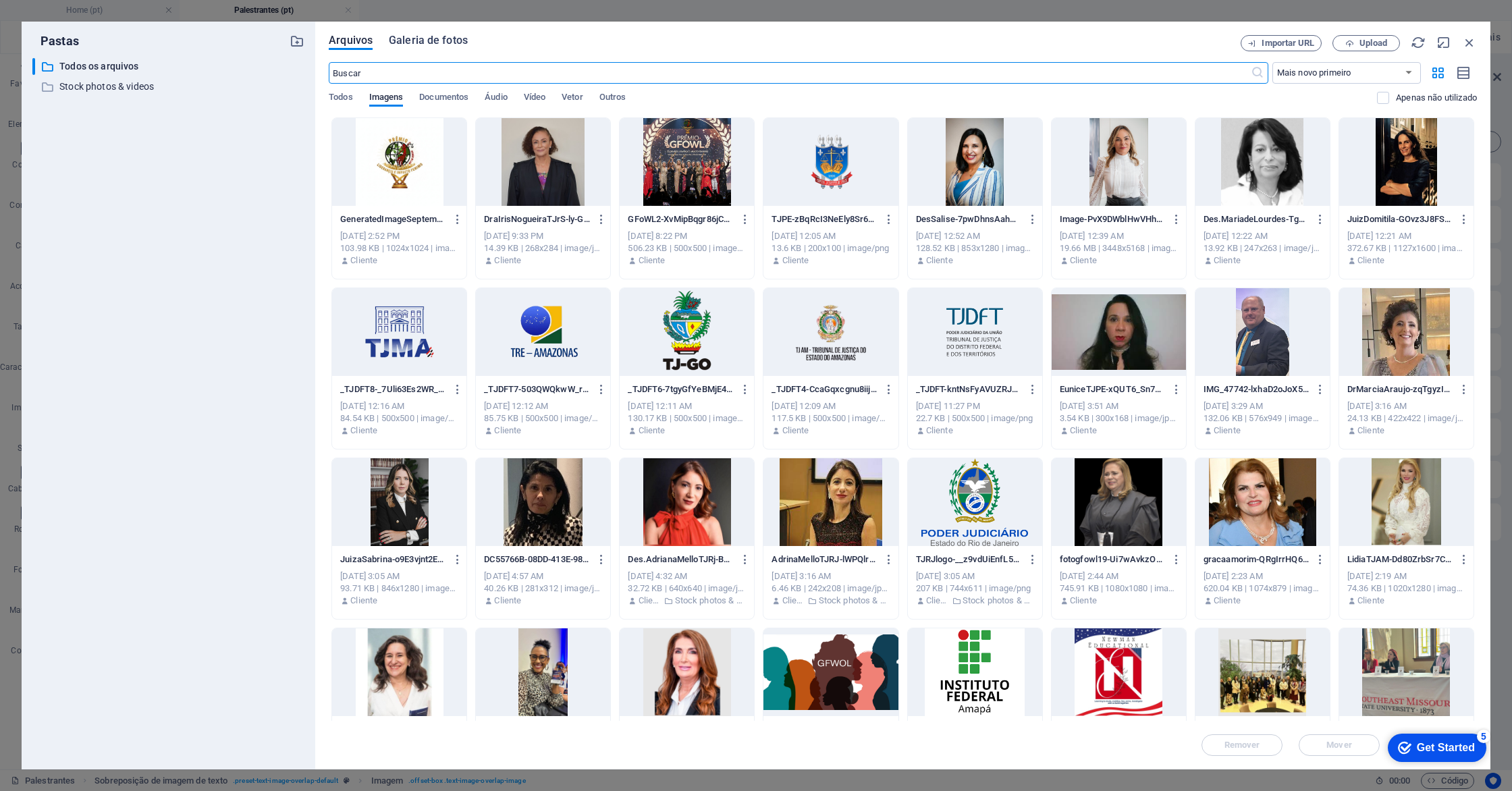
click at [420, 38] on span "Galeria de fotos" at bounding box center [428, 40] width 79 height 16
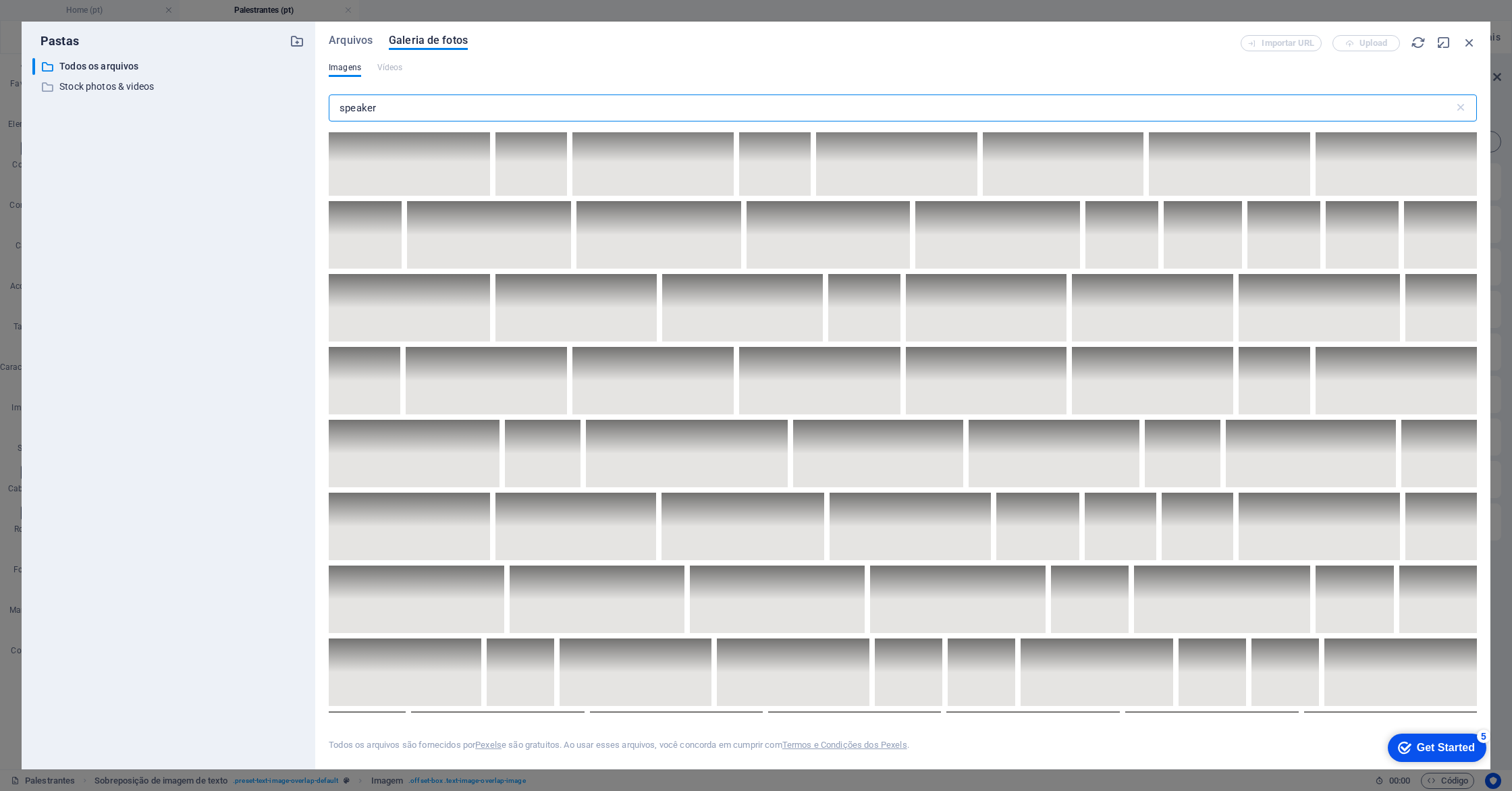
scroll to position [3432, 0]
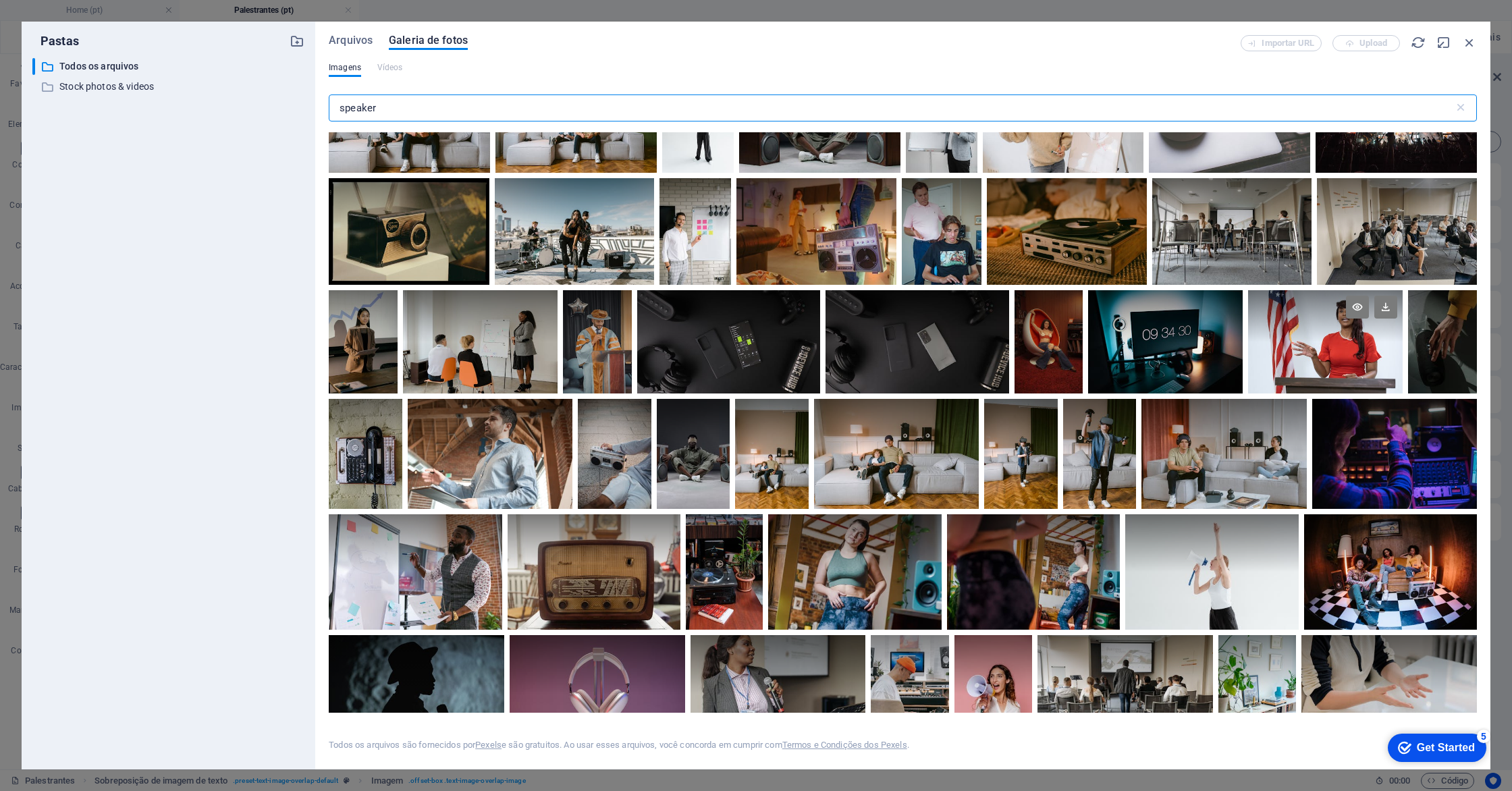
type input "speaker"
click at [1339, 337] on div at bounding box center [1325, 342] width 154 height 103
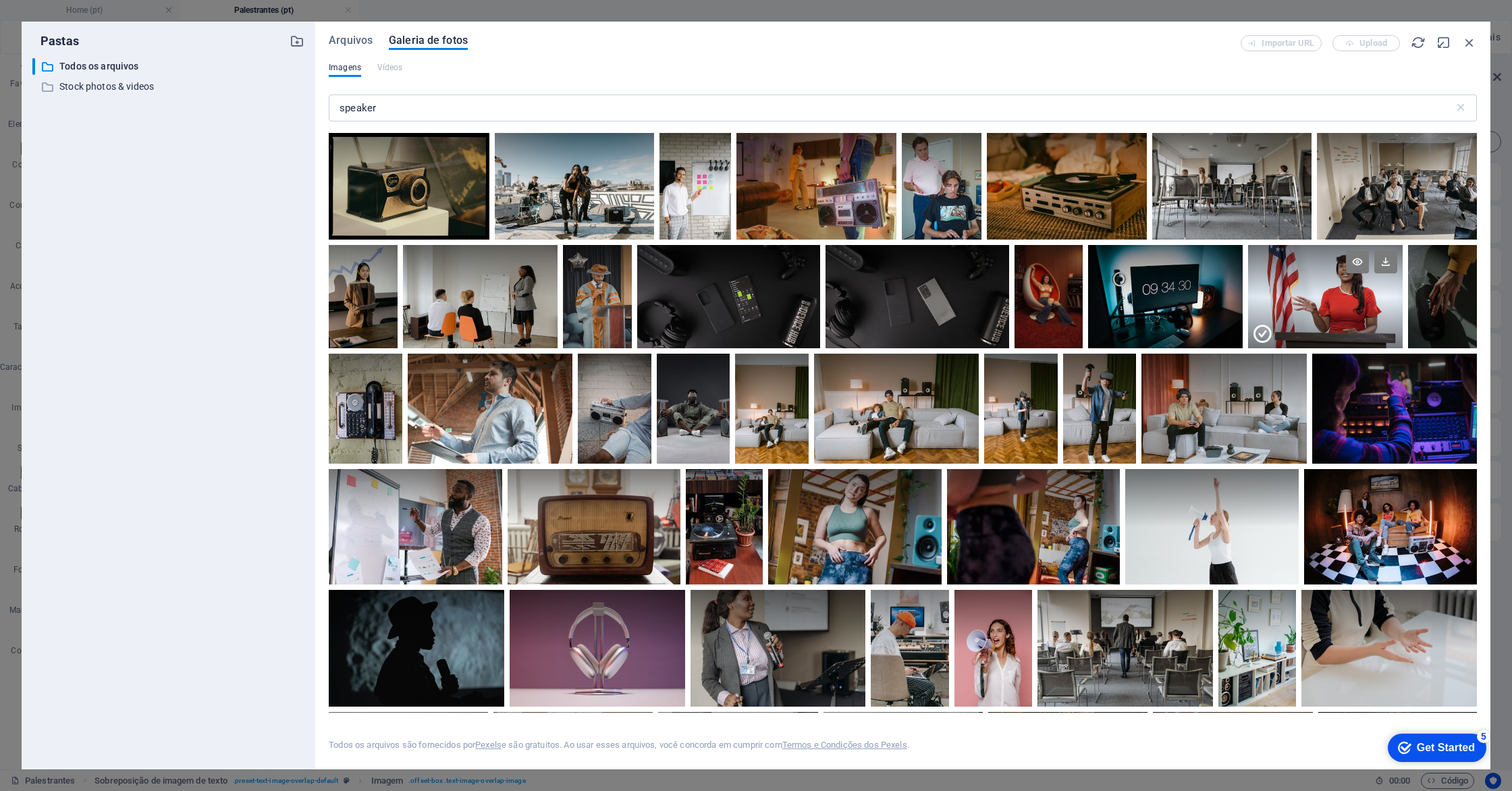
scroll to position [3479, 0]
click at [1314, 304] on div at bounding box center [1325, 322] width 154 height 52
click at [1314, 304] on div at bounding box center [1325, 296] width 154 height 103
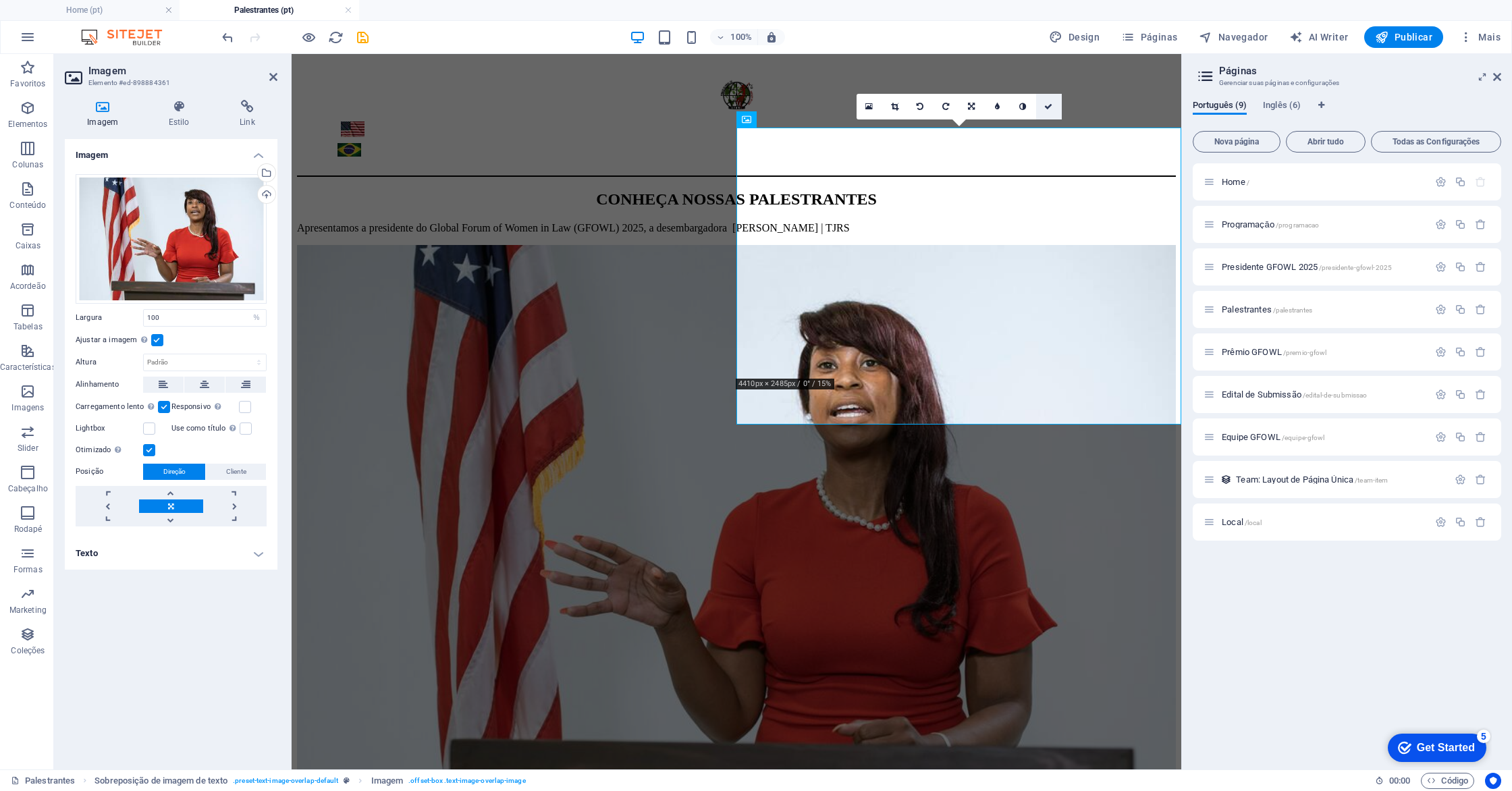
click at [1047, 112] on link at bounding box center [1048, 107] width 25 height 25
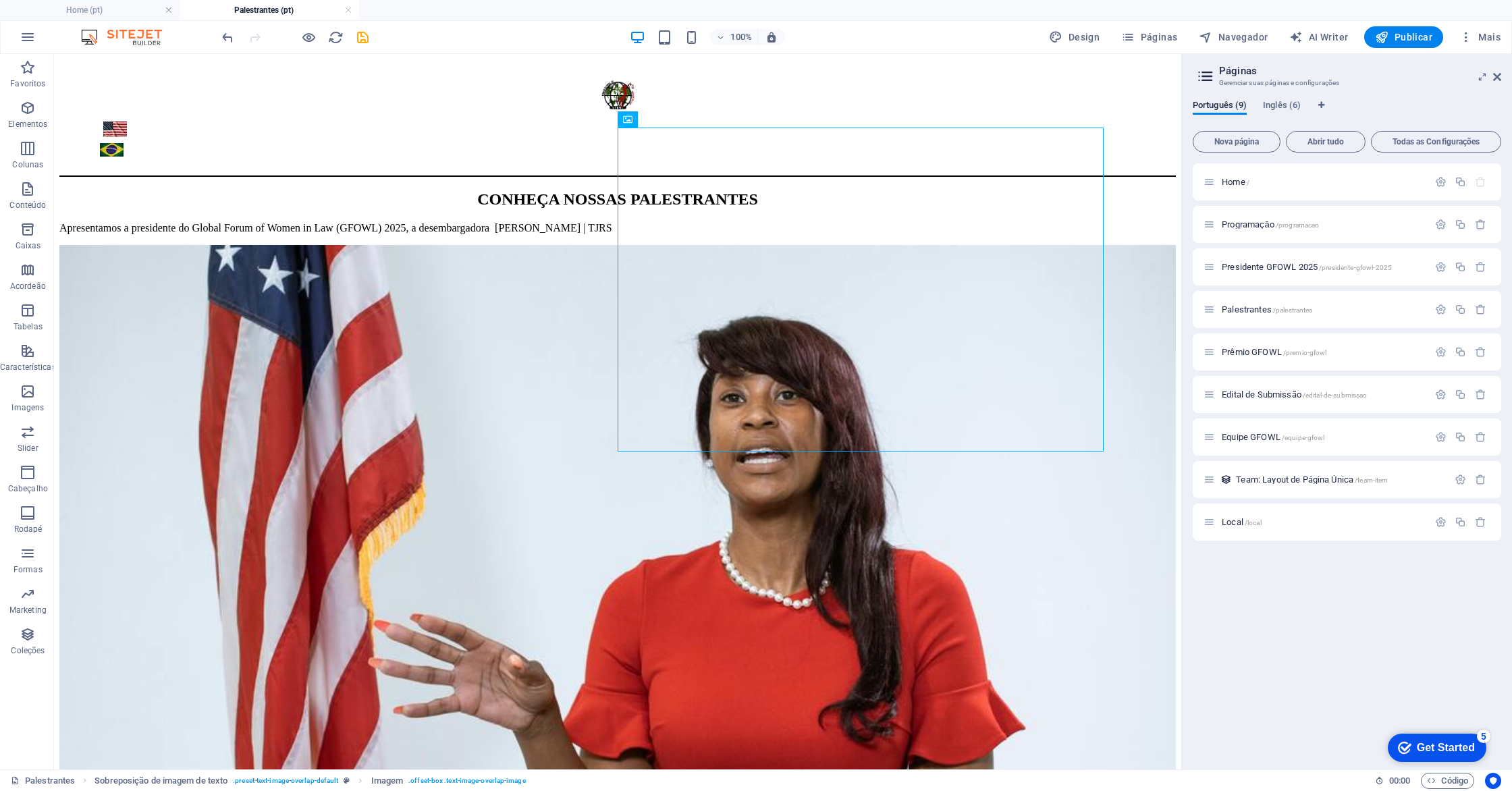
click at [359, 45] on div at bounding box center [295, 36] width 151 height 21
click at [361, 38] on icon "save" at bounding box center [363, 37] width 15 height 15
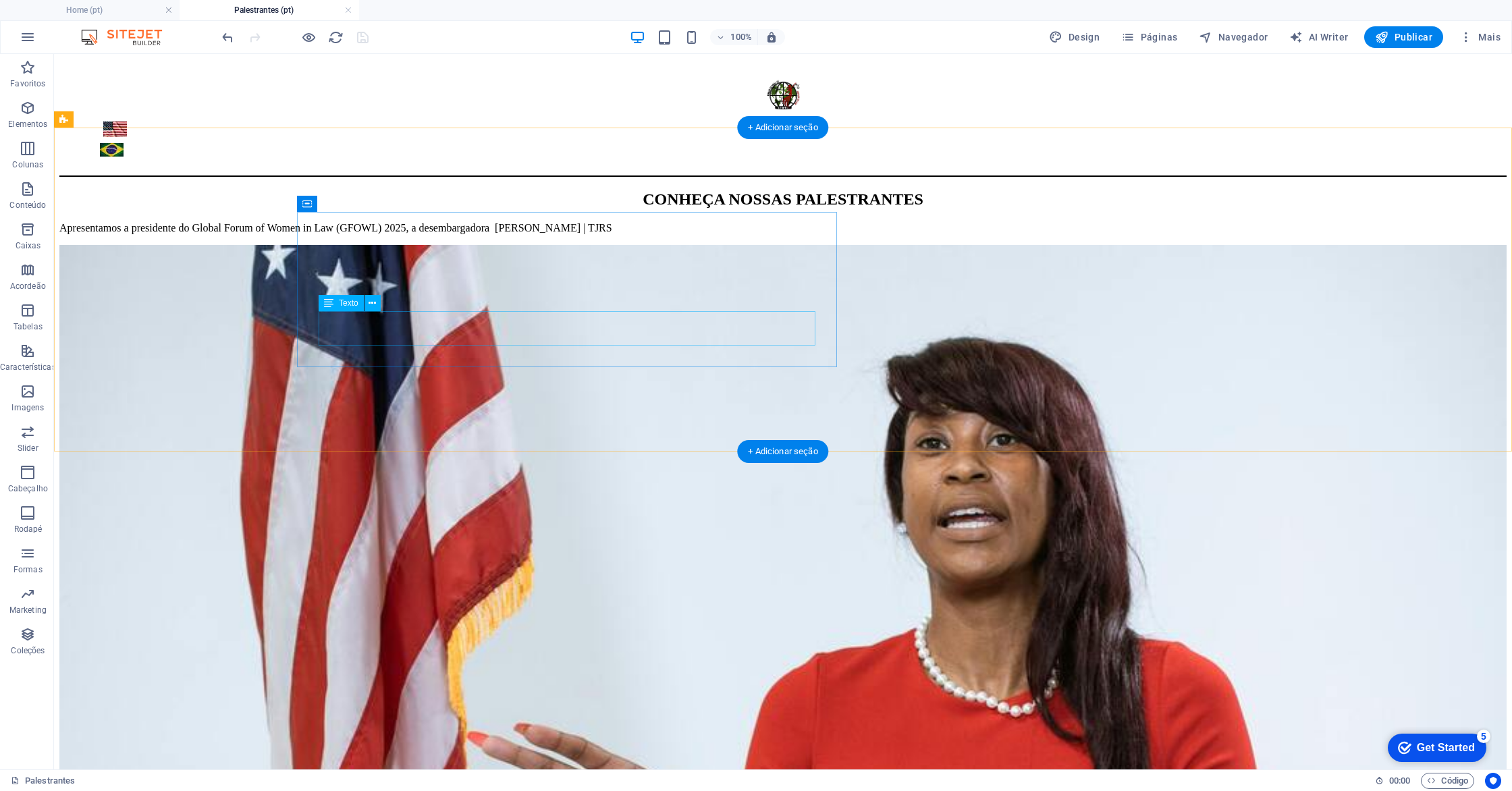
click at [581, 234] on div "Apresentamos a presidente do Global Forum of Women in Law (GFOWL) 2025, a desem…" at bounding box center [782, 228] width 1447 height 12
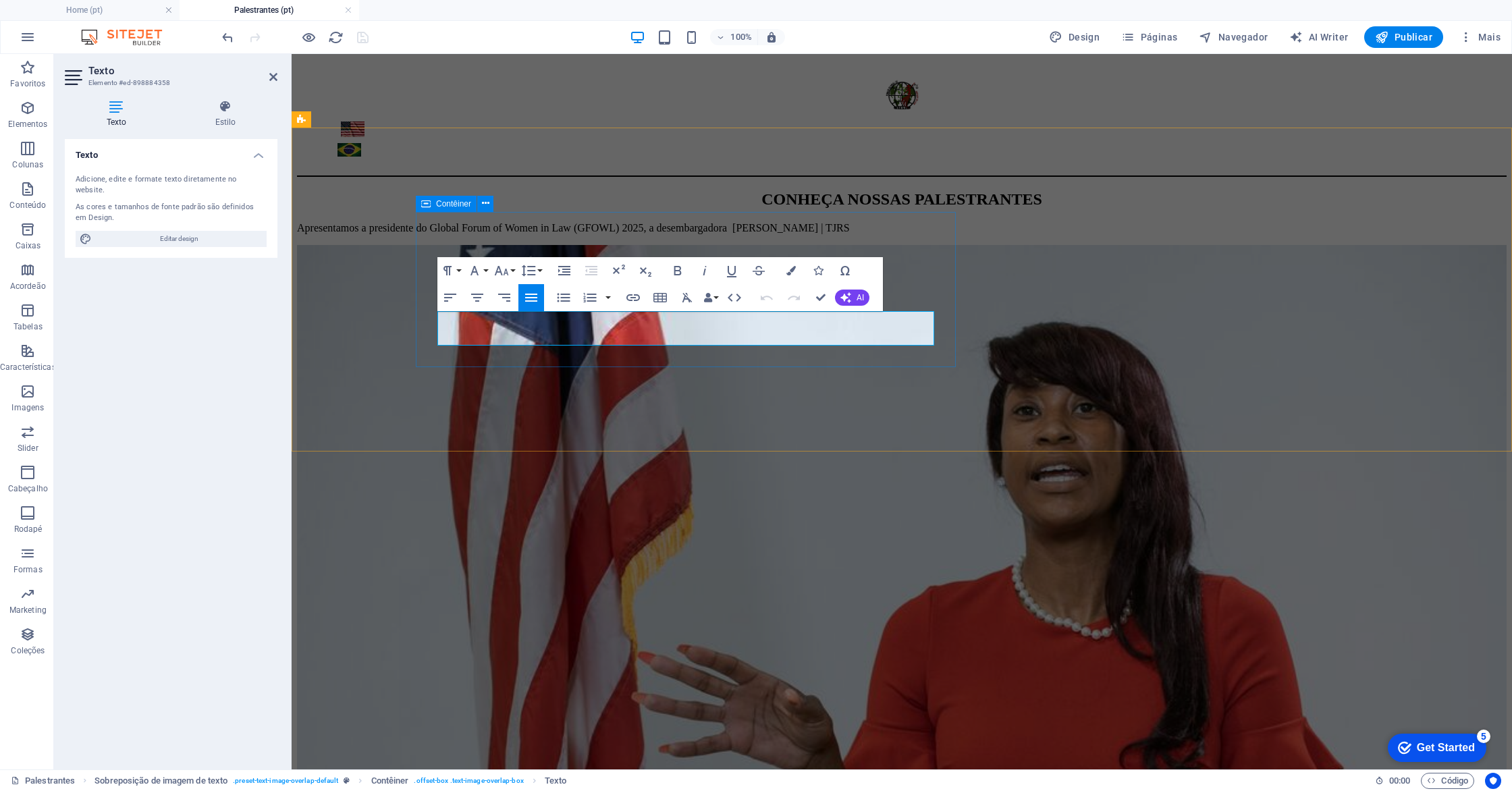
drag, startPoint x: 703, startPoint y: 339, endPoint x: 439, endPoint y: 318, distance: 264.8
click at [436, 234] on div "CONHEÇA NOSSAS PALESTRANTES Apresentamos a presidente do Global Forum of Women …" at bounding box center [901, 213] width 1209 height 44
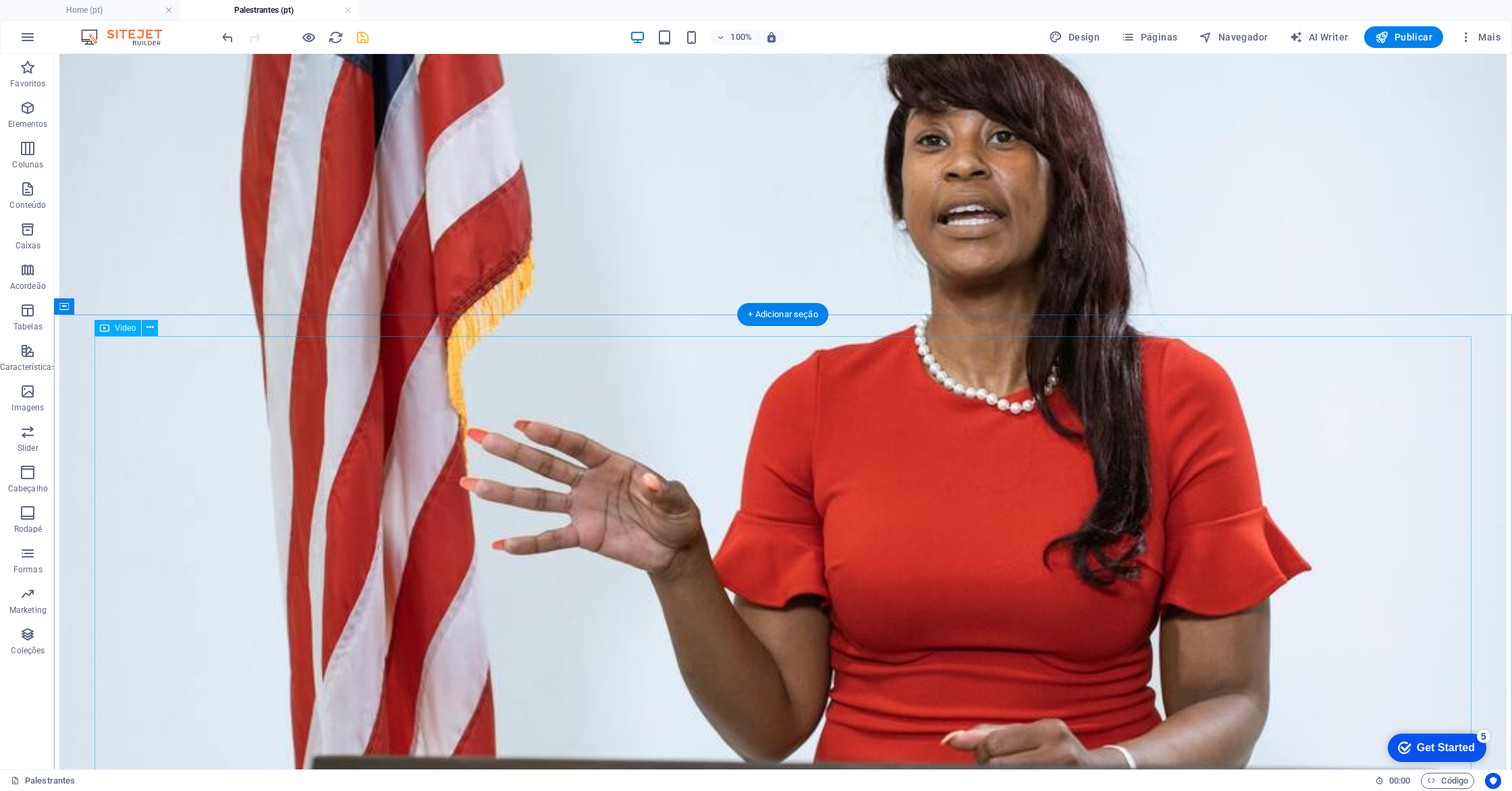
scroll to position [284, 0]
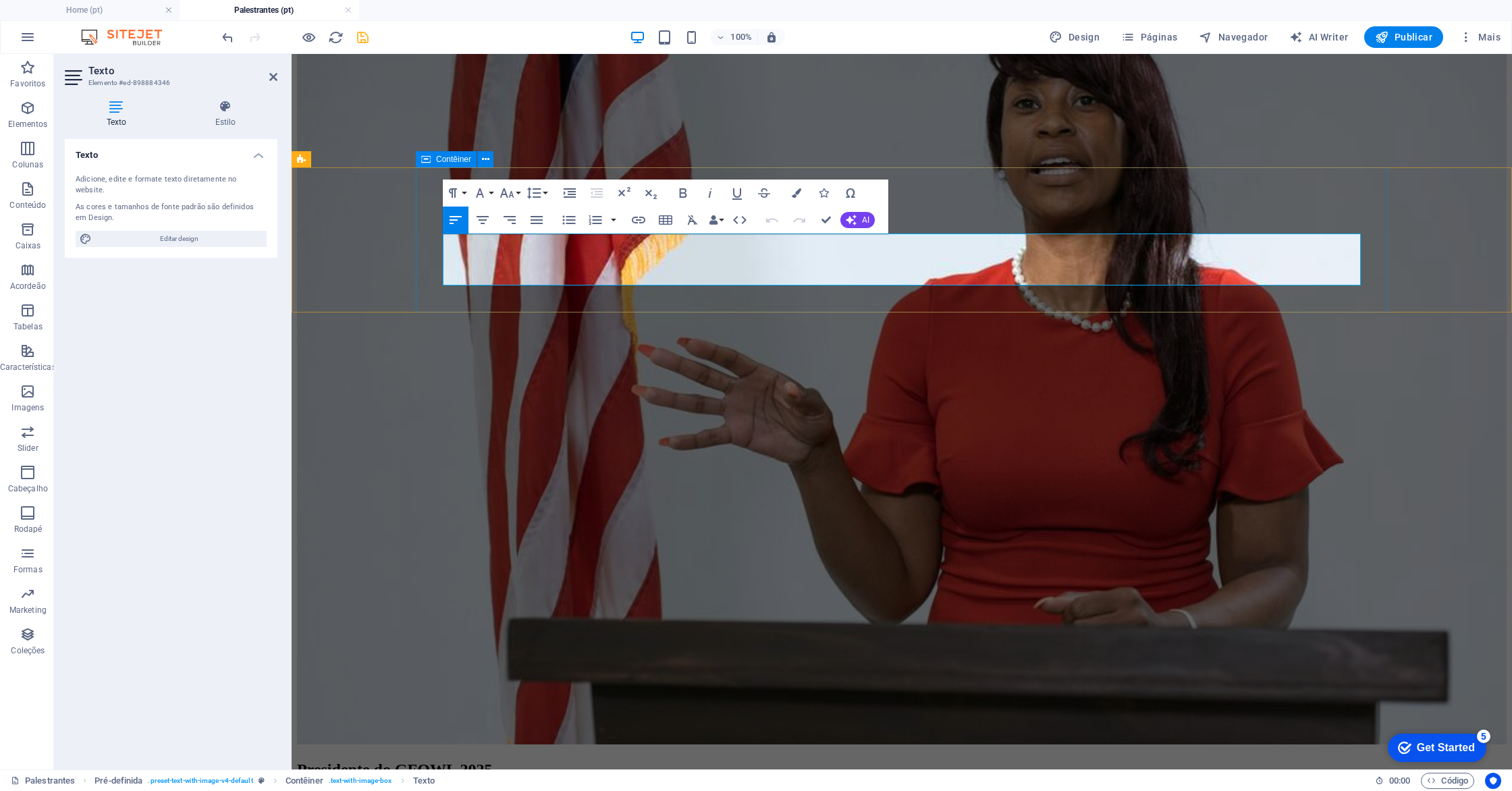
drag, startPoint x: 1053, startPoint y: 272, endPoint x: 436, endPoint y: 242, distance: 617.7
click at [436, 760] on div "Presidente do GFOWL 2025 Possui graduação em ciências jurídicas e sociais pela …" at bounding box center [901, 788] width 1209 height 56
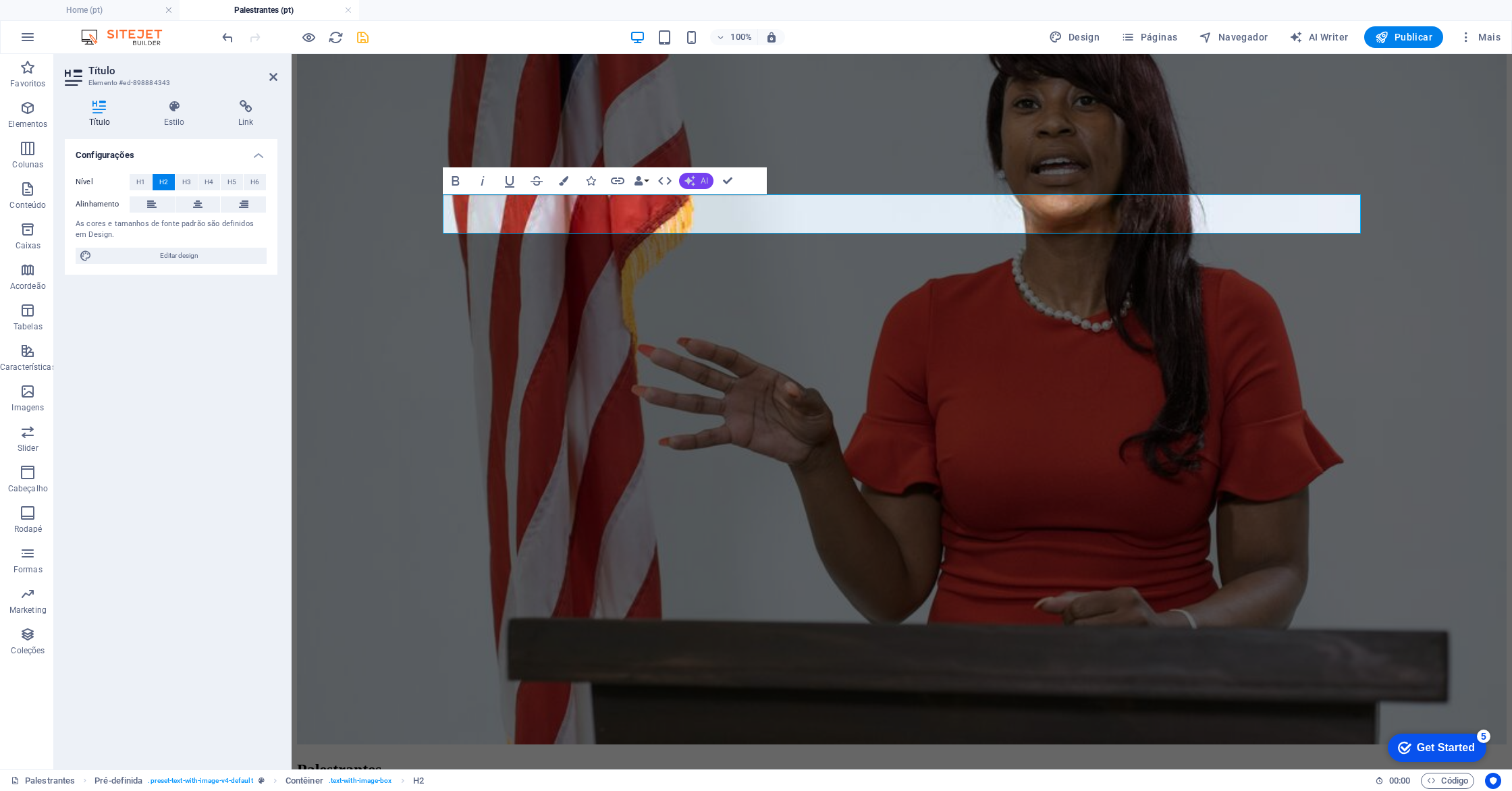
click at [687, 180] on icon "button" at bounding box center [689, 181] width 11 height 11
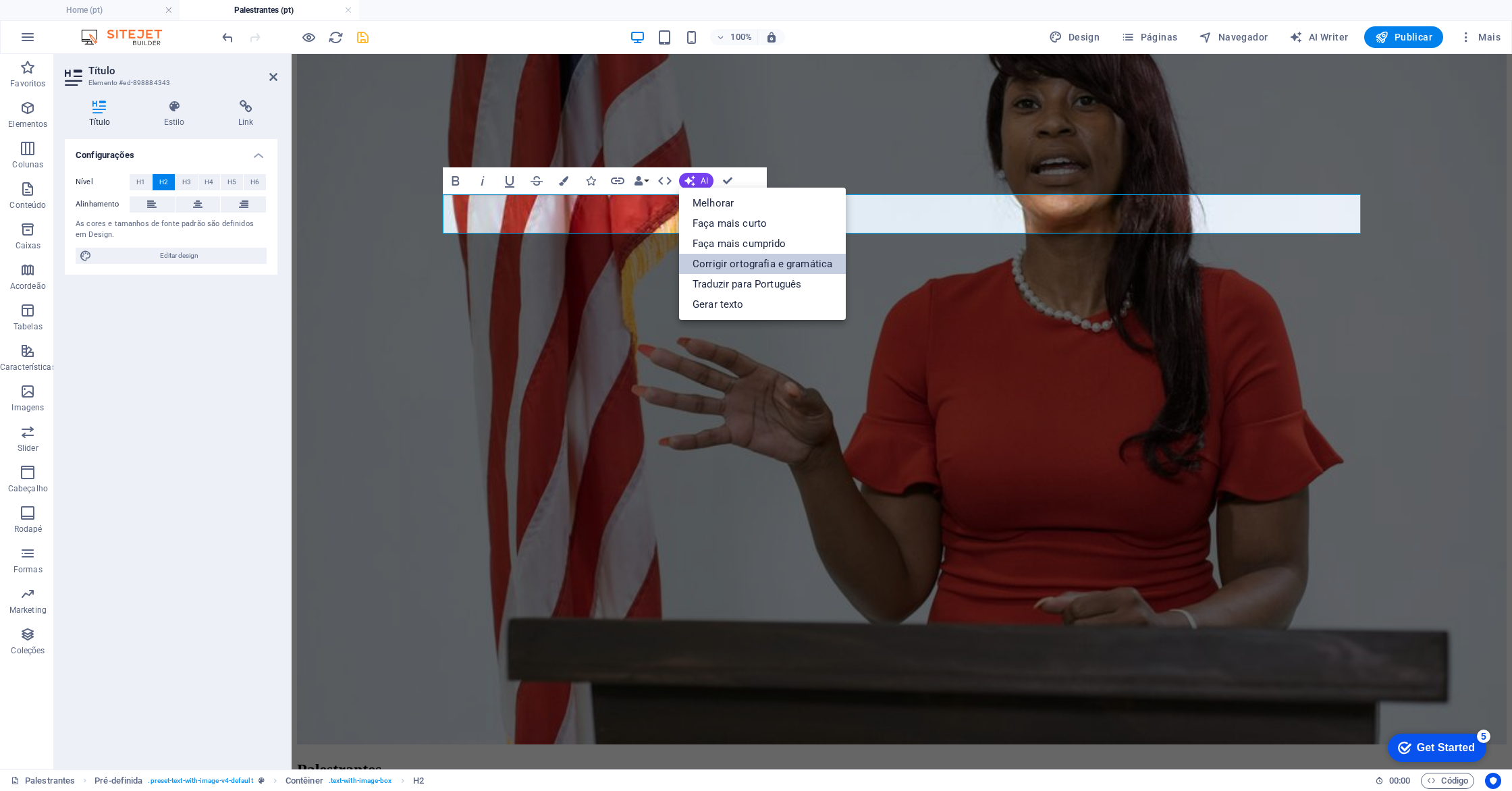
click at [735, 261] on link "Corrigir ortografia e gramática" at bounding box center [762, 264] width 167 height 20
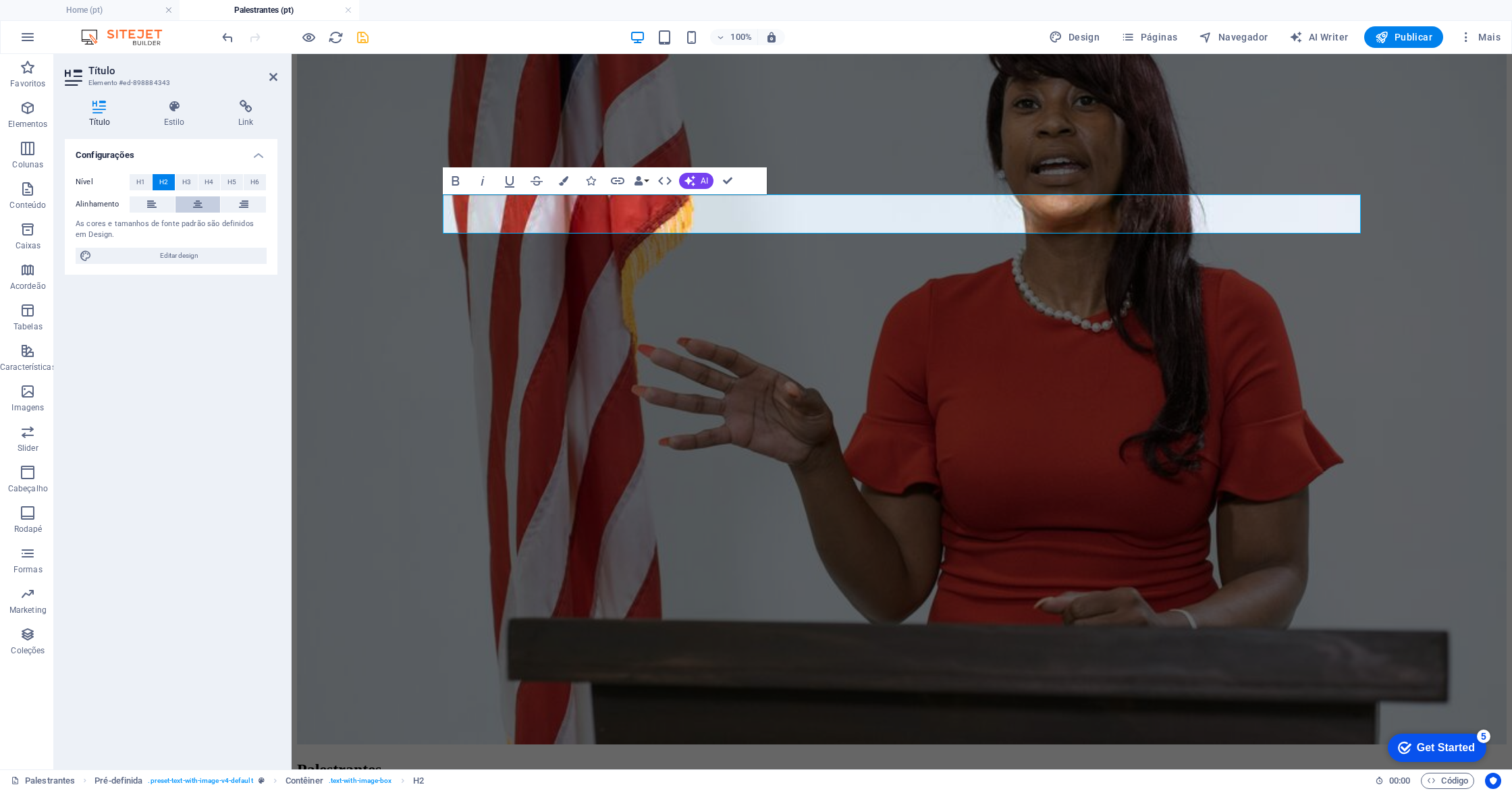
click at [197, 203] on icon at bounding box center [197, 204] width 9 height 16
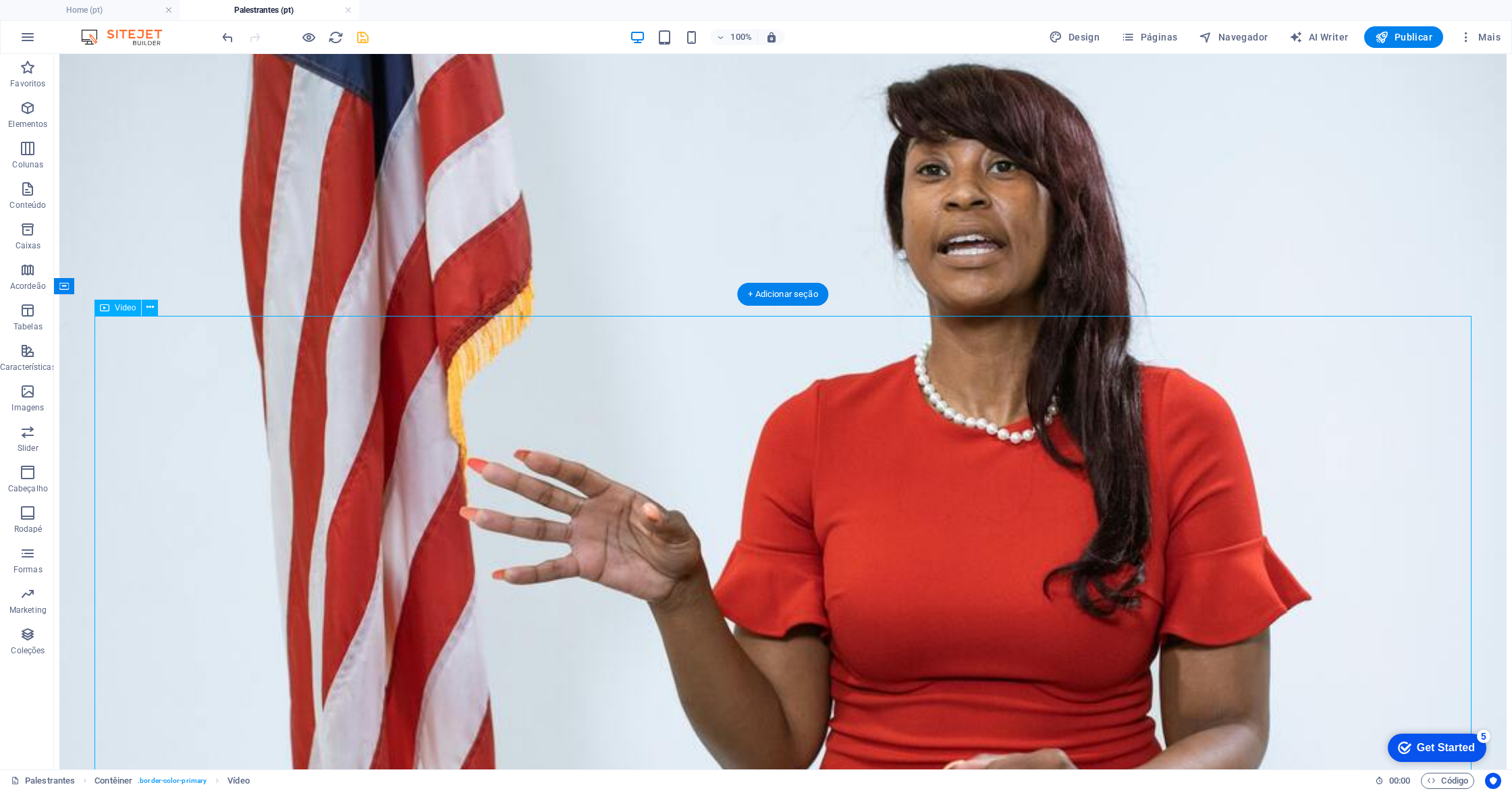
scroll to position [293, 0]
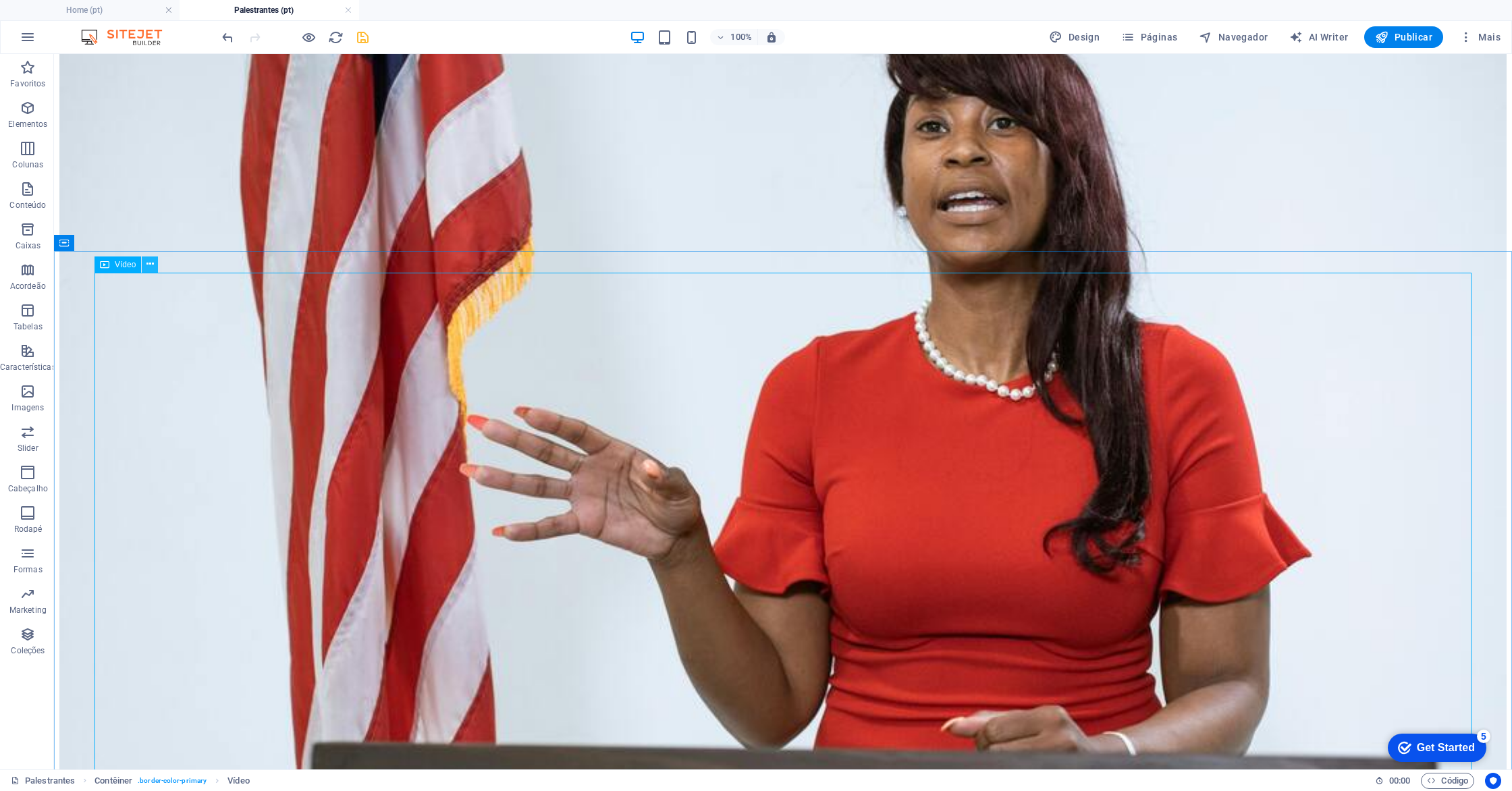
click at [150, 264] on icon at bounding box center [150, 264] width 8 height 14
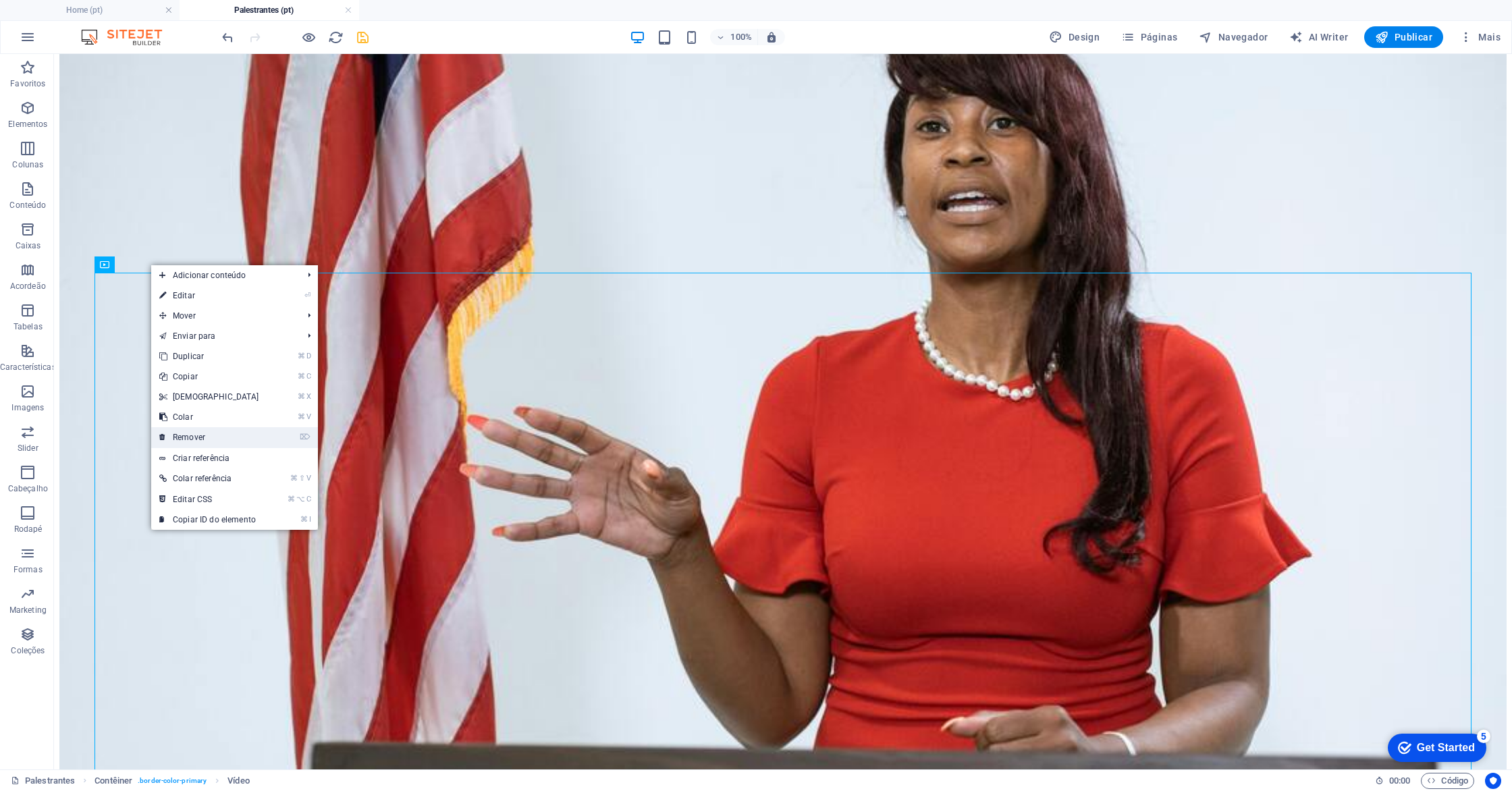
click at [222, 443] on link "⌦ Remover" at bounding box center [208, 437] width 116 height 20
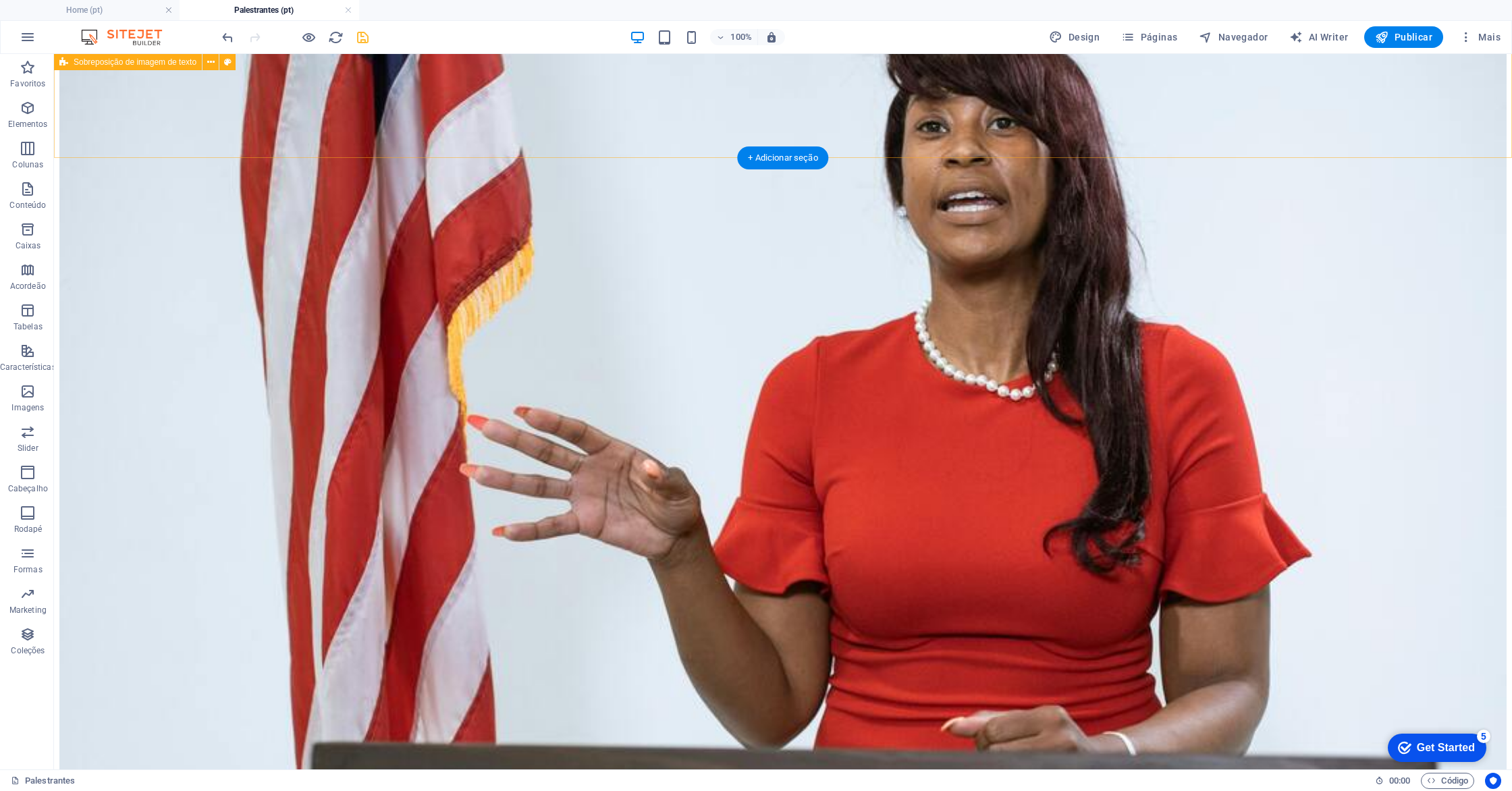
scroll to position [294, 0]
click at [16, 200] on p "Conteúdo" at bounding box center [27, 205] width 36 height 11
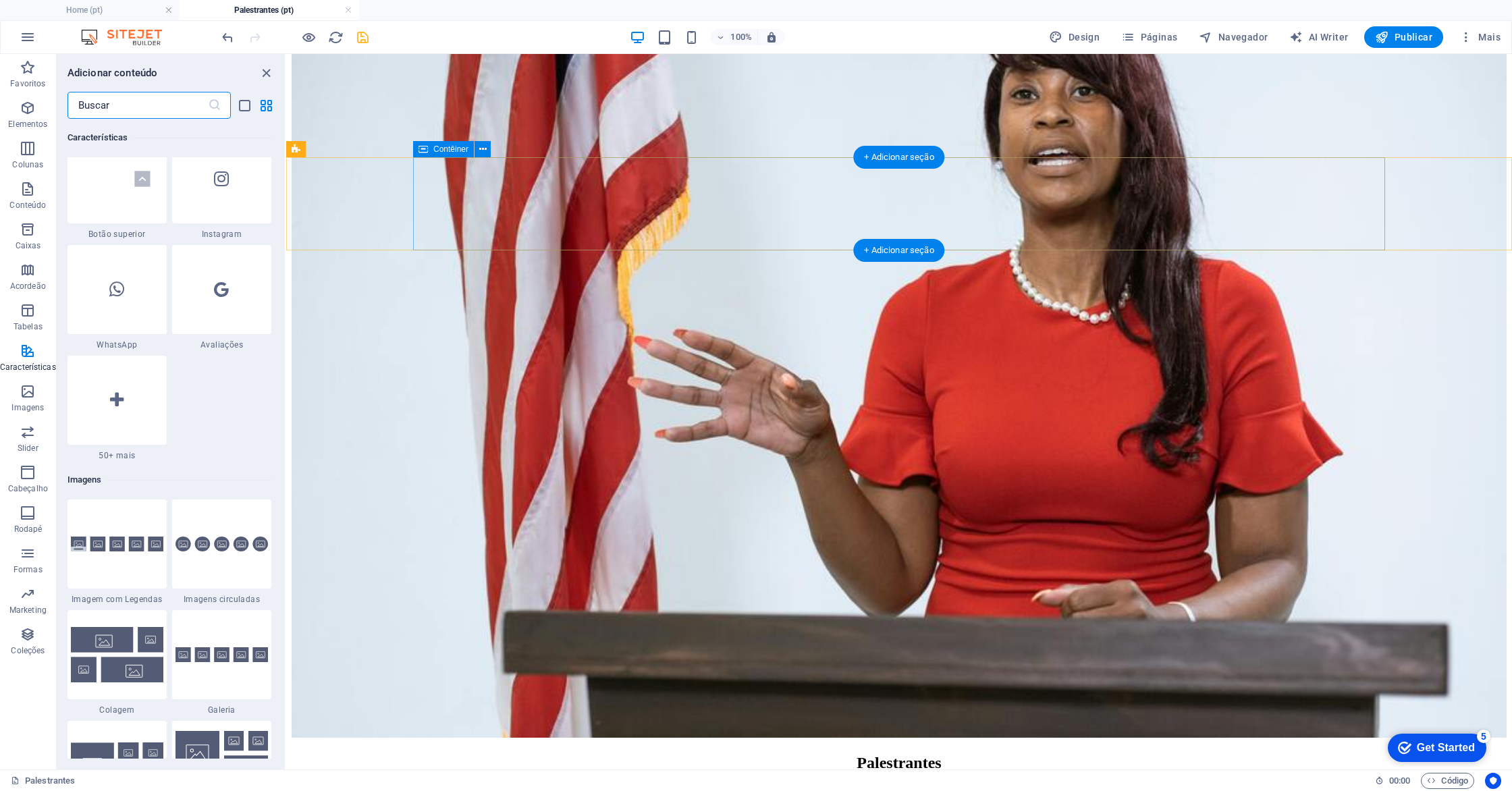
scroll to position [6504, 0]
click at [31, 131] on span "Elementos" at bounding box center [28, 116] width 56 height 32
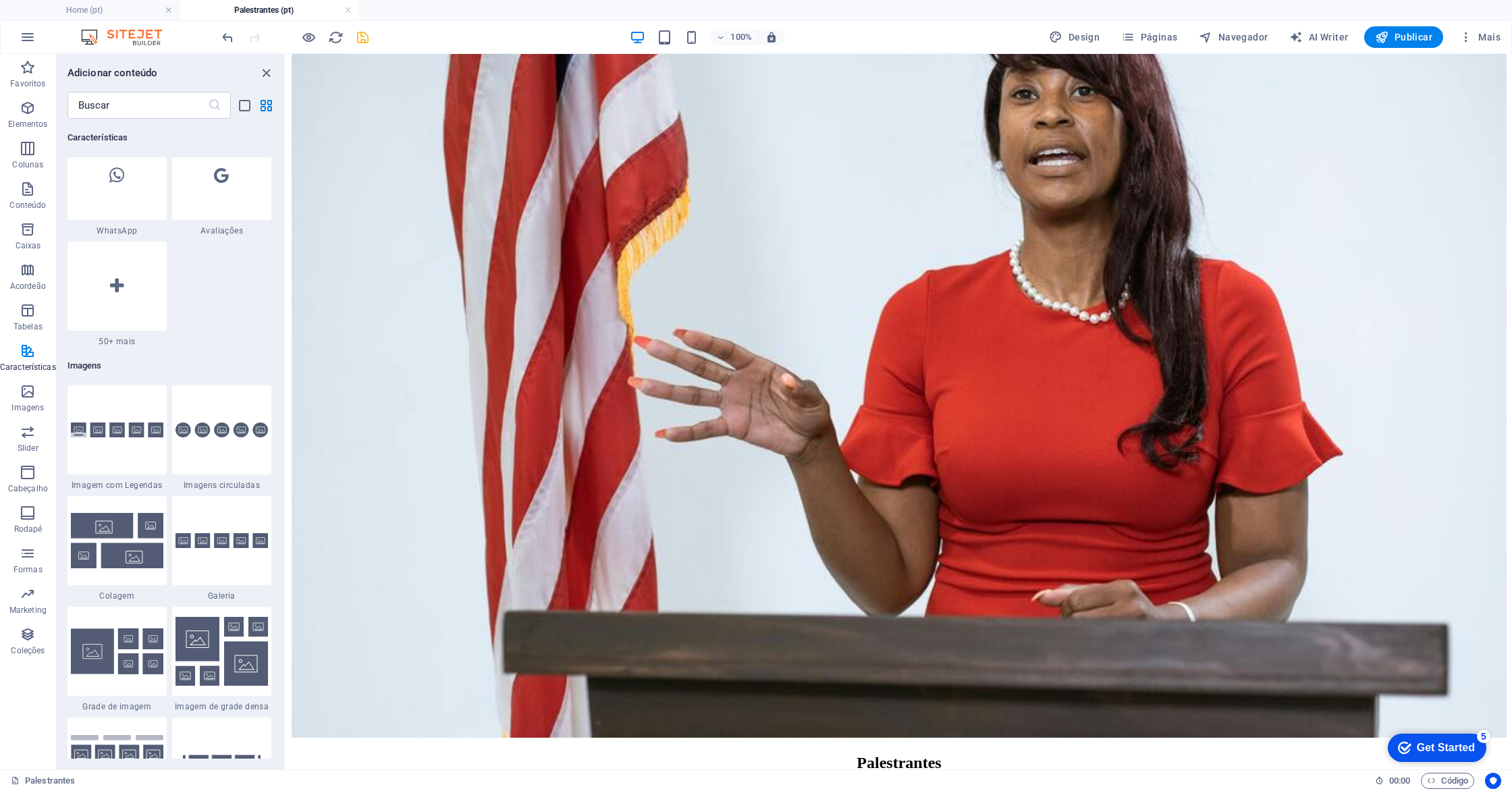
scroll to position [6620, 0]
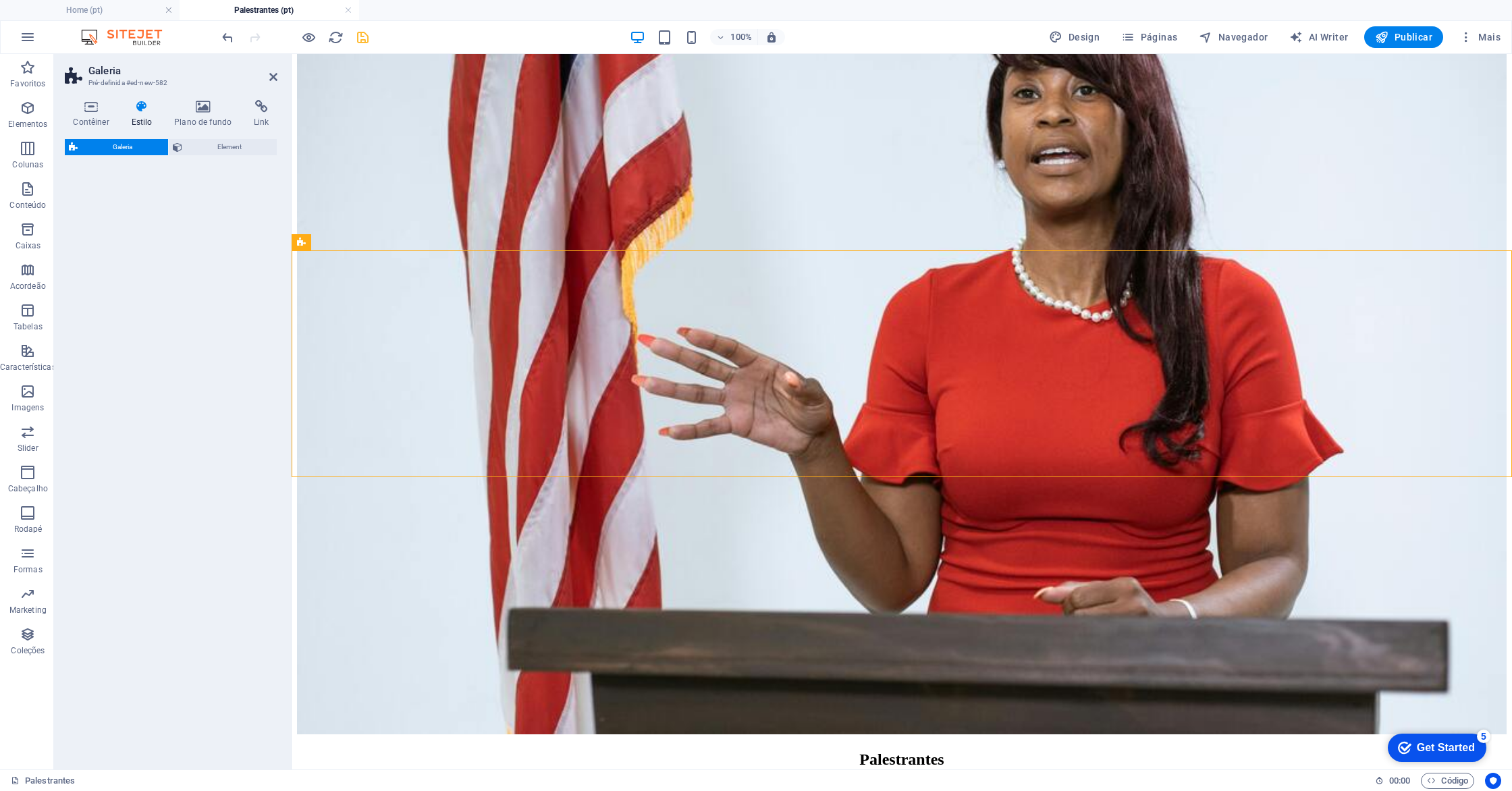
select select "rem"
select select "preset-gallery-v3-captions"
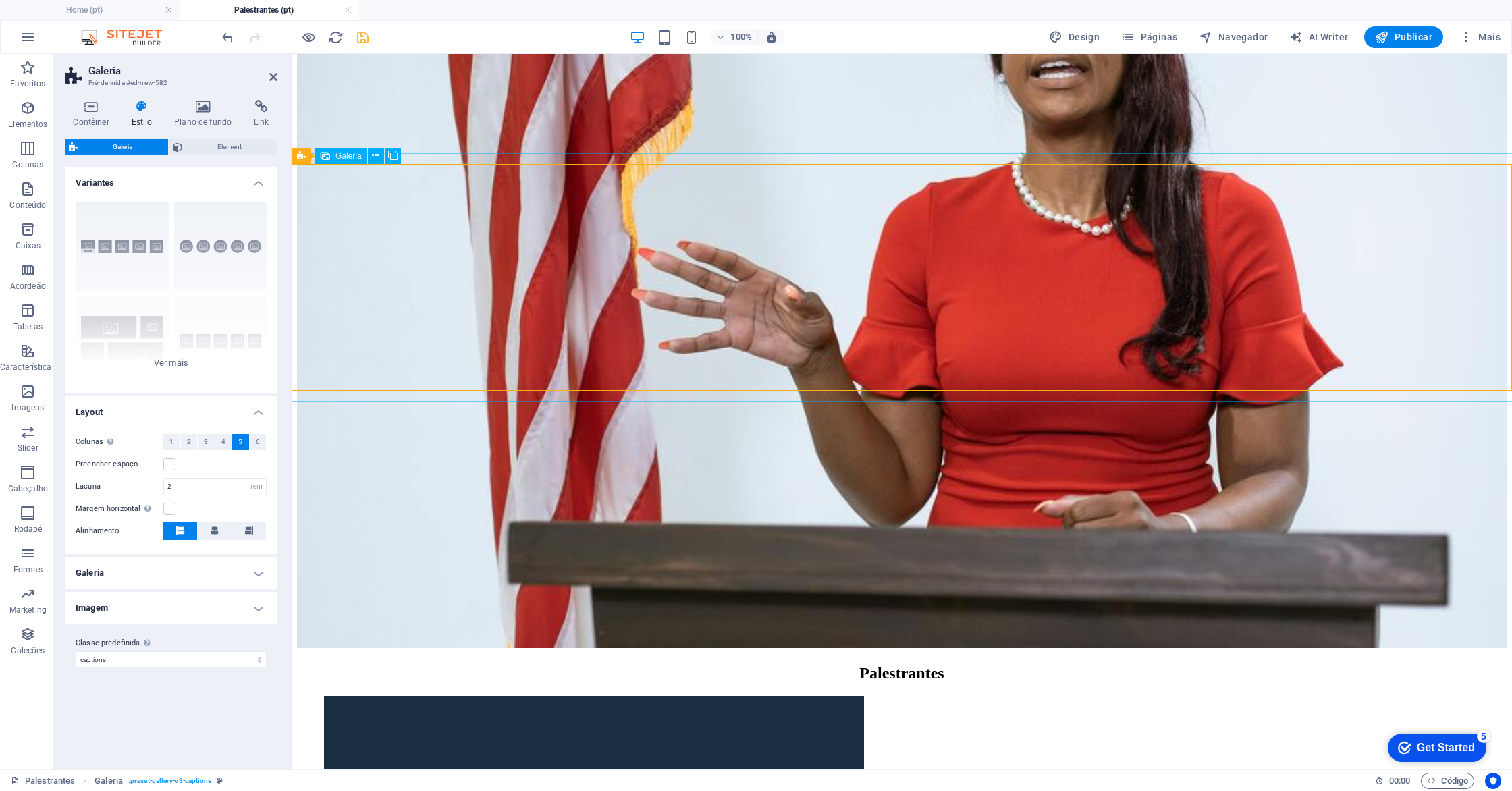
scroll to position [425, 0]
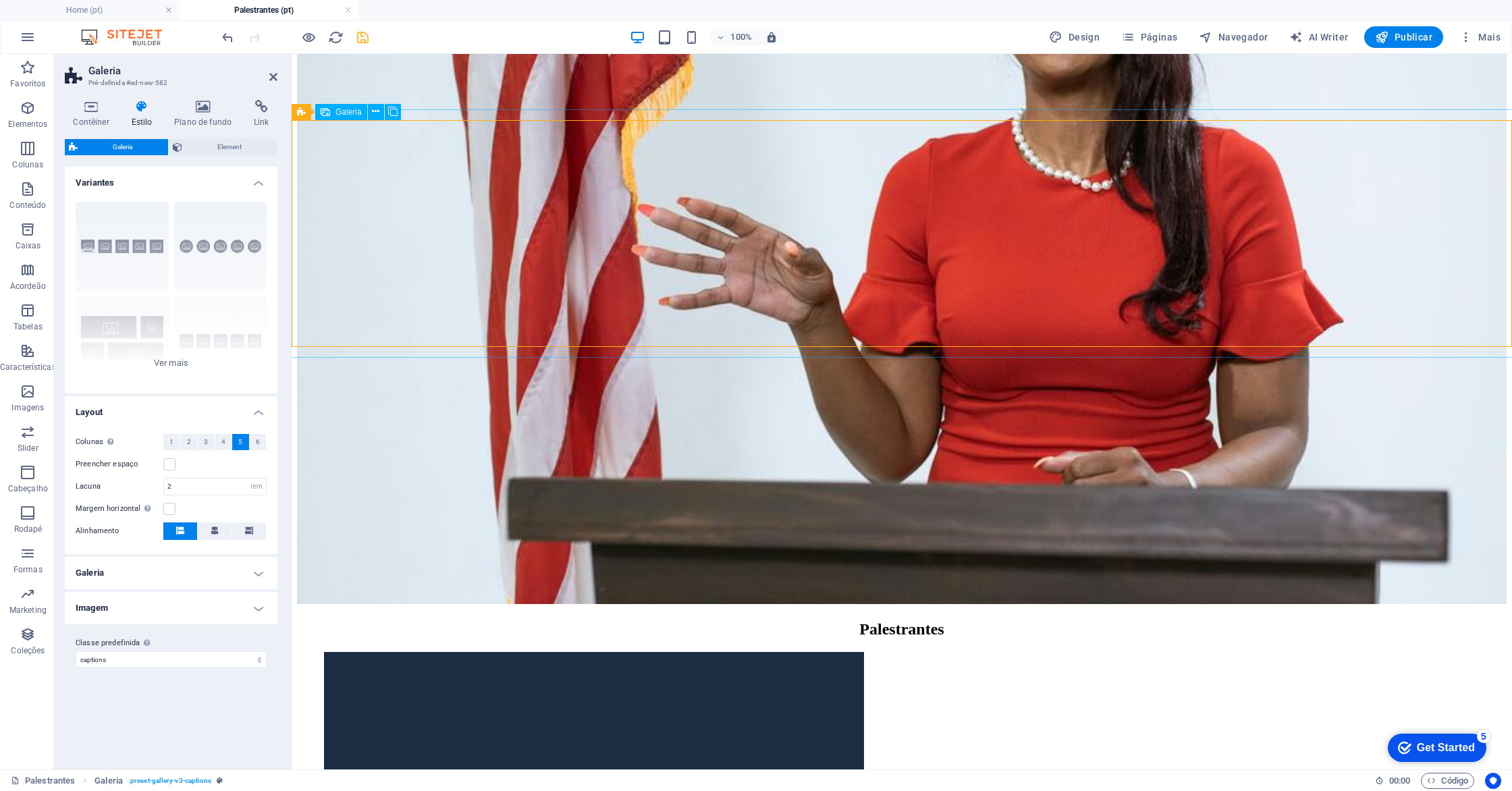
select select "4"
select select "px"
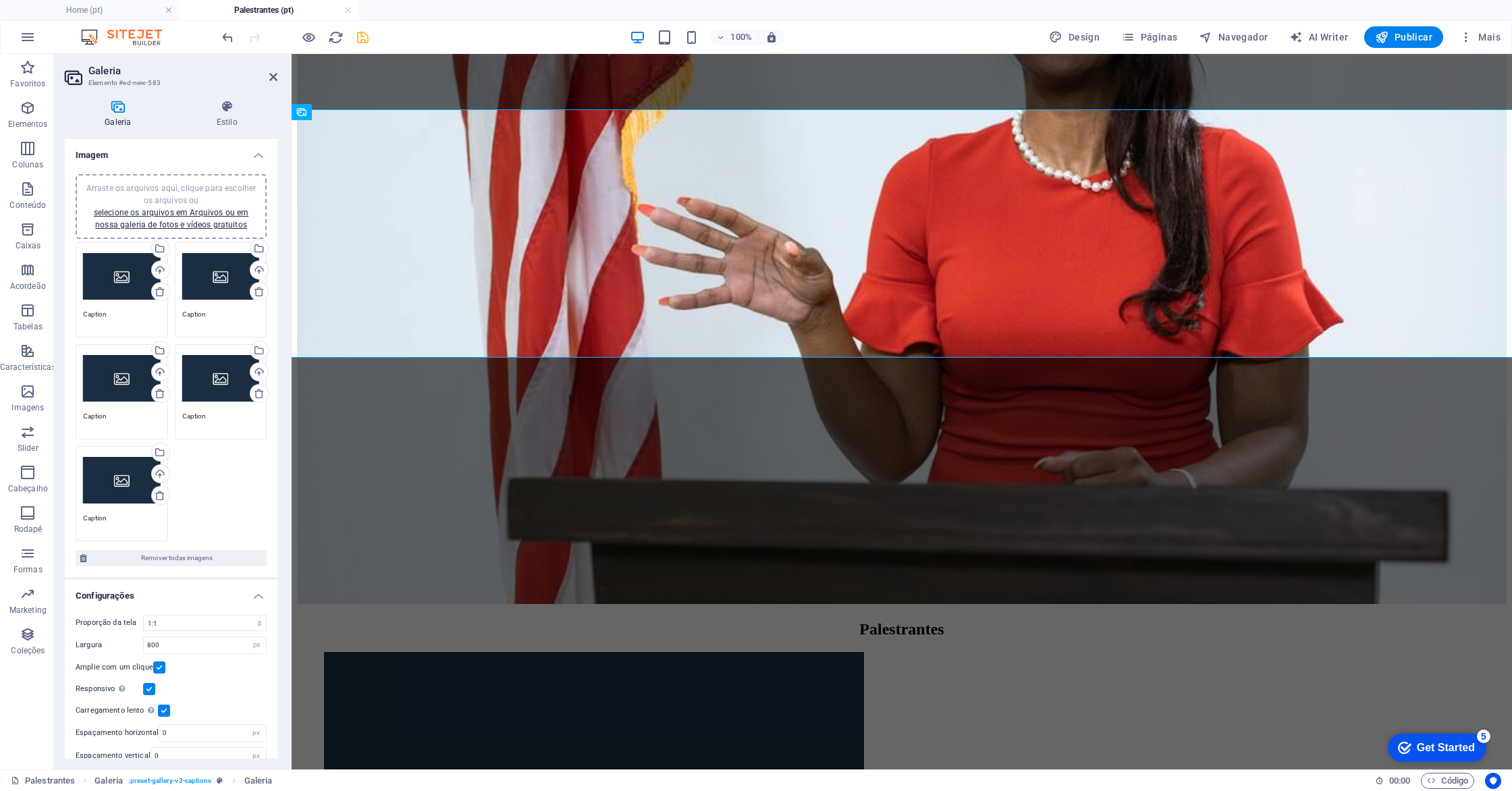
click at [125, 282] on div "Arraste os arquivos aqui, clique para escolher os arquivos ou selecione os arqu…" at bounding box center [122, 277] width 78 height 54
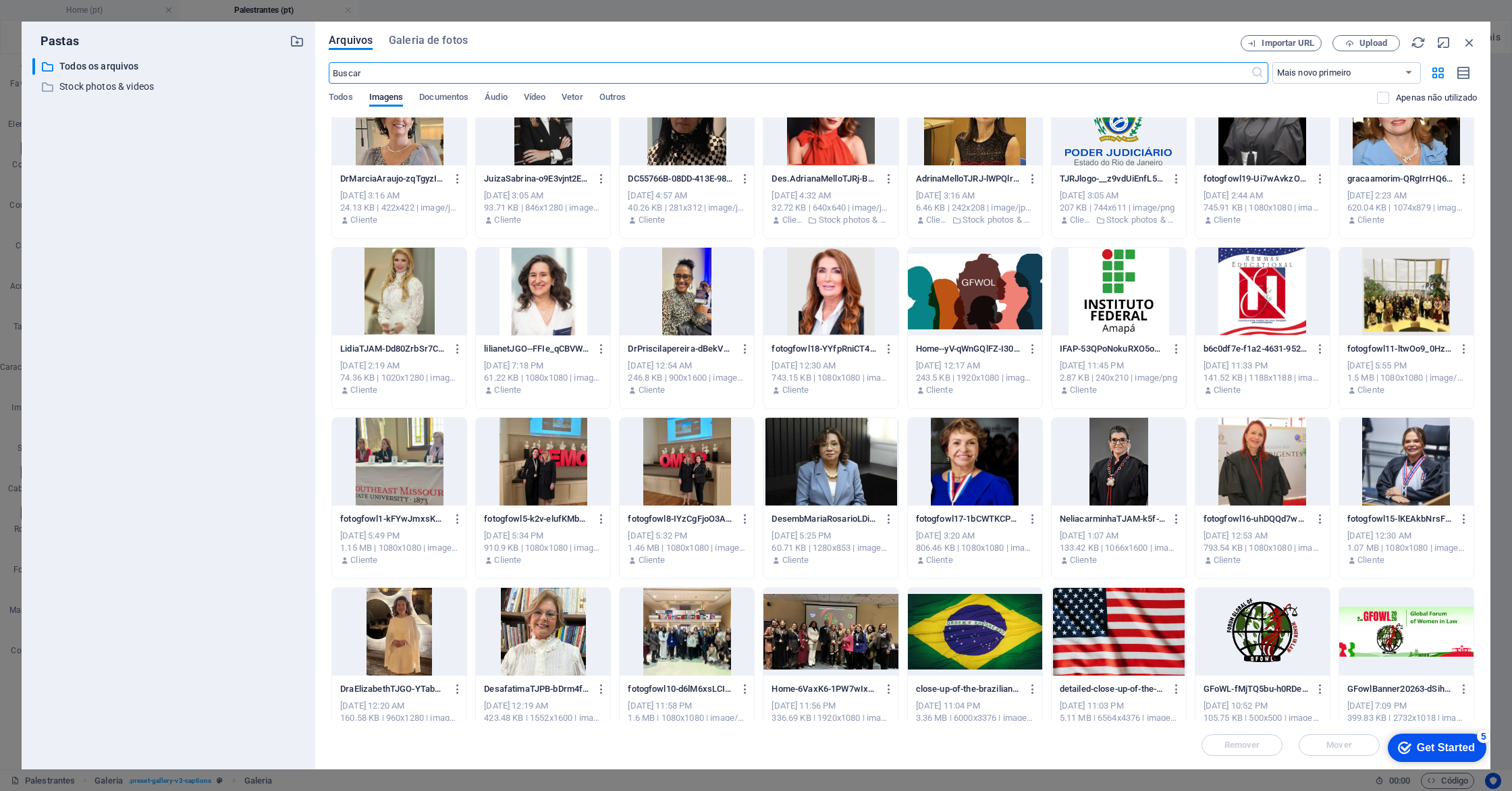
scroll to position [409, 0]
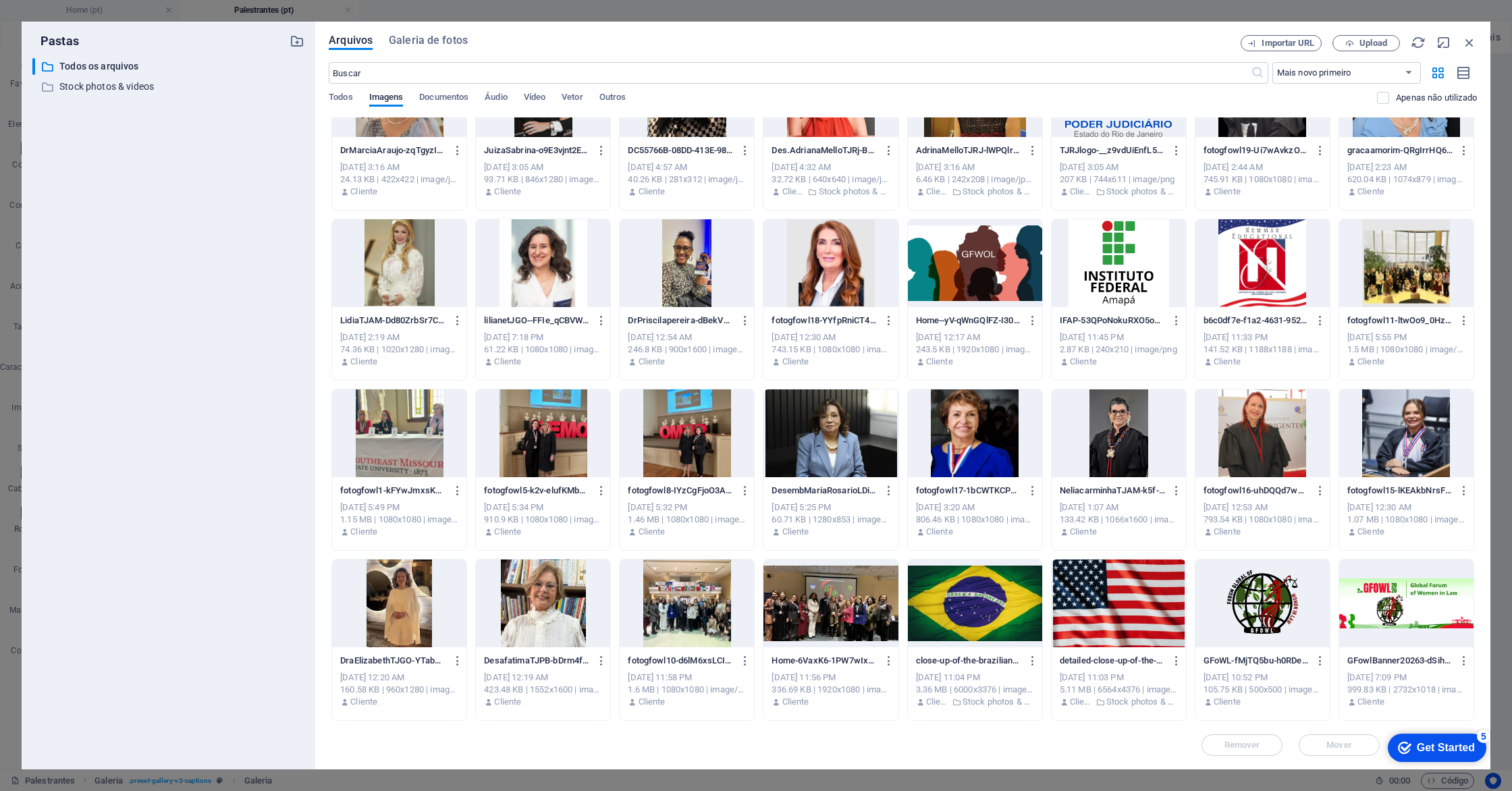
click at [1296, 443] on div at bounding box center [1262, 433] width 134 height 88
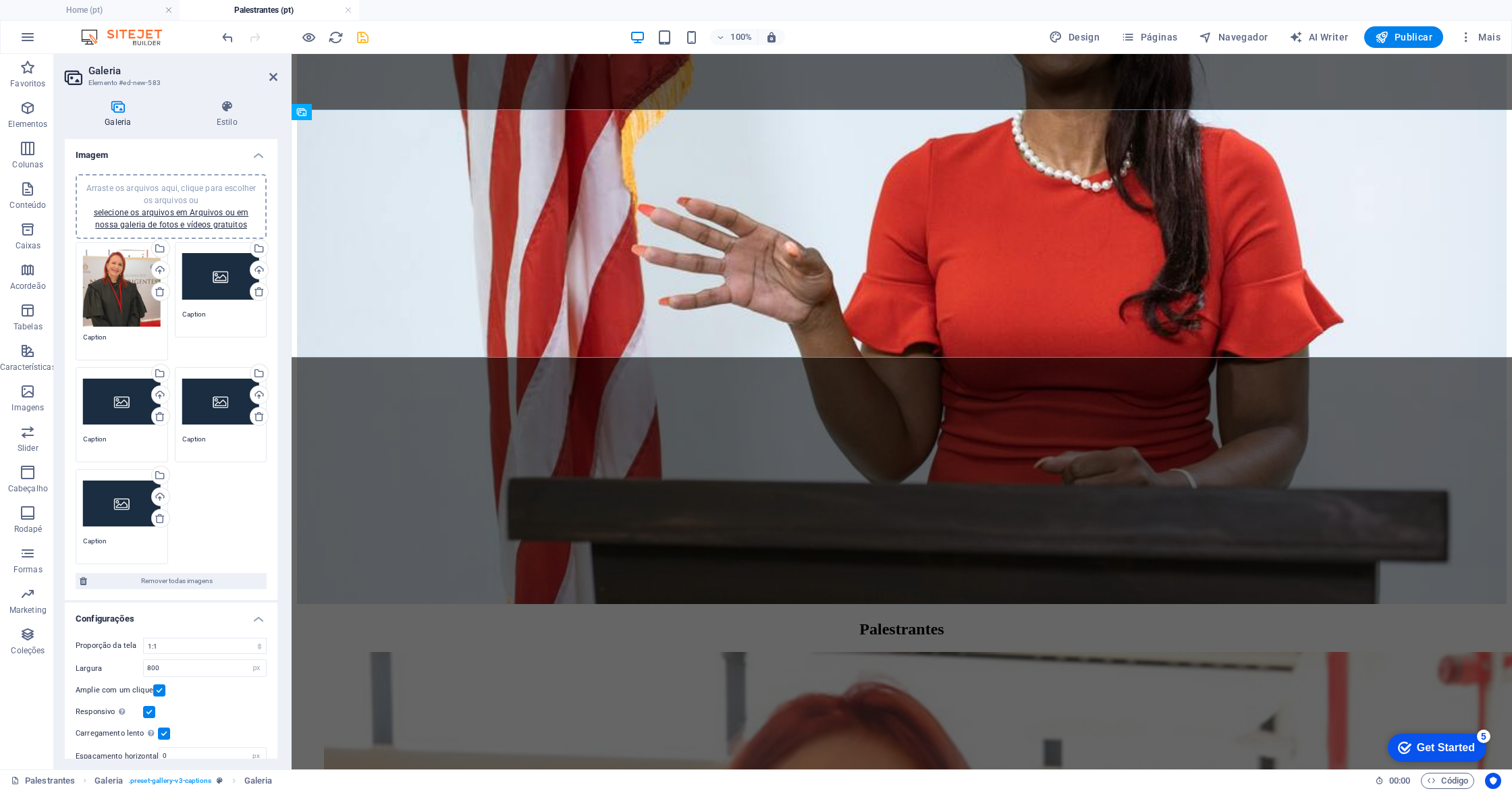
click at [114, 332] on textarea "Caption" at bounding box center [122, 343] width 78 height 20
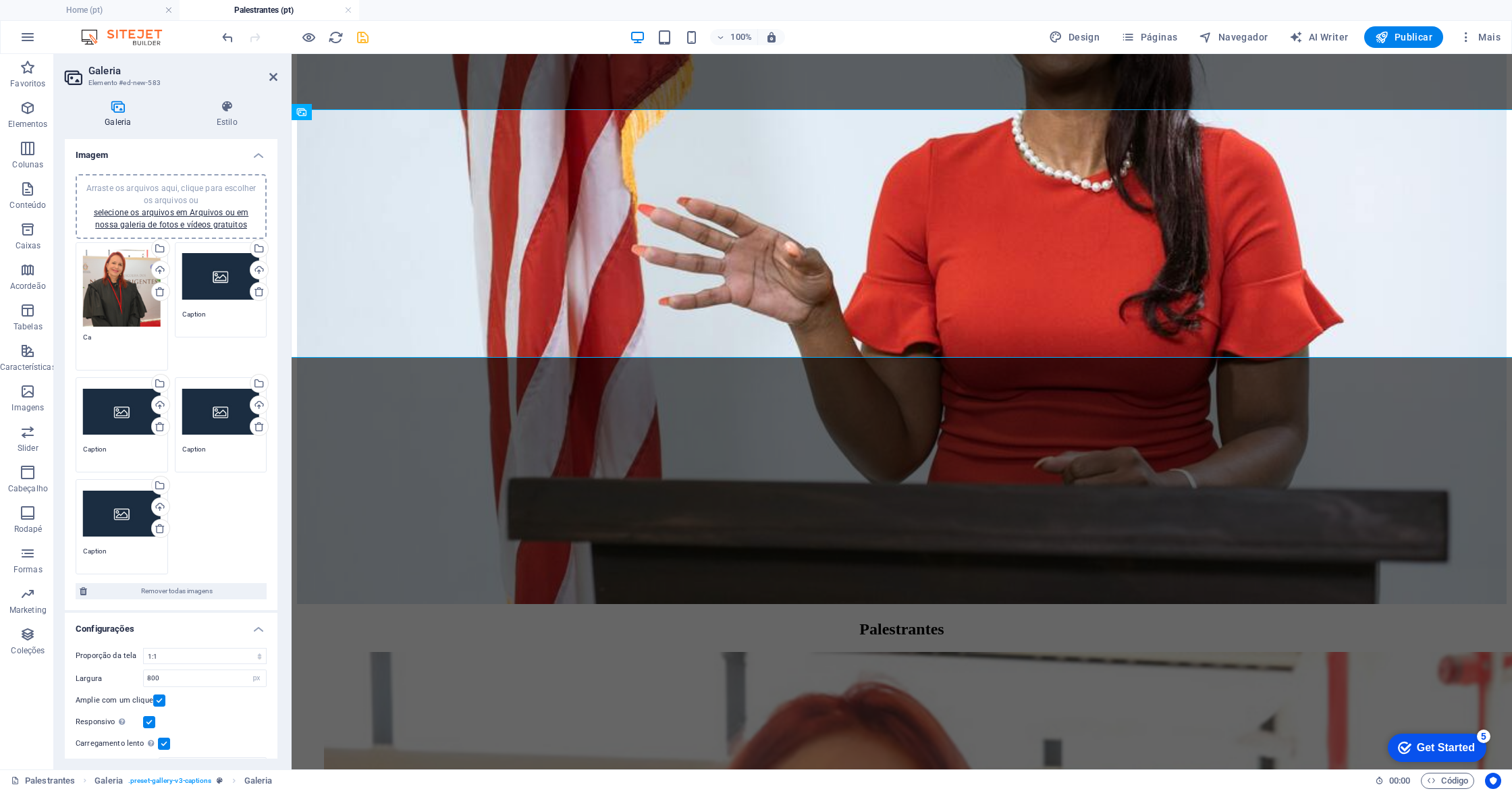
type textarea "C"
paste textarea "Desembargadora [PERSON_NAME] - TRE-AM"
type textarea "Desembargadora [PERSON_NAME] - TRE-AM"
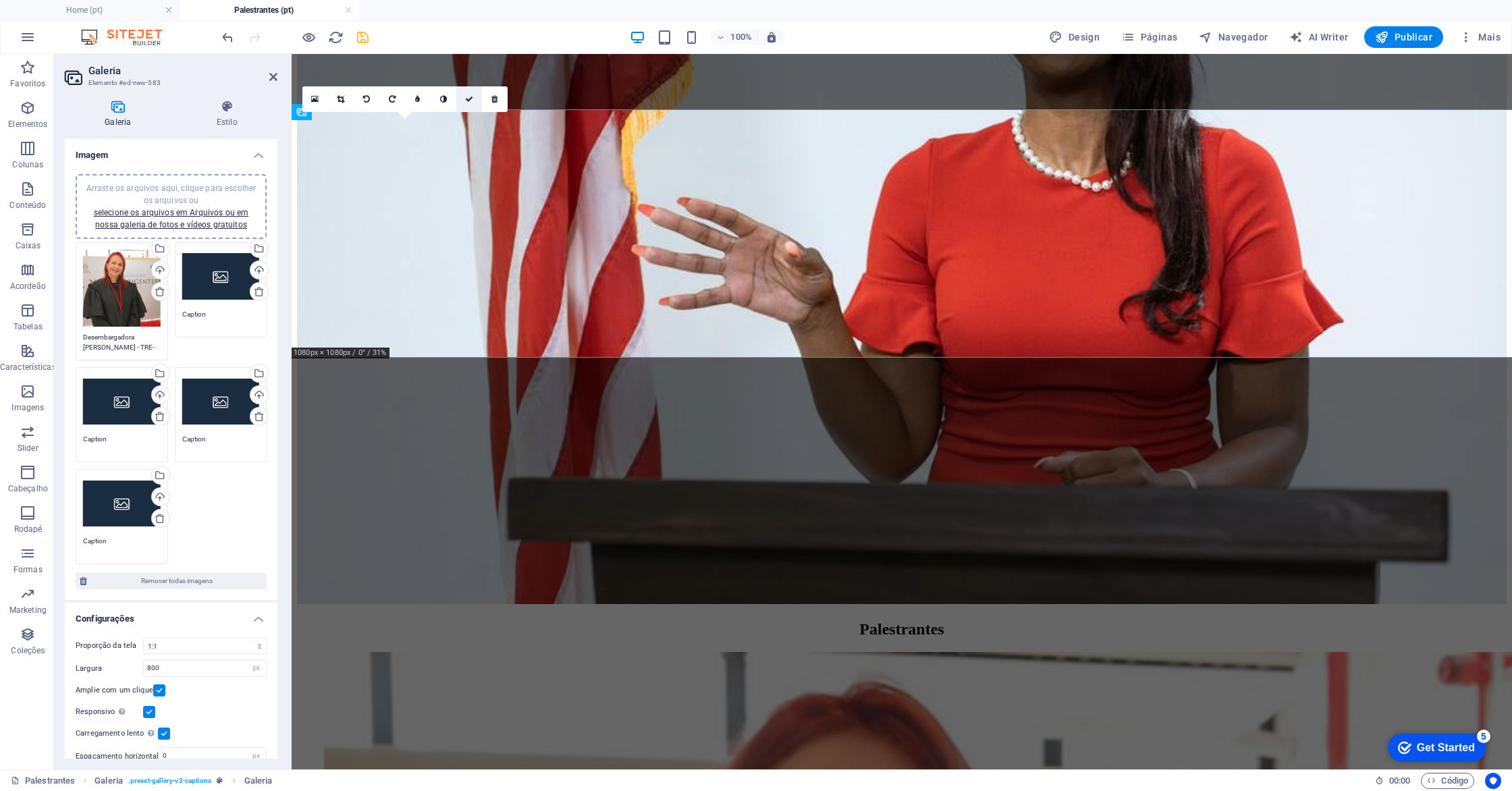
click at [469, 104] on link at bounding box center [469, 99] width 25 height 25
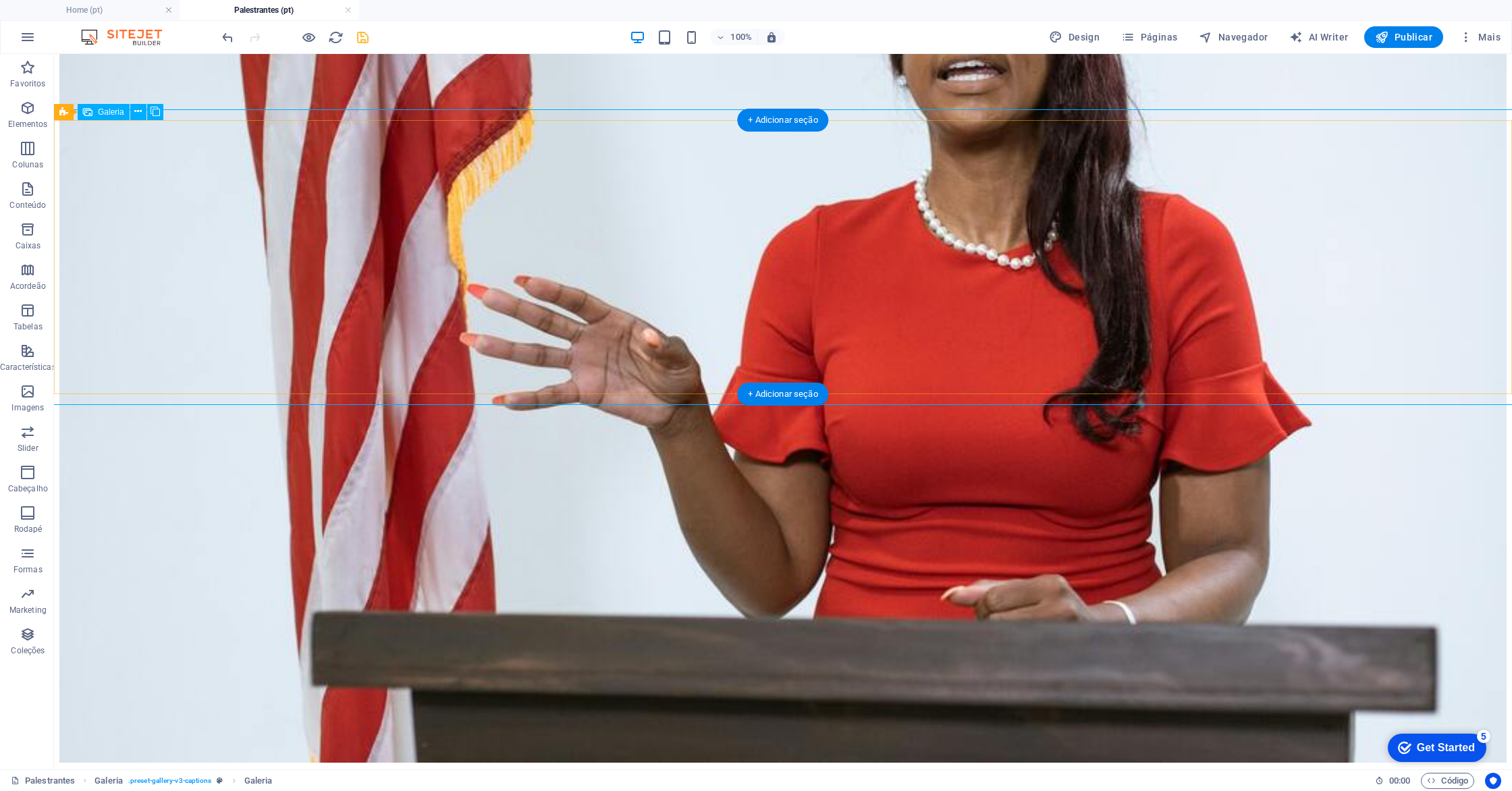
select select "4"
select select "px"
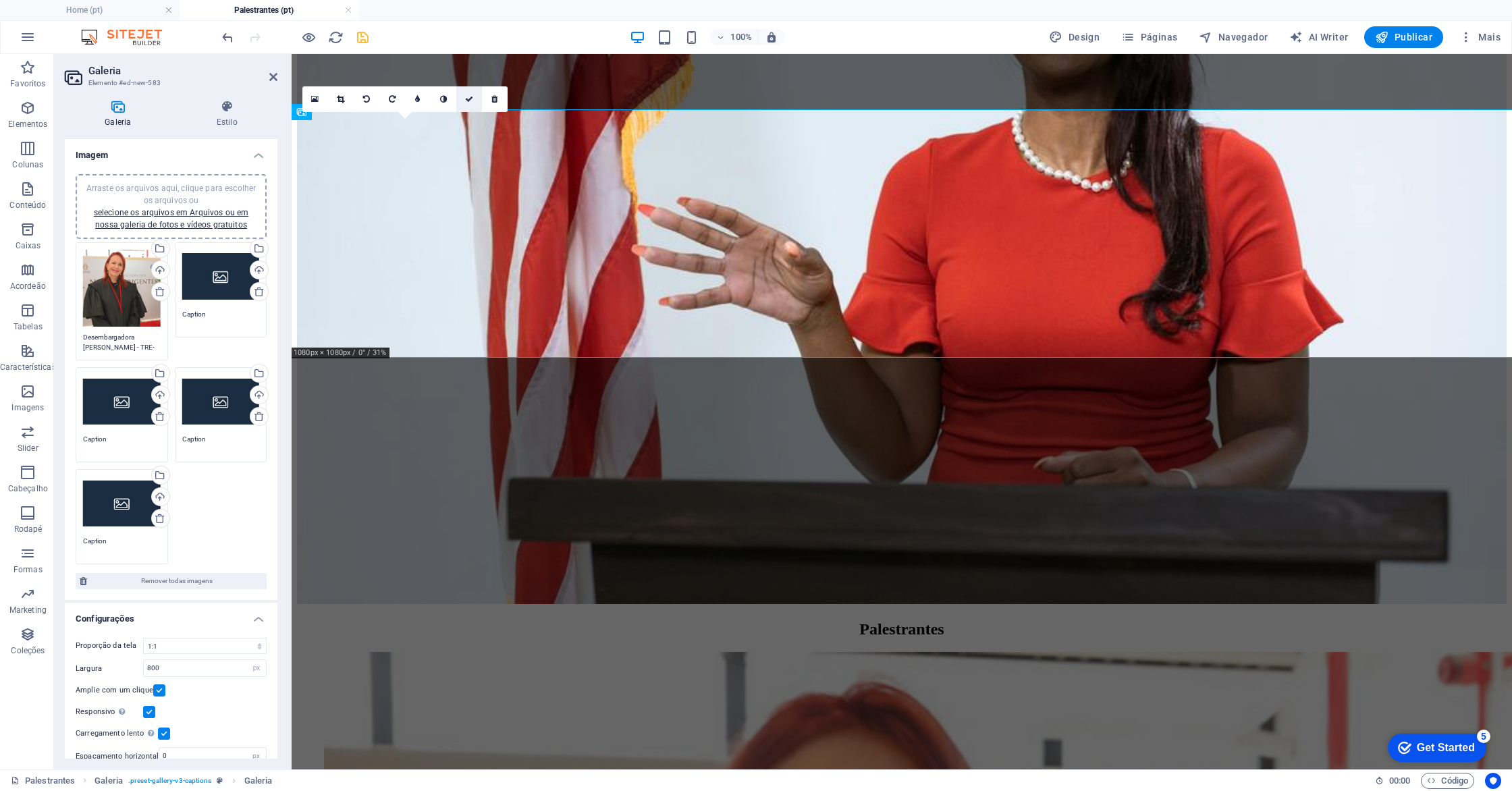
click at [465, 101] on icon at bounding box center [470, 99] width 8 height 8
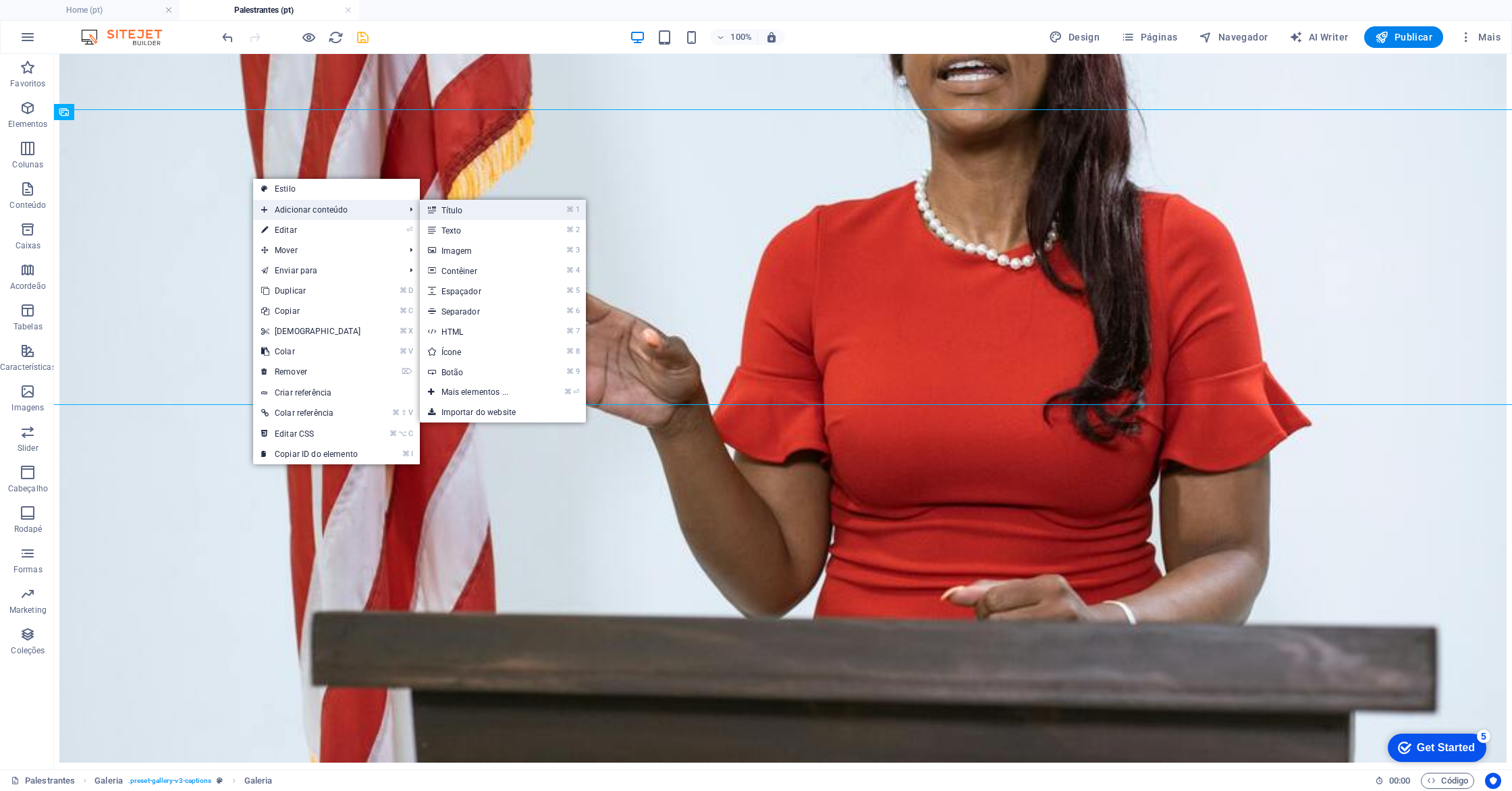
click at [470, 215] on link "⌘ 1 Título" at bounding box center [477, 210] width 116 height 20
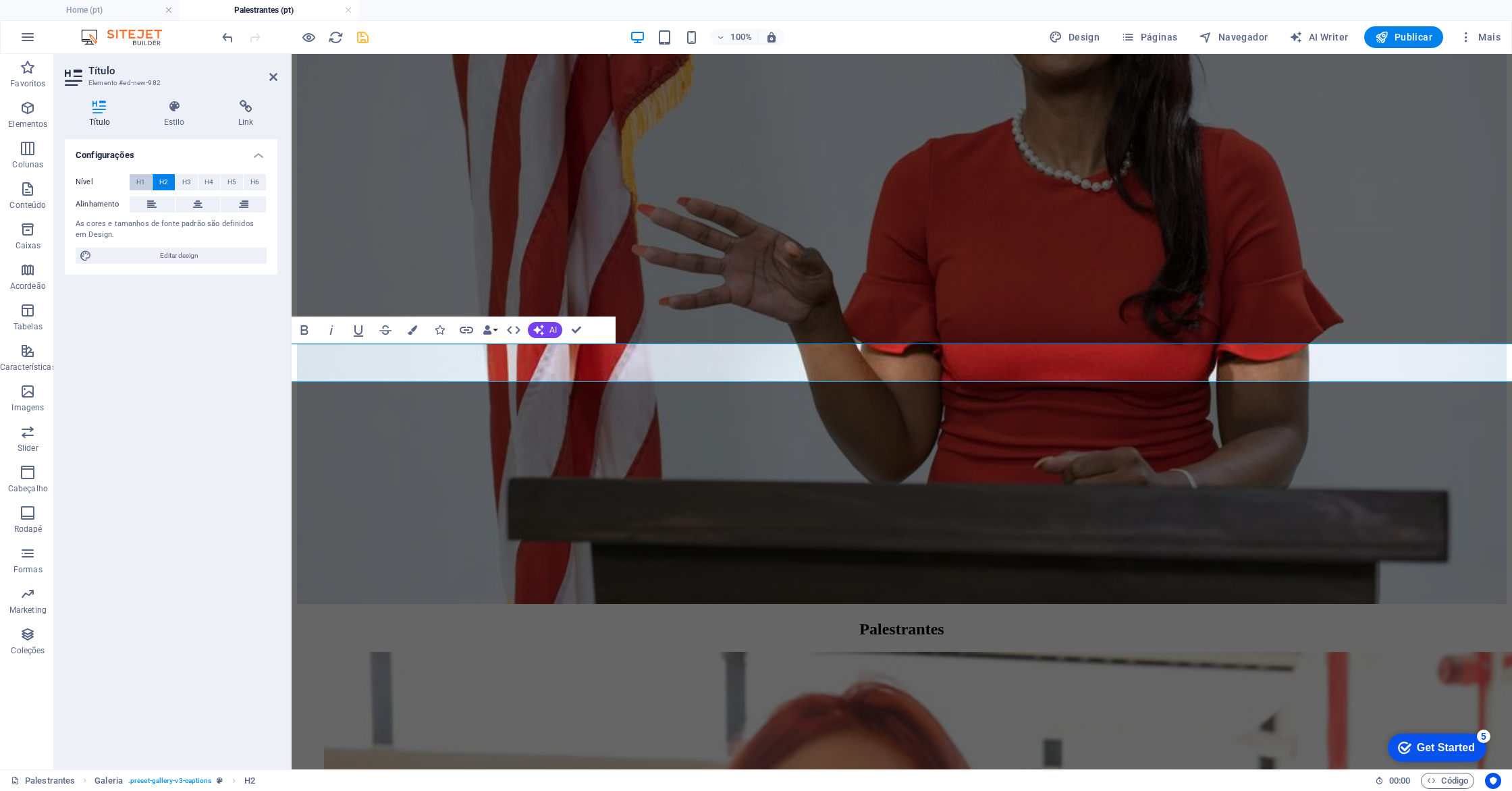
click at [139, 181] on span "H1" at bounding box center [141, 181] width 8 height 16
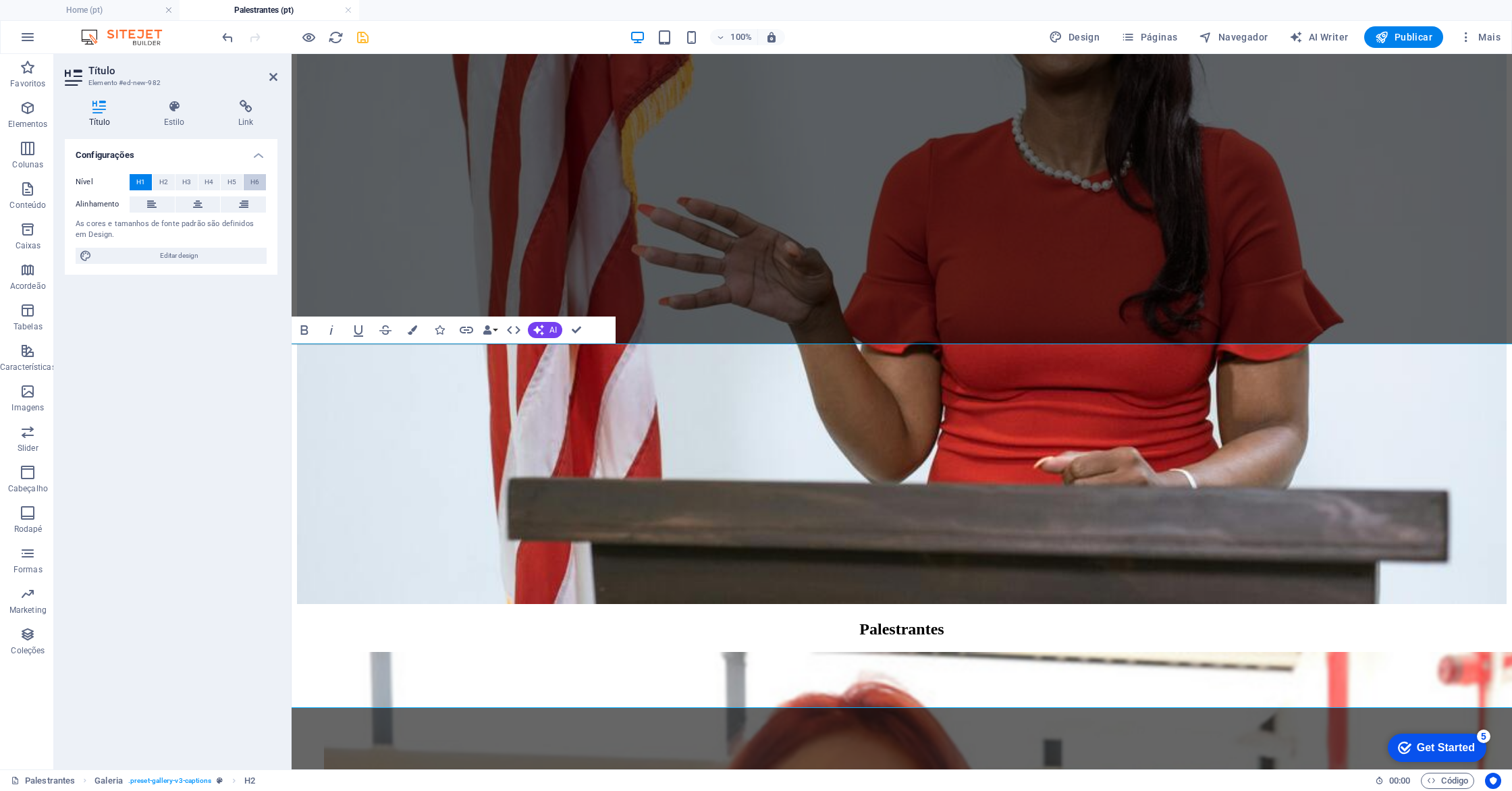
click at [250, 178] on span "H6" at bounding box center [254, 181] width 8 height 16
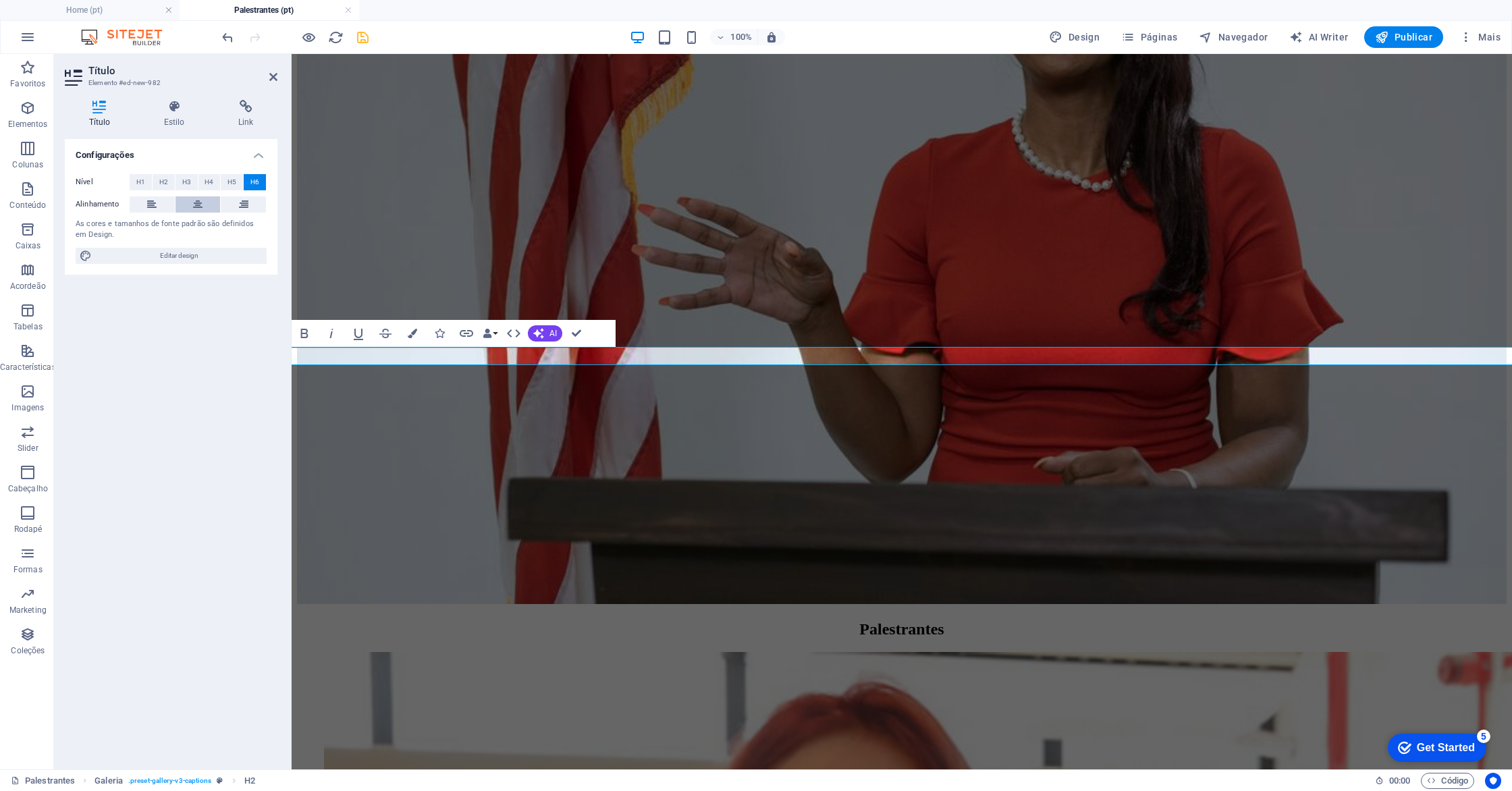
click at [192, 204] on button at bounding box center [197, 204] width 45 height 16
click at [154, 203] on icon at bounding box center [152, 204] width 9 height 16
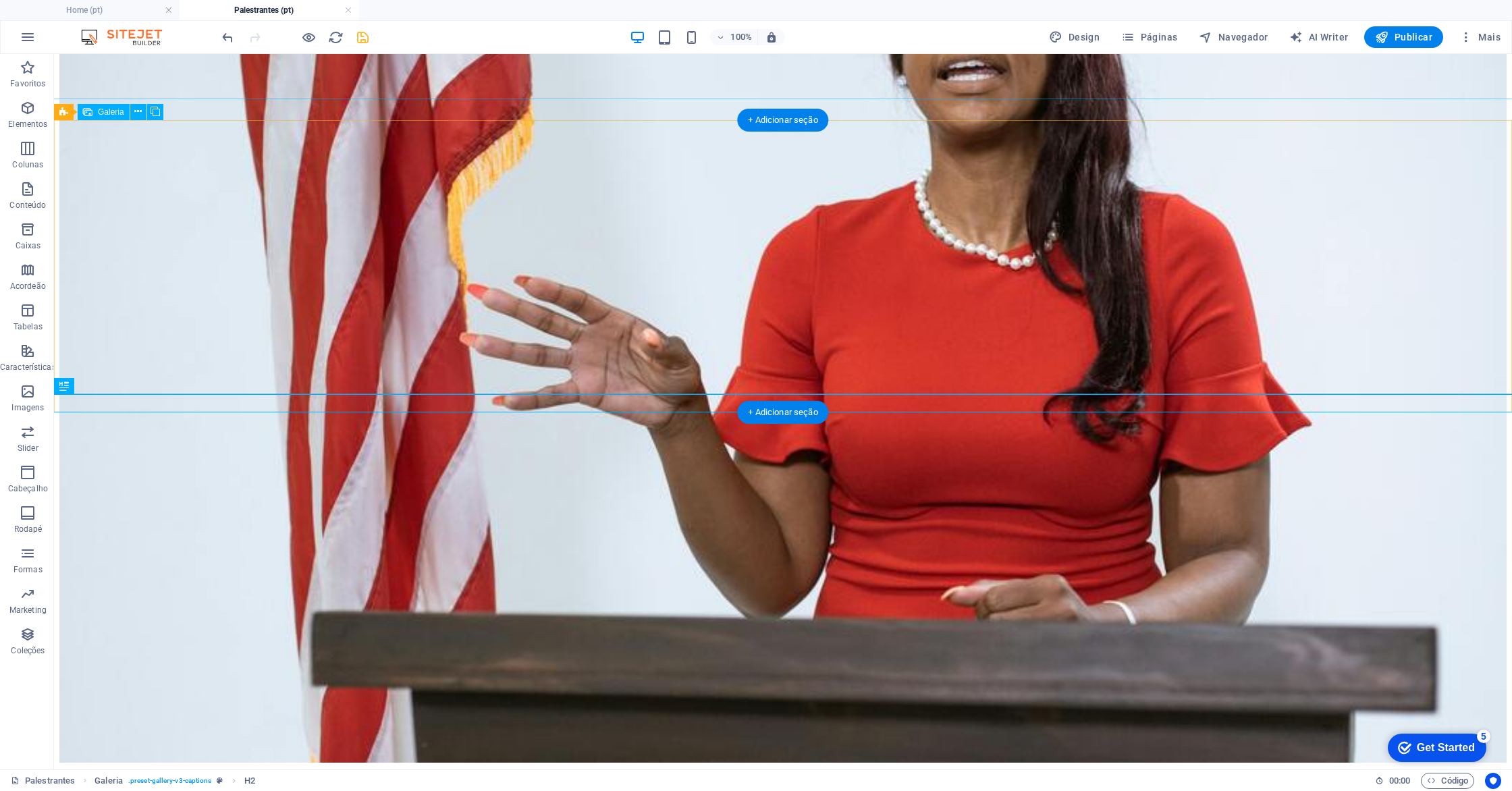
scroll to position [417, 0]
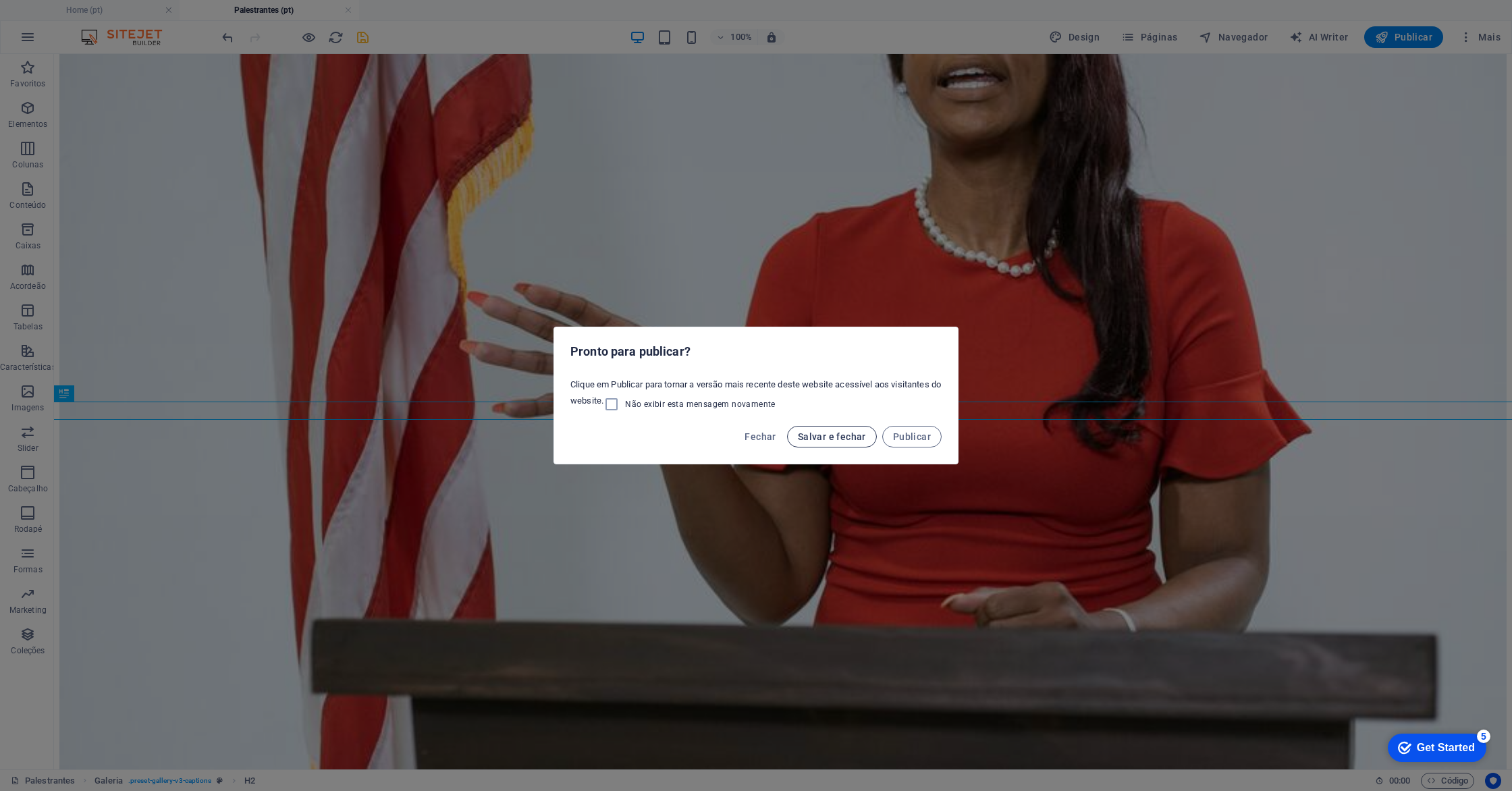
click at [827, 438] on span "Salvar e fechar" at bounding box center [831, 437] width 68 height 11
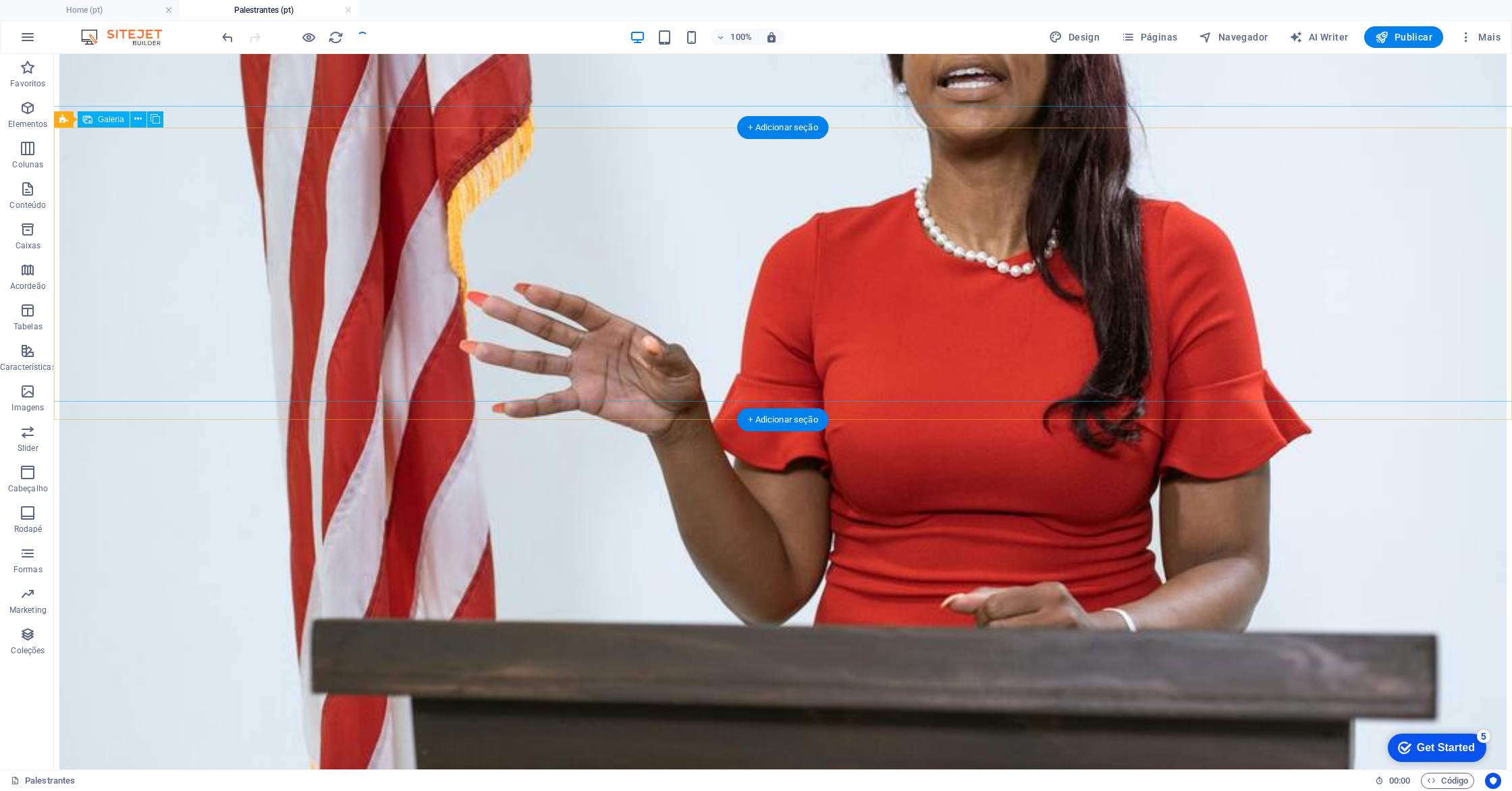
select select "4"
select select "px"
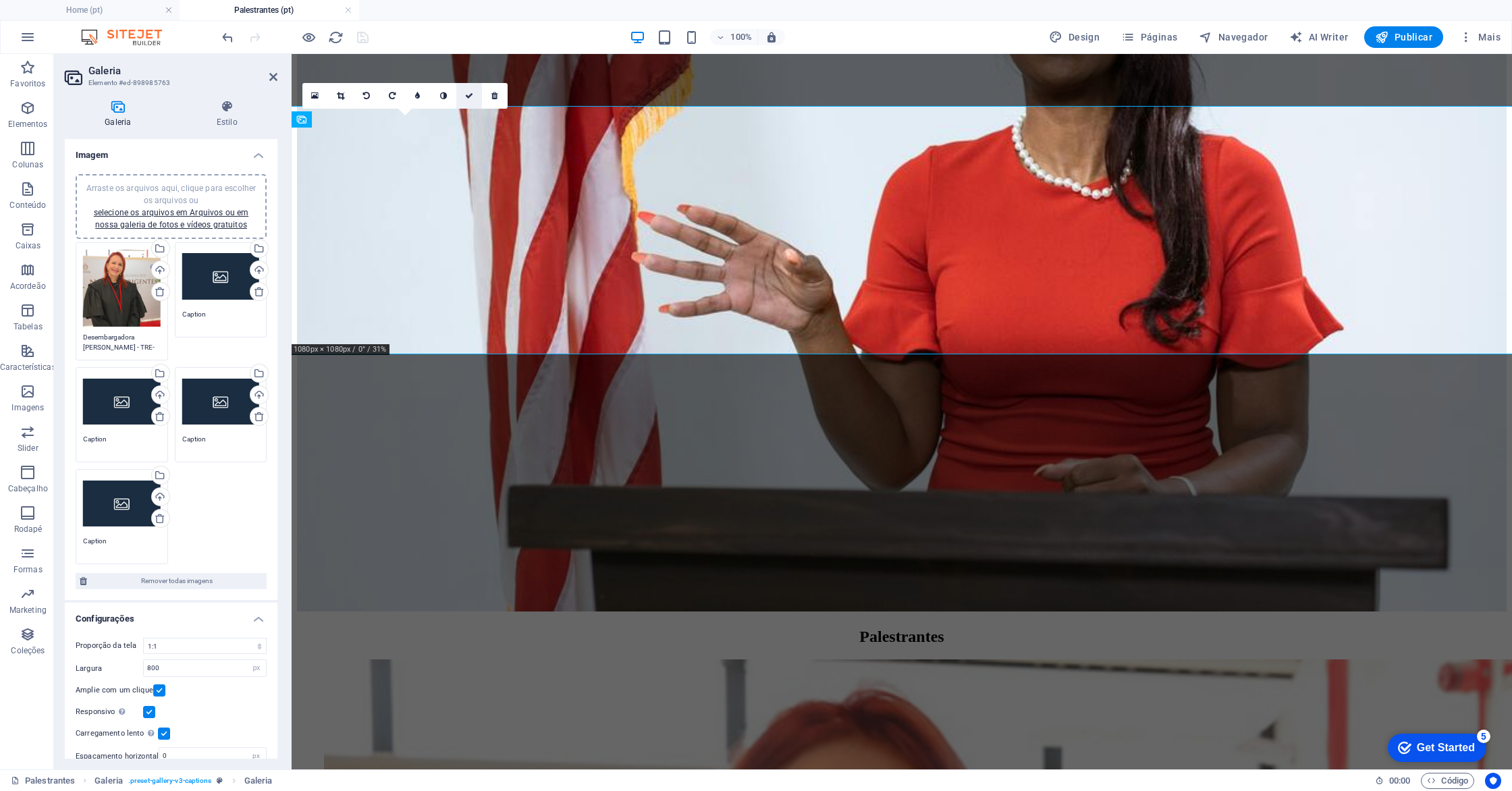
click at [469, 98] on icon at bounding box center [470, 96] width 8 height 8
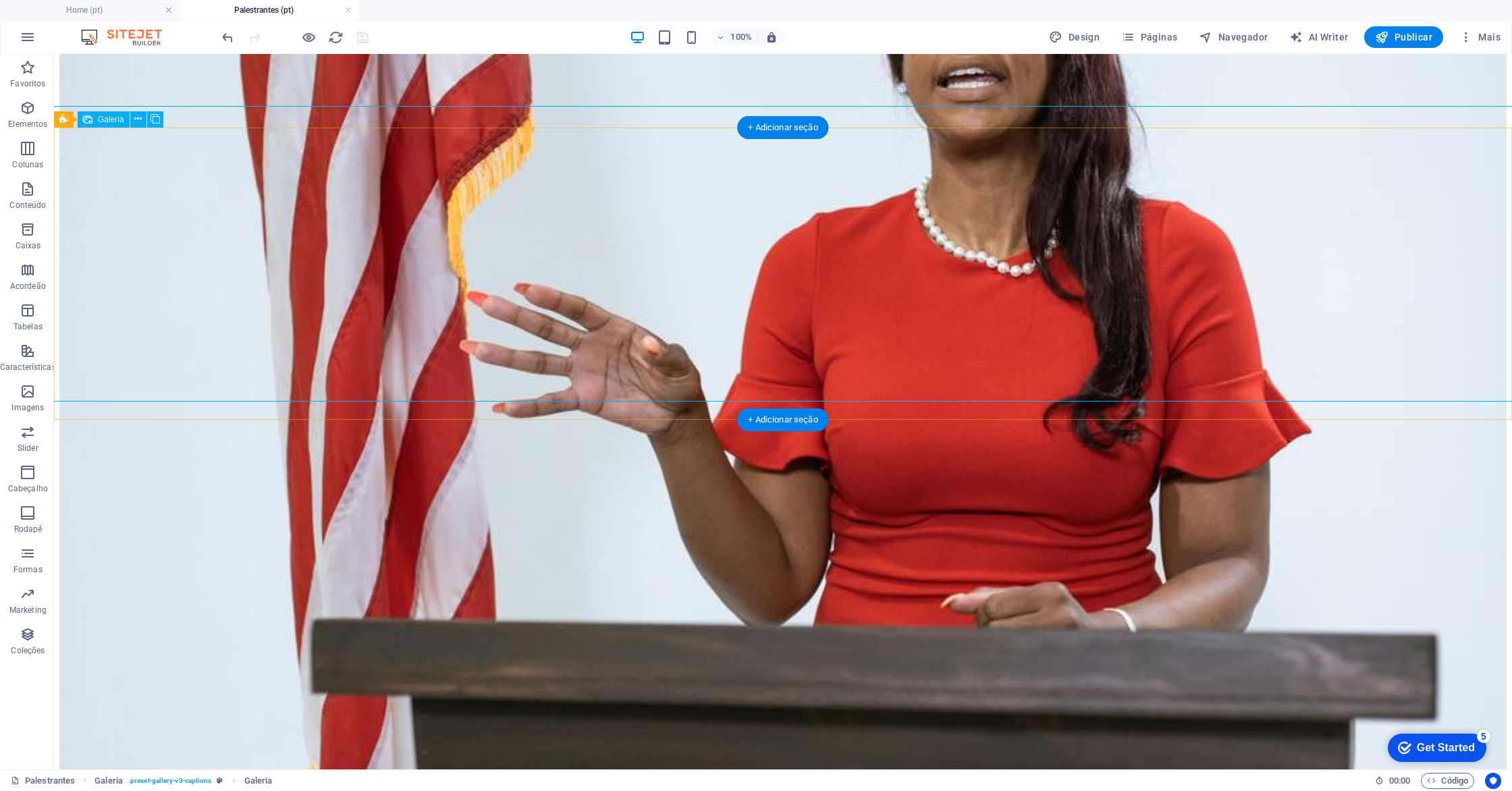
select select "4"
select select "px"
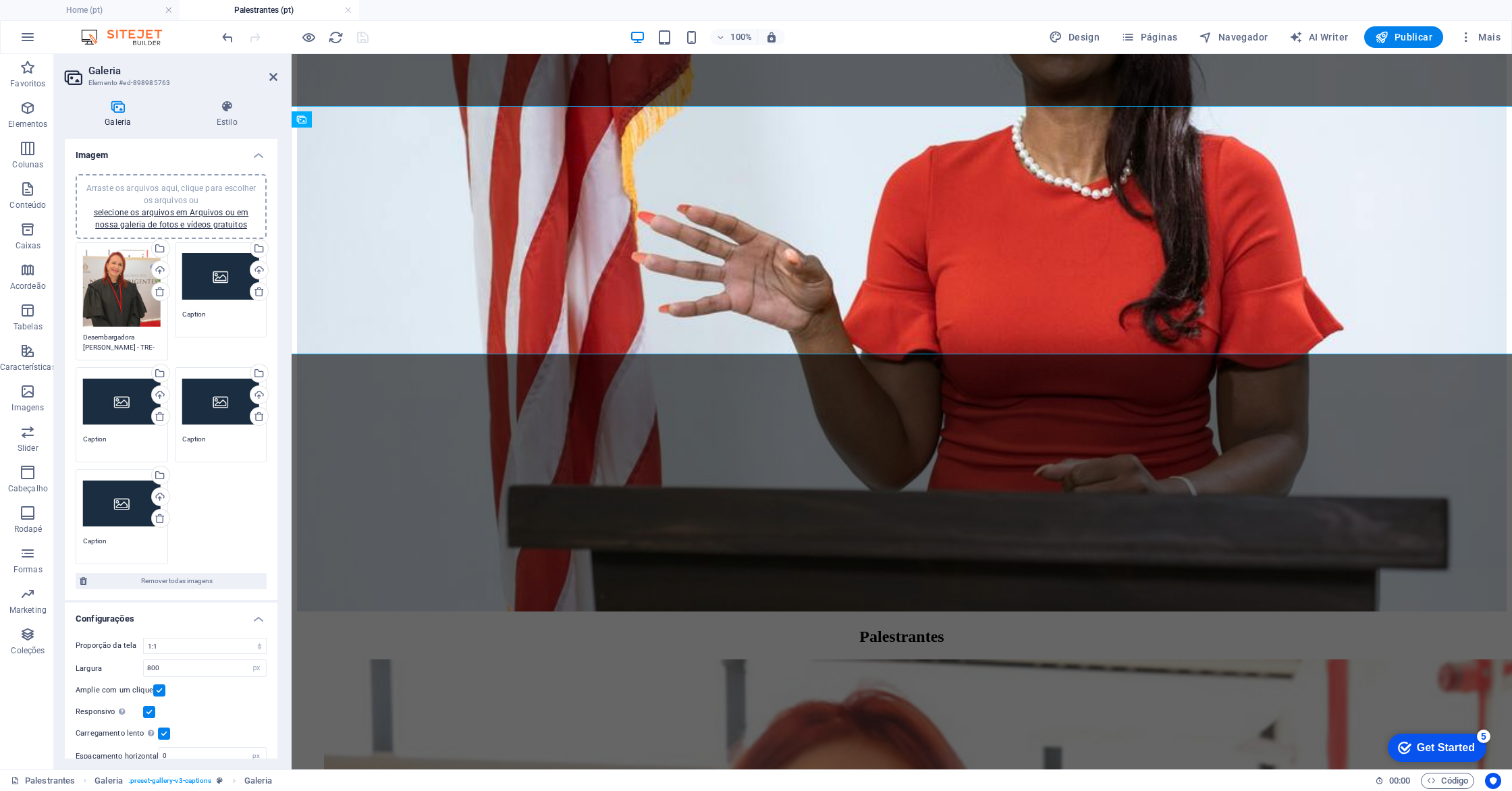
click at [203, 296] on div "Arraste os arquivos aqui, clique para escolher os arquivos ou selecione os arqu…" at bounding box center [221, 277] width 78 height 54
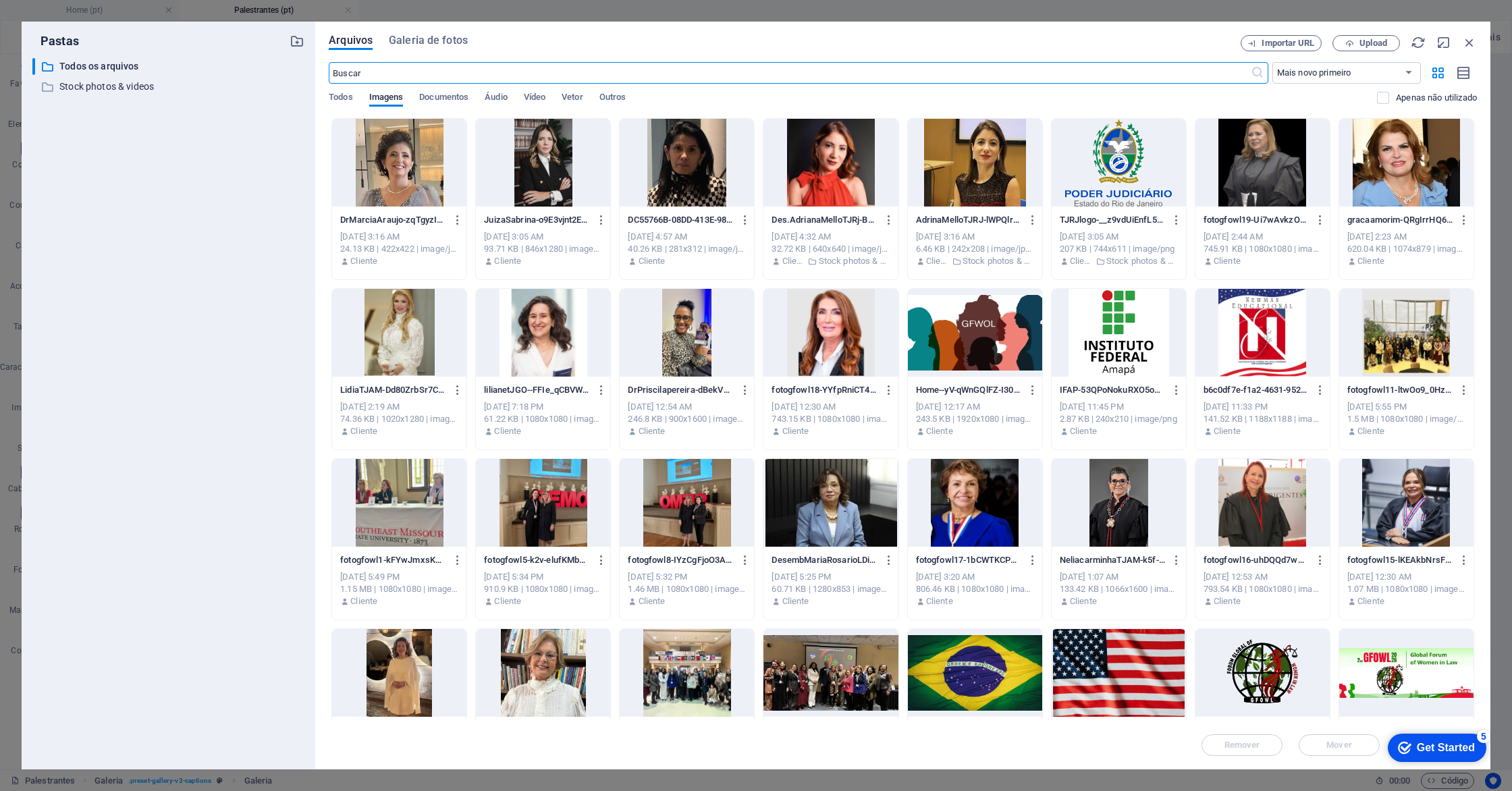
scroll to position [409, 0]
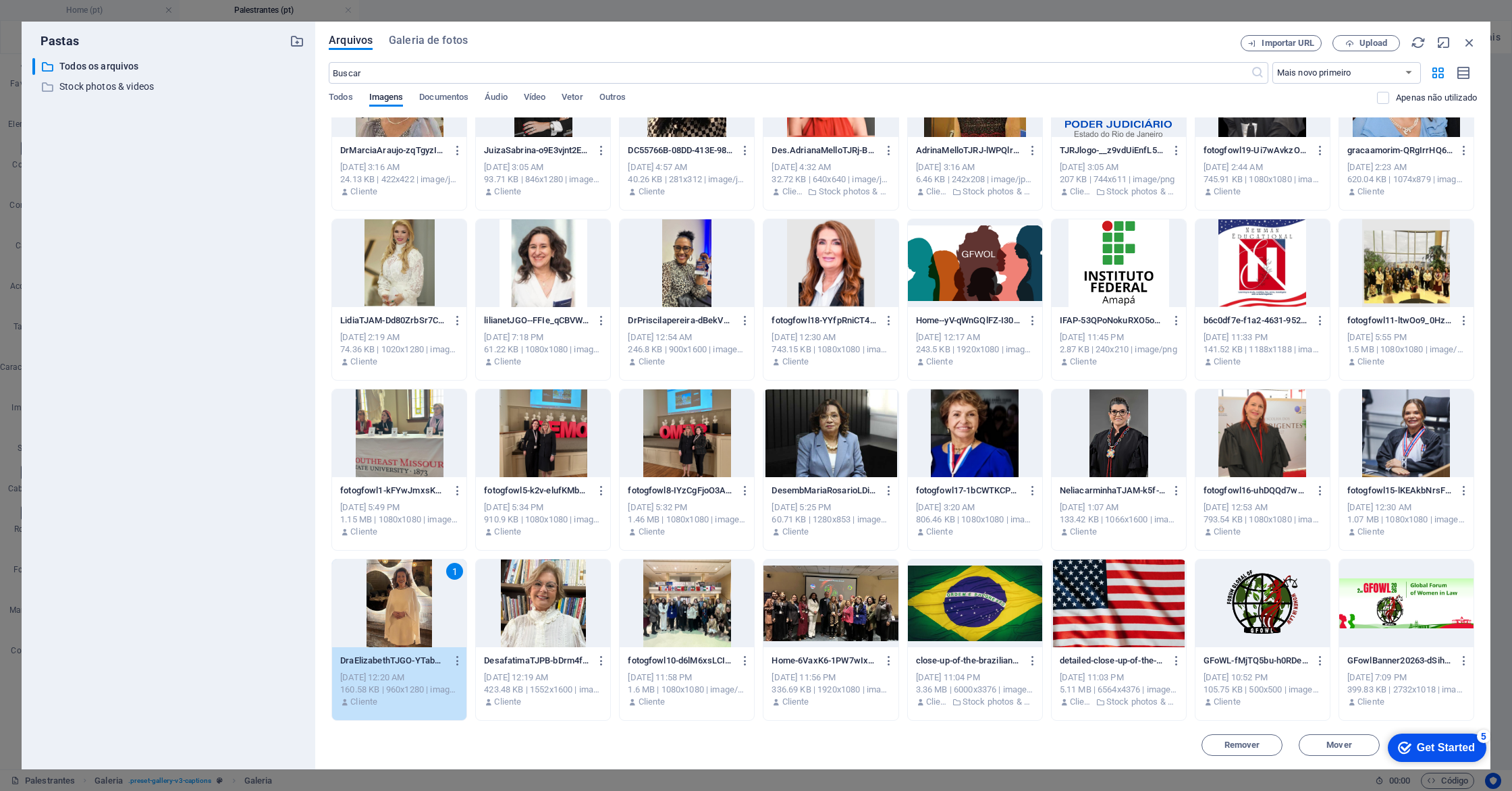
click at [424, 602] on div "1" at bounding box center [399, 604] width 134 height 88
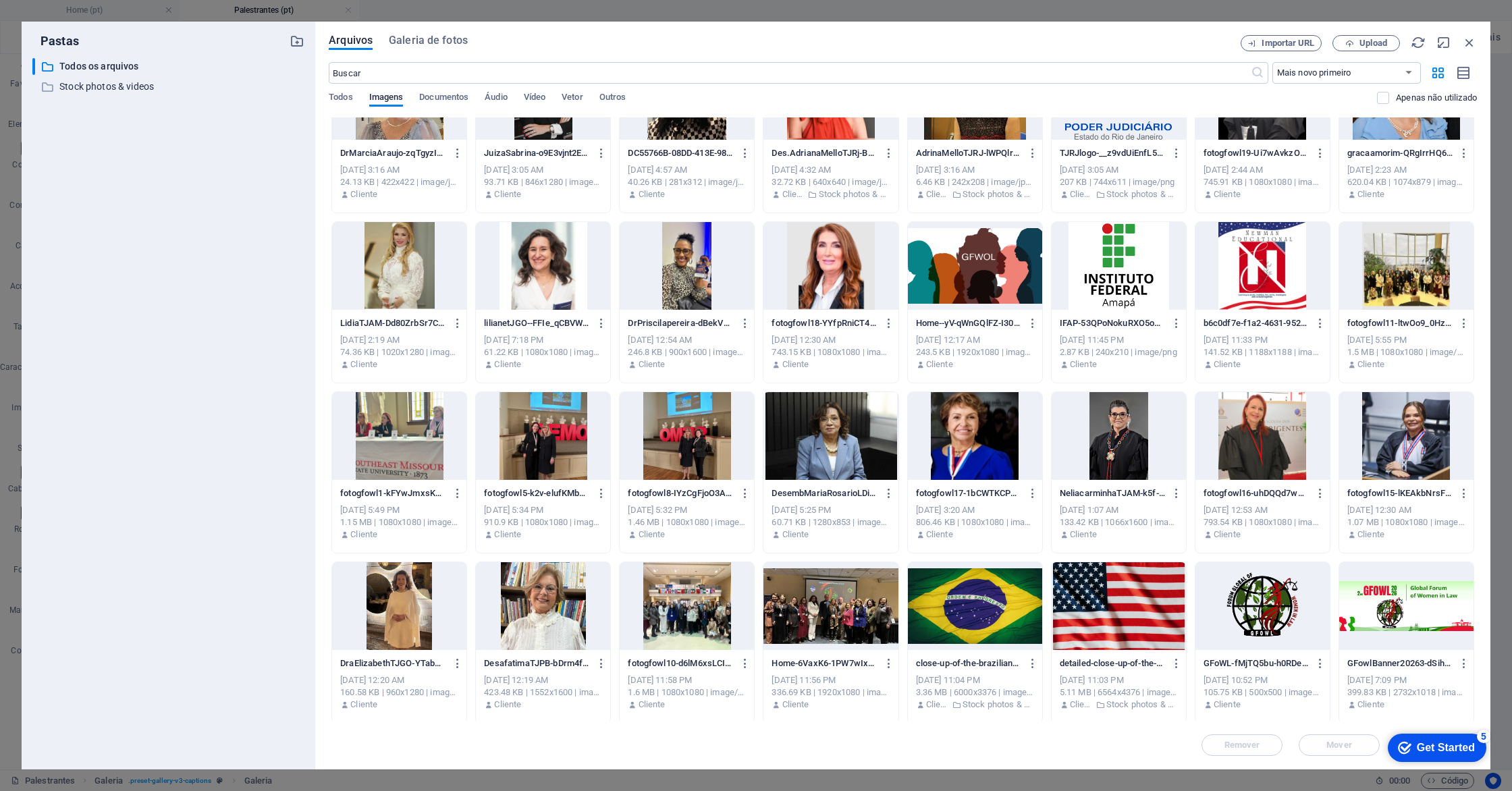
click at [392, 593] on div at bounding box center [399, 606] width 134 height 88
click at [397, 617] on div "1" at bounding box center [399, 606] width 134 height 88
click at [397, 617] on div at bounding box center [399, 606] width 134 height 88
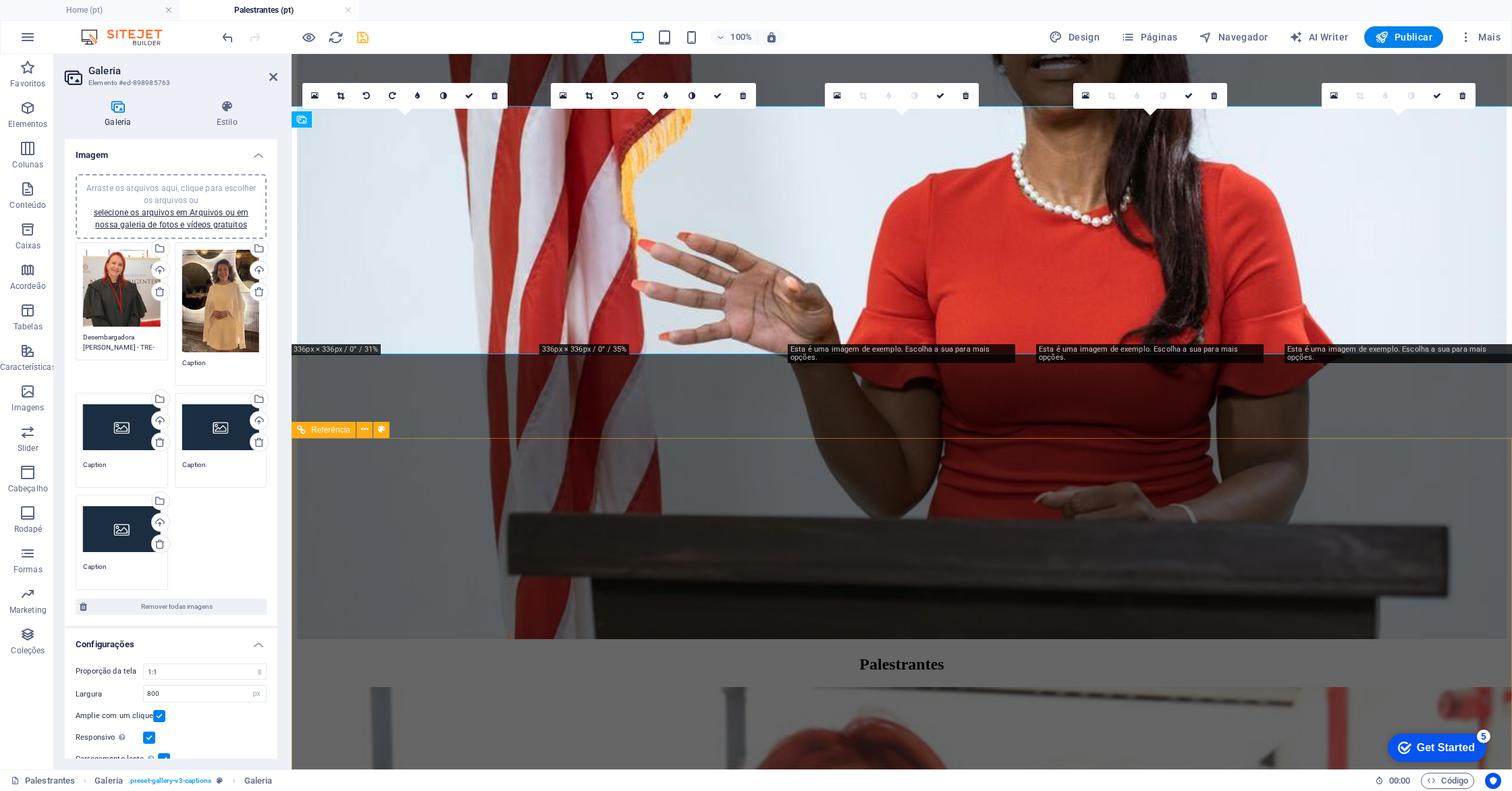
scroll to position [417, 0]
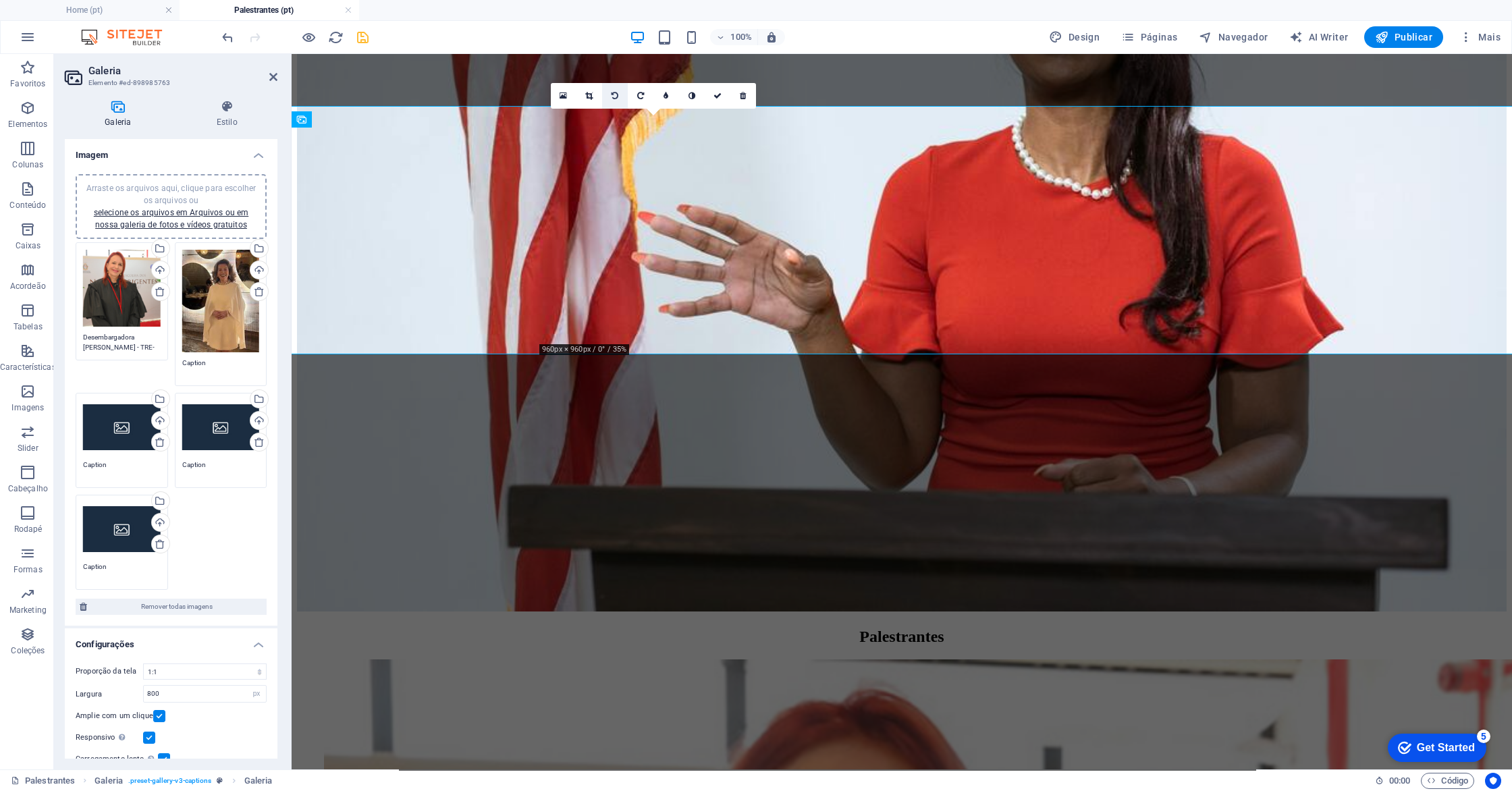
click at [586, 94] on icon at bounding box center [588, 96] width 8 height 8
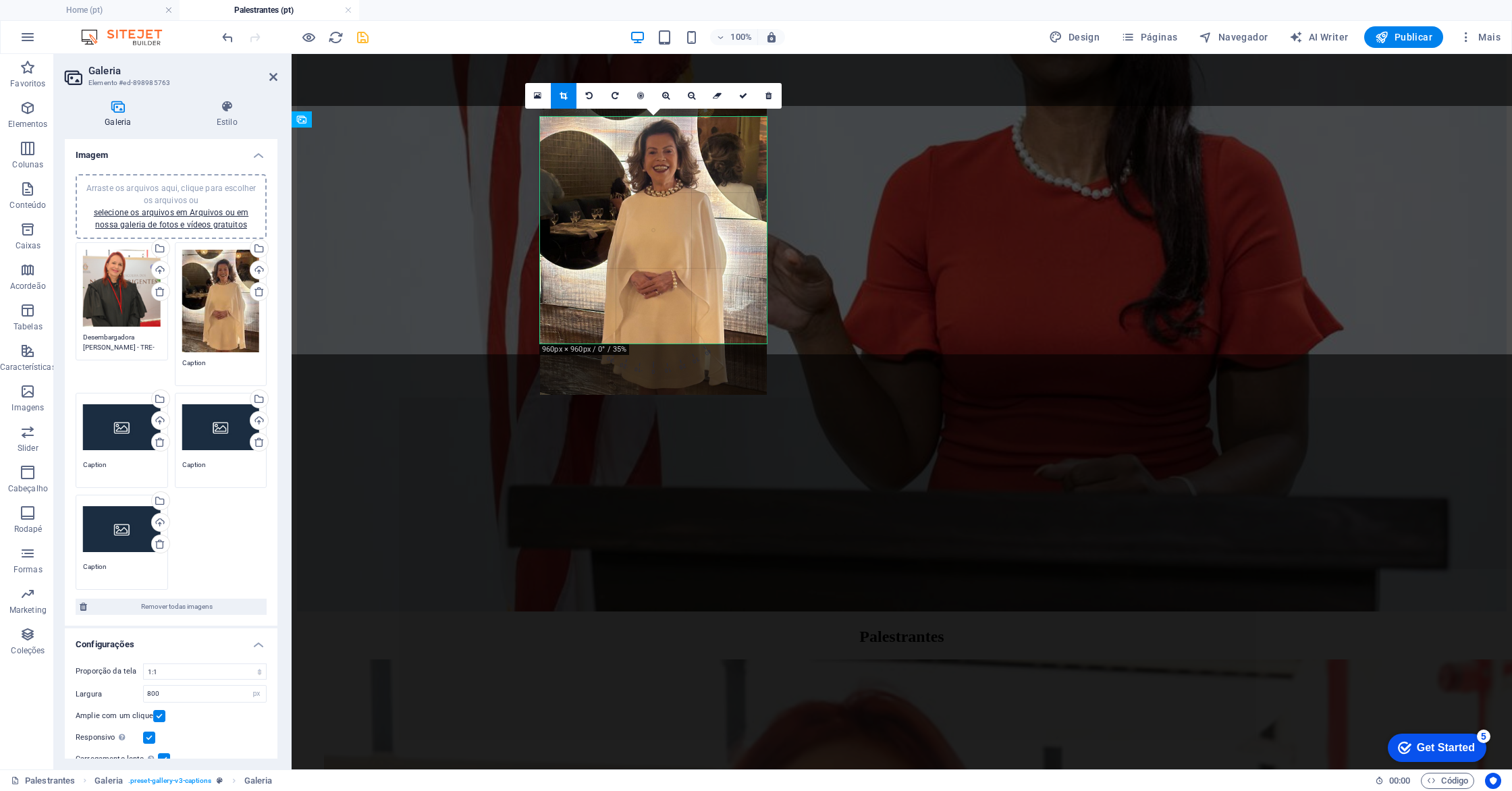
drag, startPoint x: 702, startPoint y: 209, endPoint x: 703, endPoint y: 185, distance: 24.0
click at [703, 185] on div at bounding box center [653, 243] width 227 height 303
click at [737, 96] on link at bounding box center [743, 96] width 25 height 25
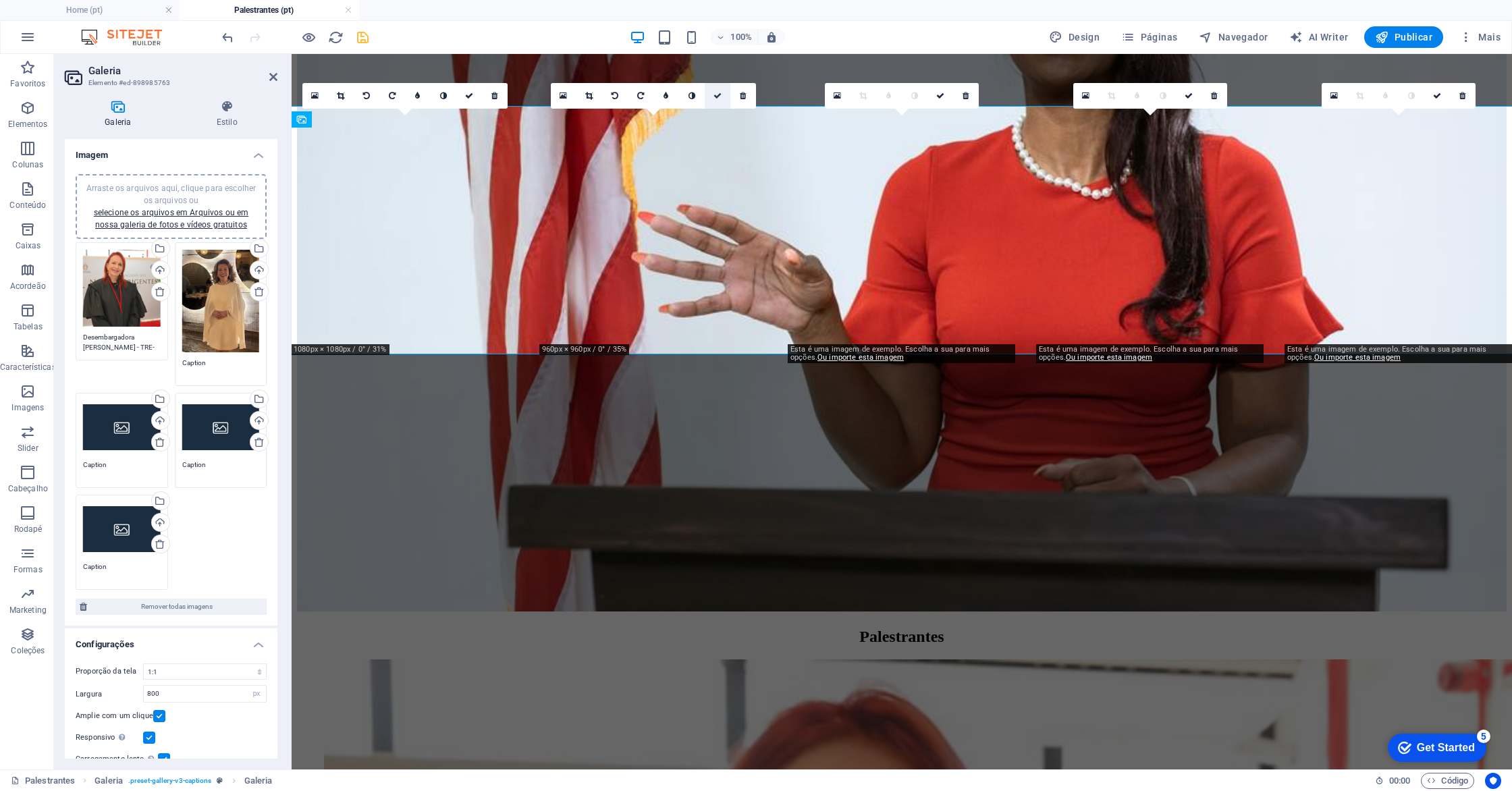
click at [717, 100] on link at bounding box center [717, 96] width 25 height 25
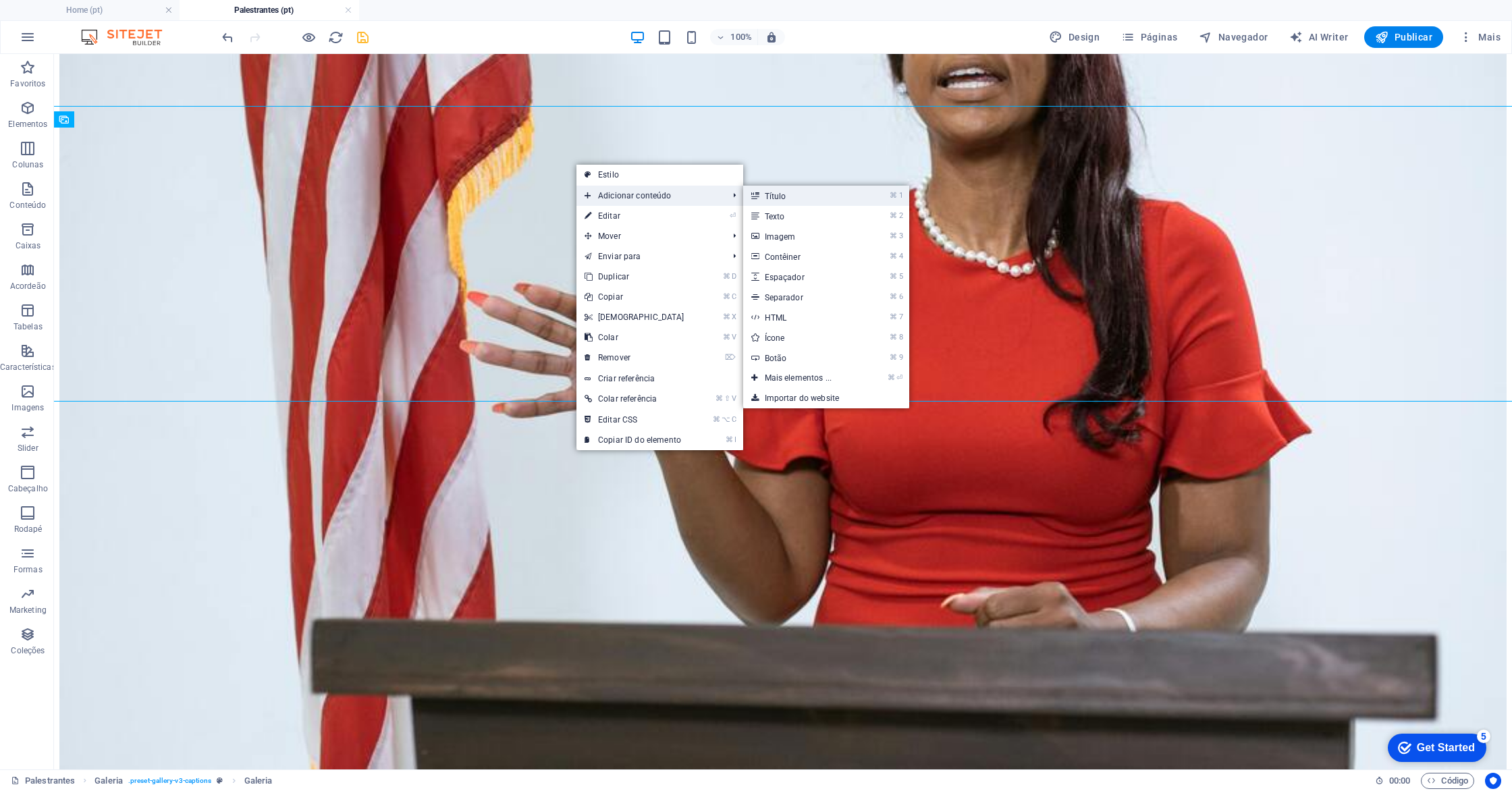
click at [767, 192] on link "⌘ 1 Título" at bounding box center [801, 196] width 116 height 20
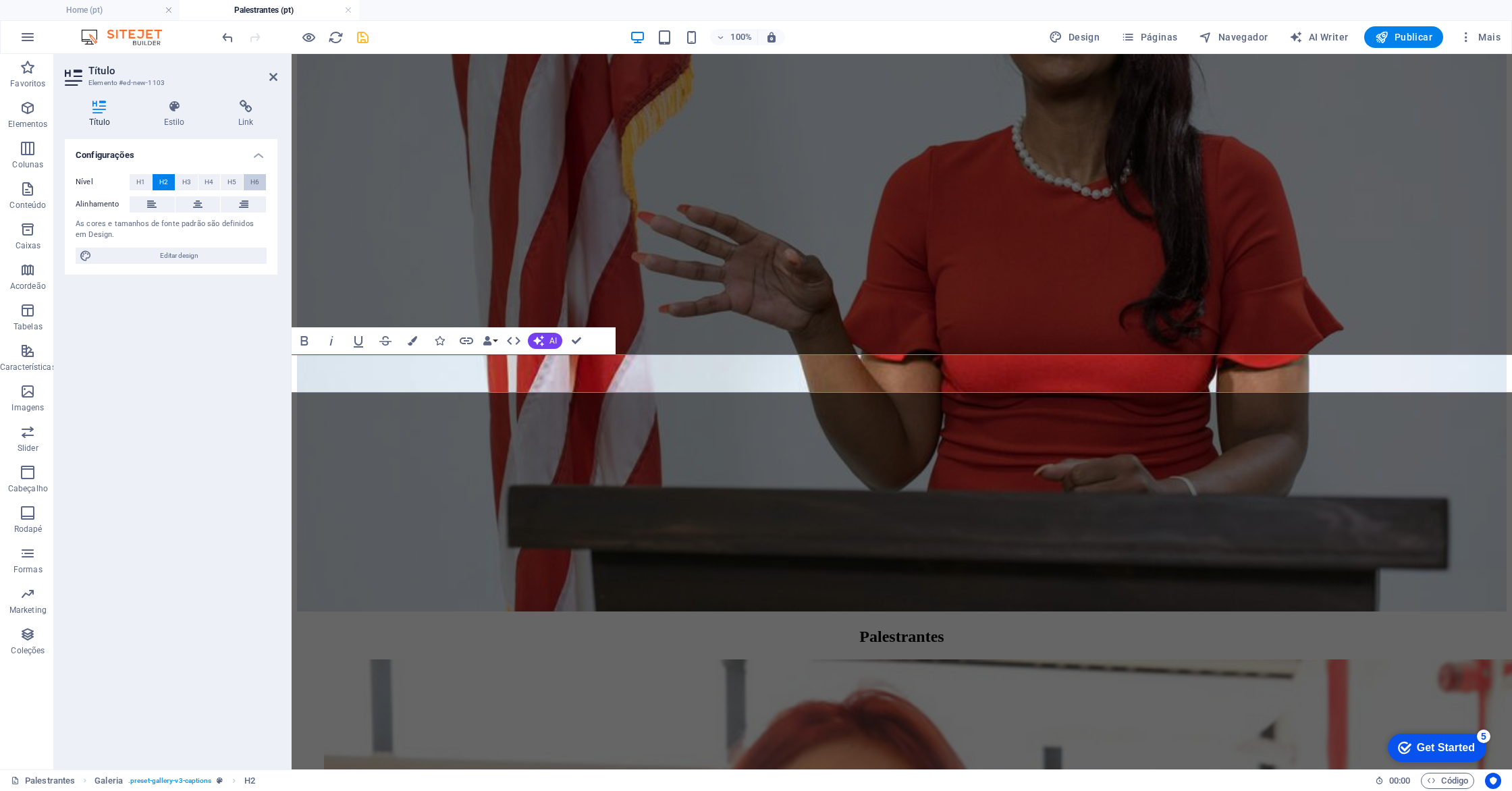
click at [260, 183] on button "H6" at bounding box center [254, 181] width 22 height 16
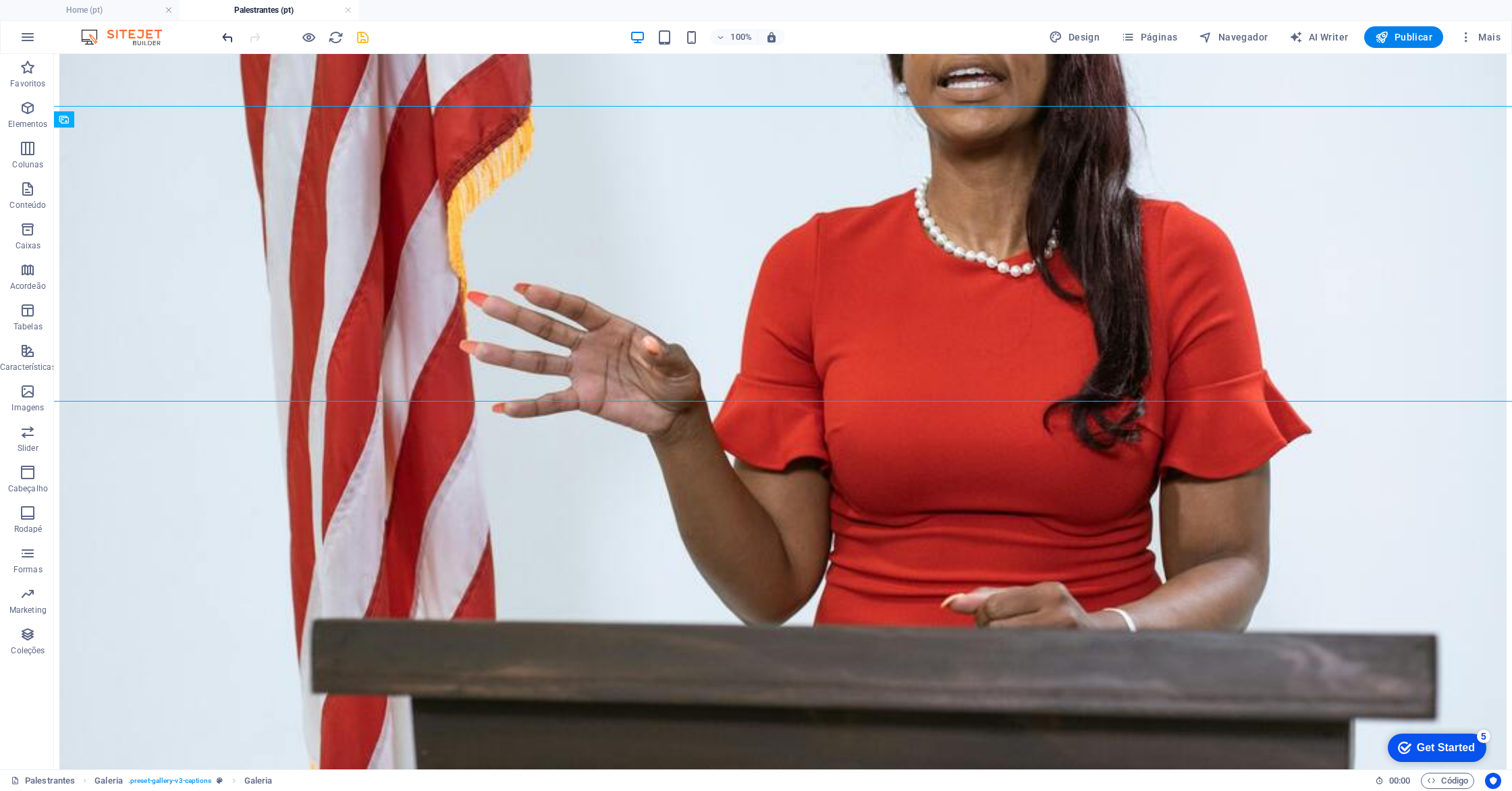
click at [227, 45] on button "undo" at bounding box center [227, 36] width 16 height 16
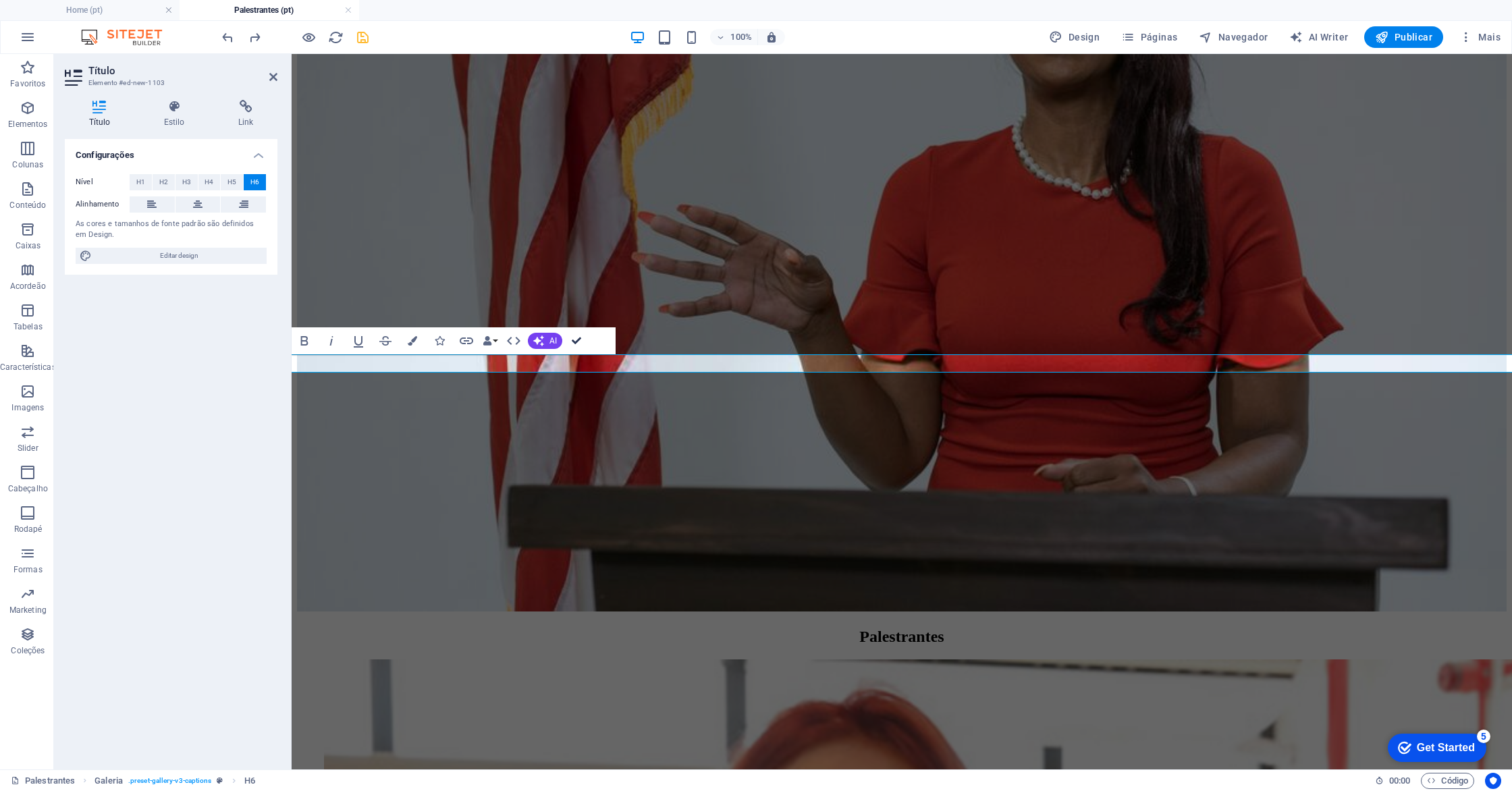
scroll to position [465, 0]
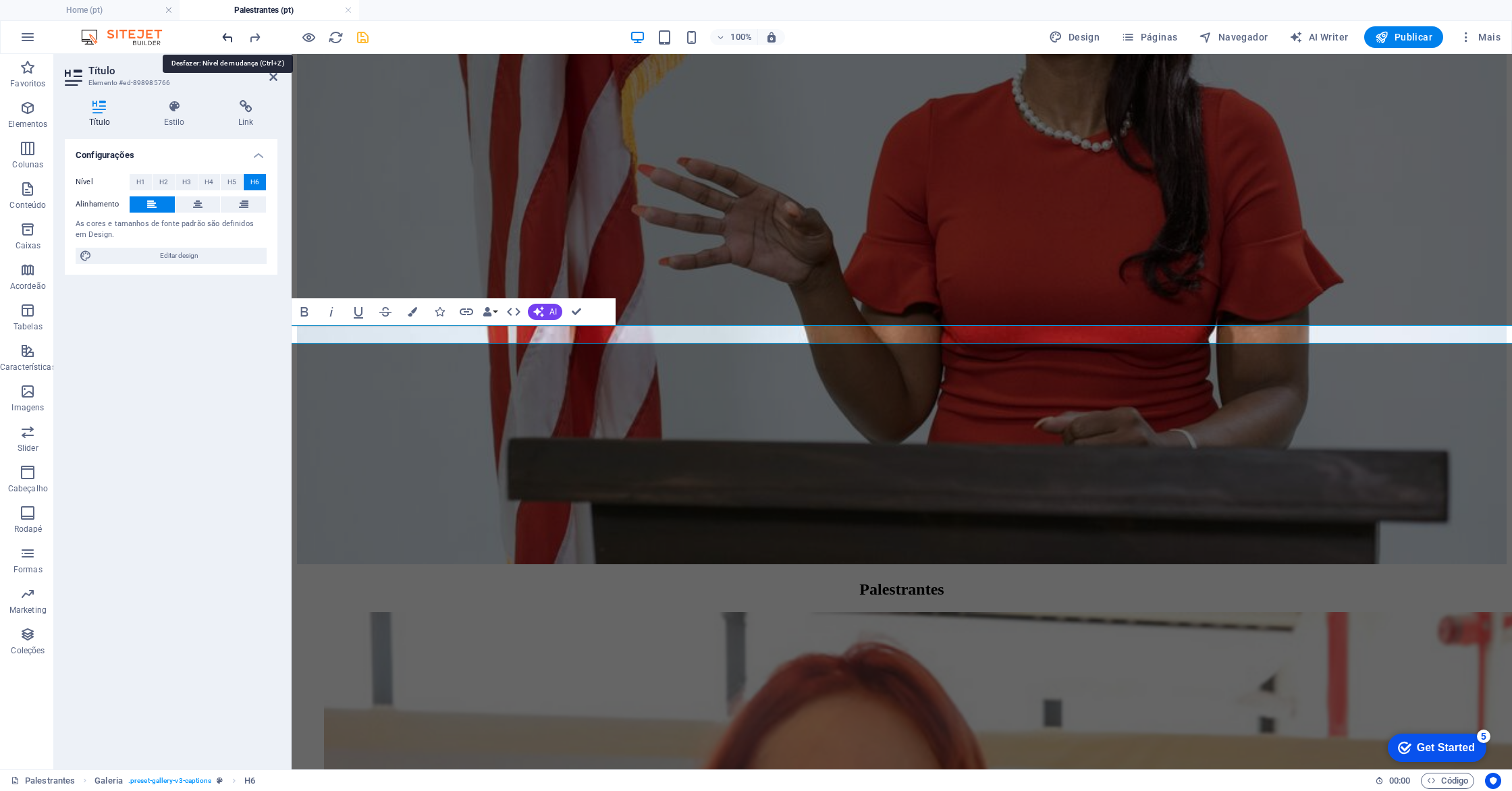
click at [231, 37] on icon "undo" at bounding box center [228, 37] width 15 height 15
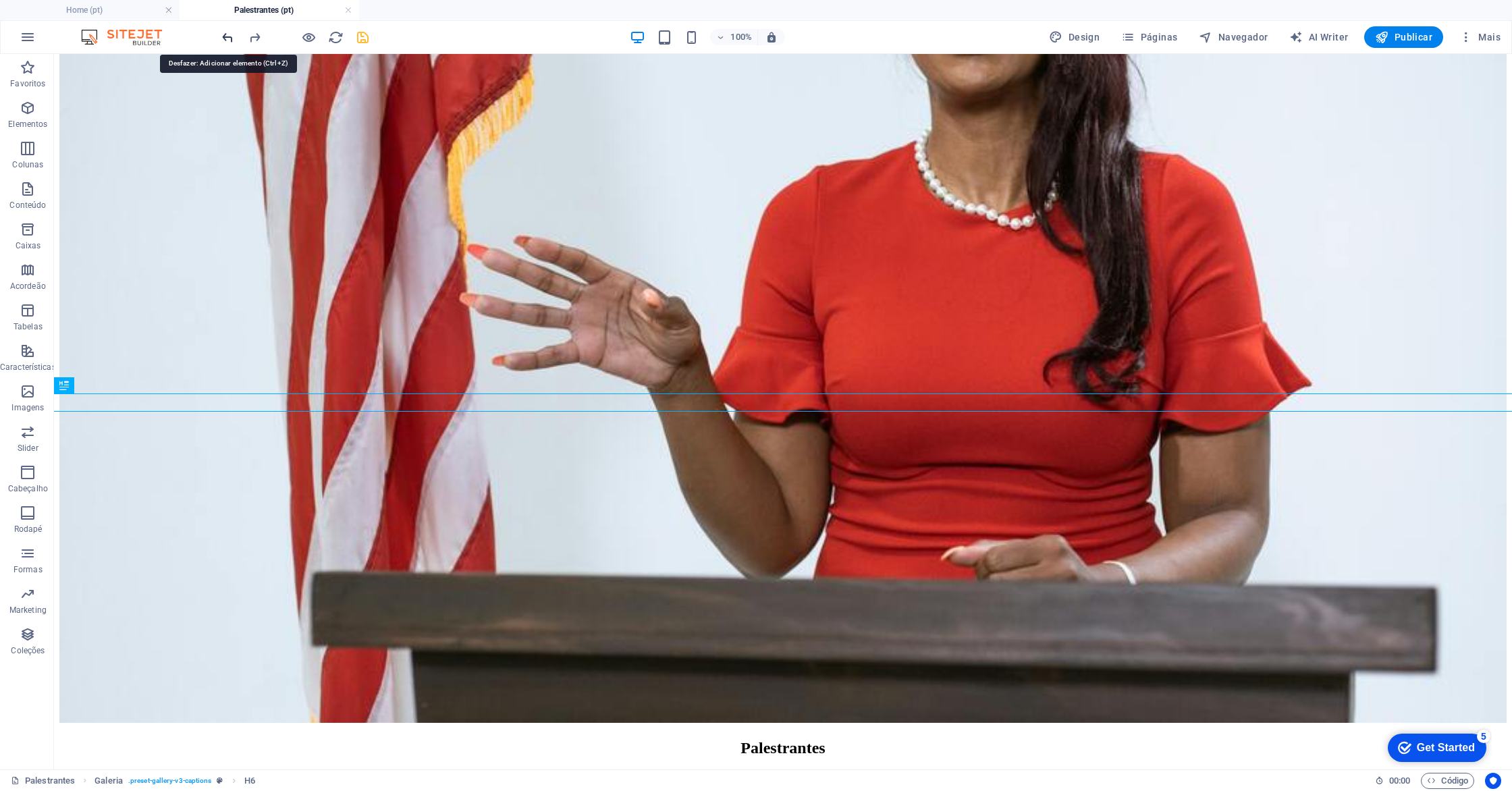
click at [231, 37] on icon "undo" at bounding box center [228, 37] width 15 height 15
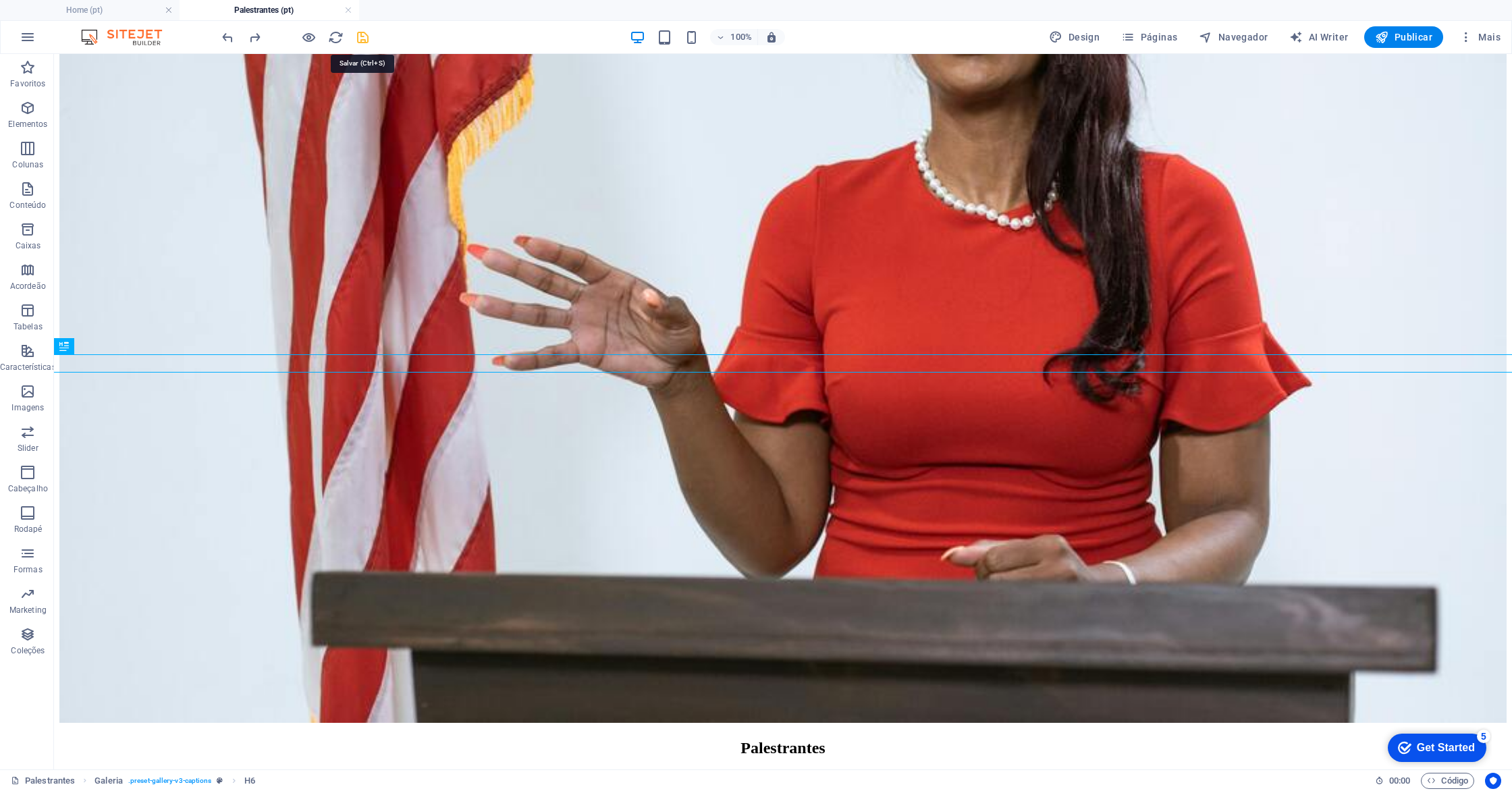
click at [364, 38] on icon "save" at bounding box center [363, 37] width 15 height 15
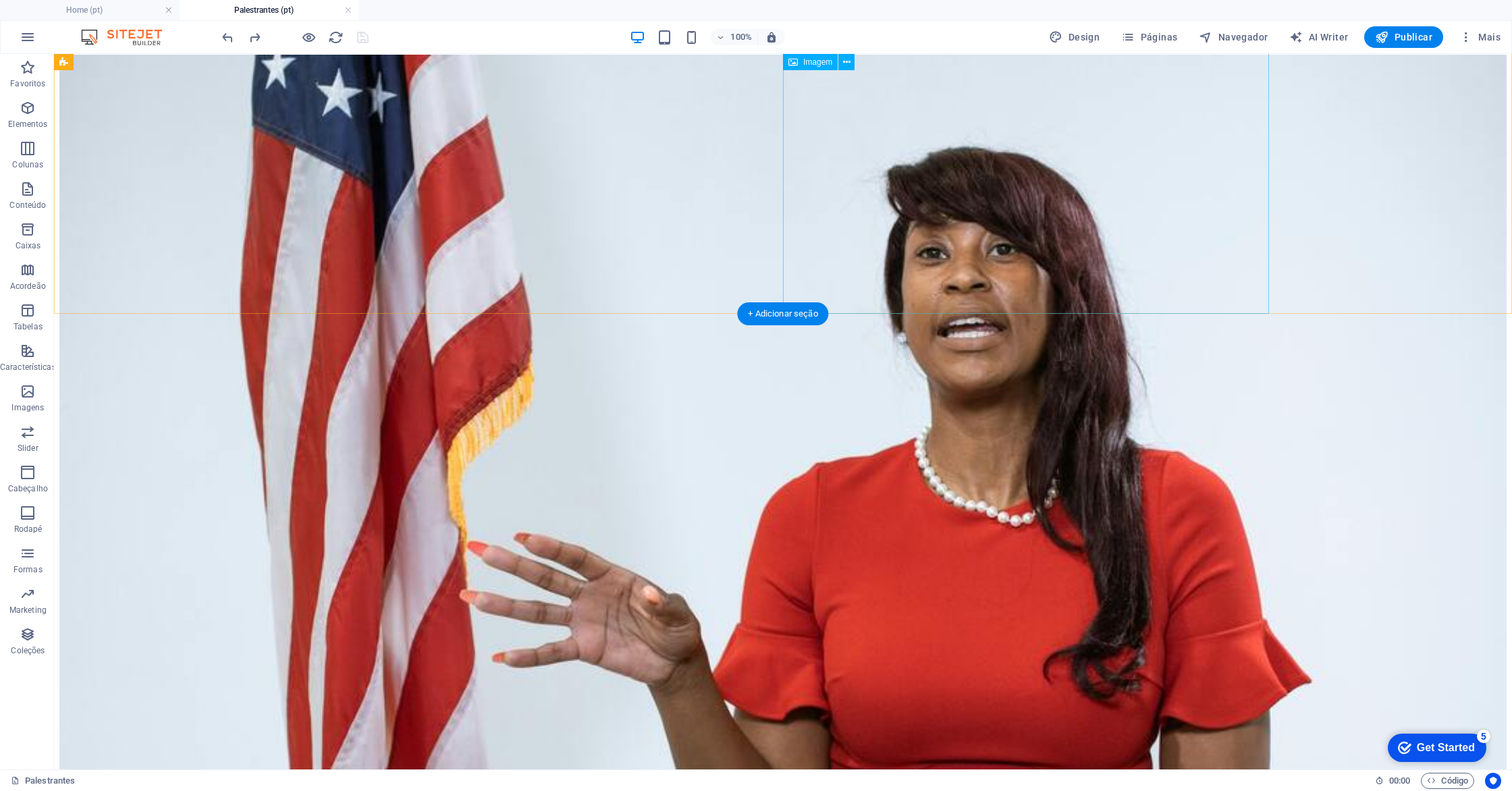
scroll to position [169, 0]
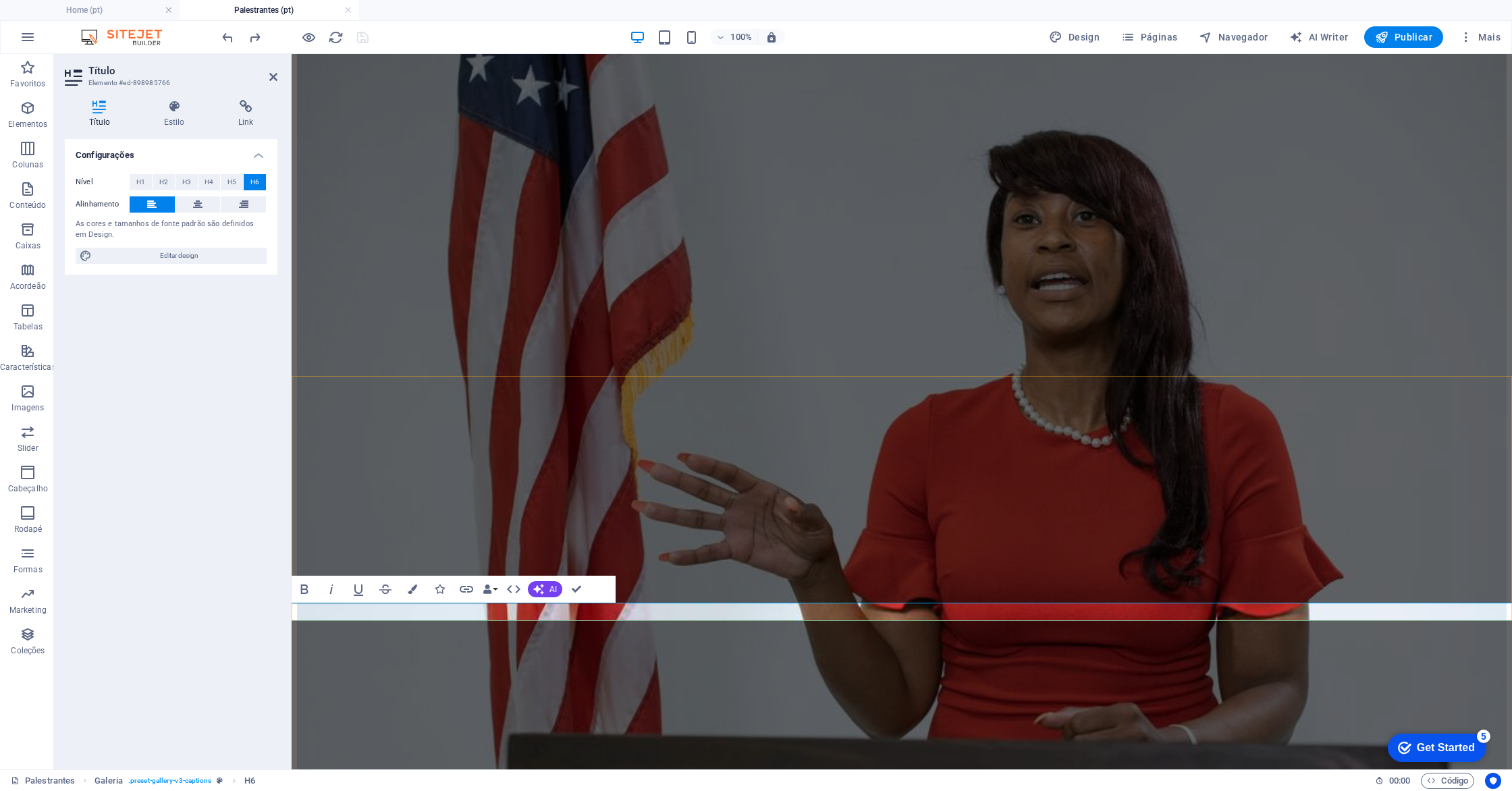
click at [548, 589] on button "AI" at bounding box center [545, 589] width 35 height 16
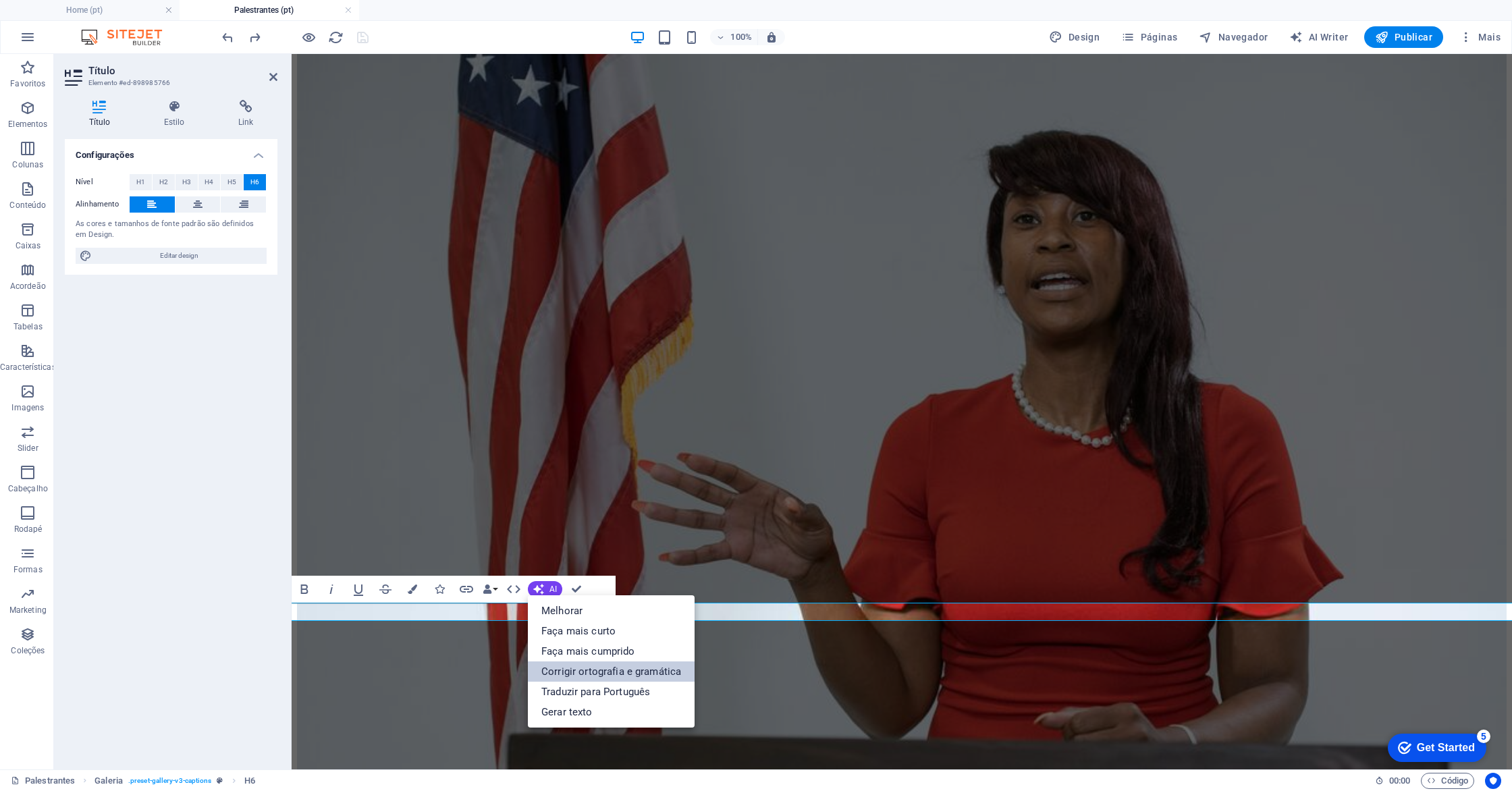
click at [607, 675] on link "Corrigir ortografia e gramática" at bounding box center [611, 671] width 167 height 20
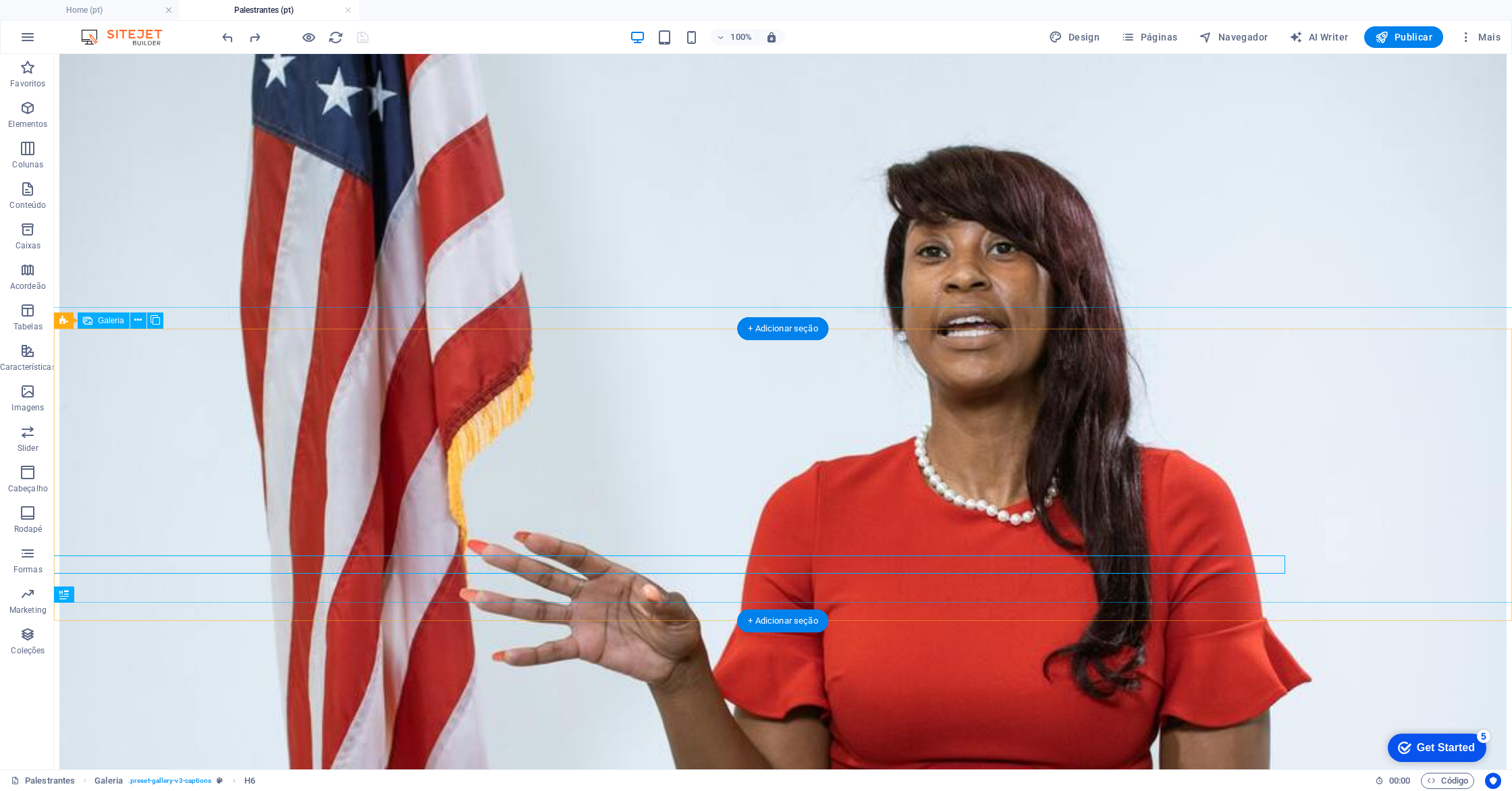
scroll to position [216, 0]
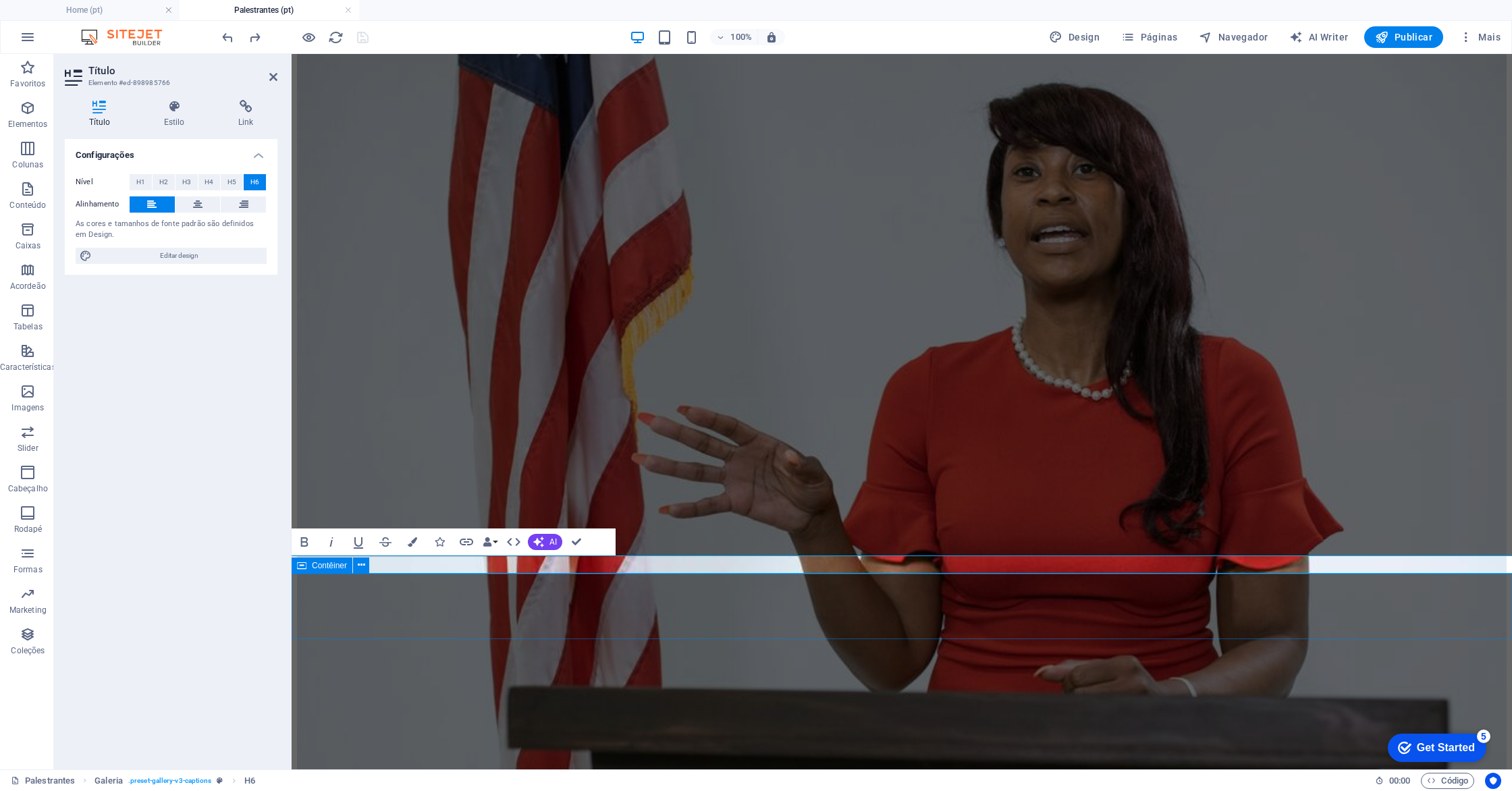
click at [303, 574] on div "Contêiner" at bounding box center [335, 566] width 86 height 17
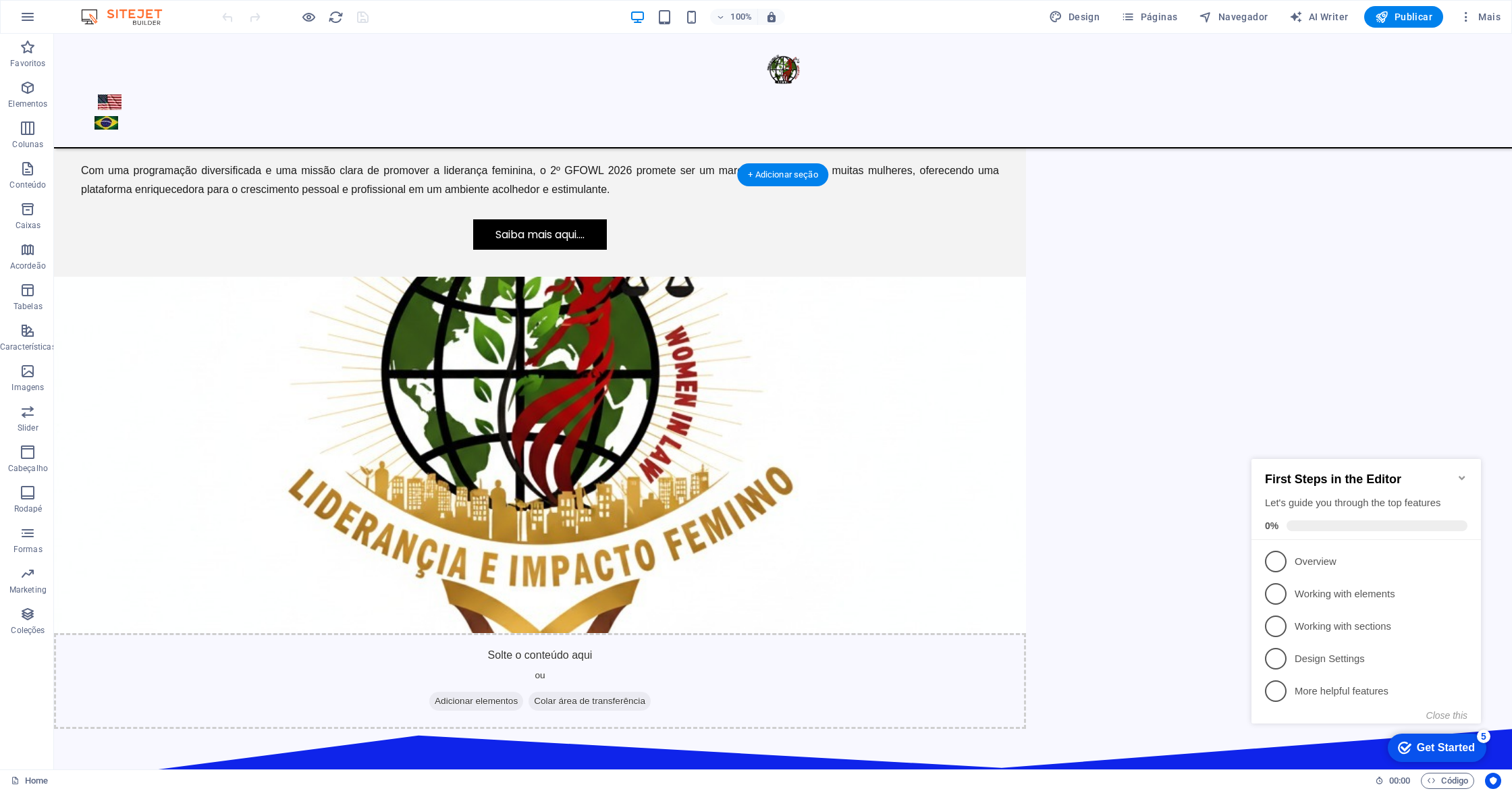
scroll to position [3714, 0]
